Goal: Task Accomplishment & Management: Manage account settings

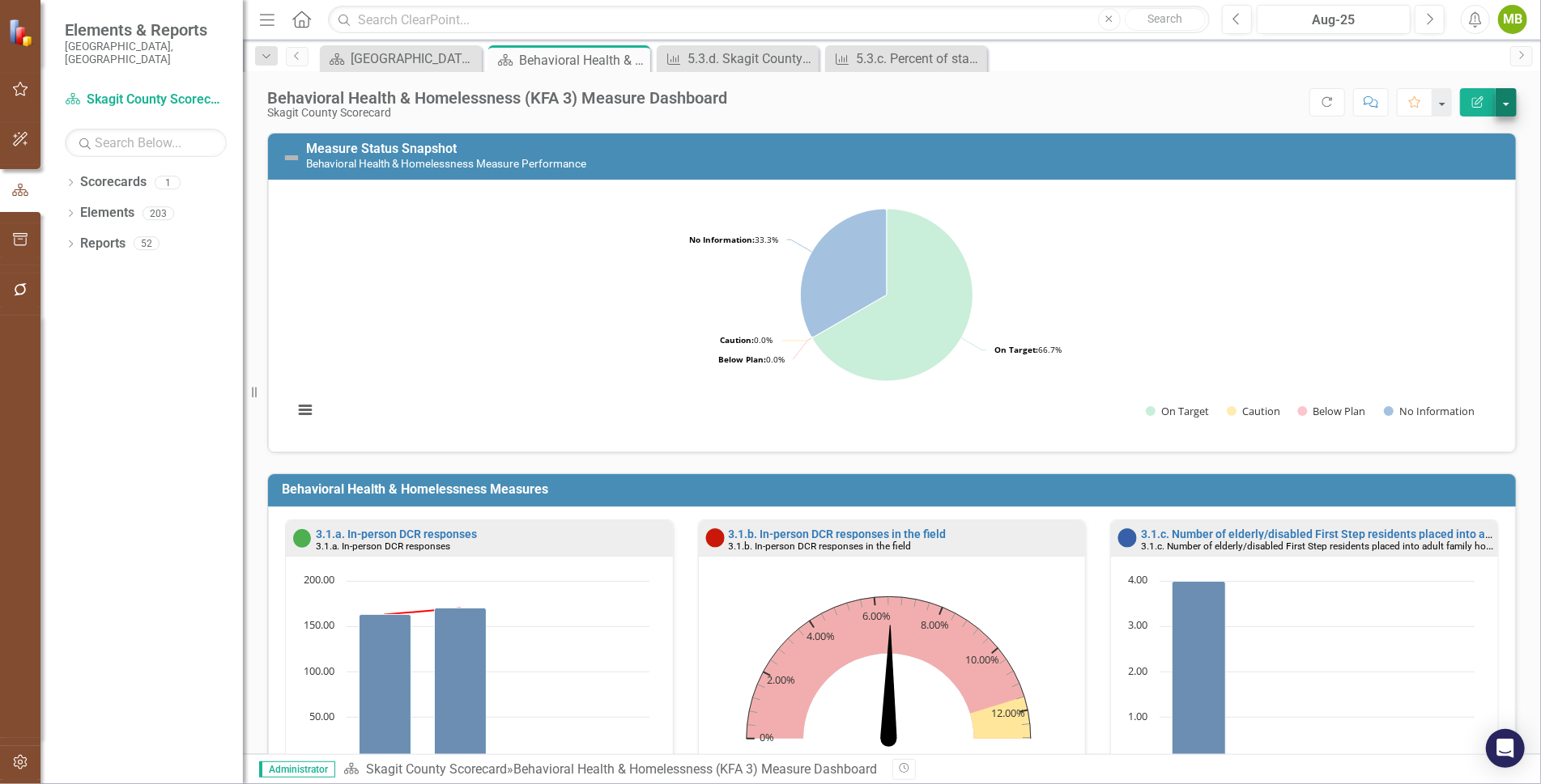
scroll to position [1196, 0]
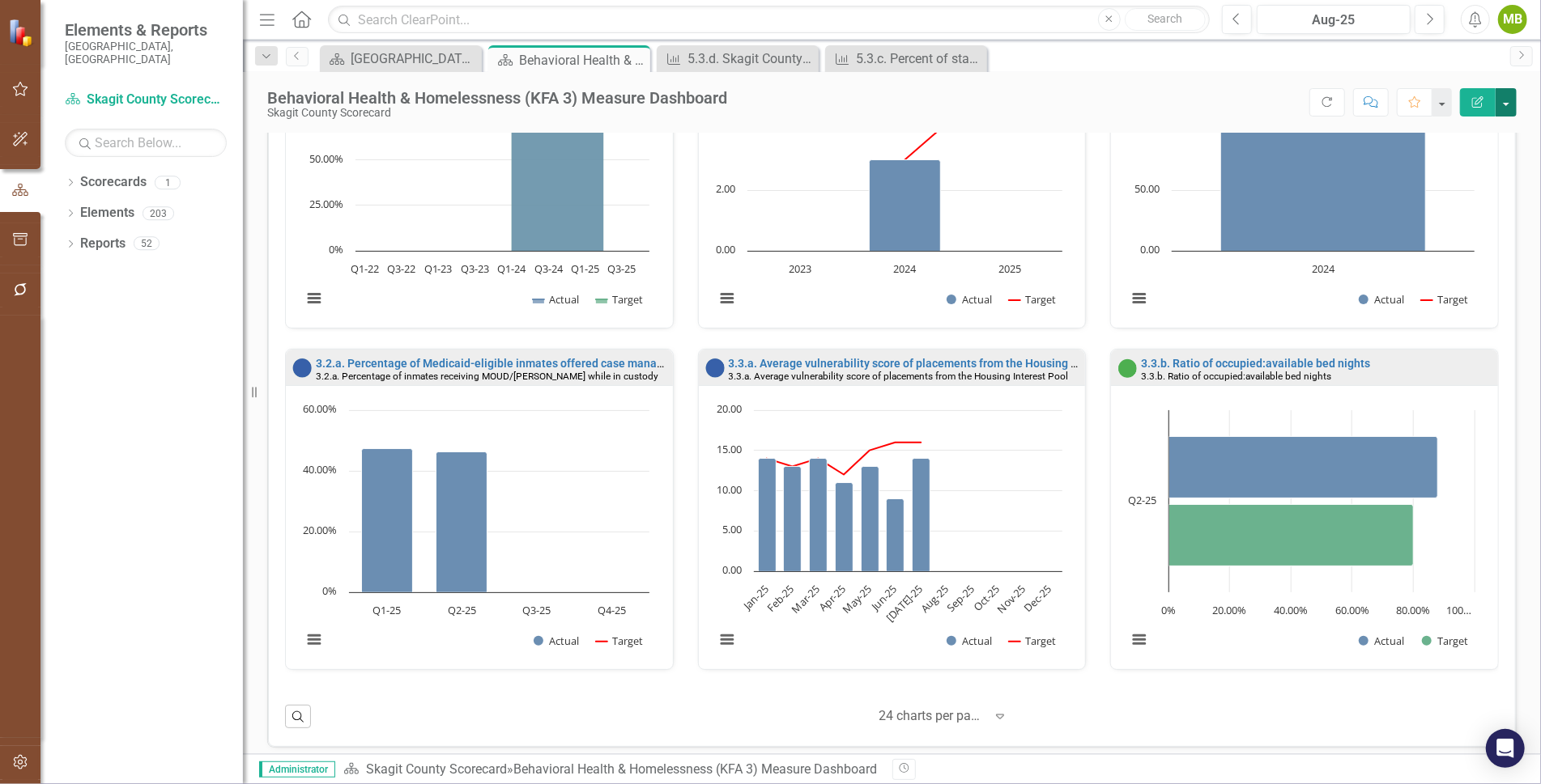
click at [1509, 101] on button "button" at bounding box center [1506, 103] width 21 height 29
click at [1450, 123] on link "Edit Edit Scorecard" at bounding box center [1451, 132] width 131 height 30
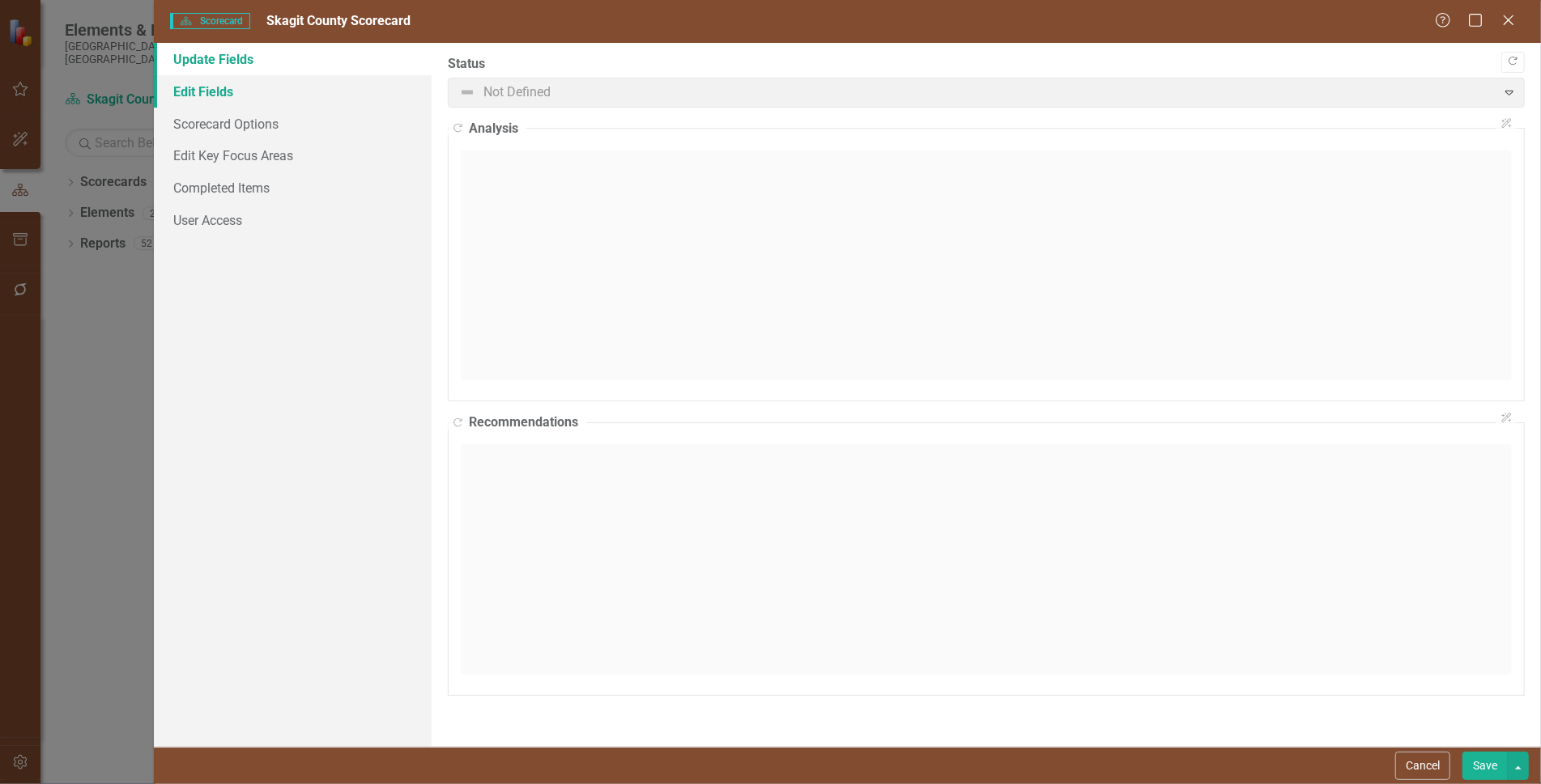
click at [211, 93] on link "Edit Fields" at bounding box center [293, 91] width 278 height 32
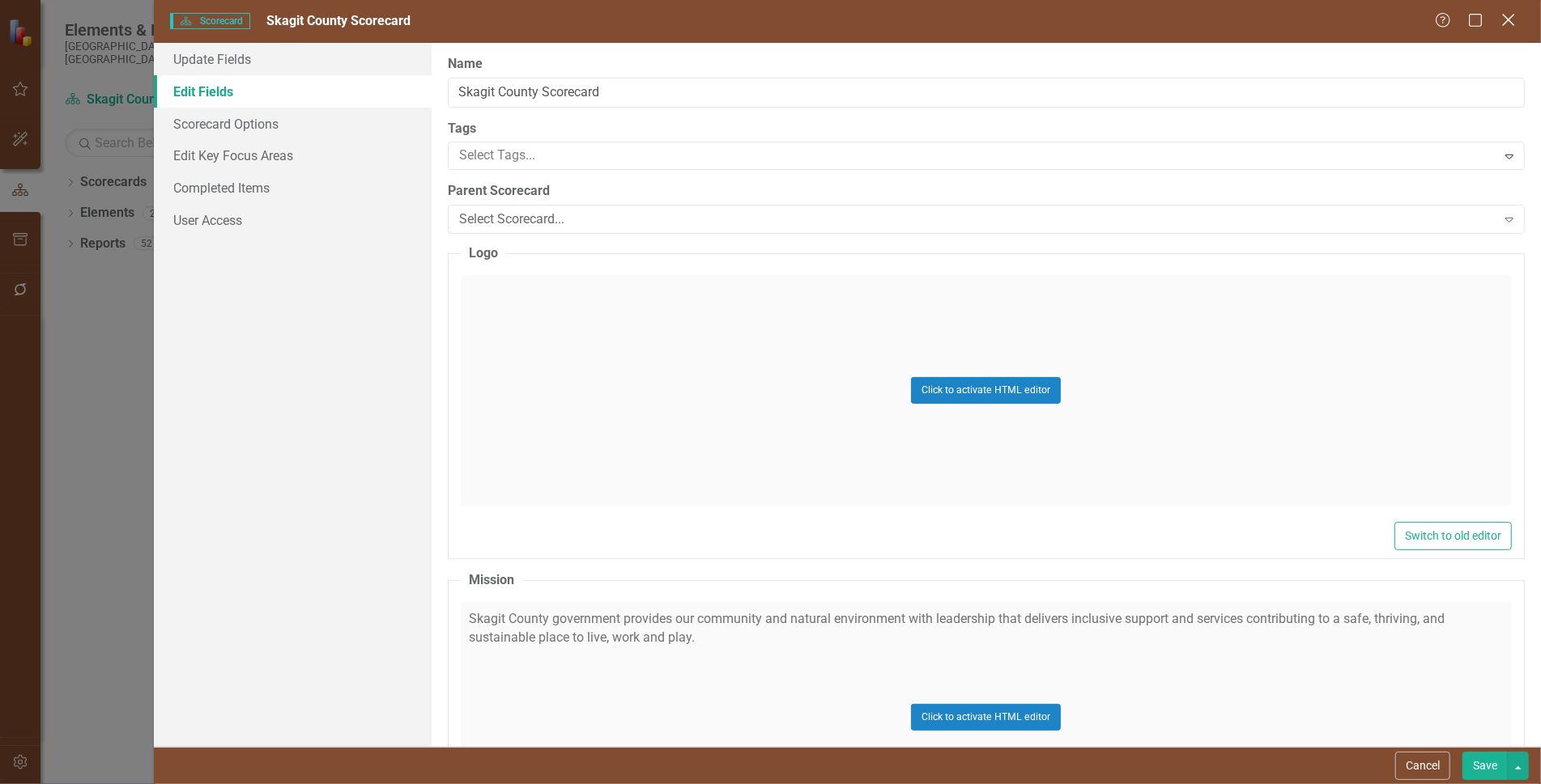
click at [1517, 14] on div "Help Maximize Close" at bounding box center [1479, 22] width 90 height 19
click at [1507, 25] on icon "Close" at bounding box center [1507, 20] width 20 height 15
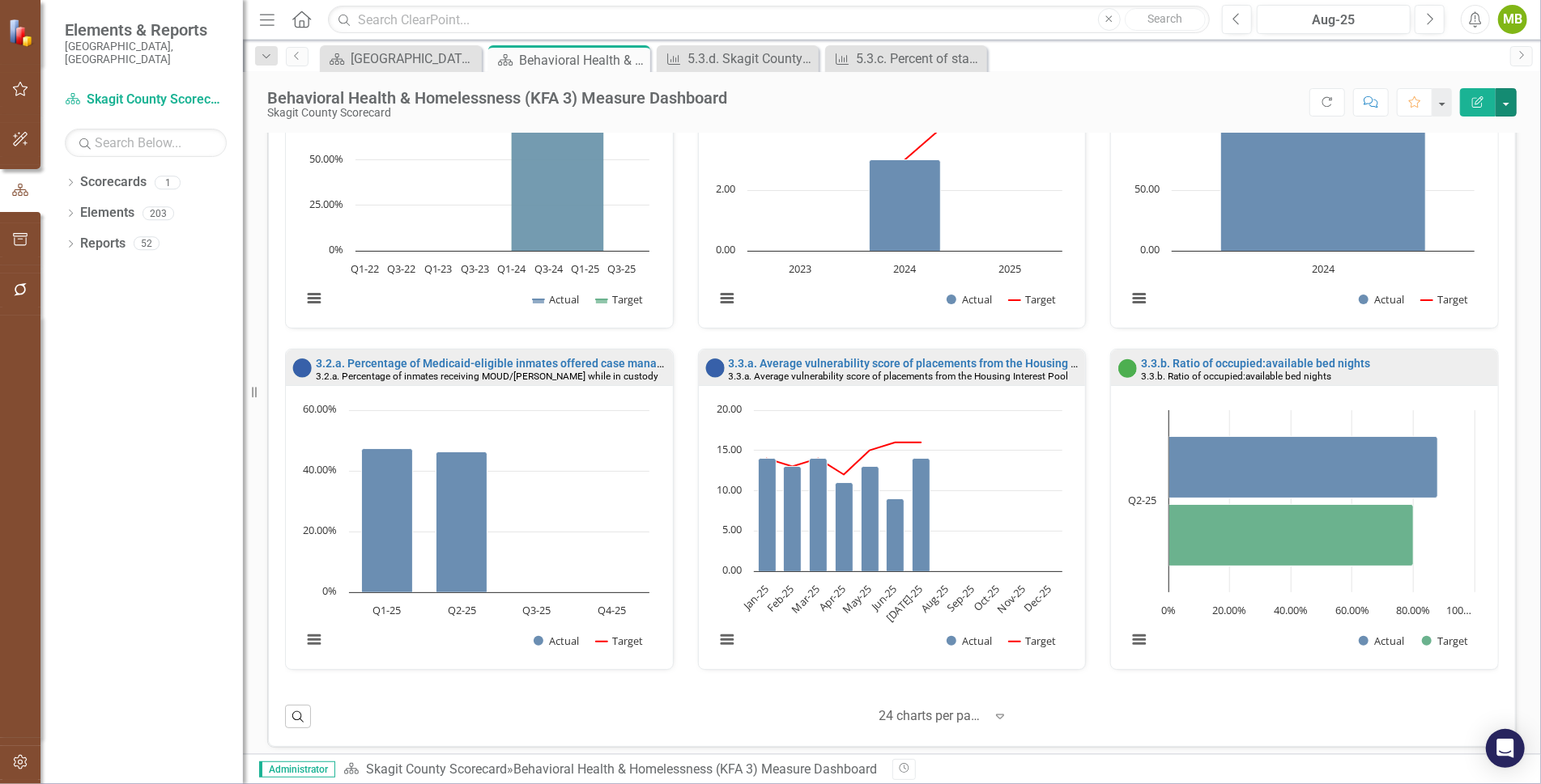
scroll to position [1, 0]
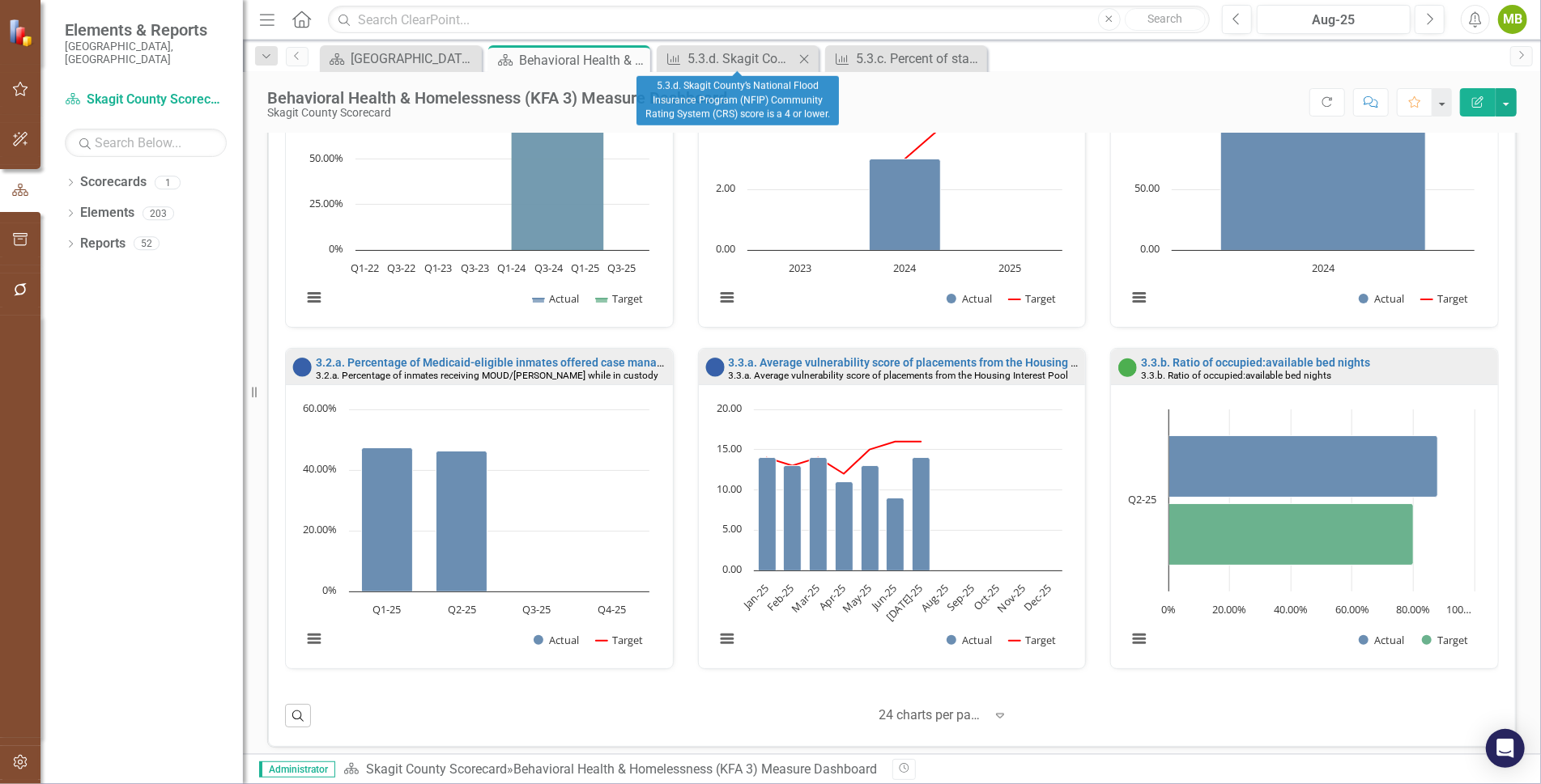
click at [802, 54] on icon "Close" at bounding box center [803, 59] width 16 height 13
click at [807, 54] on icon at bounding box center [803, 58] width 9 height 9
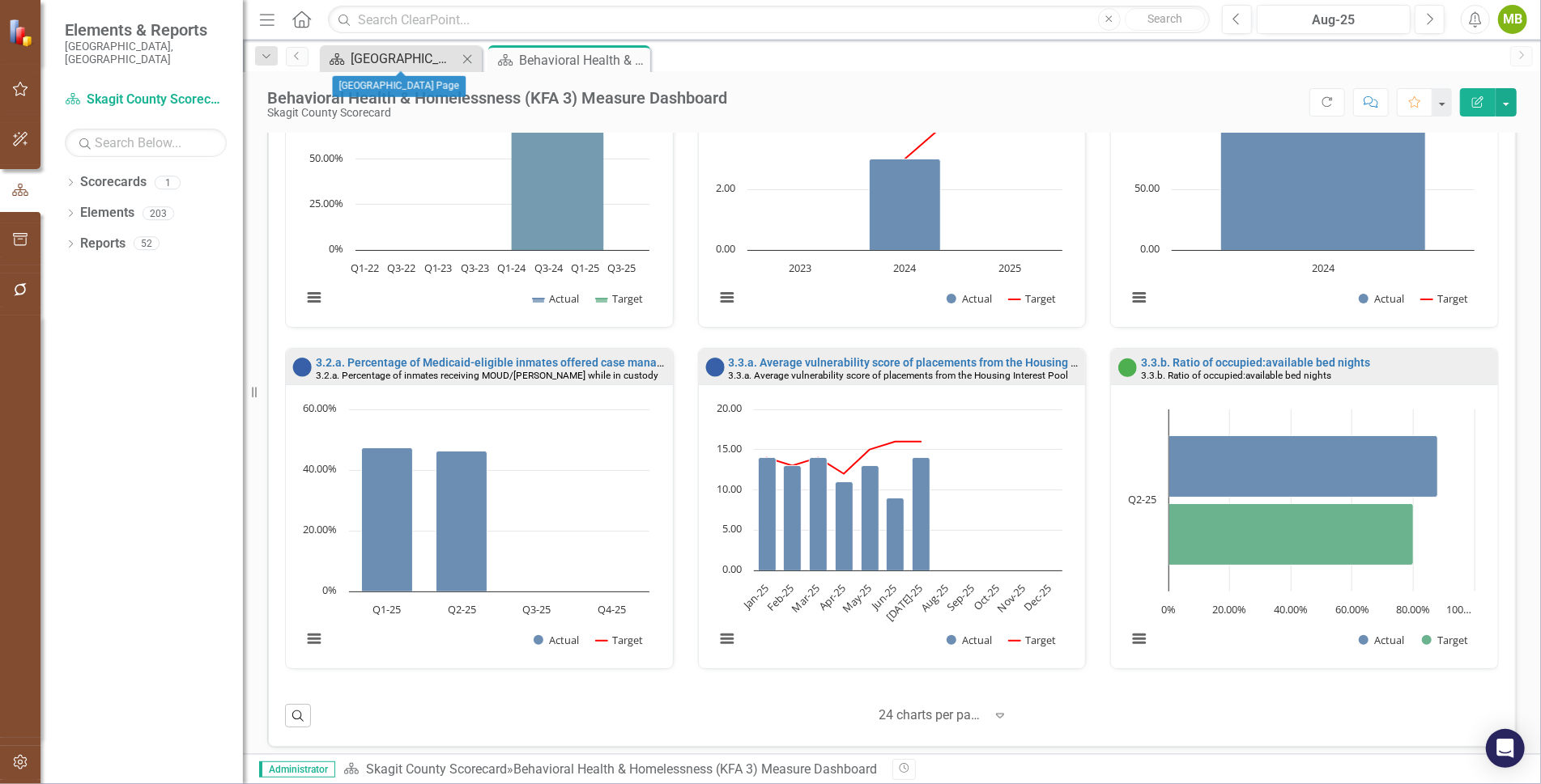
click at [385, 60] on div "[GEOGRAPHIC_DATA] Page" at bounding box center [404, 58] width 106 height 20
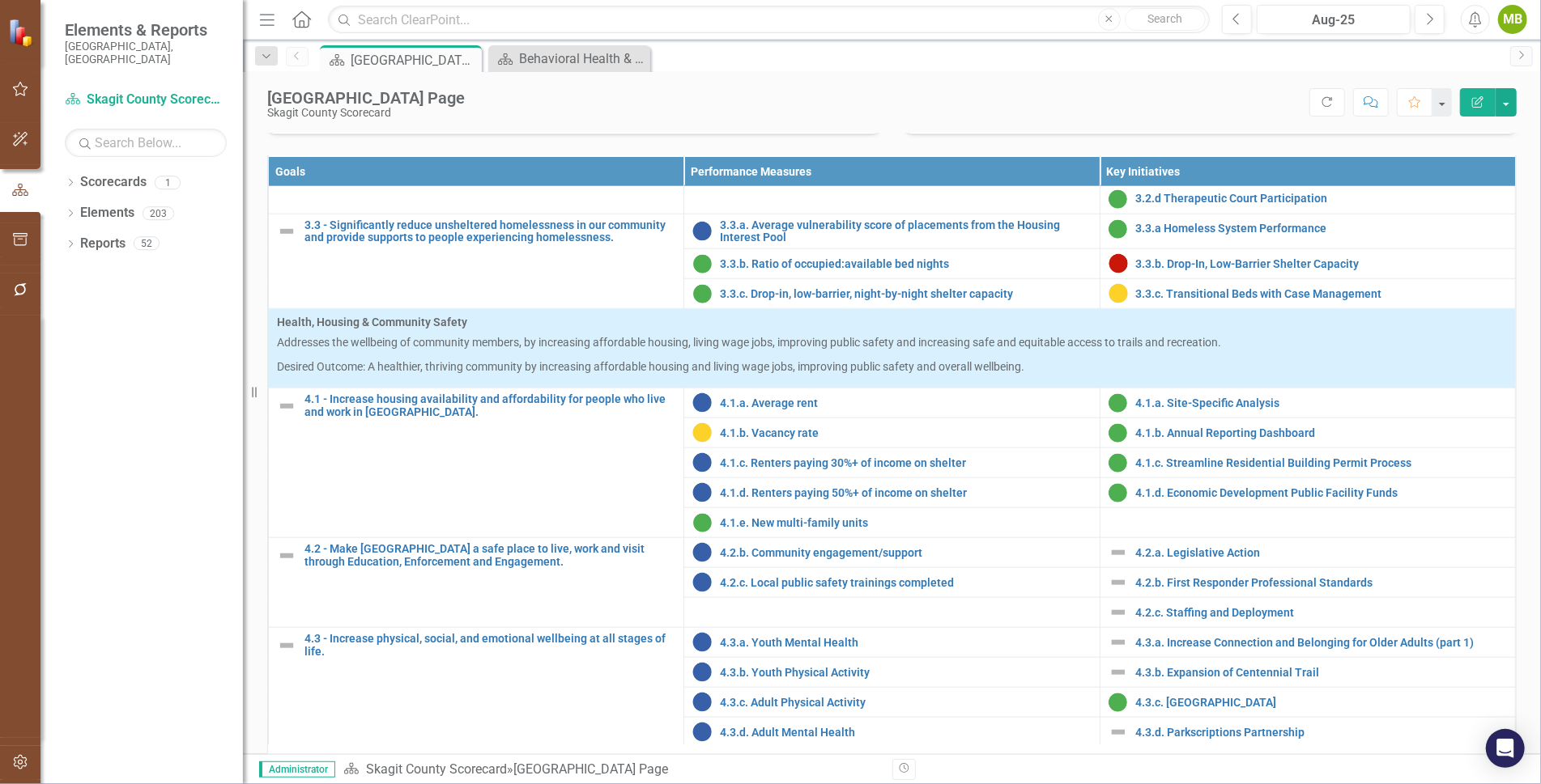
scroll to position [1293, 0]
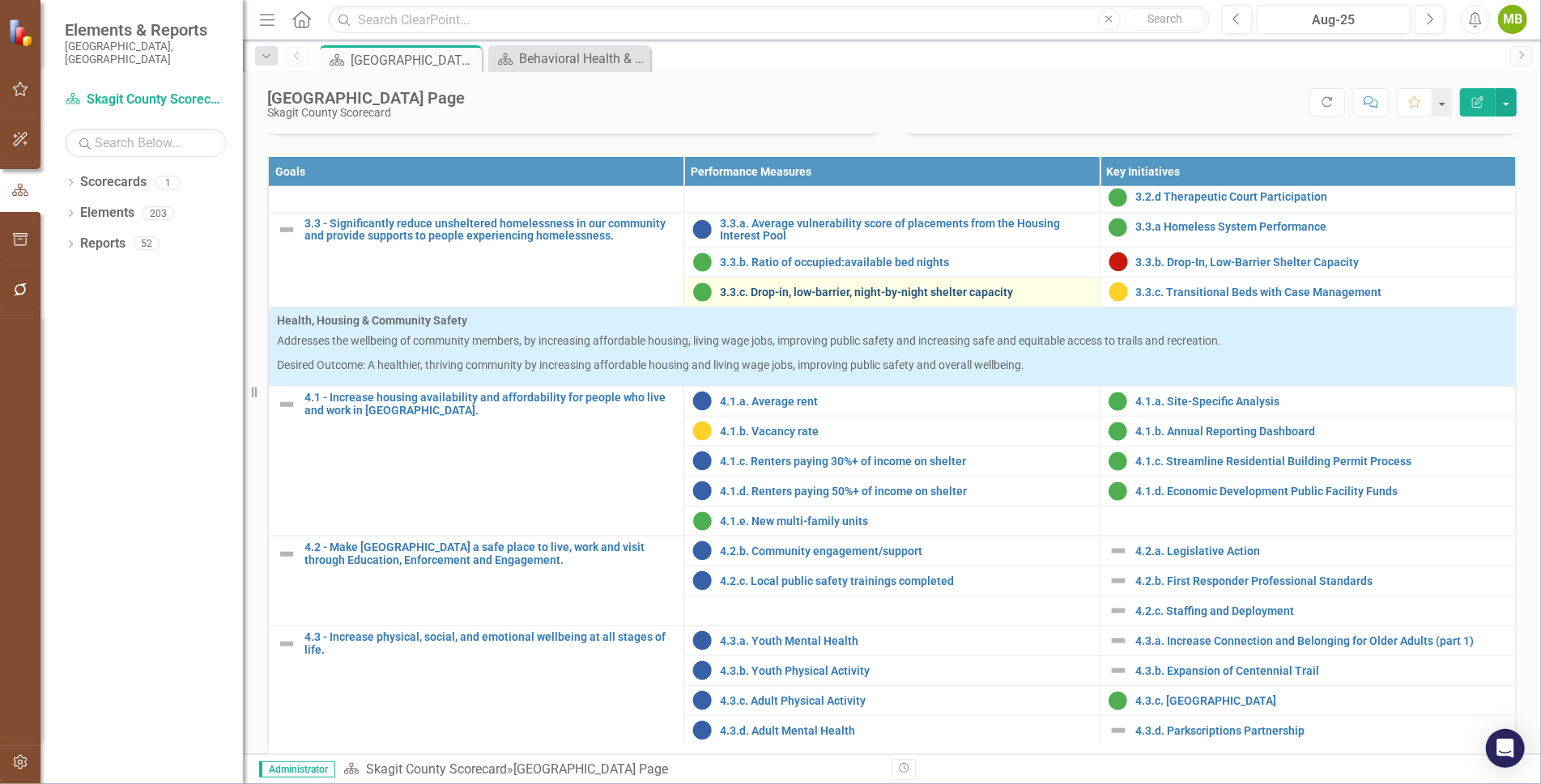
click at [778, 298] on link "3.3.c. Drop-in, low-barrier, night-by-night shelter capacity" at bounding box center [905, 292] width 371 height 12
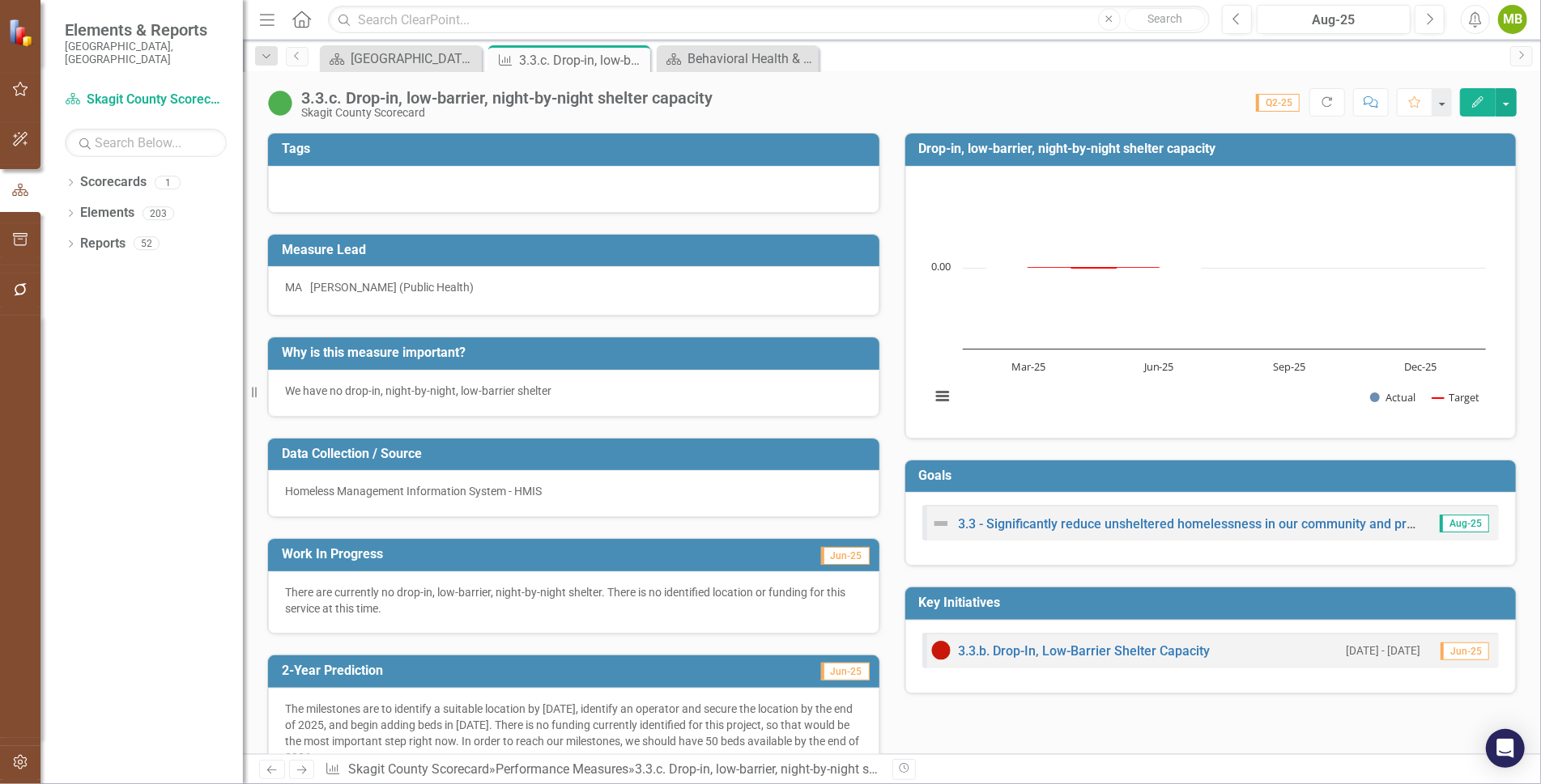
click at [1477, 101] on icon "Edit" at bounding box center [1477, 102] width 14 height 11
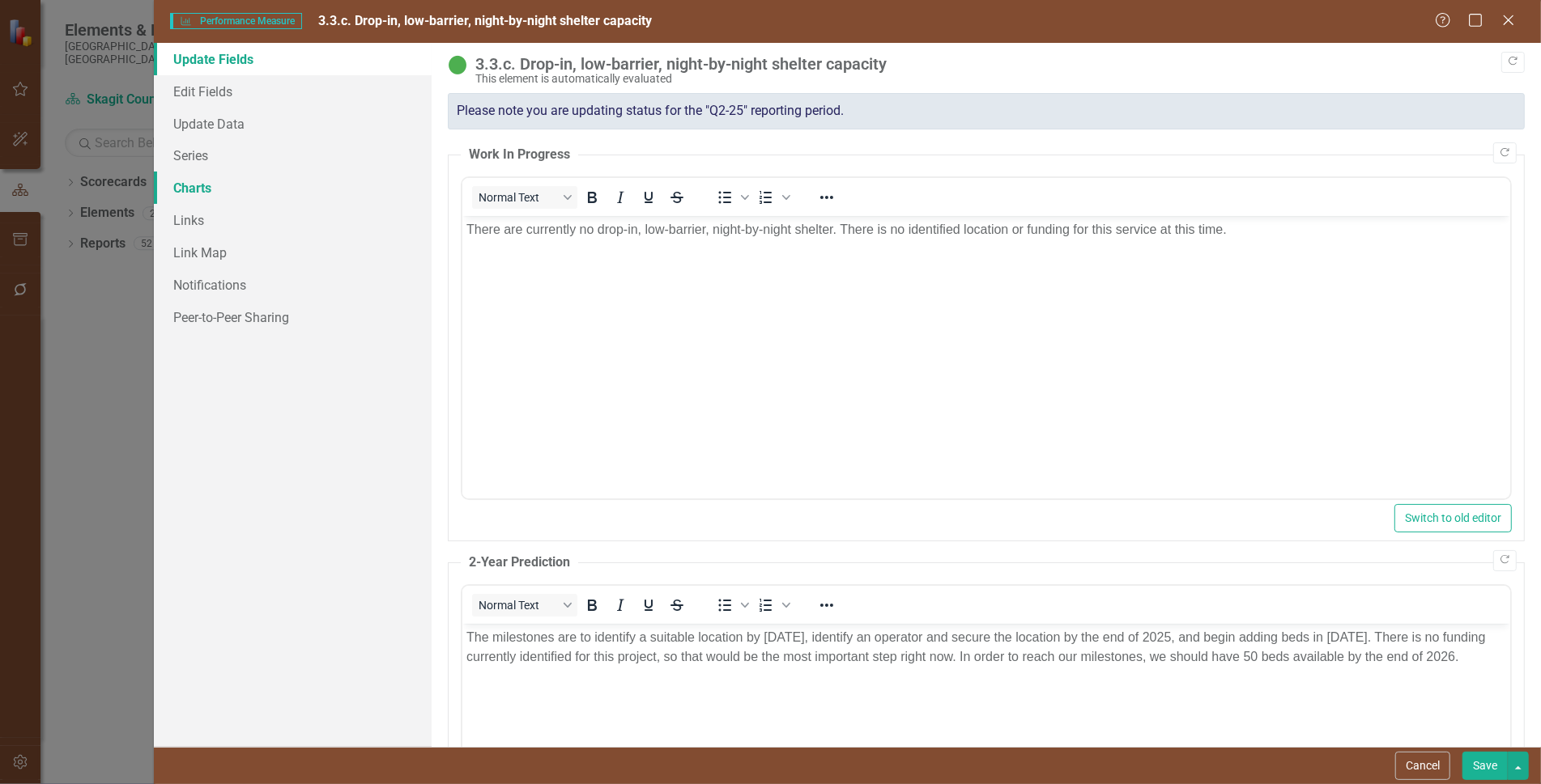
click at [213, 196] on link "Charts" at bounding box center [293, 188] width 278 height 32
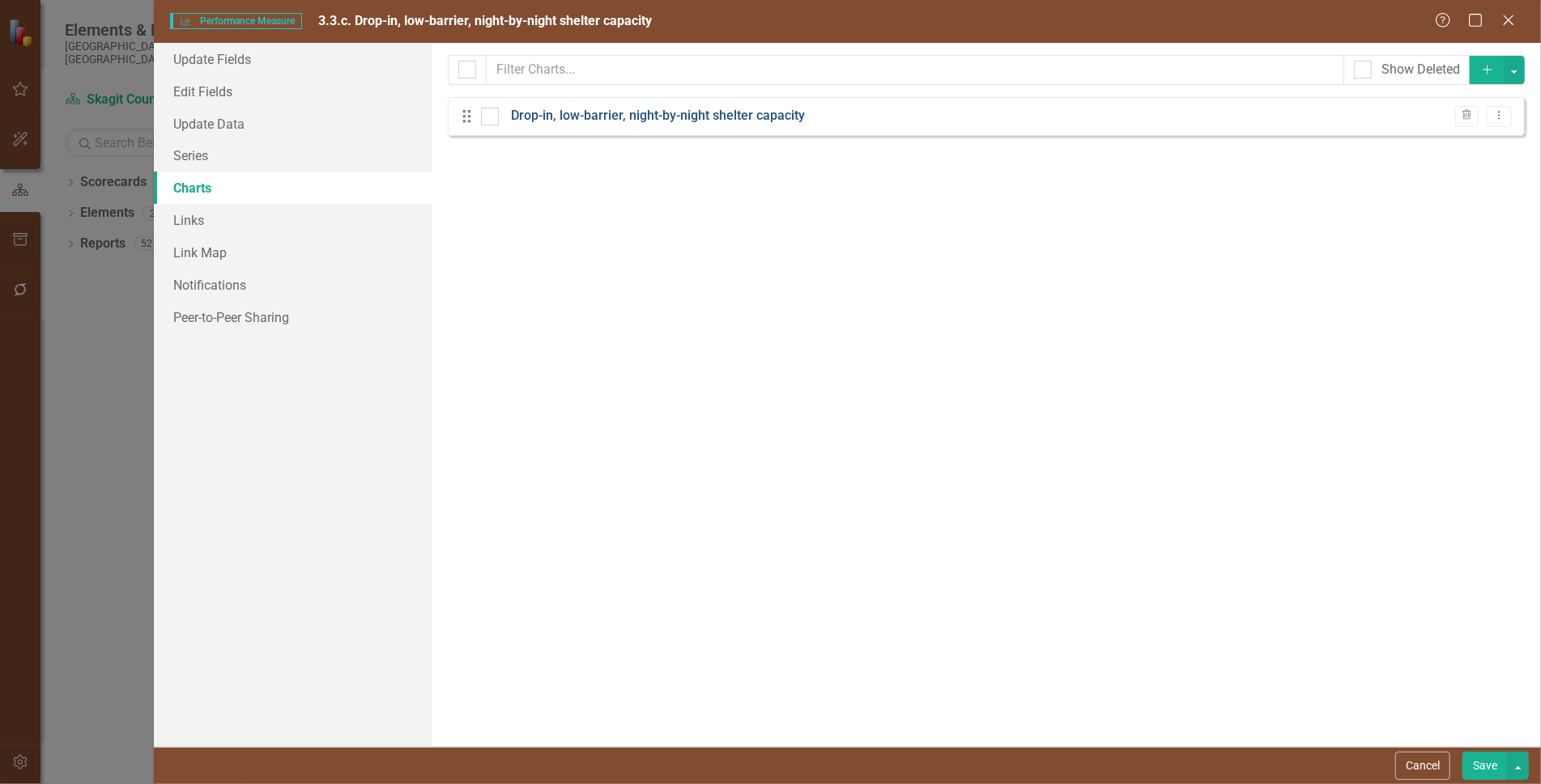
click at [550, 113] on link "Drop-in, low-barrier, night-by-night shelter capacity" at bounding box center [657, 116] width 294 height 19
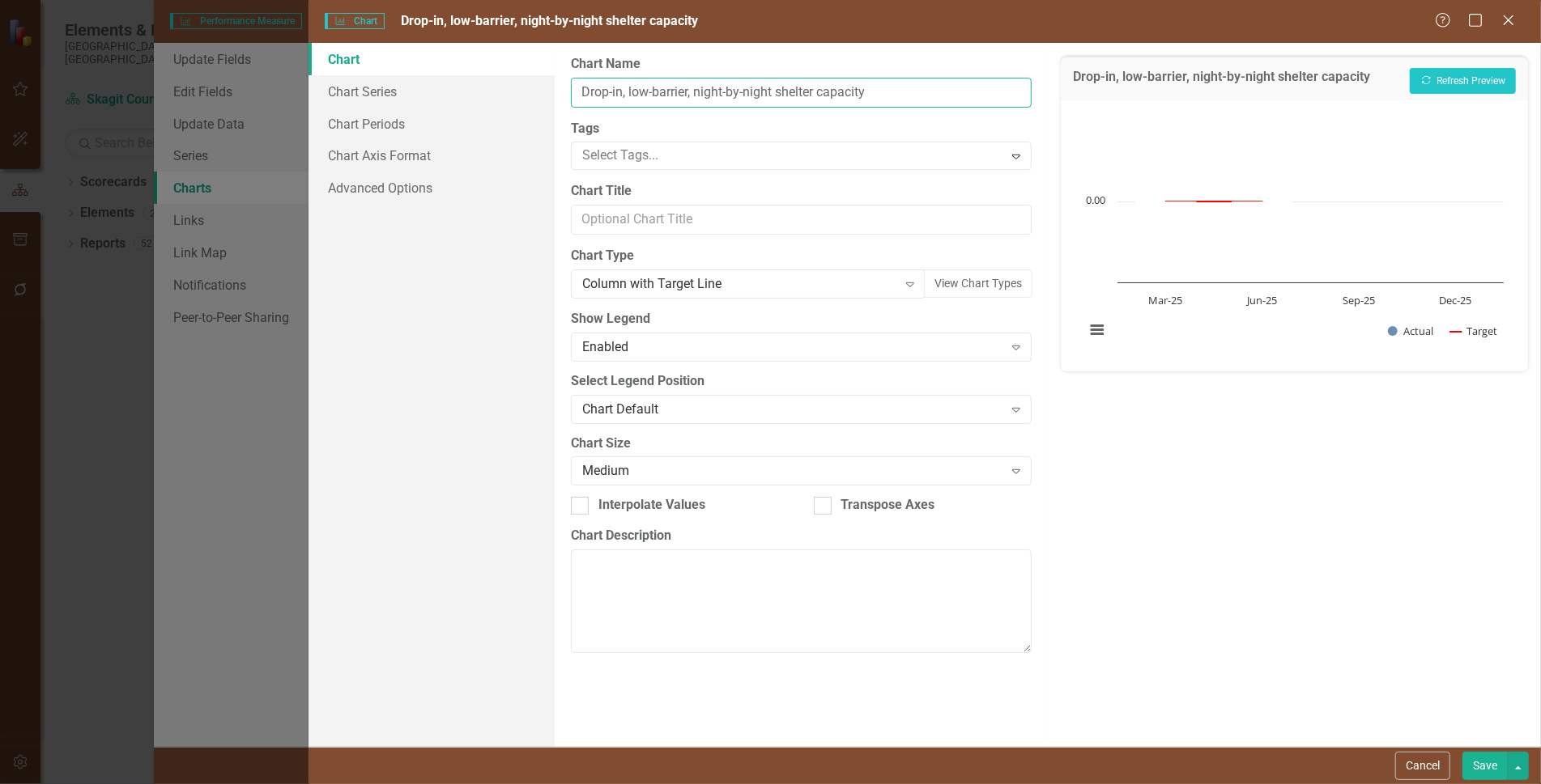
click at [582, 95] on input "Drop-in, low-barrier, night-by-night shelter capacity" at bounding box center [800, 93] width 461 height 30
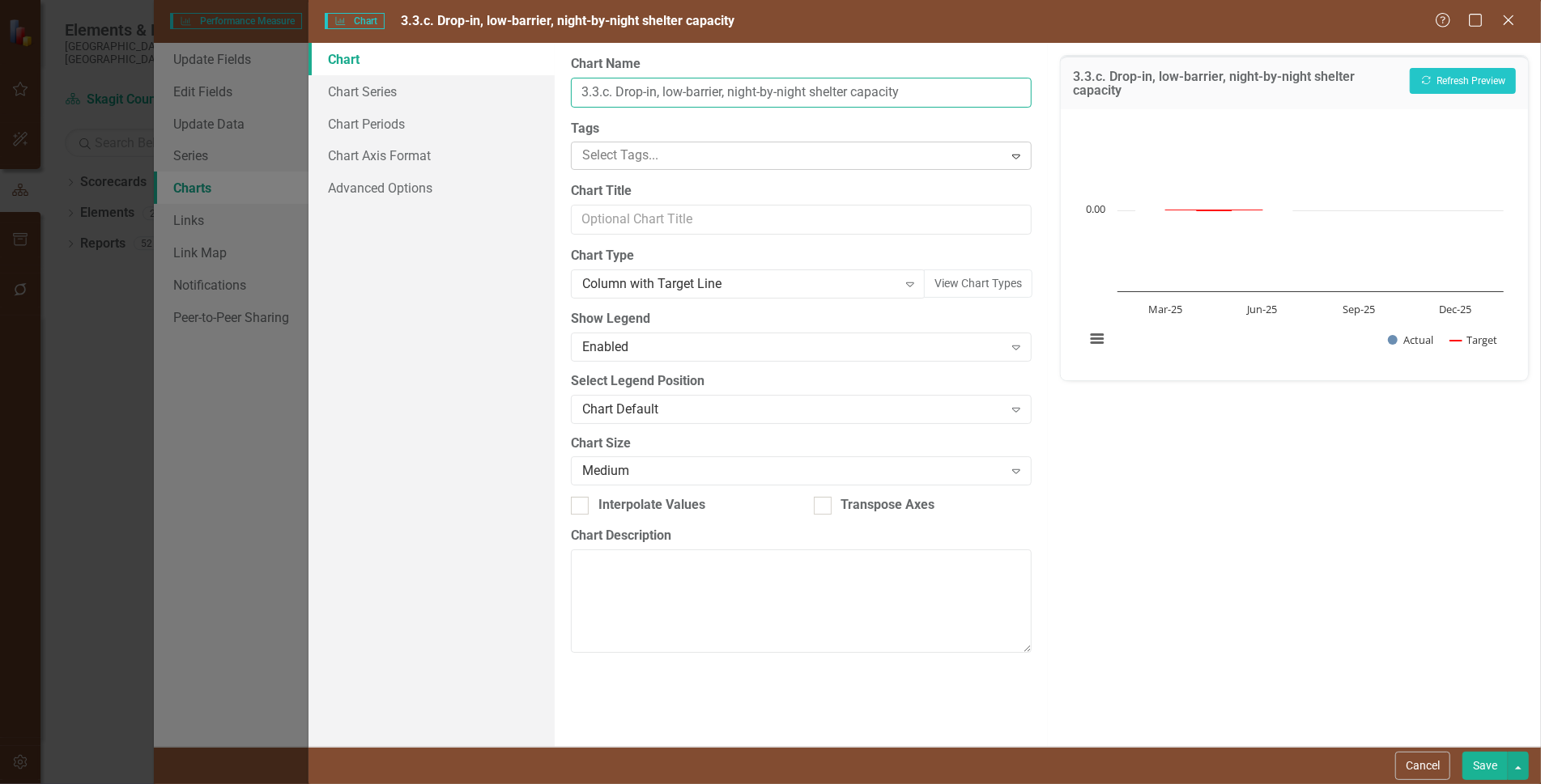
type input "3.3.c. Drop-in, low-barrier, night-by-night shelter capacity"
click at [1016, 155] on icon at bounding box center [1016, 157] width 9 height 5
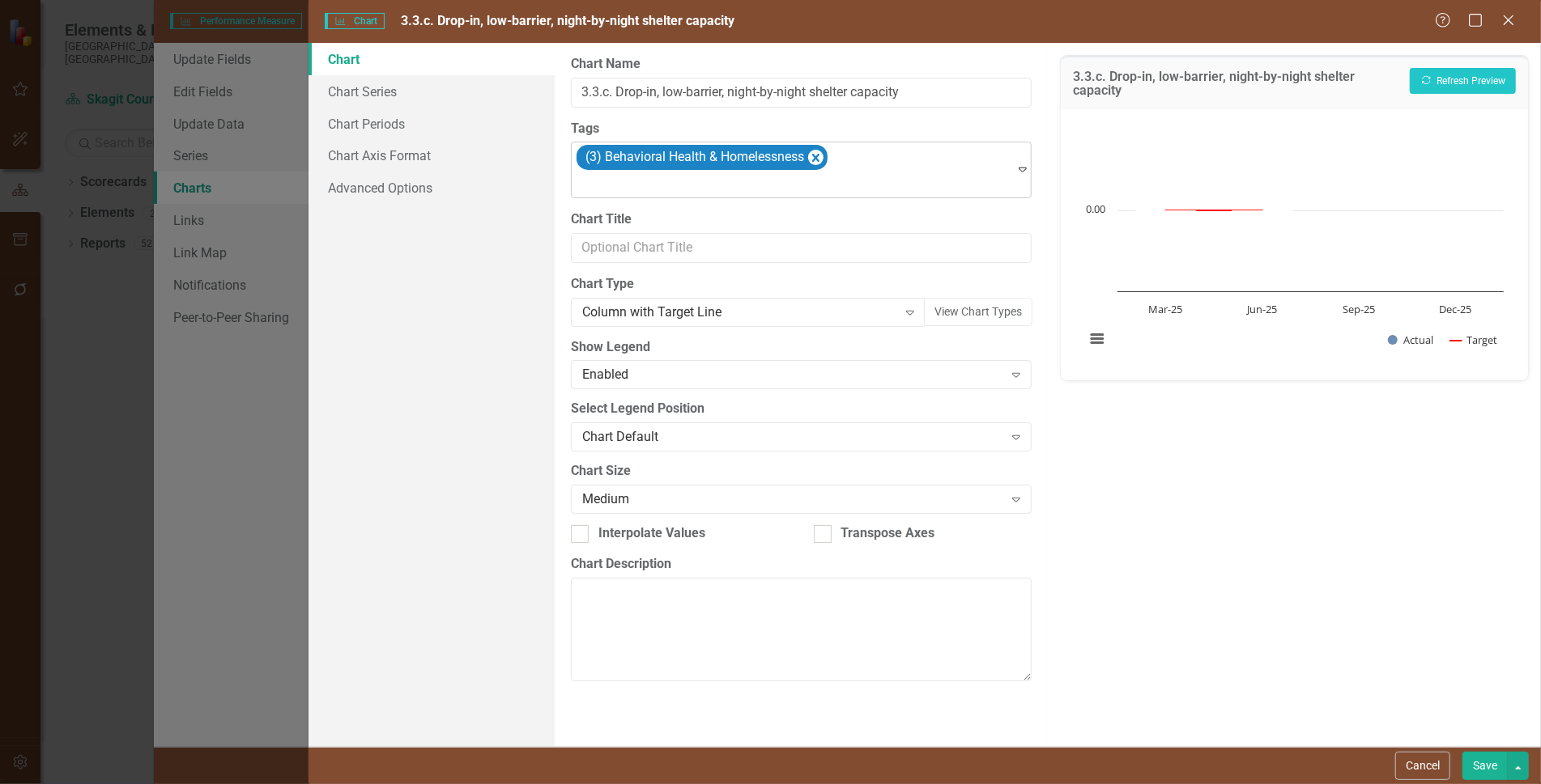
click at [1017, 176] on icon "Expand" at bounding box center [1022, 169] width 16 height 13
click at [991, 160] on div "(3) Behavioral Health & Homelessness" at bounding box center [794, 170] width 440 height 55
click at [1018, 172] on icon at bounding box center [1022, 169] width 9 height 5
click at [932, 166] on div "(3) Behavioral Health & Homelessness" at bounding box center [794, 170] width 440 height 55
click at [1479, 758] on button "Save" at bounding box center [1485, 766] width 46 height 29
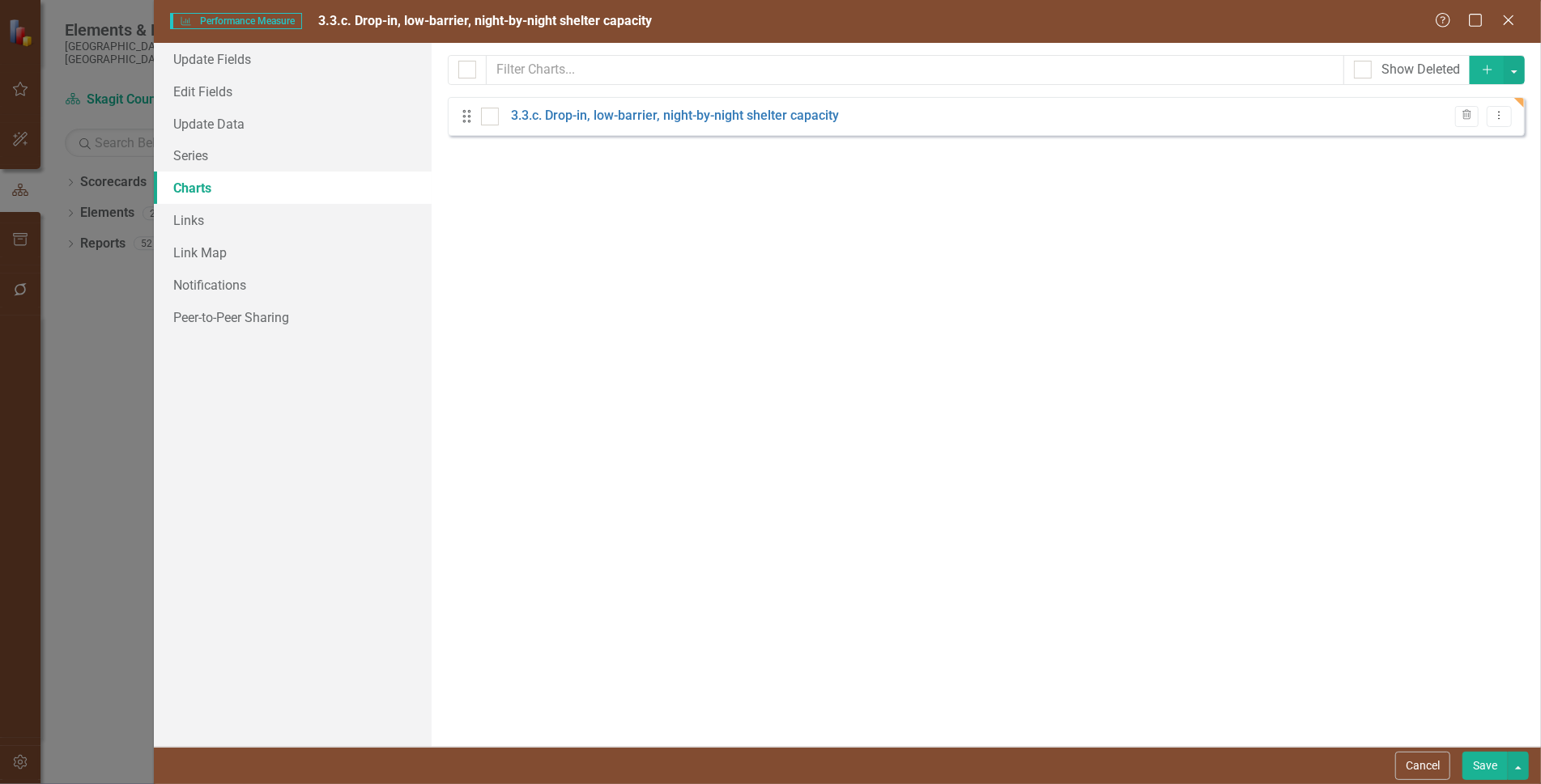
click at [1487, 768] on button "Save" at bounding box center [1485, 766] width 46 height 29
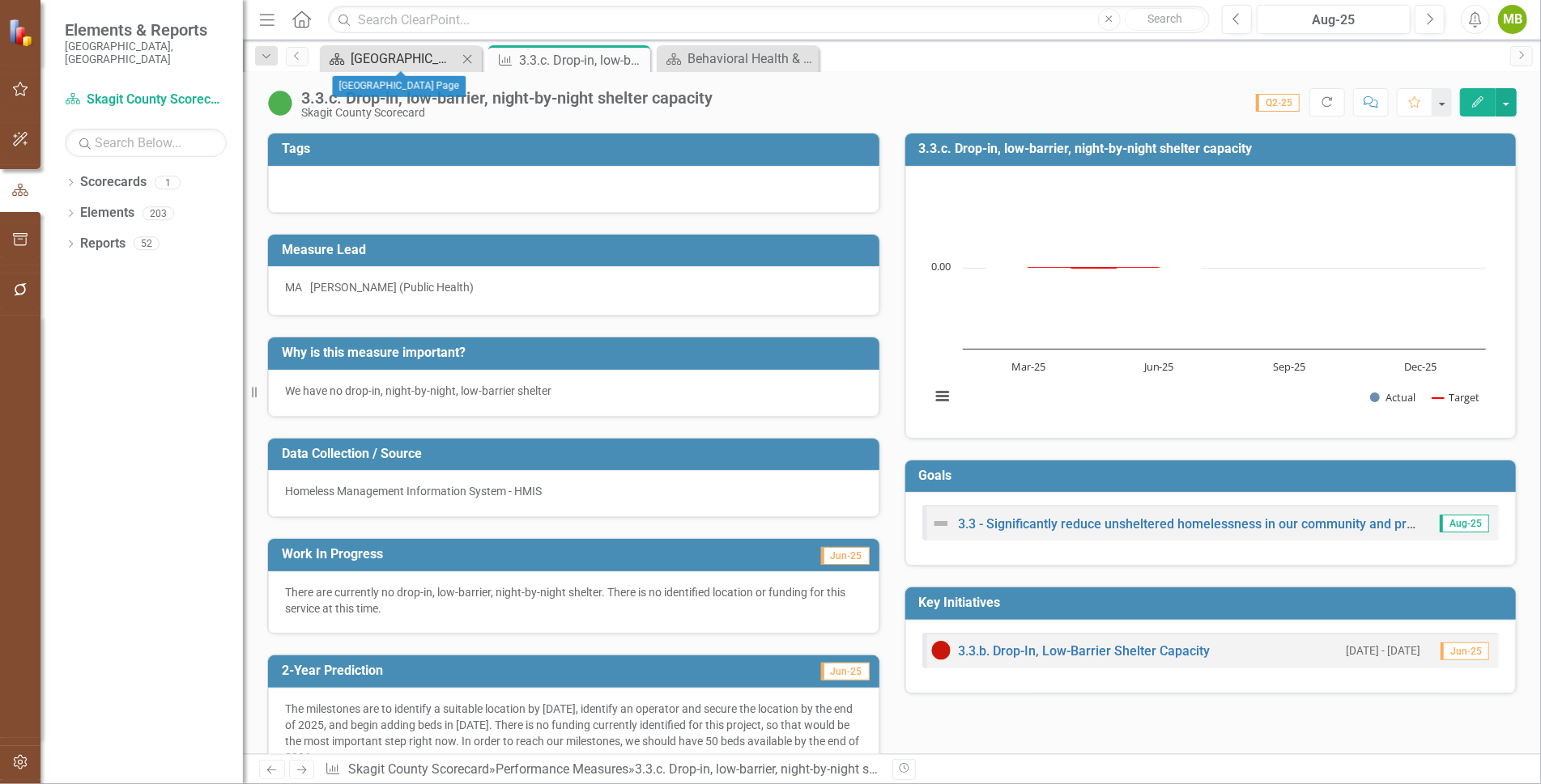
click at [428, 57] on div "[GEOGRAPHIC_DATA] Page" at bounding box center [404, 58] width 106 height 20
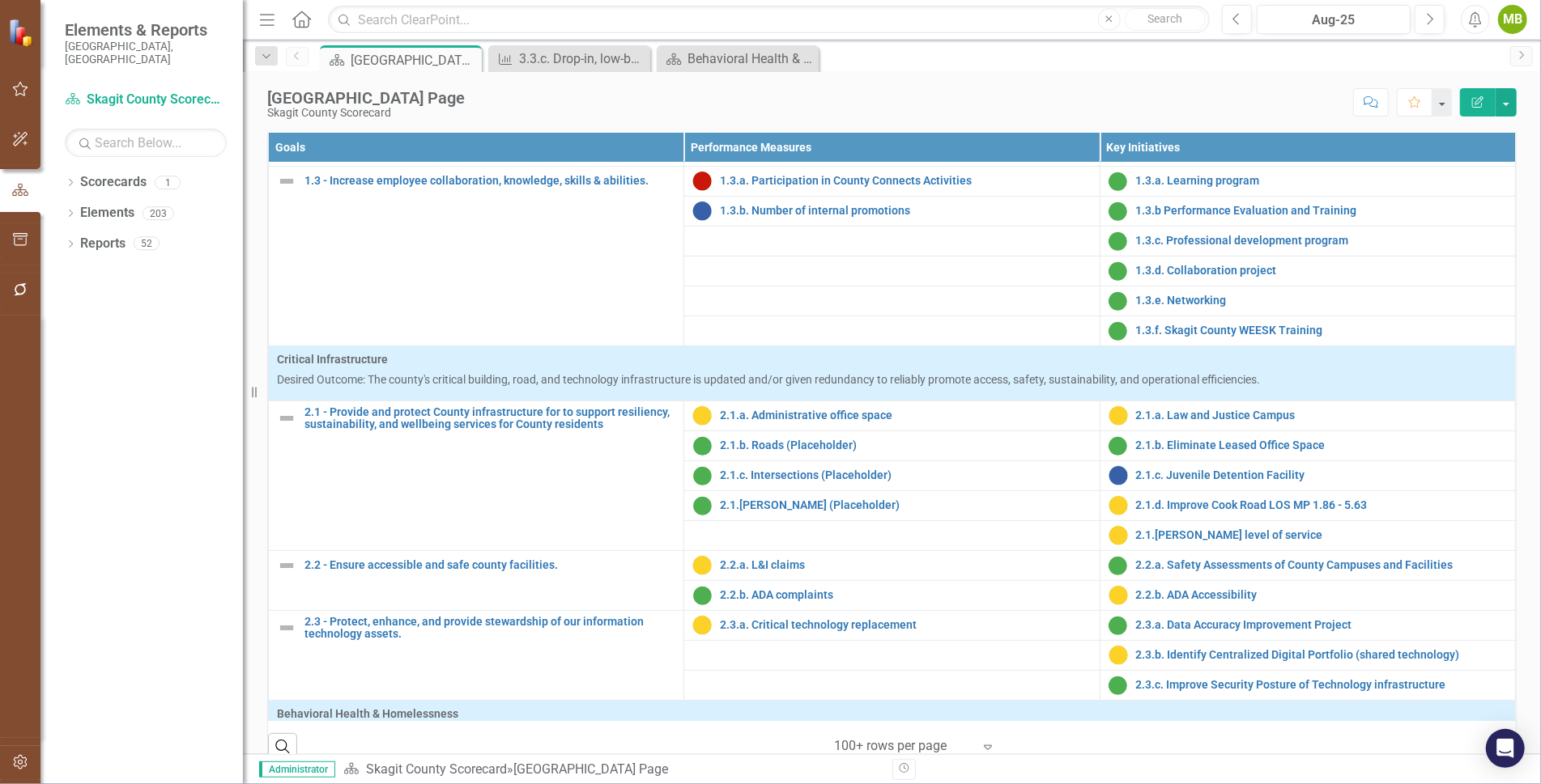
scroll to position [333, 0]
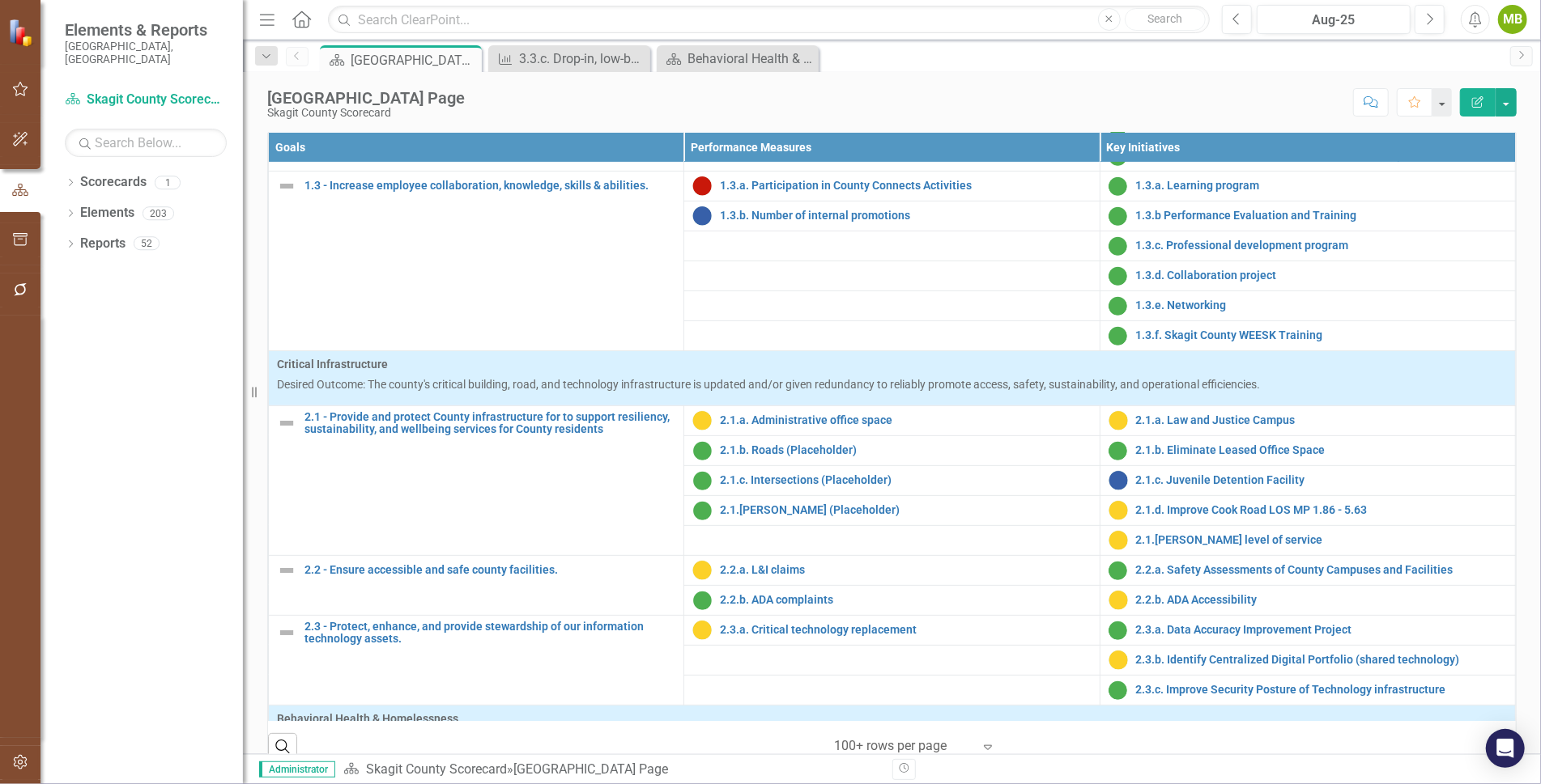
click at [461, 57] on link "Behavioral Health & Homelessness (KFA 3) Measure Dashboard" at bounding box center [460, 50] width 318 height 13
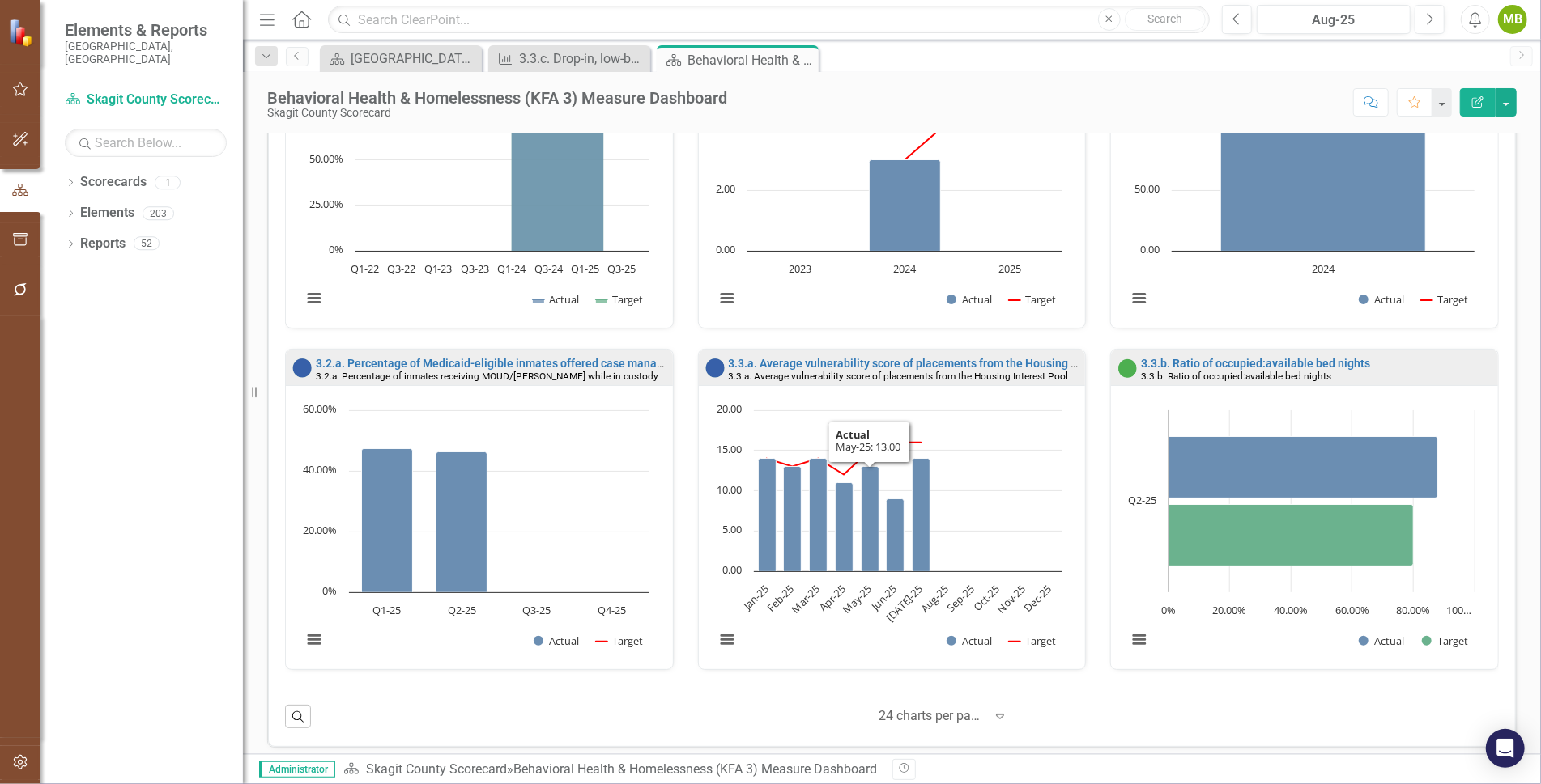
scroll to position [1, 0]
click at [915, 706] on div at bounding box center [931, 716] width 106 height 22
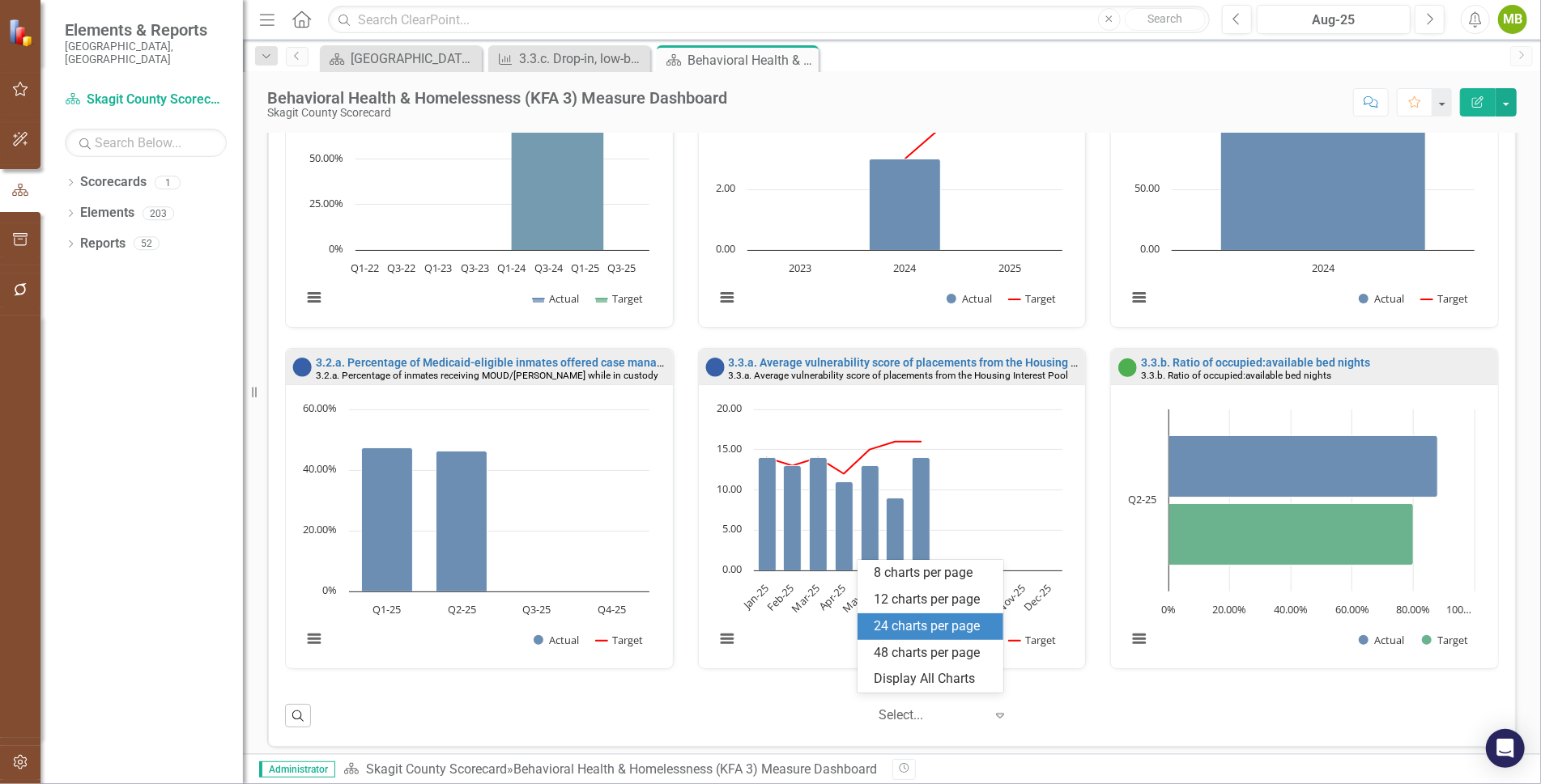
click at [911, 625] on div "24 charts per page" at bounding box center [934, 627] width 120 height 19
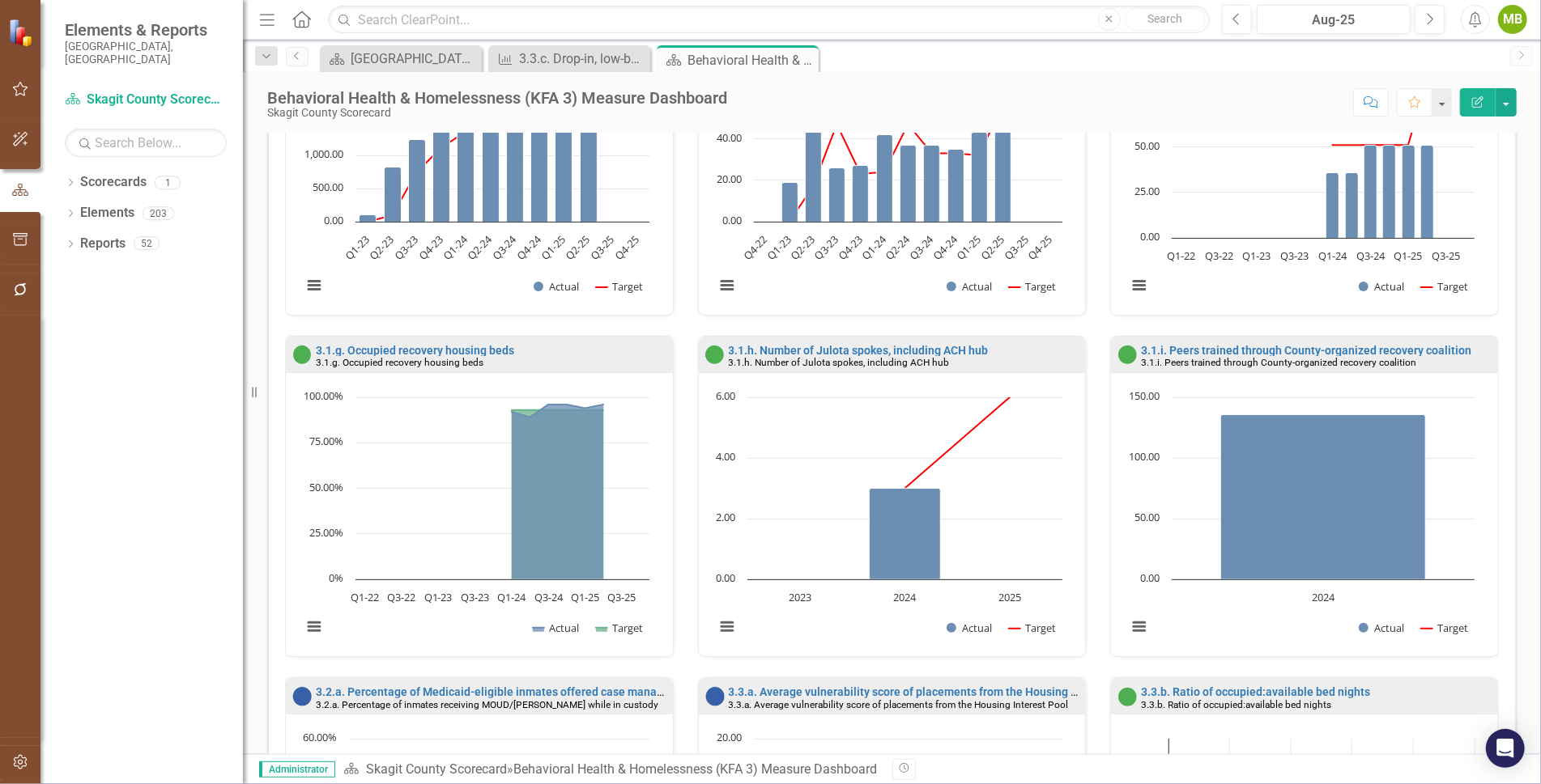
scroll to position [864, 0]
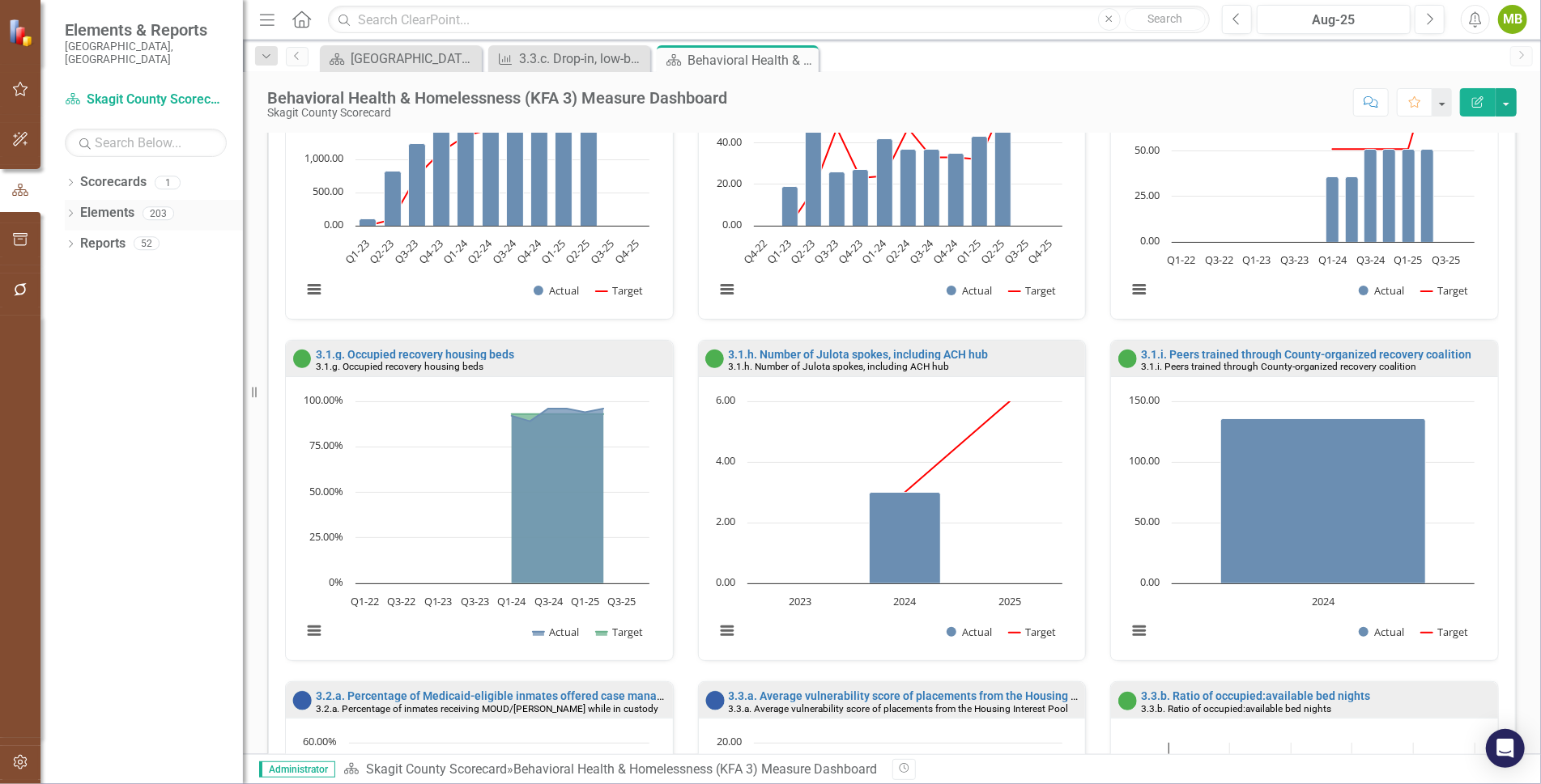
click at [68, 210] on icon at bounding box center [70, 214] width 4 height 8
click at [126, 265] on link "Performance Measure Performance Measures" at bounding box center [168, 275] width 161 height 19
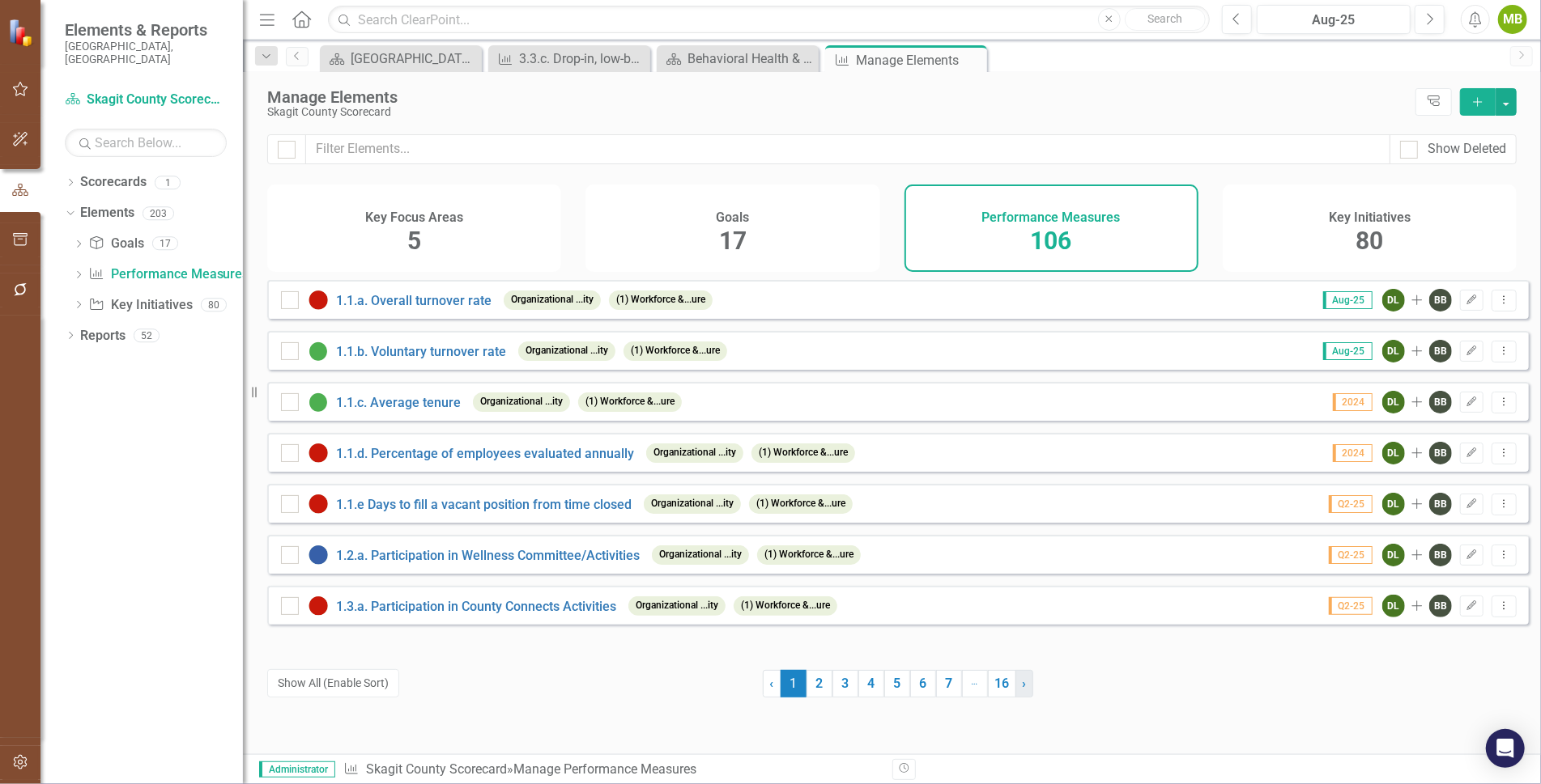
click at [1023, 679] on span "›" at bounding box center [1025, 683] width 4 height 15
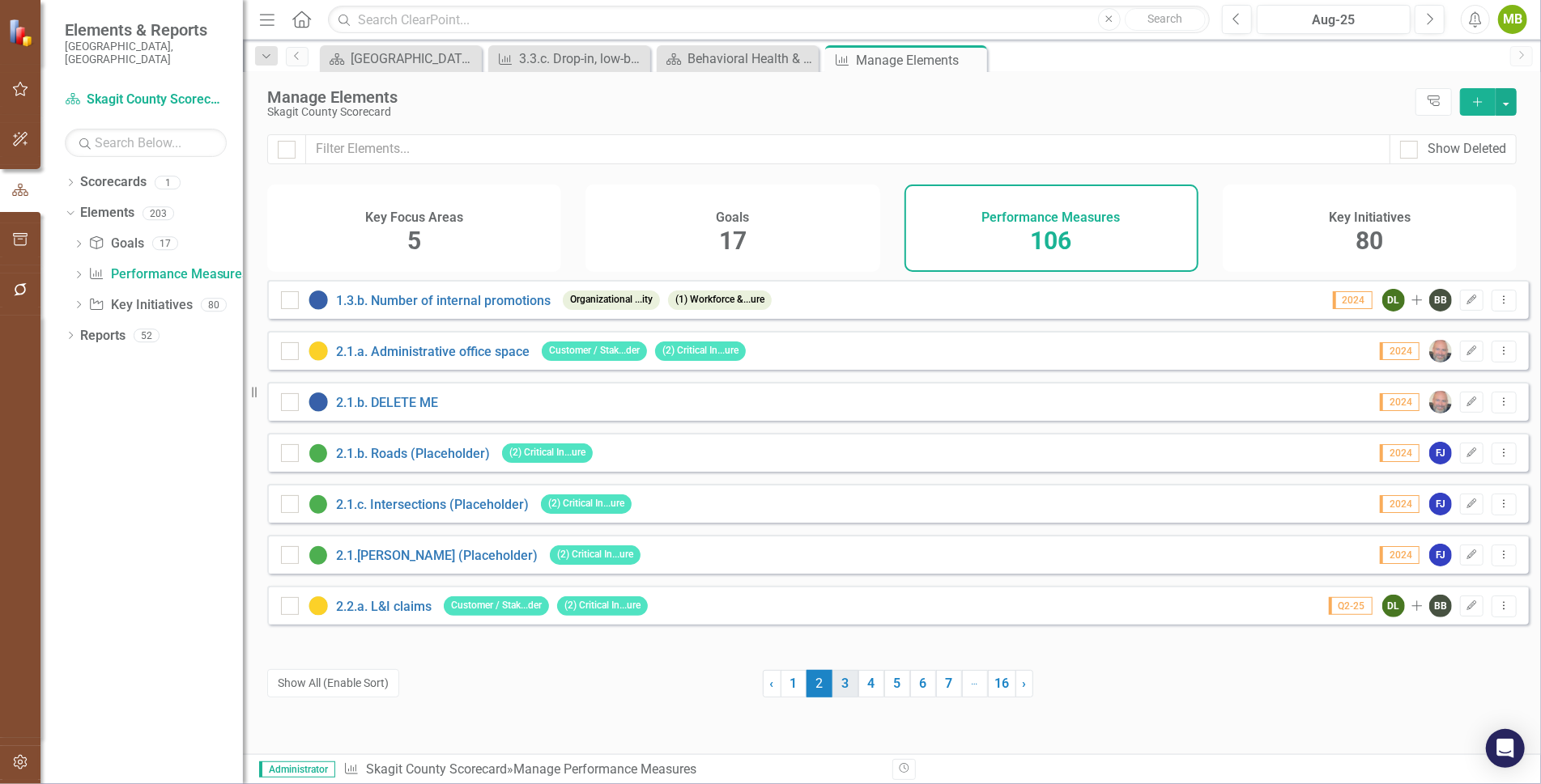
click at [838, 687] on link "3" at bounding box center [844, 683] width 26 height 28
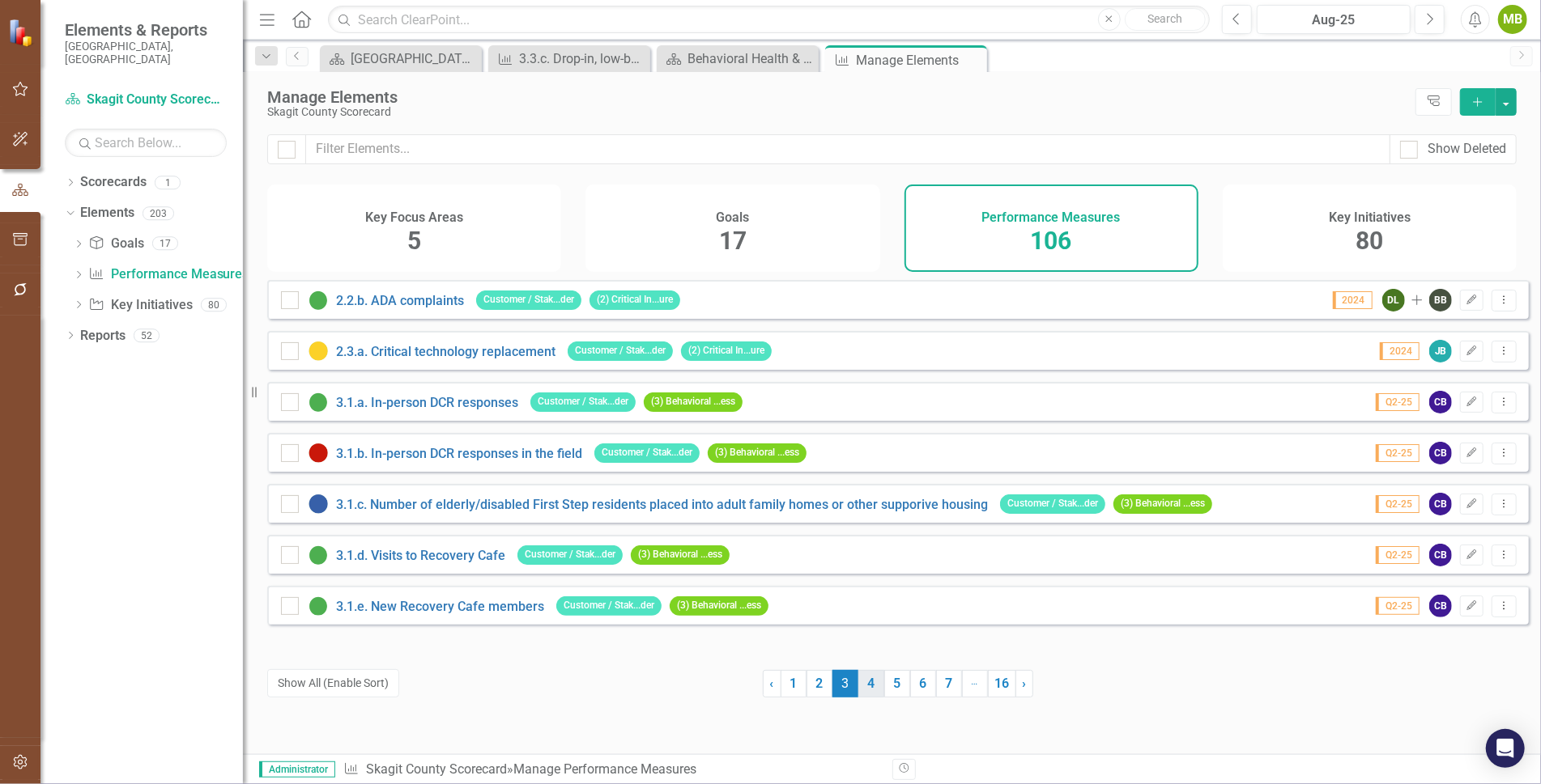
click at [865, 688] on link "4" at bounding box center [871, 683] width 26 height 28
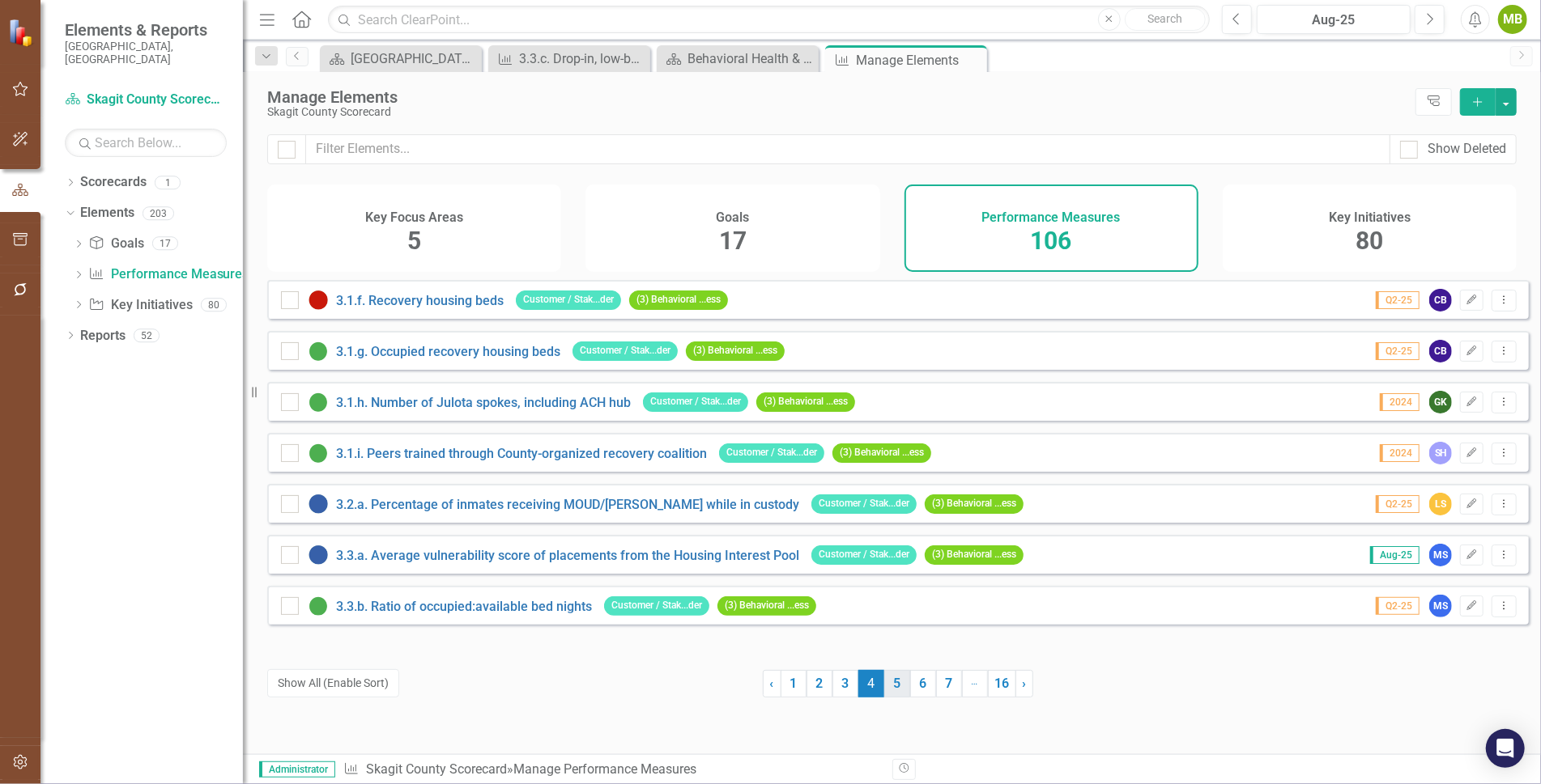
click at [887, 683] on link "5" at bounding box center [896, 683] width 26 height 28
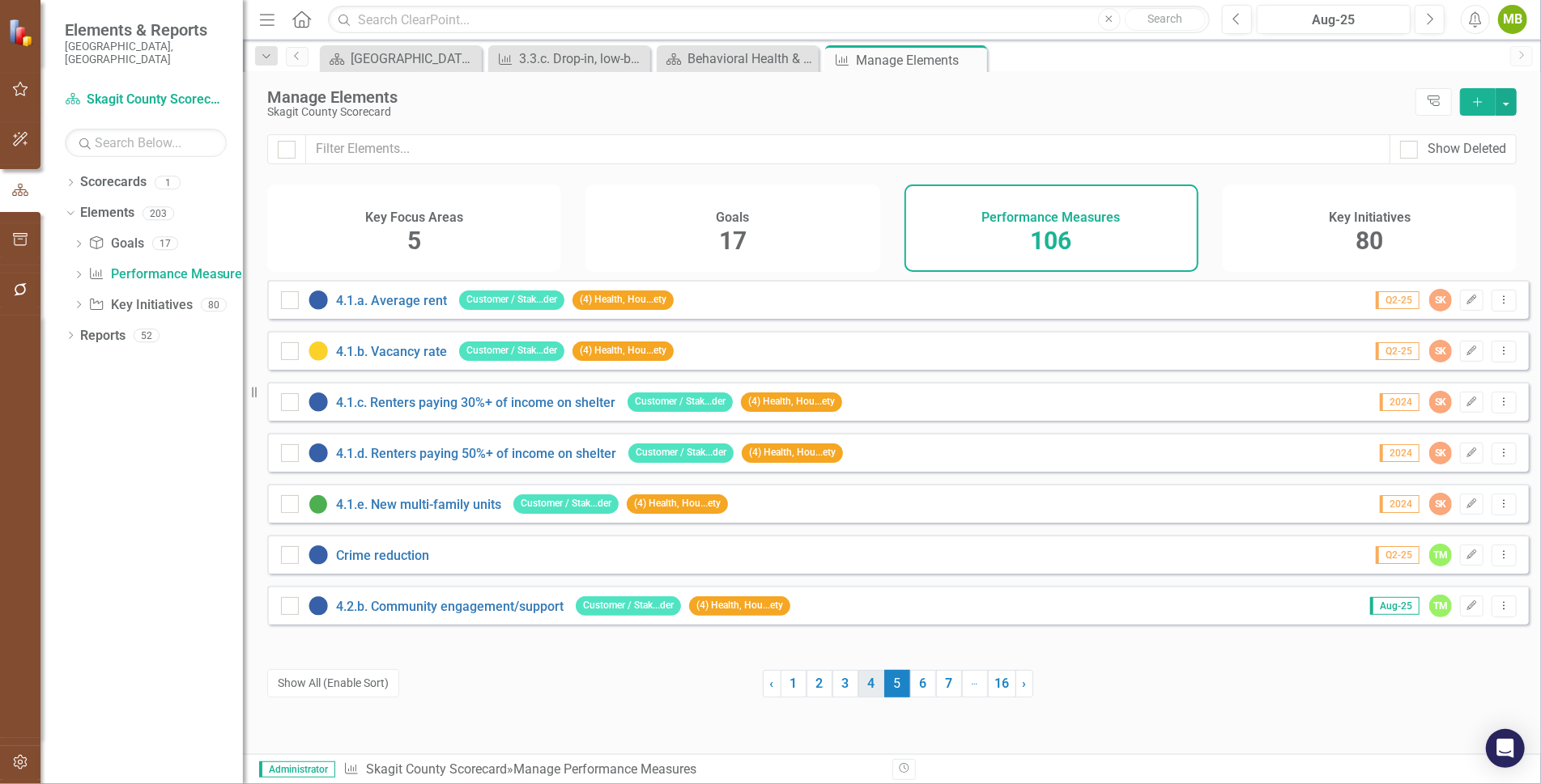
click at [865, 684] on link "4" at bounding box center [871, 683] width 26 height 28
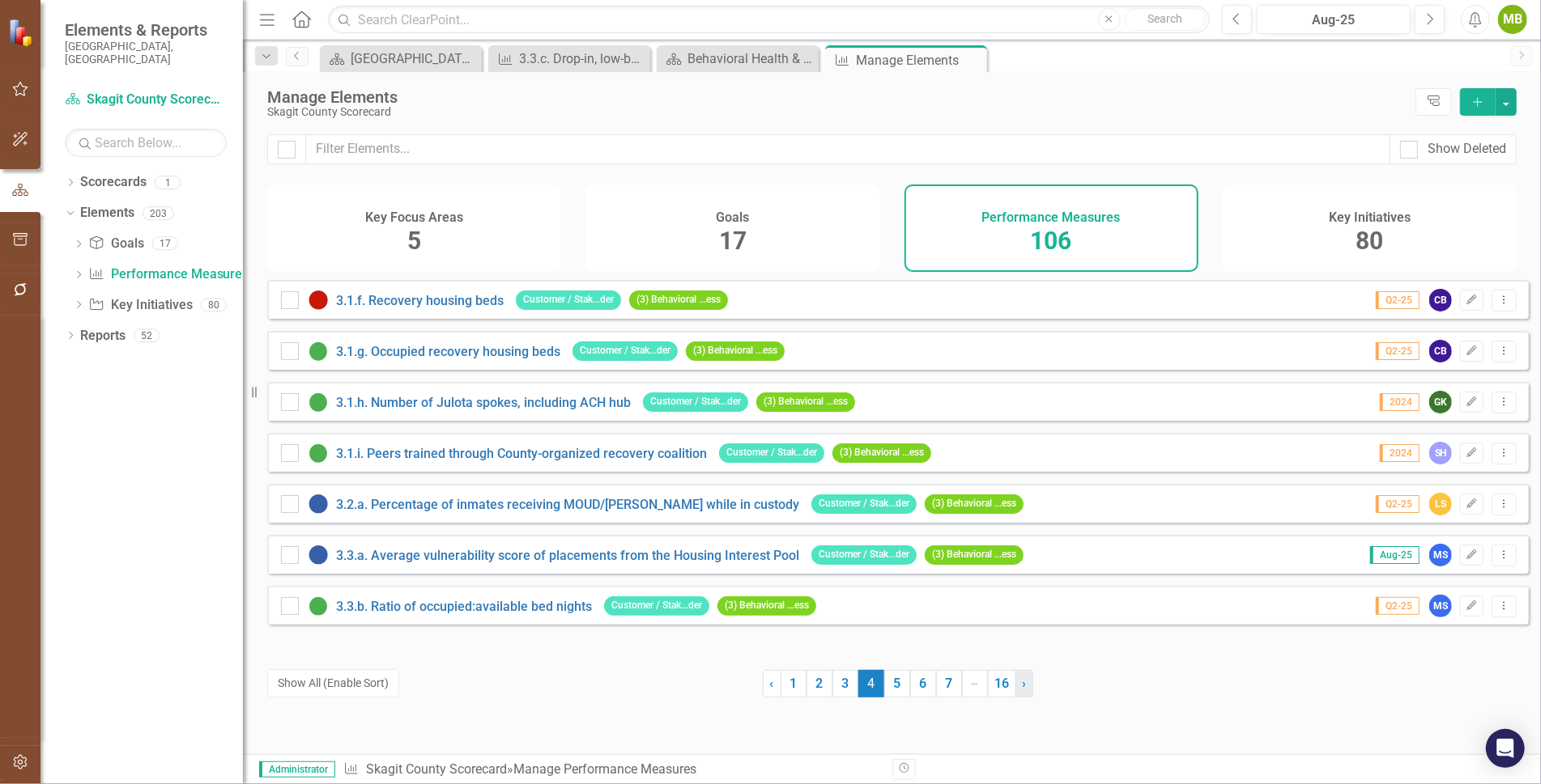
click at [1021, 688] on link "› Next" at bounding box center [1024, 683] width 18 height 28
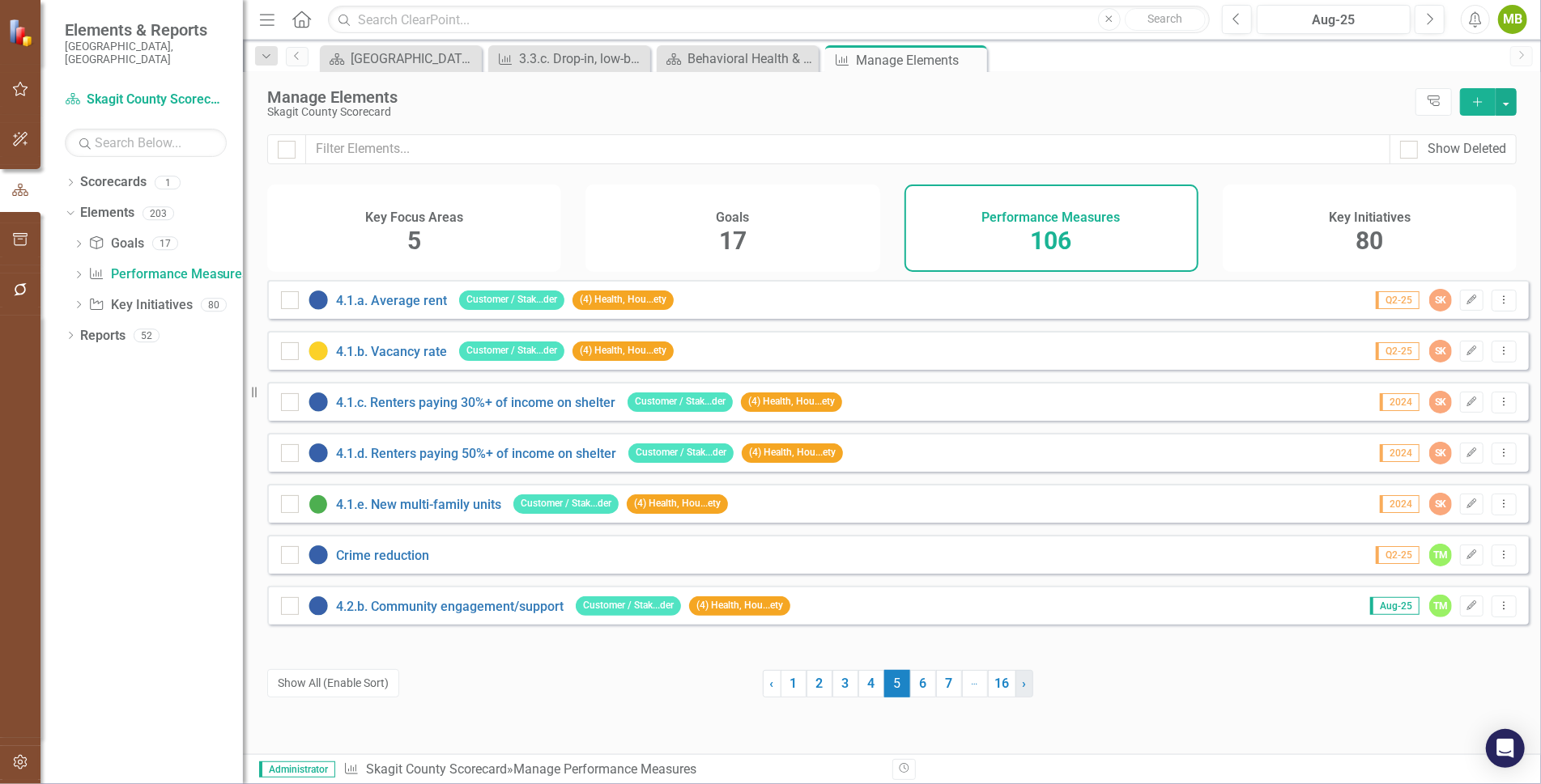
click at [1021, 688] on link "› Next" at bounding box center [1024, 683] width 18 height 28
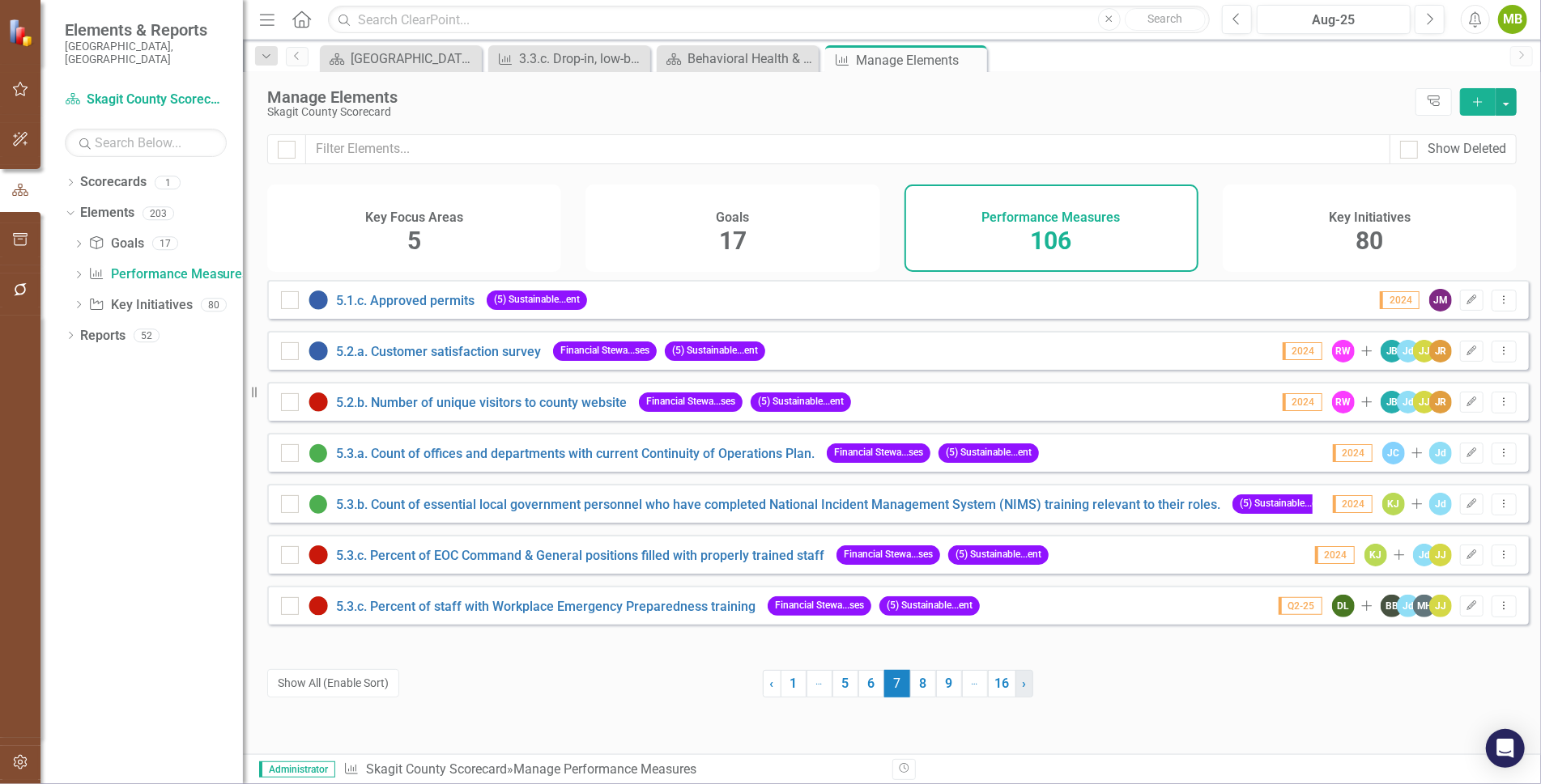
click at [1021, 688] on link "› Next" at bounding box center [1024, 683] width 18 height 28
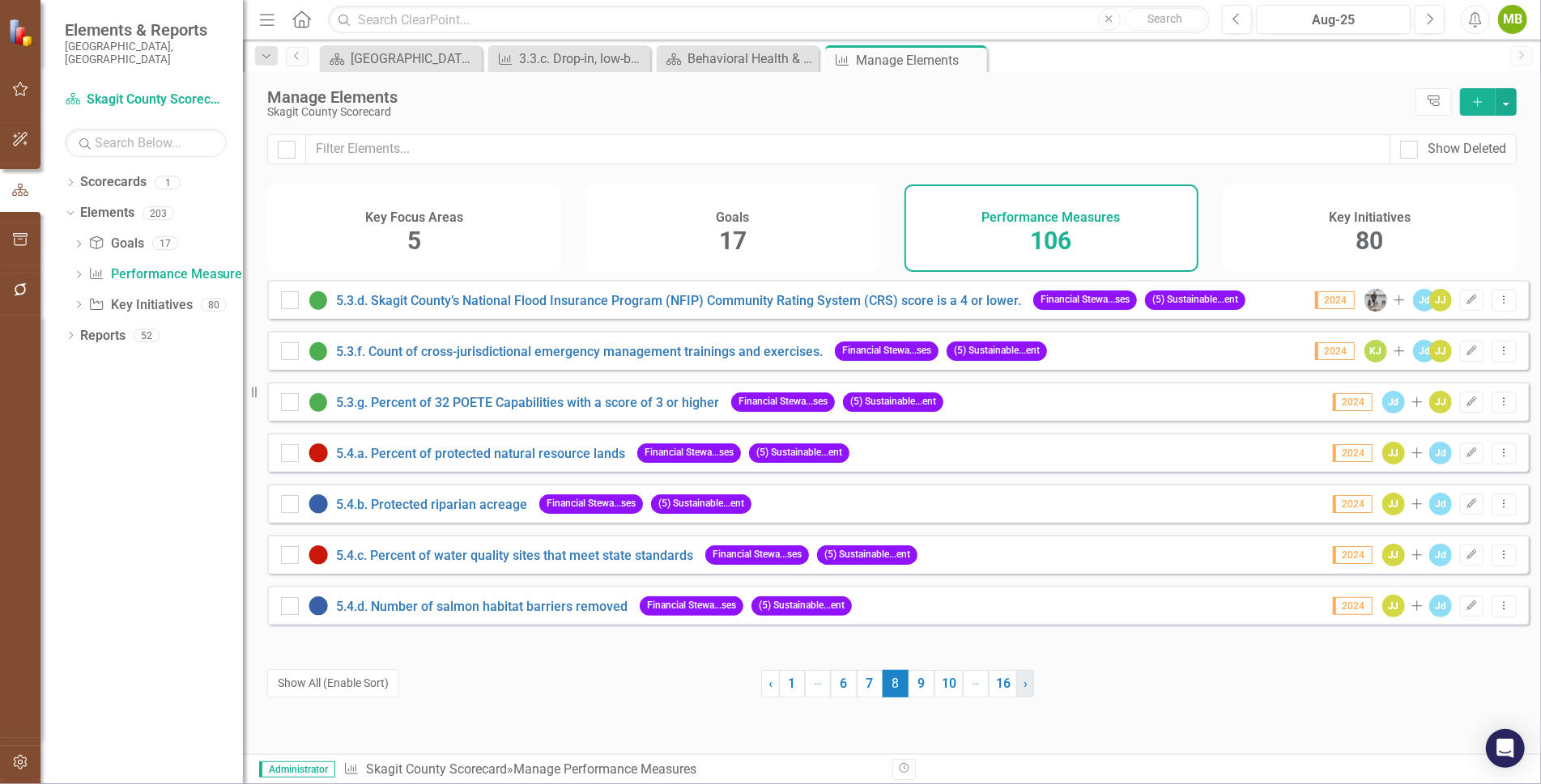
click at [1021, 688] on link "› Next" at bounding box center [1025, 683] width 18 height 28
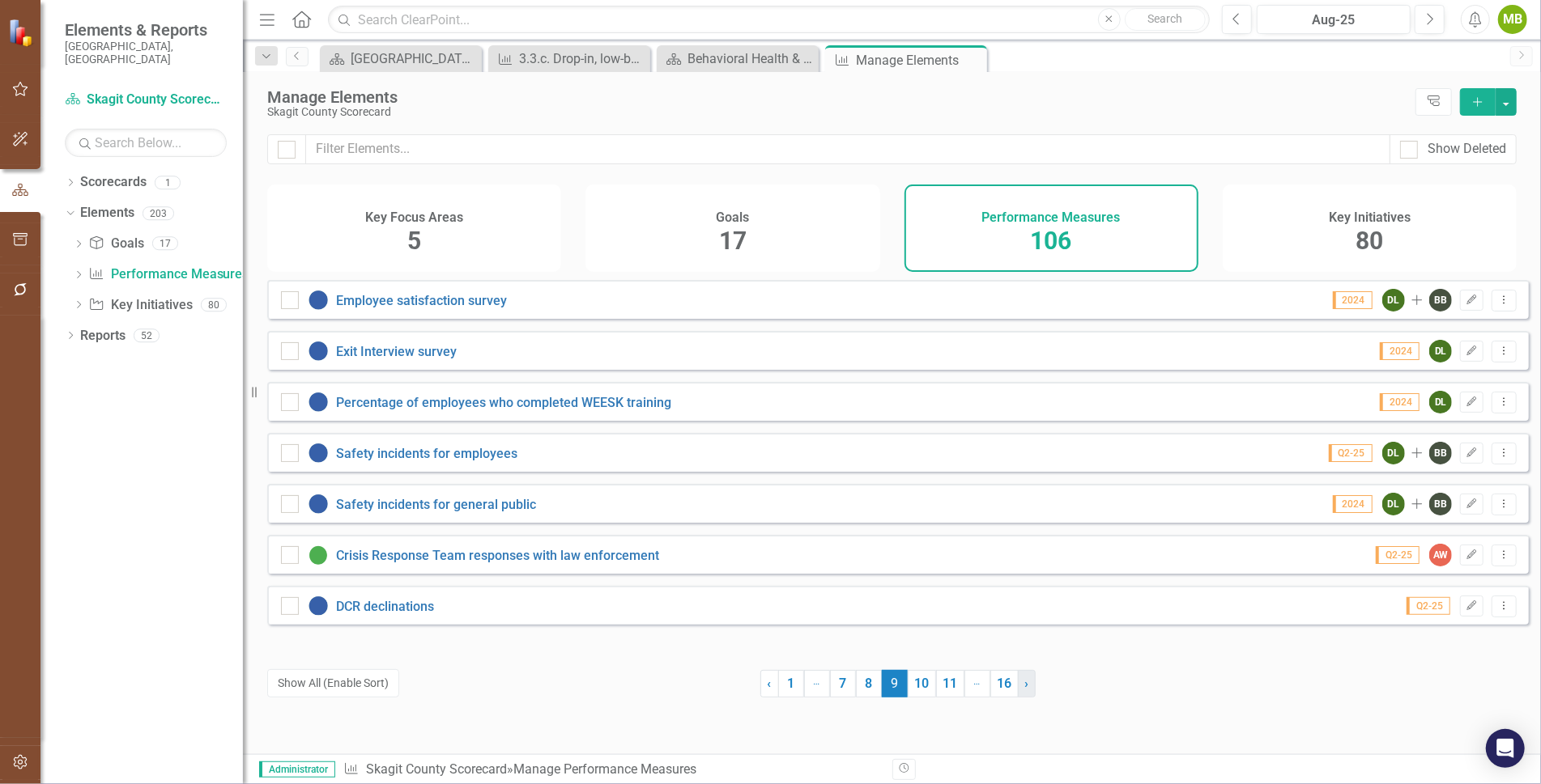
click at [1025, 688] on span "›" at bounding box center [1027, 683] width 4 height 15
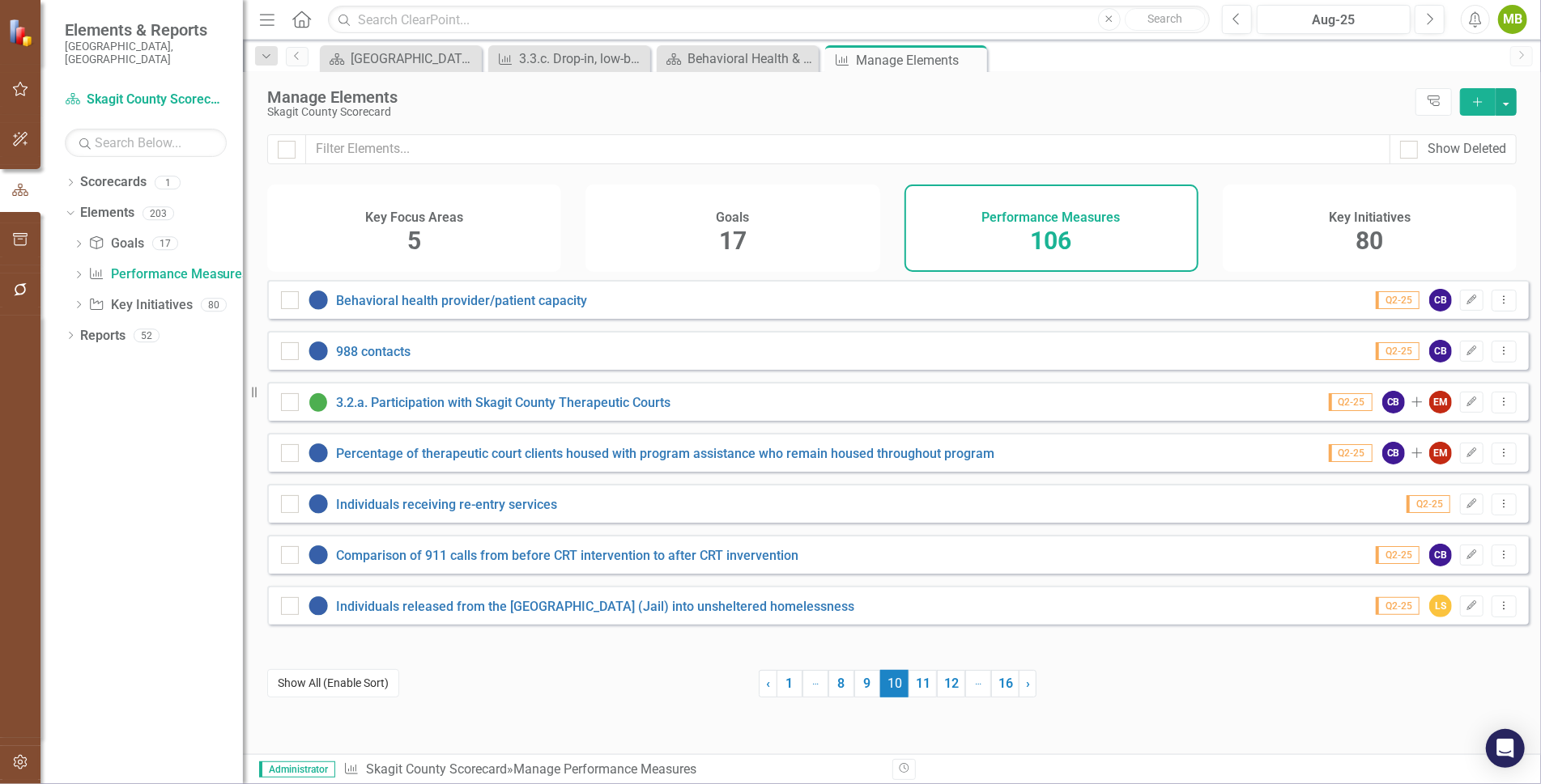
click at [356, 687] on button "Show All (Enable Sort)" at bounding box center [333, 683] width 132 height 29
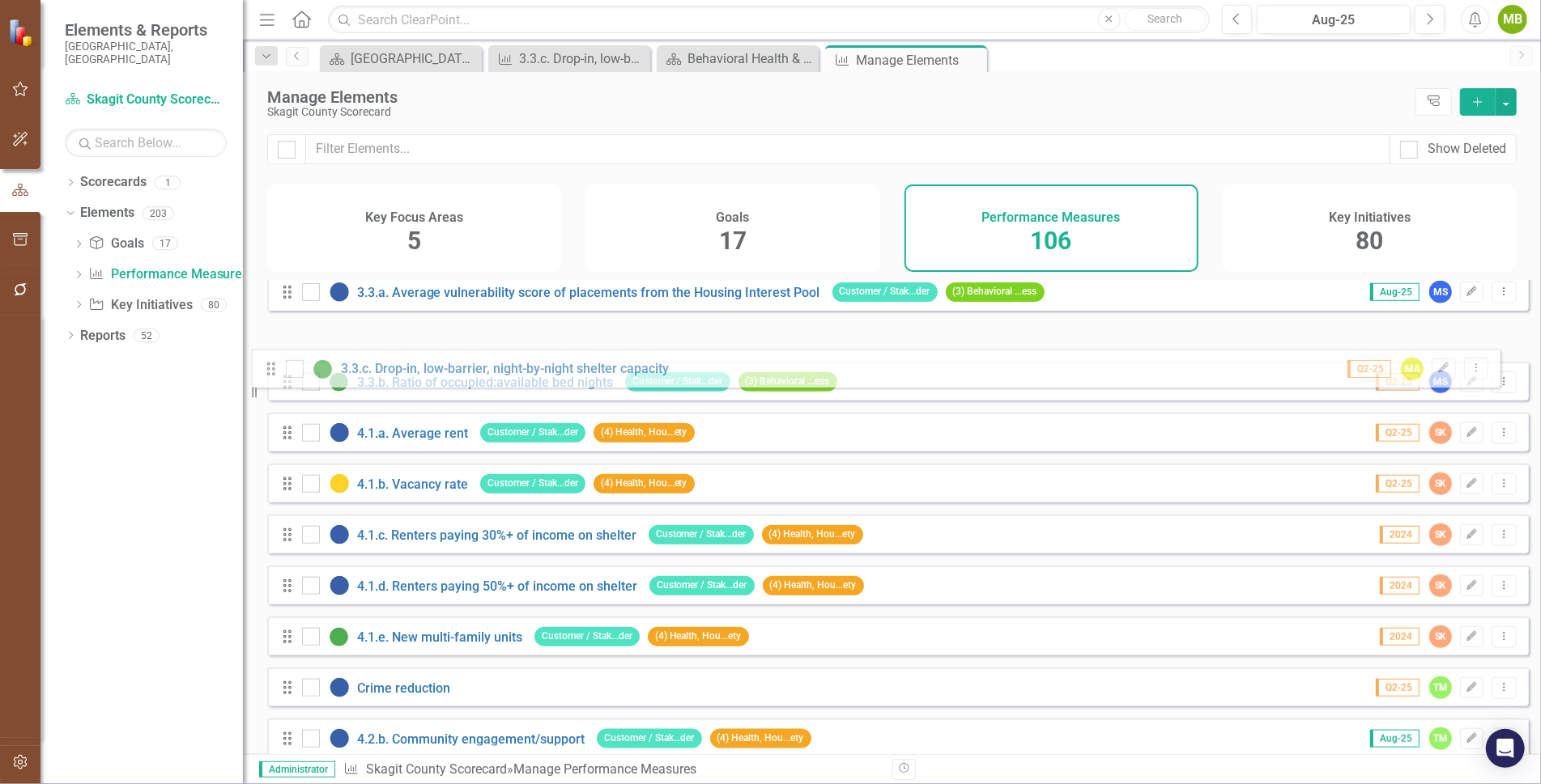
scroll to position [1333, 0]
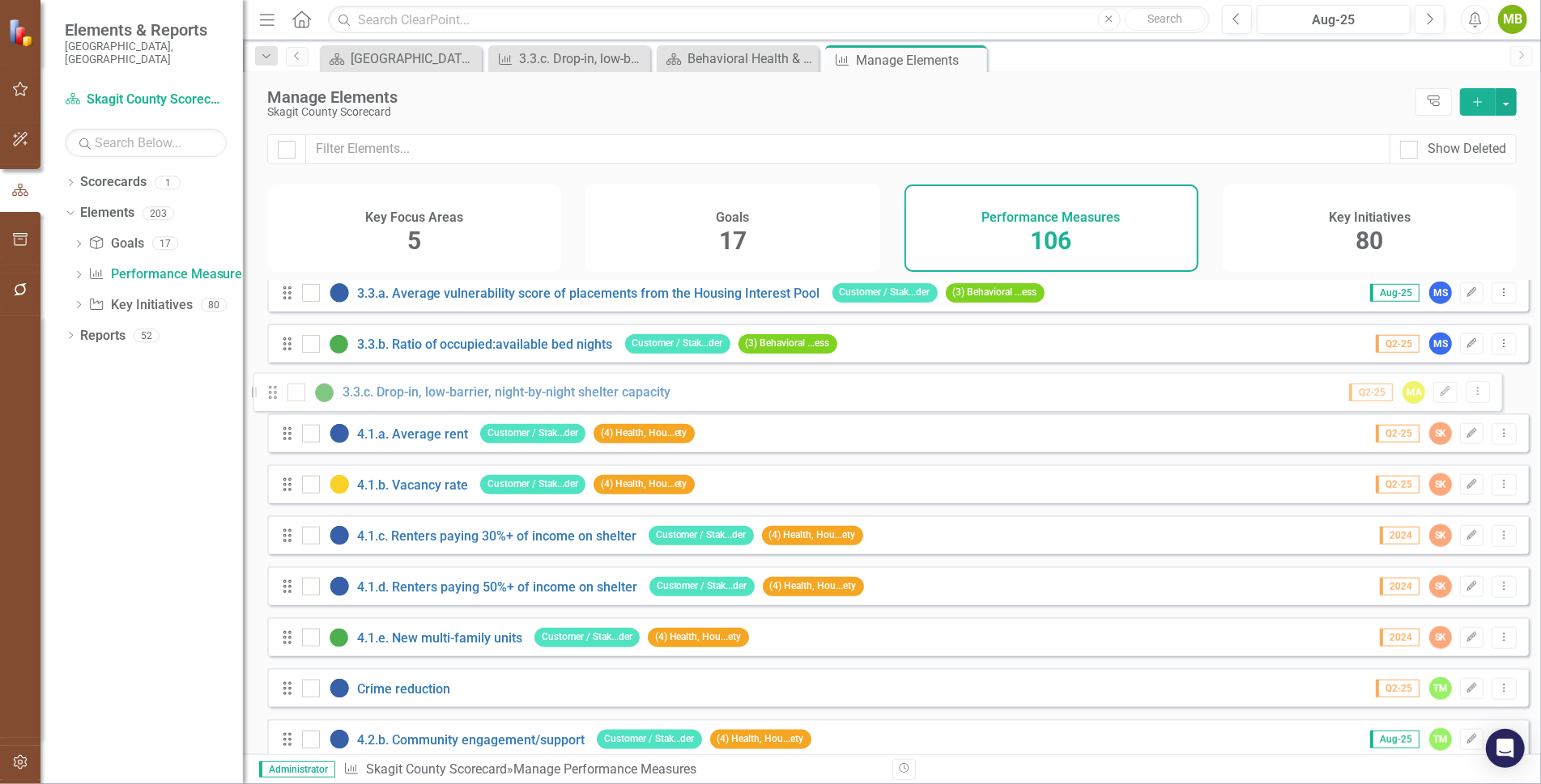
drag, startPoint x: 284, startPoint y: 602, endPoint x: 270, endPoint y: 394, distance: 208.5
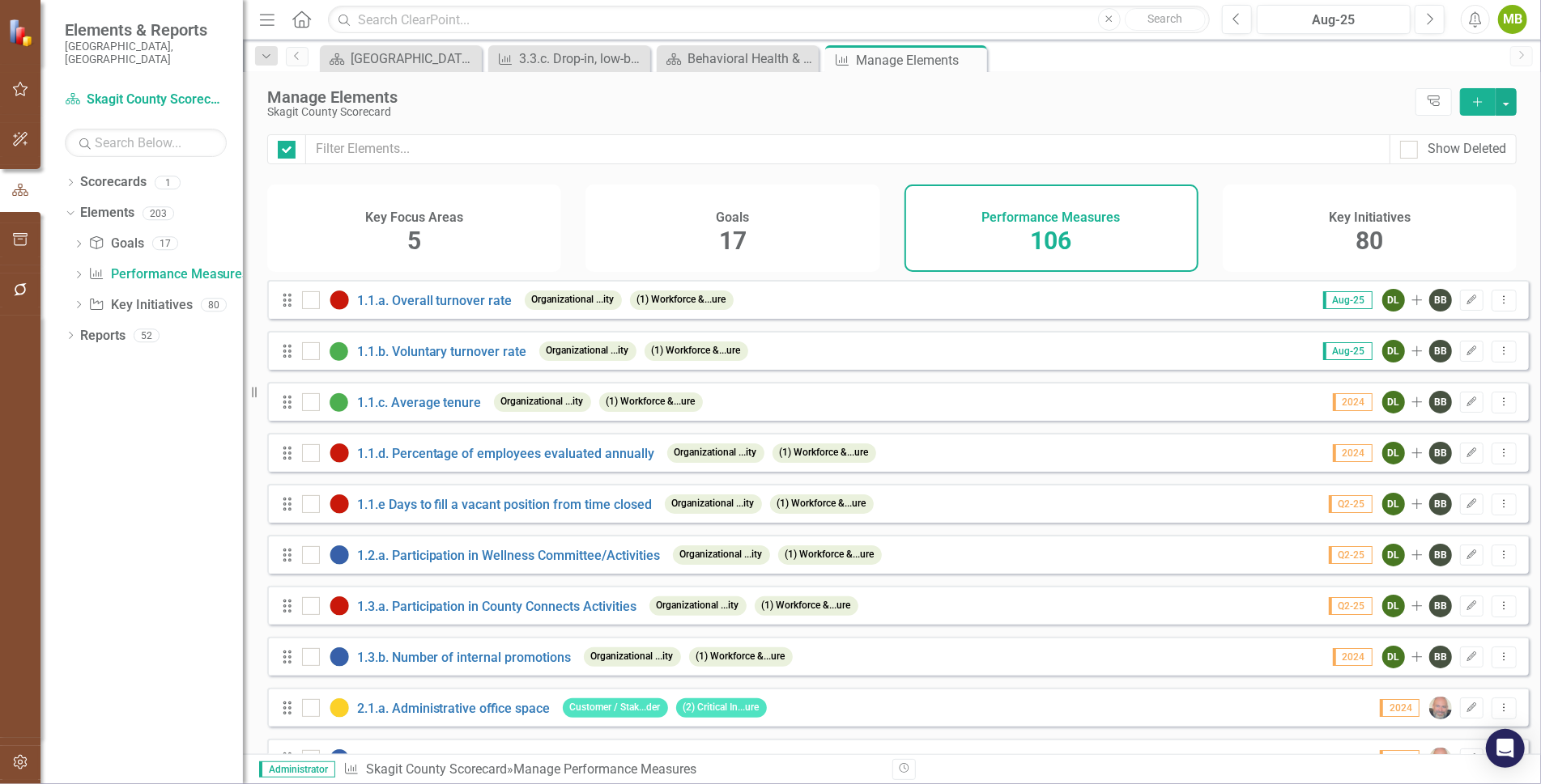
checkbox input "false"
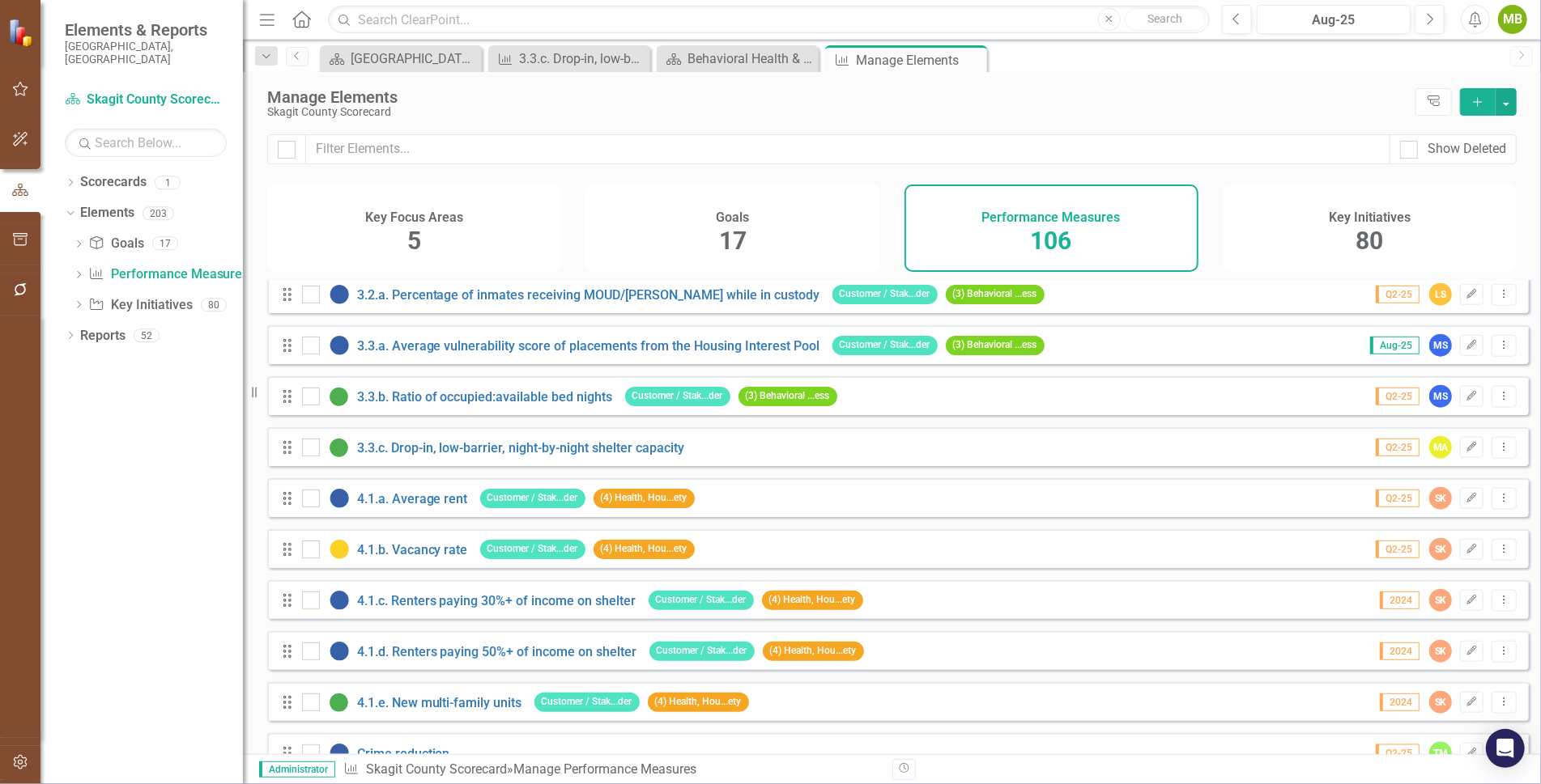
scroll to position [1281, 0]
click at [1467, 450] on icon "button" at bounding box center [1472, 446] width 10 height 10
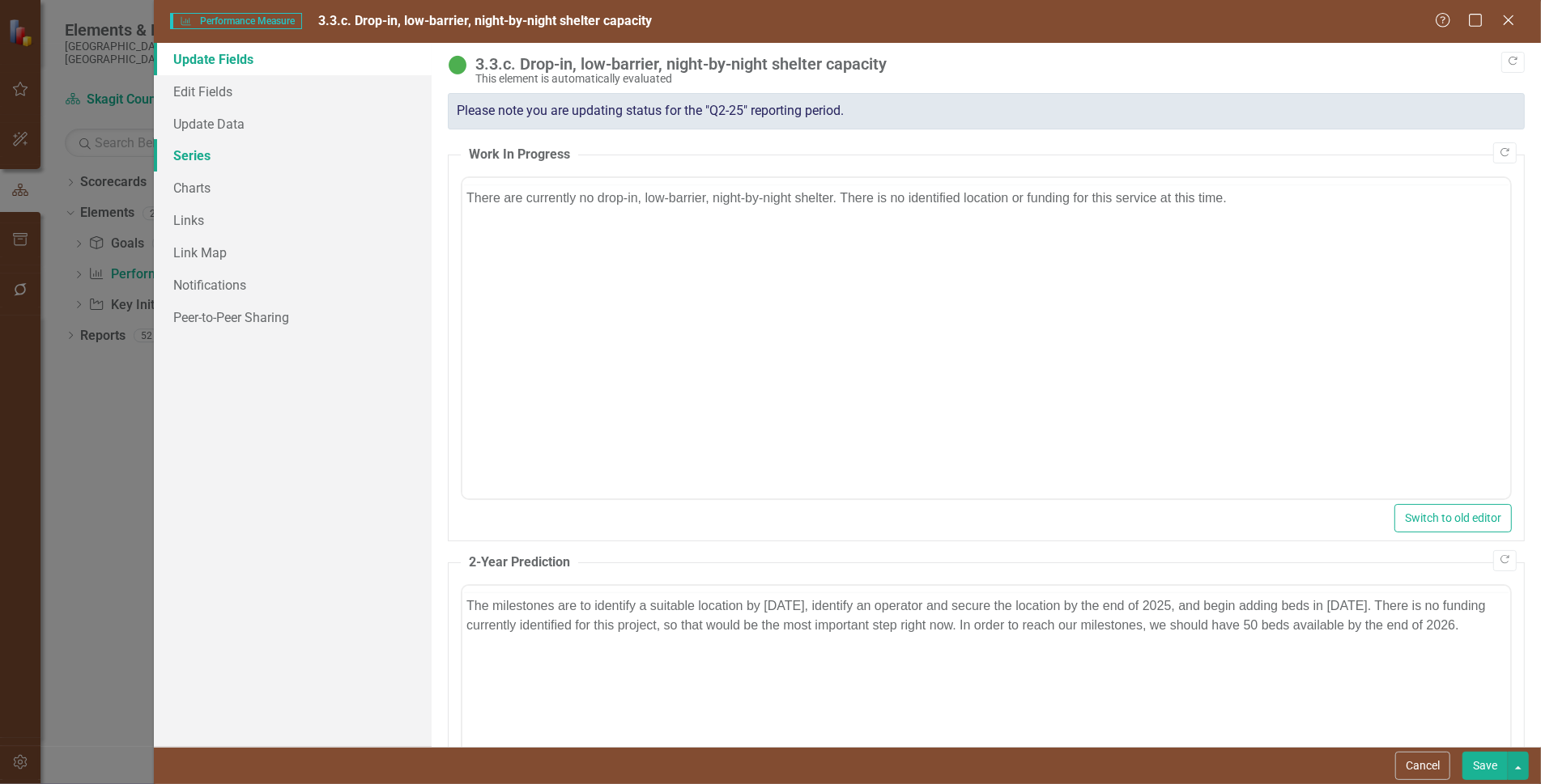
scroll to position [0, 0]
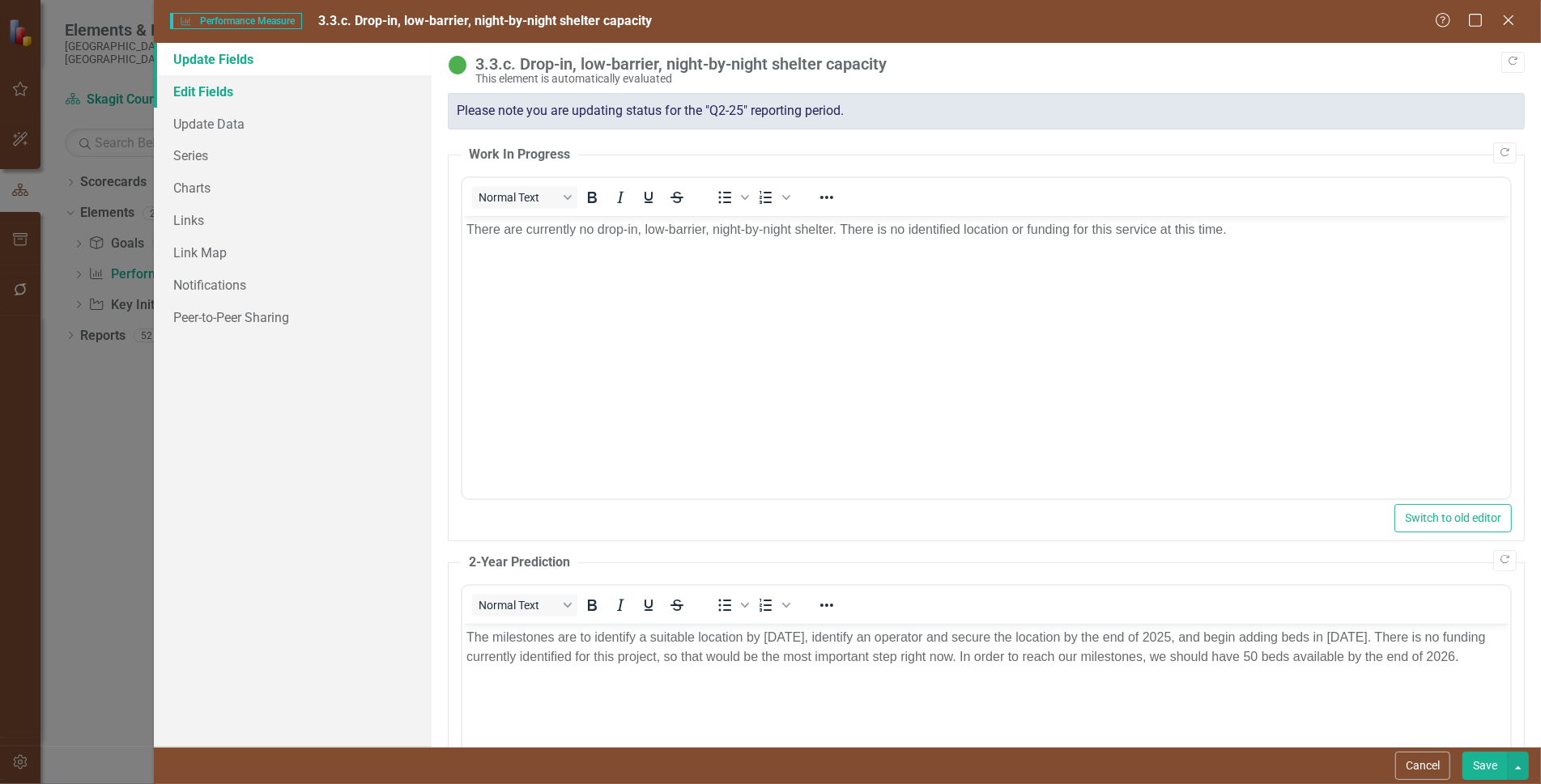
click at [219, 85] on link "Edit Fields" at bounding box center [293, 91] width 278 height 32
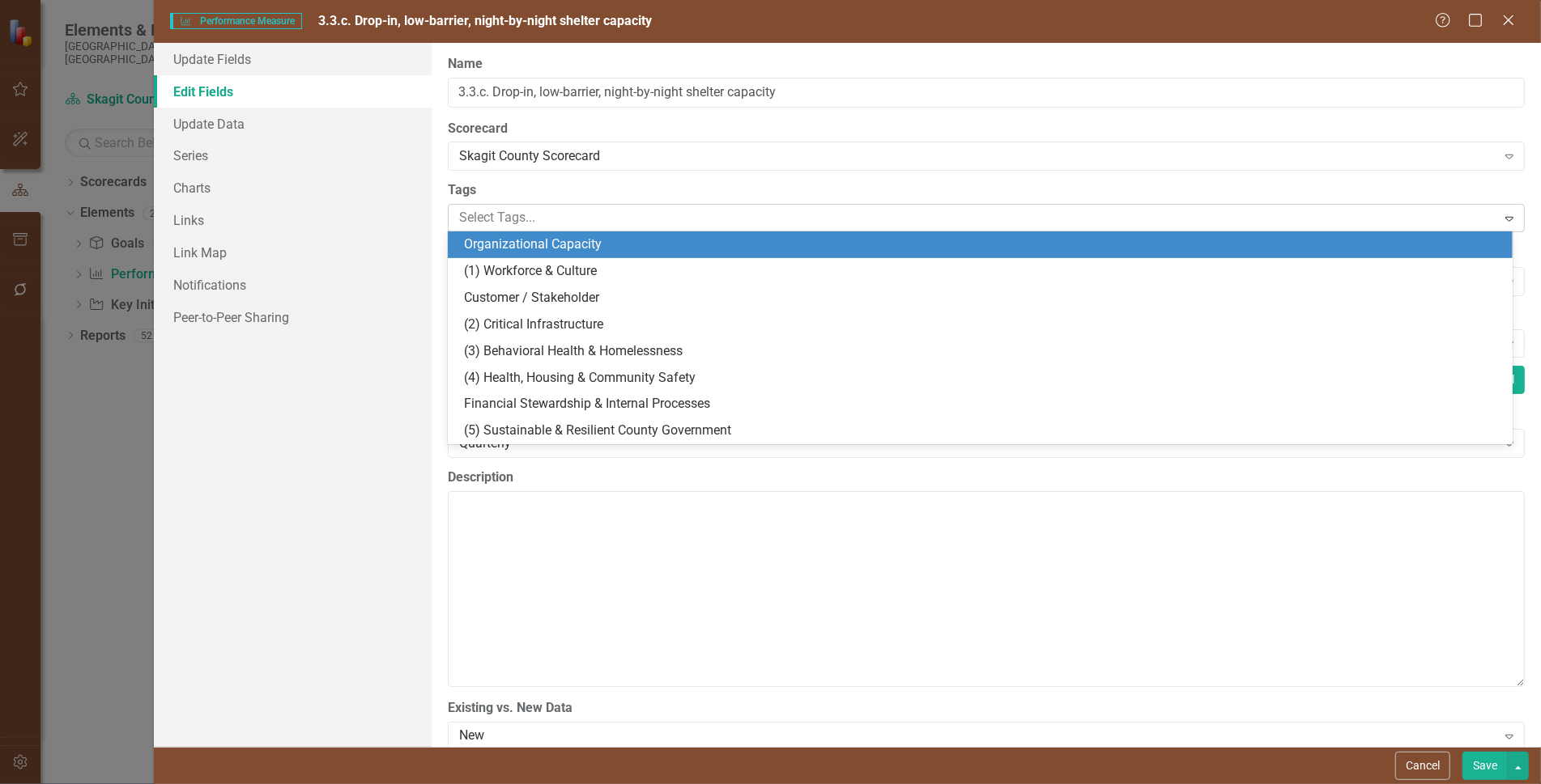
click at [608, 217] on div at bounding box center [974, 218] width 1044 height 22
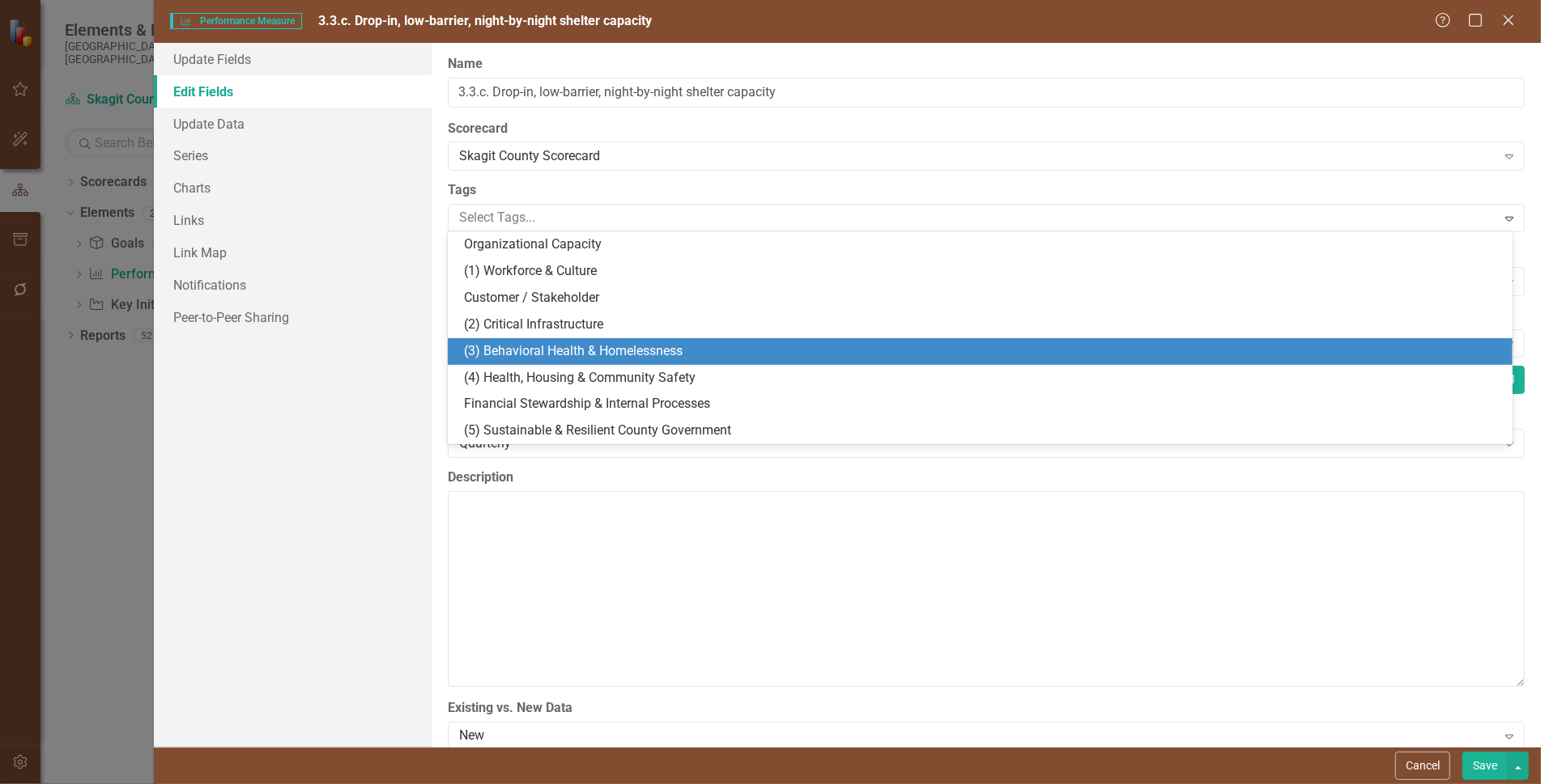
click at [582, 348] on span "(3) Behavioral Health & Homelessness" at bounding box center [573, 351] width 219 height 15
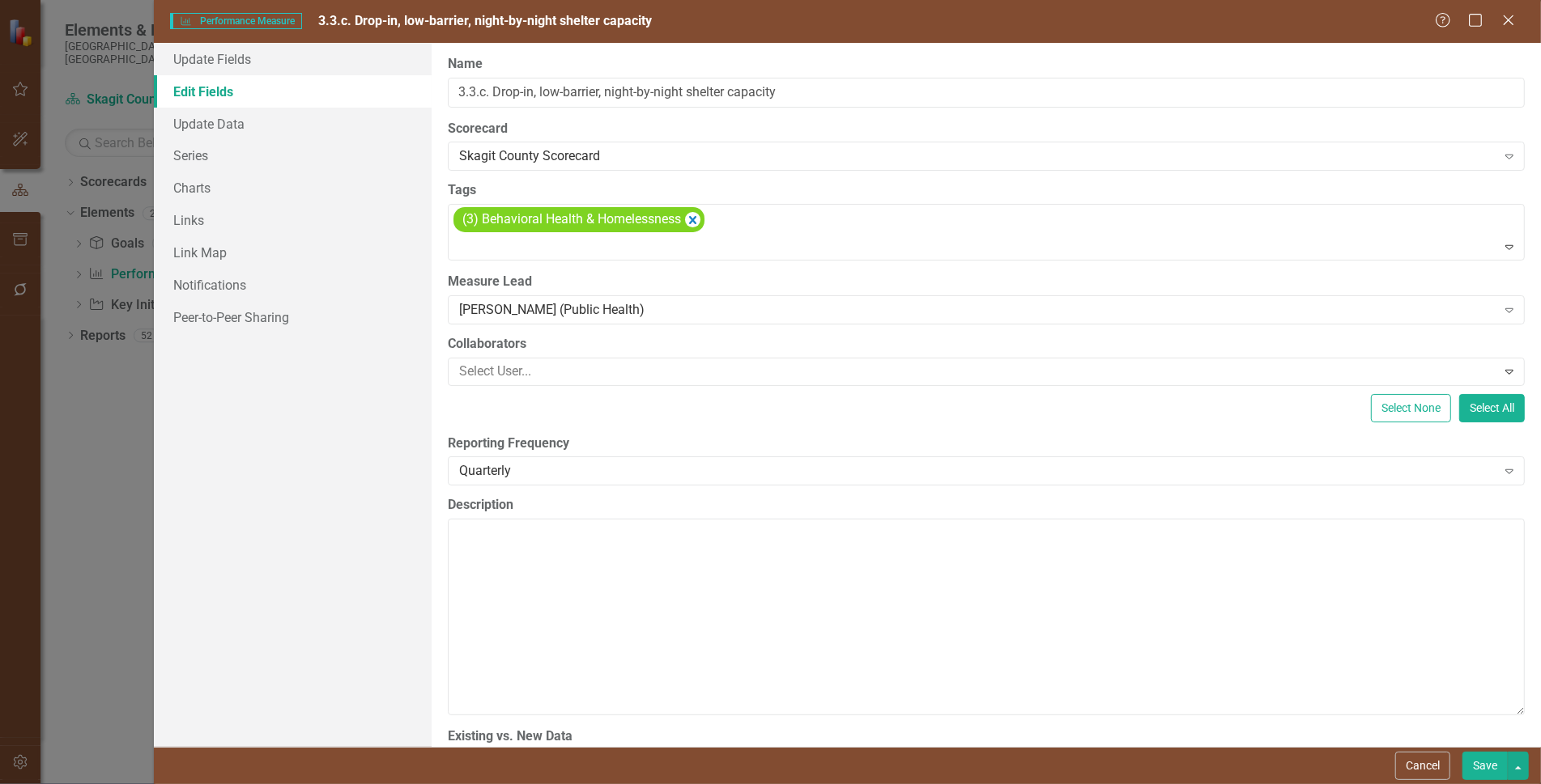
click at [1487, 761] on button "Save" at bounding box center [1485, 766] width 46 height 29
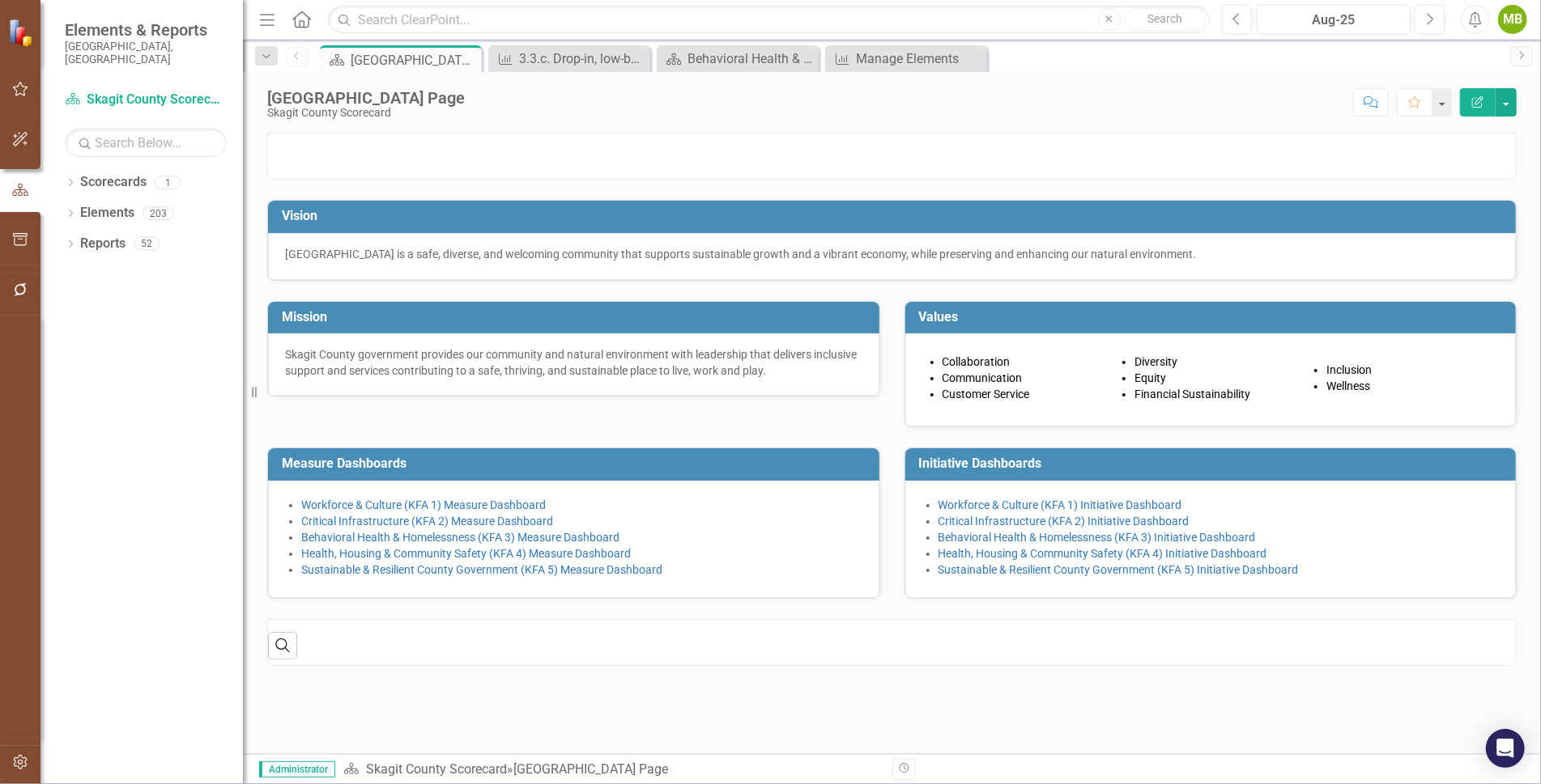
scroll to position [58, 0]
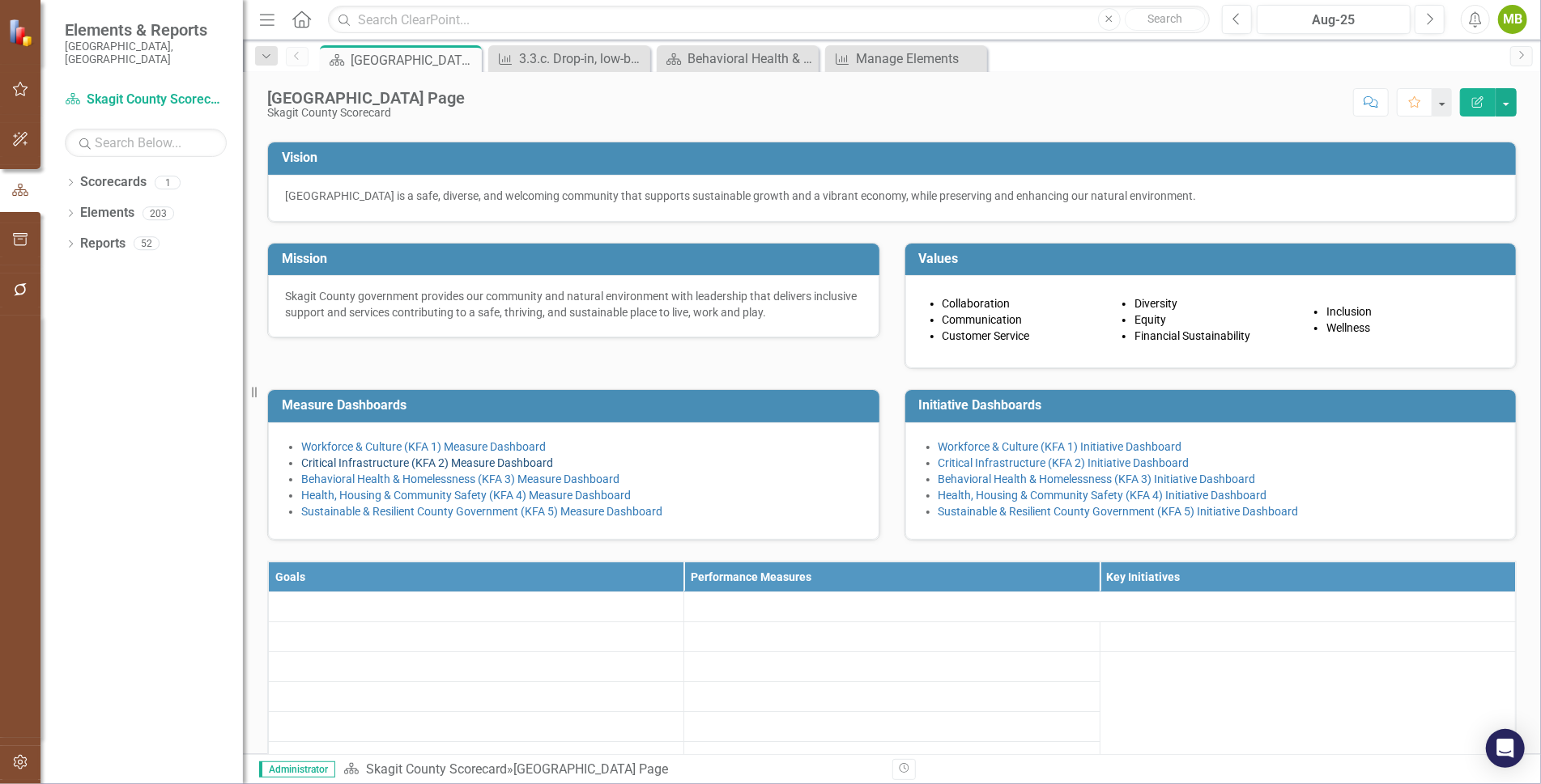
click at [515, 469] on link "Critical Infrastructure (KFA 2) Measure Dashboard" at bounding box center [427, 463] width 252 height 13
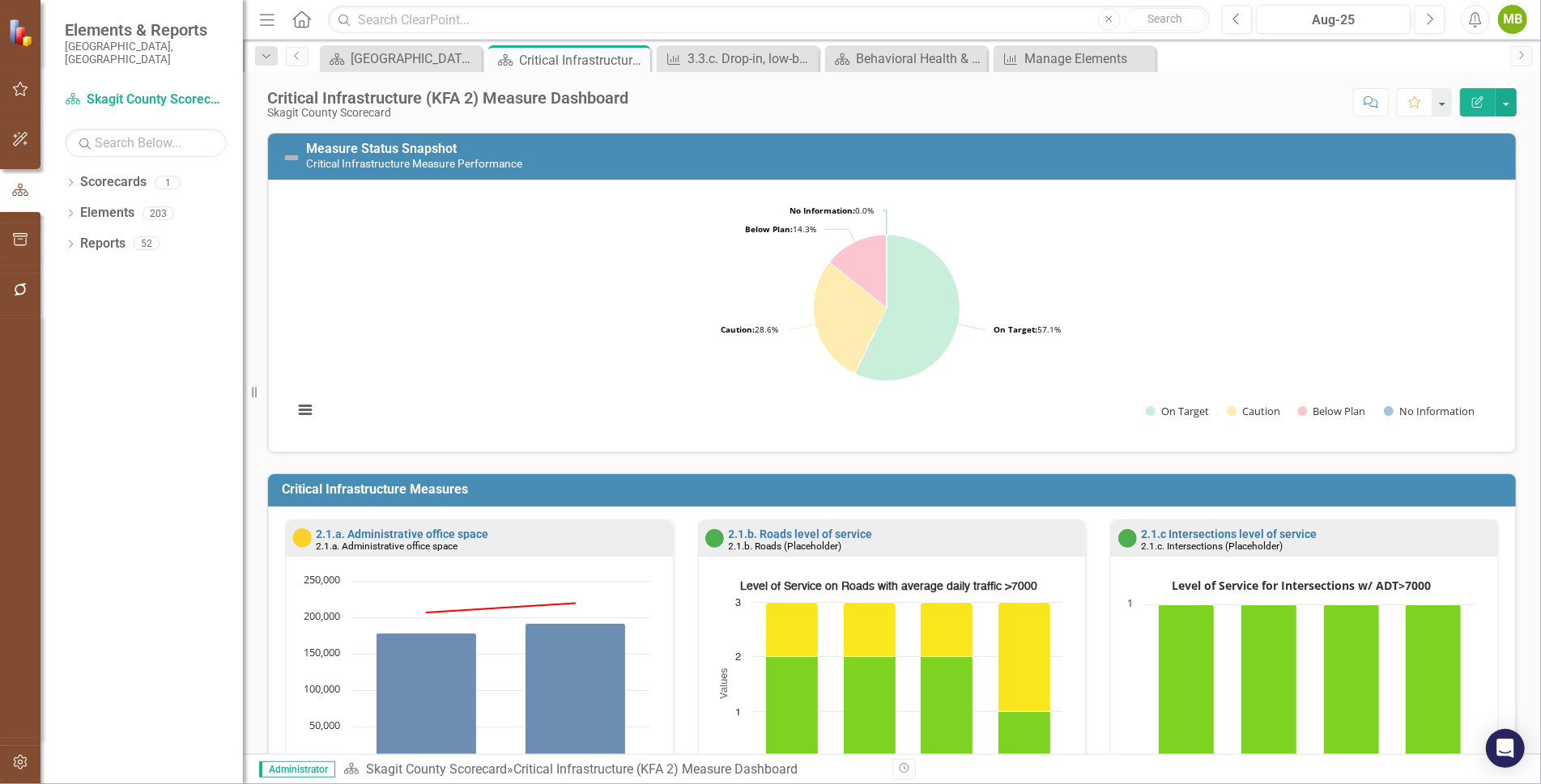
scroll to position [22, 0]
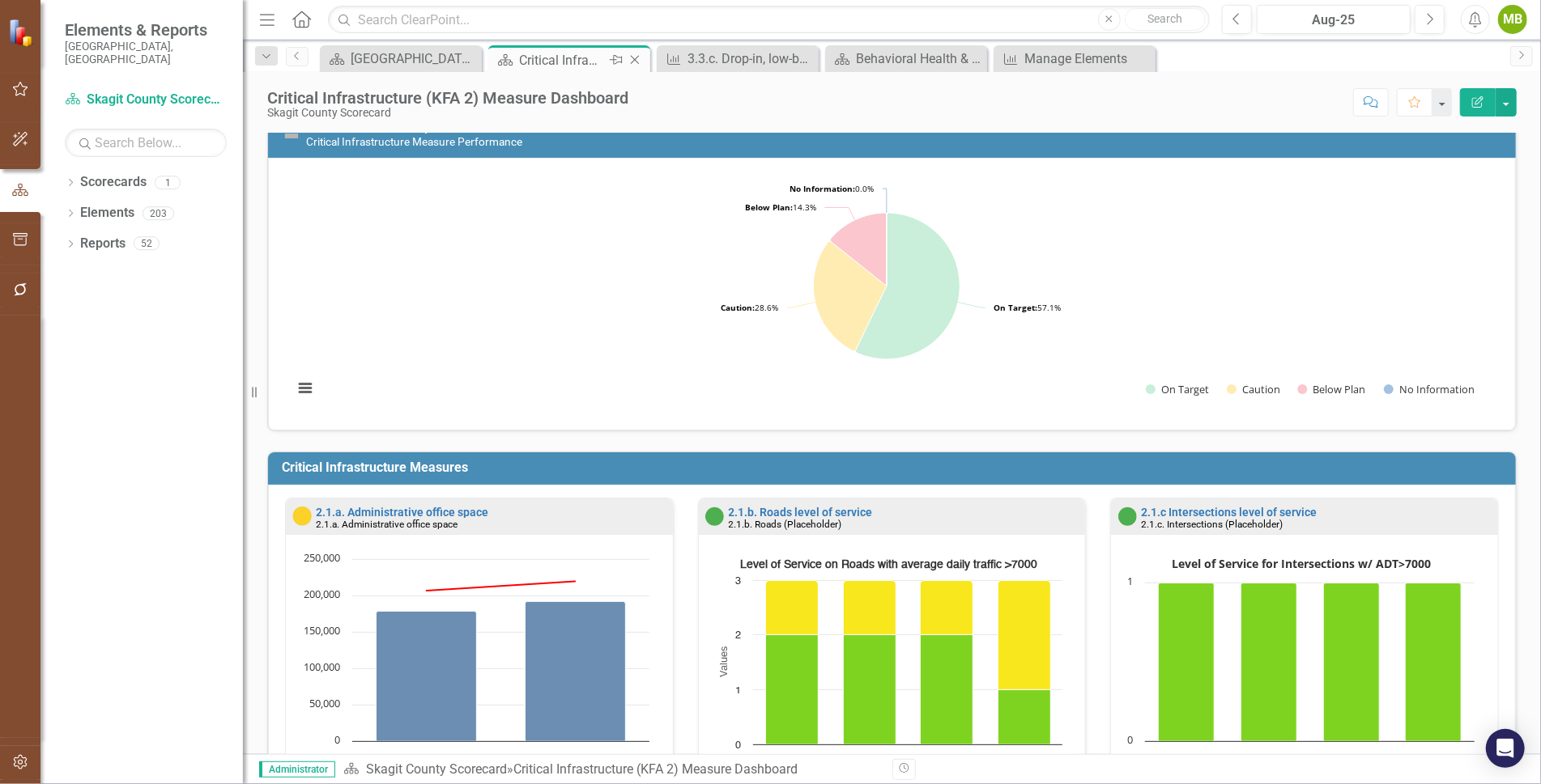
click at [631, 61] on icon "Close" at bounding box center [634, 60] width 16 height 13
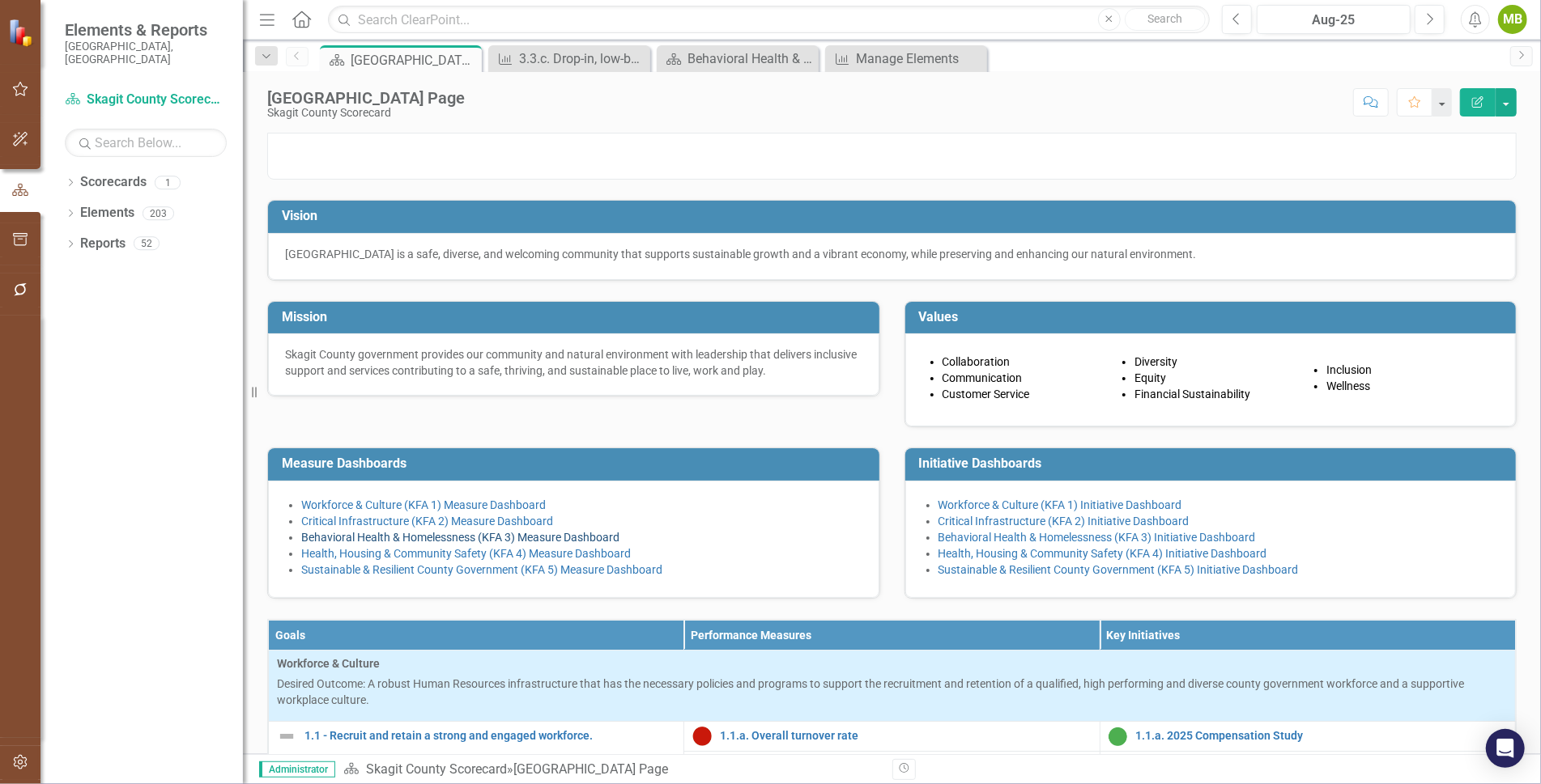
click at [373, 544] on link "Behavioral Health & Homelessness (KFA 3) Measure Dashboard" at bounding box center [460, 538] width 318 height 13
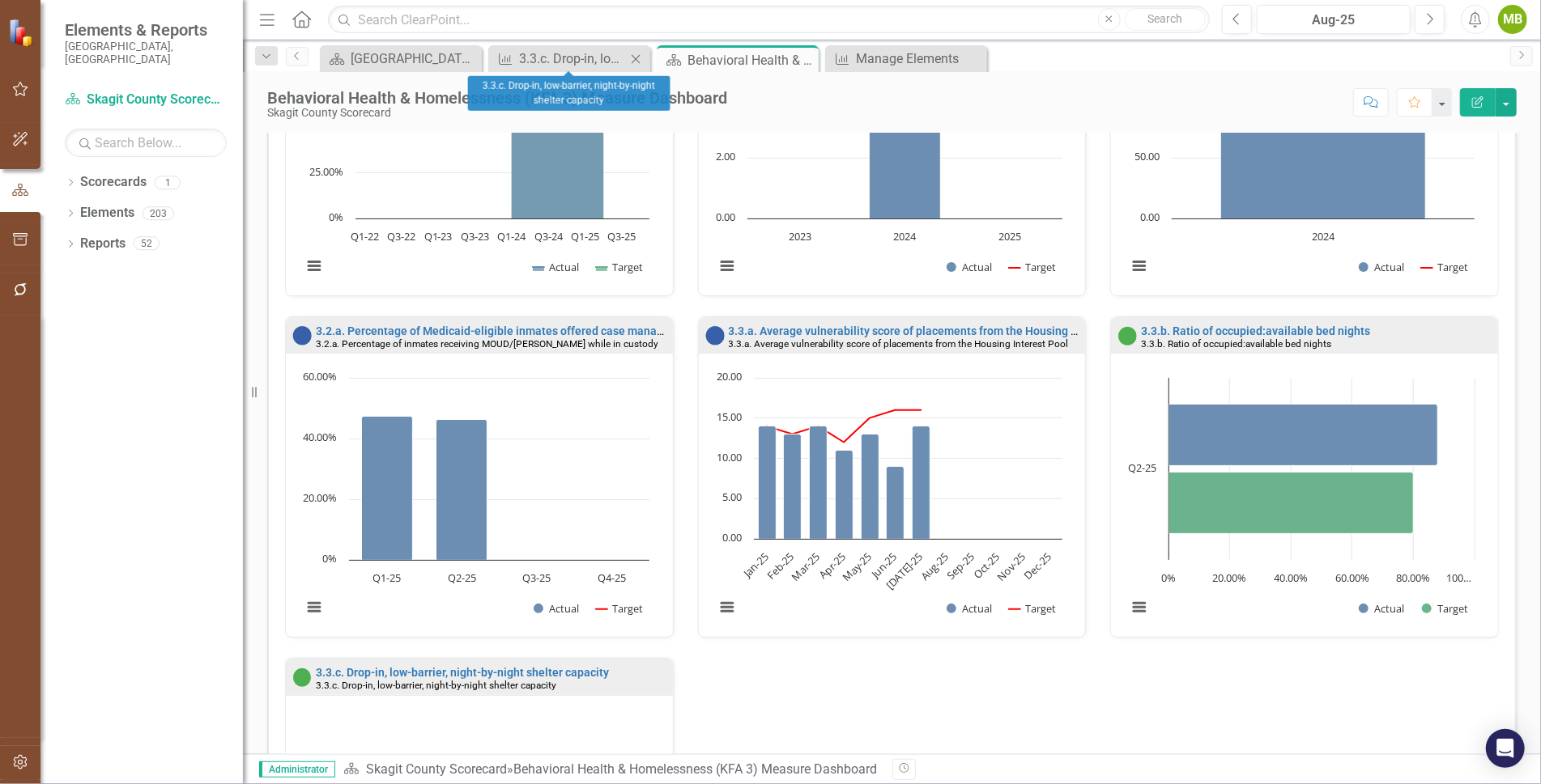
click at [630, 54] on icon "Close" at bounding box center [635, 59] width 16 height 13
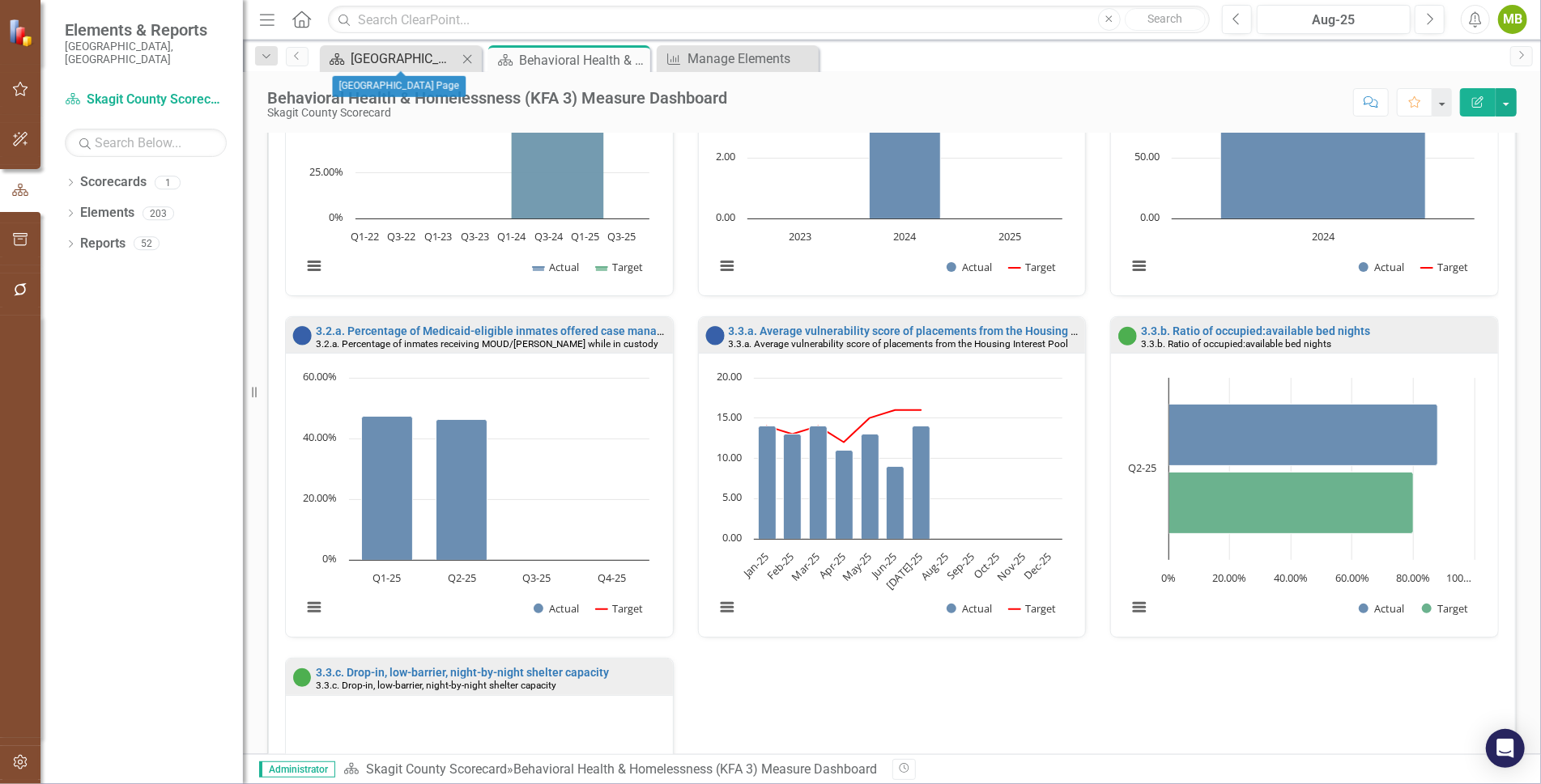
click at [439, 57] on div "[GEOGRAPHIC_DATA] Page" at bounding box center [404, 58] width 106 height 20
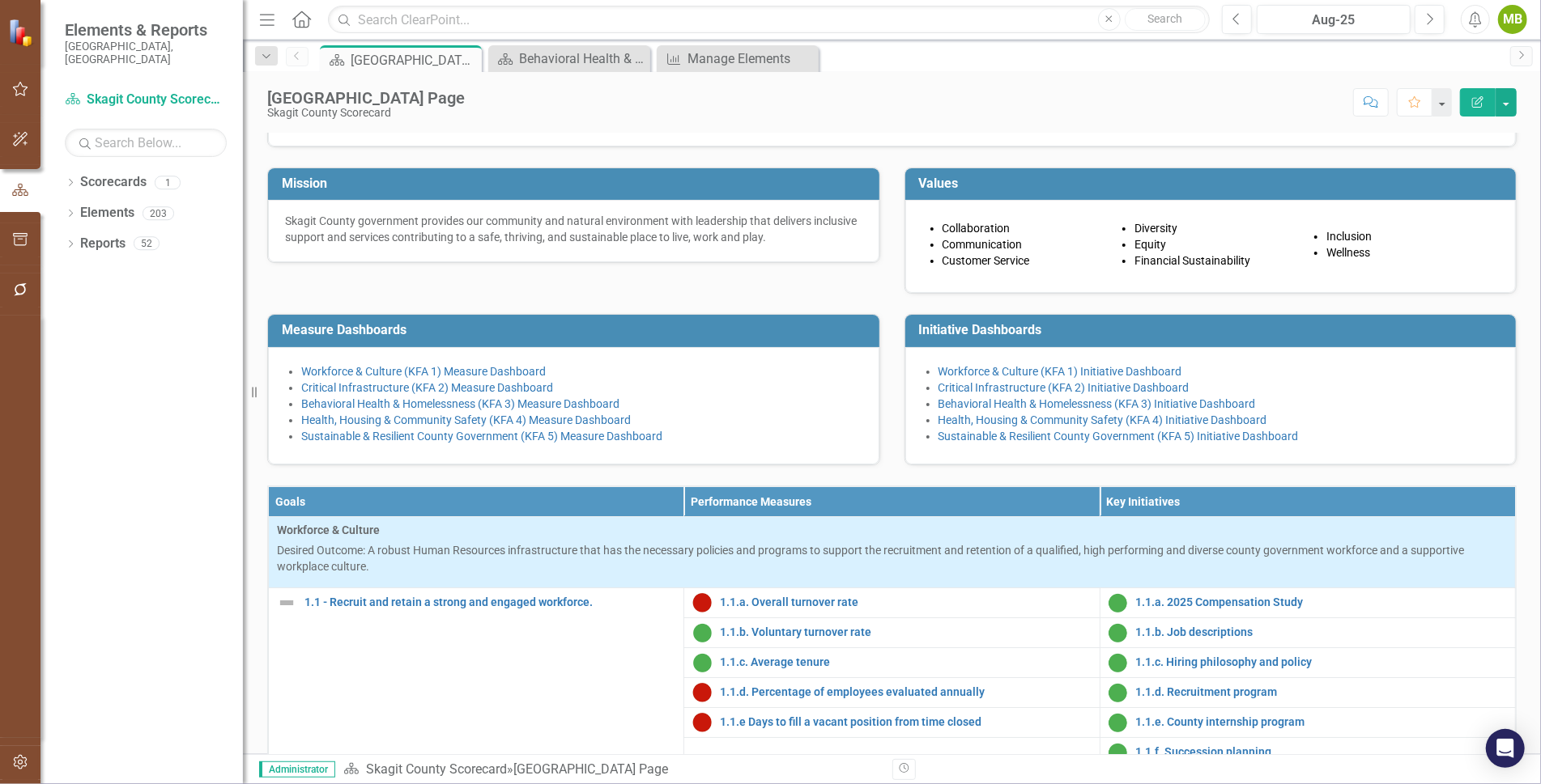
scroll to position [138, 0]
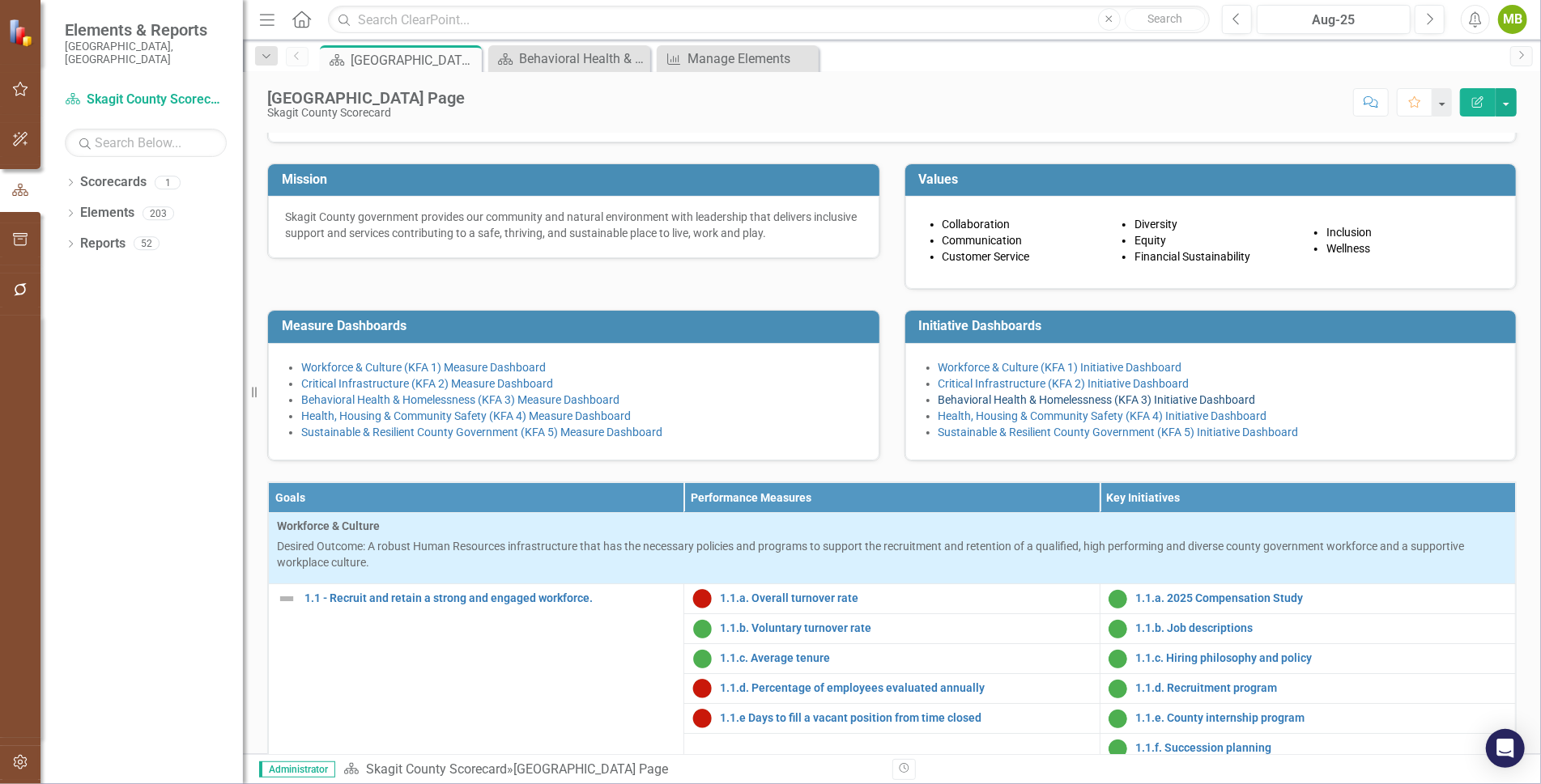
click at [1031, 407] on link "Behavioral Health & Homelessness (KFA 3) Initiative Dashboard" at bounding box center [1097, 400] width 318 height 13
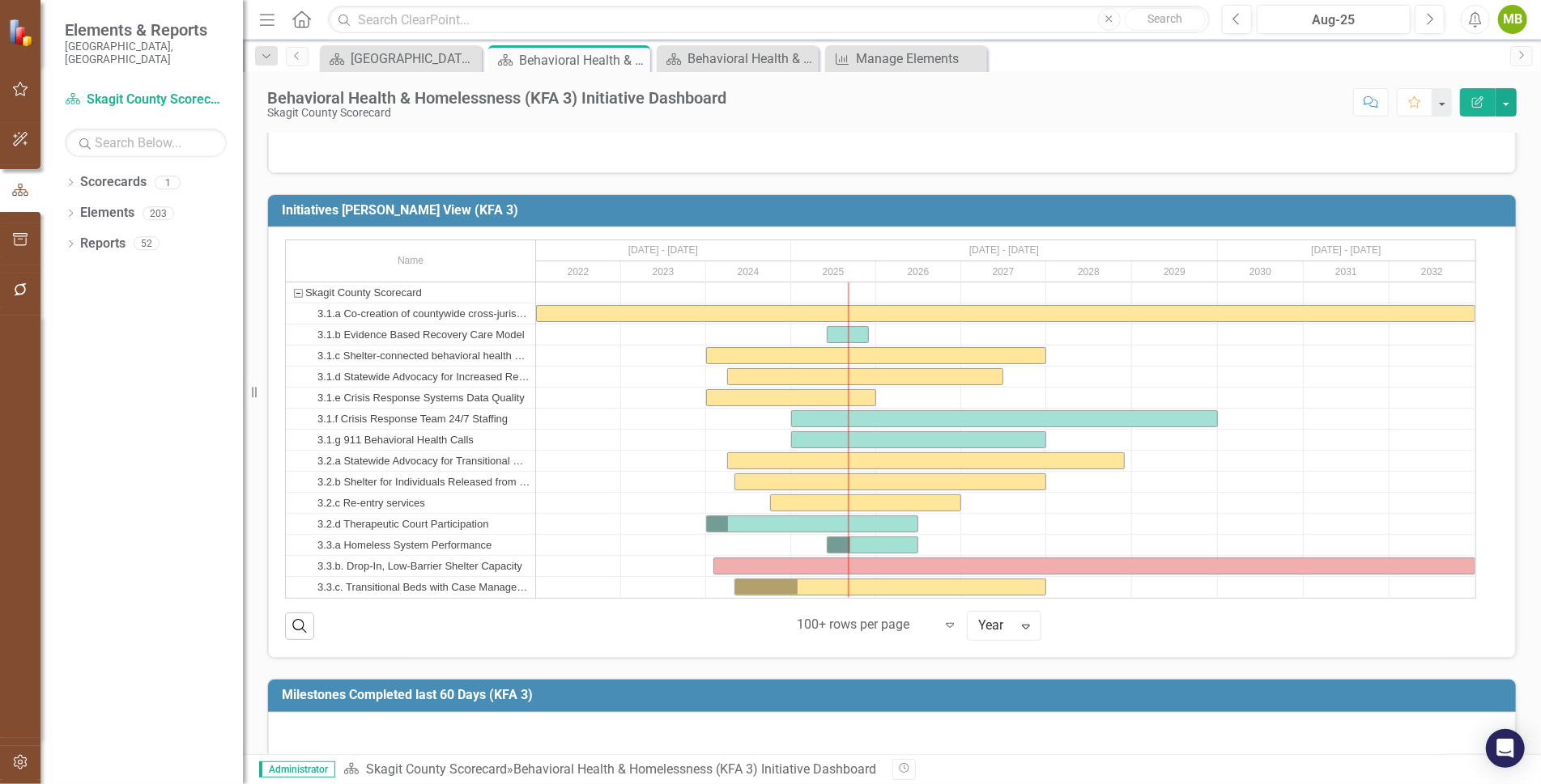
scroll to position [545, 0]
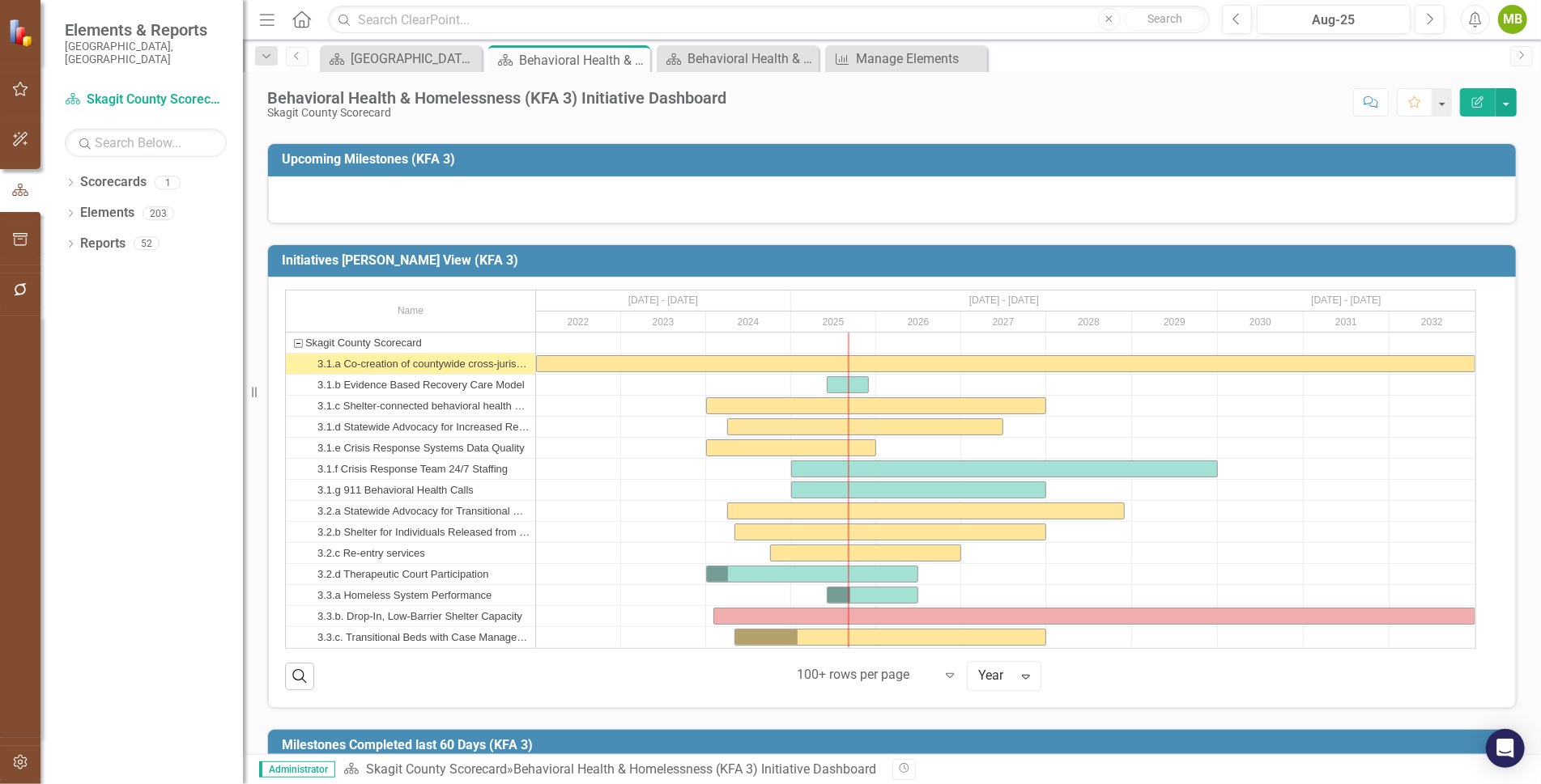
click at [382, 354] on div "3.1.a Co-creation of countywide cross-jurisdictional …." at bounding box center [424, 363] width 213 height 20
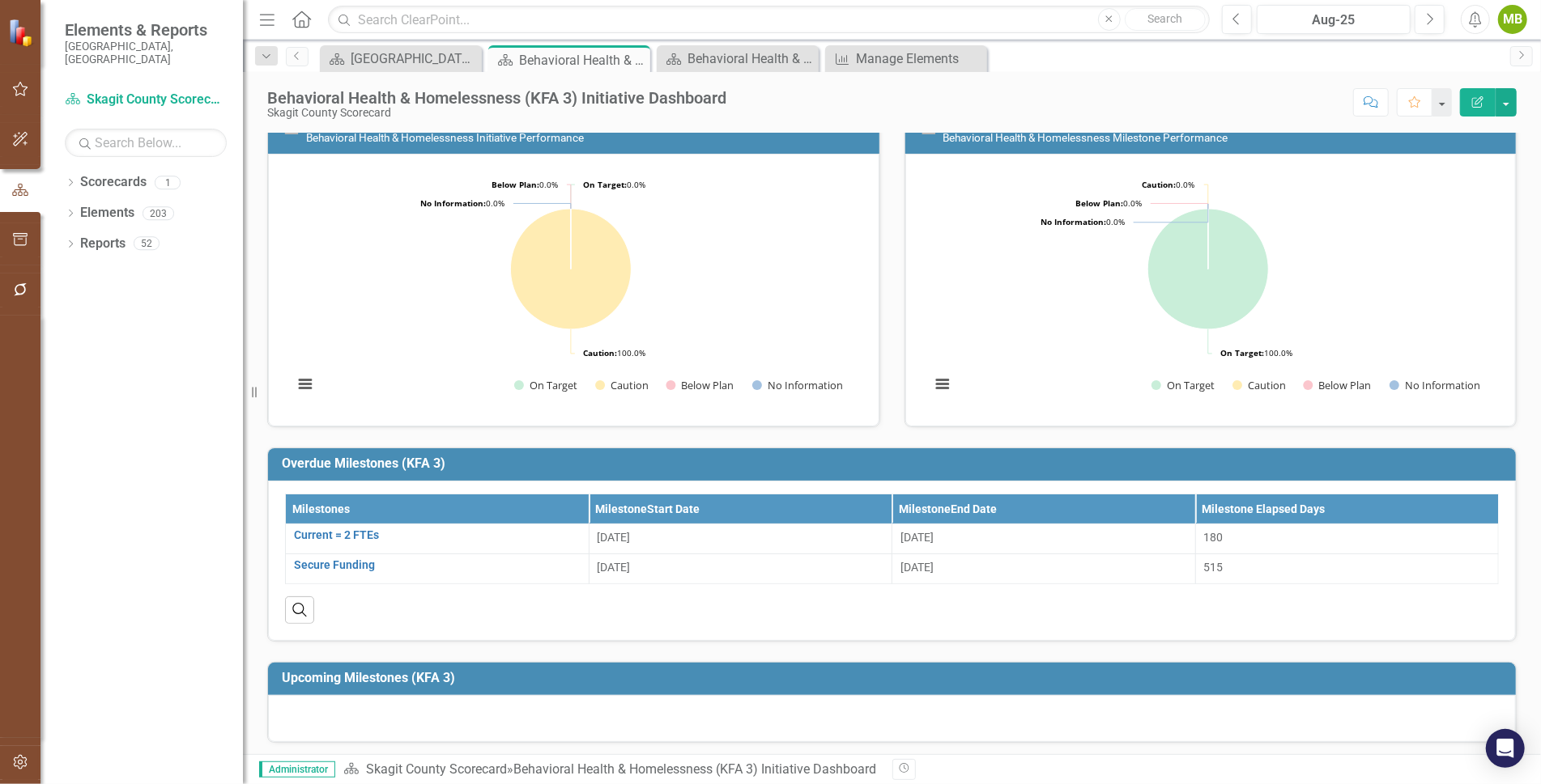
scroll to position [0, 0]
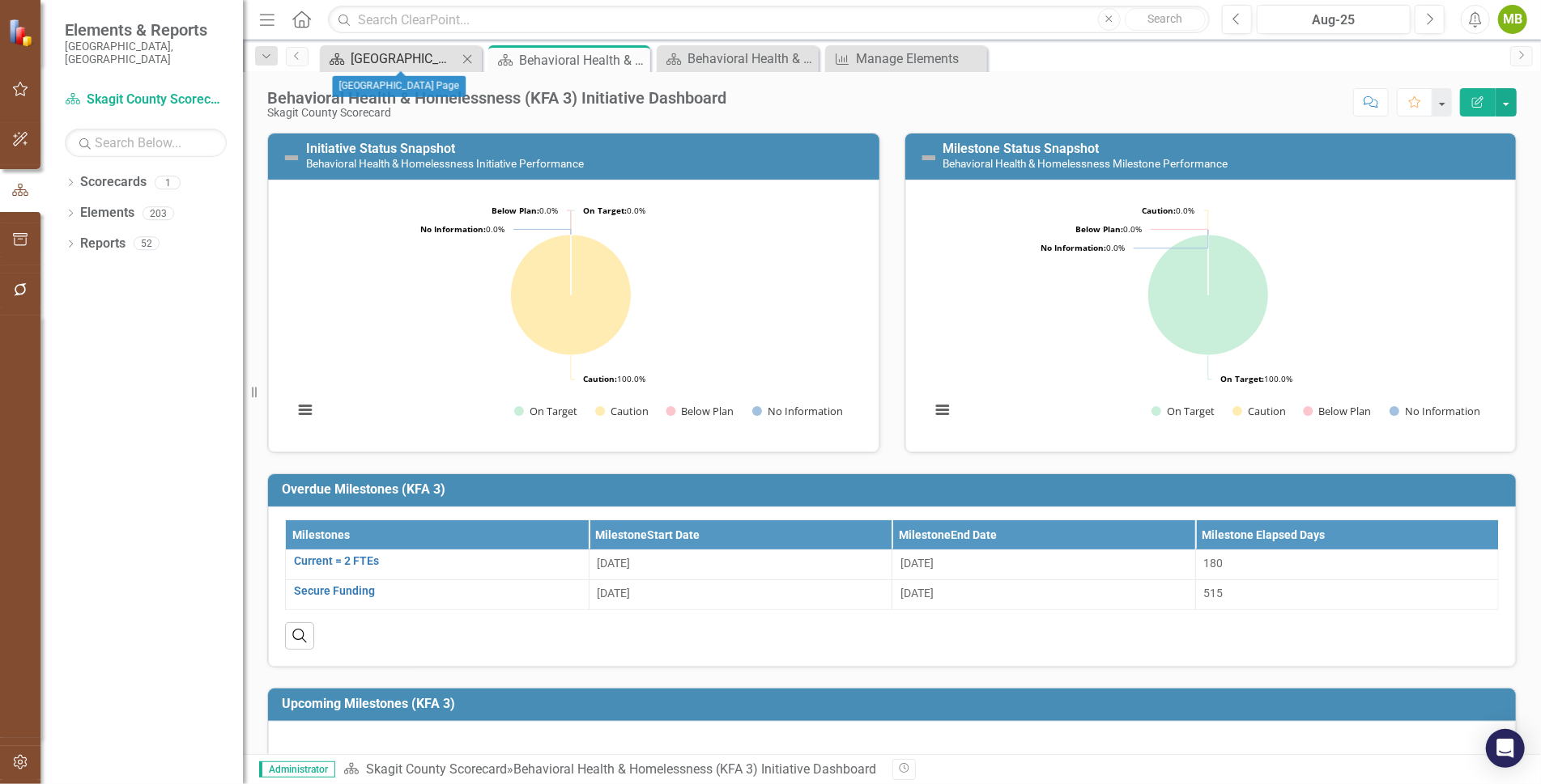
click at [420, 63] on div "[GEOGRAPHIC_DATA] Page" at bounding box center [404, 58] width 106 height 20
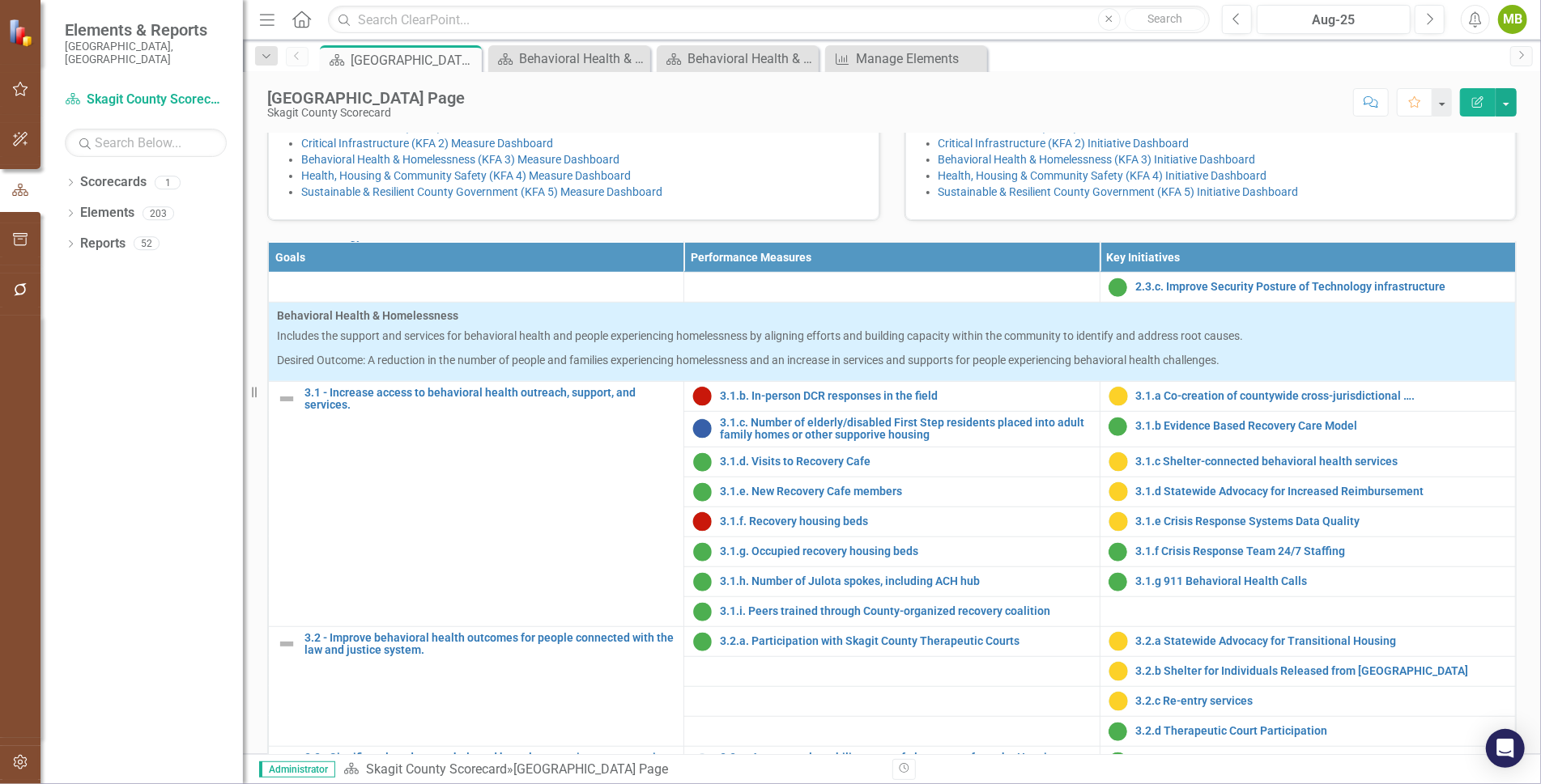
scroll to position [837, 0]
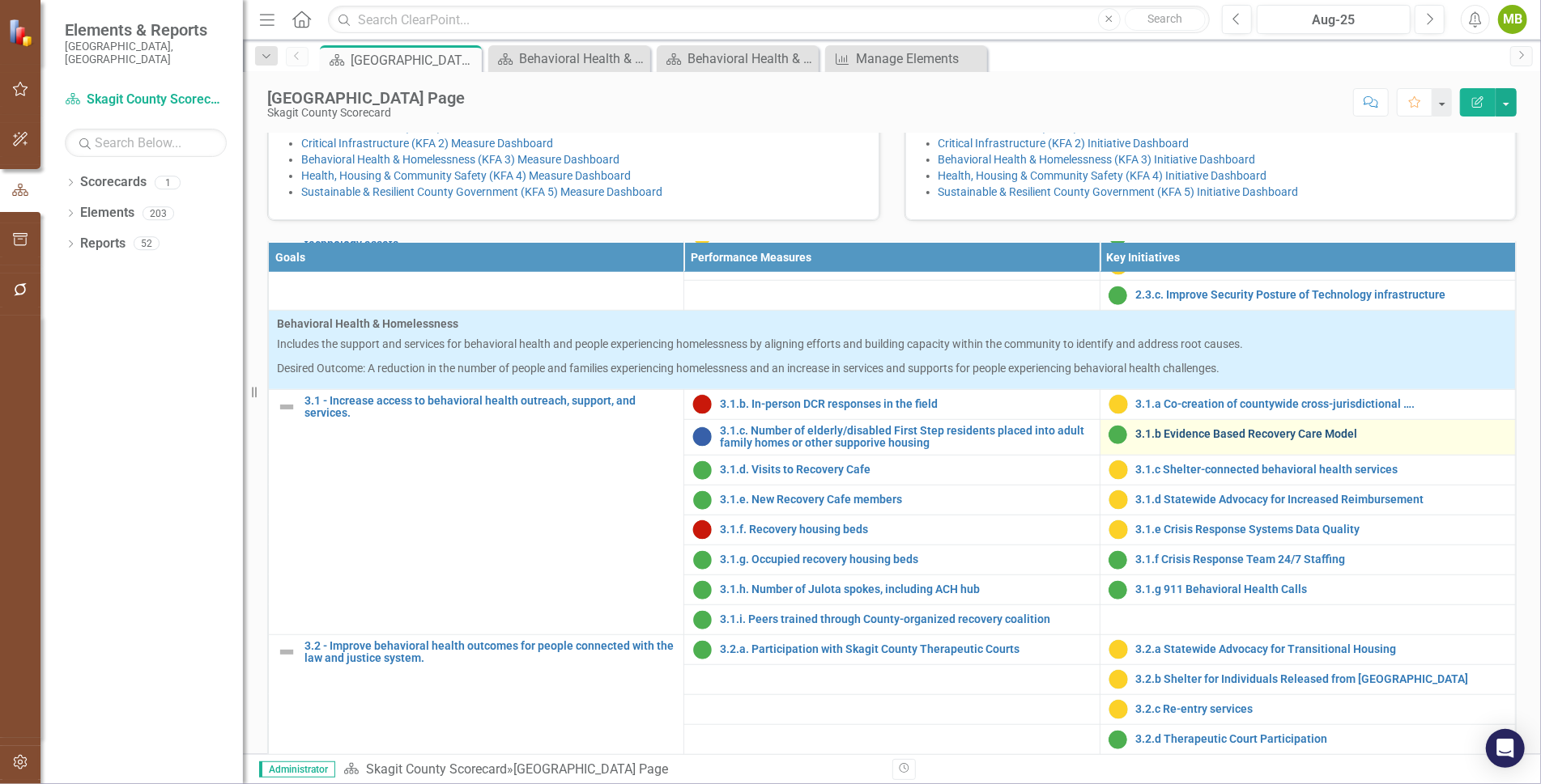
click at [1175, 440] on link "3.1.b Evidence Based Recovery Care Model" at bounding box center [1321, 433] width 371 height 12
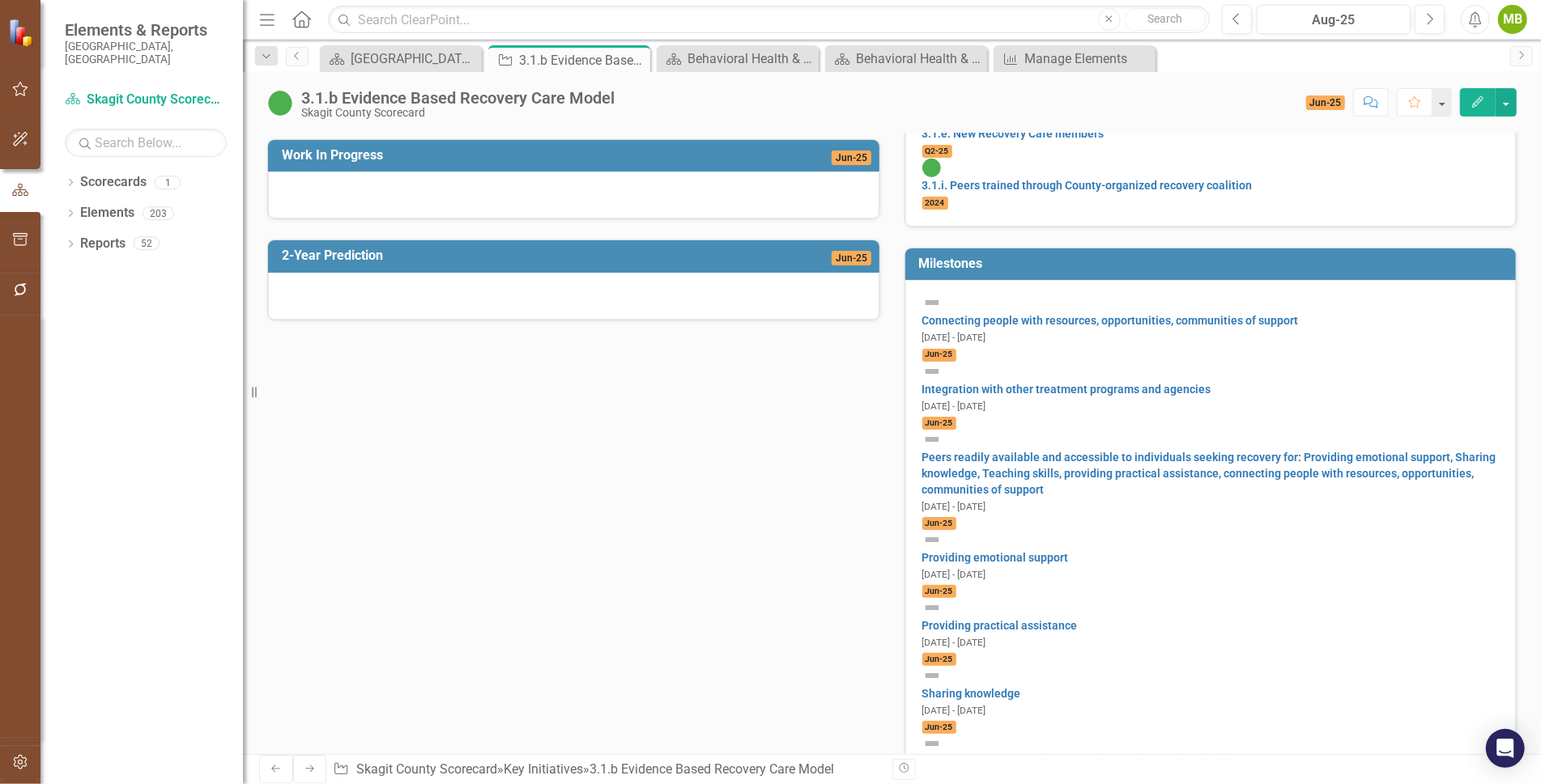
scroll to position [685, 0]
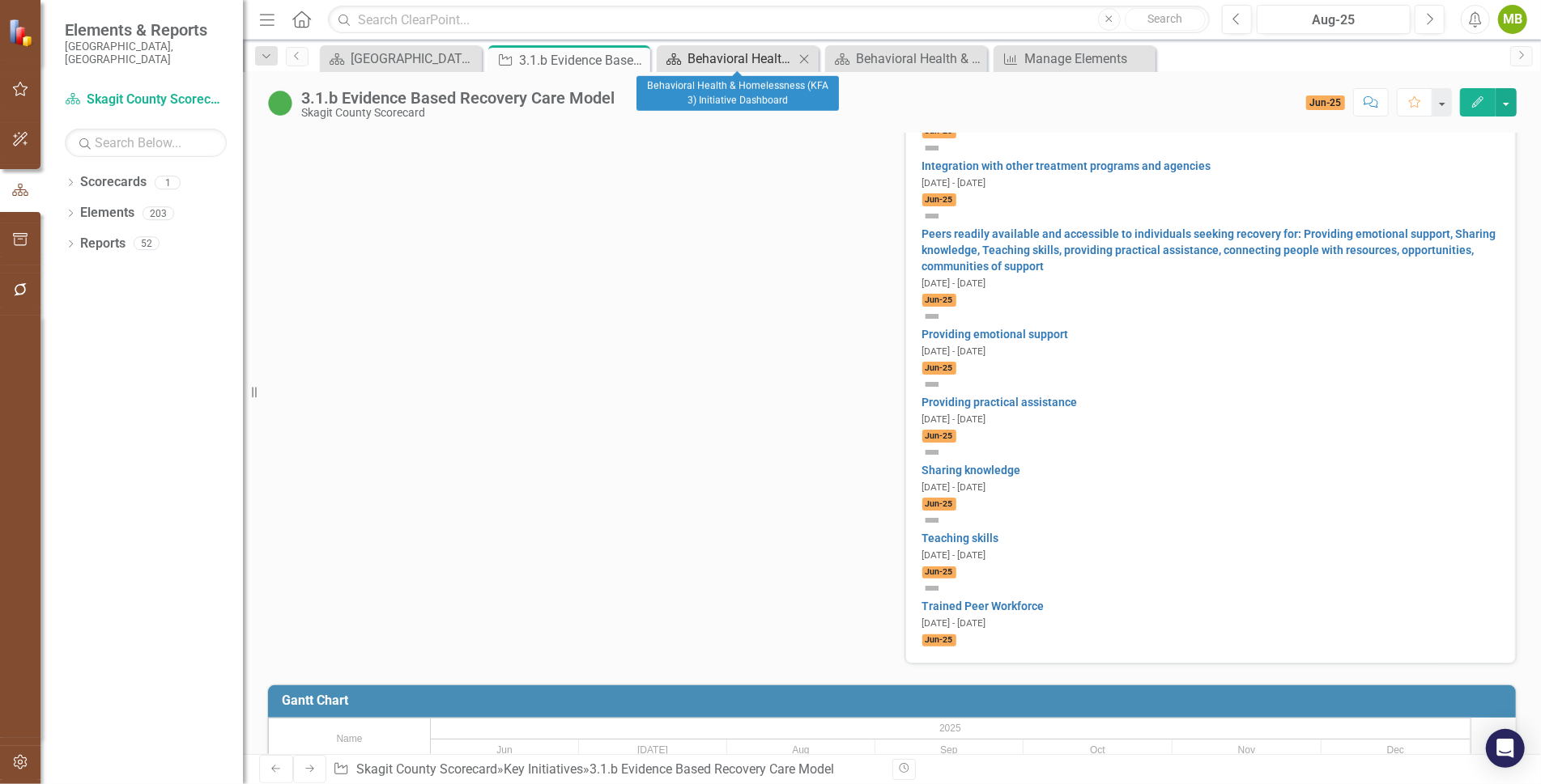
click at [760, 63] on div "Behavioral Health & Homelessness (KFA 3) Initiative Dashboard" at bounding box center [741, 58] width 106 height 20
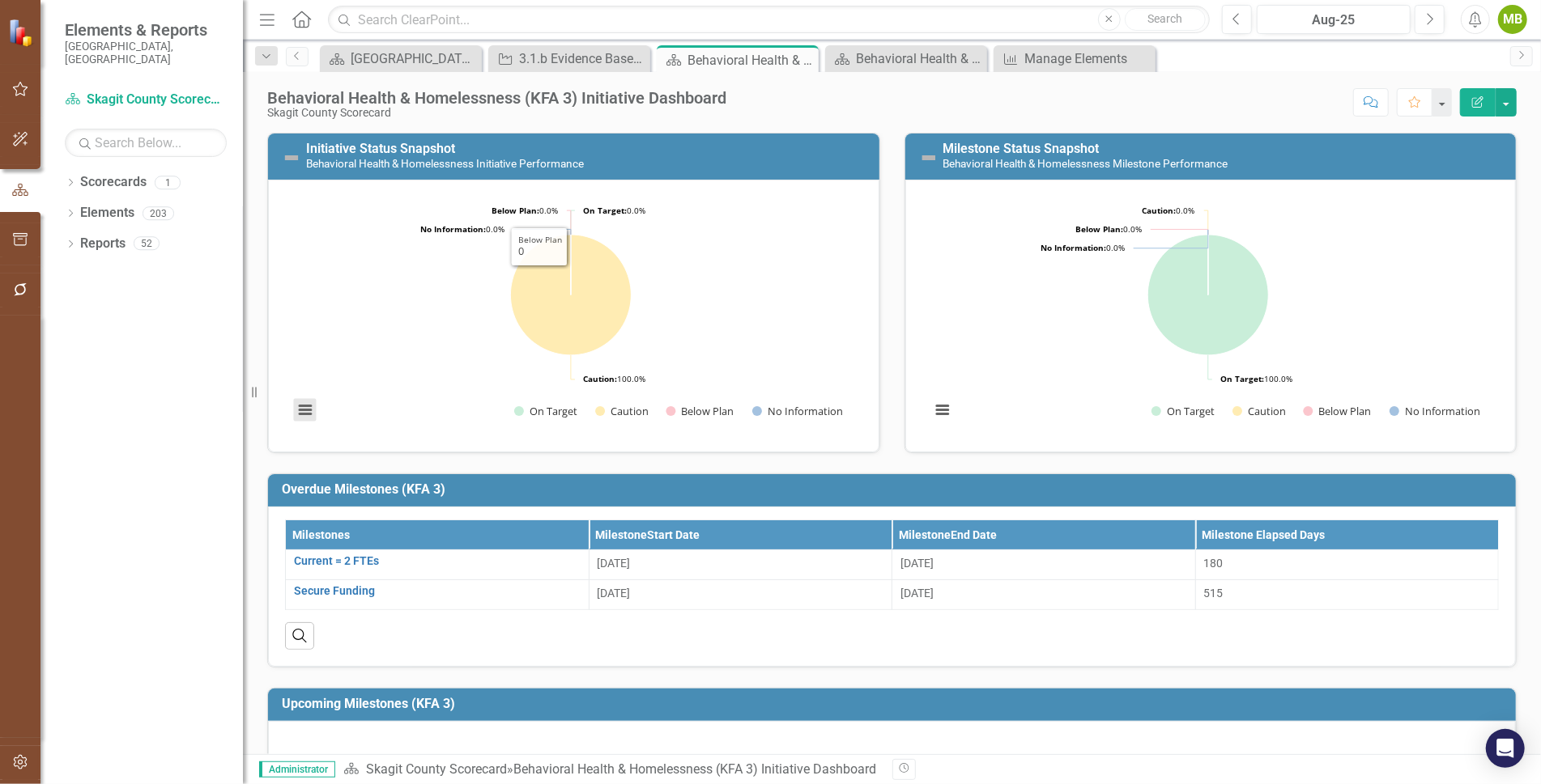
click at [304, 411] on button "View chart menu, Chart" at bounding box center [305, 410] width 23 height 23
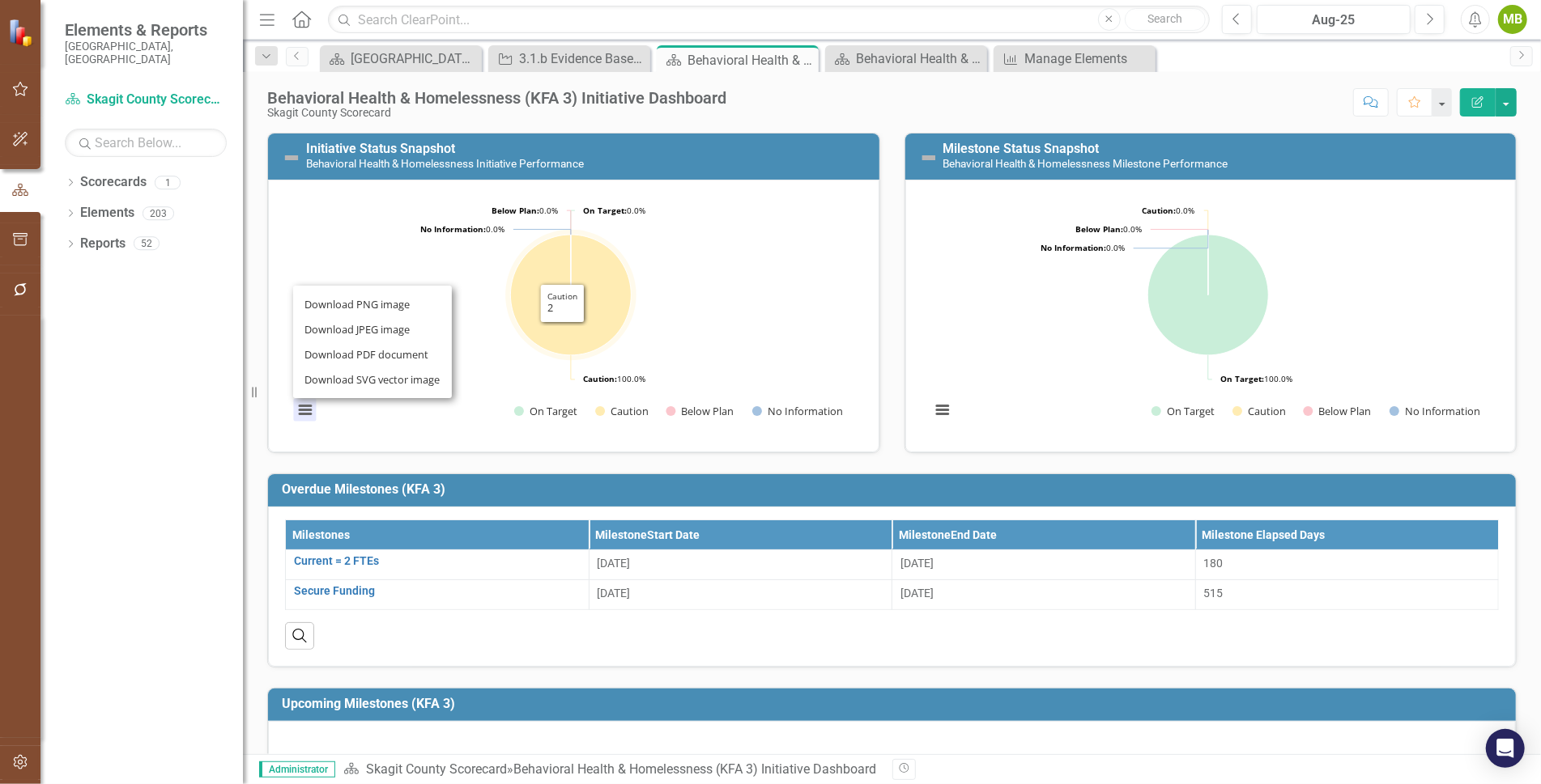
click at [759, 310] on rect "Interactive chart" at bounding box center [570, 314] width 571 height 242
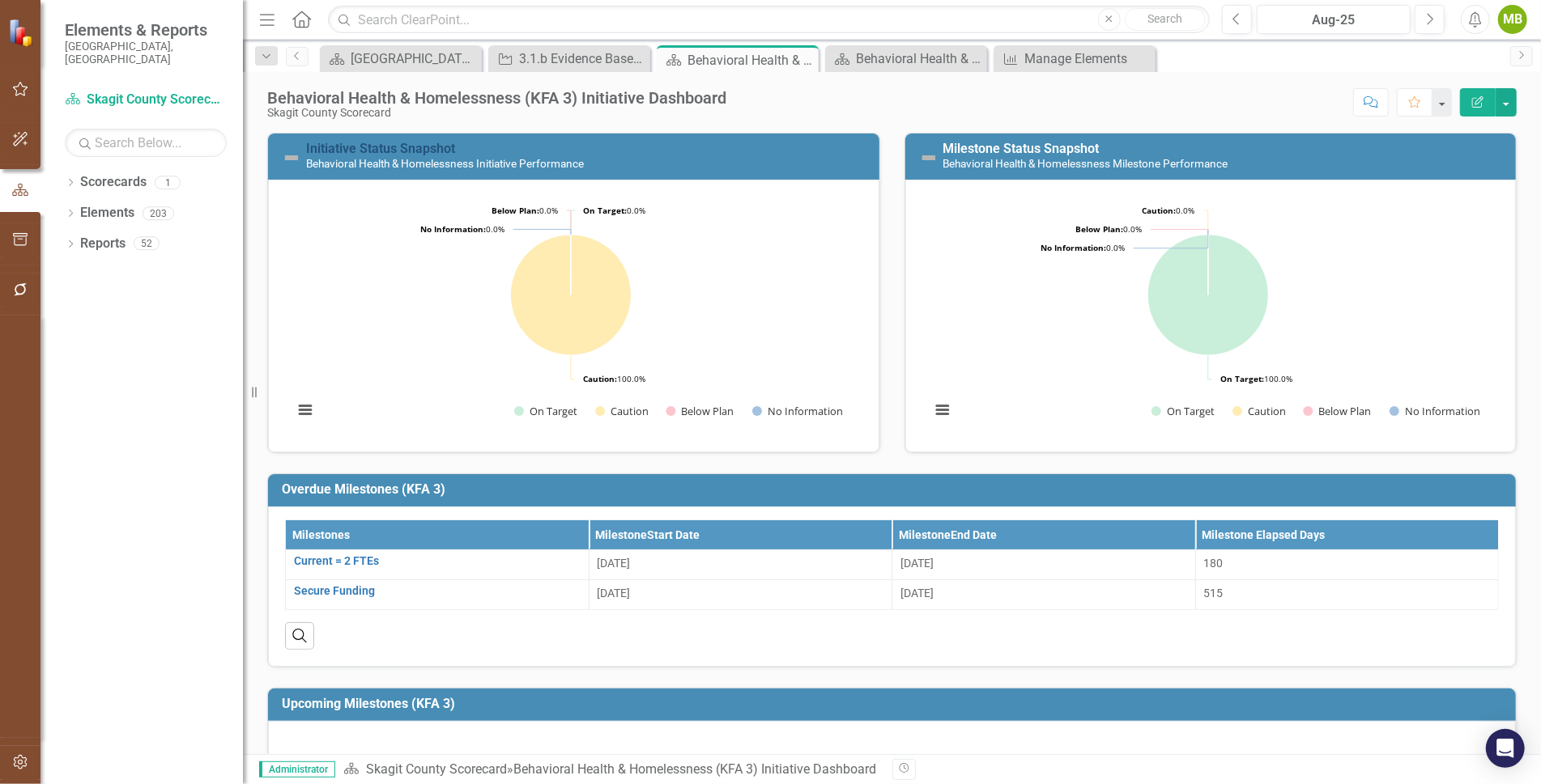
click at [391, 143] on link "Initiative Status Snapshot" at bounding box center [380, 148] width 149 height 15
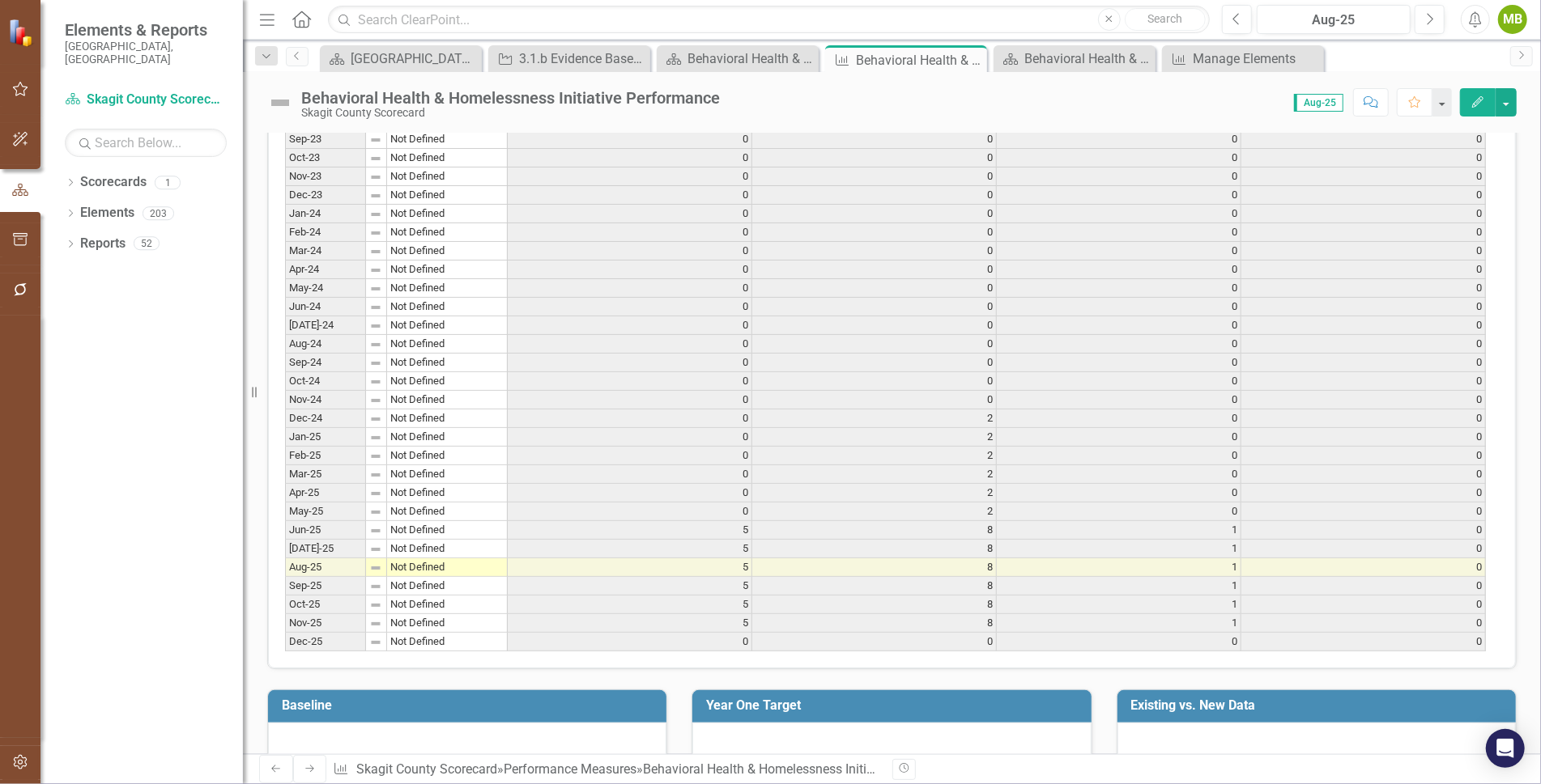
scroll to position [756, 0]
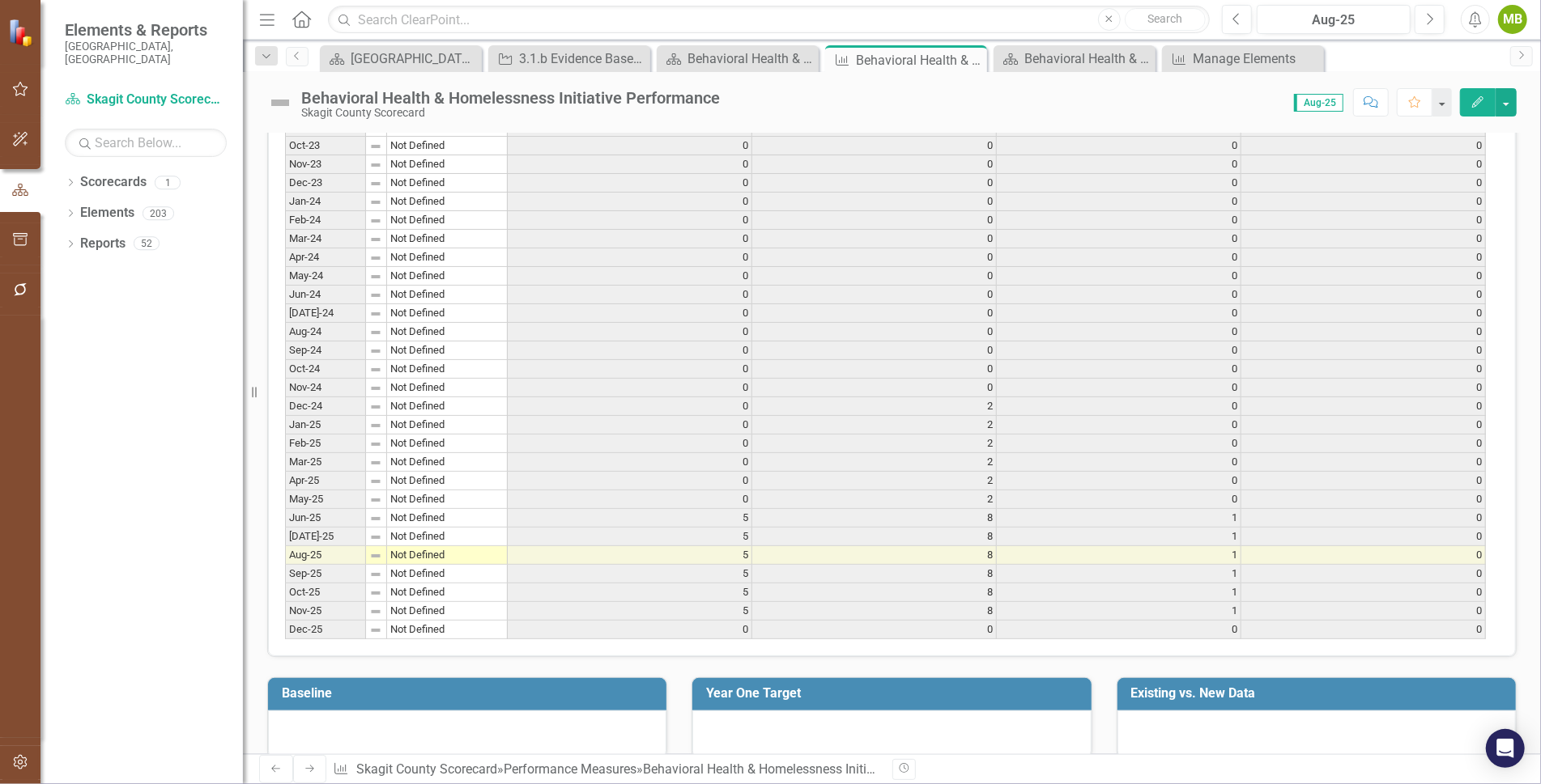
click at [740, 602] on td "5" at bounding box center [629, 612] width 244 height 19
click at [984, 602] on td "8" at bounding box center [874, 612] width 244 height 19
click at [1226, 602] on td "1" at bounding box center [1118, 612] width 244 height 19
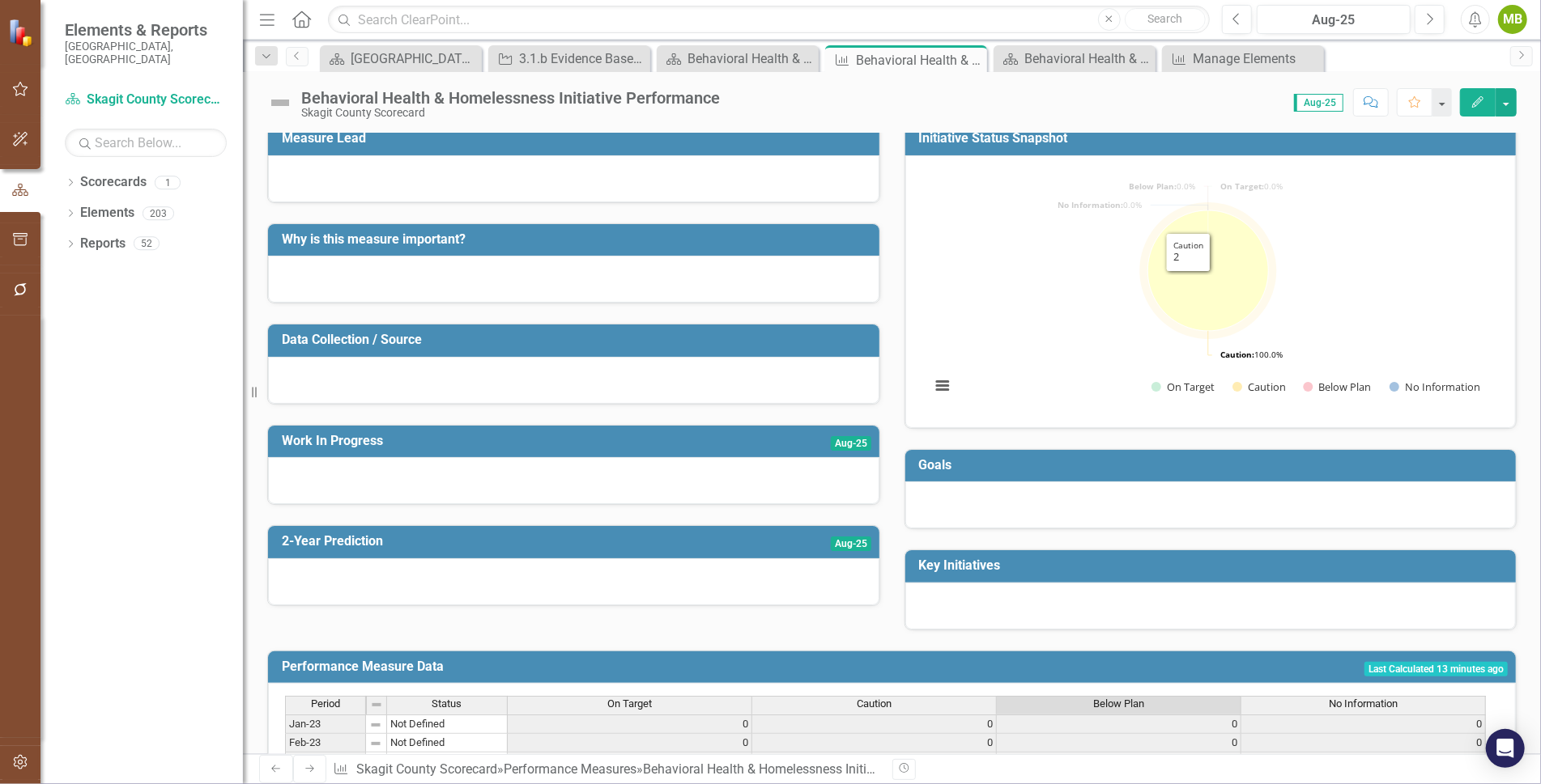
scroll to position [10, 0]
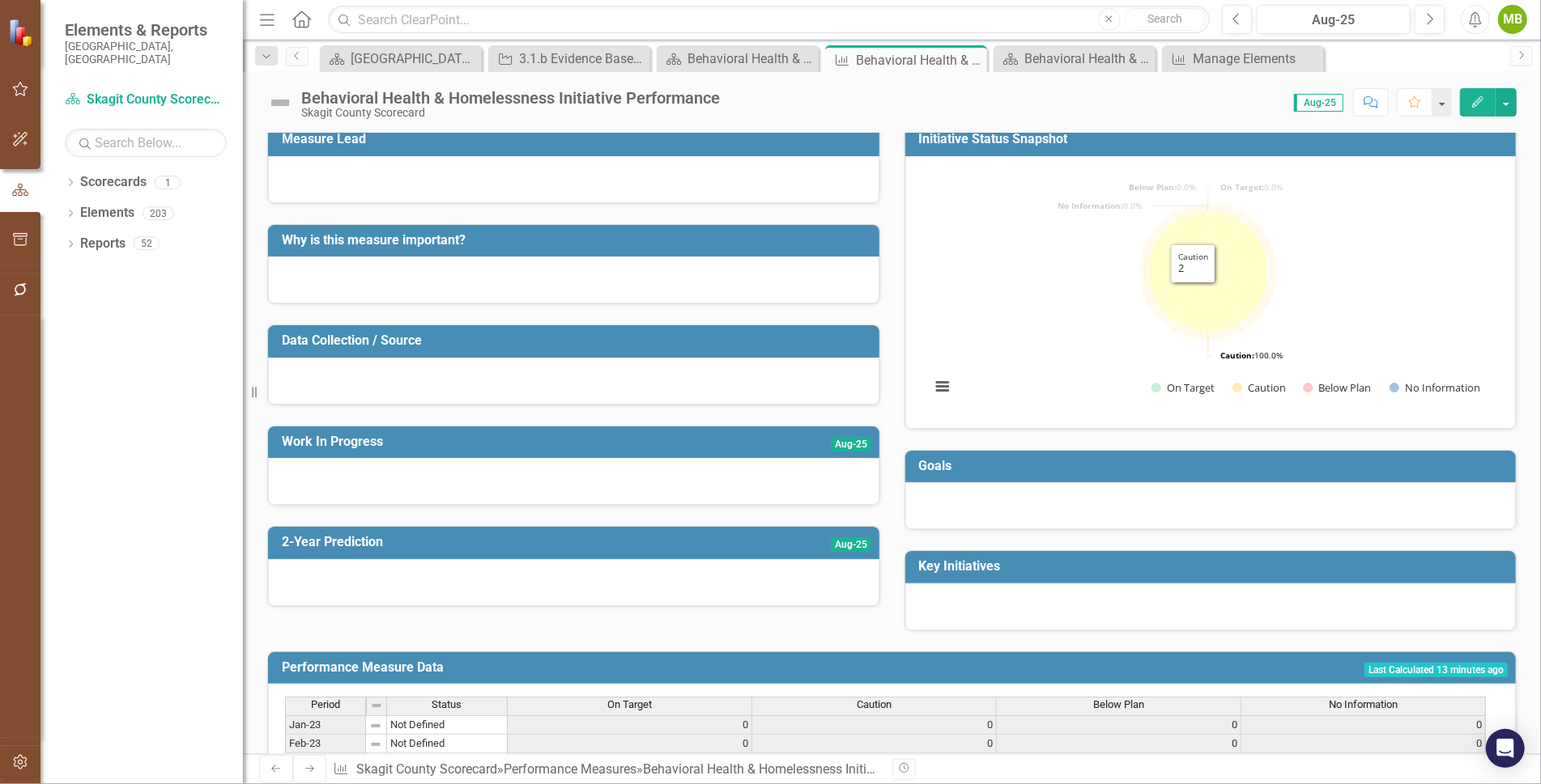
click at [1186, 294] on icon "Caution, 2." at bounding box center [1207, 271] width 121 height 121
click at [1480, 96] on icon "Edit" at bounding box center [1477, 102] width 14 height 11
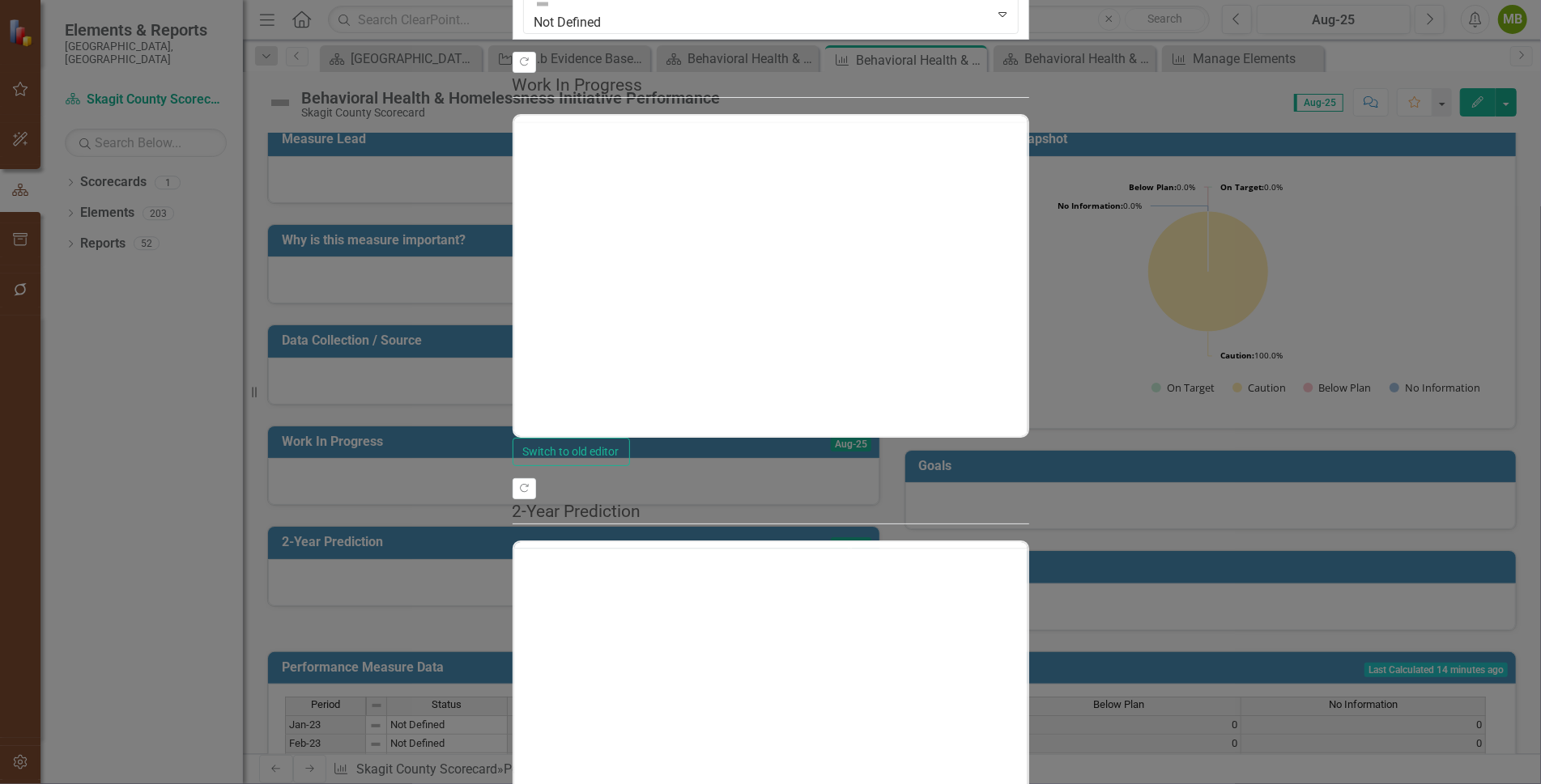
scroll to position [0, 0]
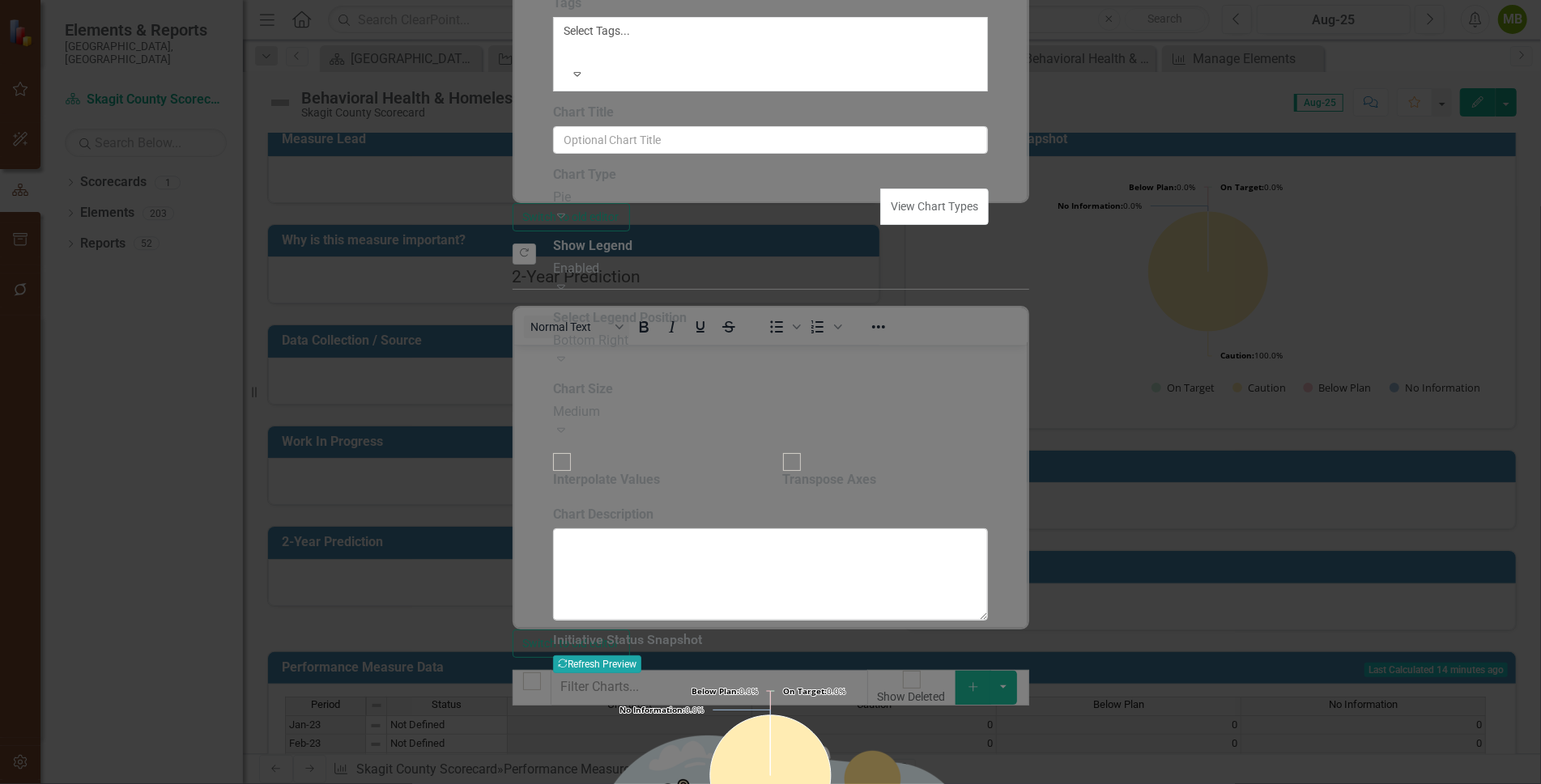
click at [641, 656] on button "Recalculate Refresh Preview" at bounding box center [597, 664] width 88 height 18
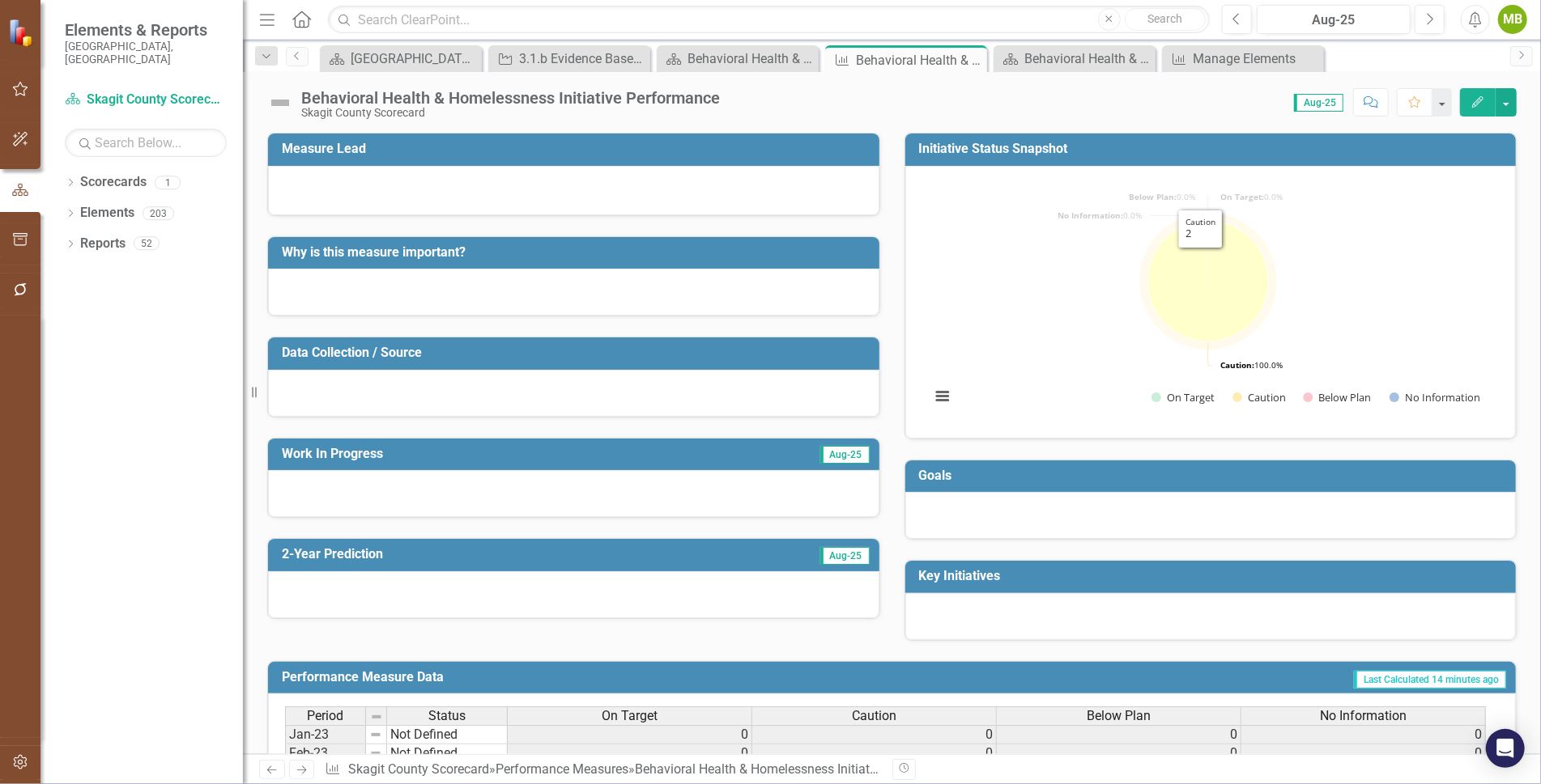
click at [1190, 261] on icon "Caution, 2." at bounding box center [1207, 280] width 121 height 121
click at [1477, 99] on icon "Edit" at bounding box center [1477, 102] width 14 height 11
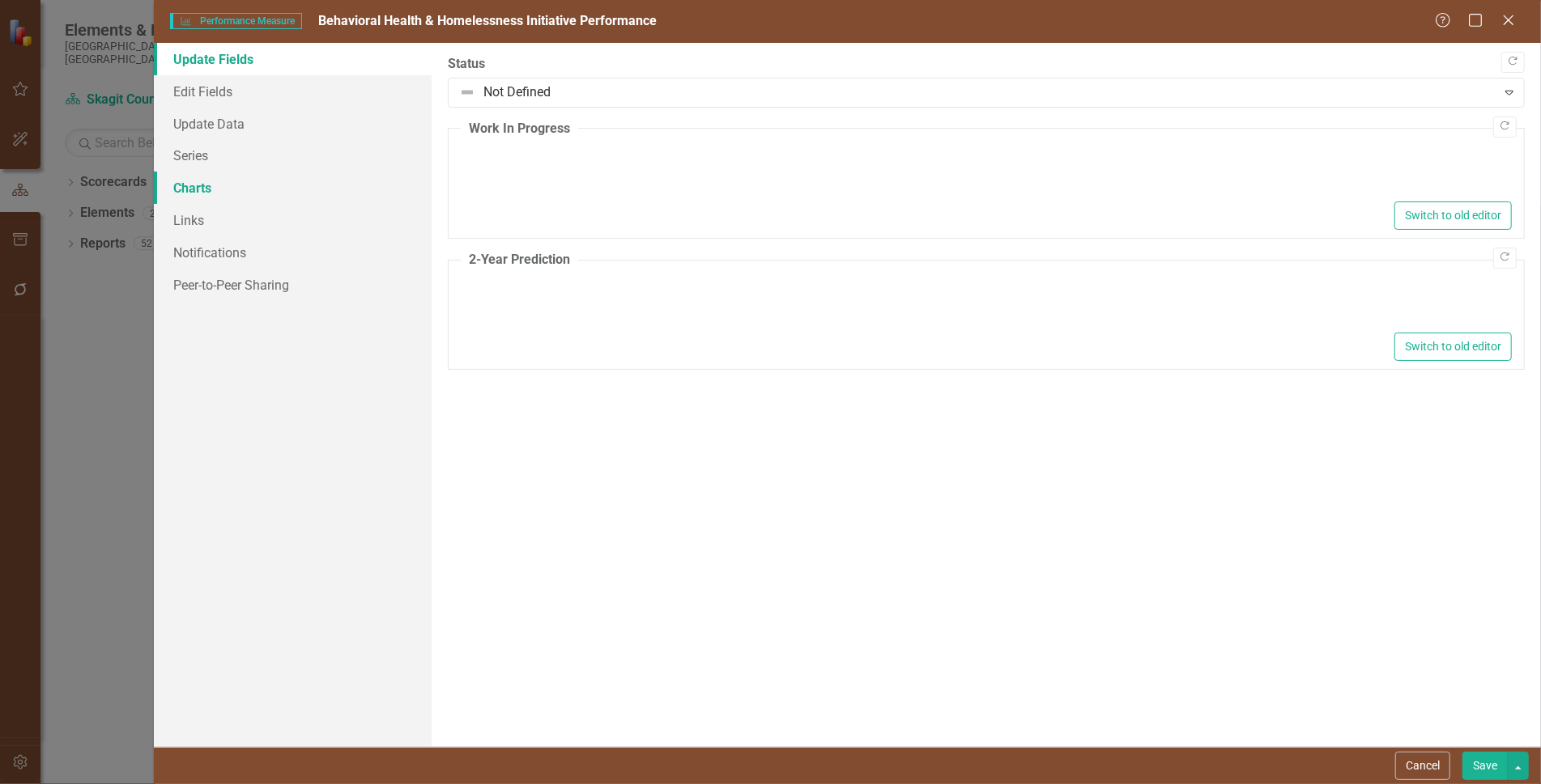
click at [194, 182] on link "Charts" at bounding box center [293, 188] width 278 height 32
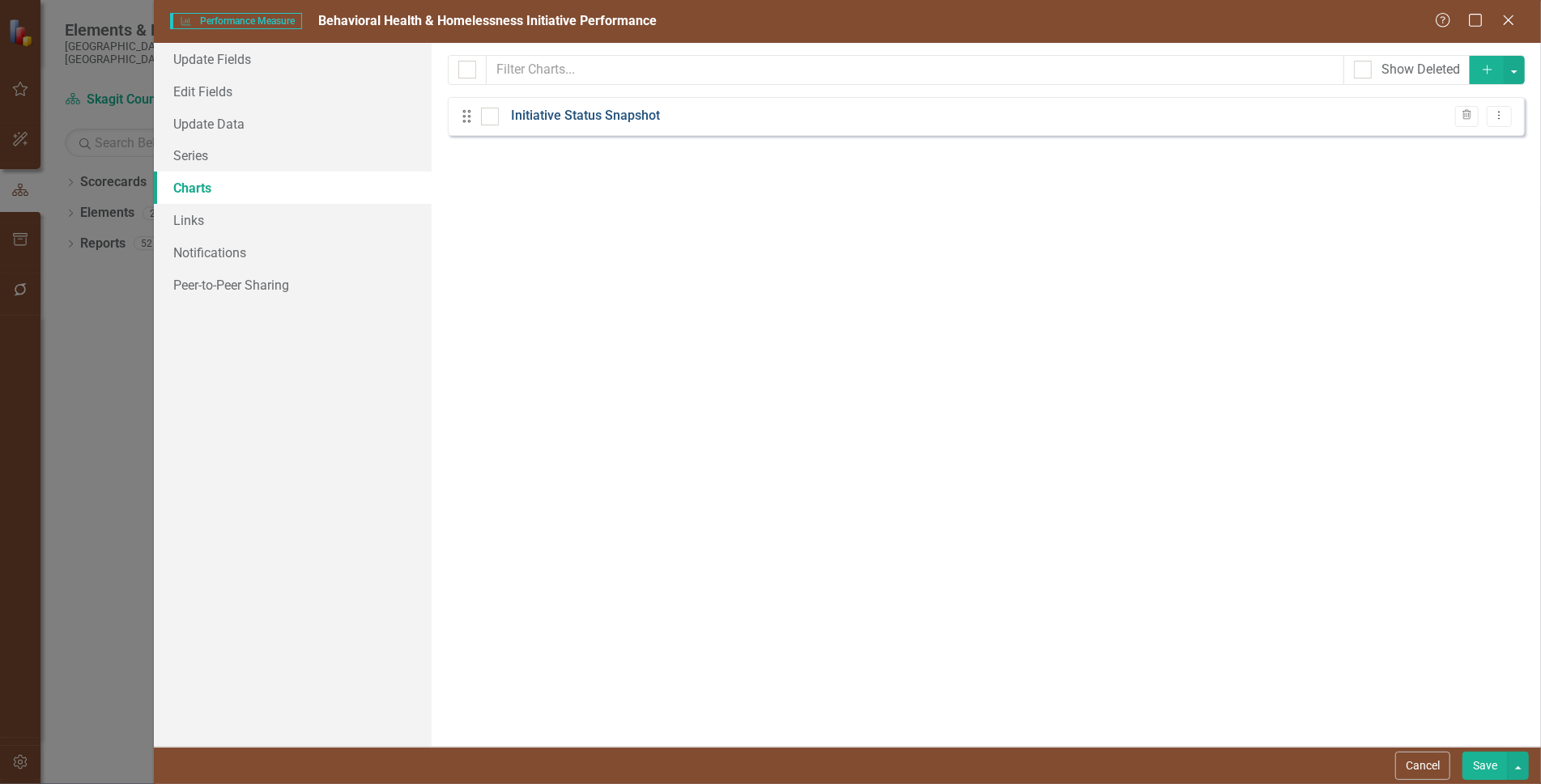
click at [599, 115] on link "Initiative Status Snapshot" at bounding box center [585, 116] width 149 height 19
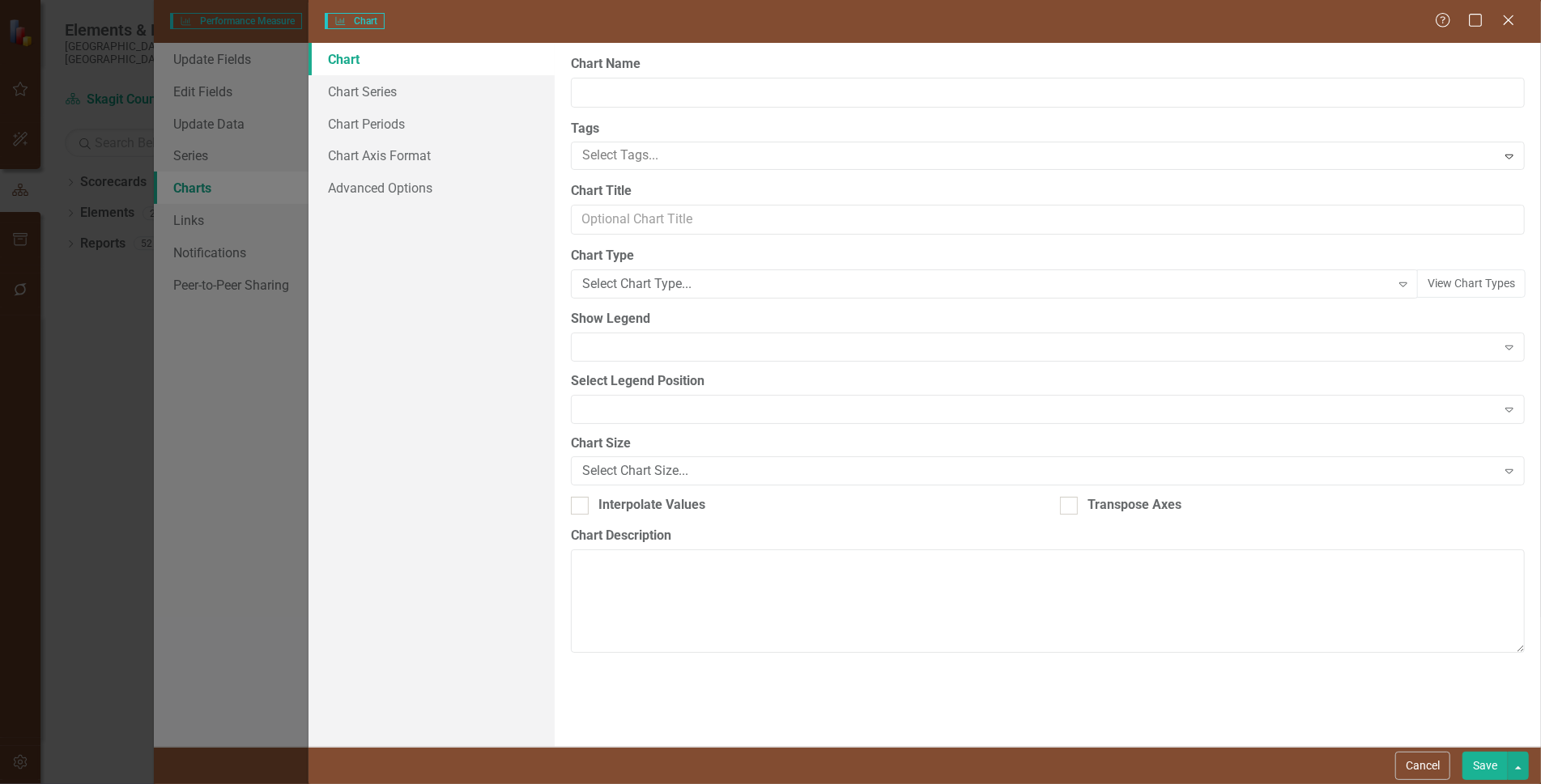
type input "Initiative Status Snapshot"
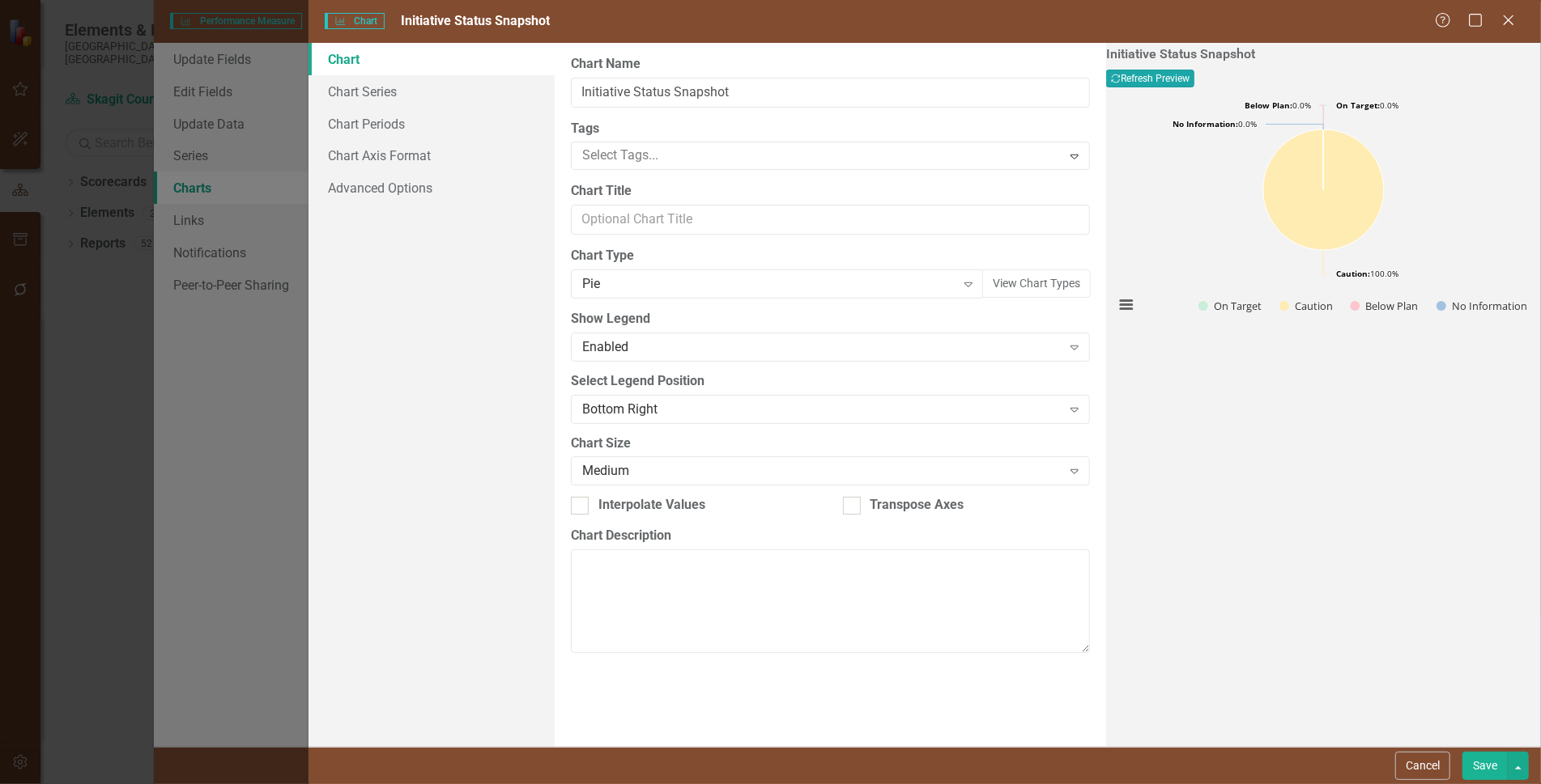
click at [1194, 76] on button "Recalculate Refresh Preview" at bounding box center [1149, 78] width 88 height 18
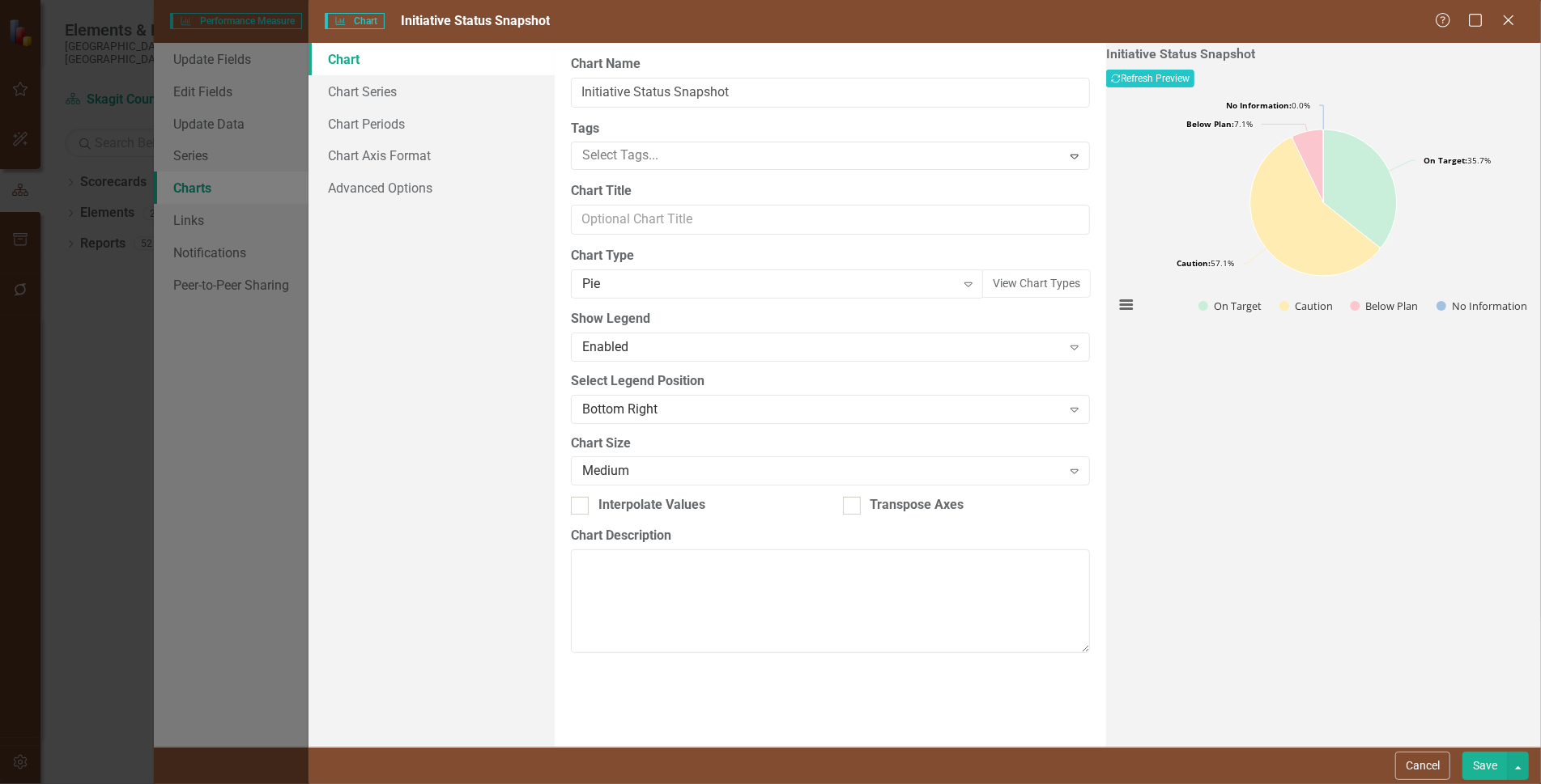
click at [1477, 763] on button "Save" at bounding box center [1485, 766] width 46 height 29
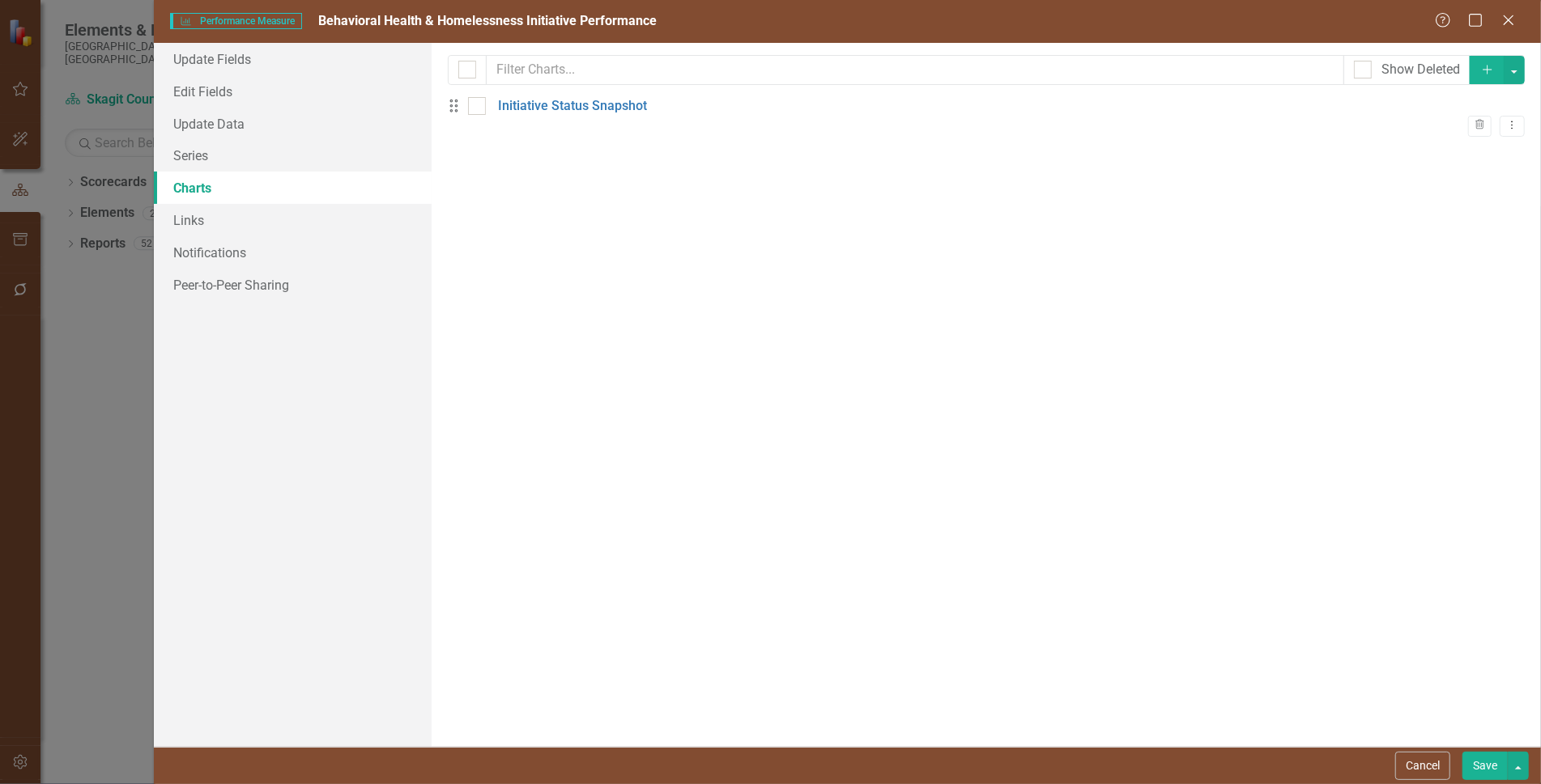
click at [1486, 764] on button "Save" at bounding box center [1485, 766] width 46 height 29
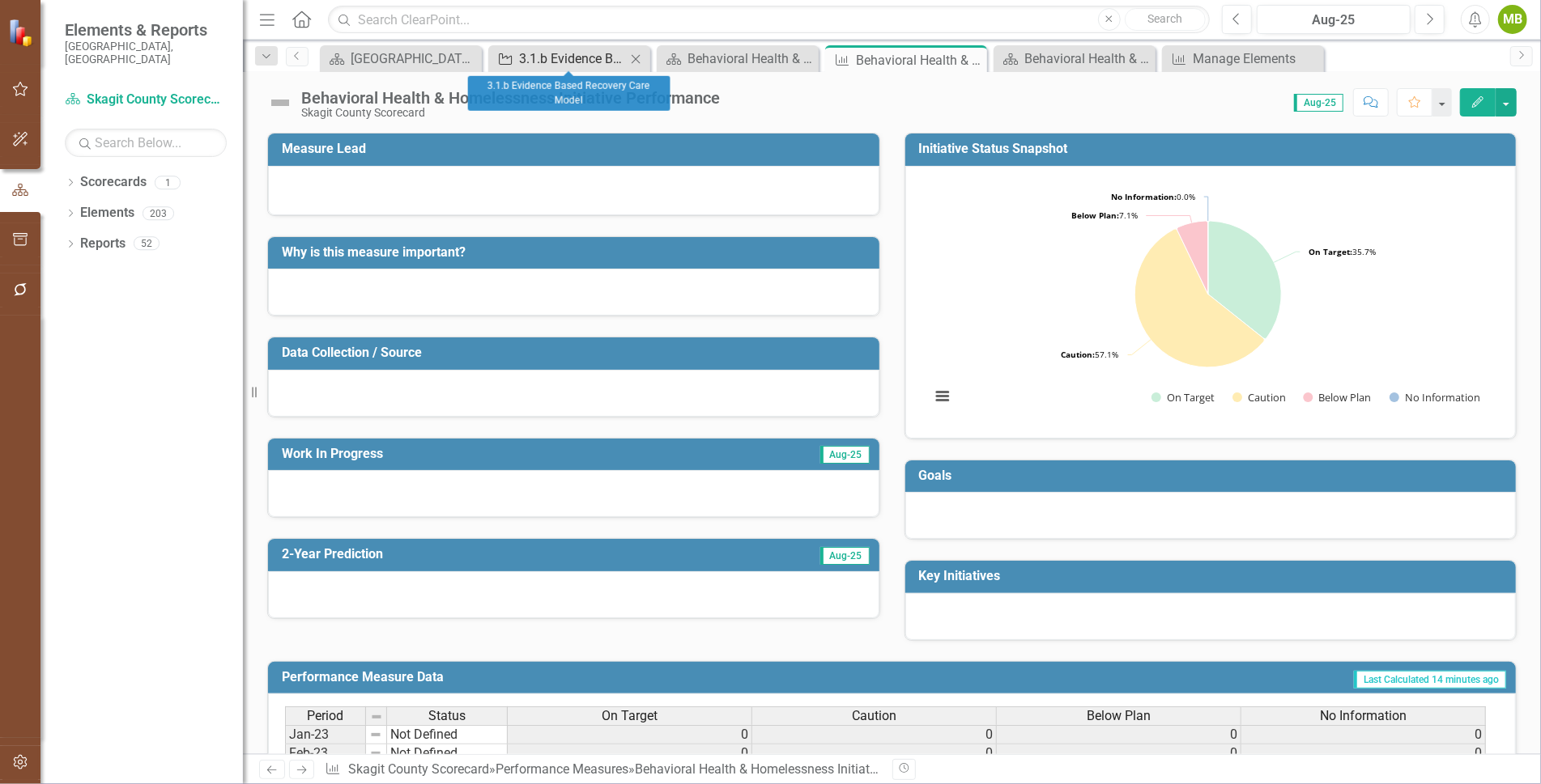
click at [555, 60] on div "3.1.b Evidence Based Recovery Care Model" at bounding box center [572, 58] width 106 height 20
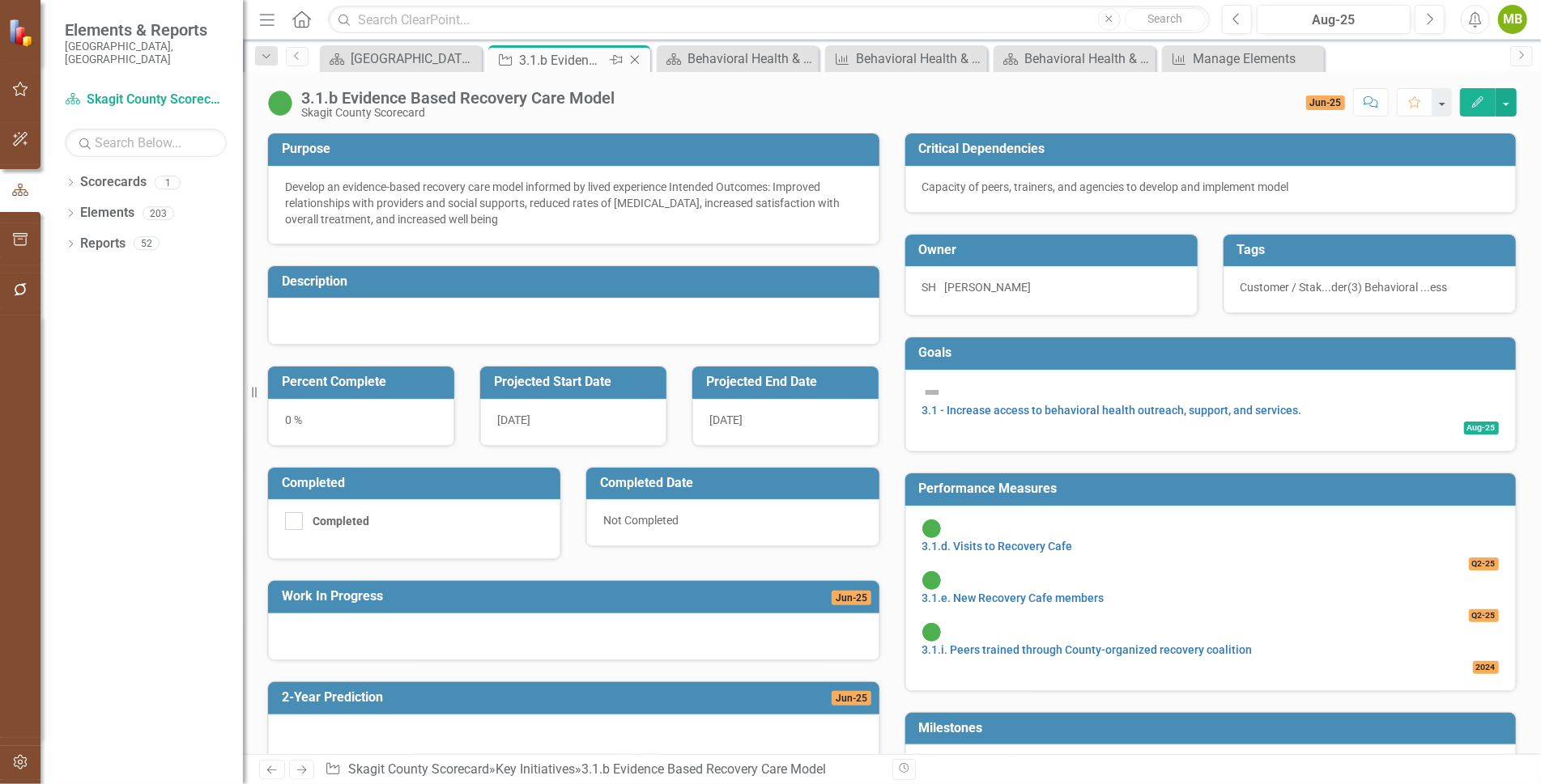
click at [634, 60] on icon at bounding box center [634, 60] width 9 height 9
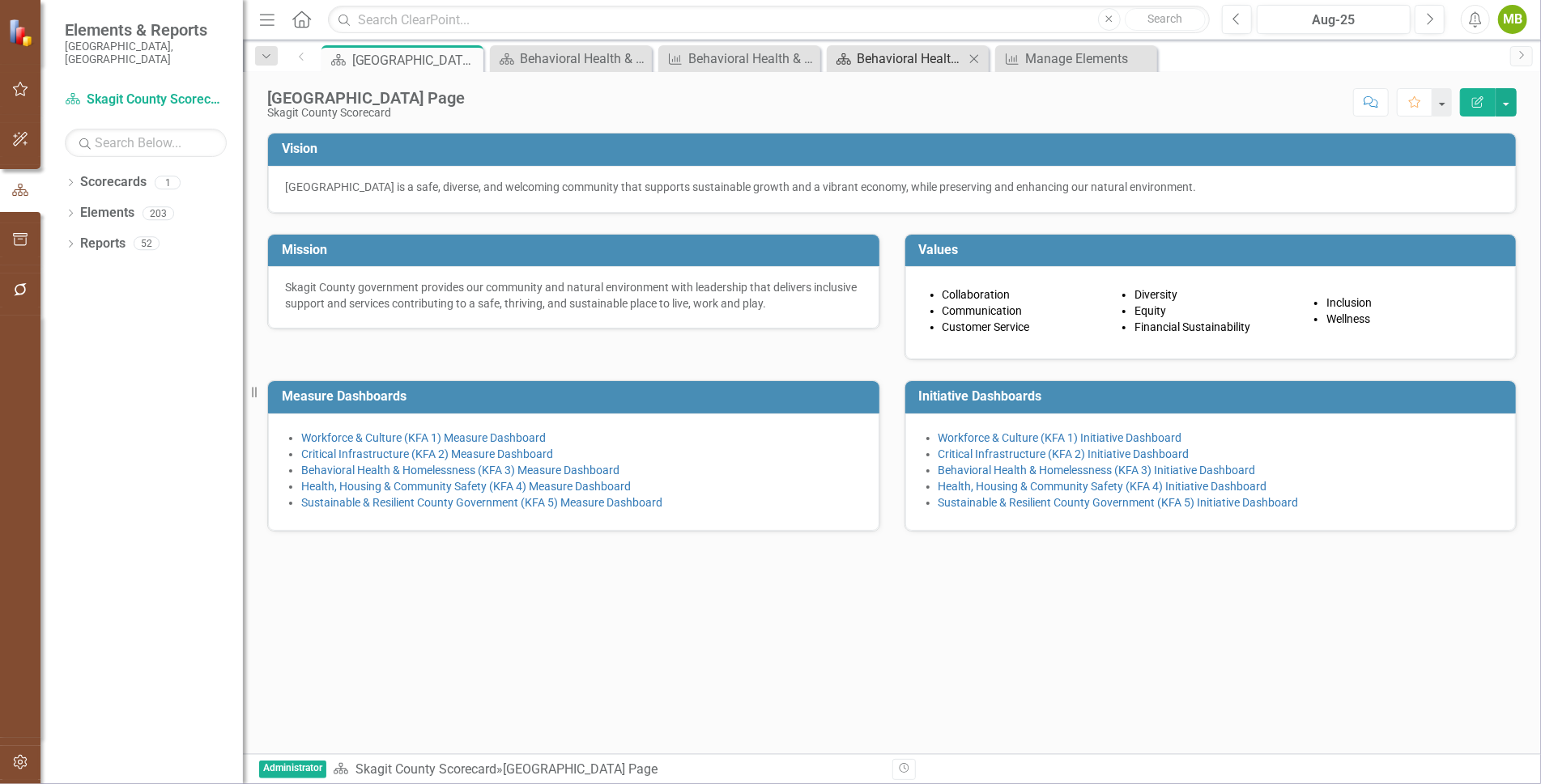
click at [892, 55] on div "Behavioral Health & Homelessness (KFA 3) Measure Dashboard" at bounding box center [911, 58] width 106 height 20
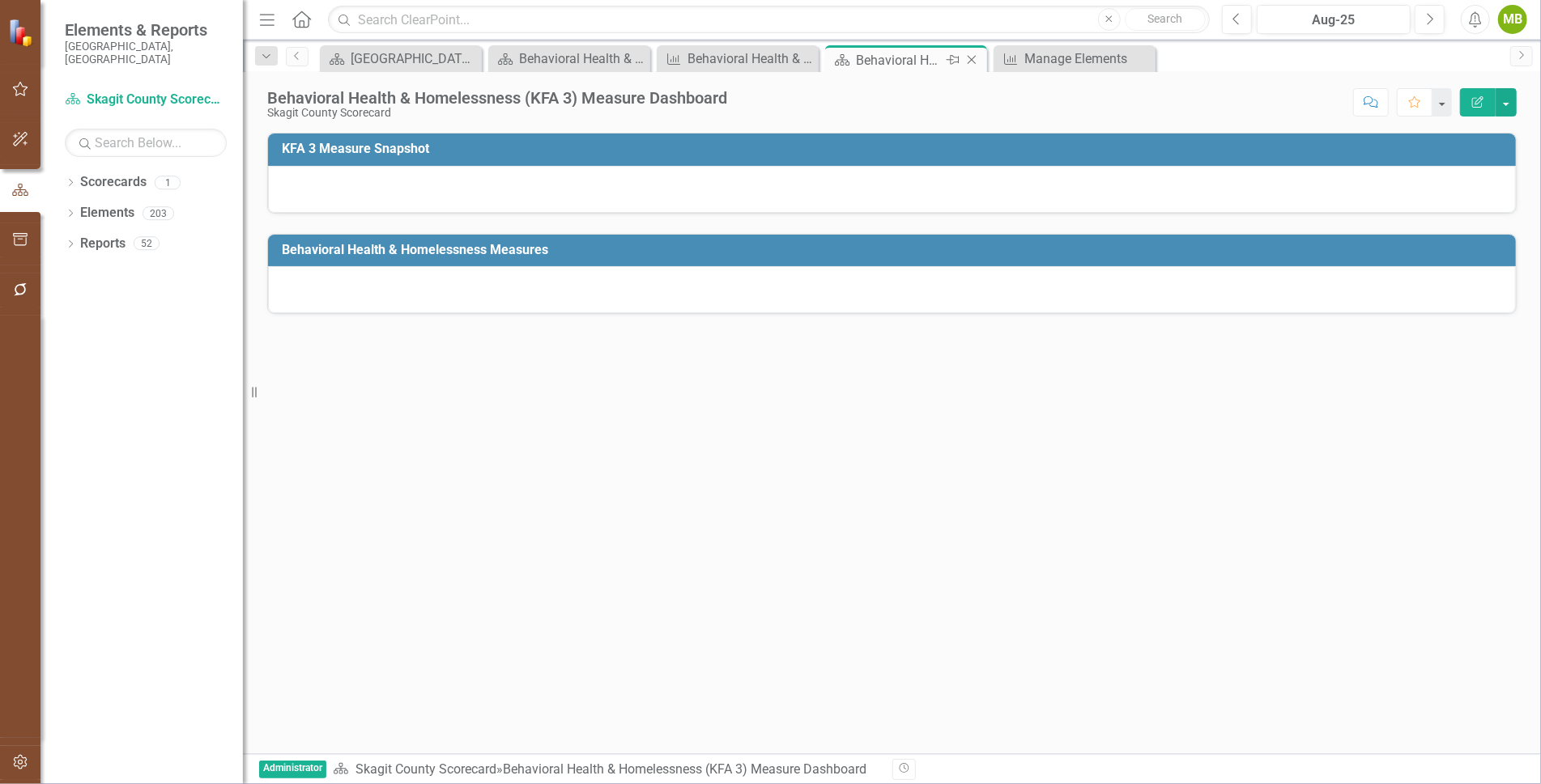
click at [973, 57] on icon "Close" at bounding box center [971, 60] width 16 height 13
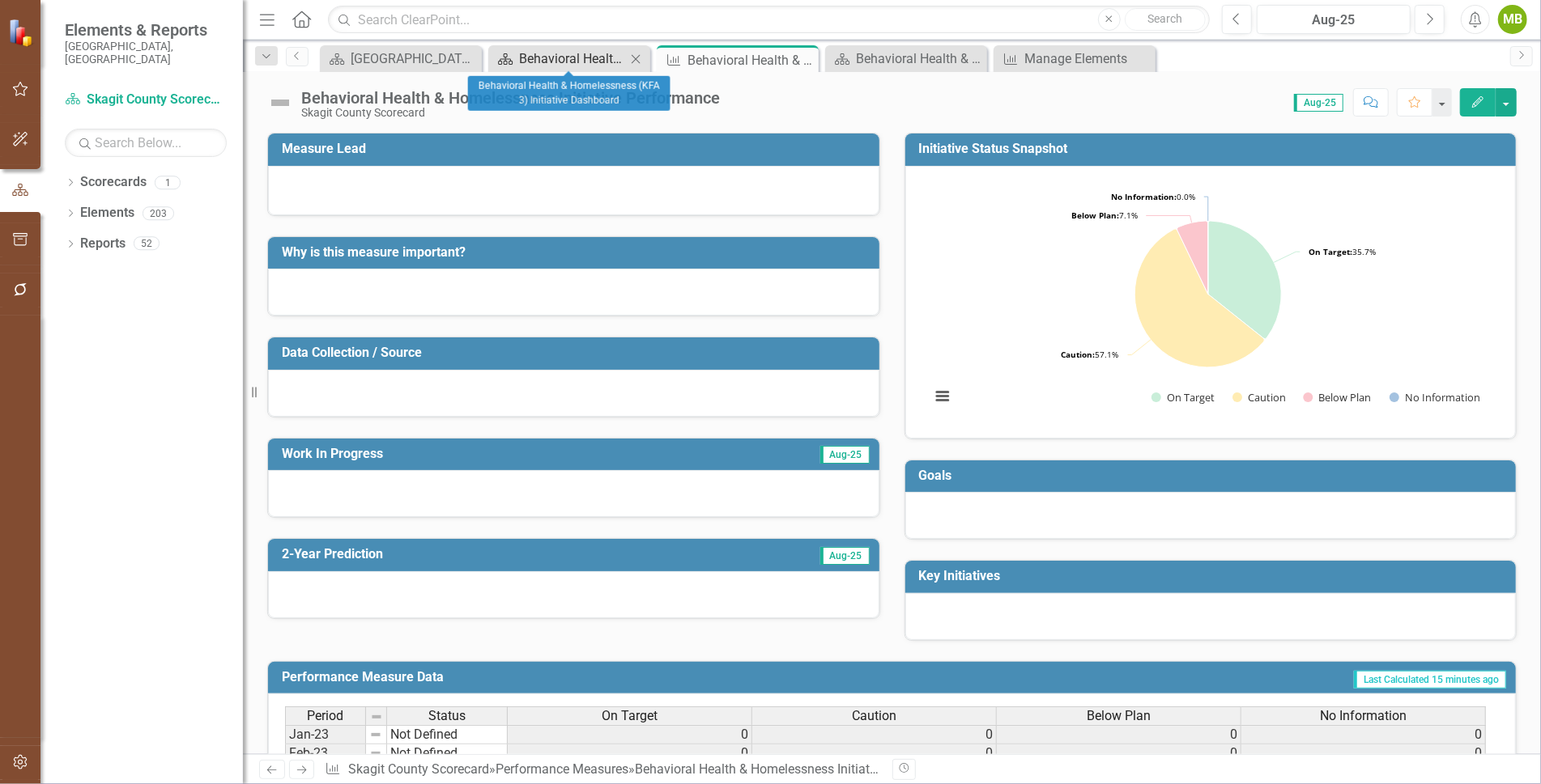
click at [567, 56] on div "Behavioral Health & Homelessness (KFA 3) Initiative Dashboard" at bounding box center [572, 58] width 106 height 20
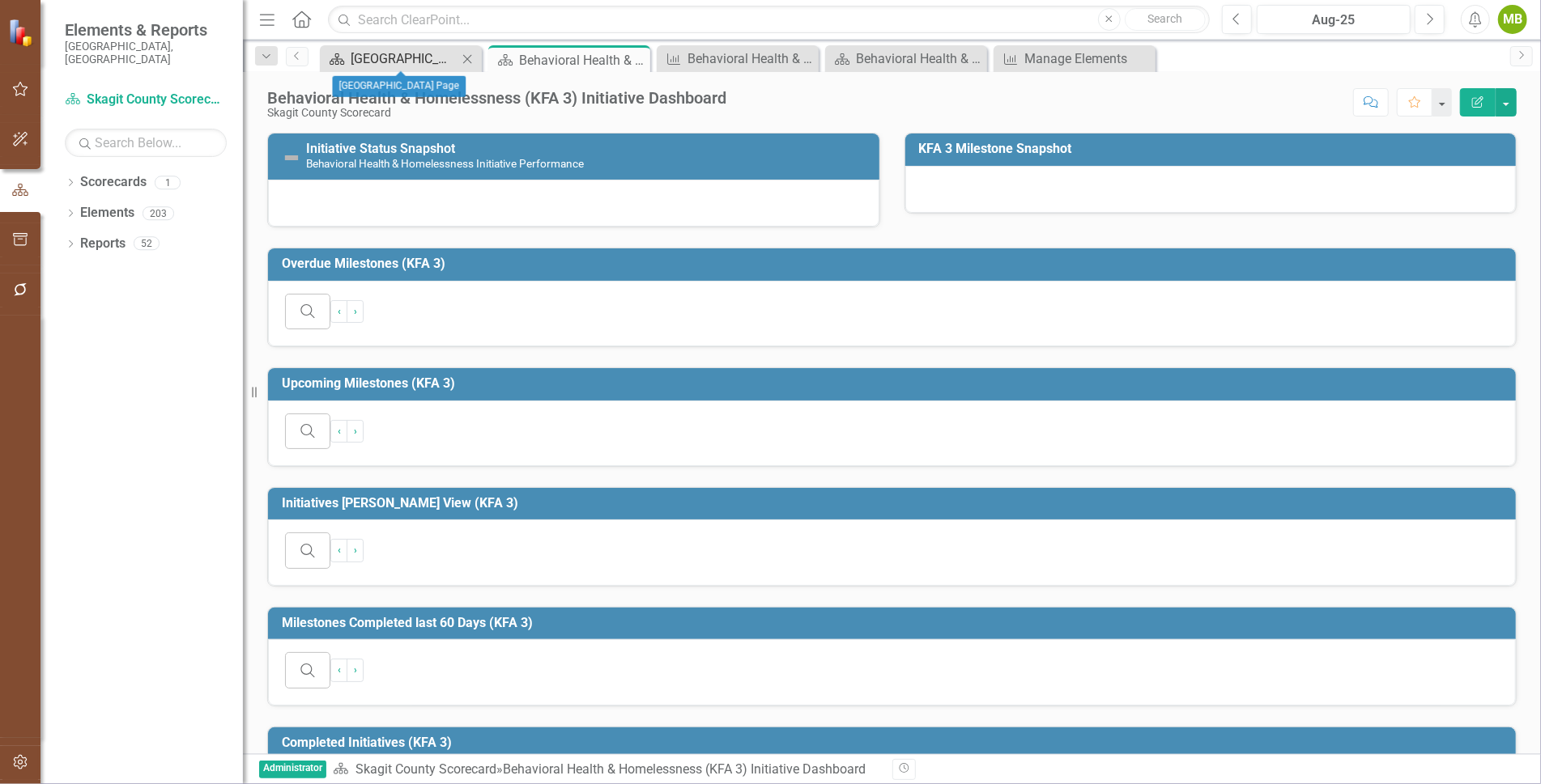
click at [429, 57] on div "[GEOGRAPHIC_DATA] Page" at bounding box center [404, 58] width 106 height 20
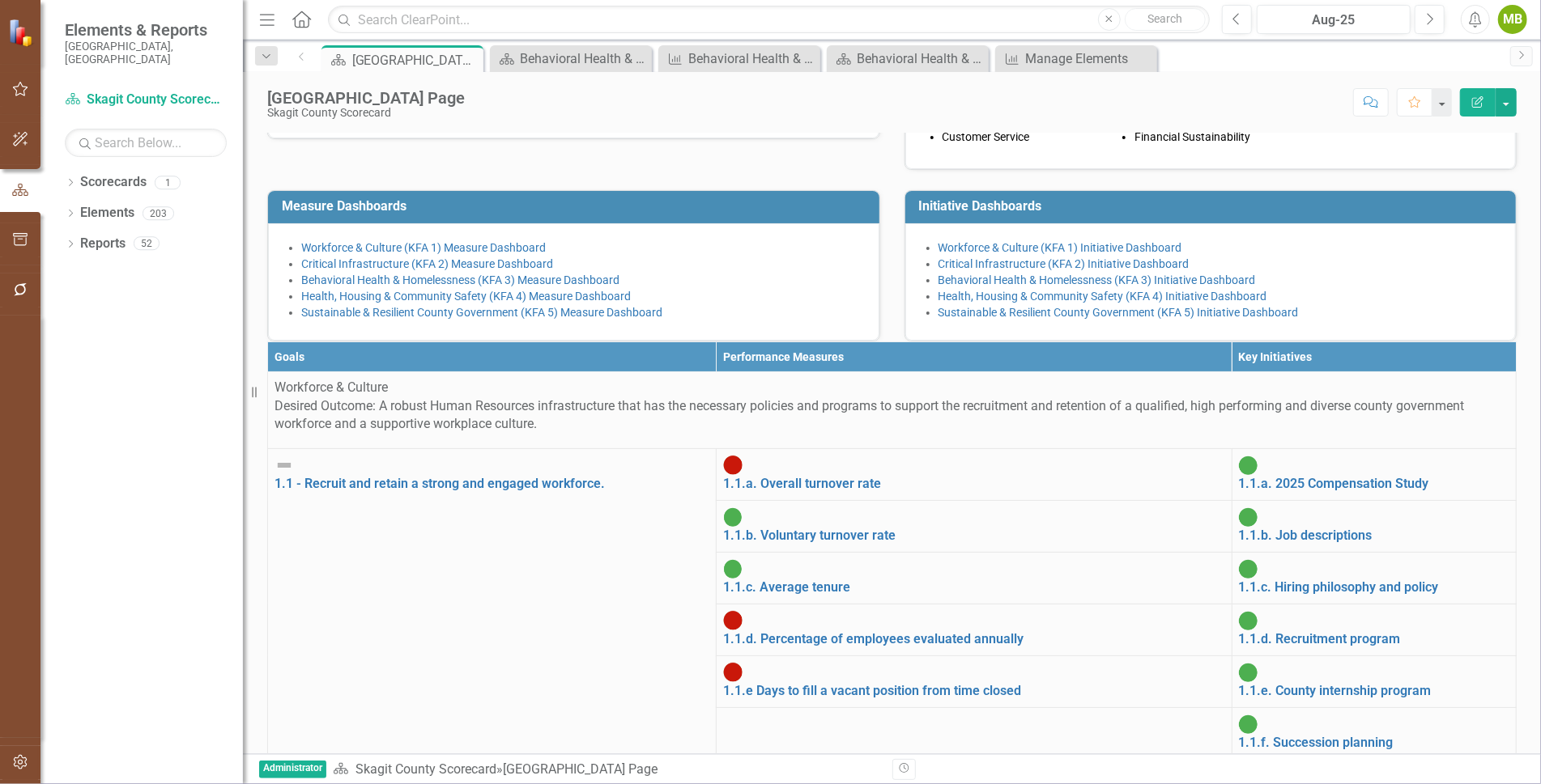
scroll to position [194, 0]
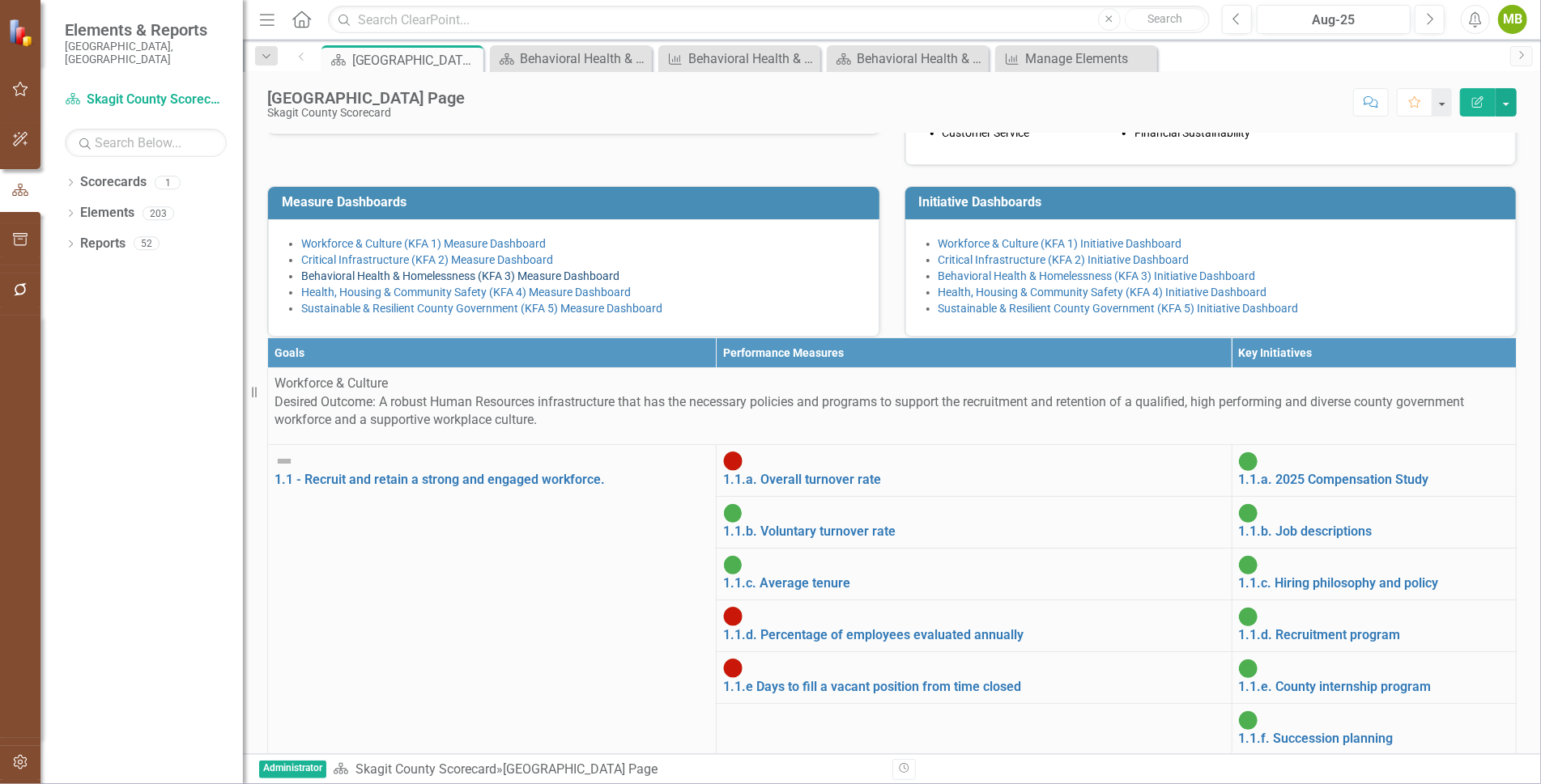
click at [523, 282] on link "Behavioral Health & Homelessness (KFA 3) Measure Dashboard" at bounding box center [460, 277] width 318 height 13
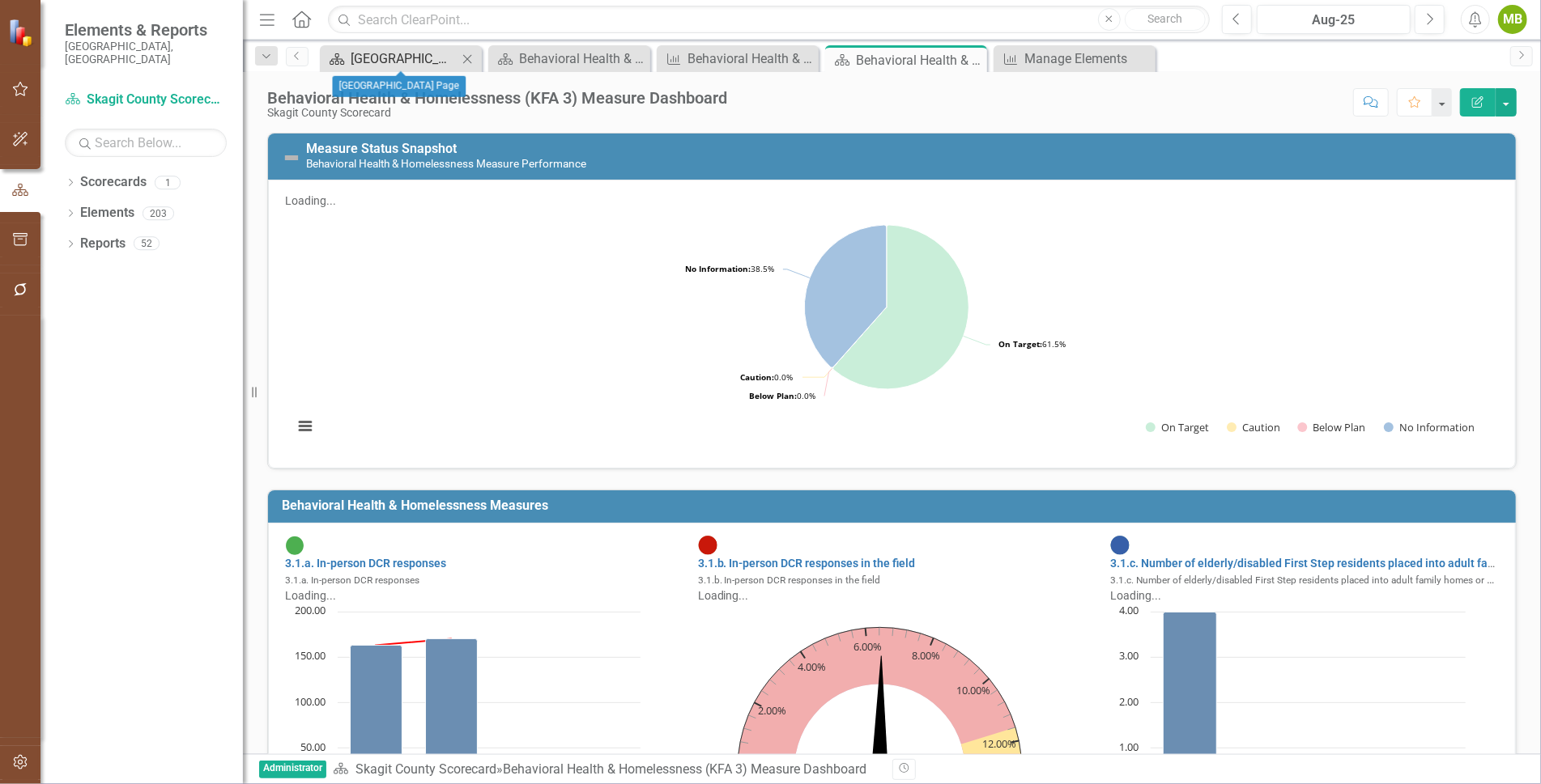
click at [379, 63] on div "[GEOGRAPHIC_DATA] Page" at bounding box center [404, 58] width 106 height 20
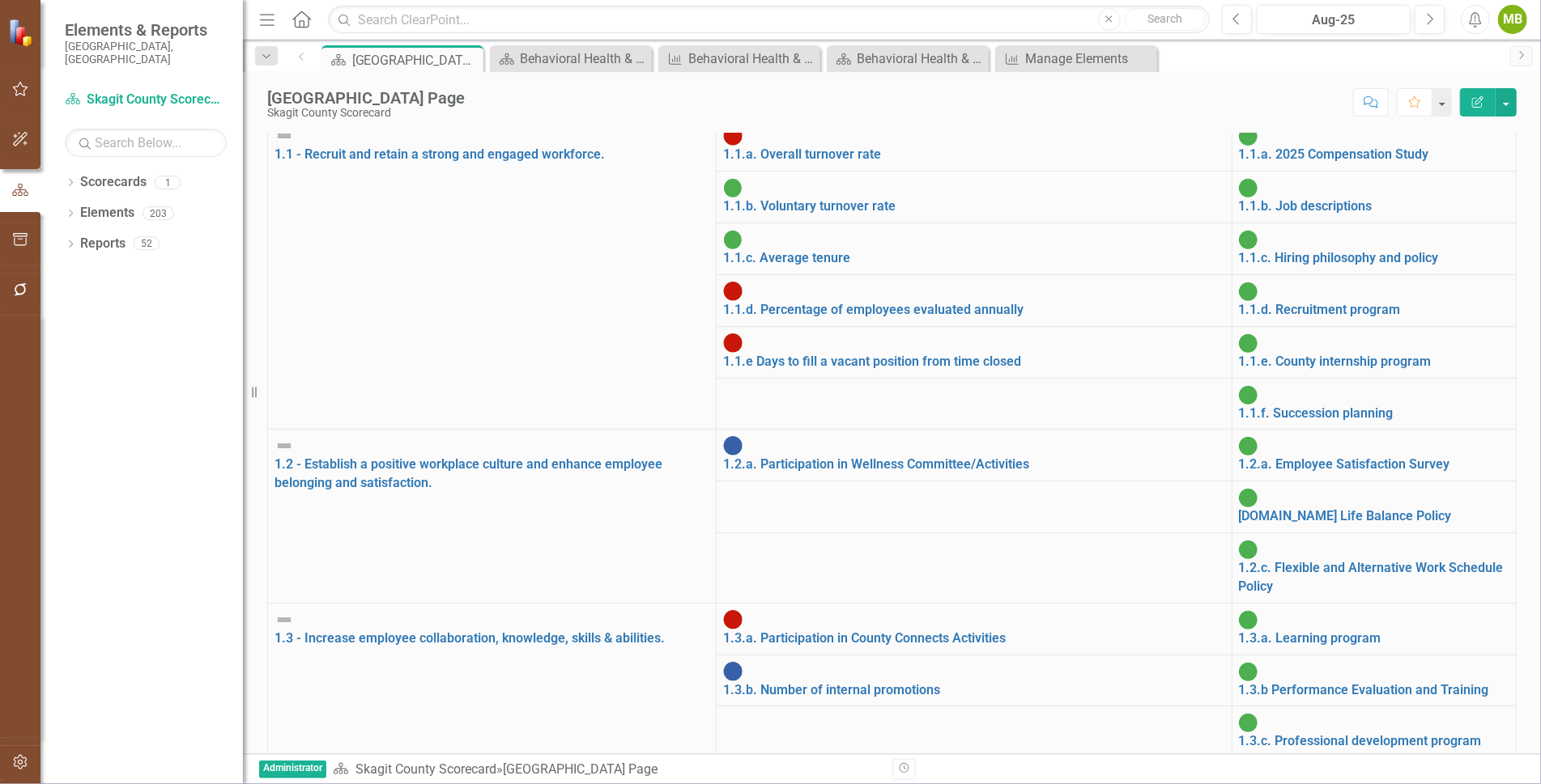
scroll to position [2206, 0]
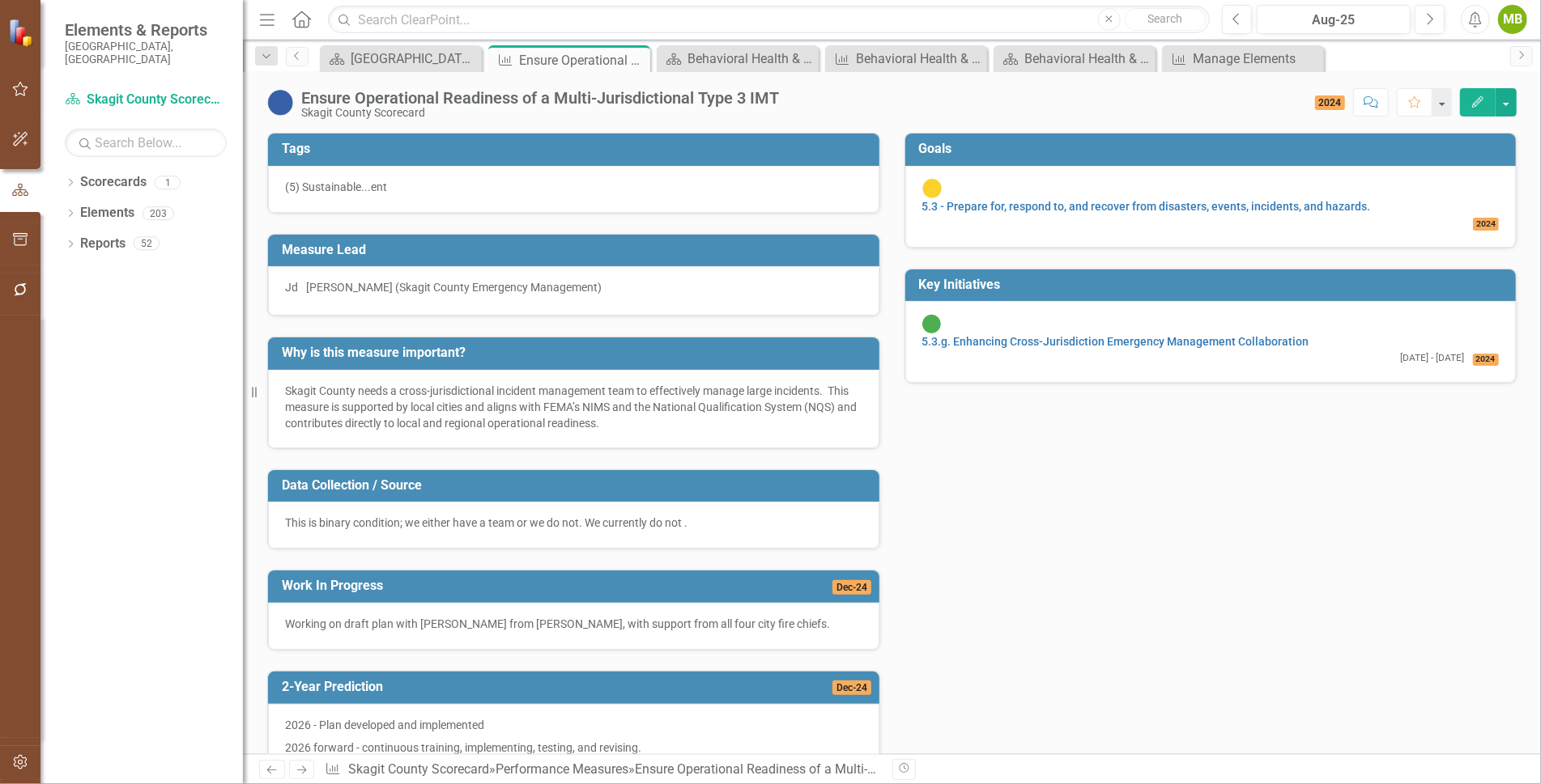
click at [1475, 98] on icon "Edit" at bounding box center [1477, 102] width 14 height 11
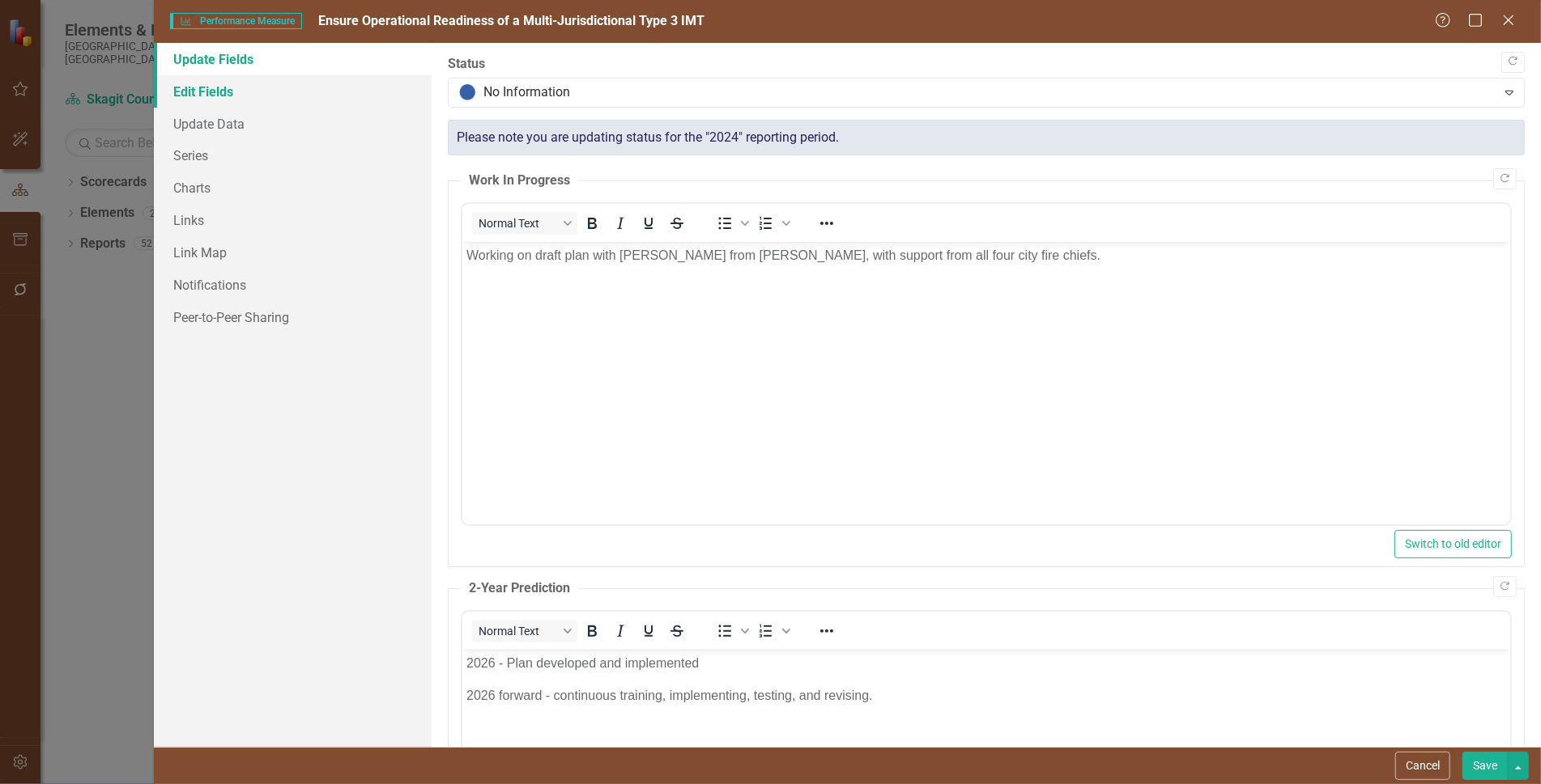
click at [214, 95] on link "Edit Fields" at bounding box center [293, 91] width 278 height 32
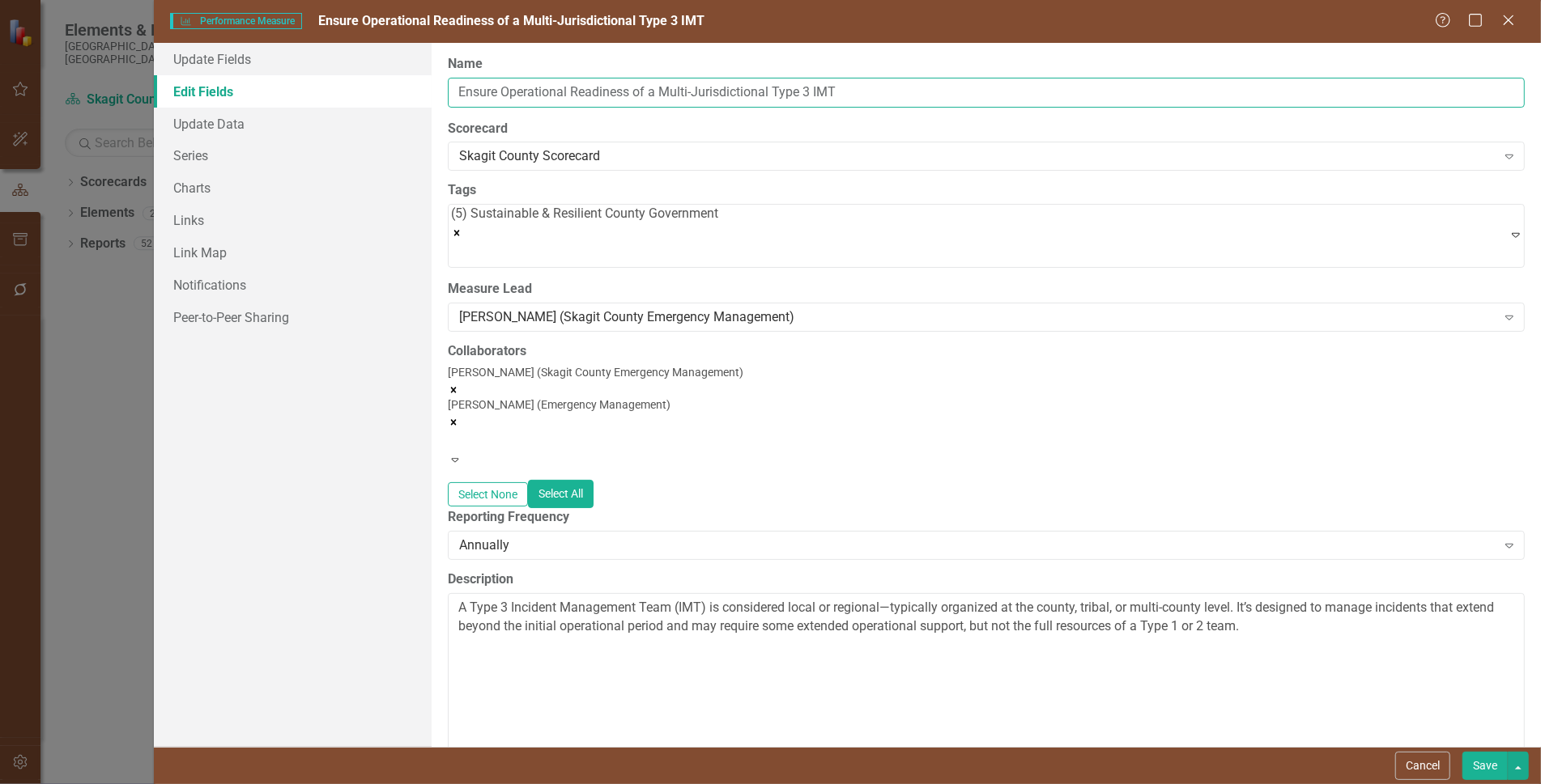
click at [460, 92] on input "Ensure Operational Readiness of a Multi-Jurisdictional Type 3 IMT" at bounding box center [986, 93] width 1077 height 30
type input "5.3.h. Ensure Operational Readiness of a Multi-Jurisdictional Type 3 IMT"
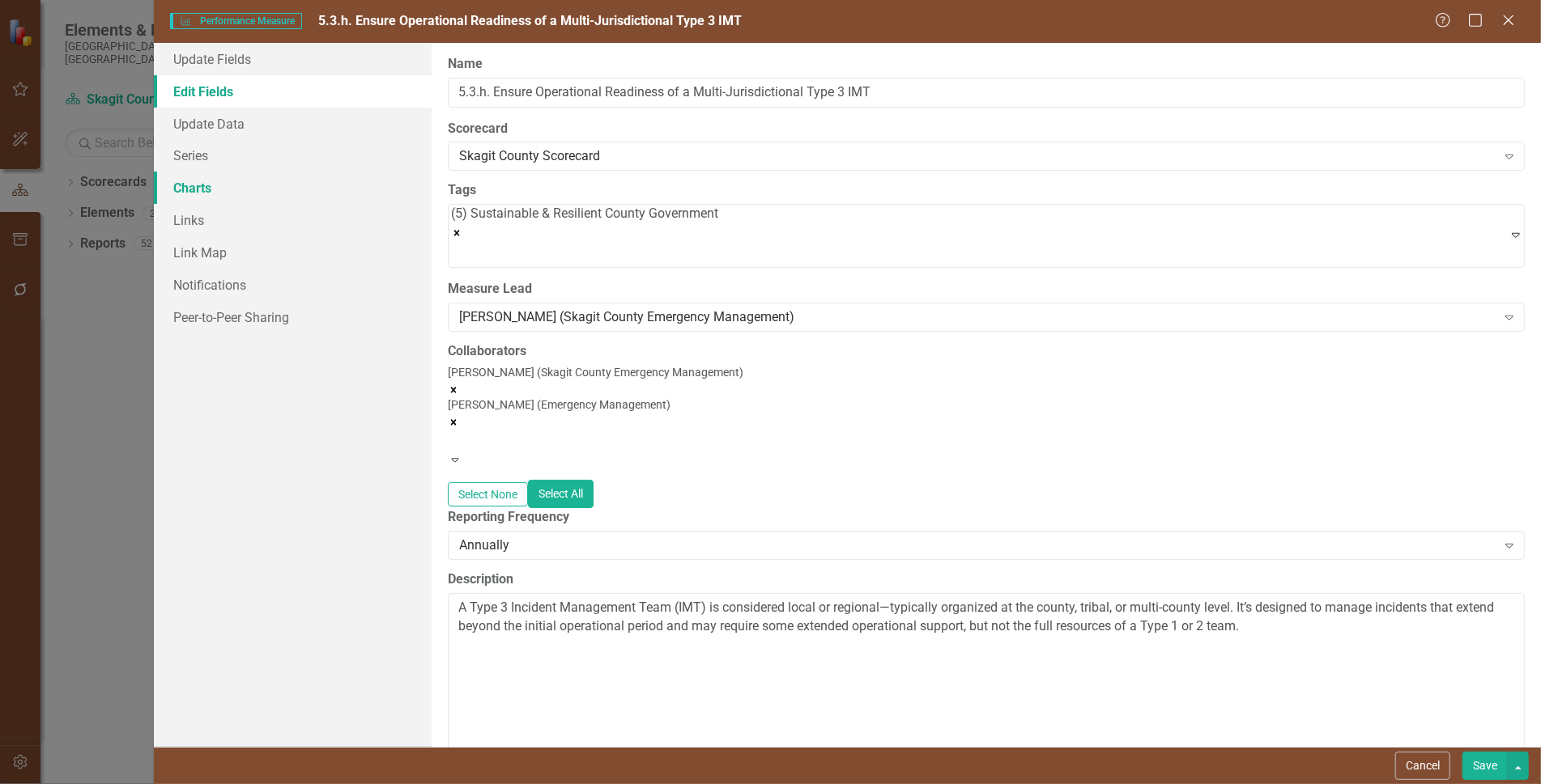
click at [211, 188] on link "Charts" at bounding box center [293, 188] width 278 height 32
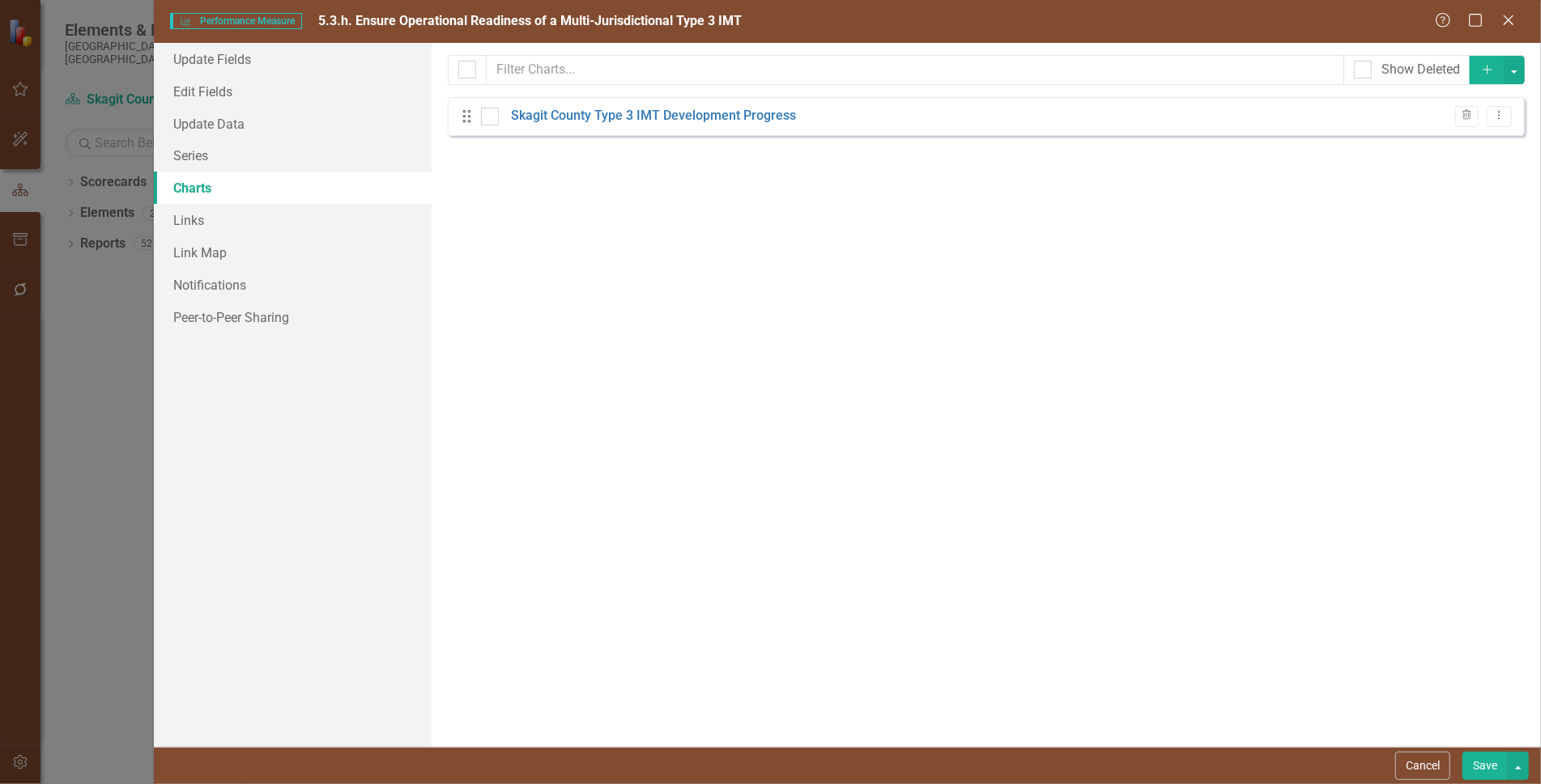
click at [1483, 763] on button "Save" at bounding box center [1485, 766] width 46 height 29
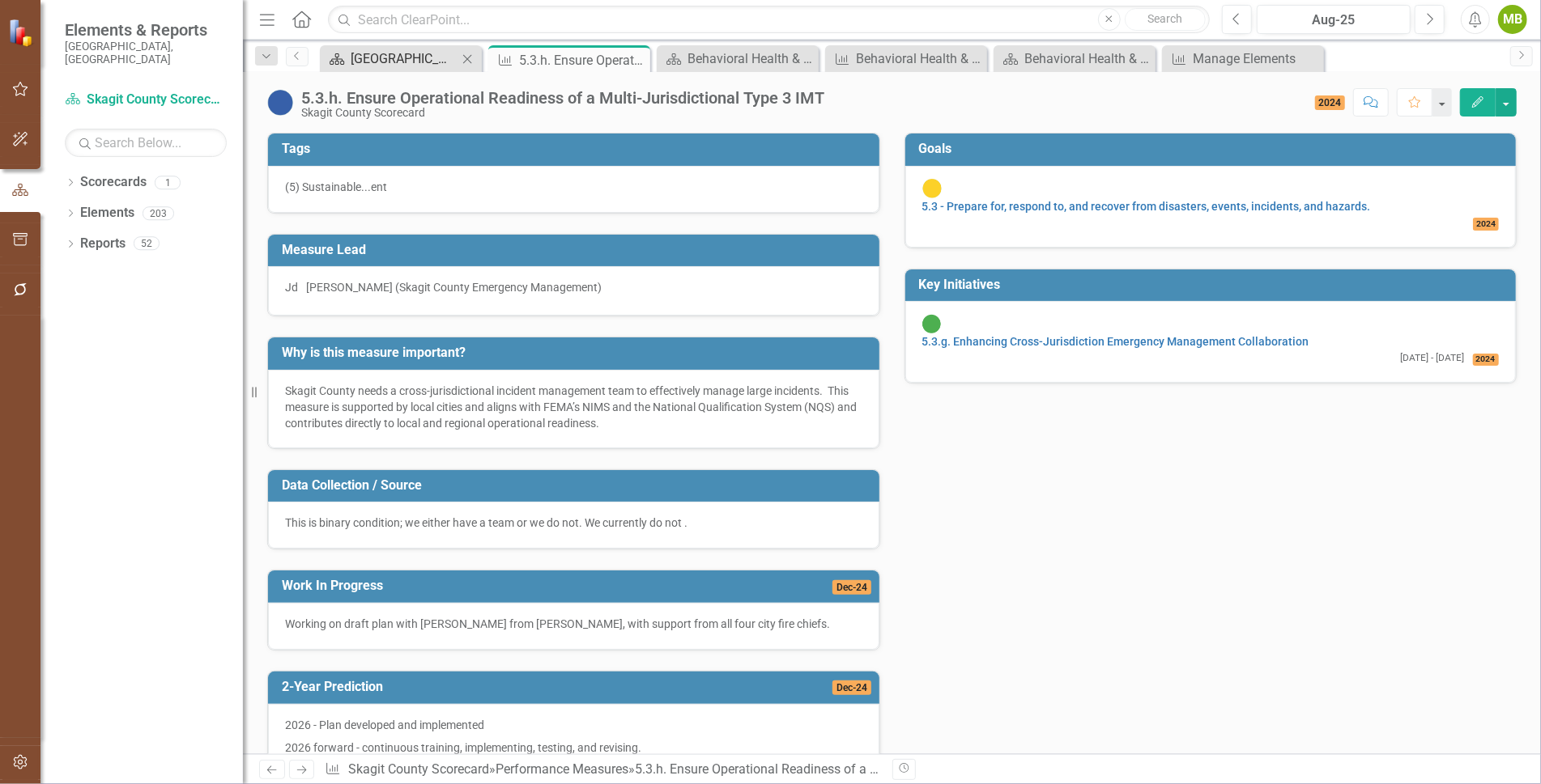
click at [404, 56] on div "[GEOGRAPHIC_DATA] Page" at bounding box center [404, 58] width 106 height 20
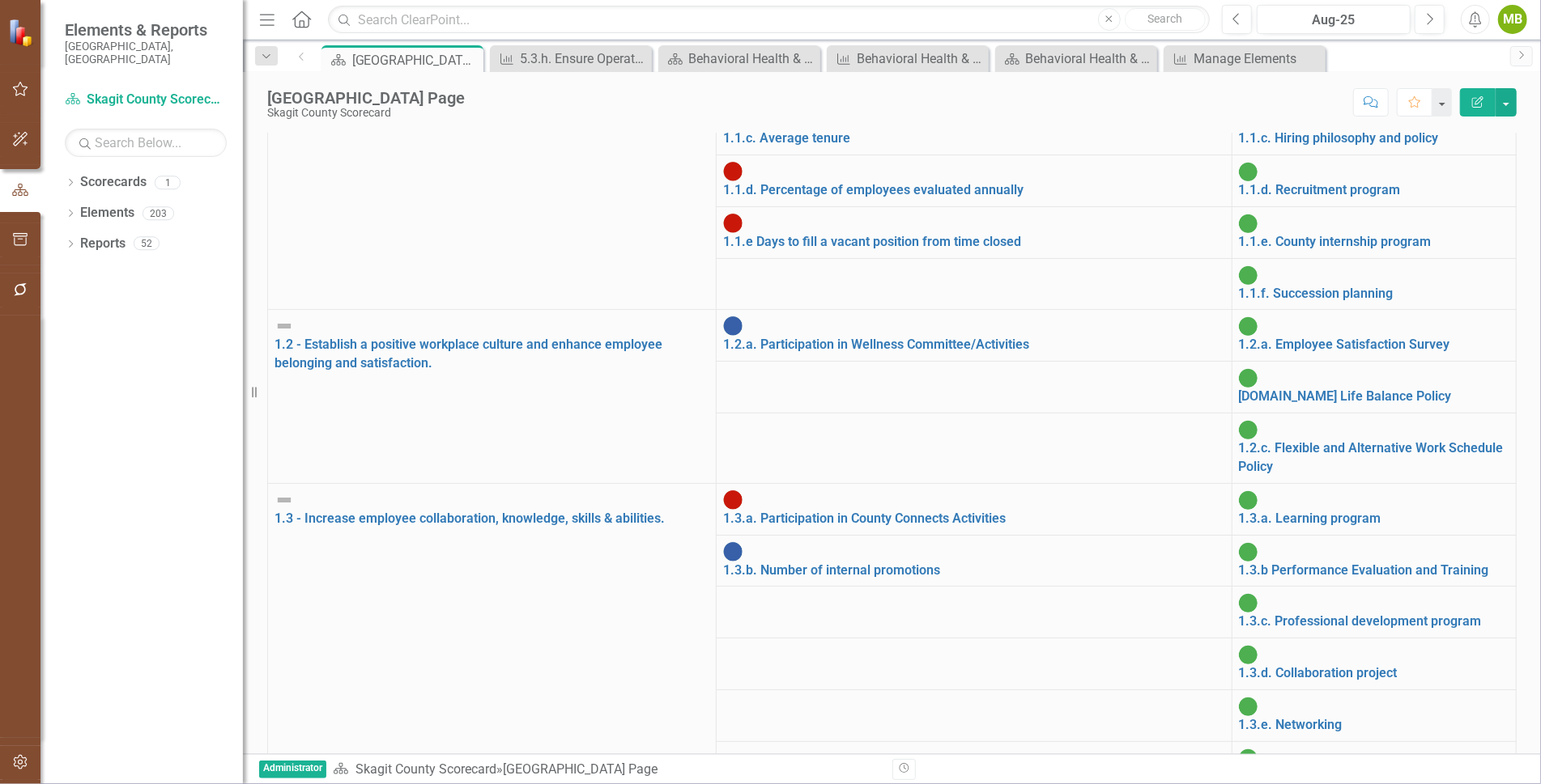
scroll to position [2088, 0]
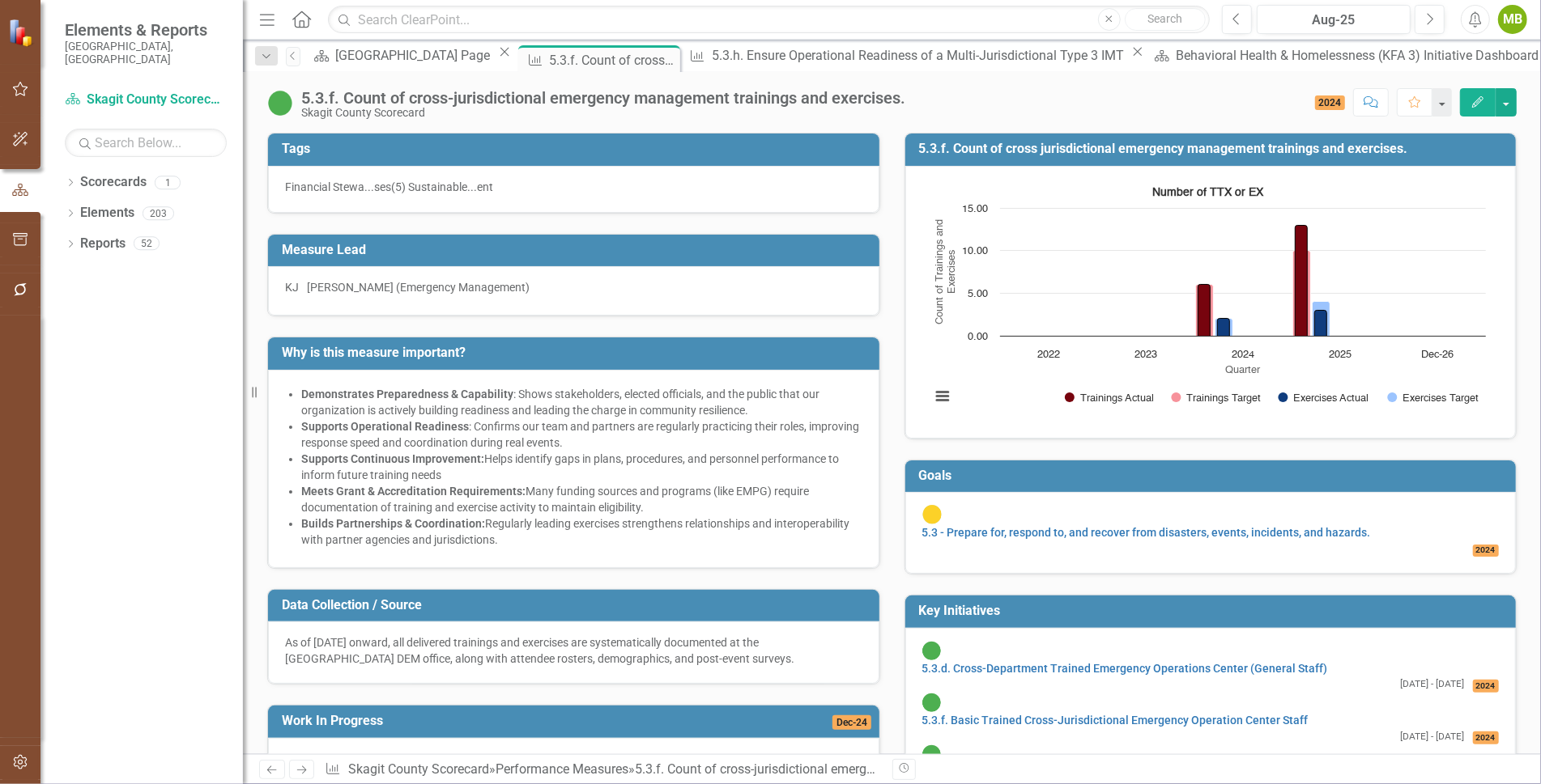
click at [1477, 96] on icon "Edit" at bounding box center [1477, 102] width 14 height 11
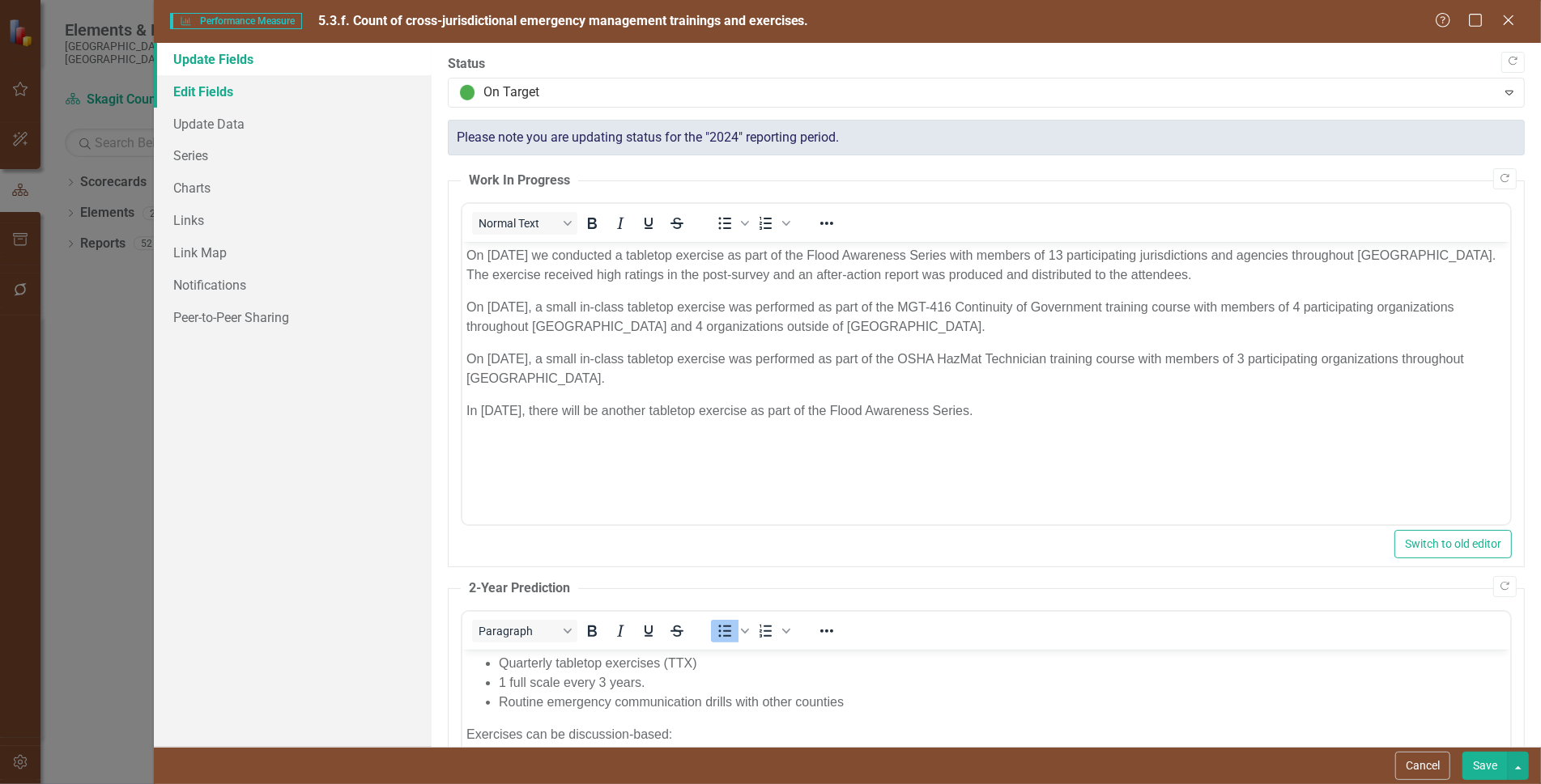
click at [223, 104] on link "Edit Fields" at bounding box center [293, 91] width 278 height 32
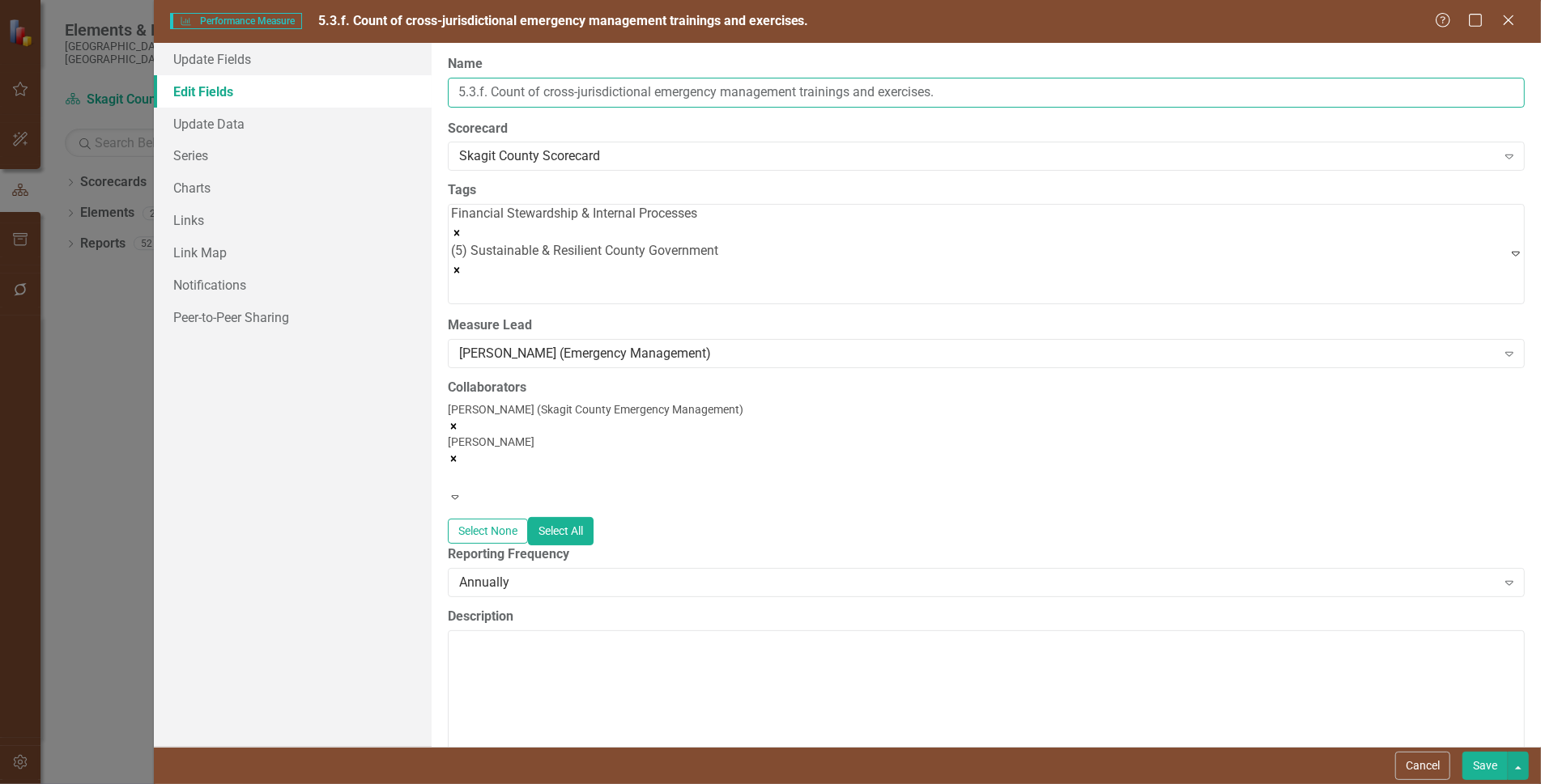
click at [482, 90] on input "5.3.f. Count of cross-jurisdictional emergency management trainings and exercis…" at bounding box center [986, 93] width 1077 height 30
type input "5.3.e. Count of cross-jurisdictional emergency management trainings and exercis…"
click at [1493, 766] on button "Save" at bounding box center [1485, 766] width 46 height 29
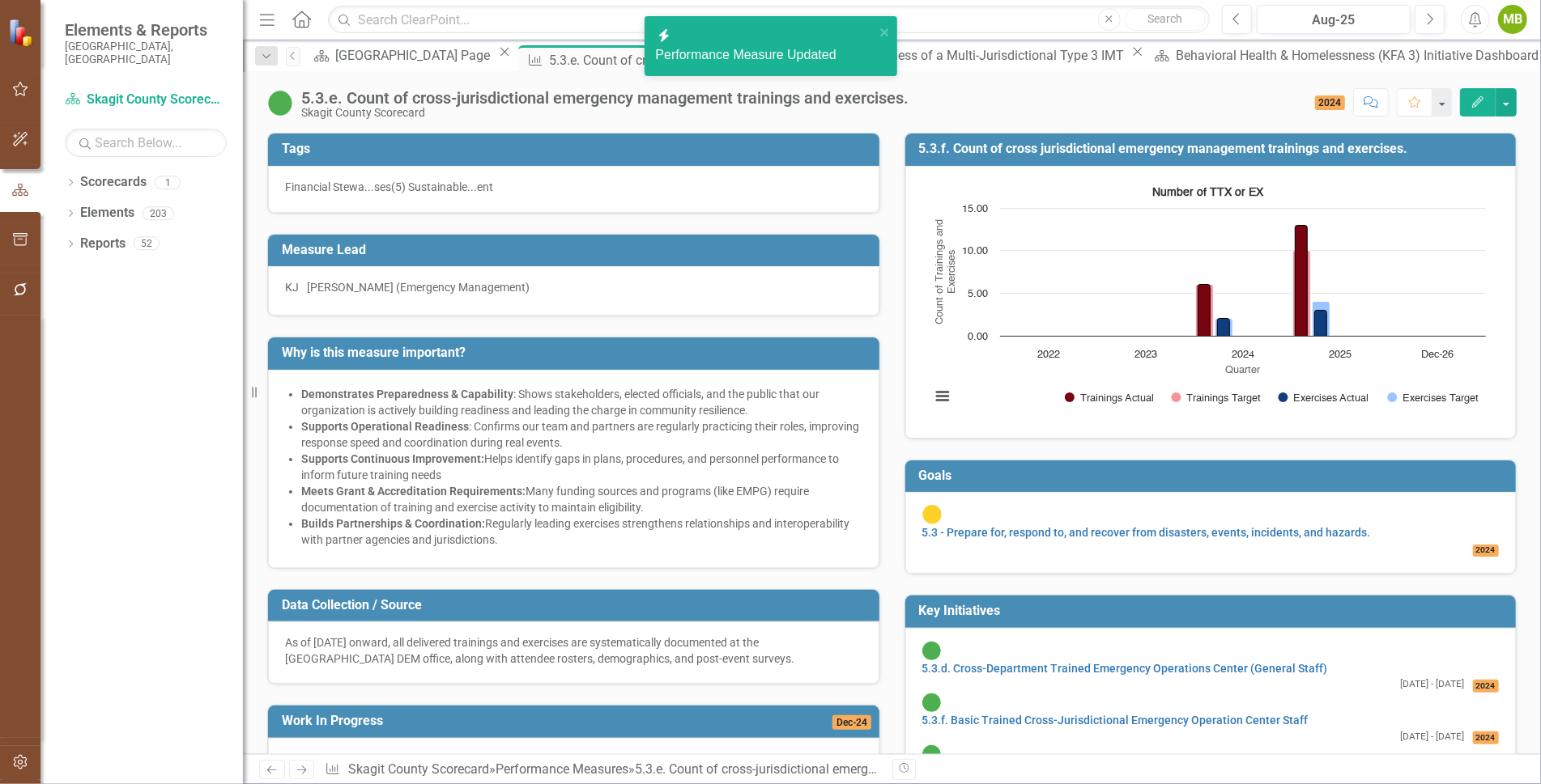
click at [1478, 95] on button "Edit" at bounding box center [1476, 103] width 35 height 29
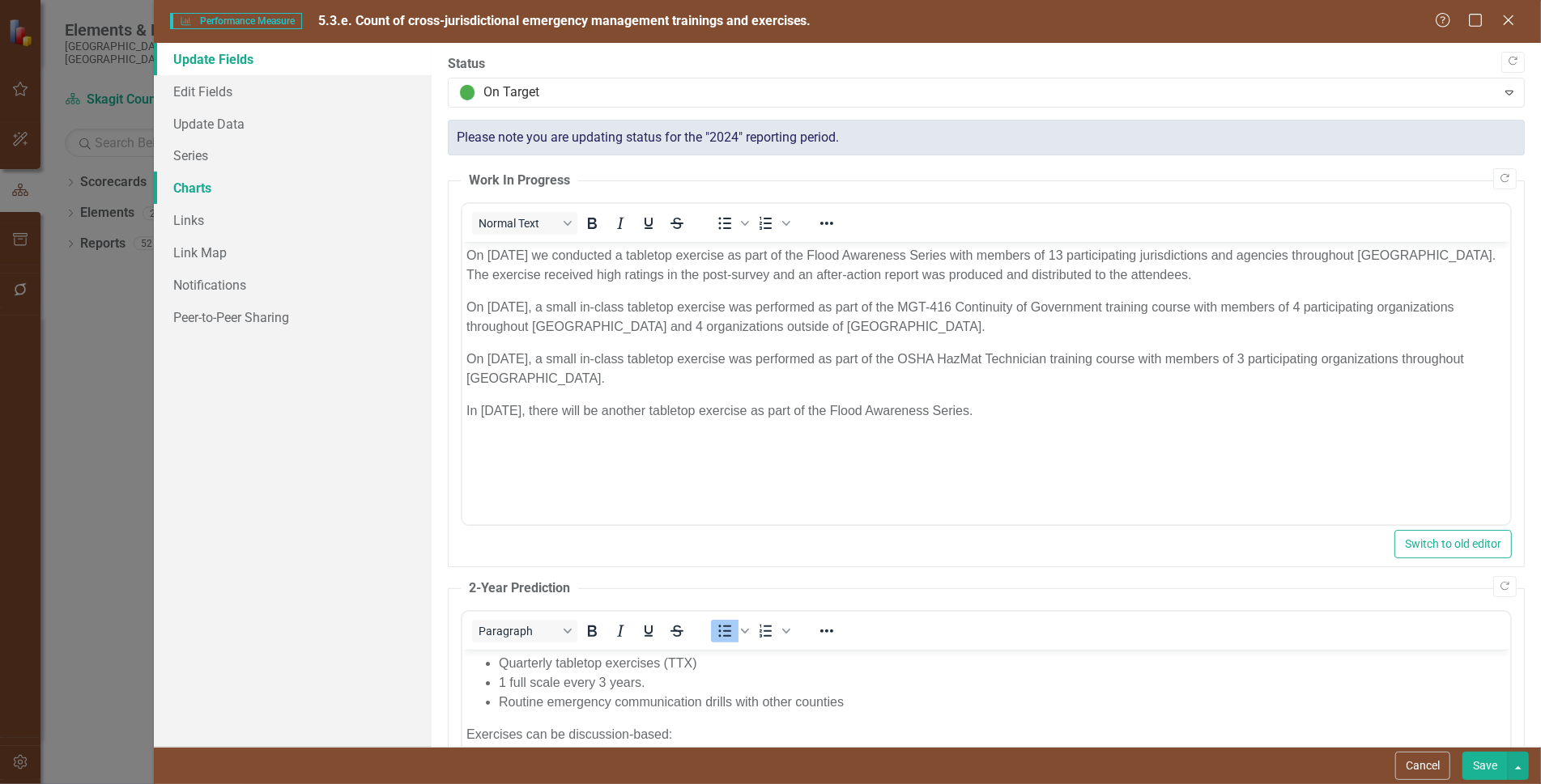
click at [201, 184] on link "Charts" at bounding box center [293, 188] width 278 height 32
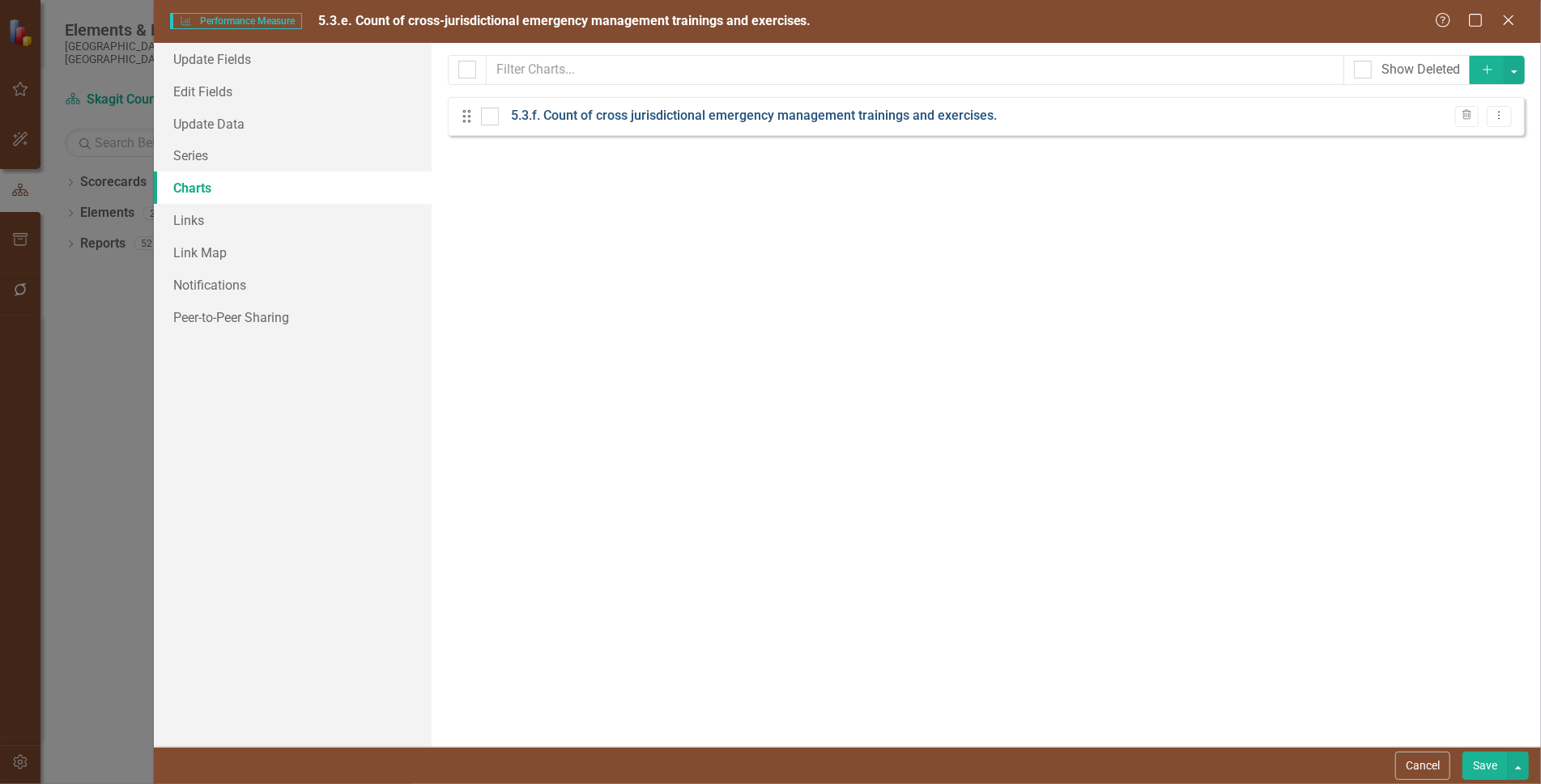
click at [634, 118] on link "5.3.f. Count of cross jurisdictional emergency management trainings and exercis…" at bounding box center [753, 116] width 486 height 19
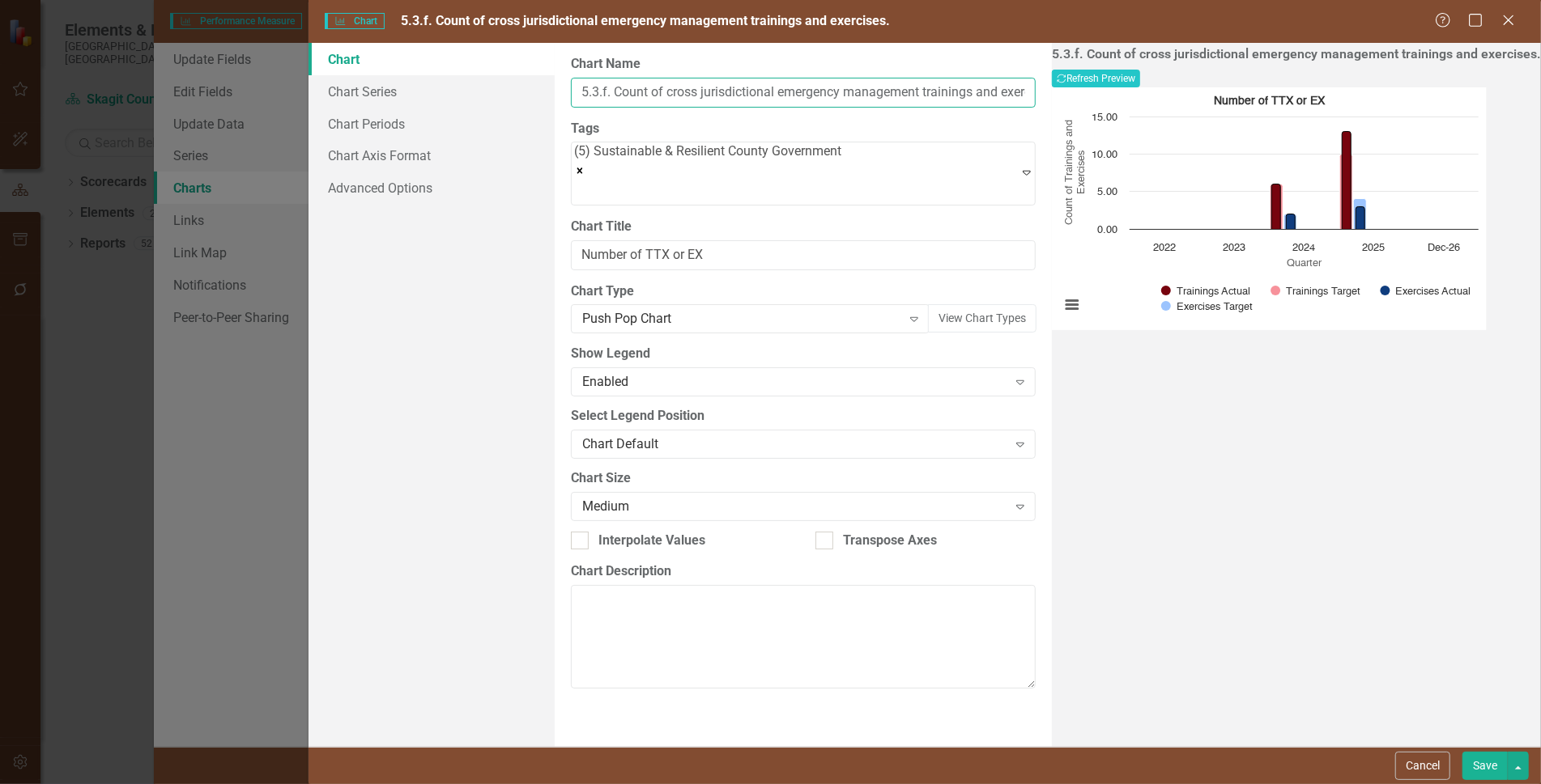
click at [608, 86] on input "5.3.f. Count of cross jurisdictional emergency management trainings and exercis…" at bounding box center [802, 93] width 465 height 30
type input "5.3.e. Count of cross jurisdictional emergency management trainings and exercis…"
click at [1487, 763] on button "Save" at bounding box center [1485, 766] width 46 height 29
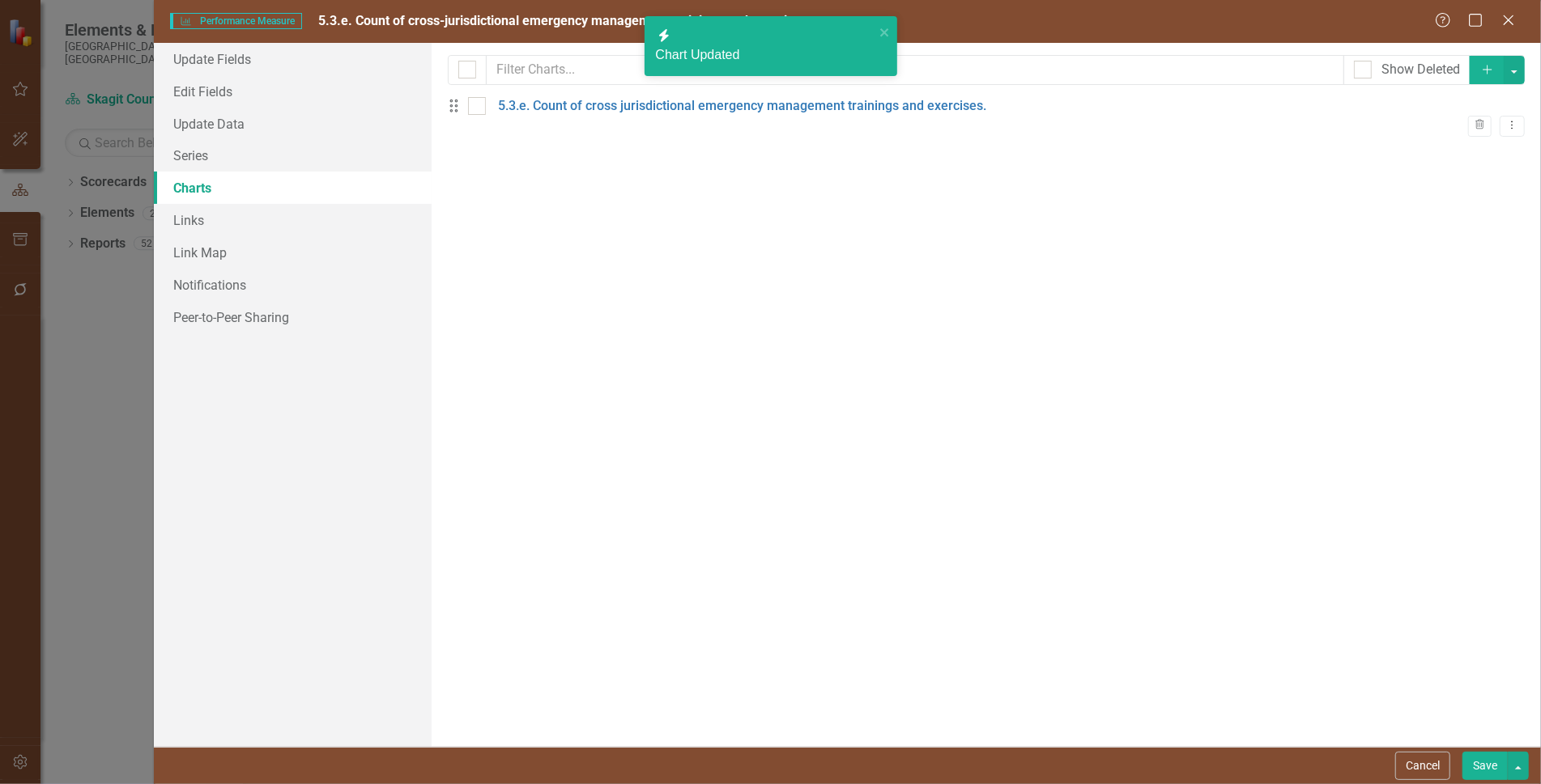
click at [1481, 759] on button "Save" at bounding box center [1485, 766] width 46 height 29
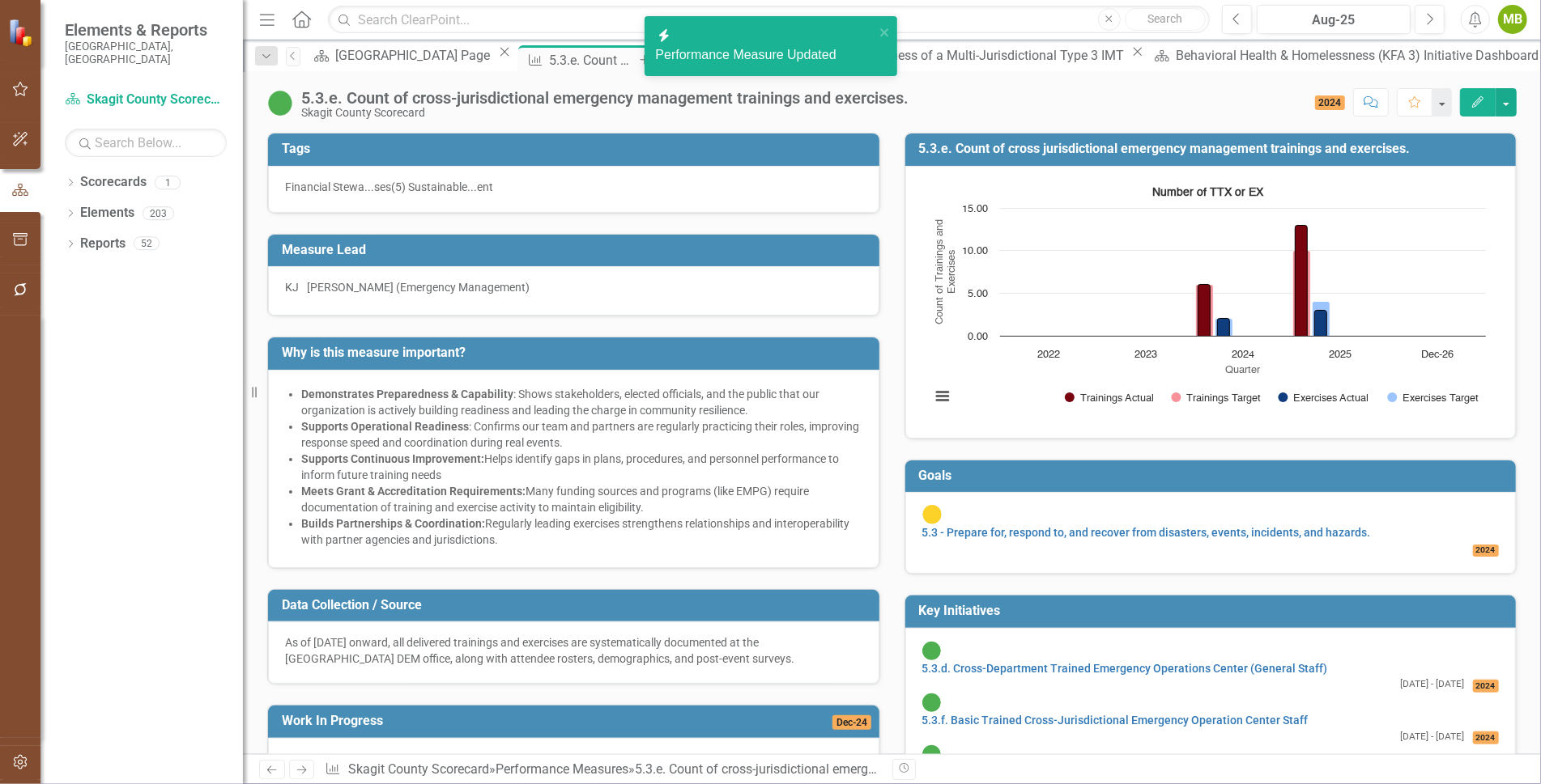
click at [657, 56] on icon "Close" at bounding box center [665, 60] width 16 height 13
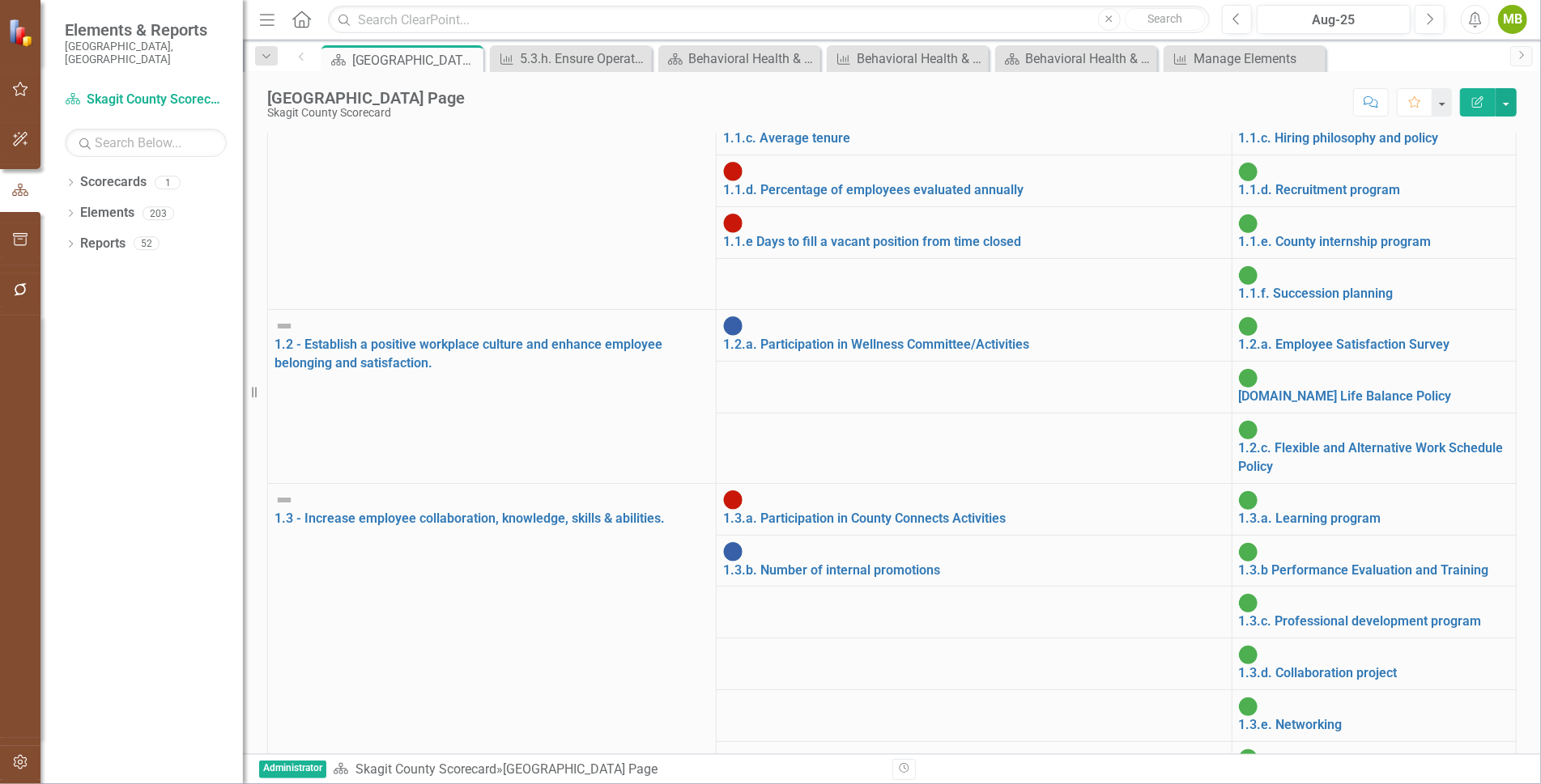
scroll to position [2113, 0]
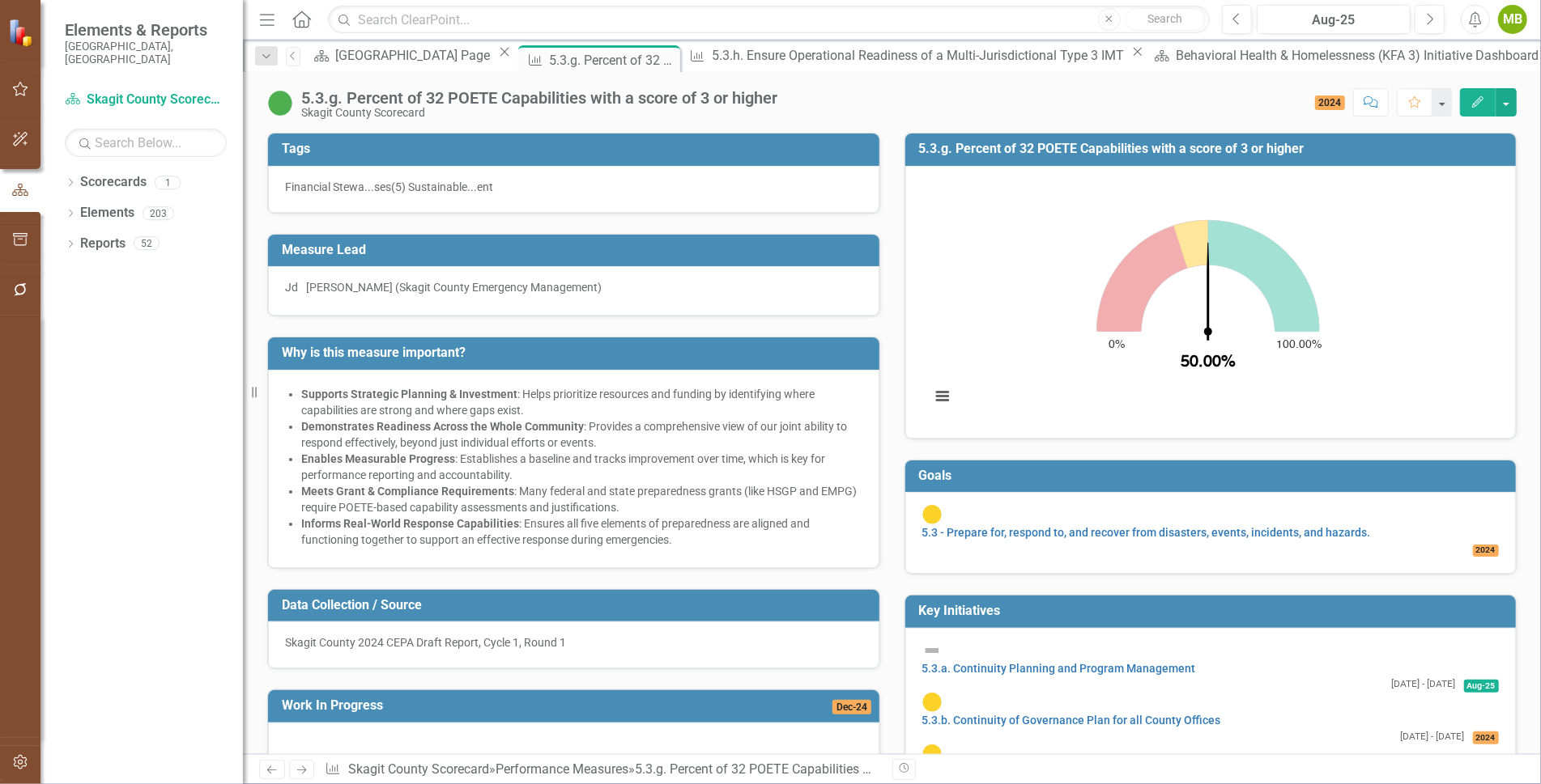
click at [1472, 96] on icon "Edit" at bounding box center [1477, 102] width 14 height 11
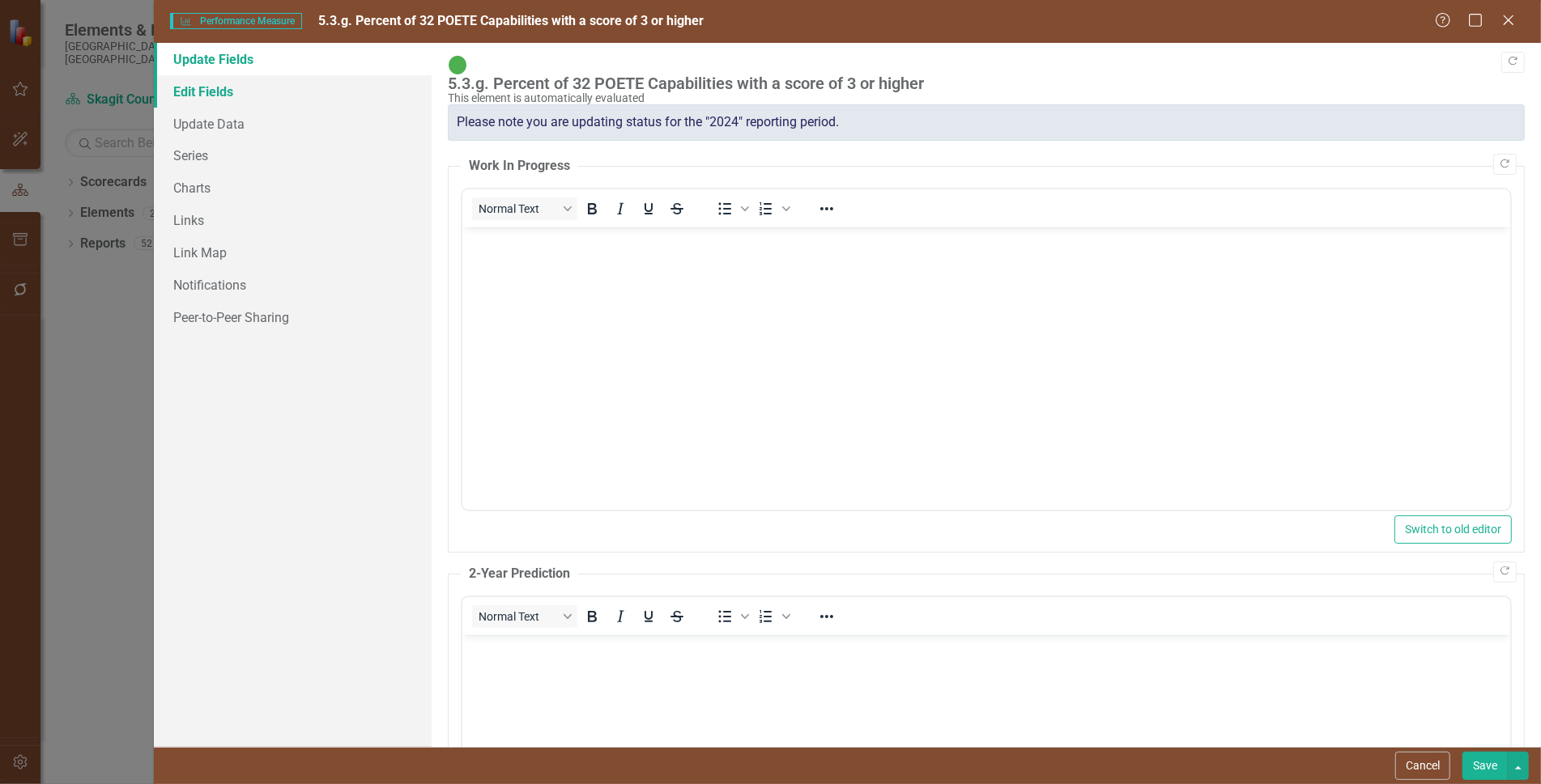
click at [207, 95] on link "Edit Fields" at bounding box center [293, 91] width 278 height 32
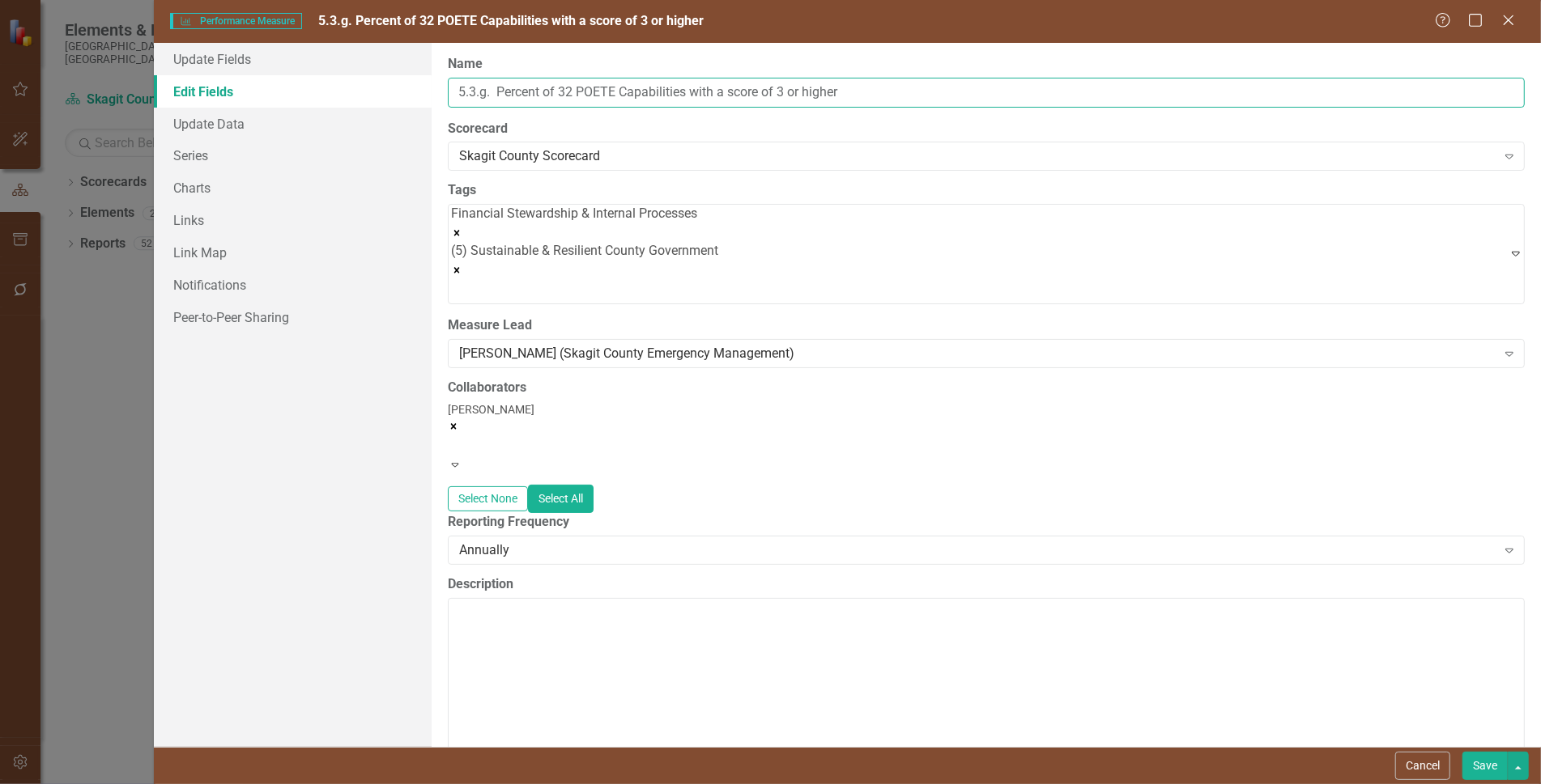
click at [483, 91] on input "5.3.g. Percent of 32 POETE Capabilities with a score of 3 or higher" at bounding box center [986, 93] width 1077 height 30
type input "5.3.f. Percent of 32 POETE Capabilities with a score of 3 or higher"
click at [1486, 762] on button "Save" at bounding box center [1485, 766] width 46 height 29
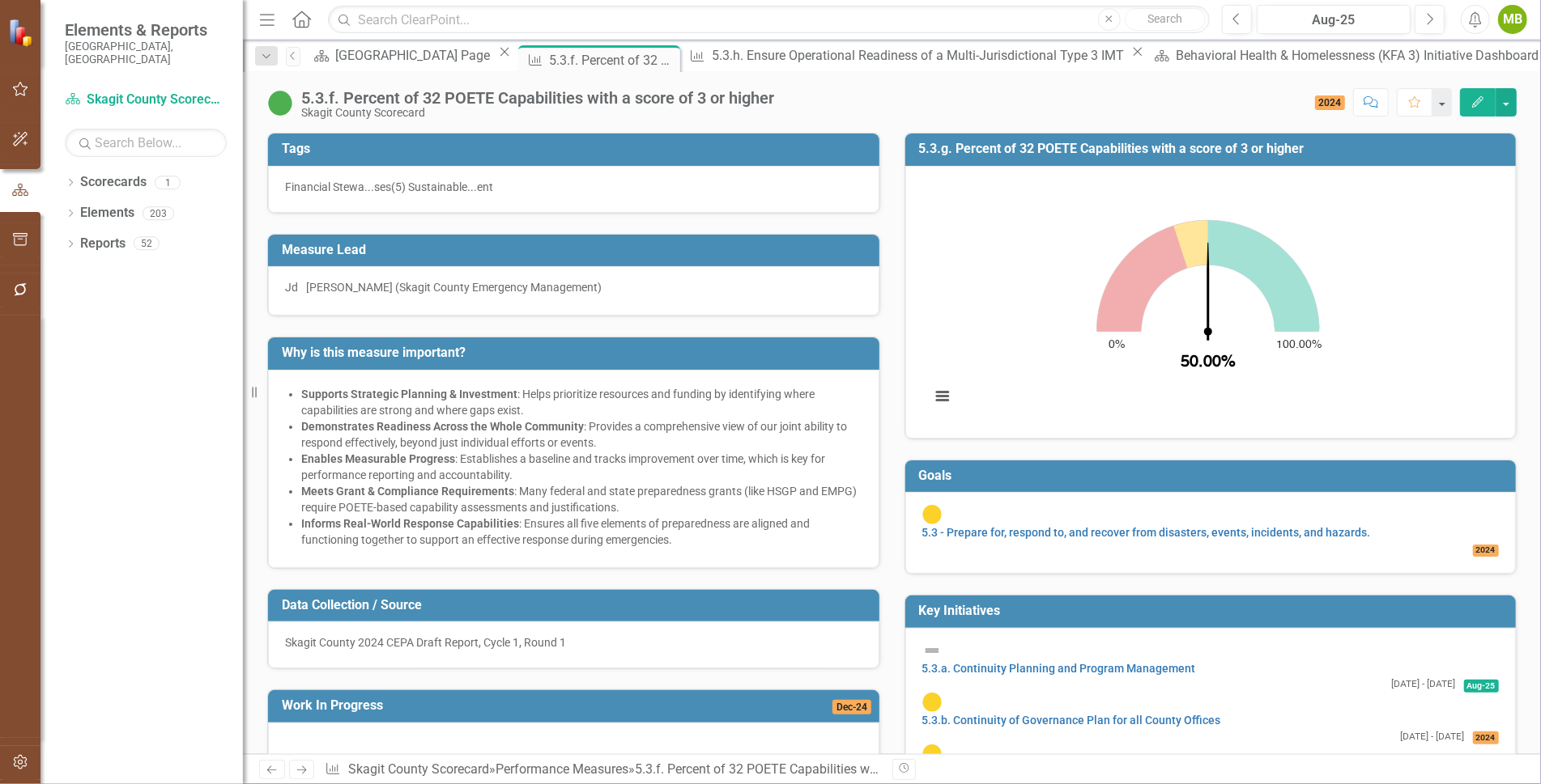
click at [1473, 103] on icon "Edit" at bounding box center [1477, 102] width 14 height 11
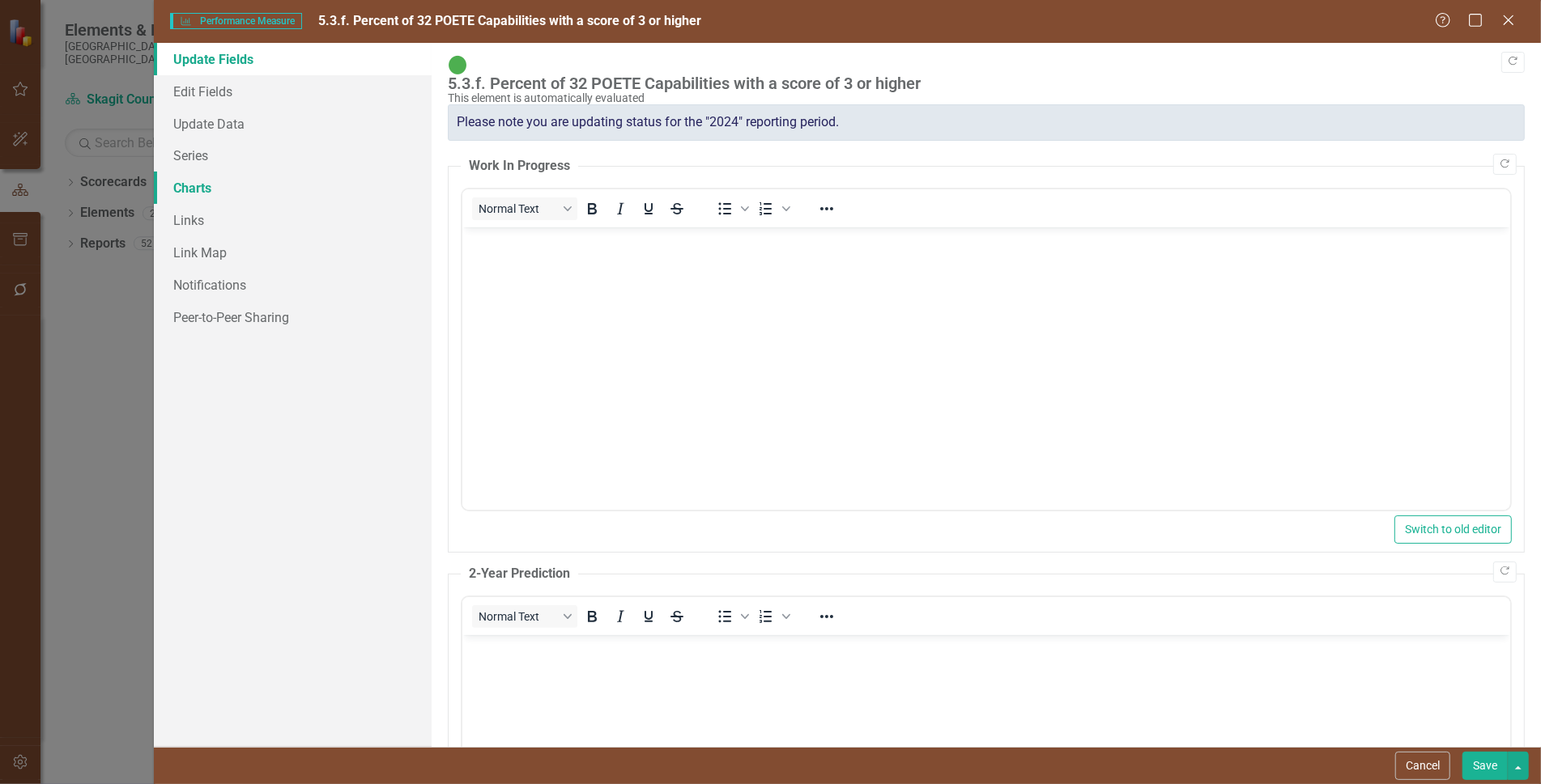
click at [190, 180] on link "Charts" at bounding box center [293, 188] width 278 height 32
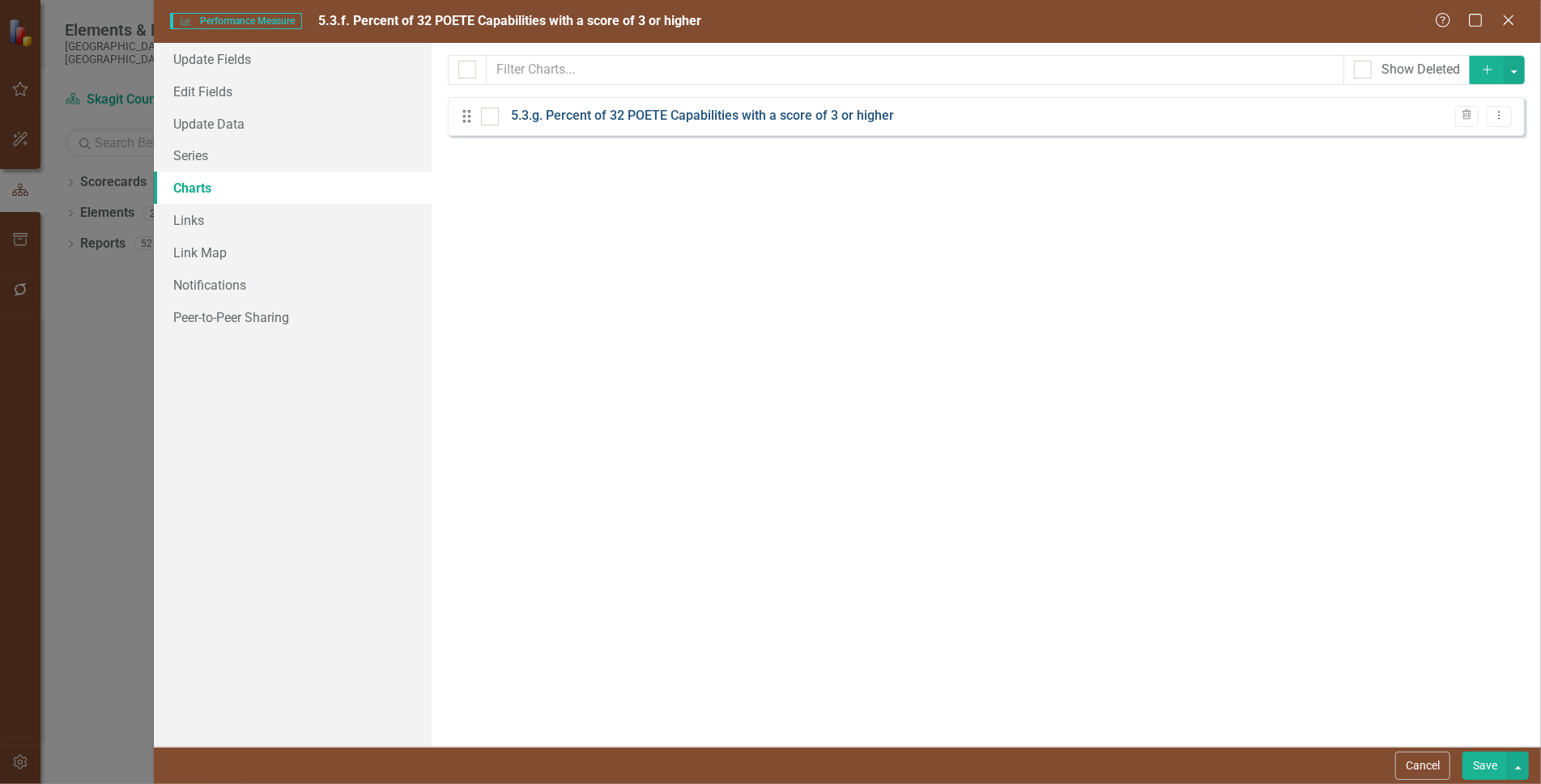
click at [567, 115] on link "5.3.g. Percent of 32 POETE Capabilities with a score of 3 or higher" at bounding box center [702, 116] width 383 height 19
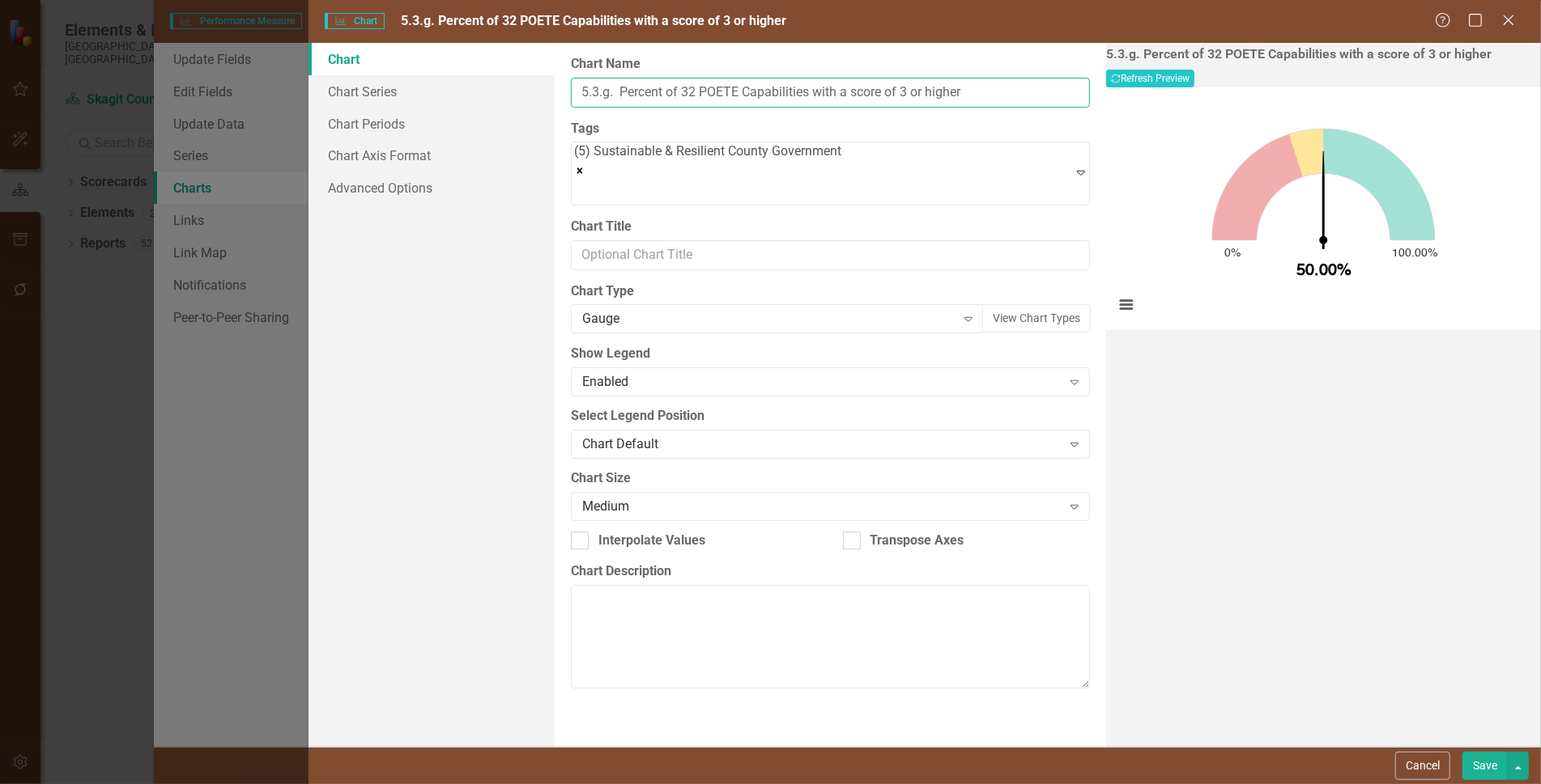
click at [608, 91] on input "5.3.g. Percent of 32 POETE Capabilities with a score of 3 or higher" at bounding box center [830, 93] width 519 height 30
type input "5.3.f. Percent of 32 POETE Capabilities with a score of 3 or higher"
click at [1483, 757] on button "Save" at bounding box center [1485, 766] width 46 height 29
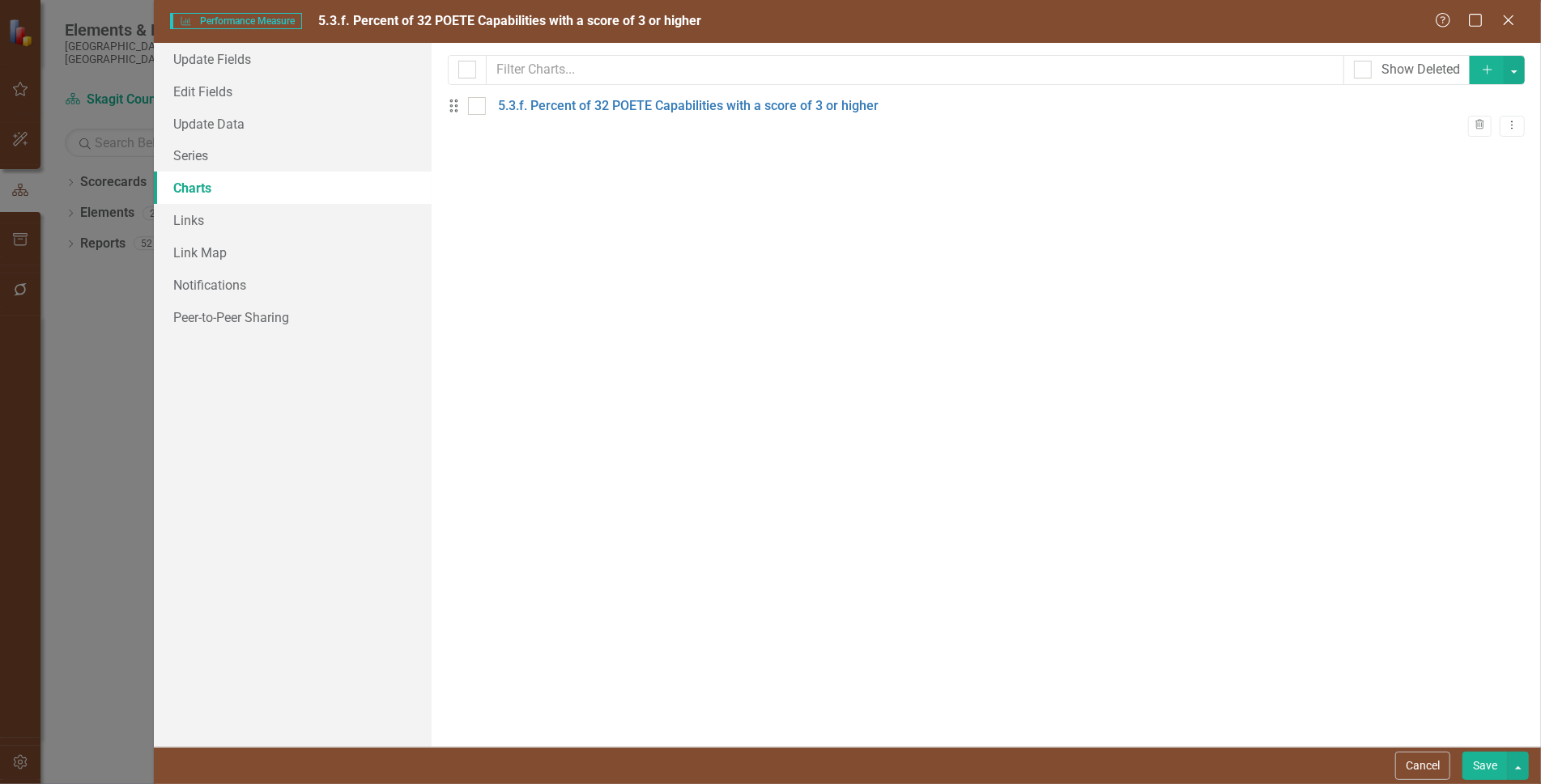
click at [1490, 757] on button "Save" at bounding box center [1485, 766] width 46 height 29
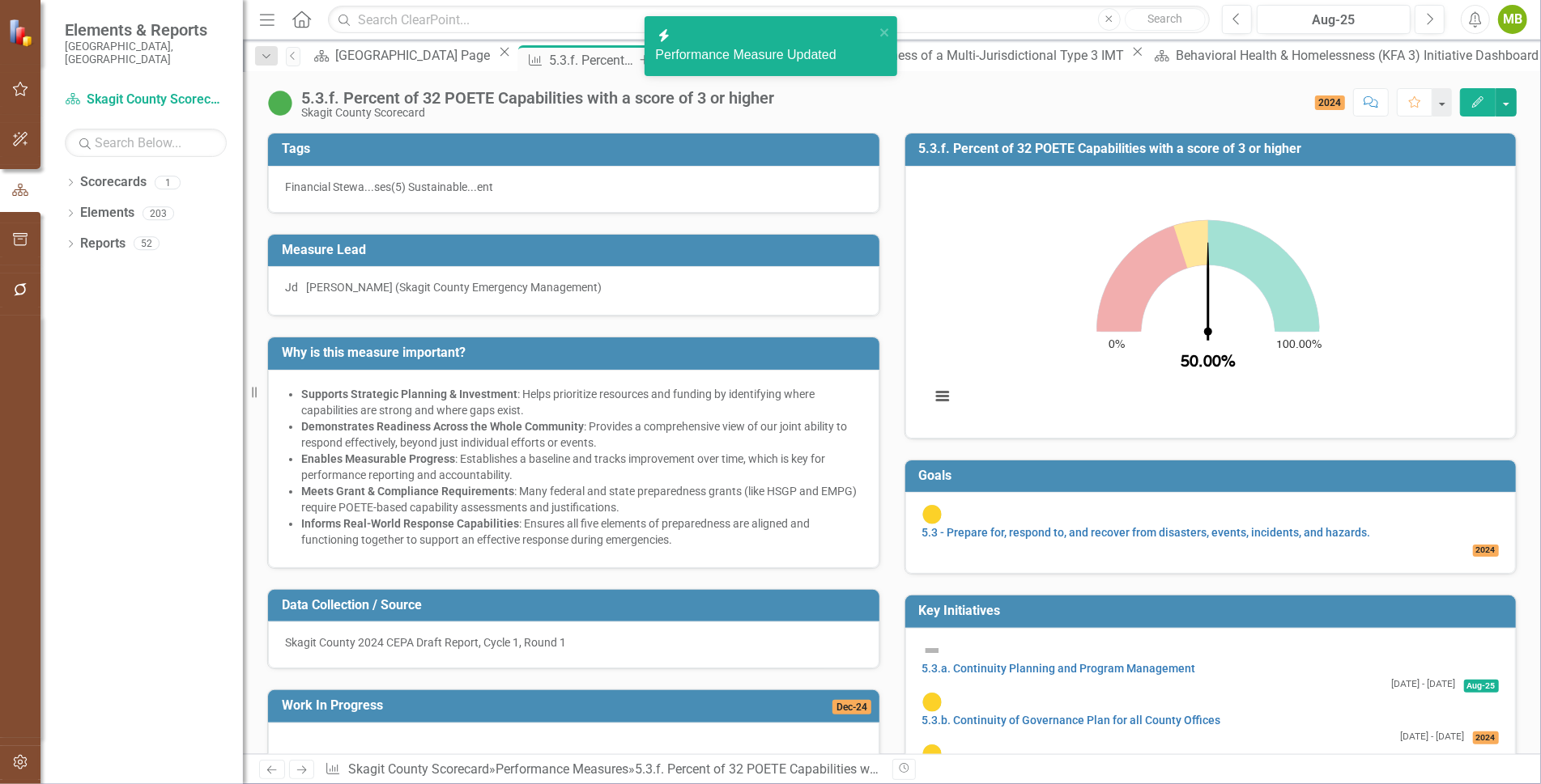
click at [657, 55] on icon "Close" at bounding box center [665, 60] width 16 height 13
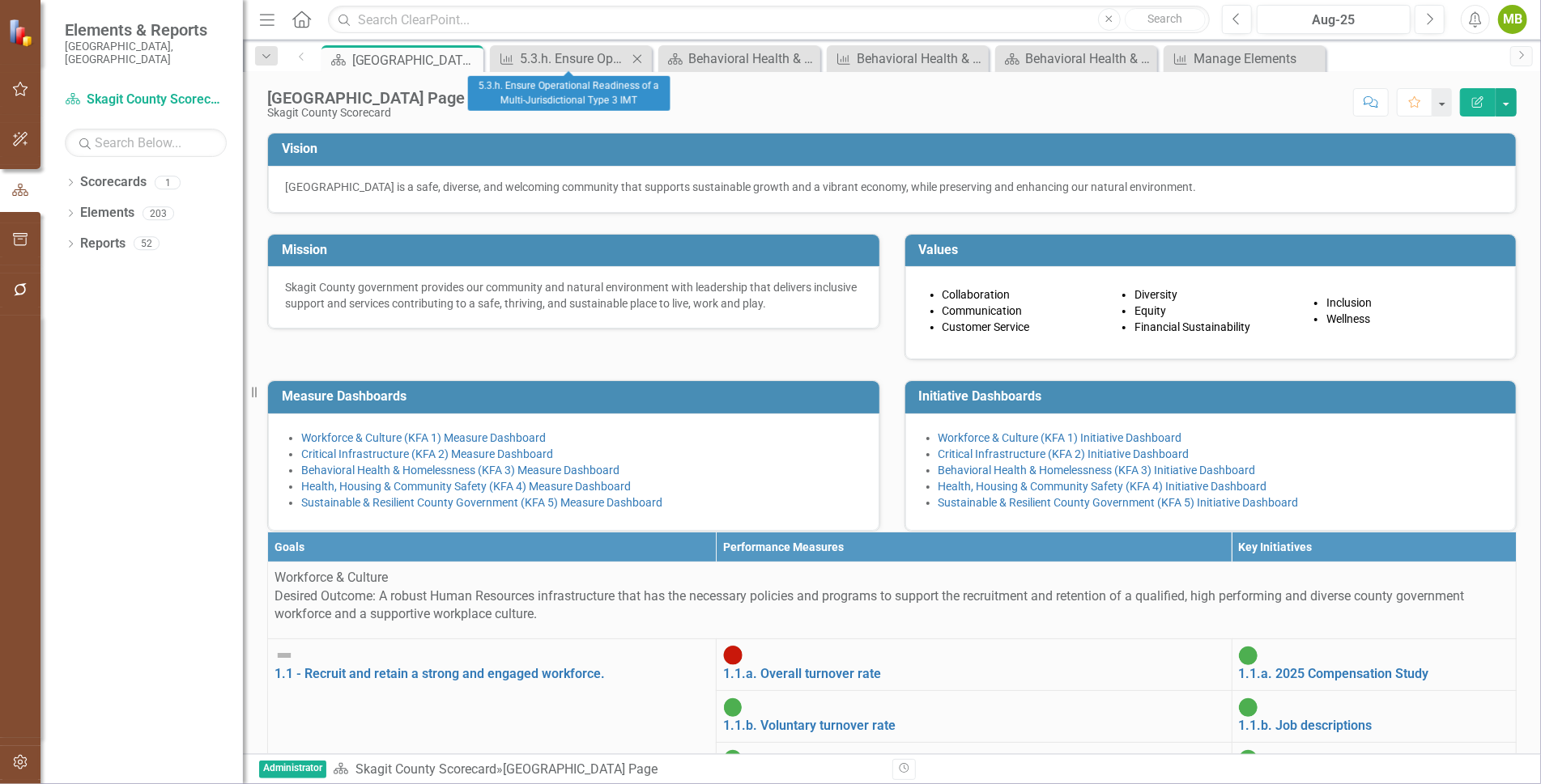
click at [636, 55] on icon "Close" at bounding box center [637, 59] width 16 height 13
click at [455, 52] on div "Pin" at bounding box center [448, 60] width 20 height 20
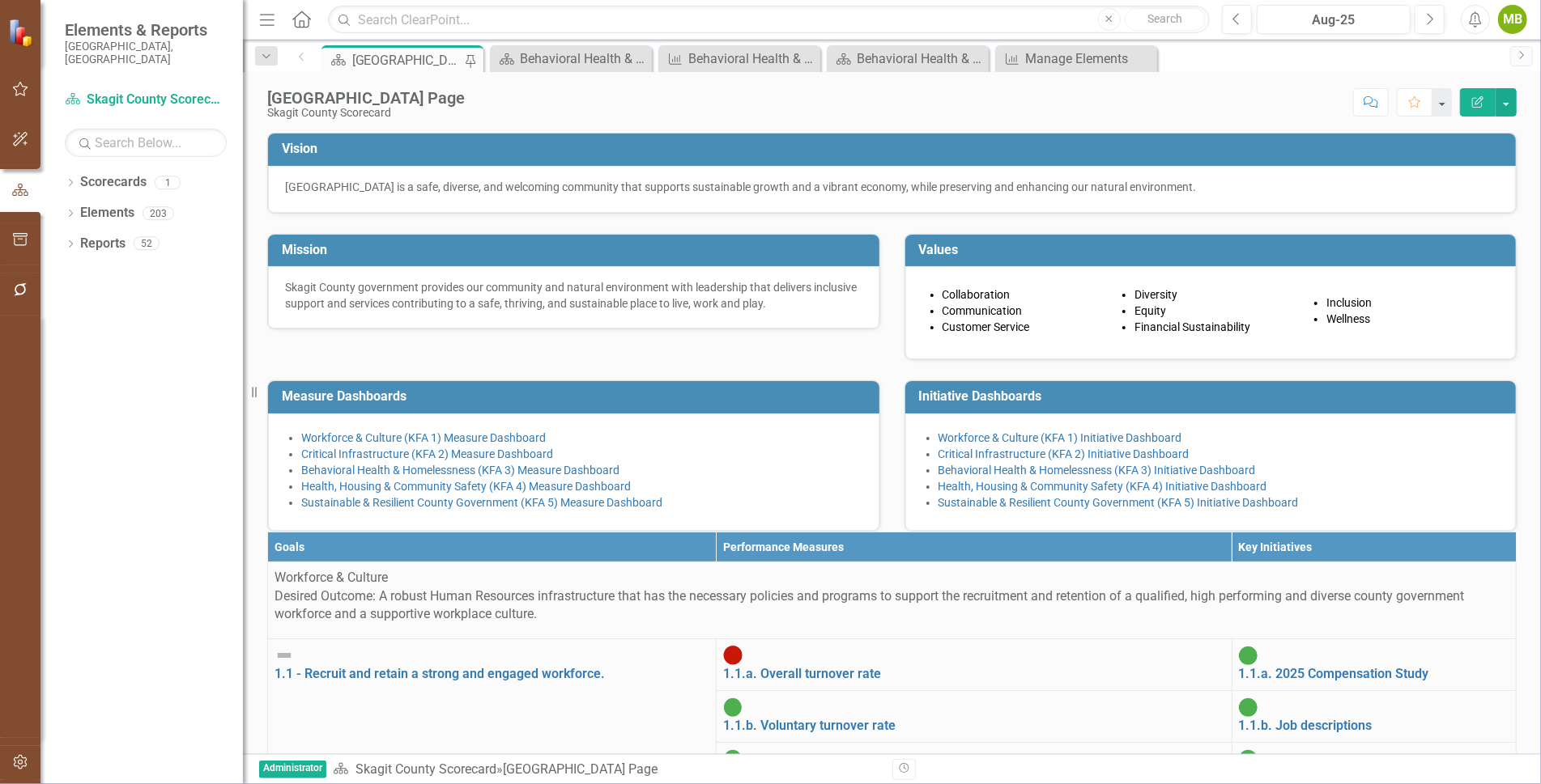
click at [410, 57] on div "[GEOGRAPHIC_DATA] Page" at bounding box center [407, 60] width 111 height 20
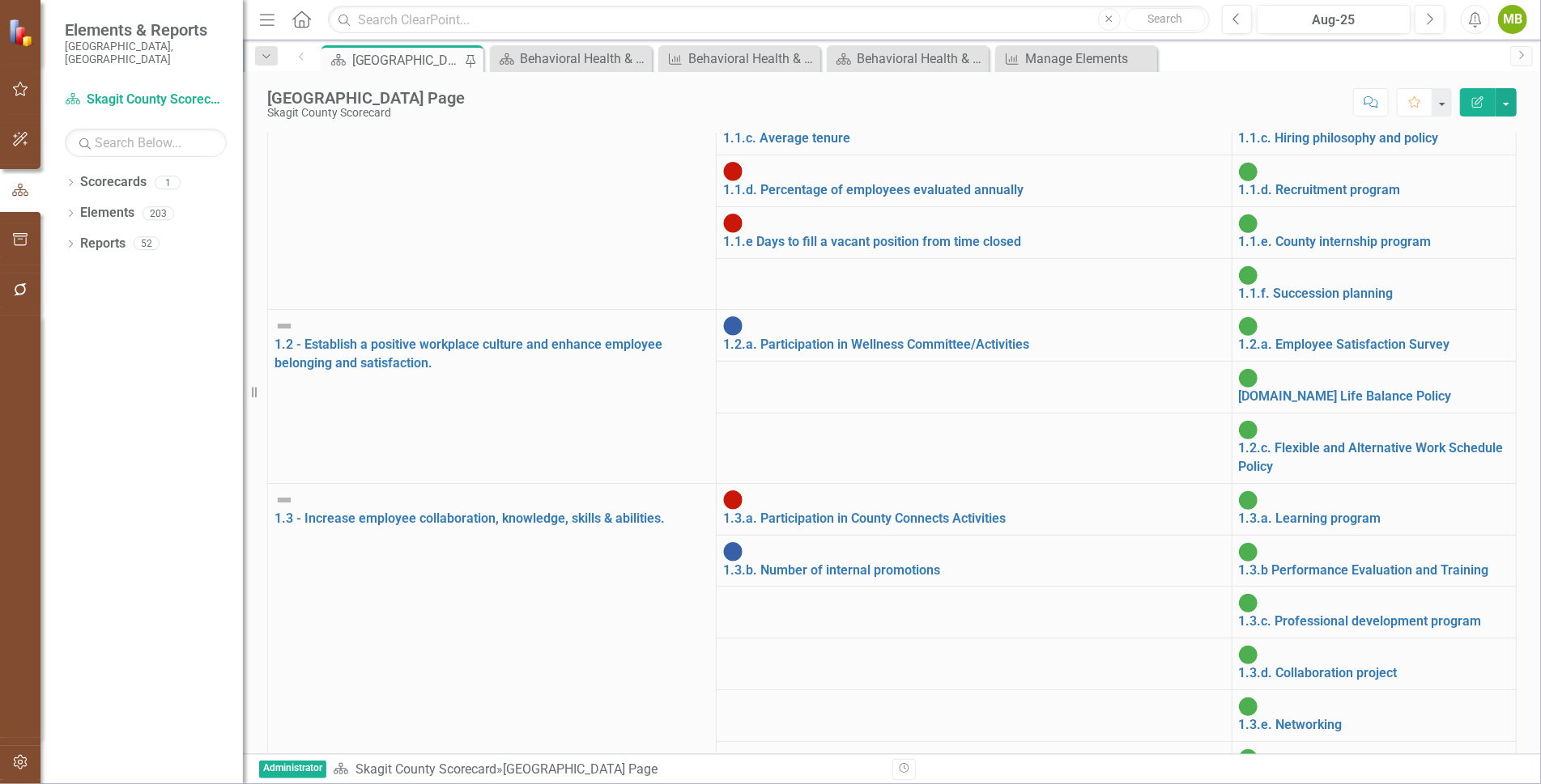
scroll to position [2206, 0]
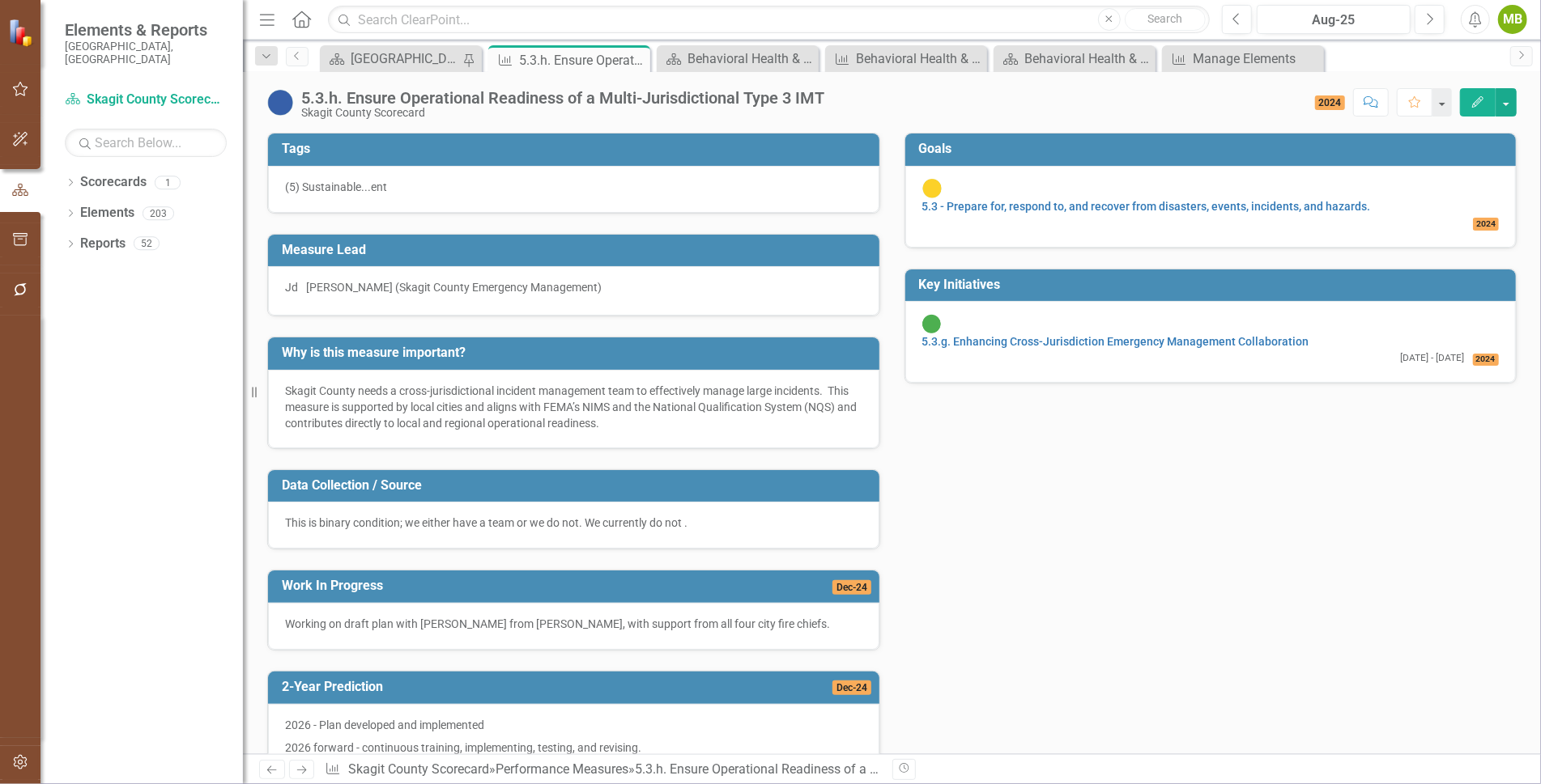
click at [1483, 100] on icon "Edit" at bounding box center [1477, 102] width 14 height 11
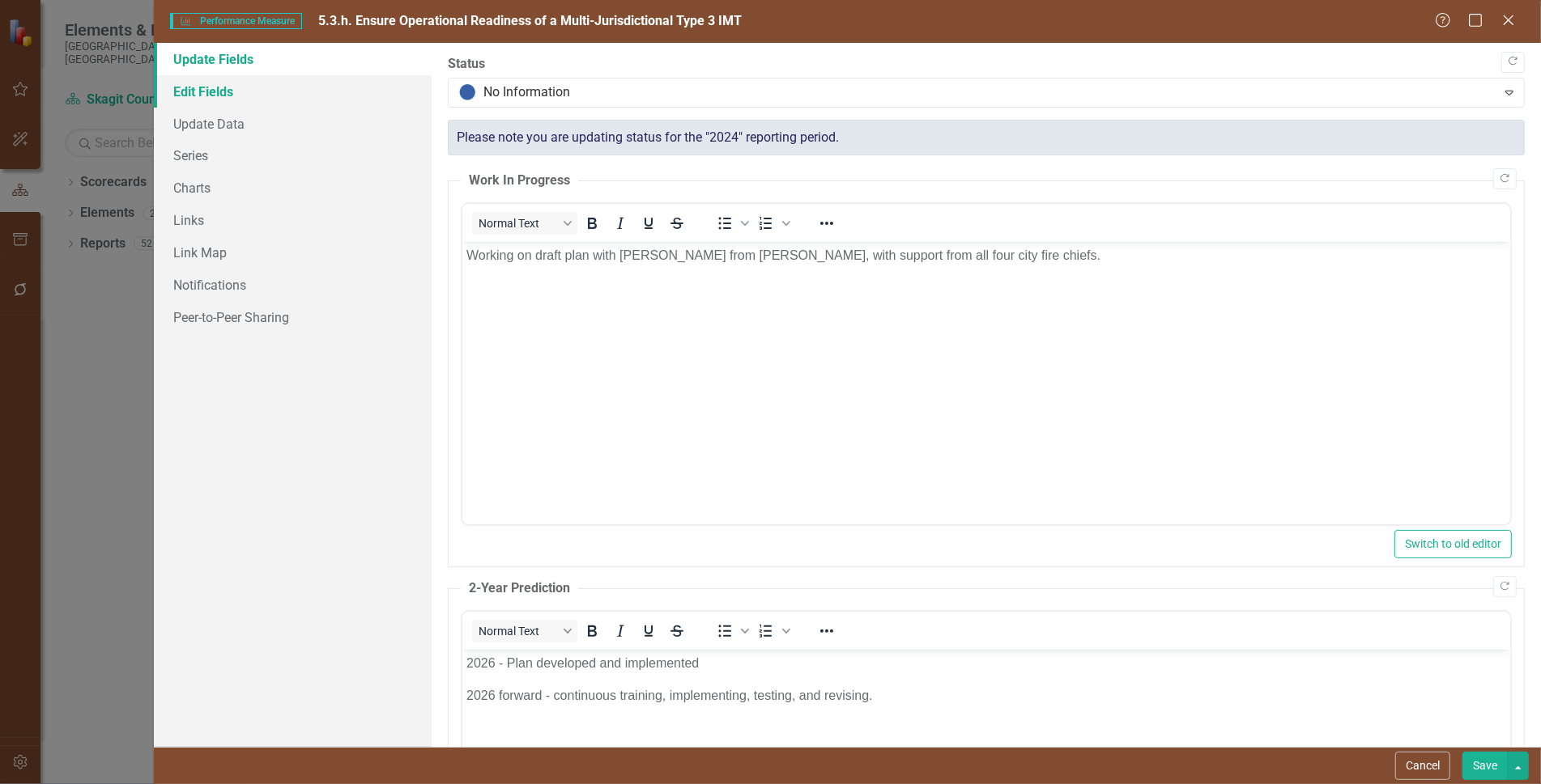
click at [235, 90] on link "Edit Fields" at bounding box center [293, 91] width 278 height 32
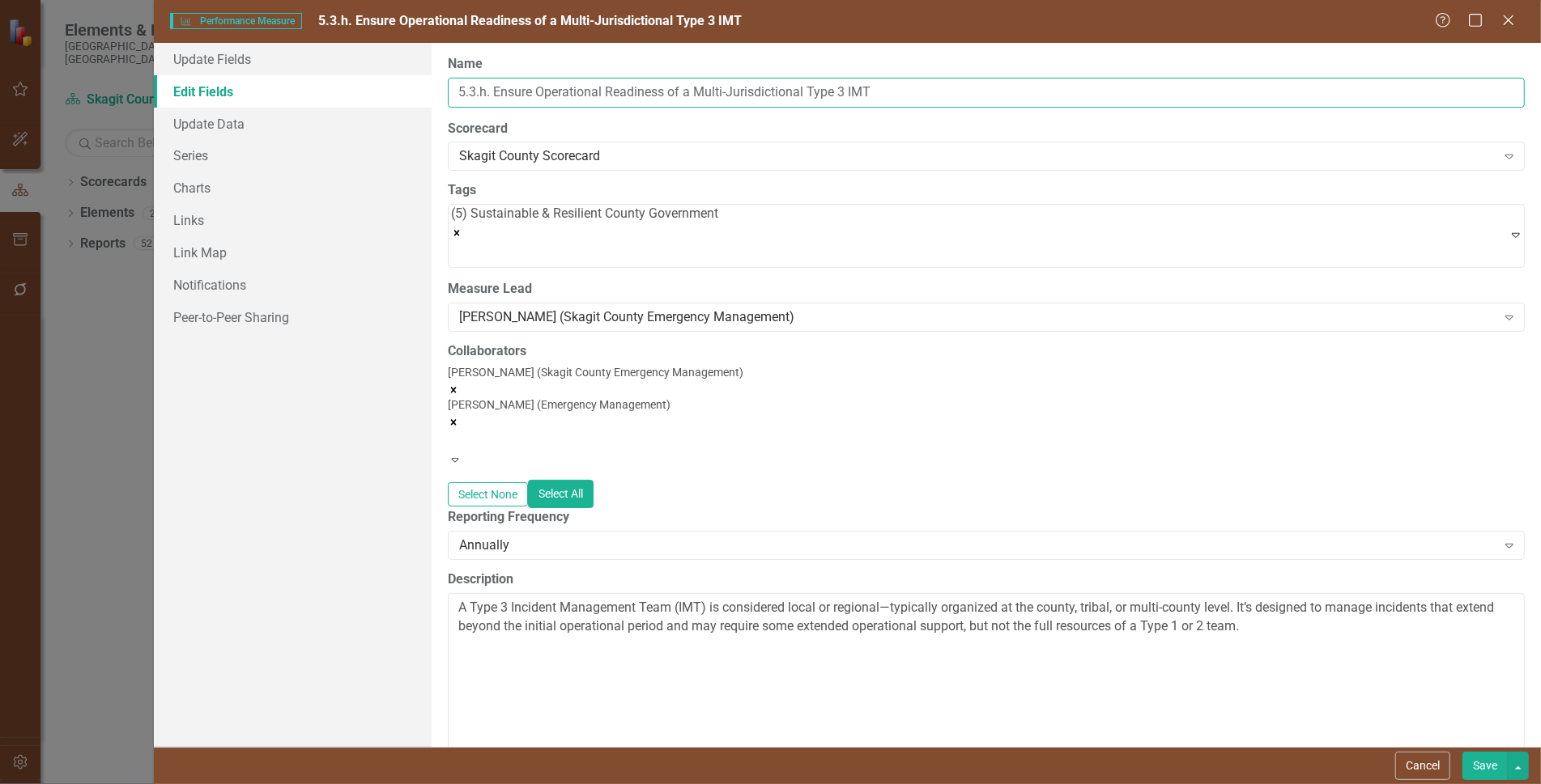
click at [486, 87] on input "5.3.h. Ensure Operational Readiness of a Multi-Jurisdictional Type 3 IMT" at bounding box center [986, 93] width 1077 height 30
type input "5.3.g. Ensure Operational Readiness of a Multi-Jurisdictional Type 3 IMT"
click at [1481, 766] on button "Save" at bounding box center [1485, 766] width 46 height 29
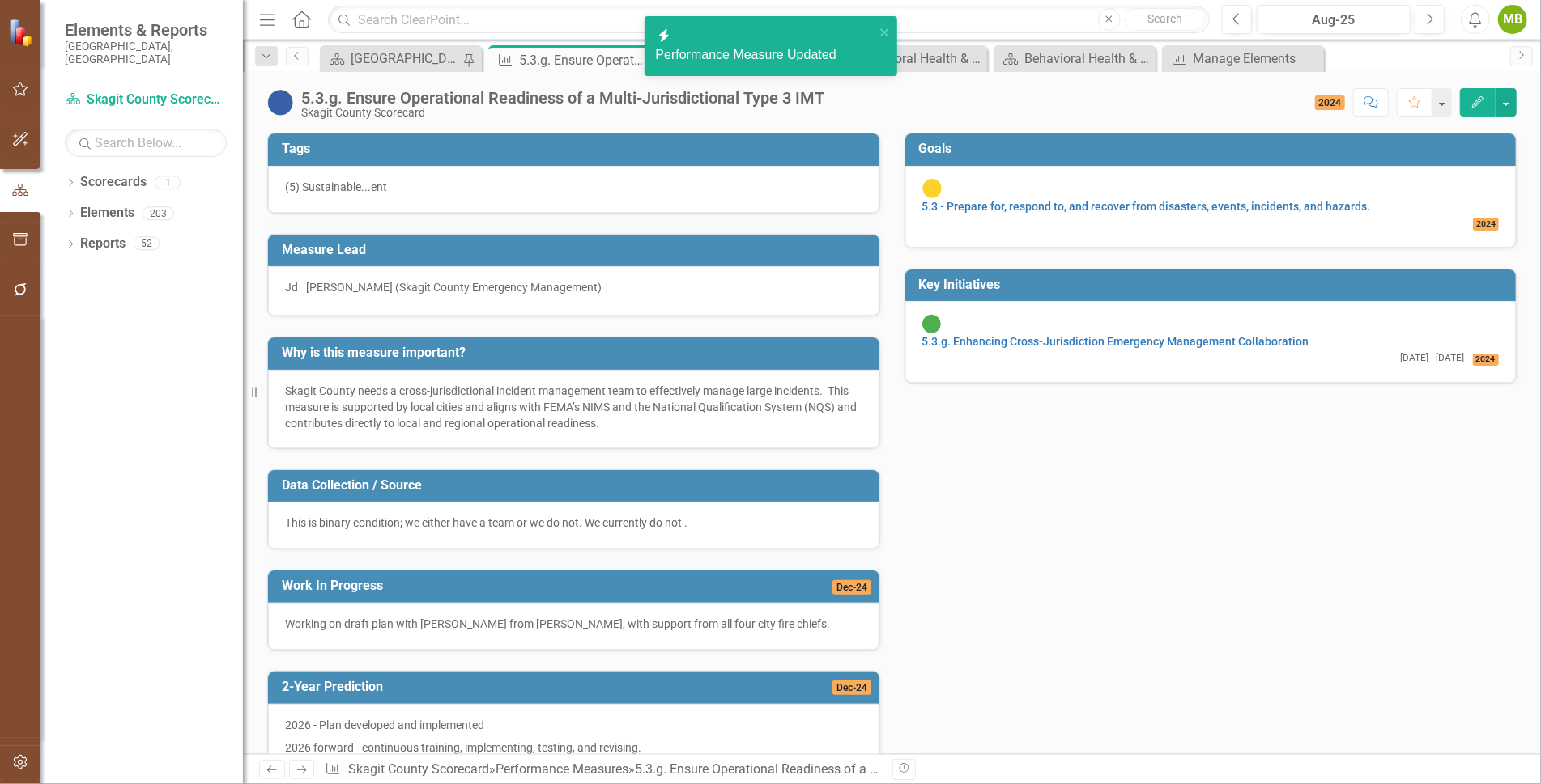
click at [1481, 98] on icon "Edit" at bounding box center [1477, 102] width 14 height 11
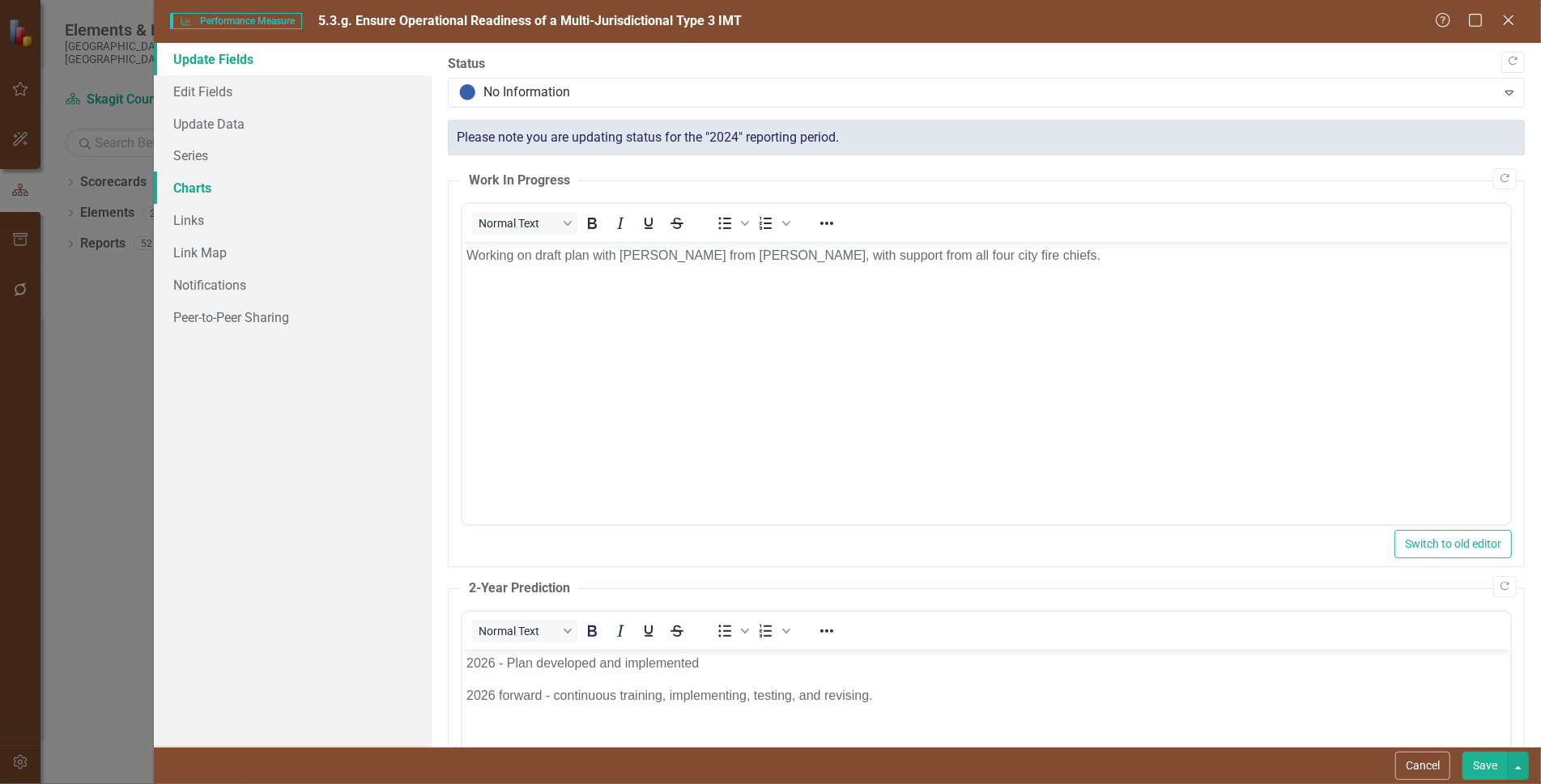
click at [203, 185] on link "Charts" at bounding box center [293, 188] width 278 height 32
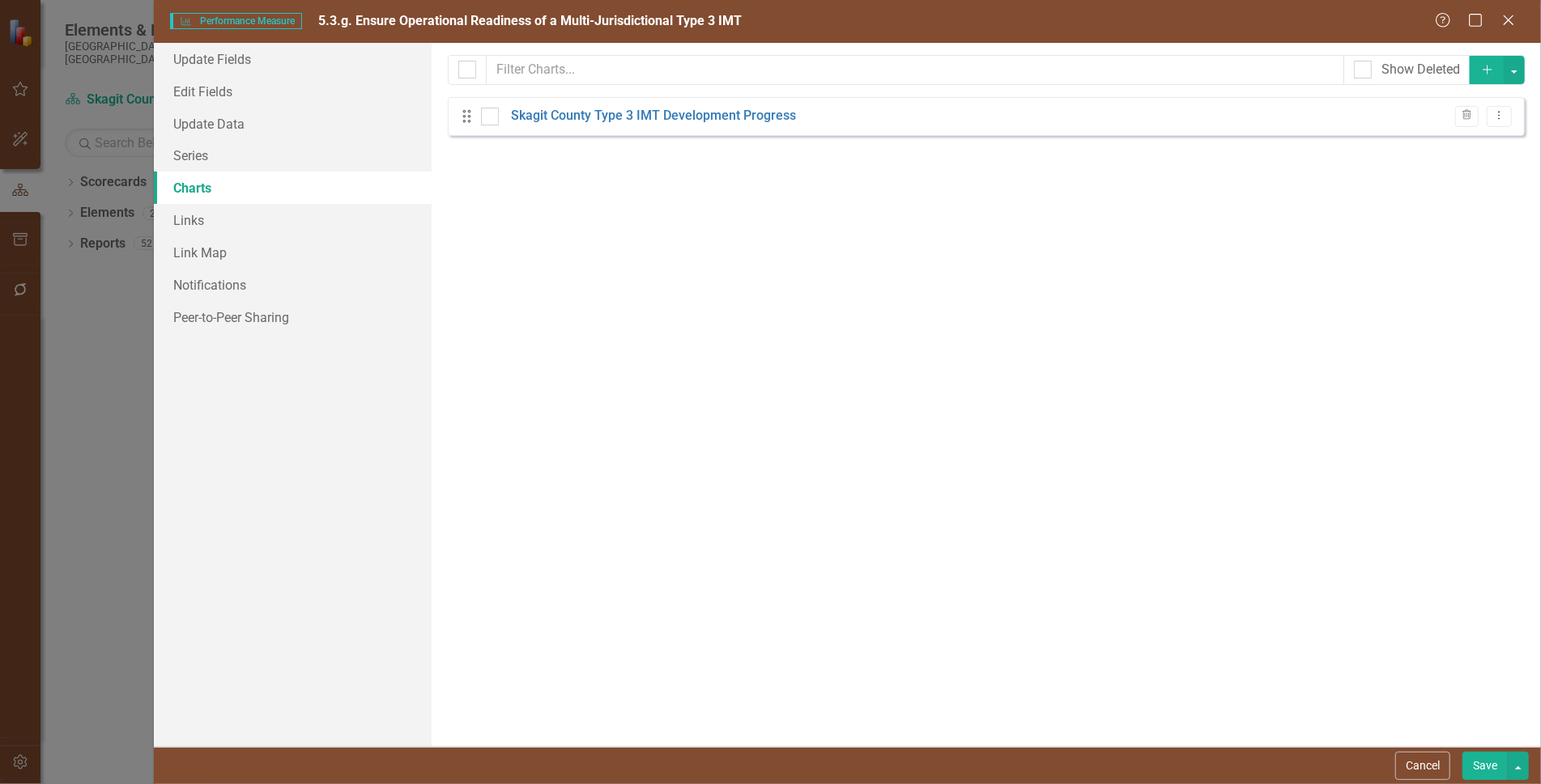
click at [1482, 757] on button "Save" at bounding box center [1485, 766] width 46 height 29
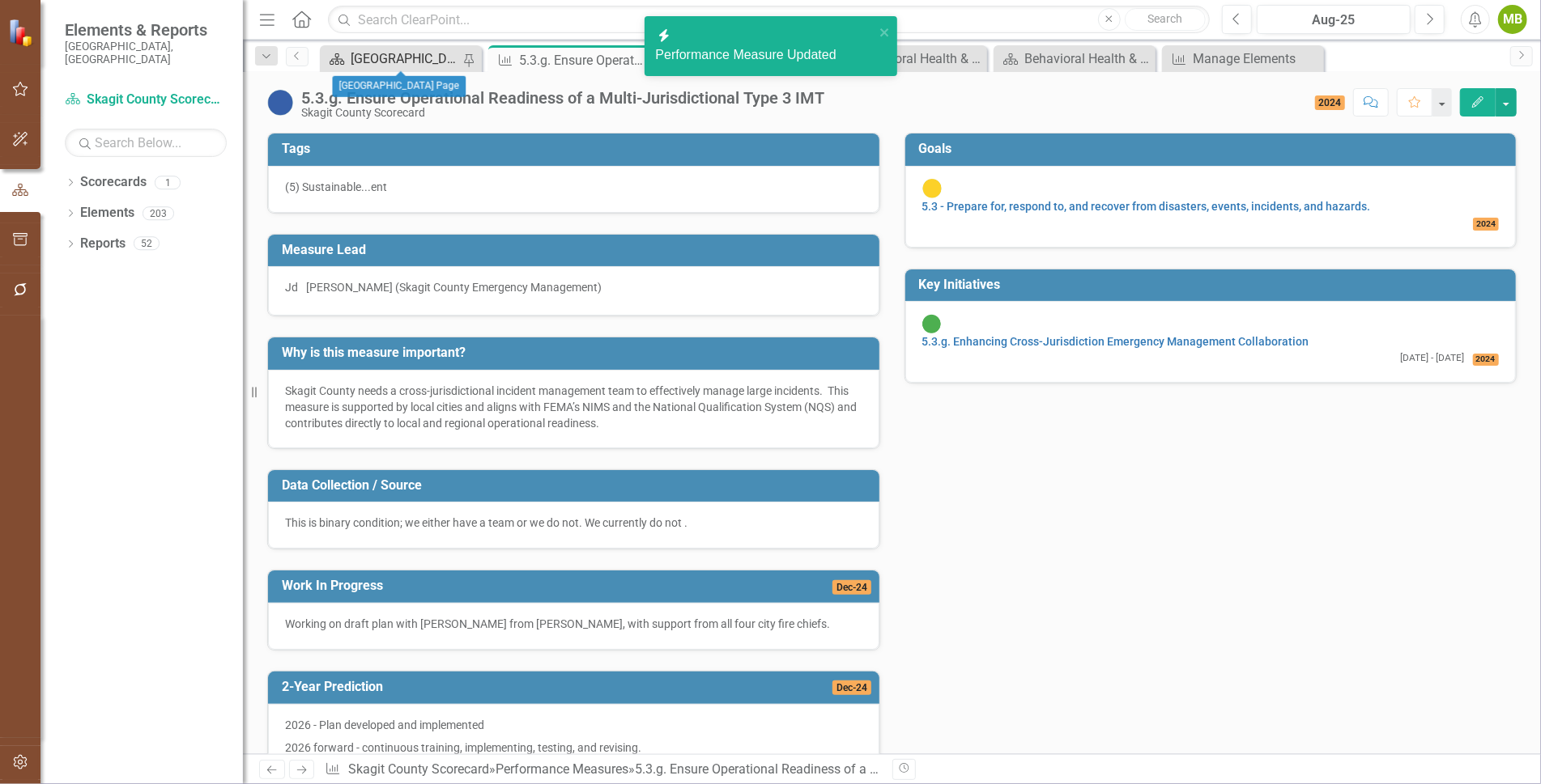
click at [423, 52] on div "[GEOGRAPHIC_DATA] Page" at bounding box center [406, 58] width 111 height 20
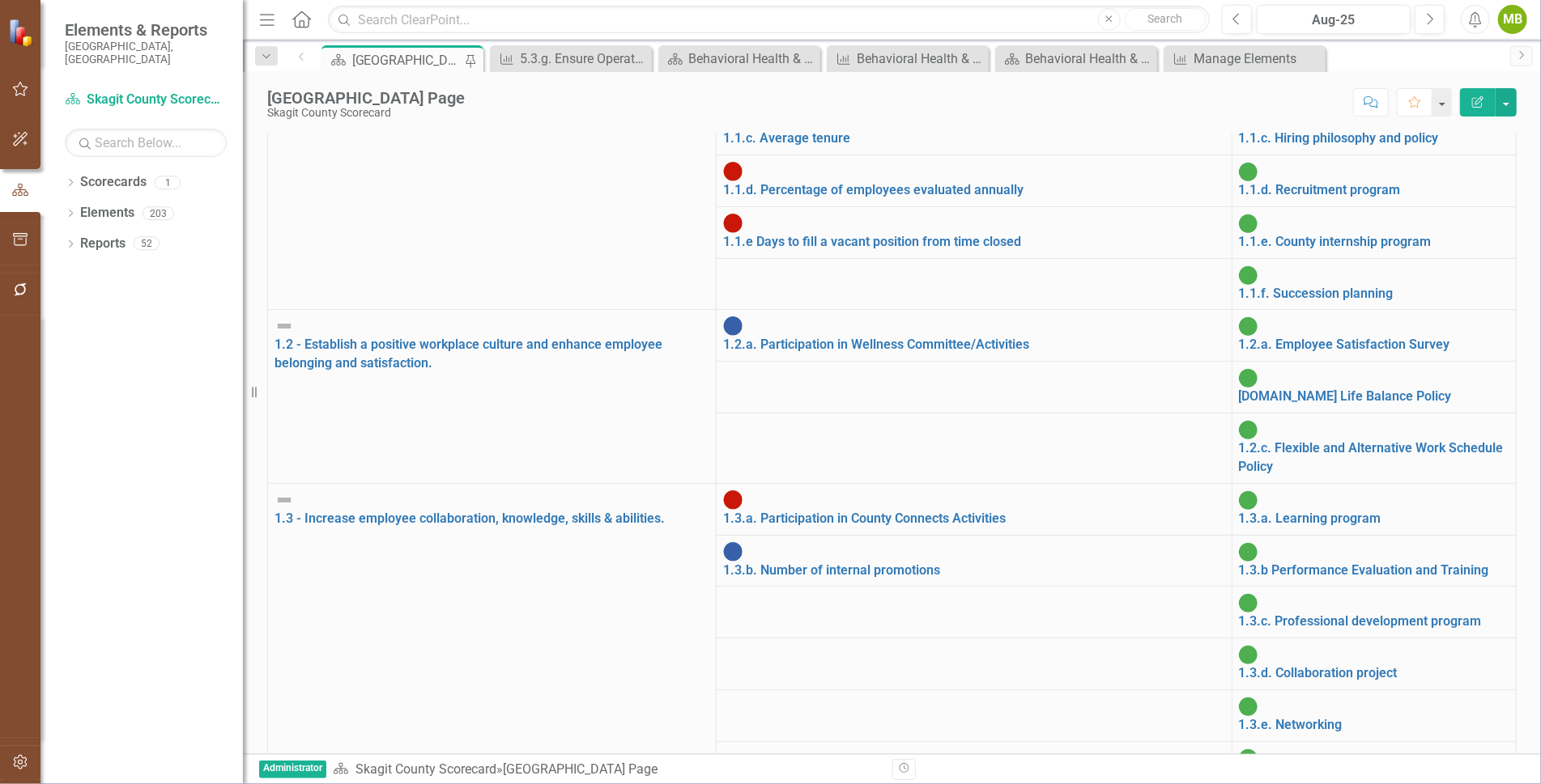
scroll to position [2168, 0]
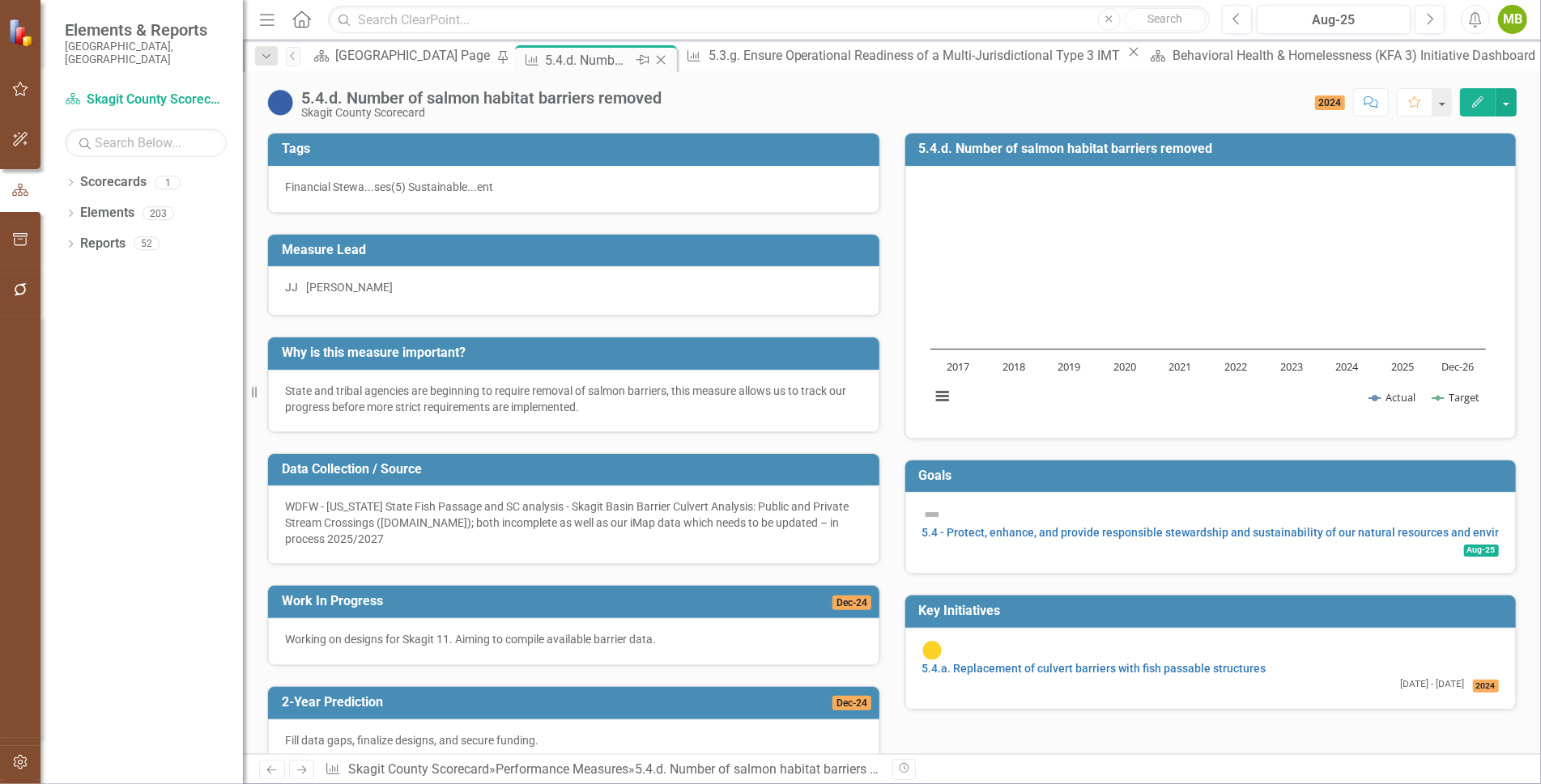
click at [652, 56] on icon "Close" at bounding box center [660, 60] width 16 height 13
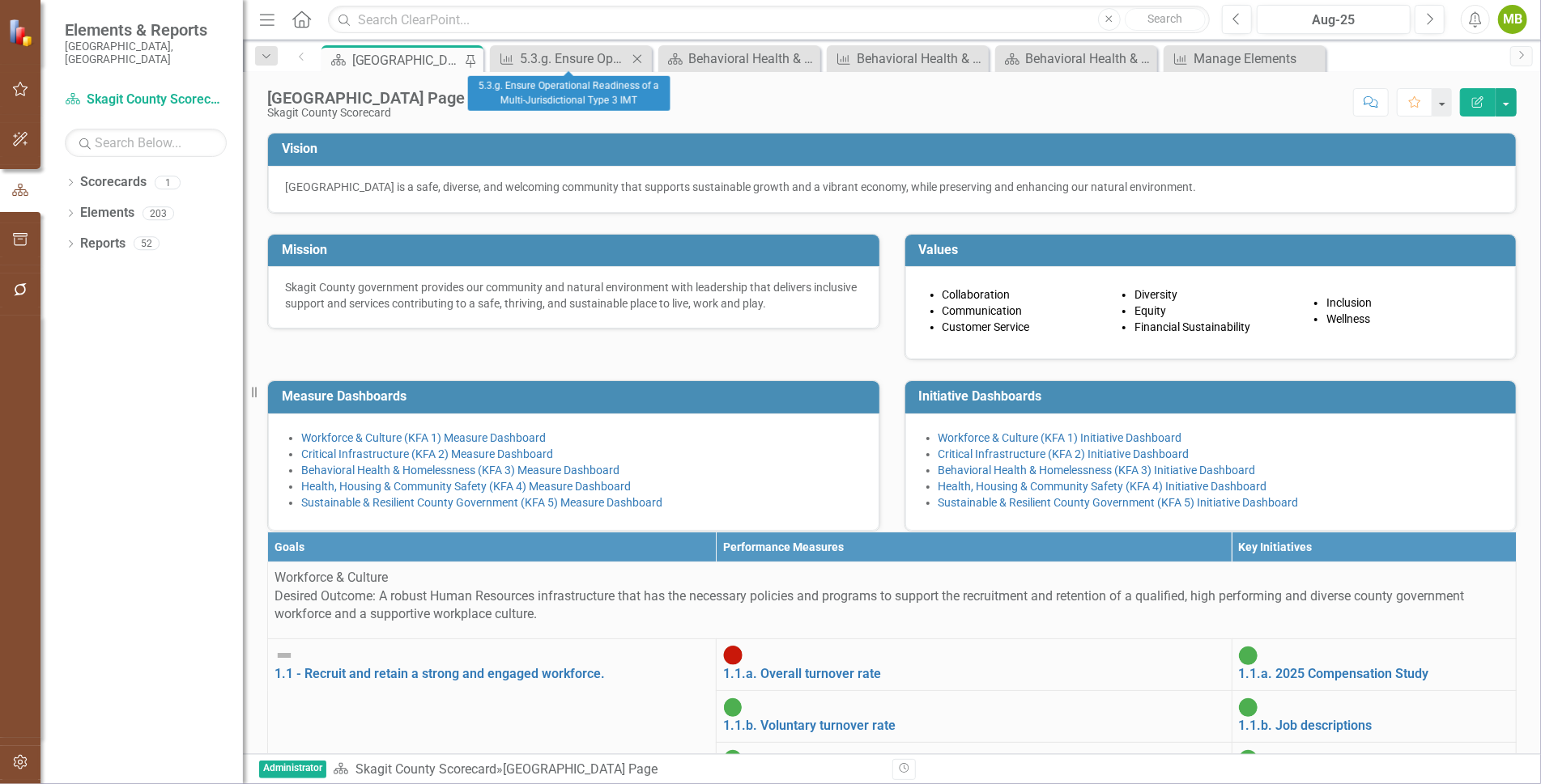
click at [638, 52] on icon "Close" at bounding box center [637, 59] width 16 height 13
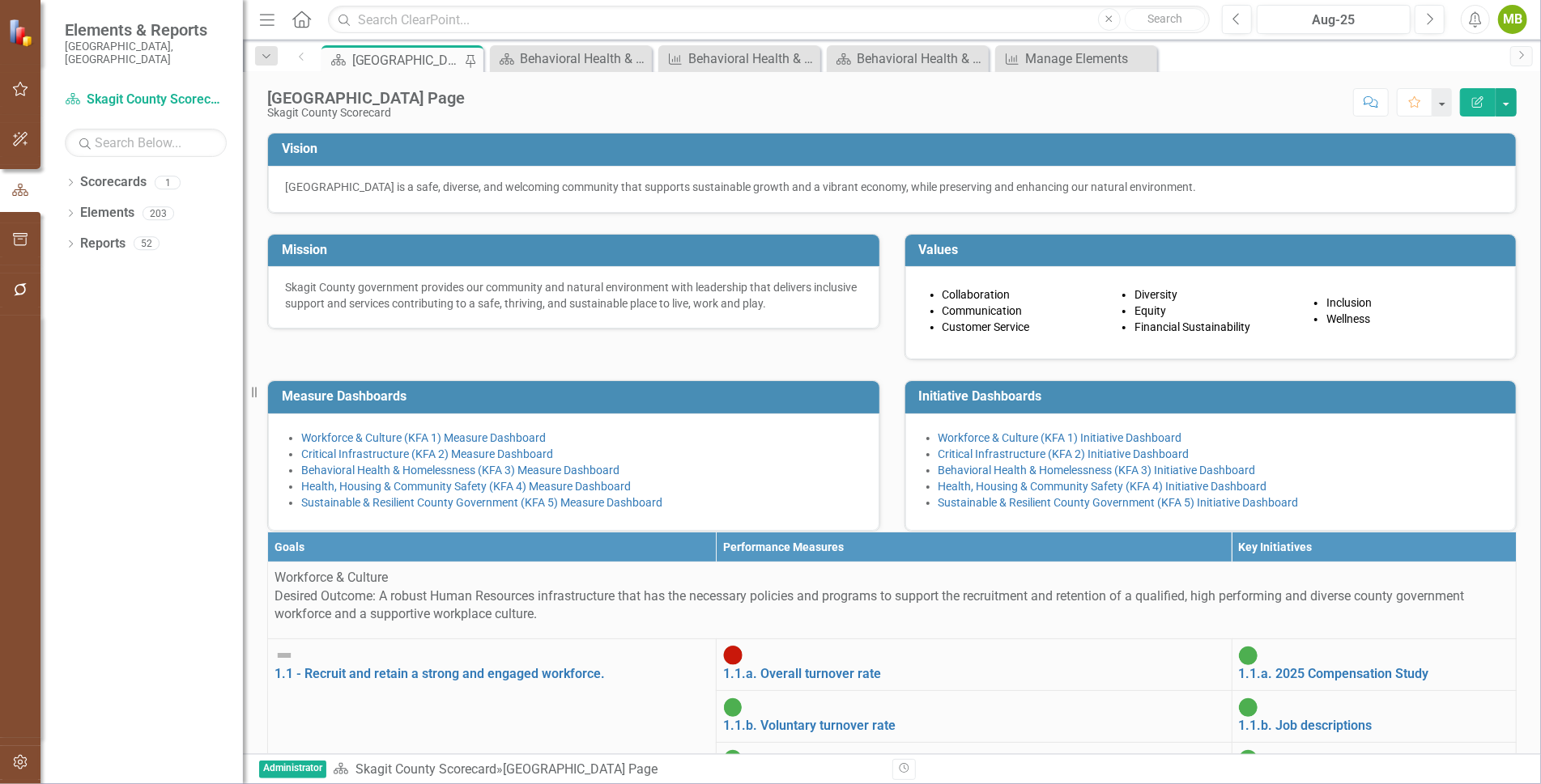
click at [395, 56] on div "[GEOGRAPHIC_DATA] Page" at bounding box center [407, 60] width 111 height 20
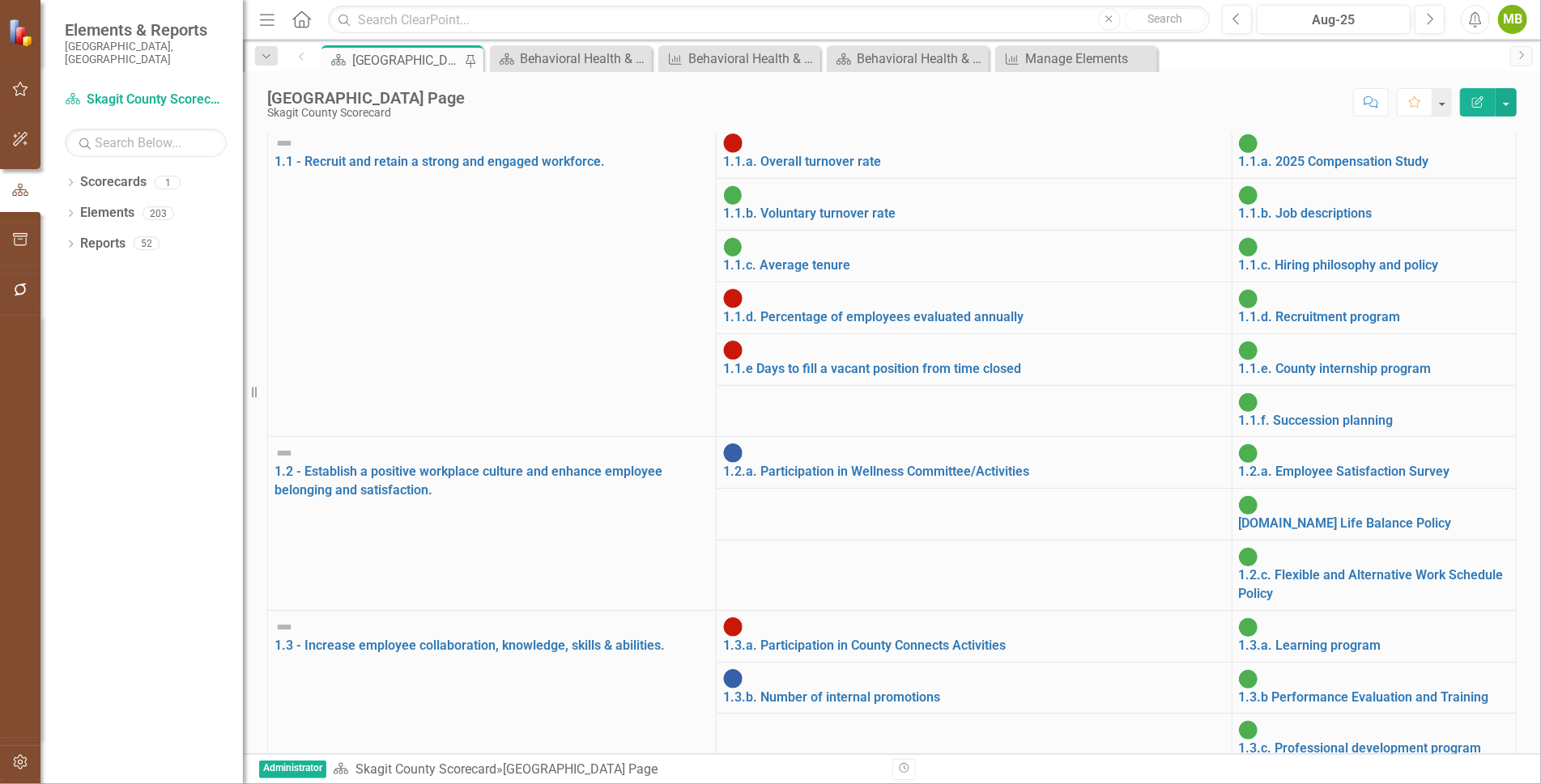
scroll to position [344, 0]
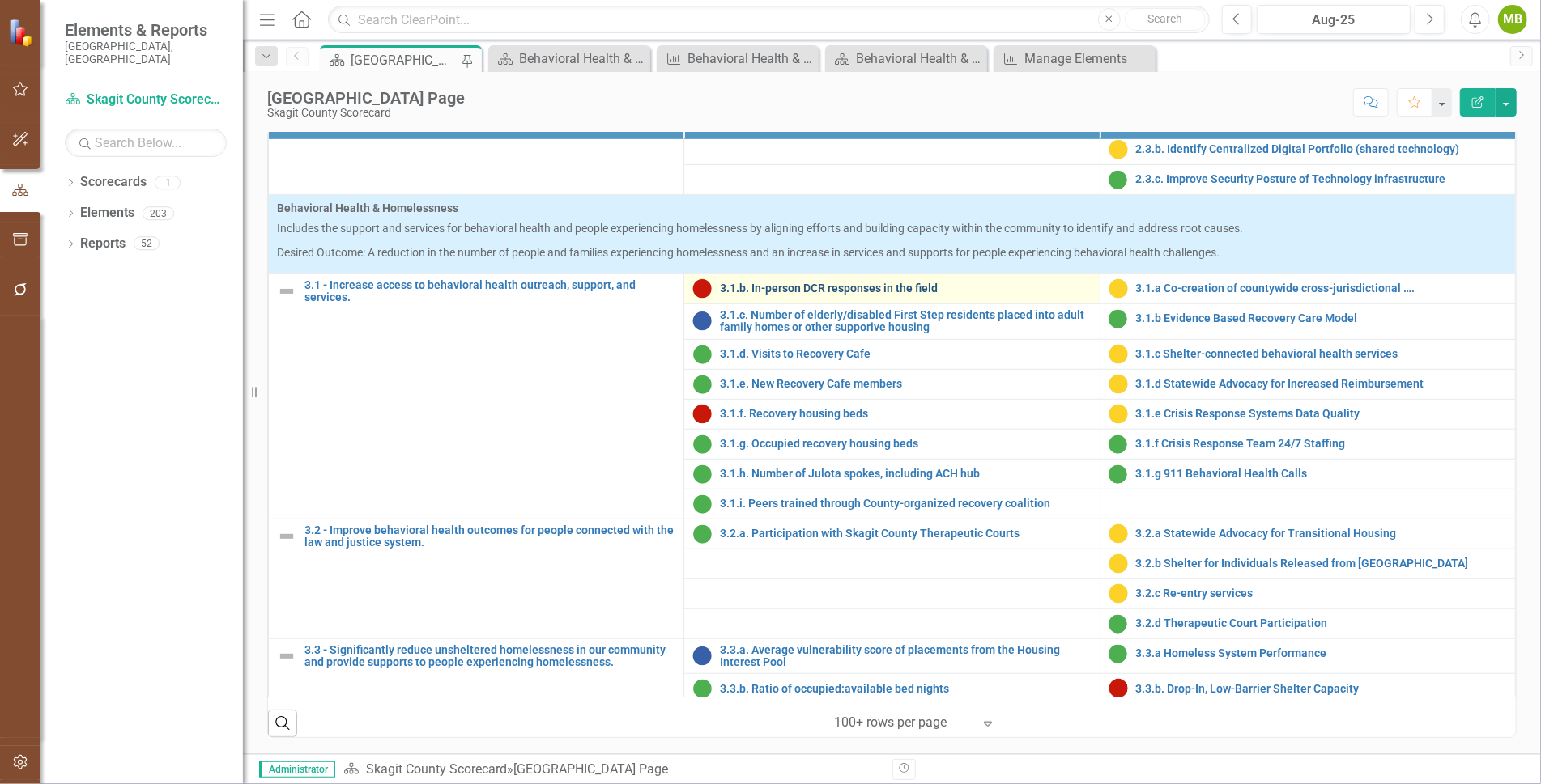
scroll to position [823, 0]
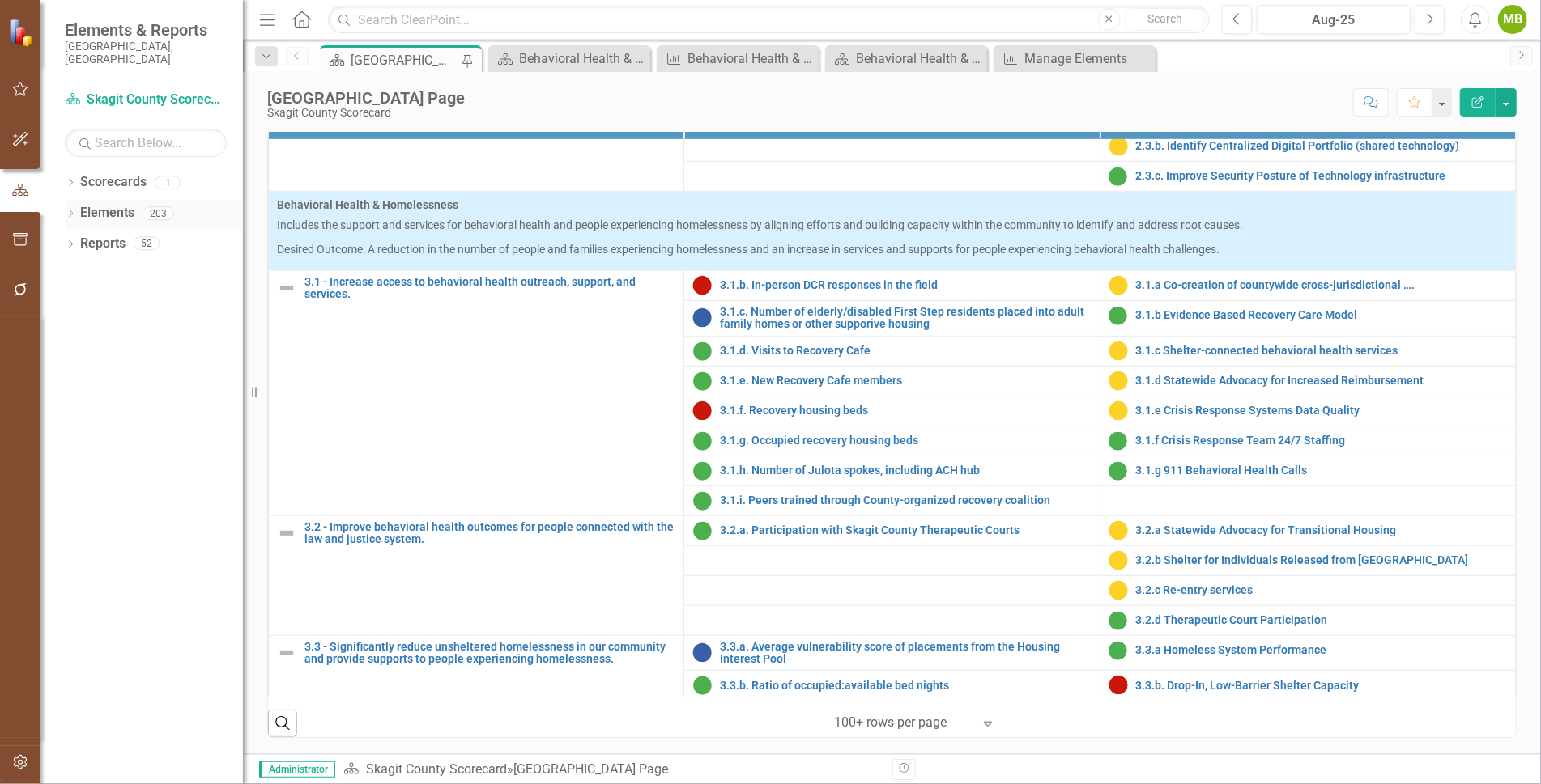
click at [70, 210] on icon at bounding box center [70, 214] width 4 height 8
click at [131, 265] on link "Performance Measure Performance Measures" at bounding box center [144, 275] width 161 height 19
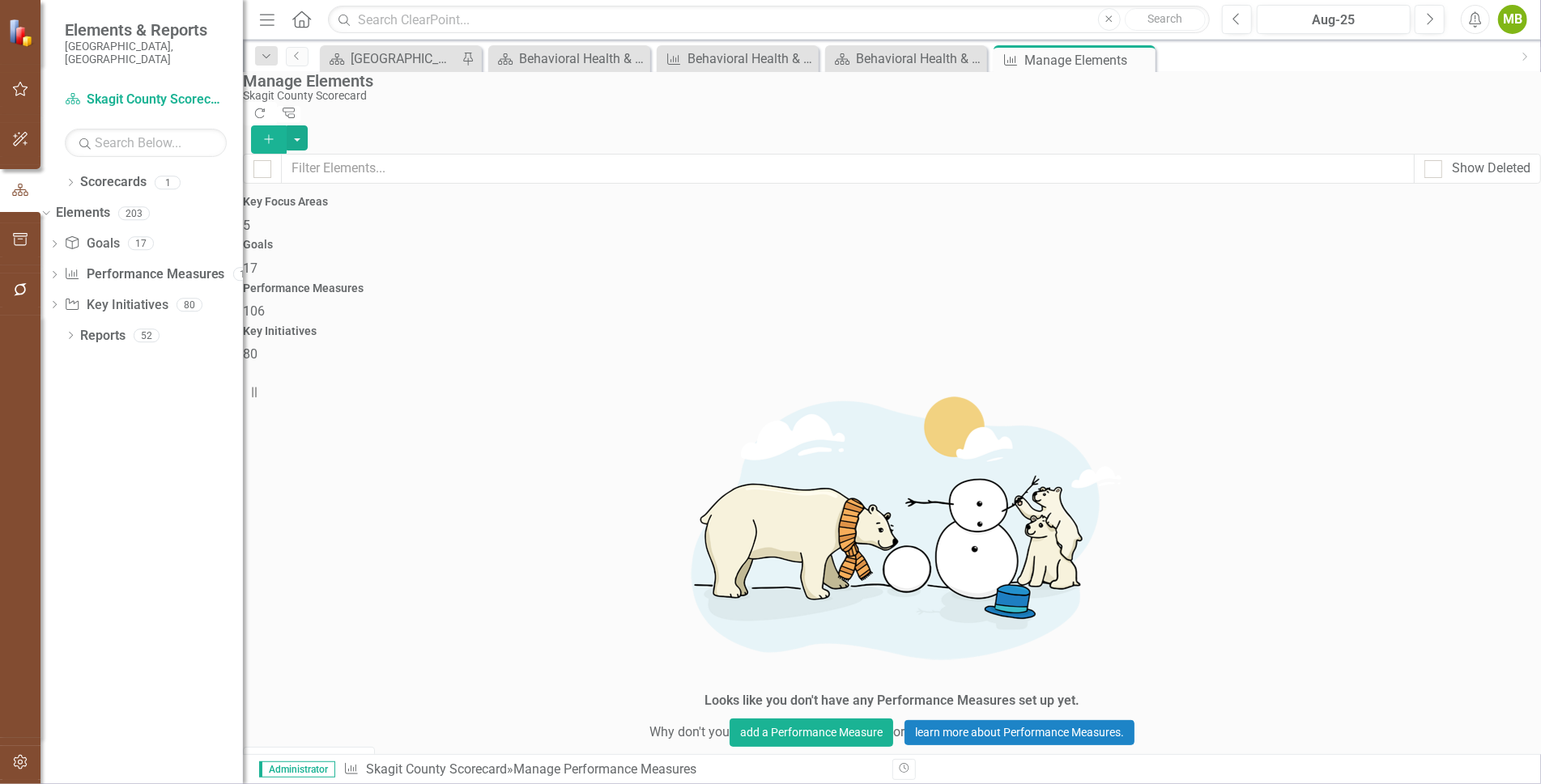
click at [299, 747] on button "Show All (Enable Sort)" at bounding box center [308, 761] width 132 height 29
click at [423, 58] on div "[GEOGRAPHIC_DATA] Page" at bounding box center [404, 58] width 106 height 20
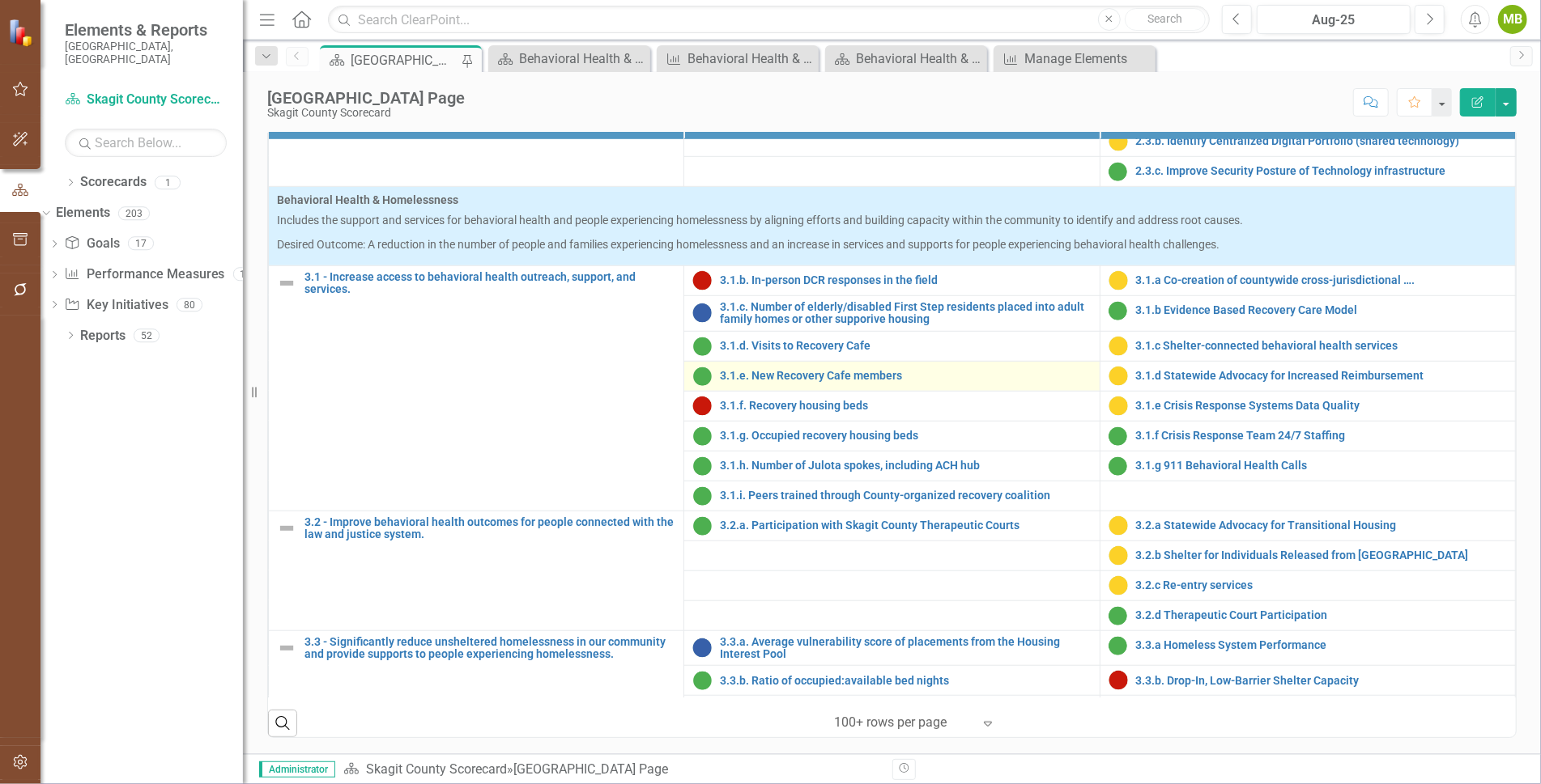
scroll to position [827, 0]
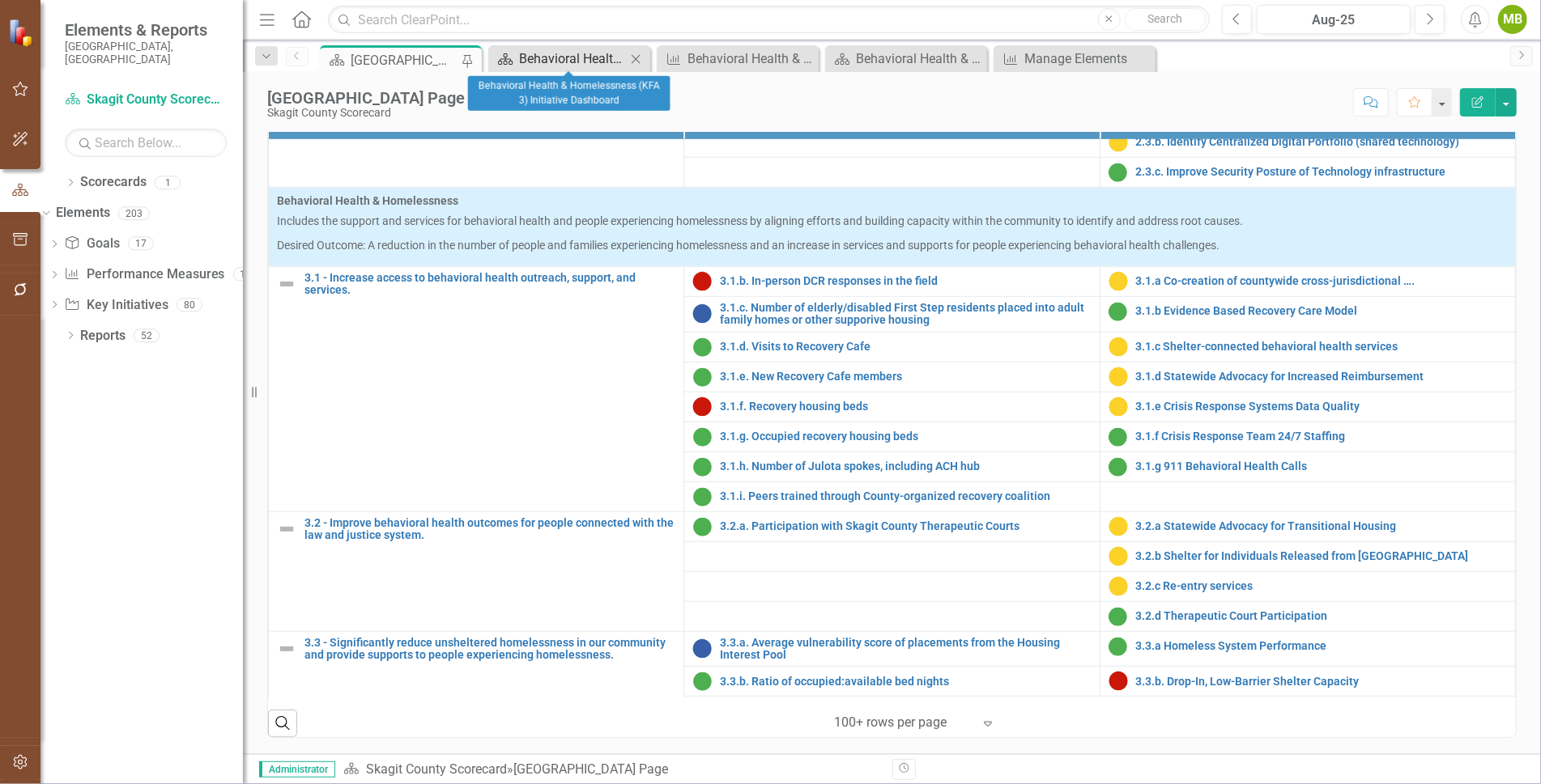
click at [549, 57] on div "Behavioral Health & Homelessness (KFA 3) Initiative Dashboard" at bounding box center [572, 58] width 106 height 20
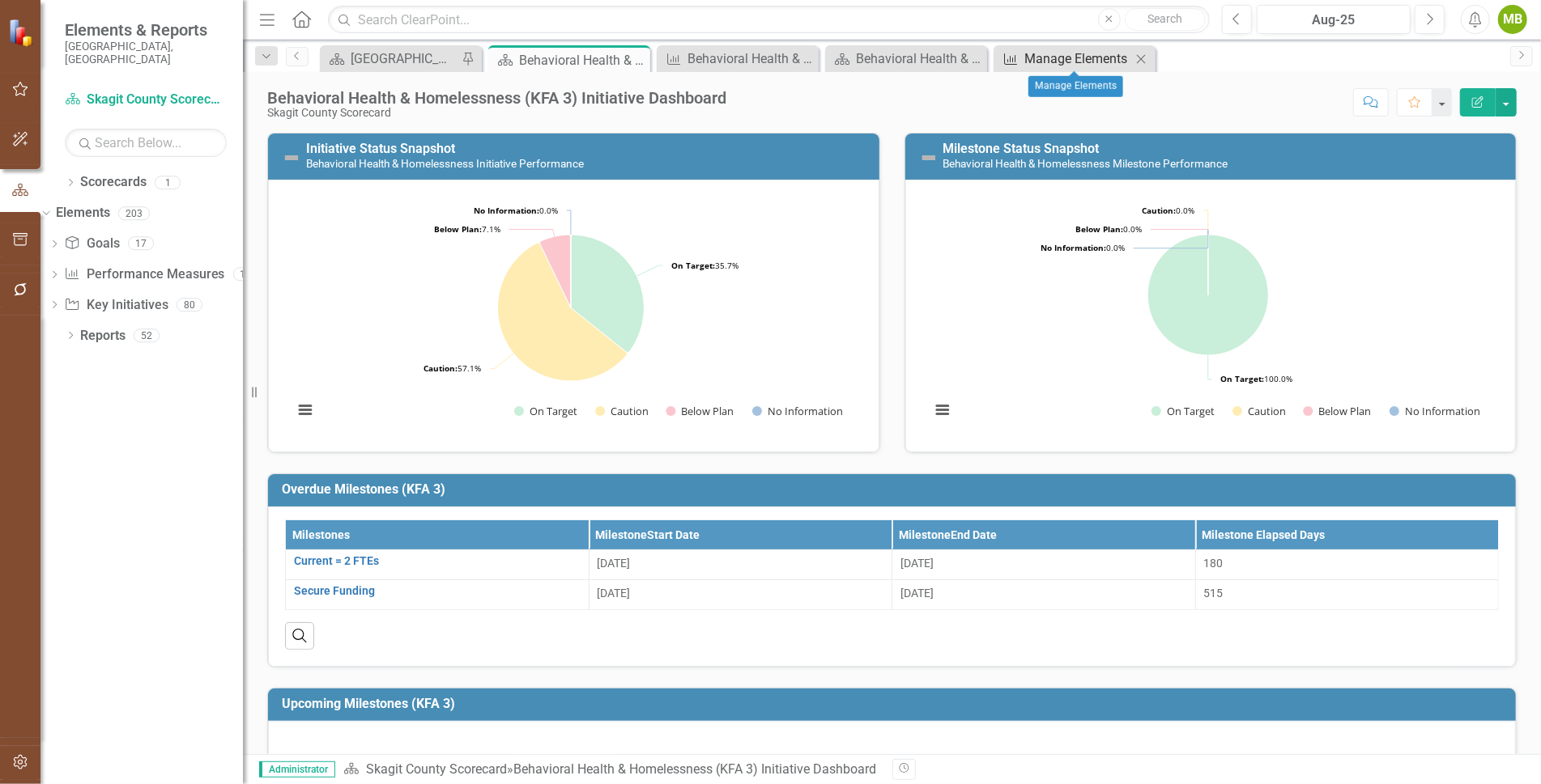
click at [1036, 55] on div "Manage Elements" at bounding box center [1077, 58] width 106 height 20
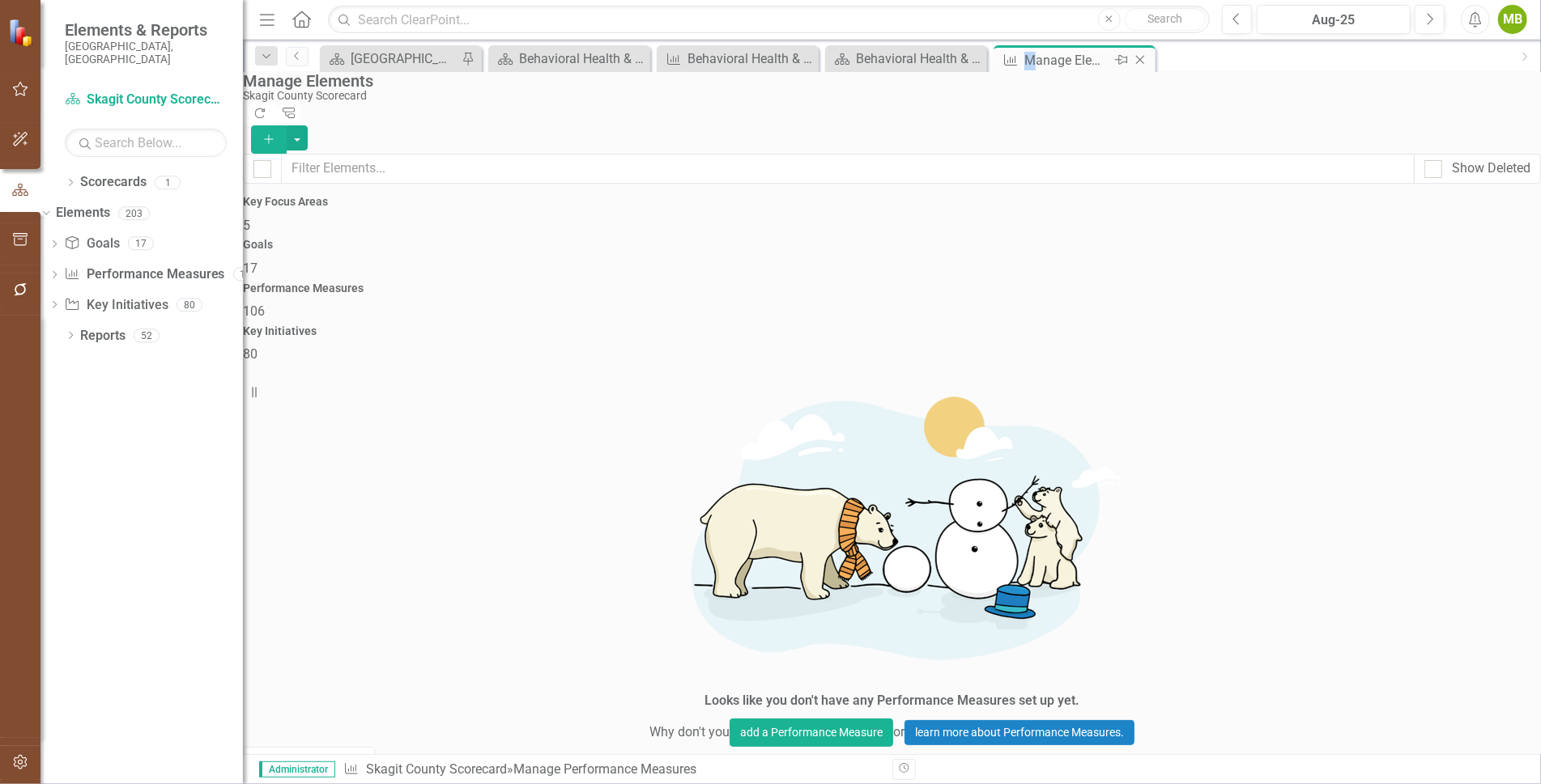
click at [1033, 51] on div "Manage Elements" at bounding box center [1067, 60] width 87 height 20
click at [299, 747] on button "Show All (Enable Sort)" at bounding box center [308, 761] width 132 height 29
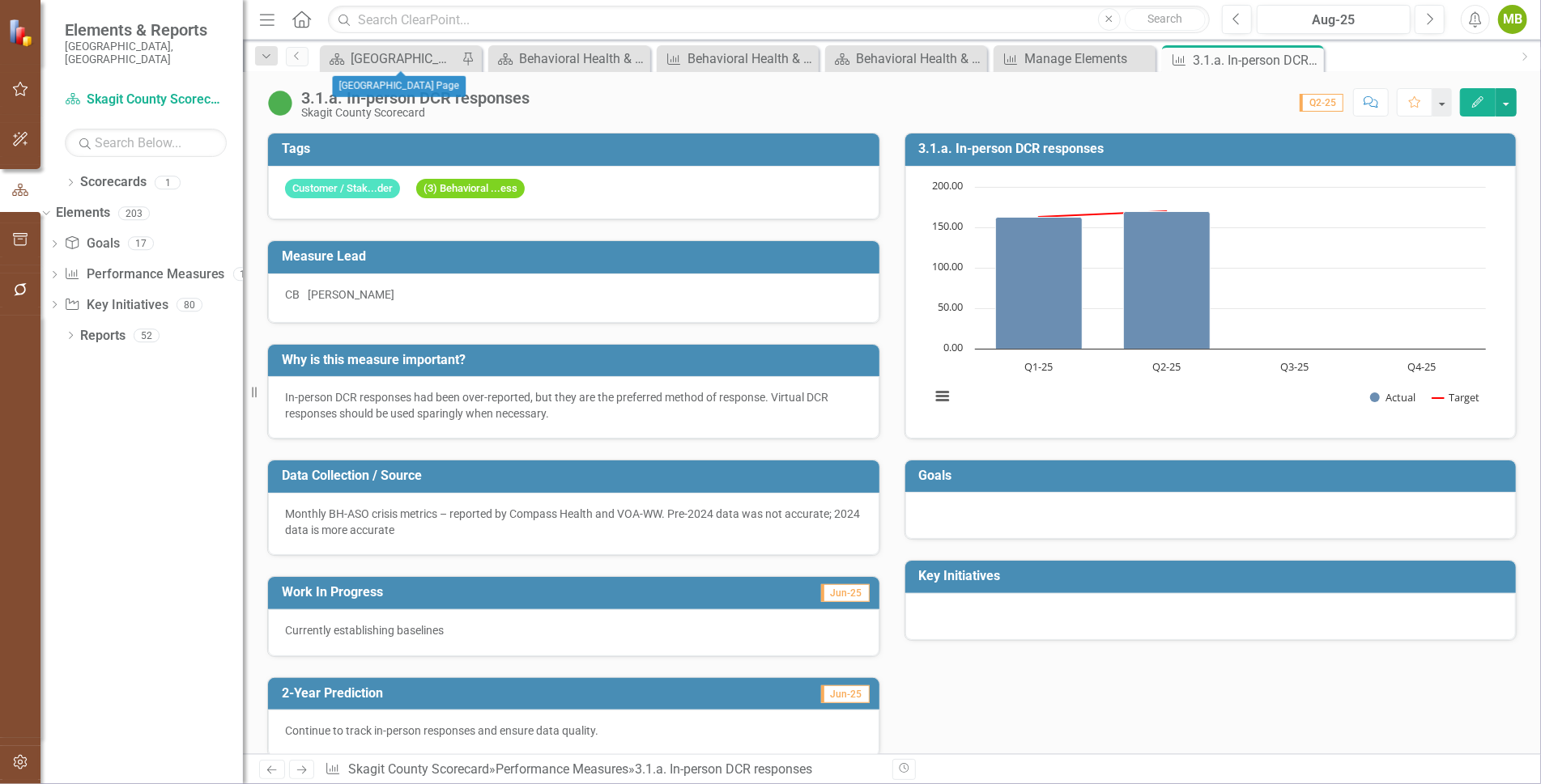
click at [405, 47] on div "Scorecard [GEOGRAPHIC_DATA] Page Pin" at bounding box center [400, 59] width 162 height 27
click at [420, 49] on div "[GEOGRAPHIC_DATA] Page" at bounding box center [404, 58] width 106 height 20
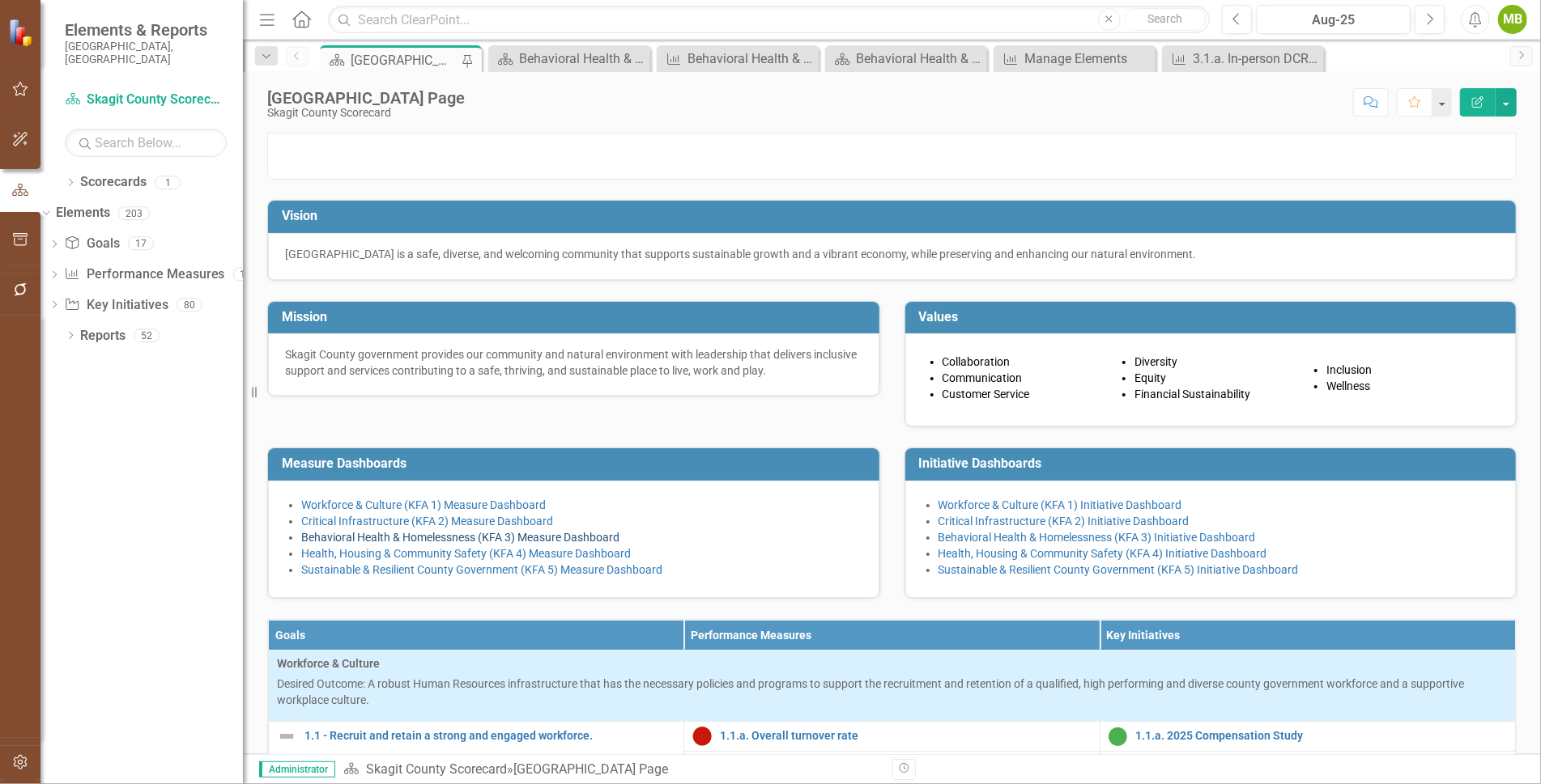
click at [437, 544] on link "Behavioral Health & Homelessness (KFA 3) Measure Dashboard" at bounding box center [460, 538] width 318 height 13
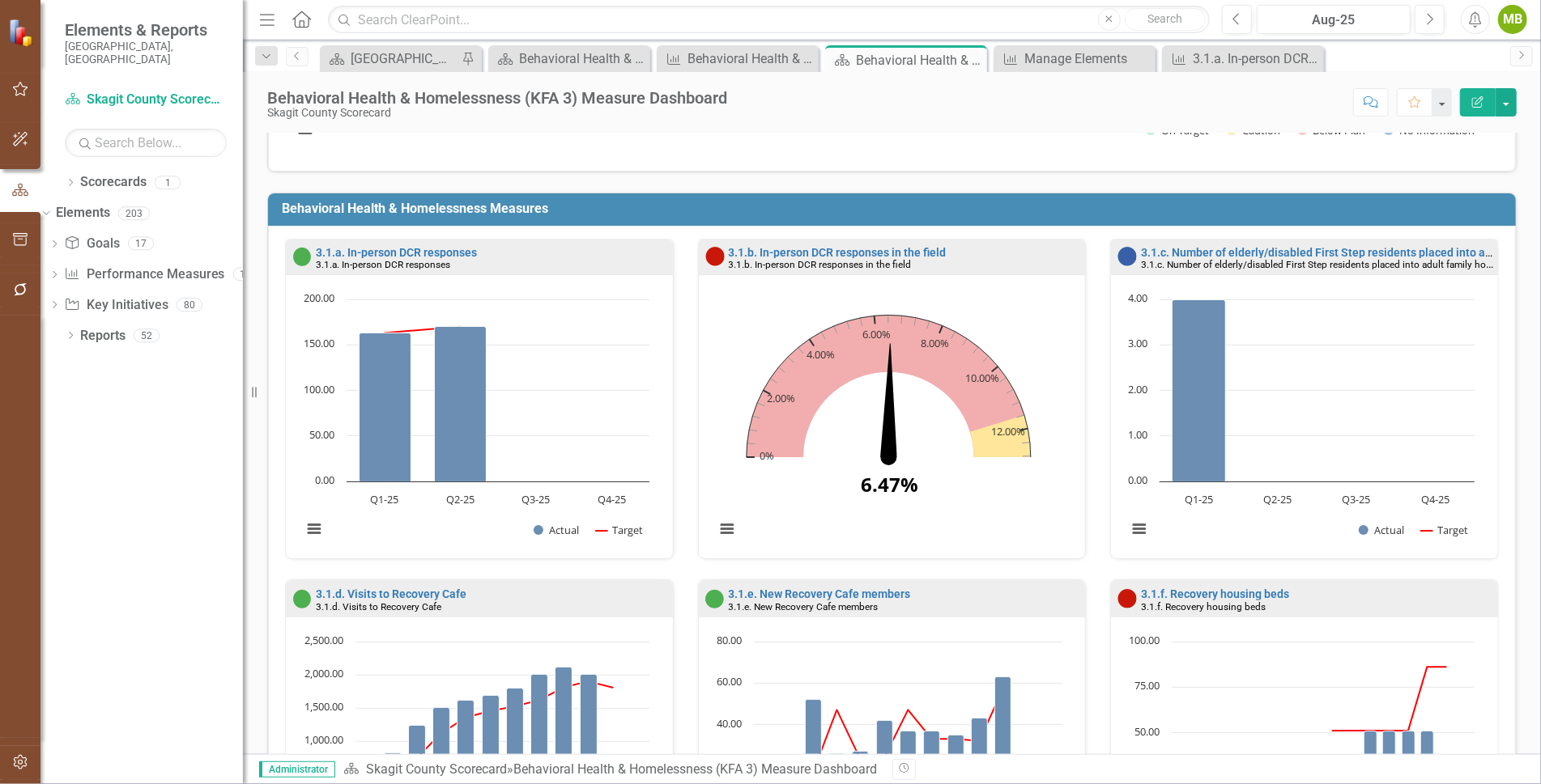
scroll to position [281, 0]
click at [398, 57] on div "[GEOGRAPHIC_DATA] Page" at bounding box center [404, 58] width 106 height 20
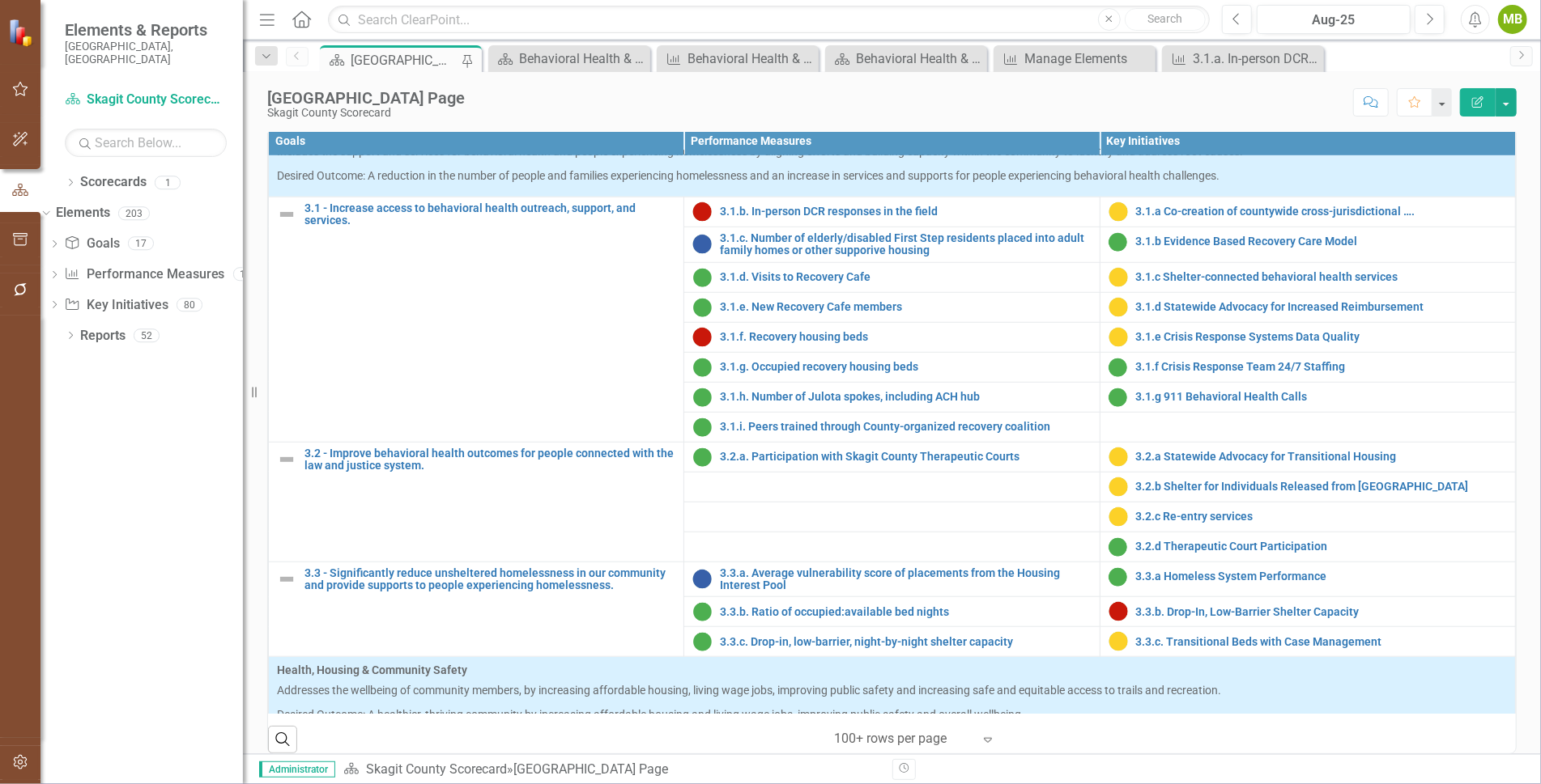
scroll to position [898, 0]
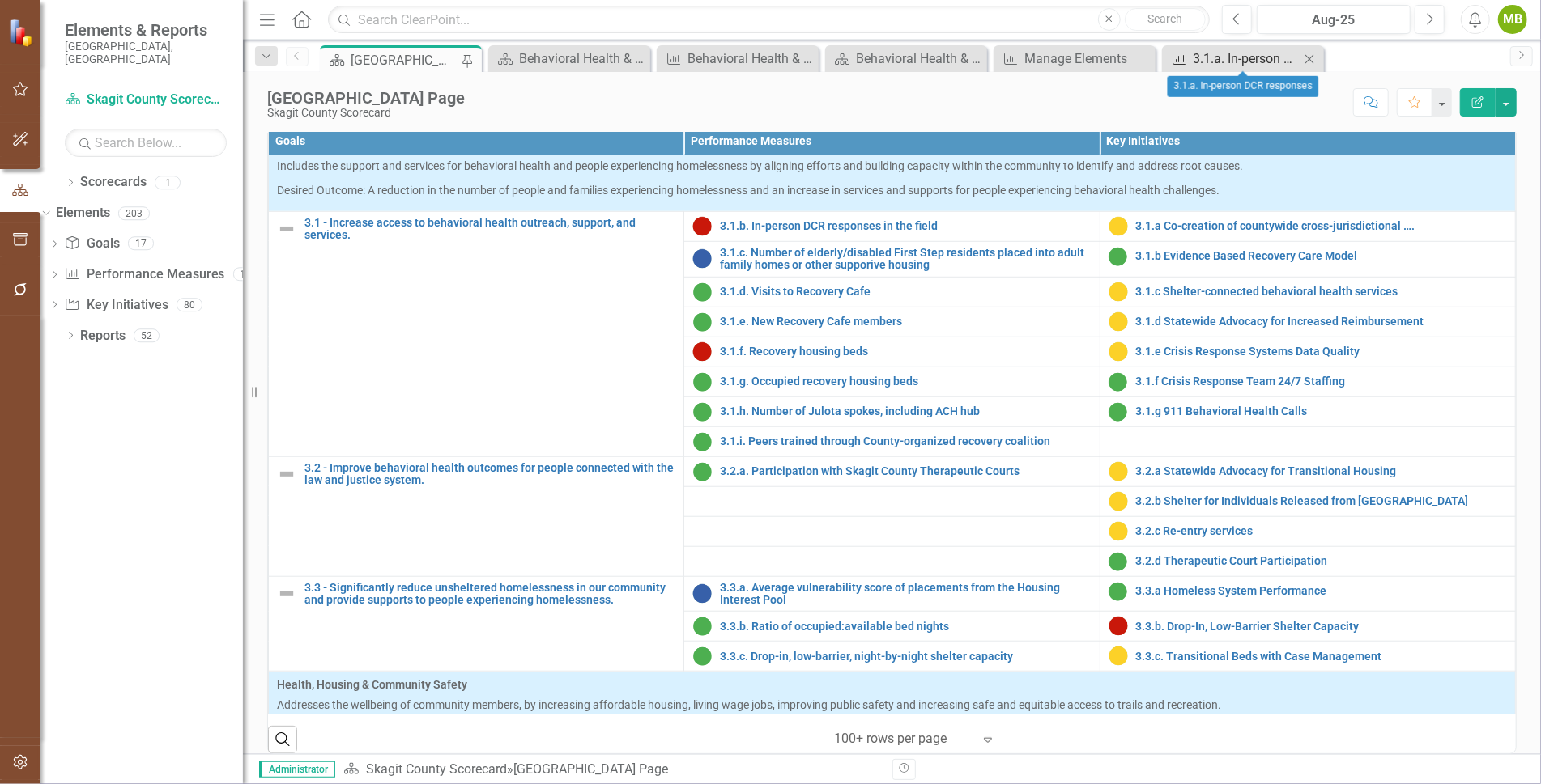
click at [1235, 60] on div "3.1.a. In-person DCR responses" at bounding box center [1245, 58] width 106 height 20
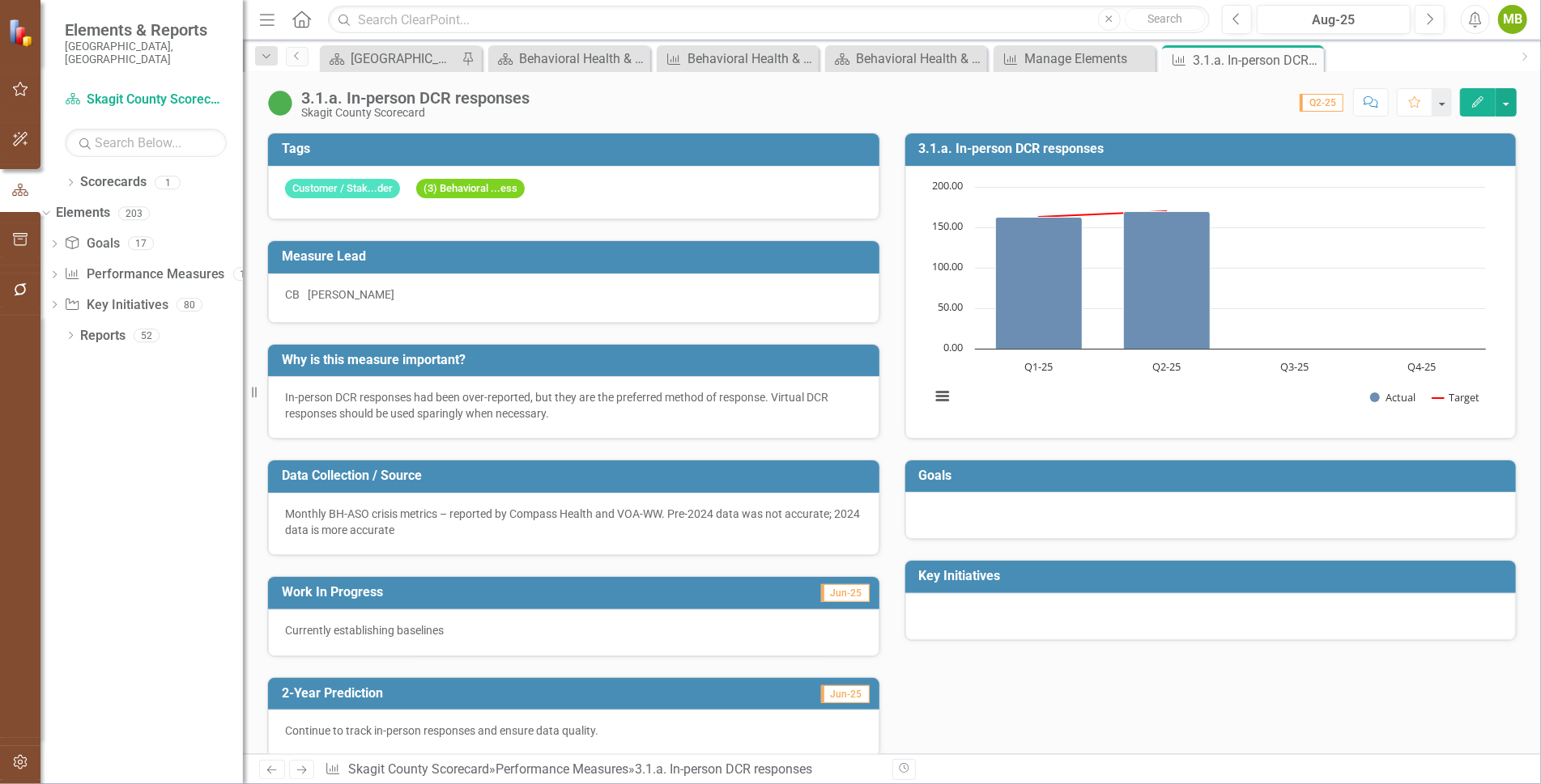
click at [1475, 99] on icon "Edit" at bounding box center [1477, 102] width 14 height 11
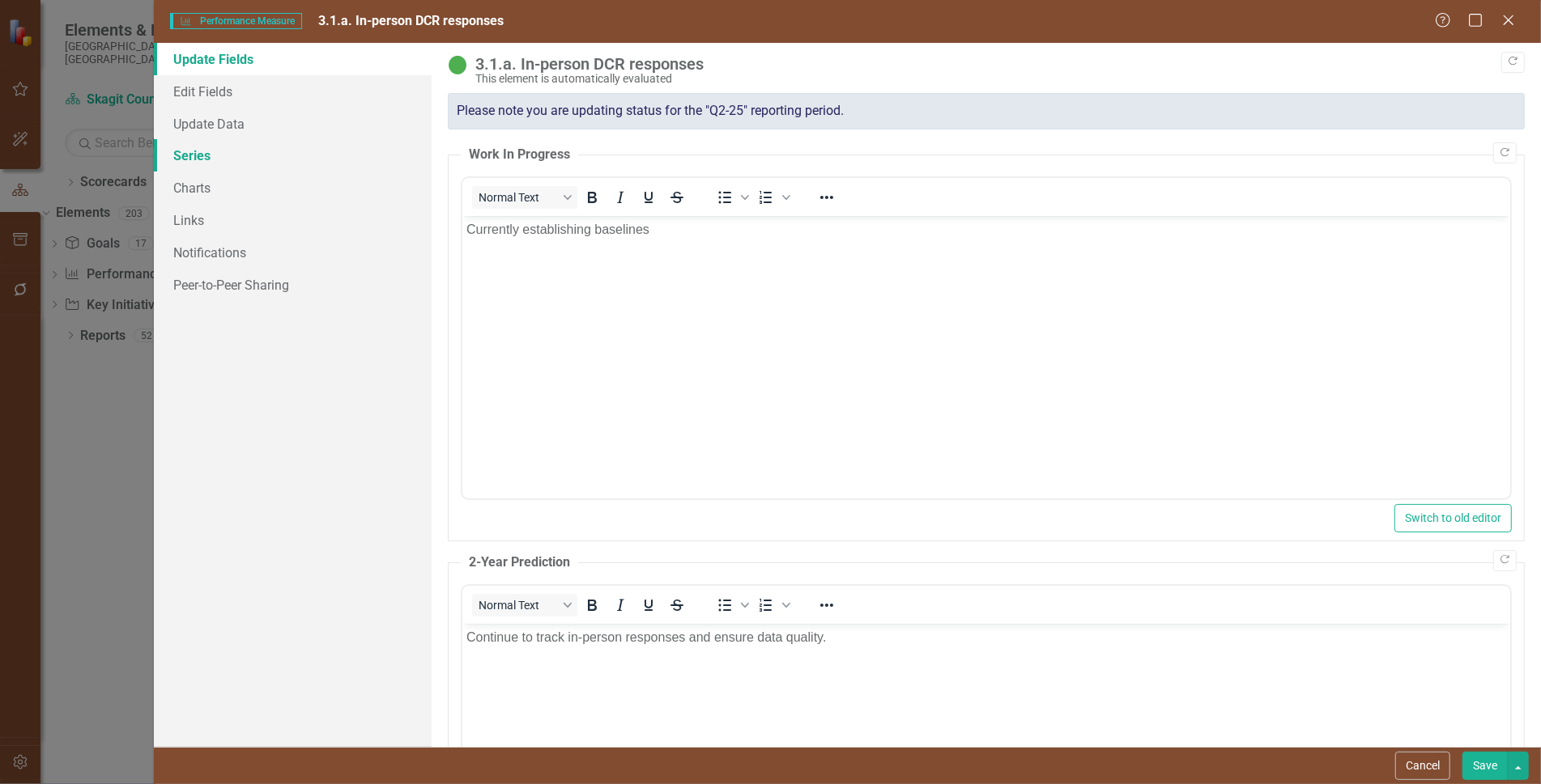
click at [198, 151] on link "Series" at bounding box center [293, 155] width 278 height 32
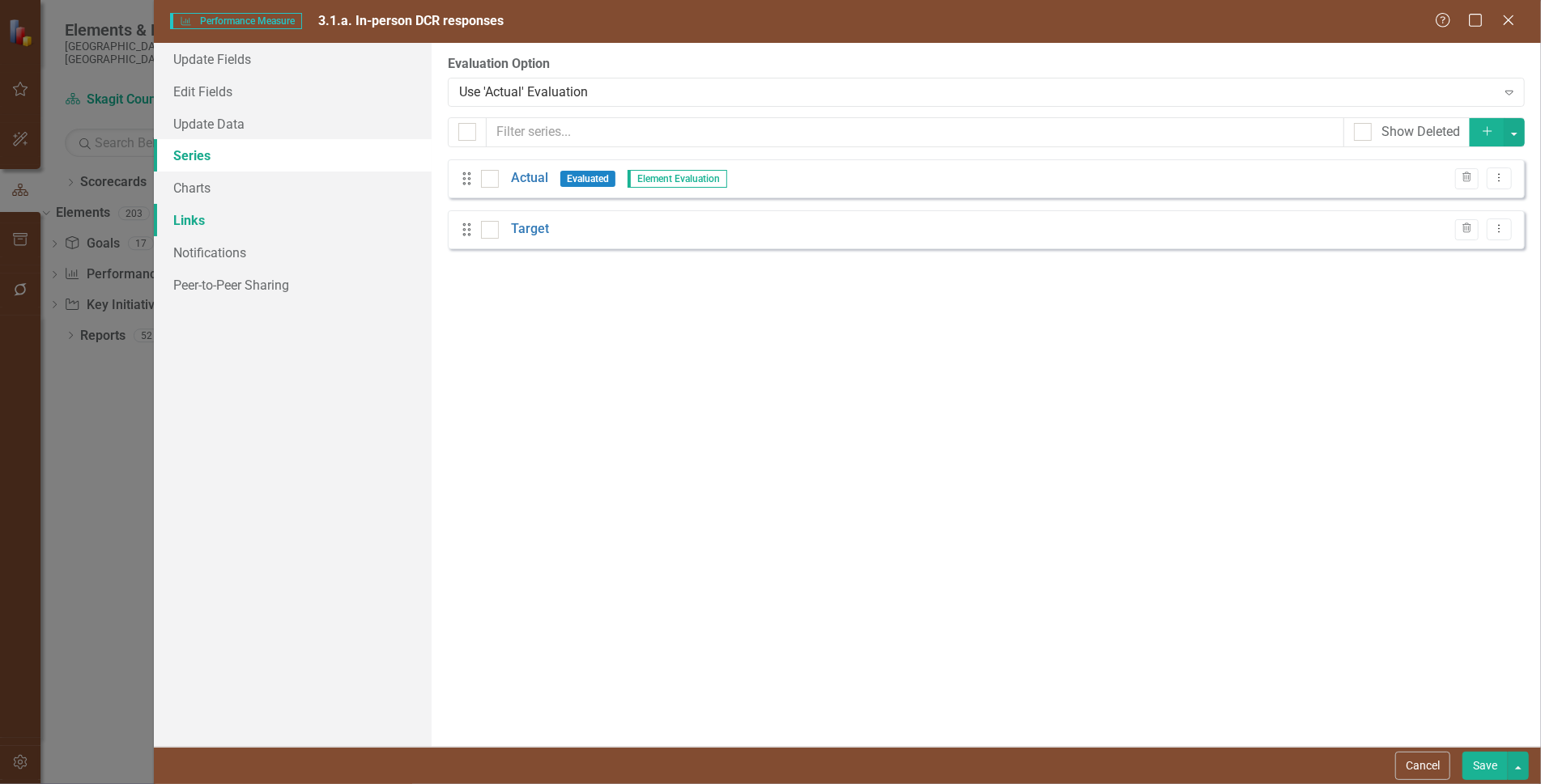
click at [190, 219] on link "Links" at bounding box center [293, 220] width 278 height 32
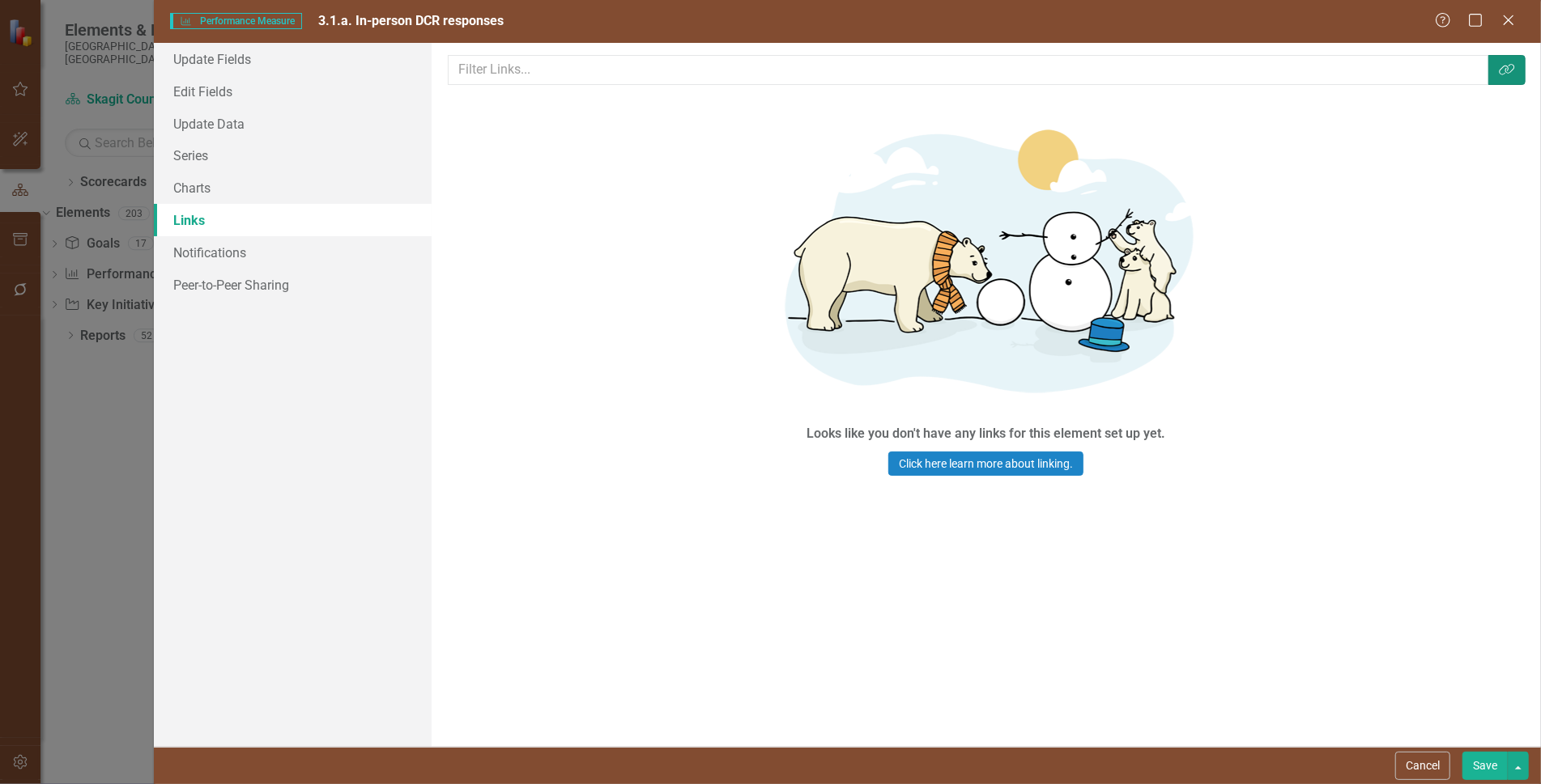
click at [1510, 70] on icon "Link Tag" at bounding box center [1506, 69] width 16 height 13
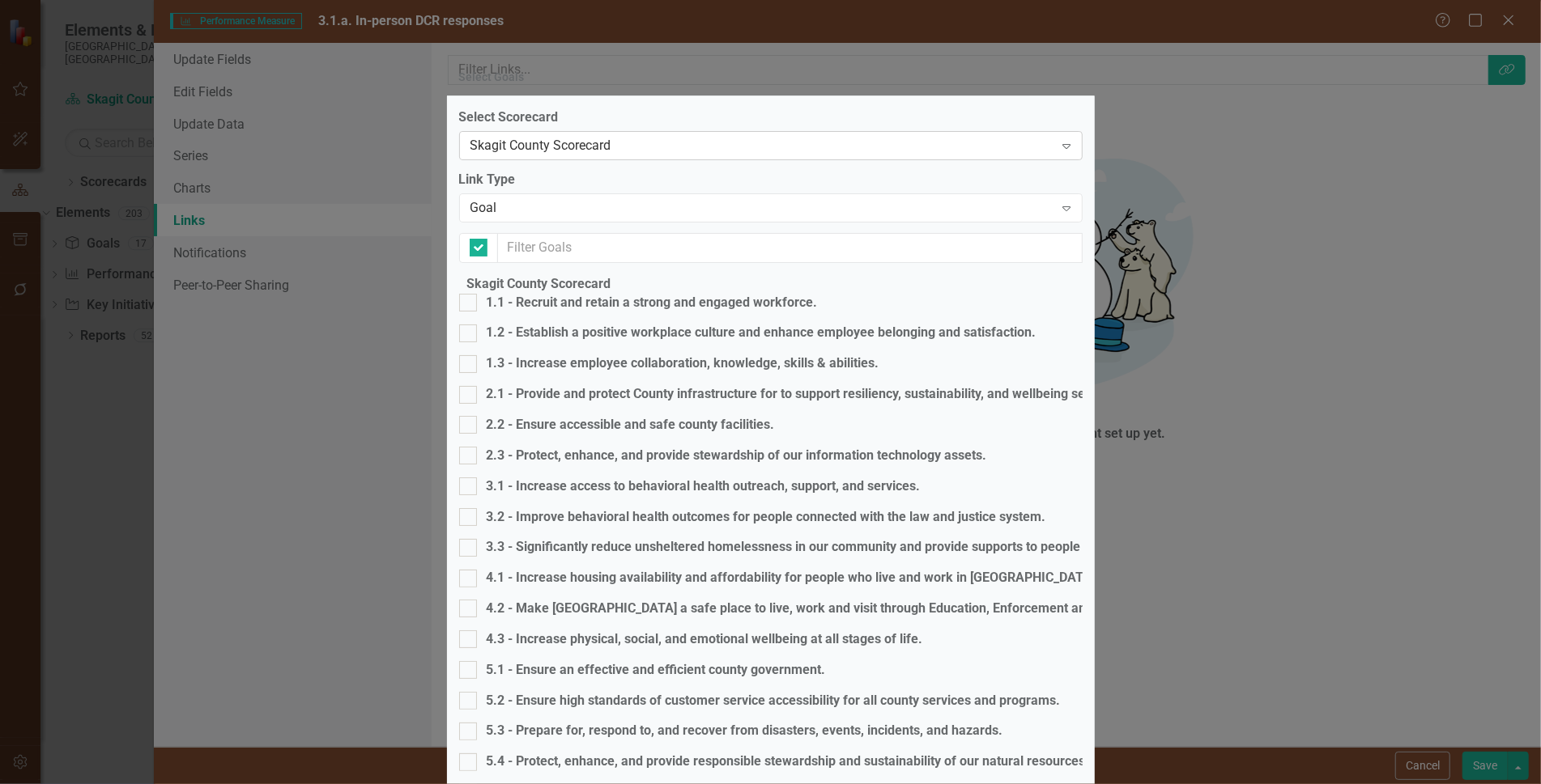
checkbox input "false"
click at [477, 477] on div at bounding box center [468, 486] width 18 height 18
click at [470, 477] on input "3.1 - Increase access to behavioral health outreach, support, and services." at bounding box center [464, 482] width 10 height 10
checkbox input "true"
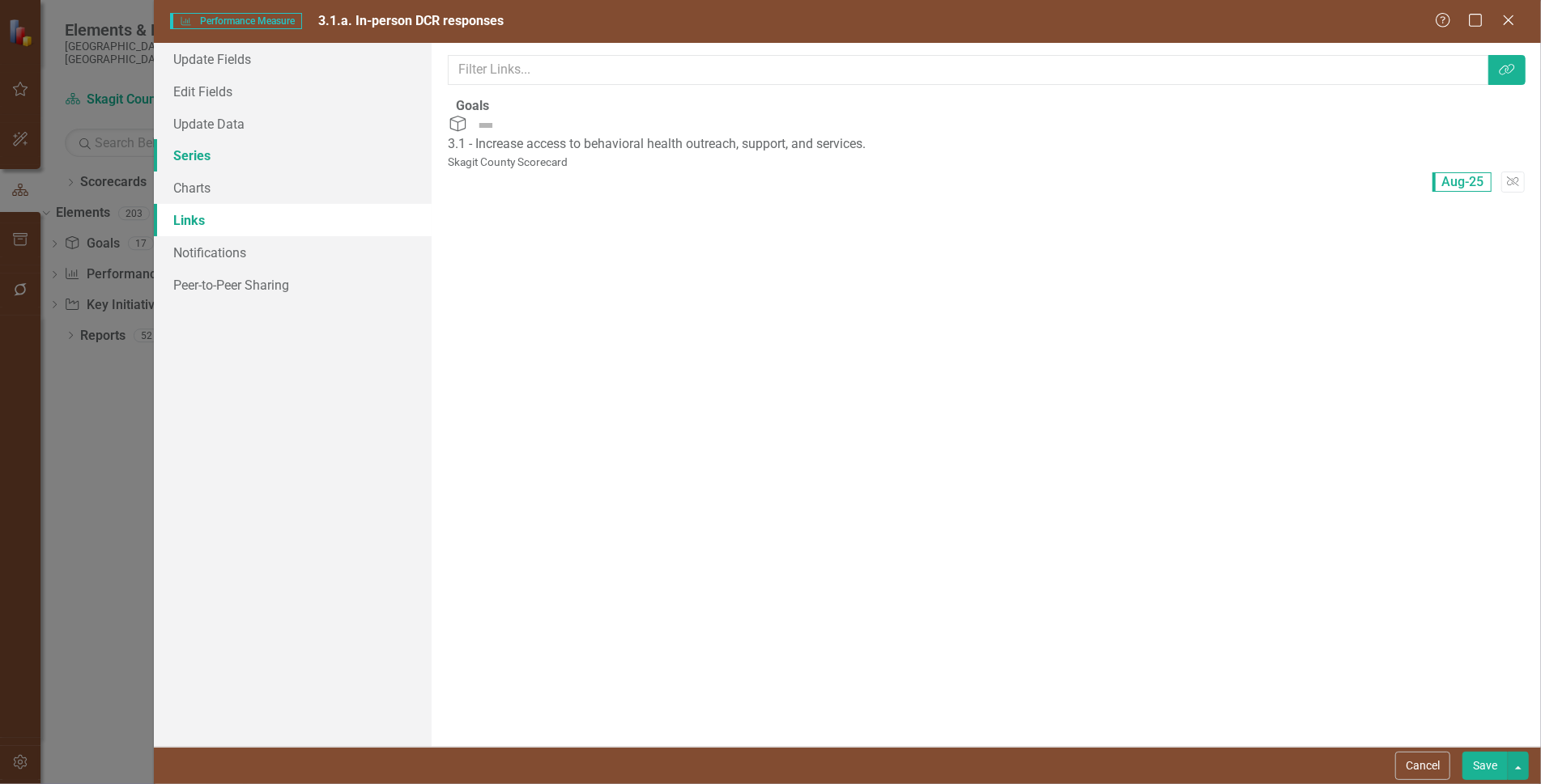
click at [195, 159] on link "Series" at bounding box center [293, 155] width 278 height 32
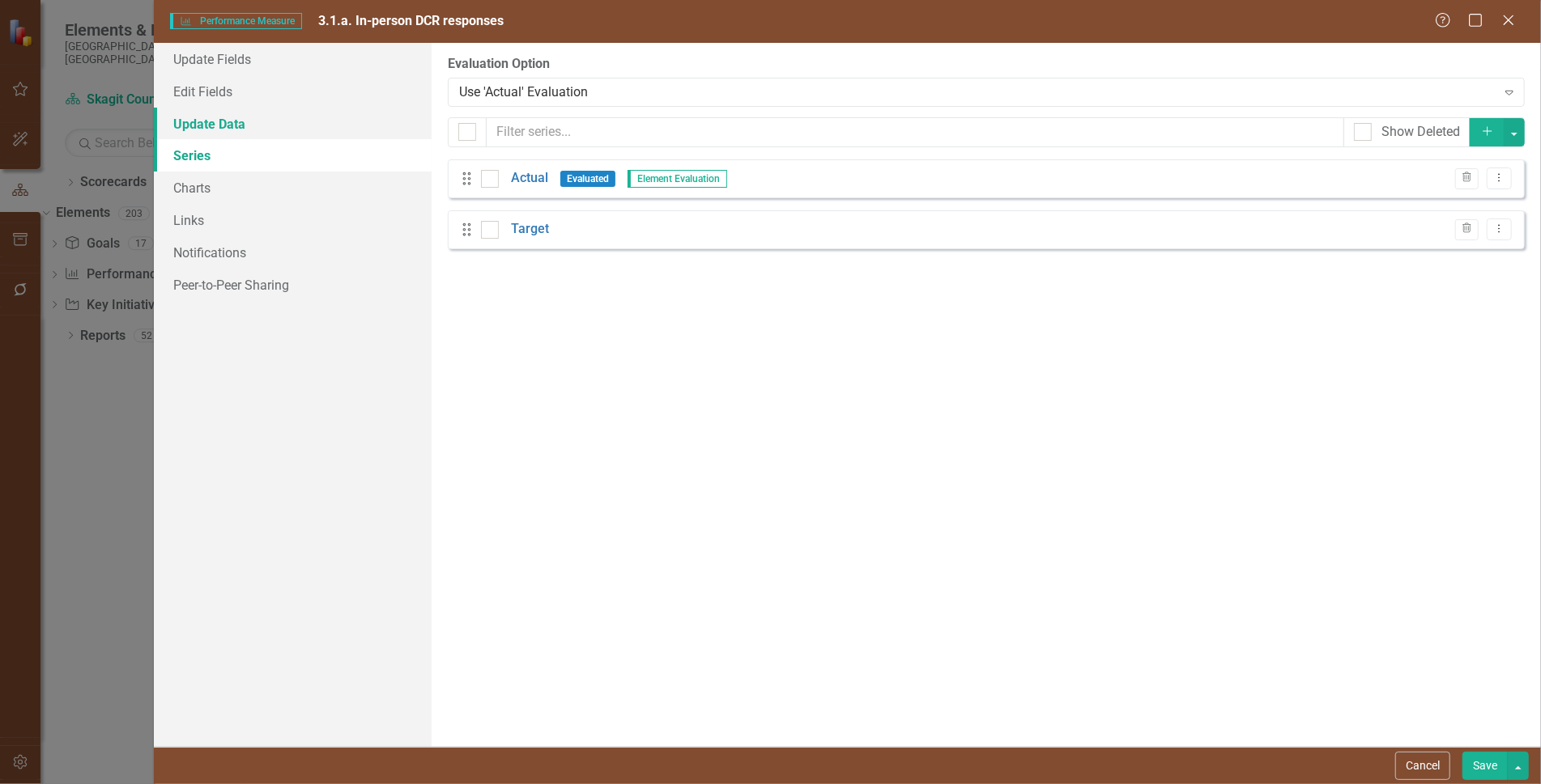
click at [202, 131] on link "Update Data" at bounding box center [293, 124] width 278 height 32
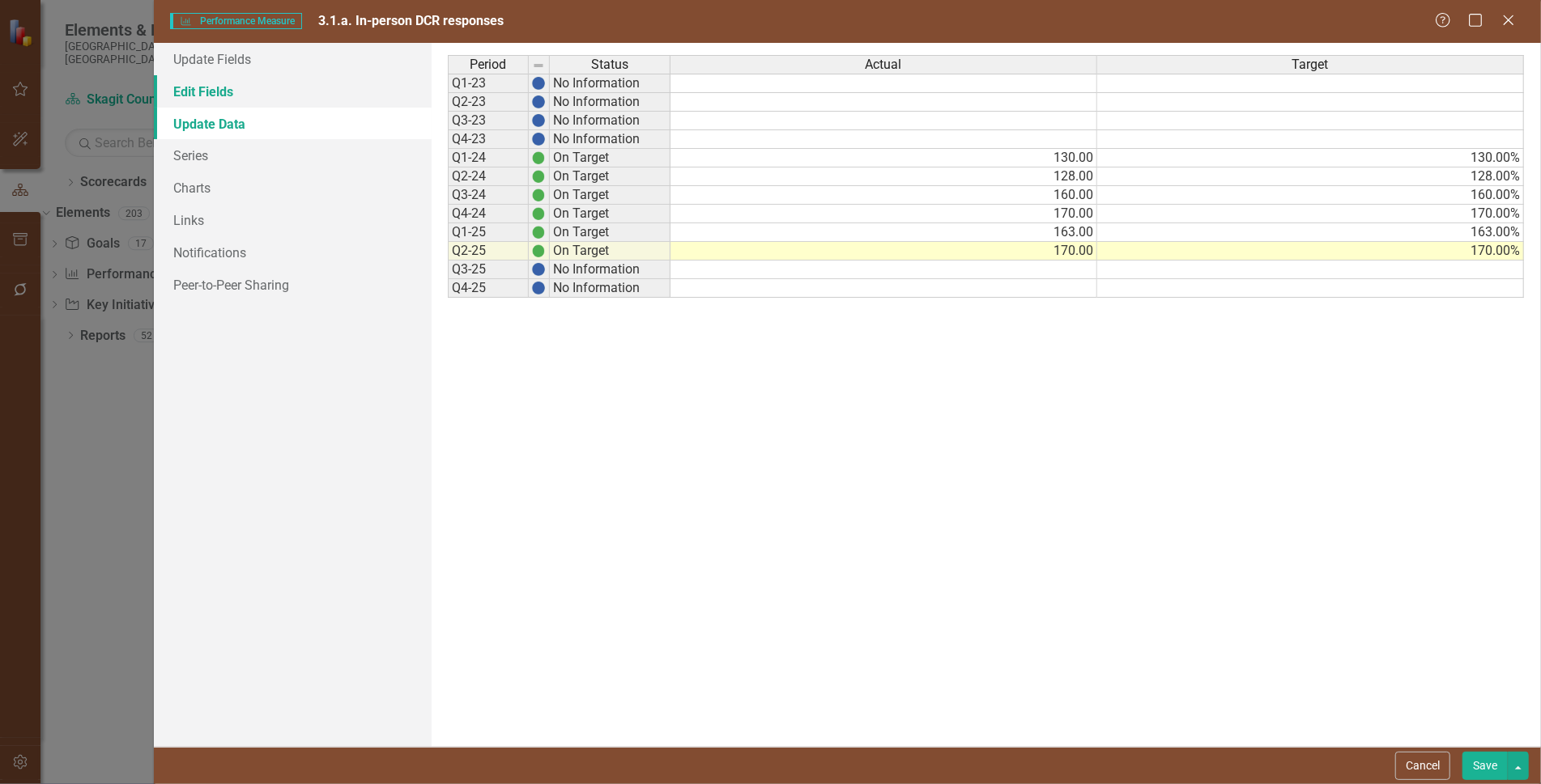
click at [212, 94] on link "Edit Fields" at bounding box center [293, 91] width 278 height 32
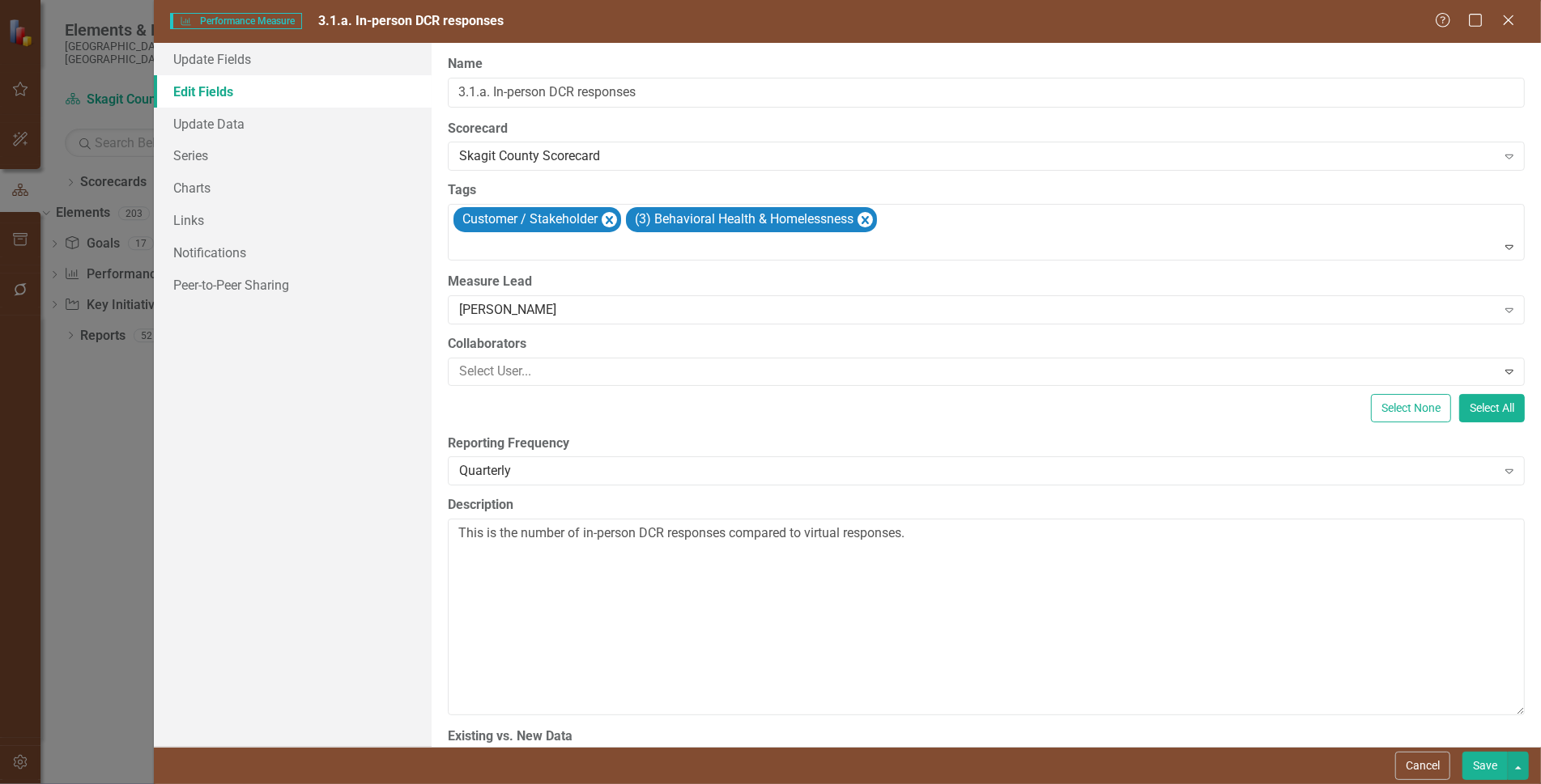
click at [1487, 761] on button "Save" at bounding box center [1485, 766] width 46 height 29
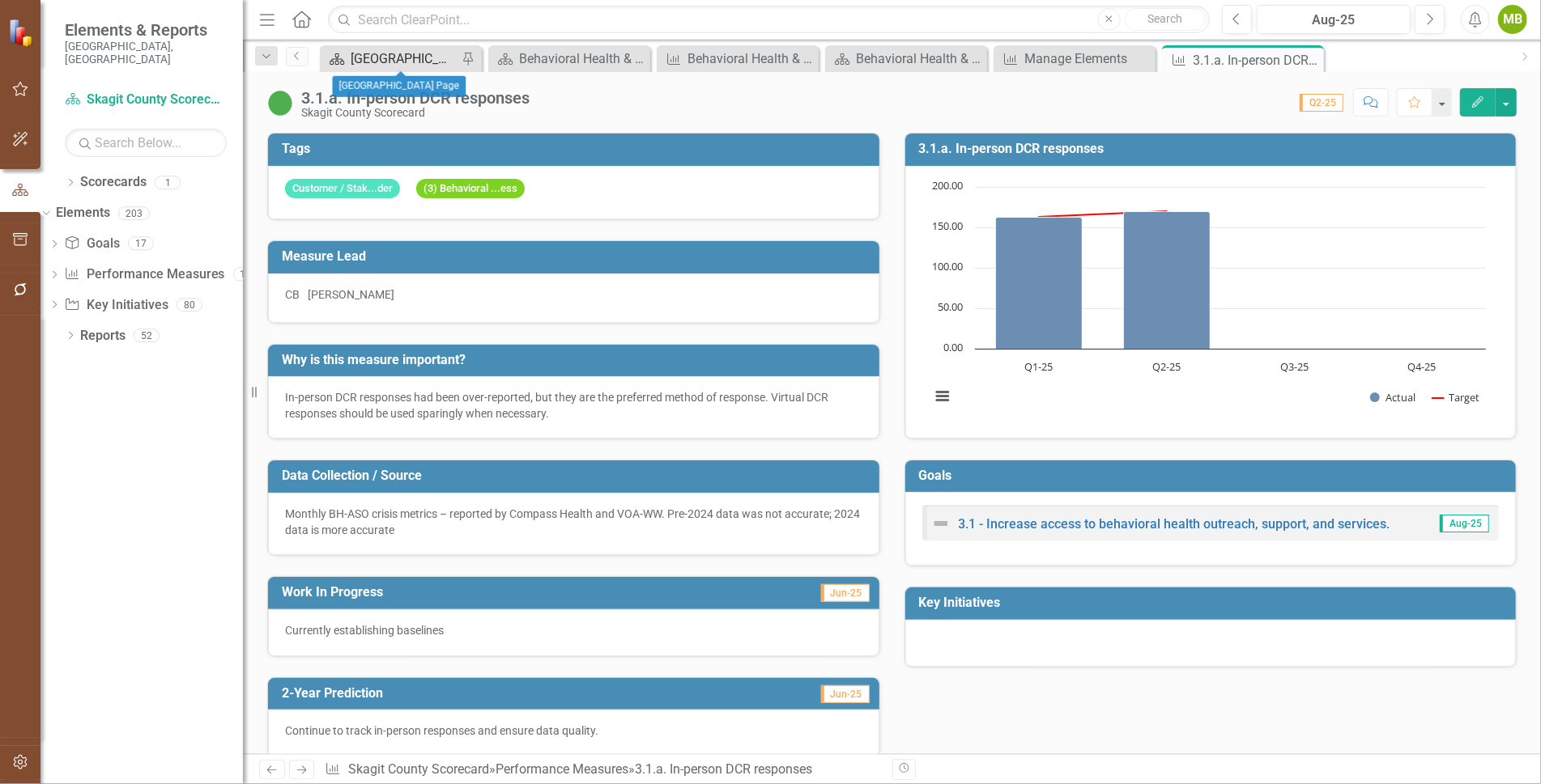
click at [414, 52] on div "[GEOGRAPHIC_DATA] Page" at bounding box center [404, 58] width 106 height 20
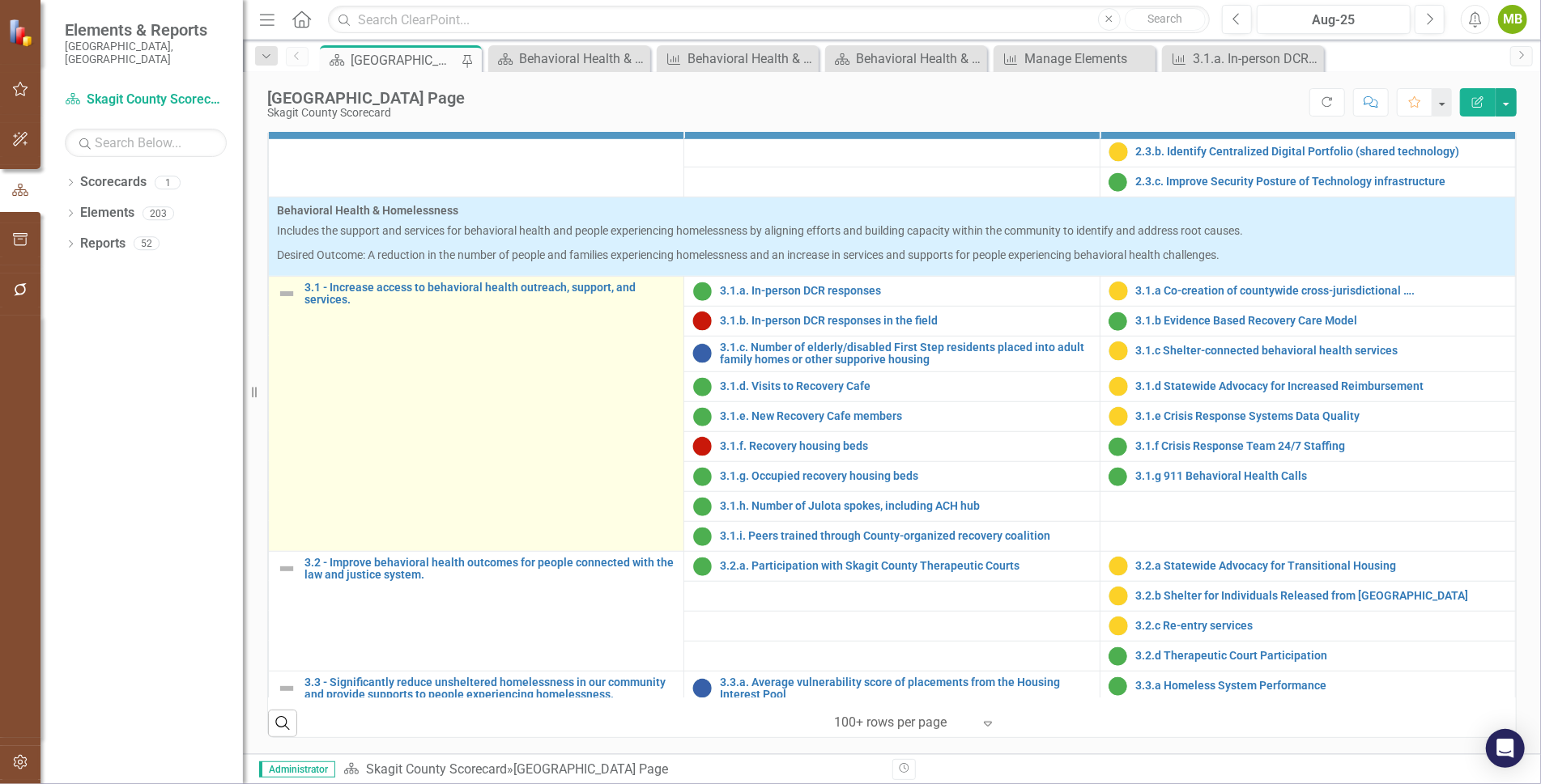
scroll to position [819, 0]
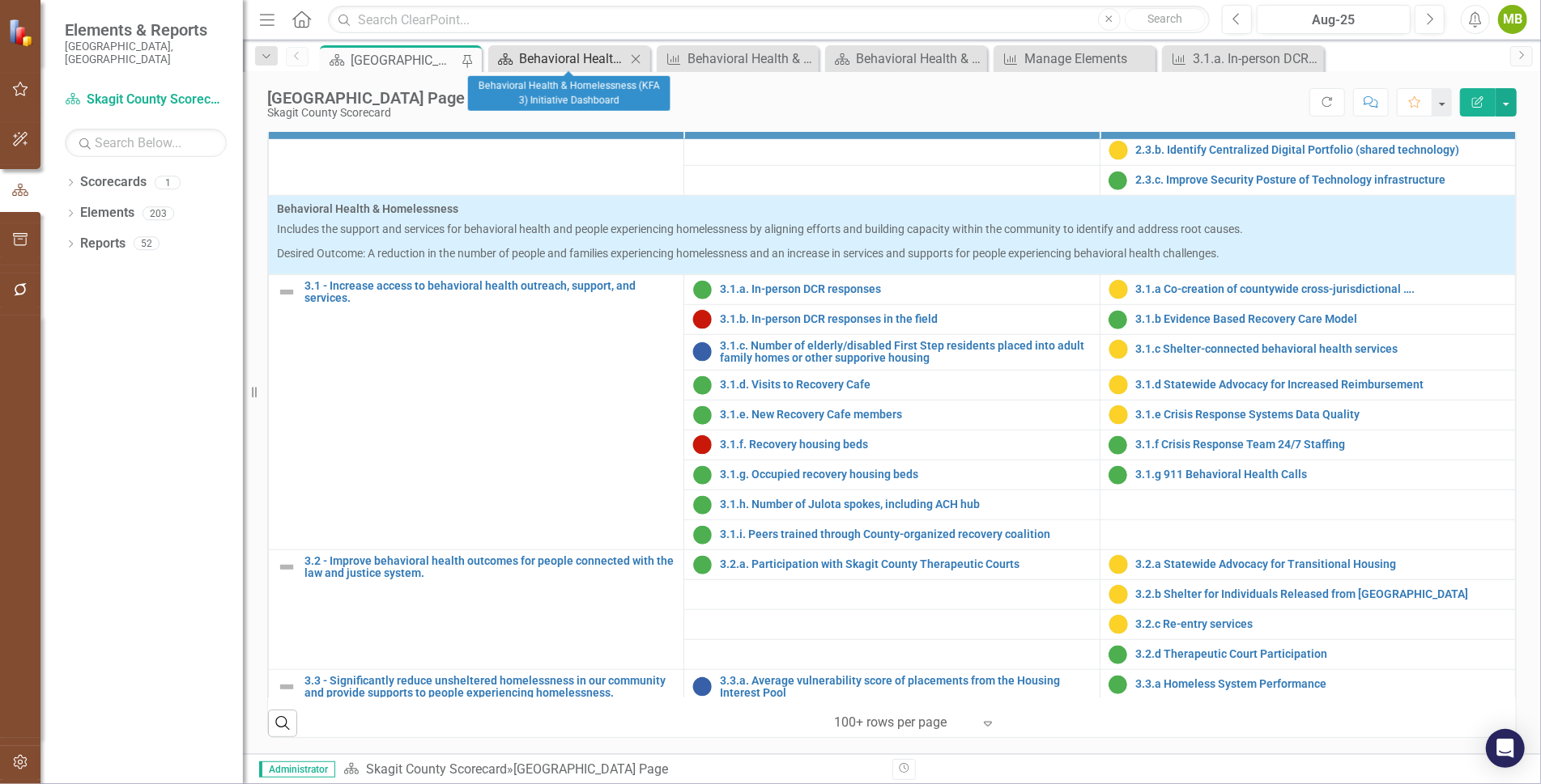
click at [568, 57] on div "Behavioral Health & Homelessness (KFA 3) Initiative Dashboard" at bounding box center [572, 58] width 106 height 20
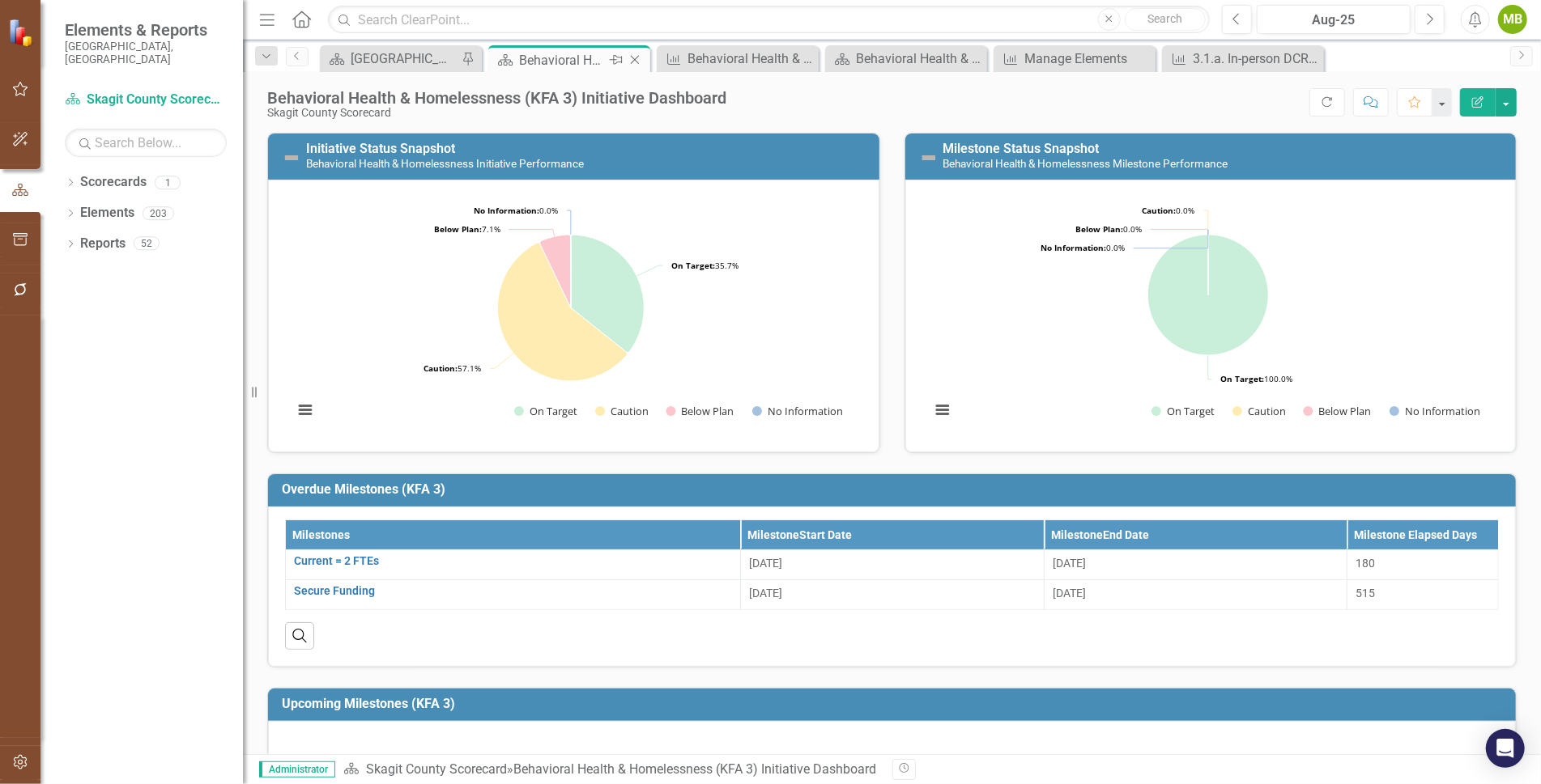
click at [634, 57] on icon "Close" at bounding box center [634, 60] width 16 height 13
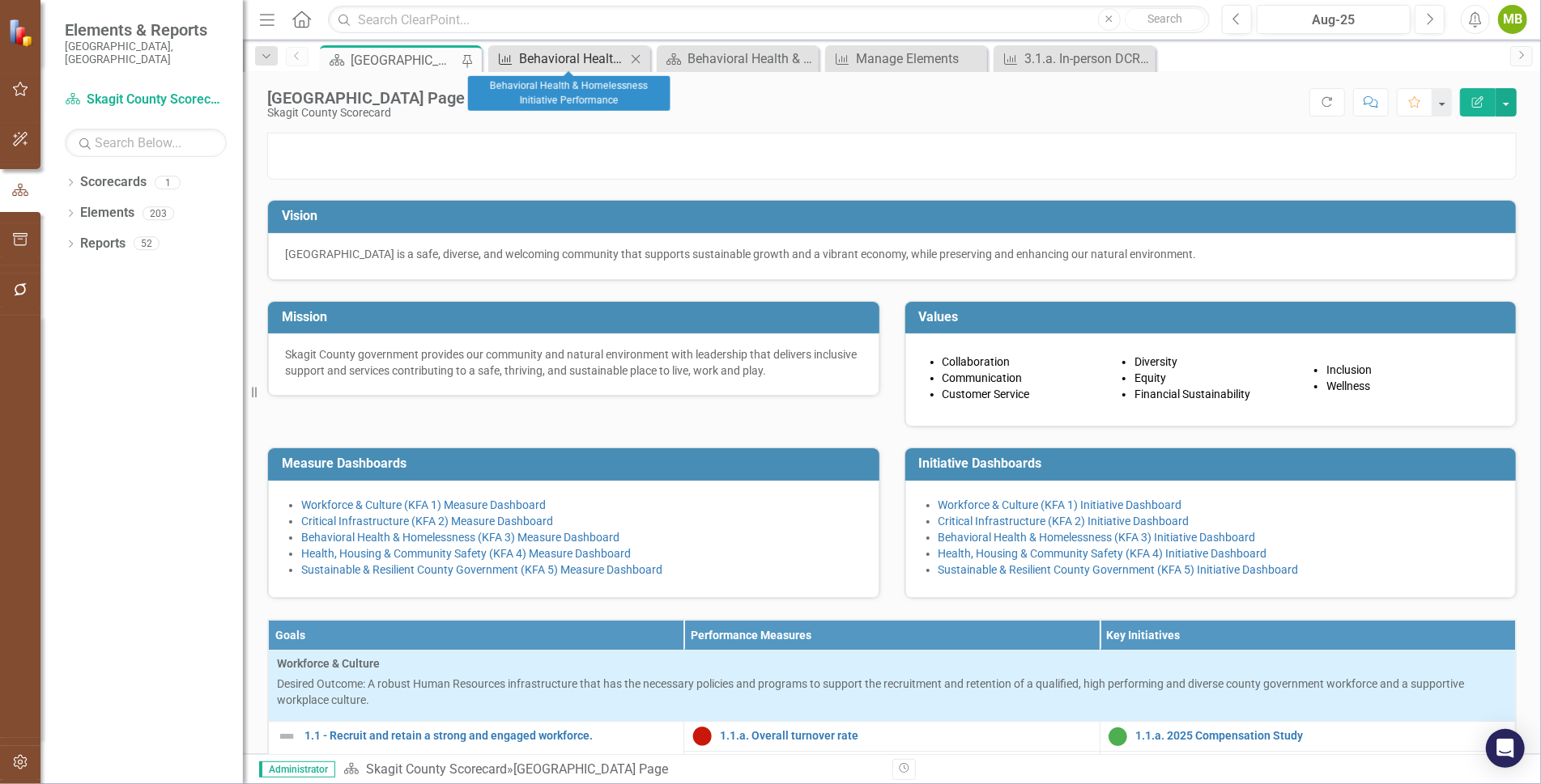
click at [592, 58] on div "Behavioral Health & Homelessness Initiative Performance" at bounding box center [572, 58] width 106 height 20
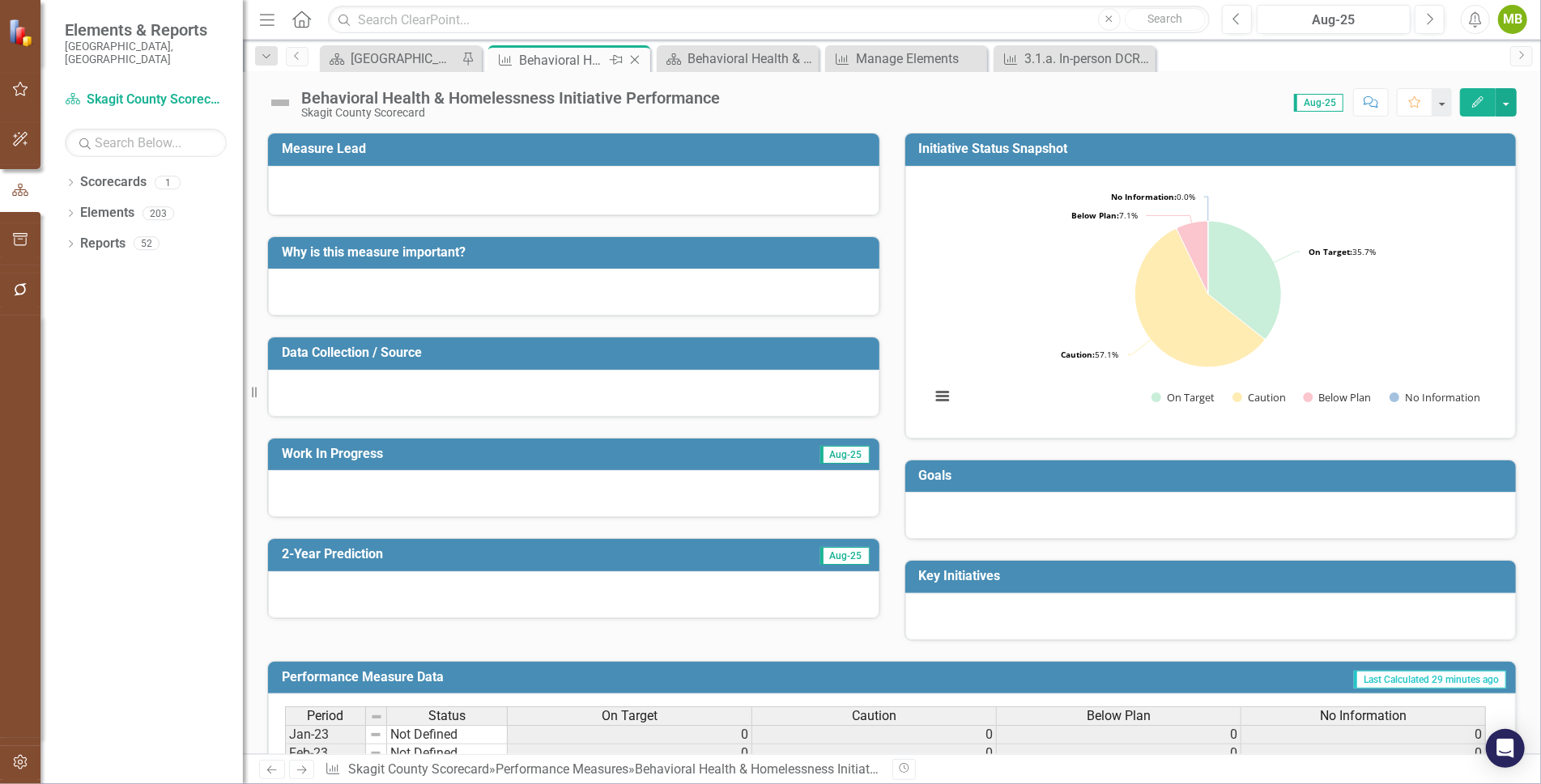
click at [634, 57] on icon "Close" at bounding box center [634, 60] width 16 height 13
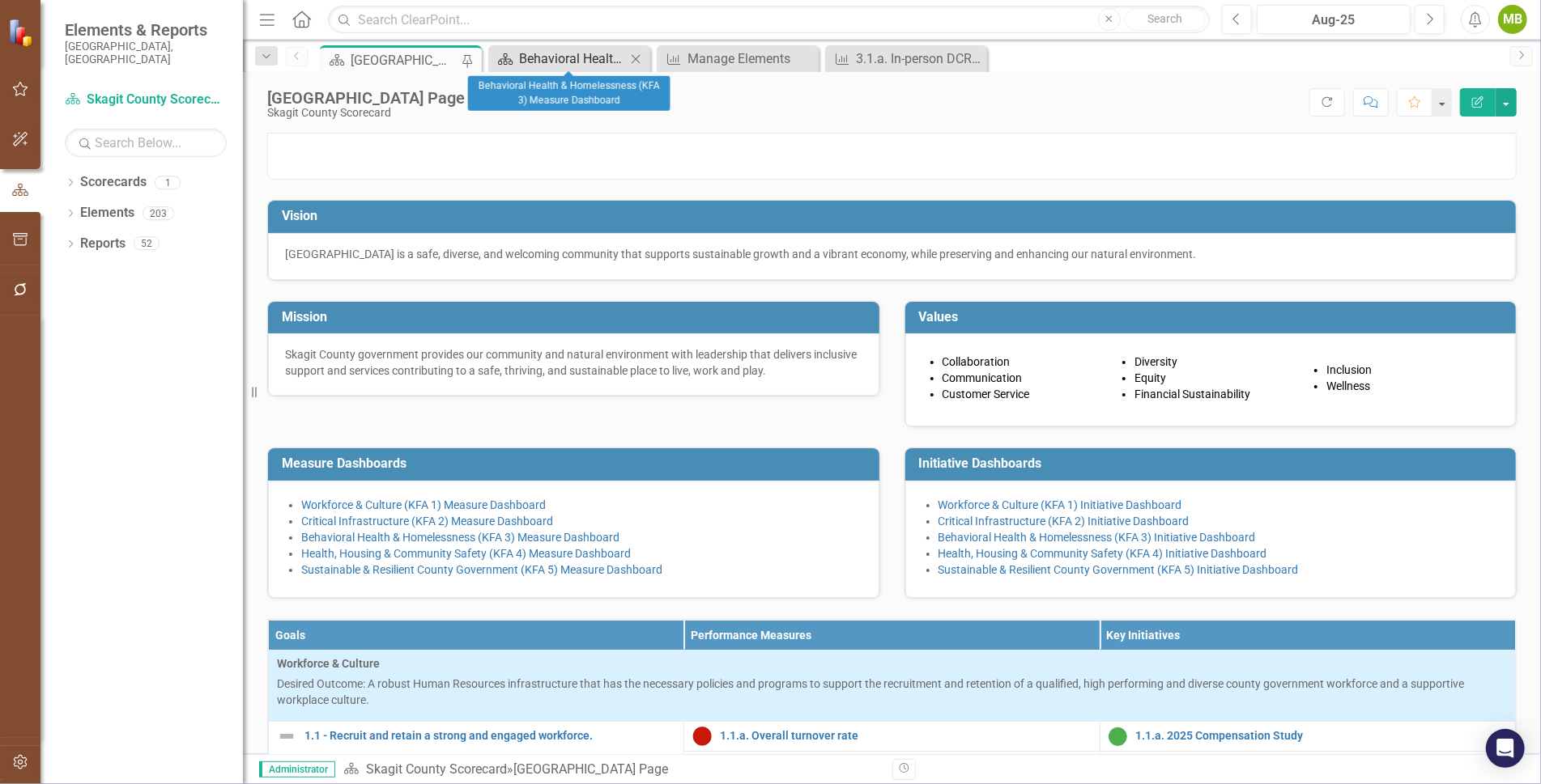
click at [591, 58] on div "Behavioral Health & Homelessness (KFA 3) Measure Dashboard" at bounding box center [572, 58] width 106 height 20
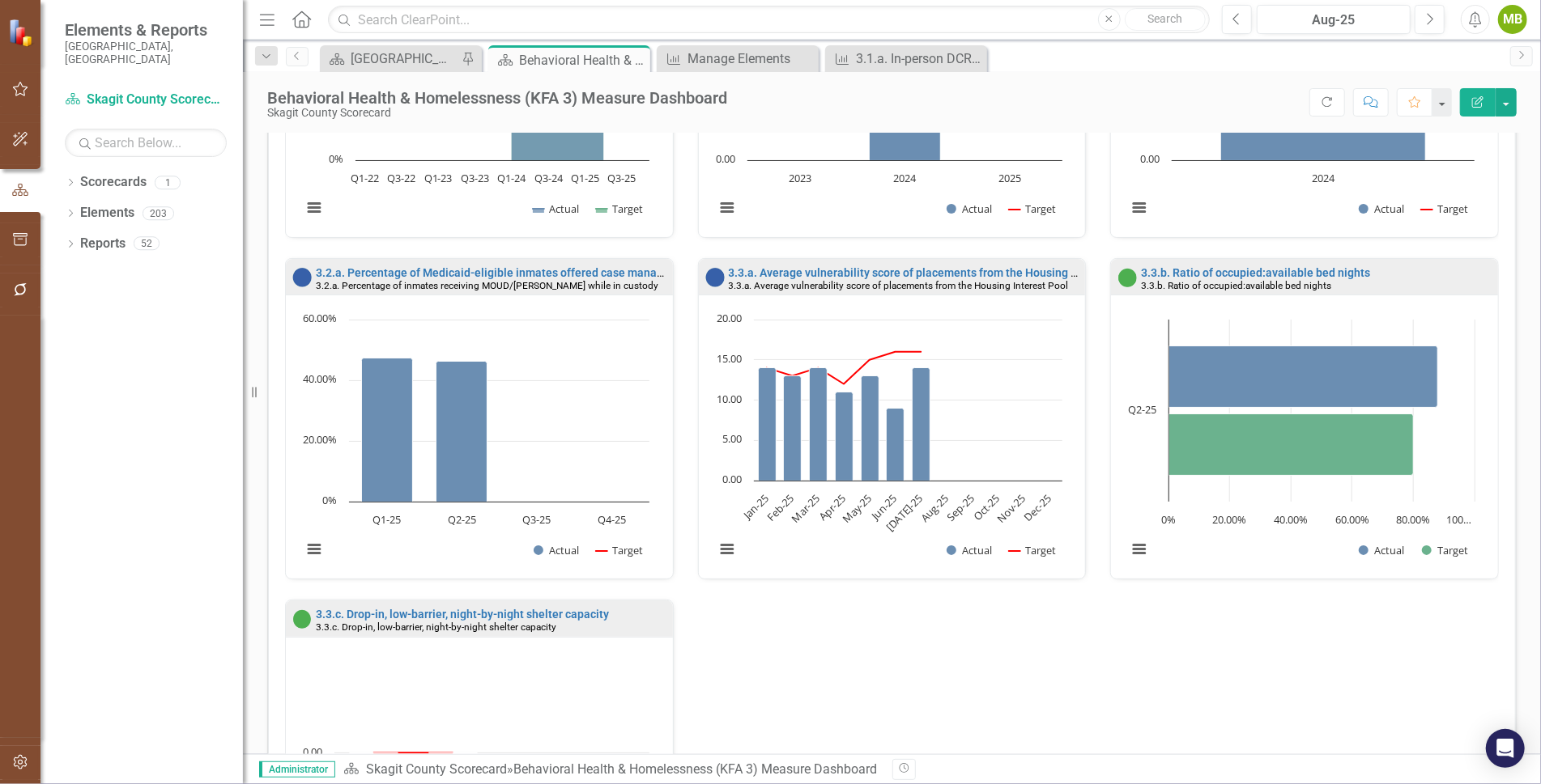
scroll to position [1279, 0]
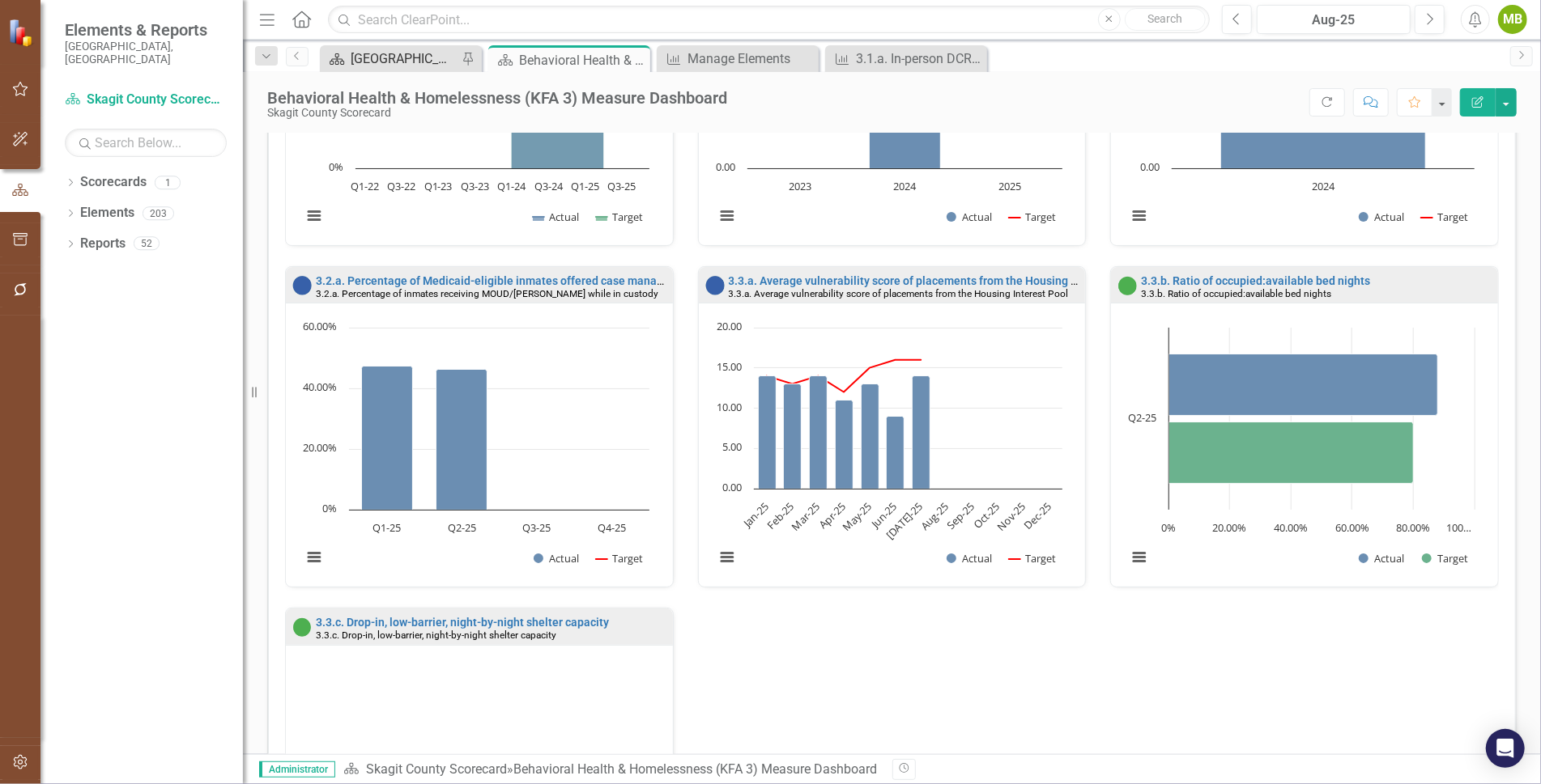
click at [405, 57] on div "[GEOGRAPHIC_DATA] Page" at bounding box center [404, 58] width 106 height 20
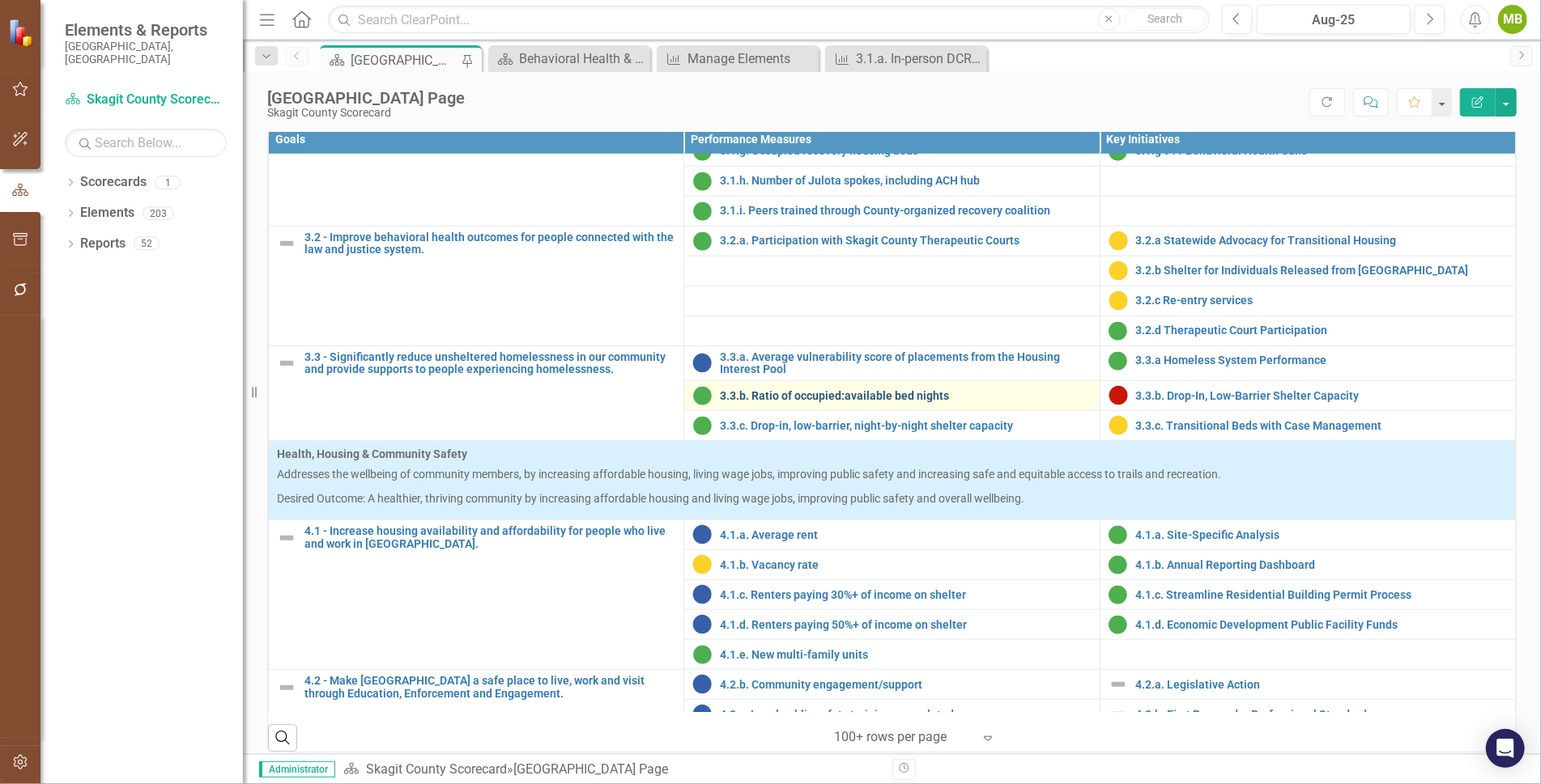
scroll to position [1172, 0]
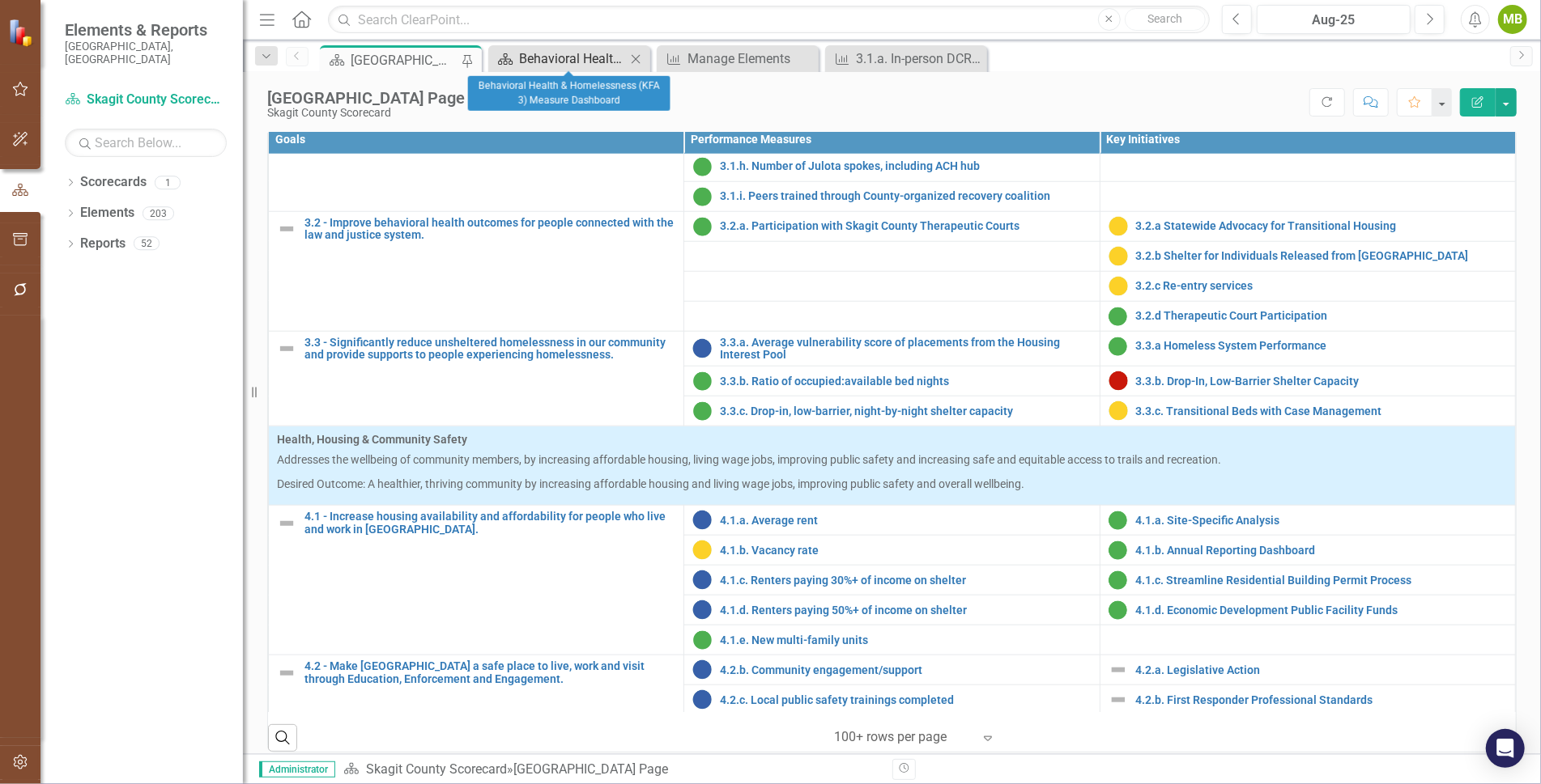
click at [562, 54] on div "Behavioral Health & Homelessness (KFA 3) Measure Dashboard" at bounding box center [572, 58] width 106 height 20
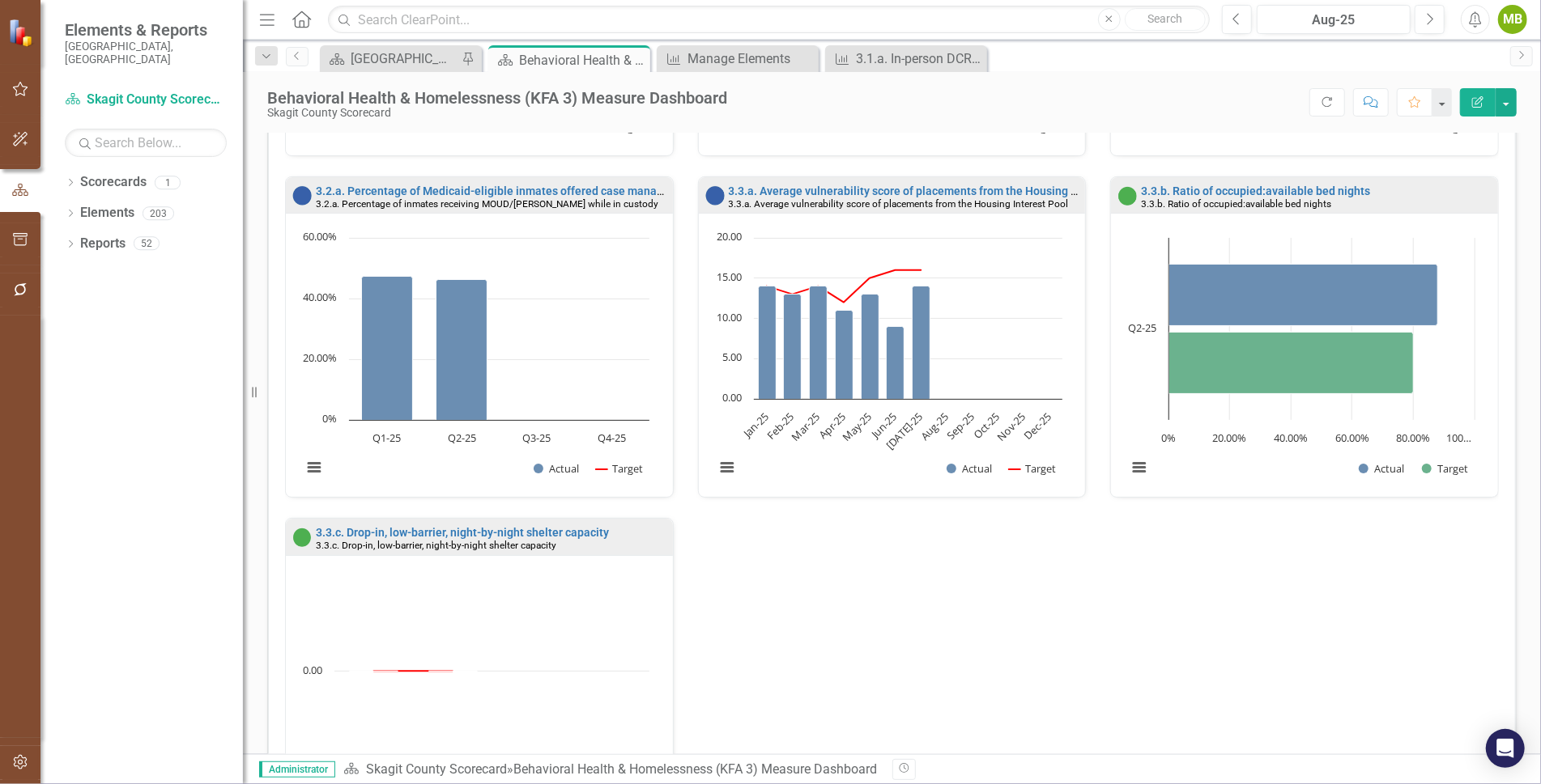
scroll to position [1358, 0]
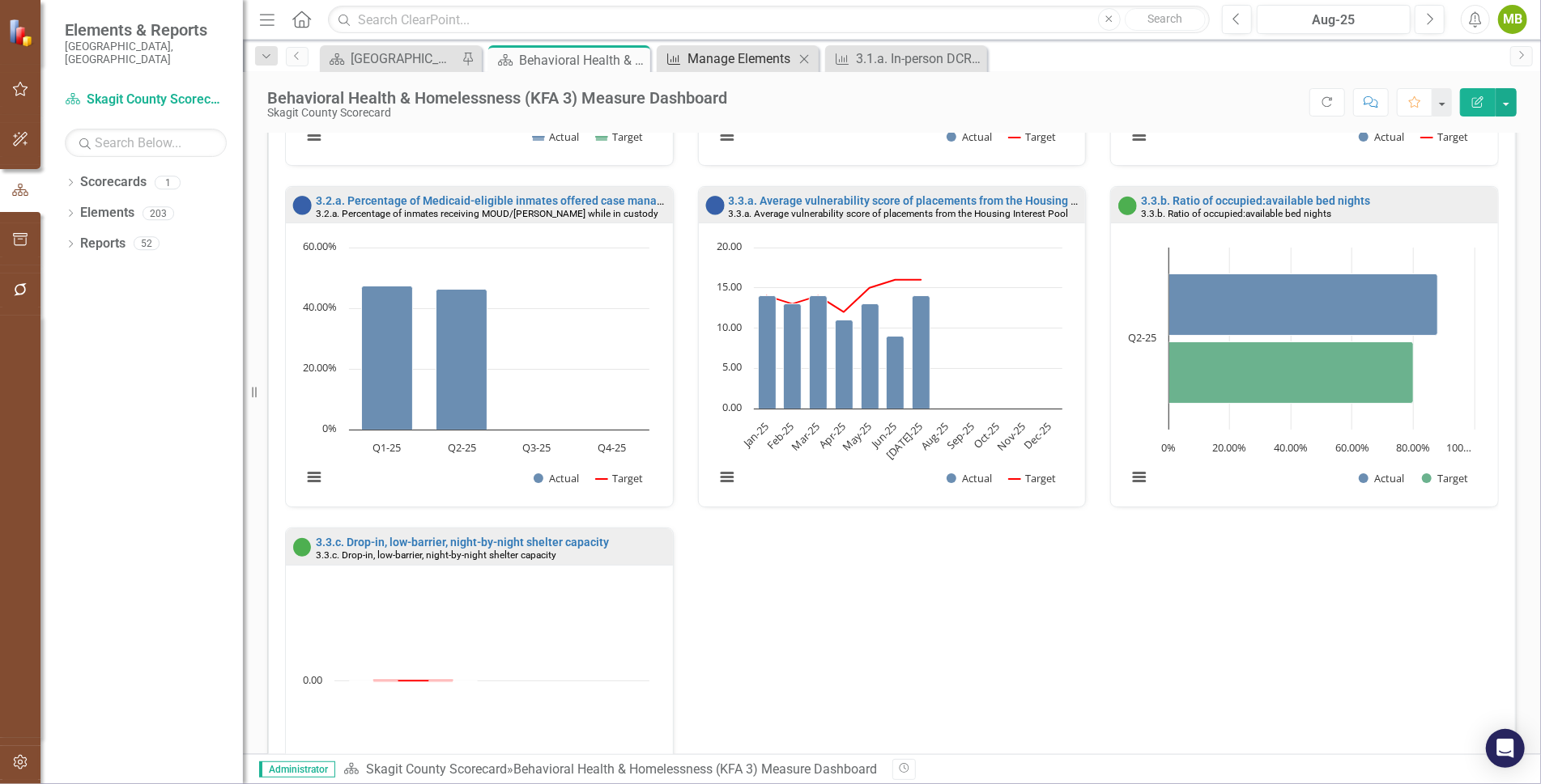
click at [740, 50] on div "Manage Elements" at bounding box center [741, 58] width 106 height 20
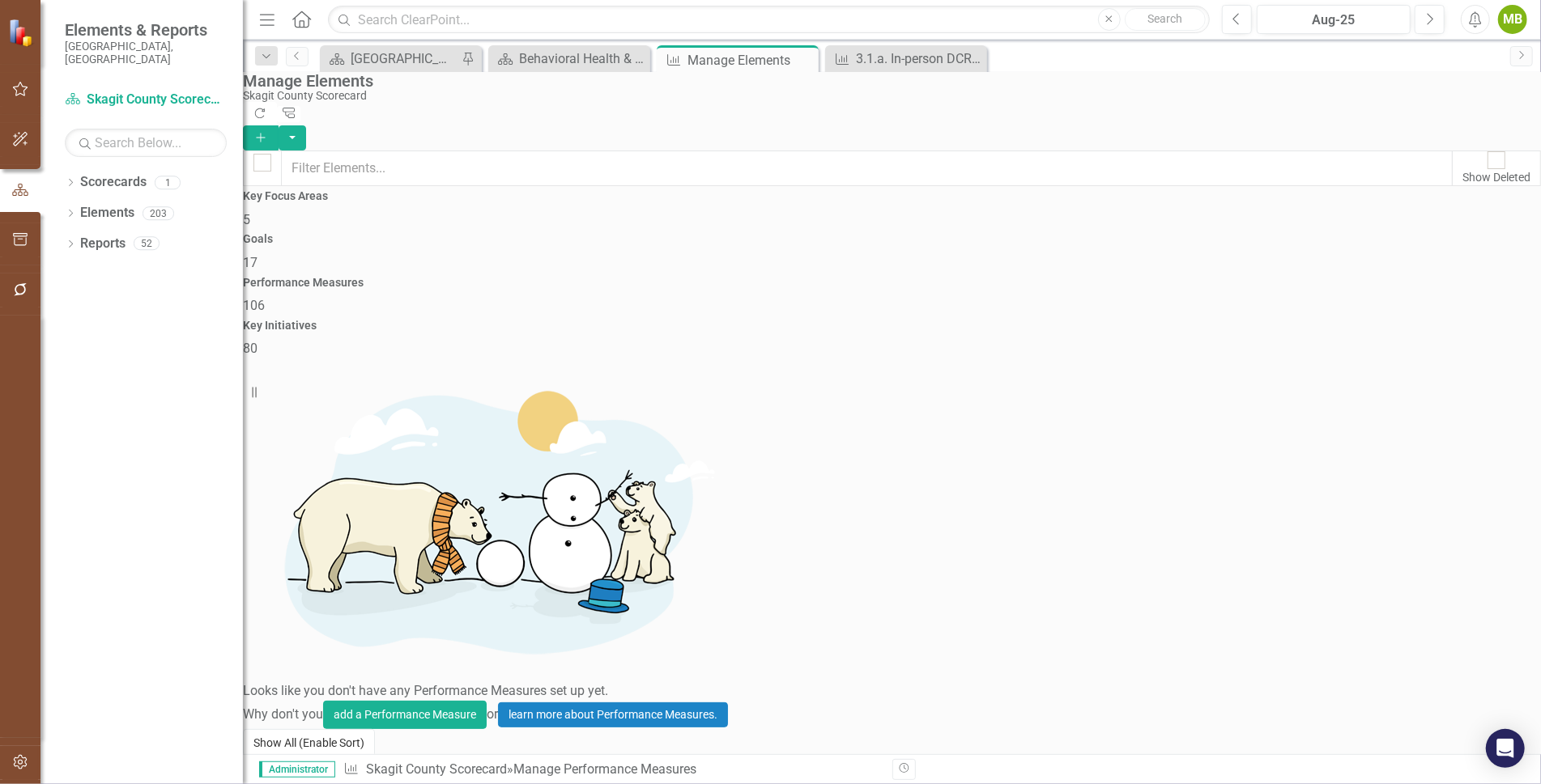
click at [341, 729] on button "Show All (Enable Sort)" at bounding box center [308, 743] width 132 height 29
click at [412, 58] on div "[GEOGRAPHIC_DATA] Page" at bounding box center [404, 58] width 106 height 20
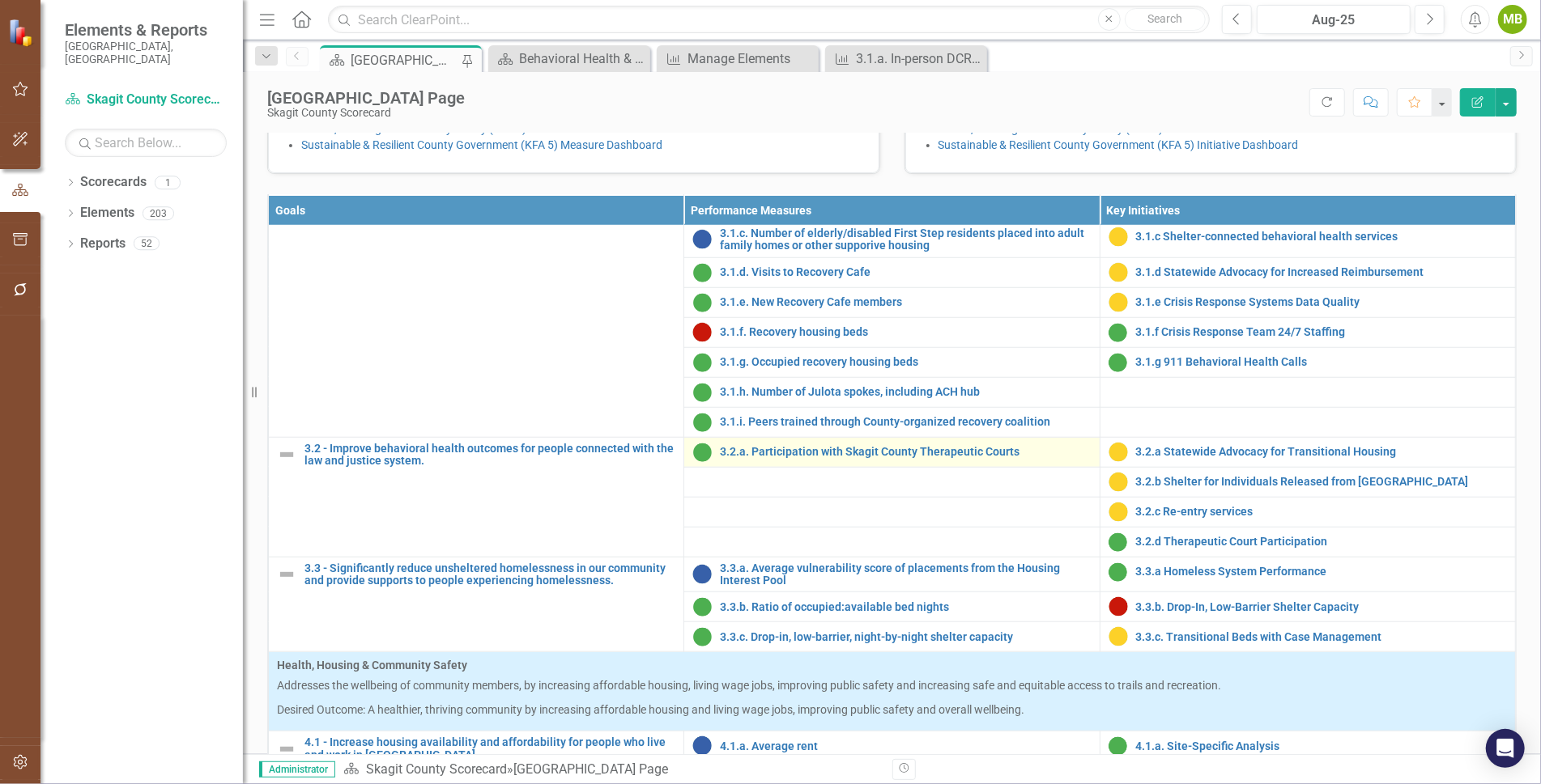
scroll to position [1021, 0]
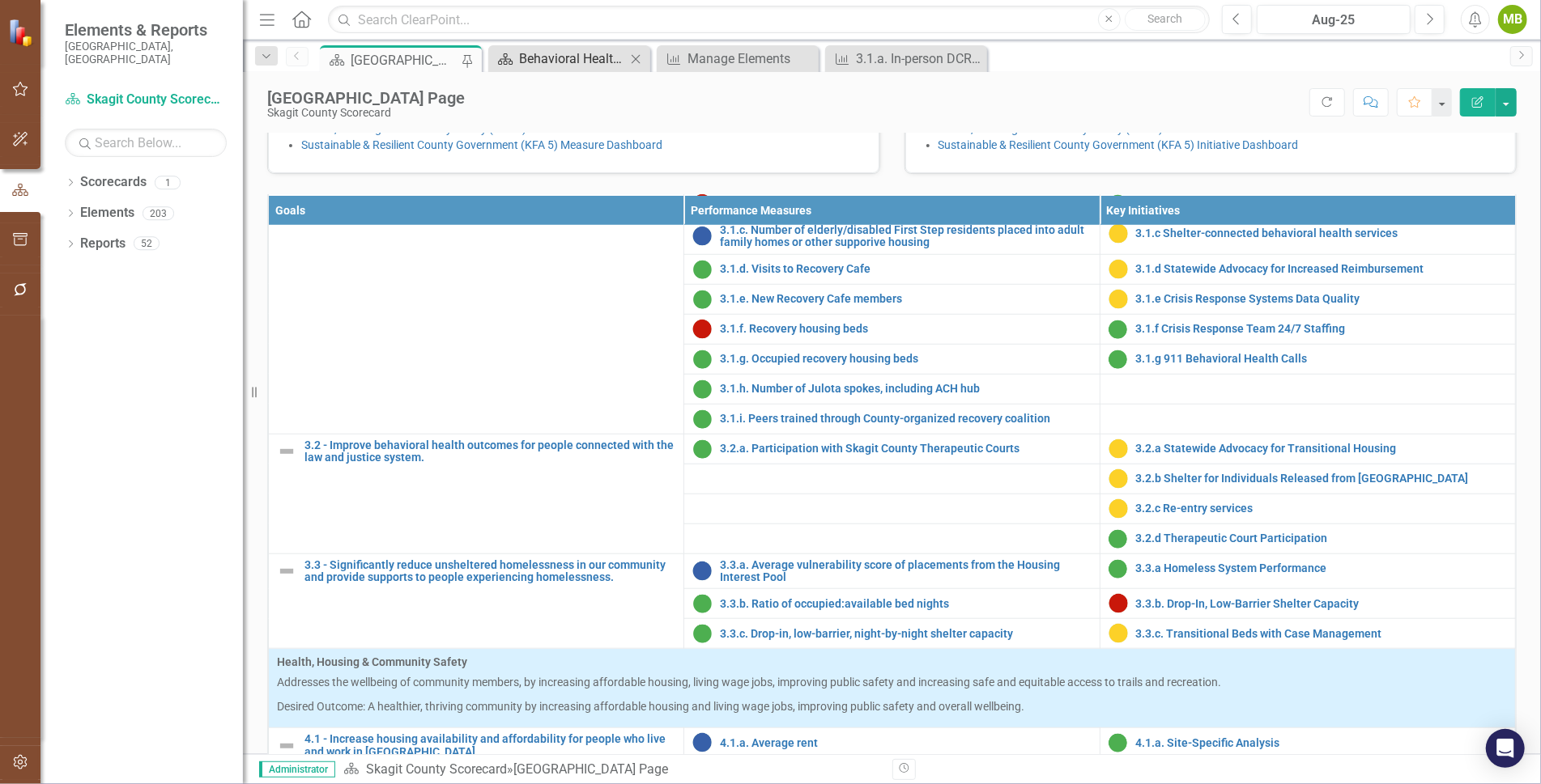
click at [566, 52] on div "Behavioral Health & Homelessness (KFA 3) Measure Dashboard" at bounding box center [572, 58] width 106 height 20
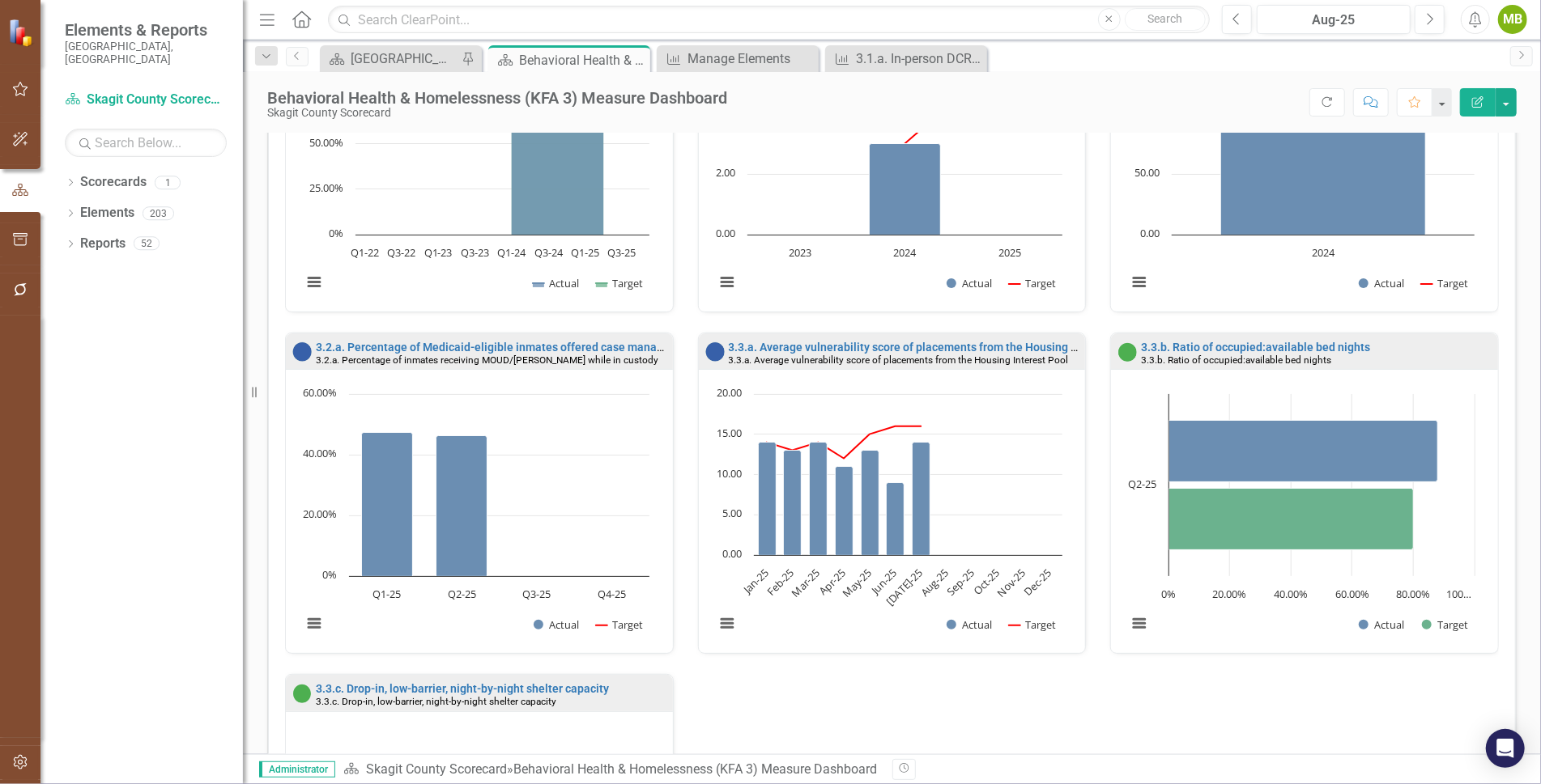
scroll to position [1216, 0]
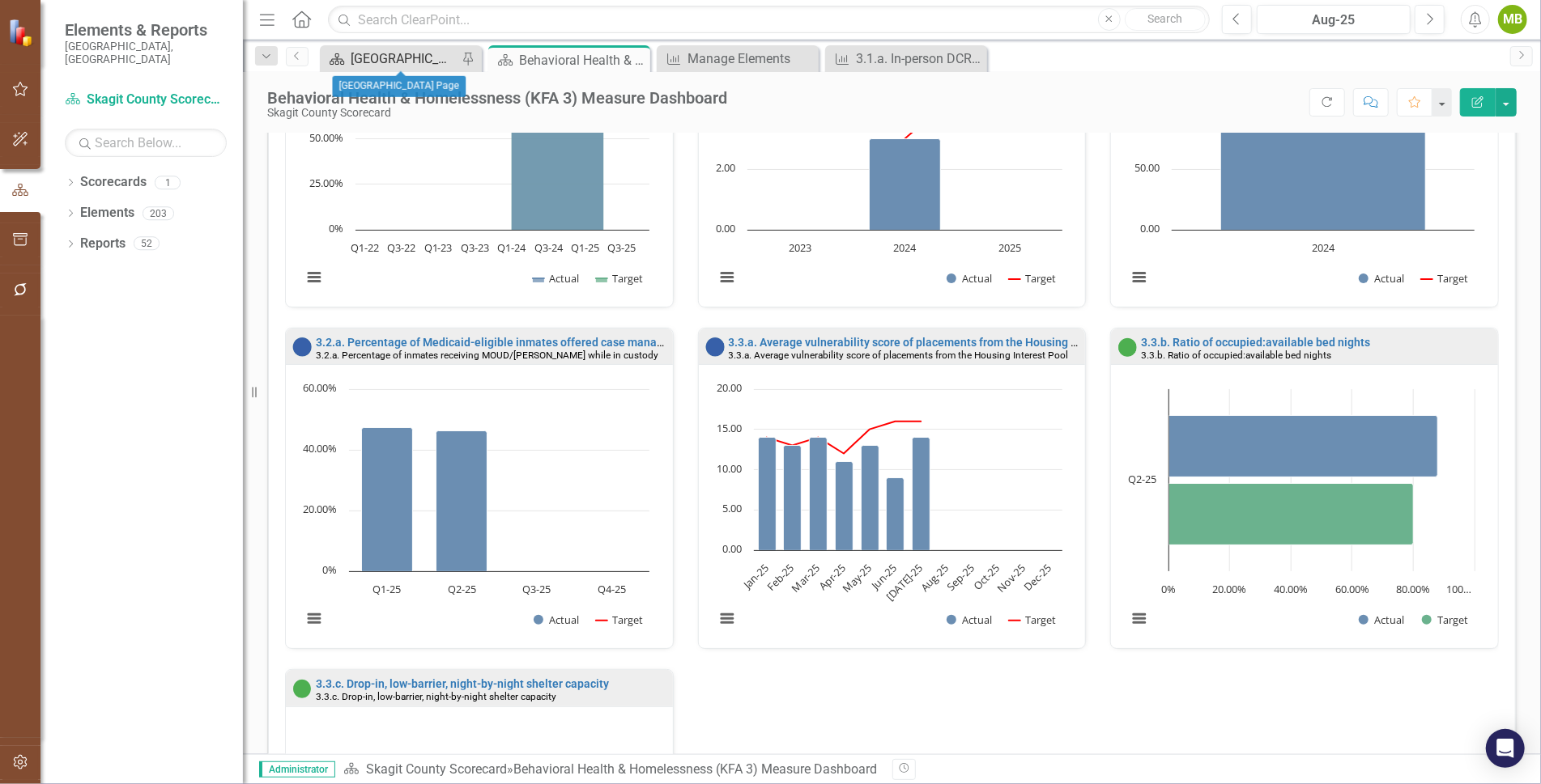
click at [394, 62] on div "[GEOGRAPHIC_DATA] Page" at bounding box center [404, 58] width 106 height 20
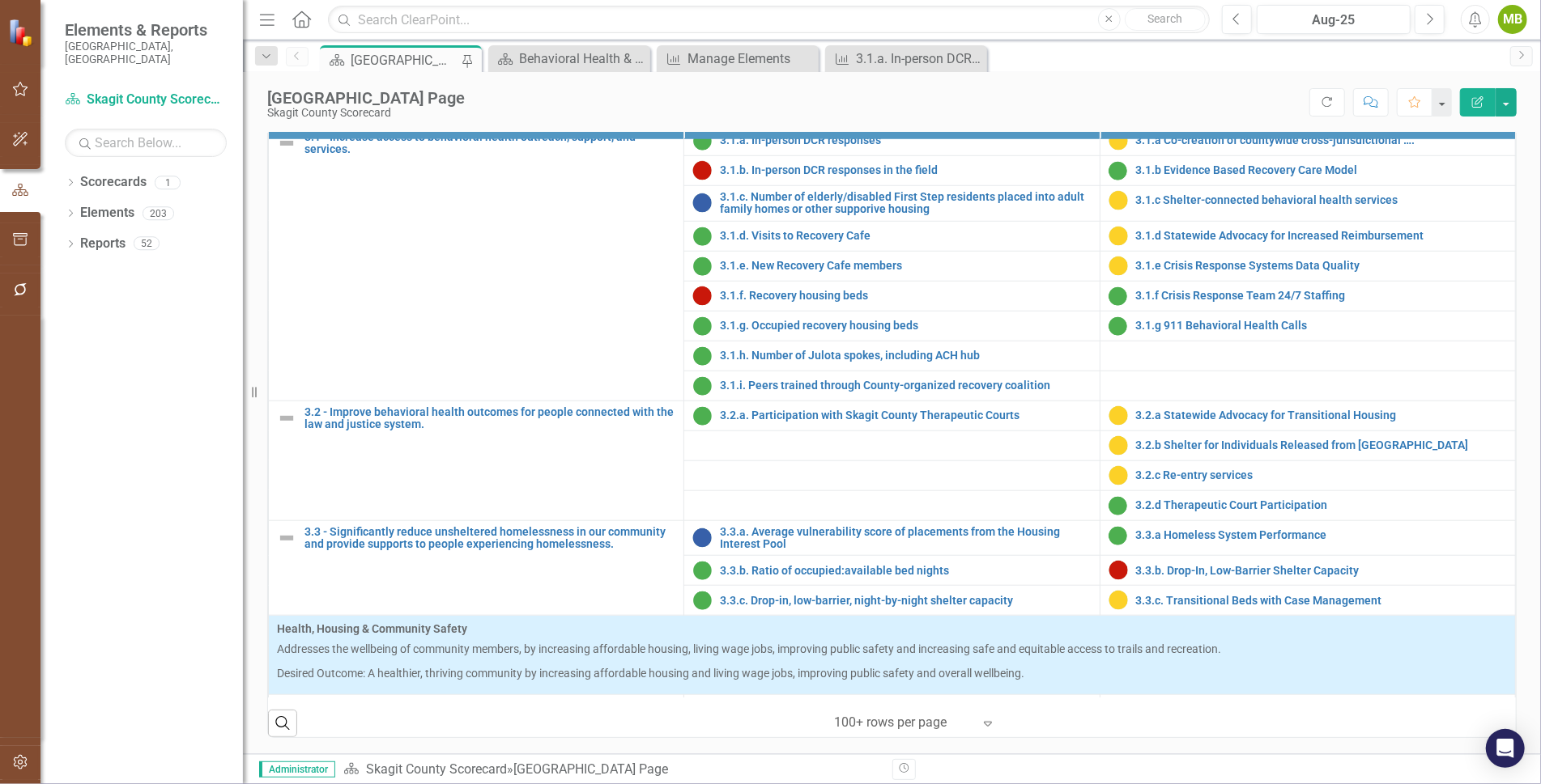
scroll to position [967, 0]
click at [753, 415] on link "3.2.a. Participation with Skagit County Therapeutic Courts" at bounding box center [905, 416] width 371 height 12
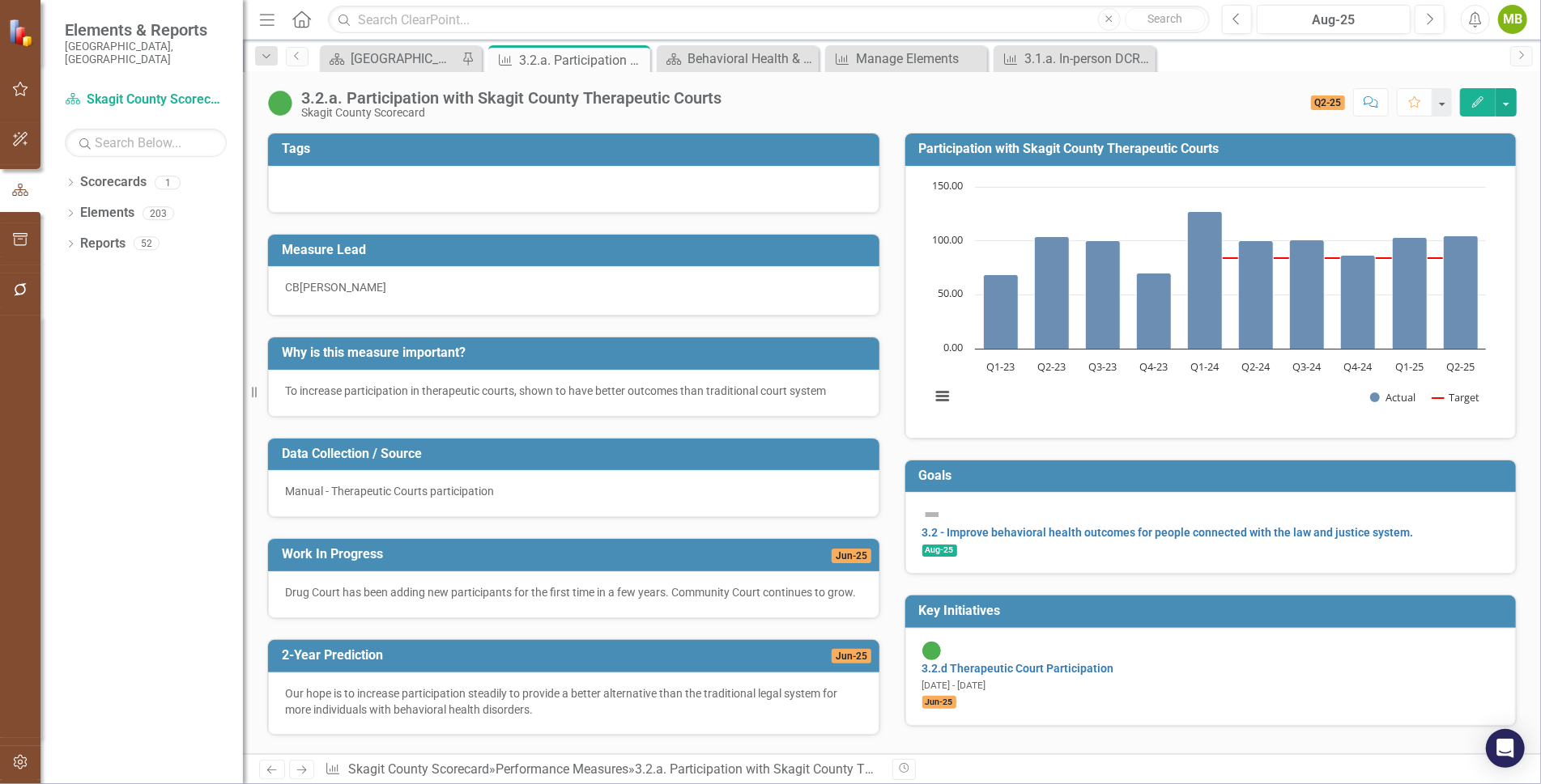
click at [1479, 96] on icon "Edit" at bounding box center [1477, 102] width 14 height 11
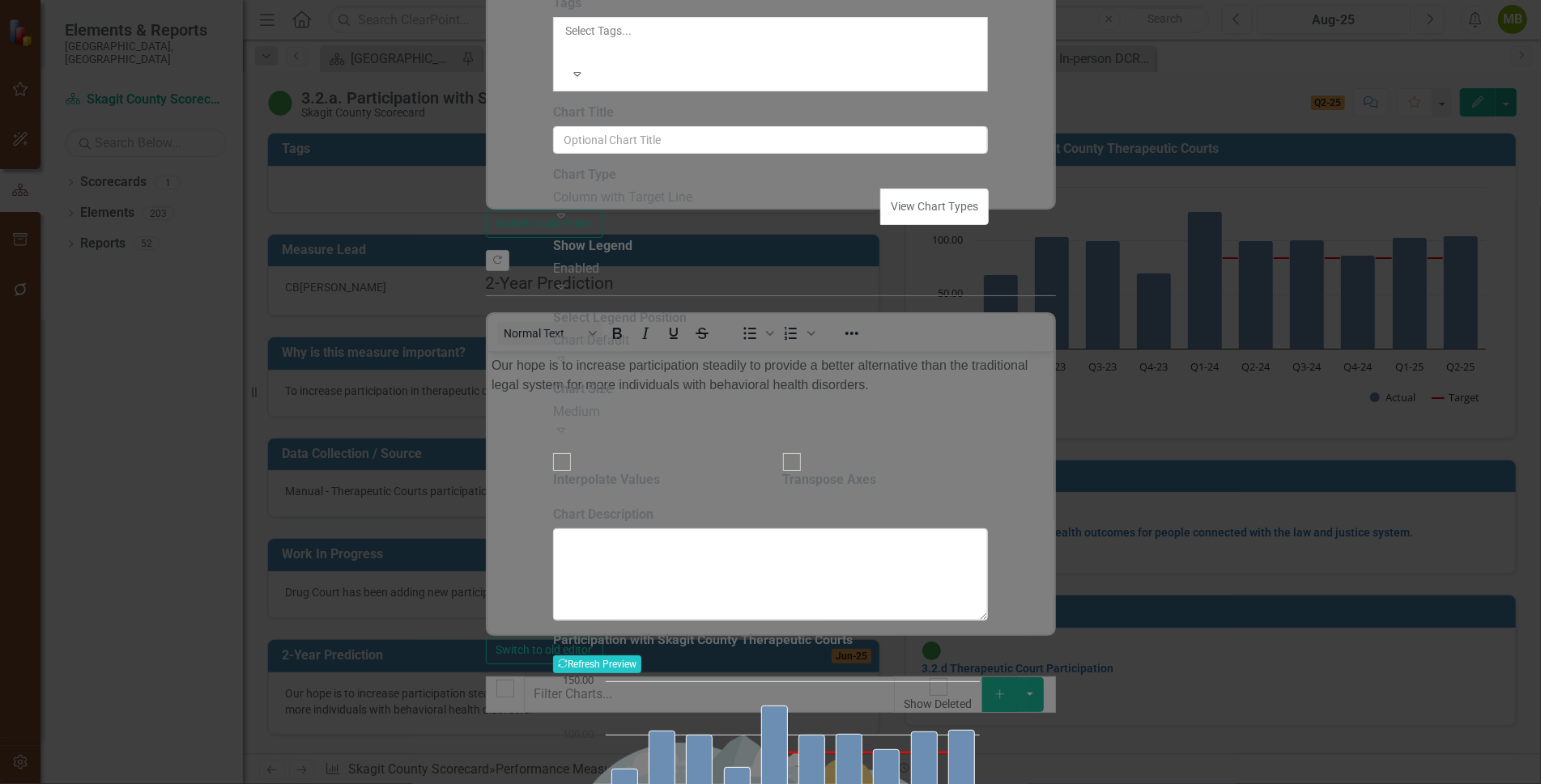
type input "3.2.a. Participation with Skagit County Therapeutic Courts"
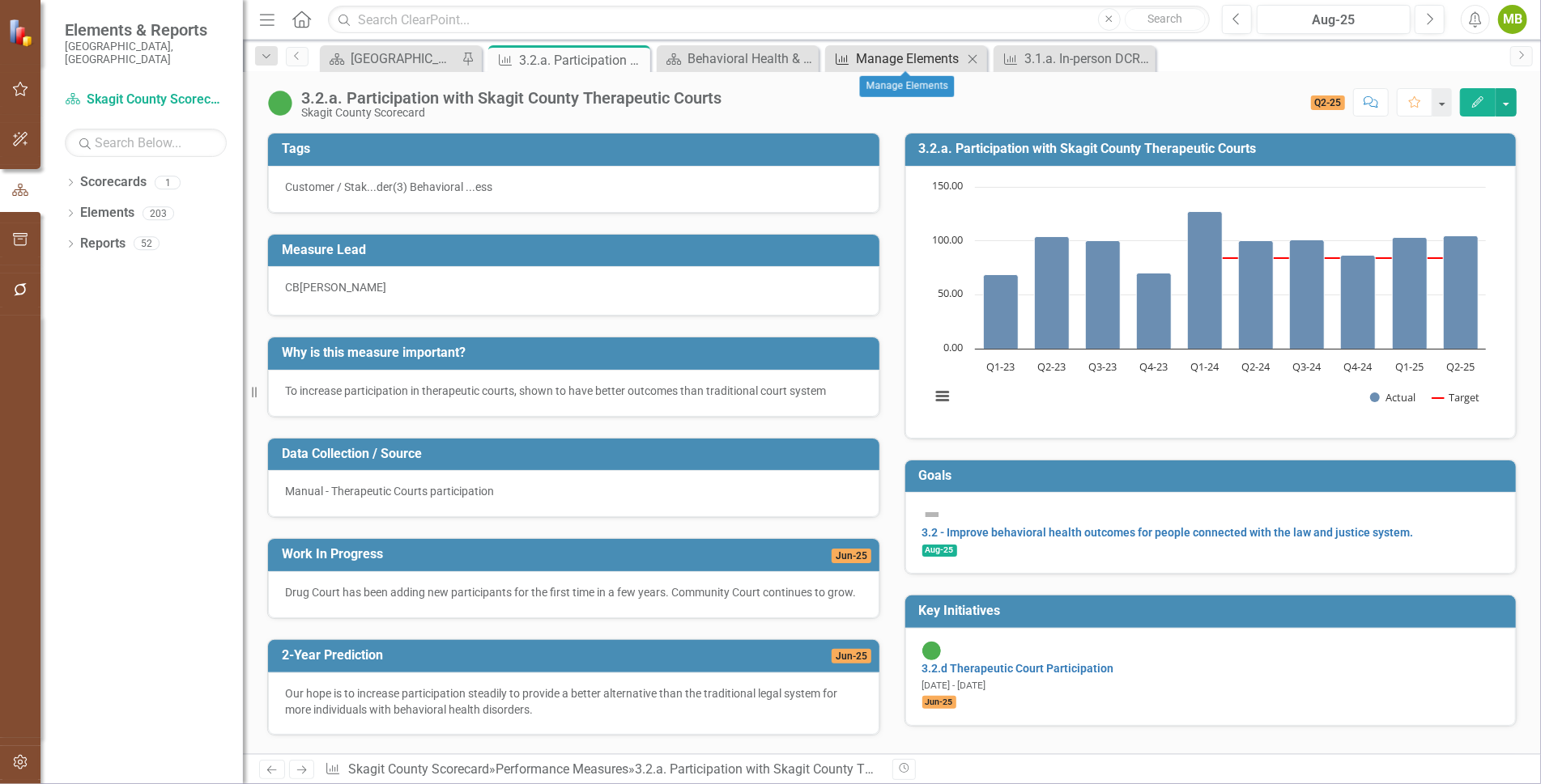
click at [897, 60] on div "Manage Elements" at bounding box center [909, 58] width 106 height 20
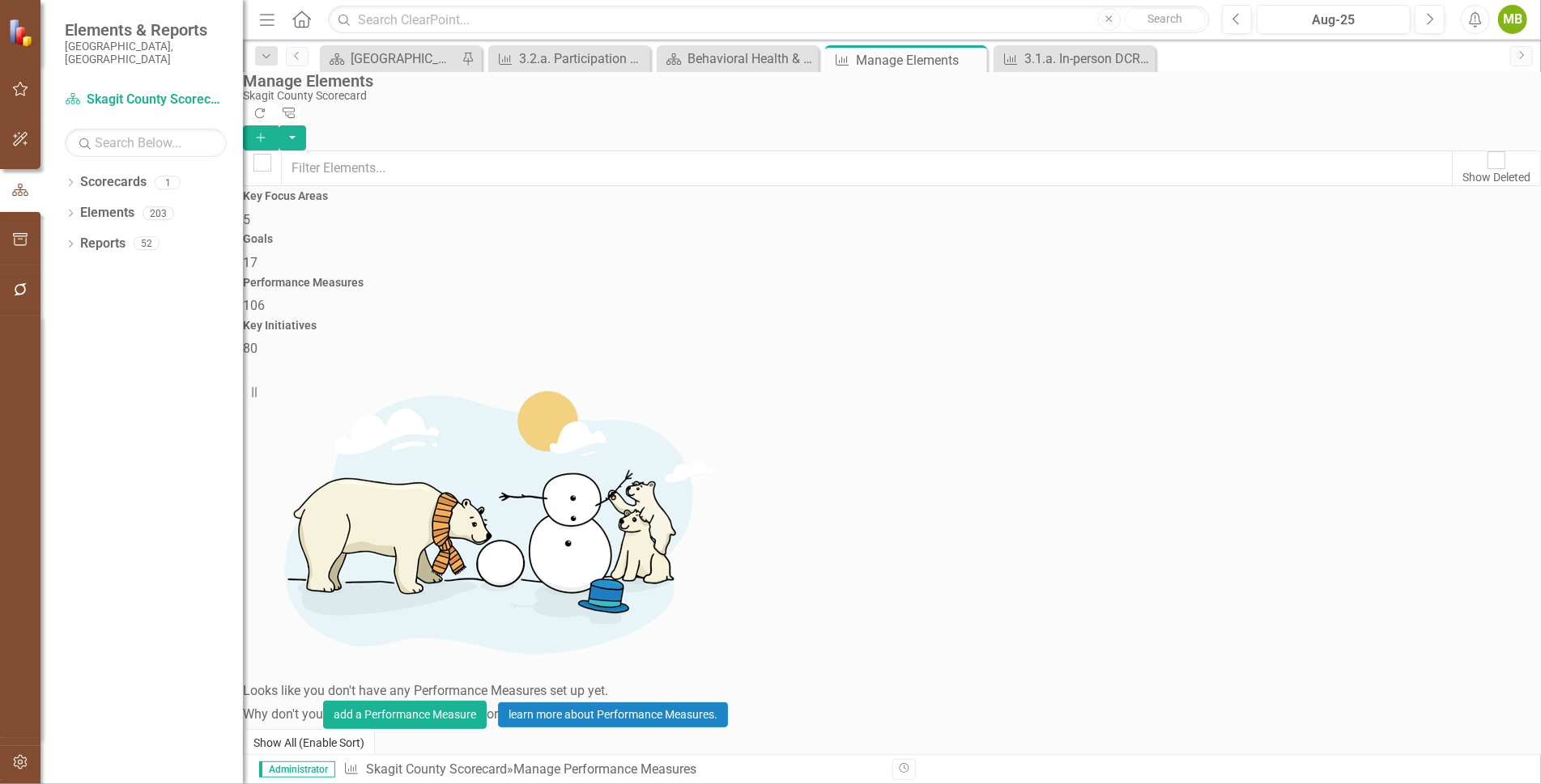
click at [324, 729] on button "Show All (Enable Sort)" at bounding box center [308, 743] width 132 height 29
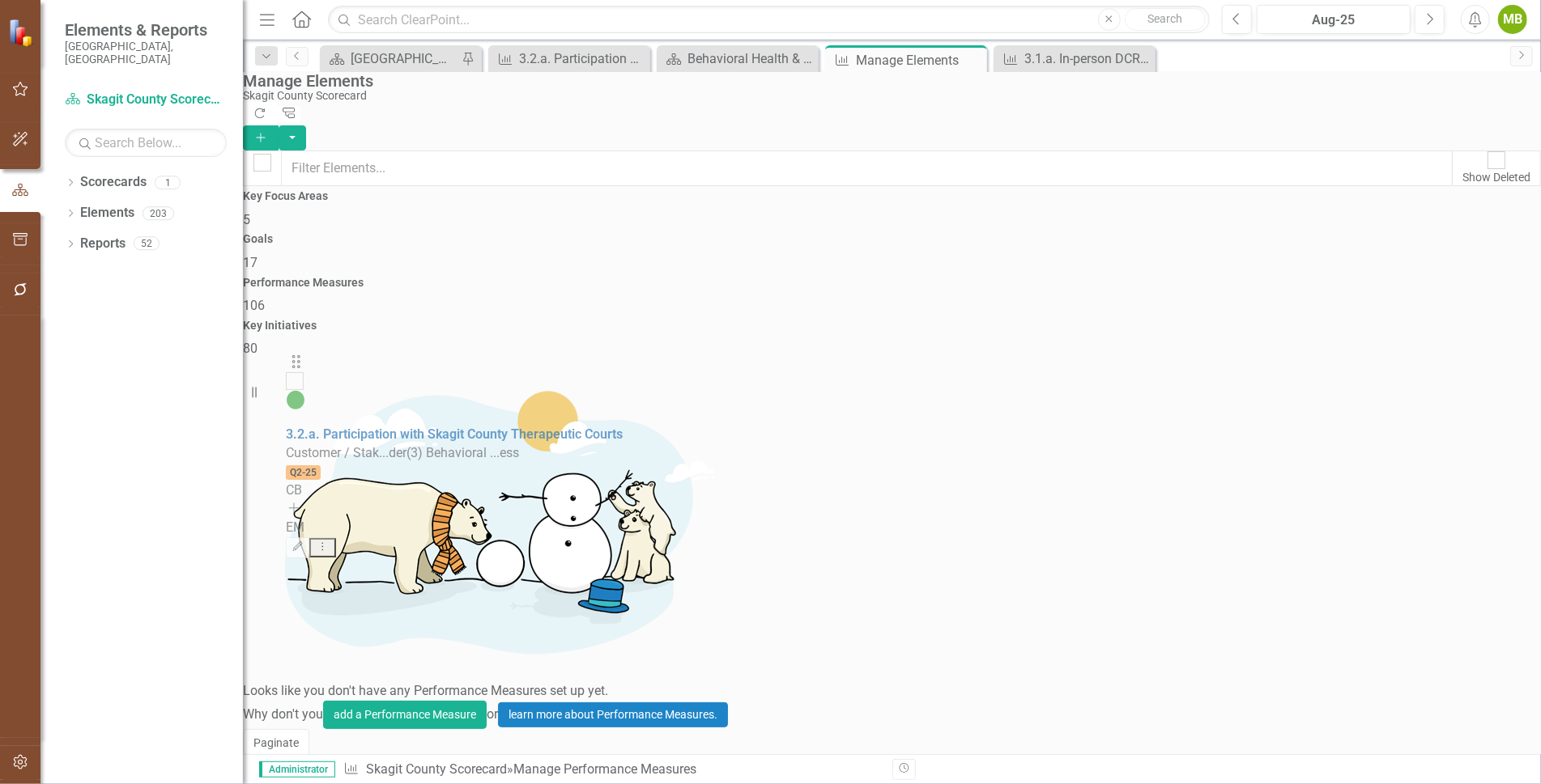
scroll to position [1053, 0]
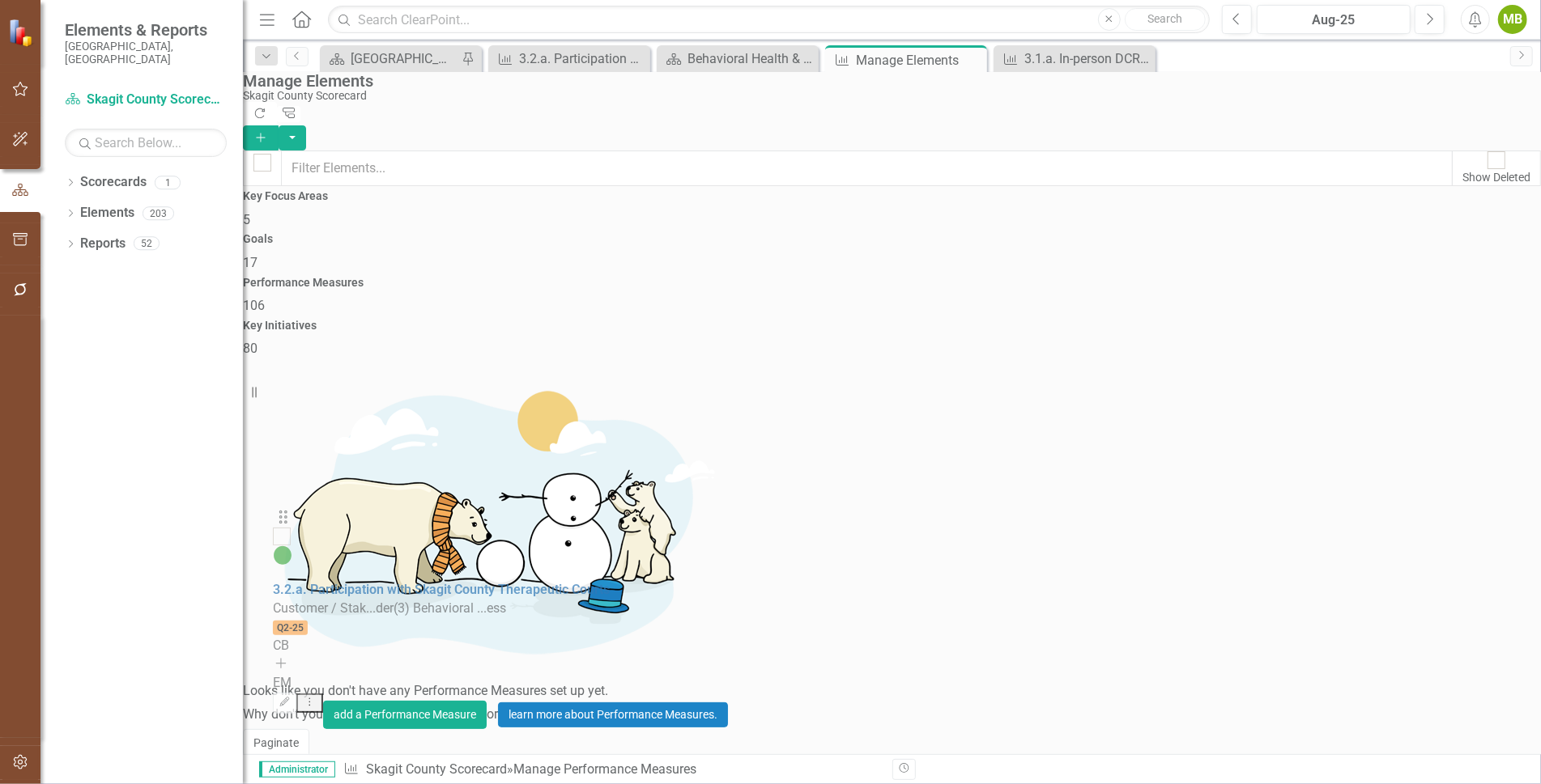
drag, startPoint x: 286, startPoint y: 597, endPoint x: 292, endPoint y: 526, distance: 71.3
checkbox input "false"
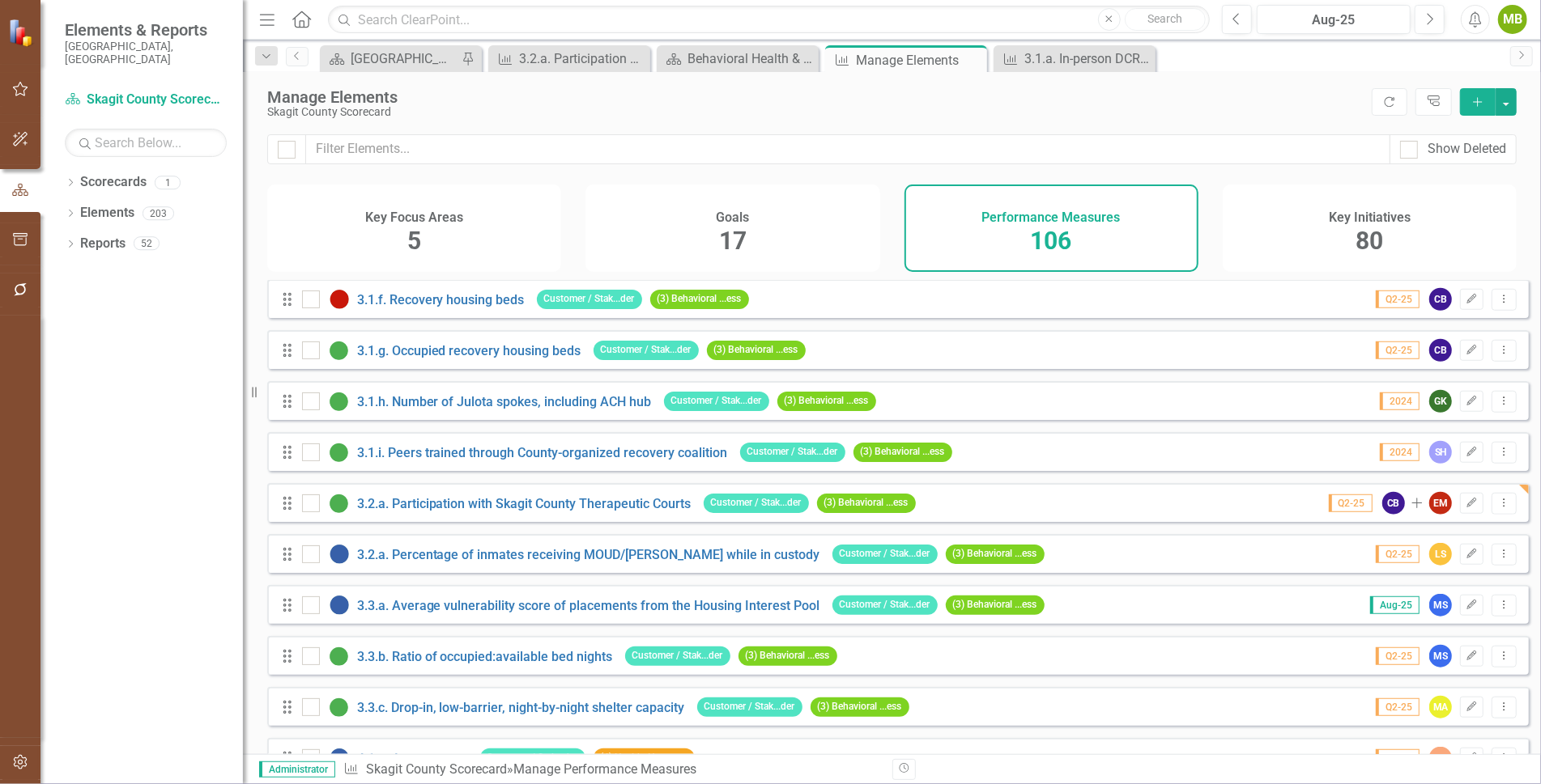
scroll to position [1079, 0]
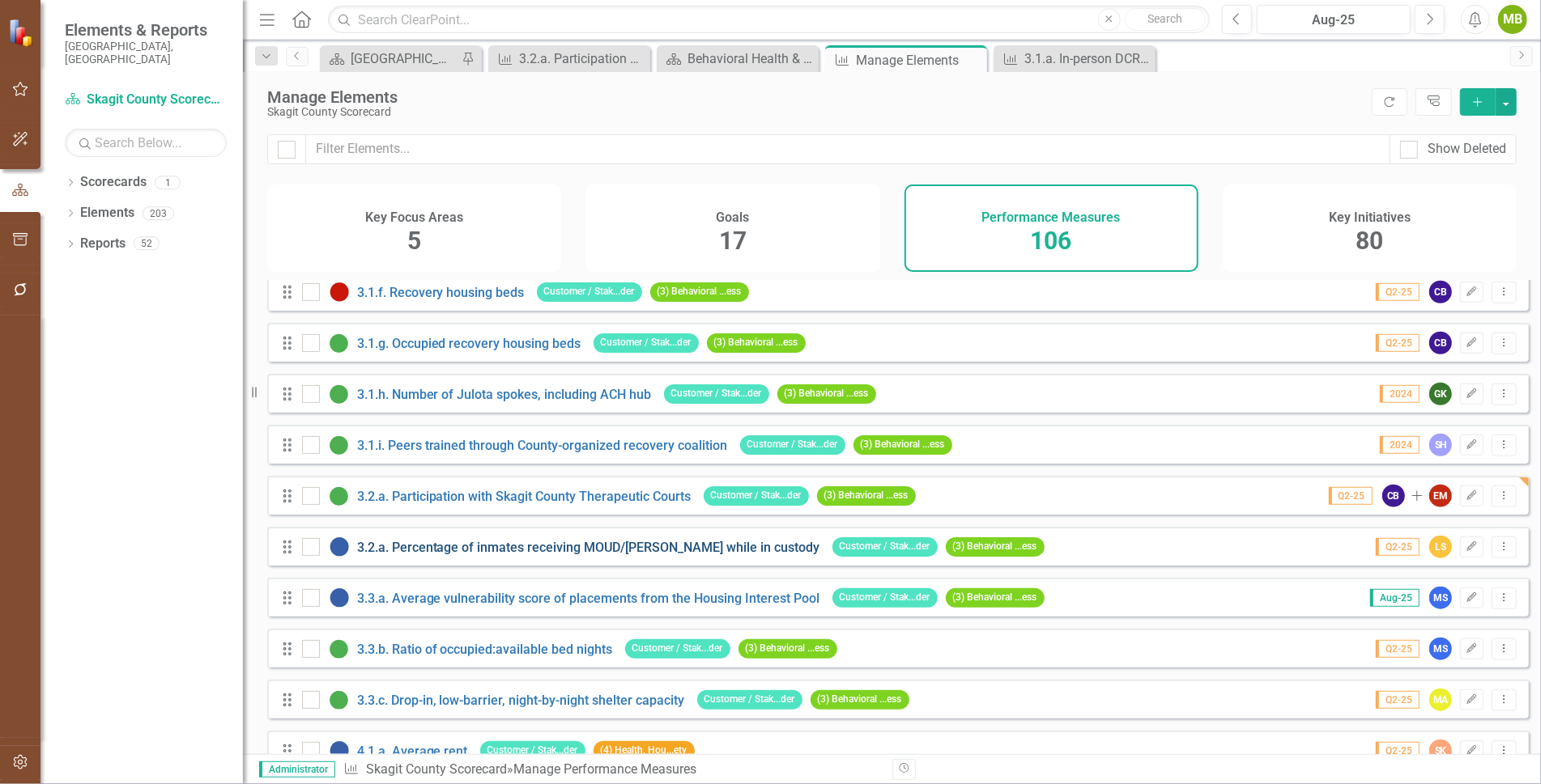
click at [421, 555] on link "3.2.a. Percentage of inmates receiving MOUD/[PERSON_NAME] while in custody" at bounding box center [588, 547] width 463 height 15
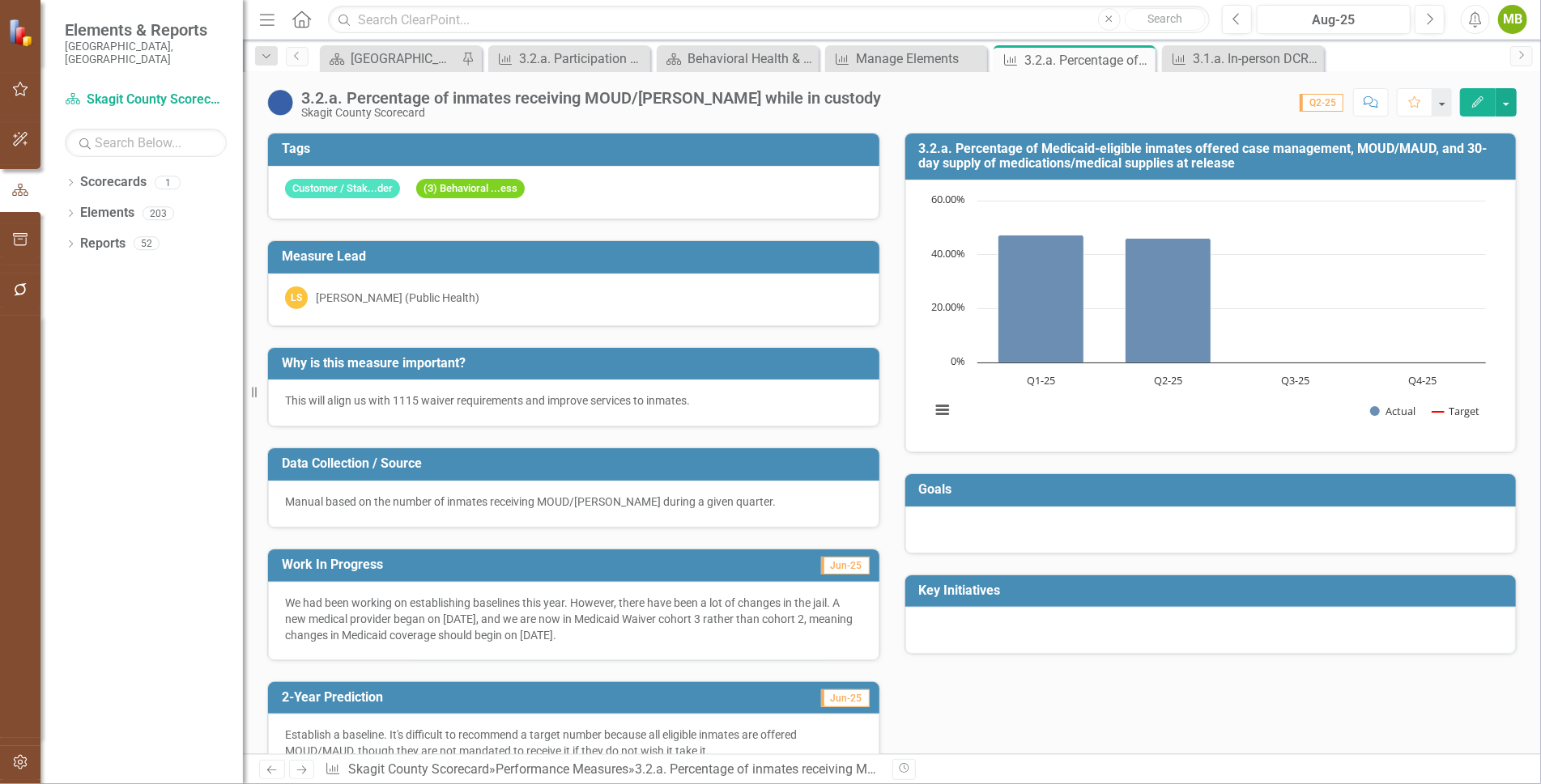
click at [1475, 93] on button "Edit" at bounding box center [1476, 103] width 35 height 29
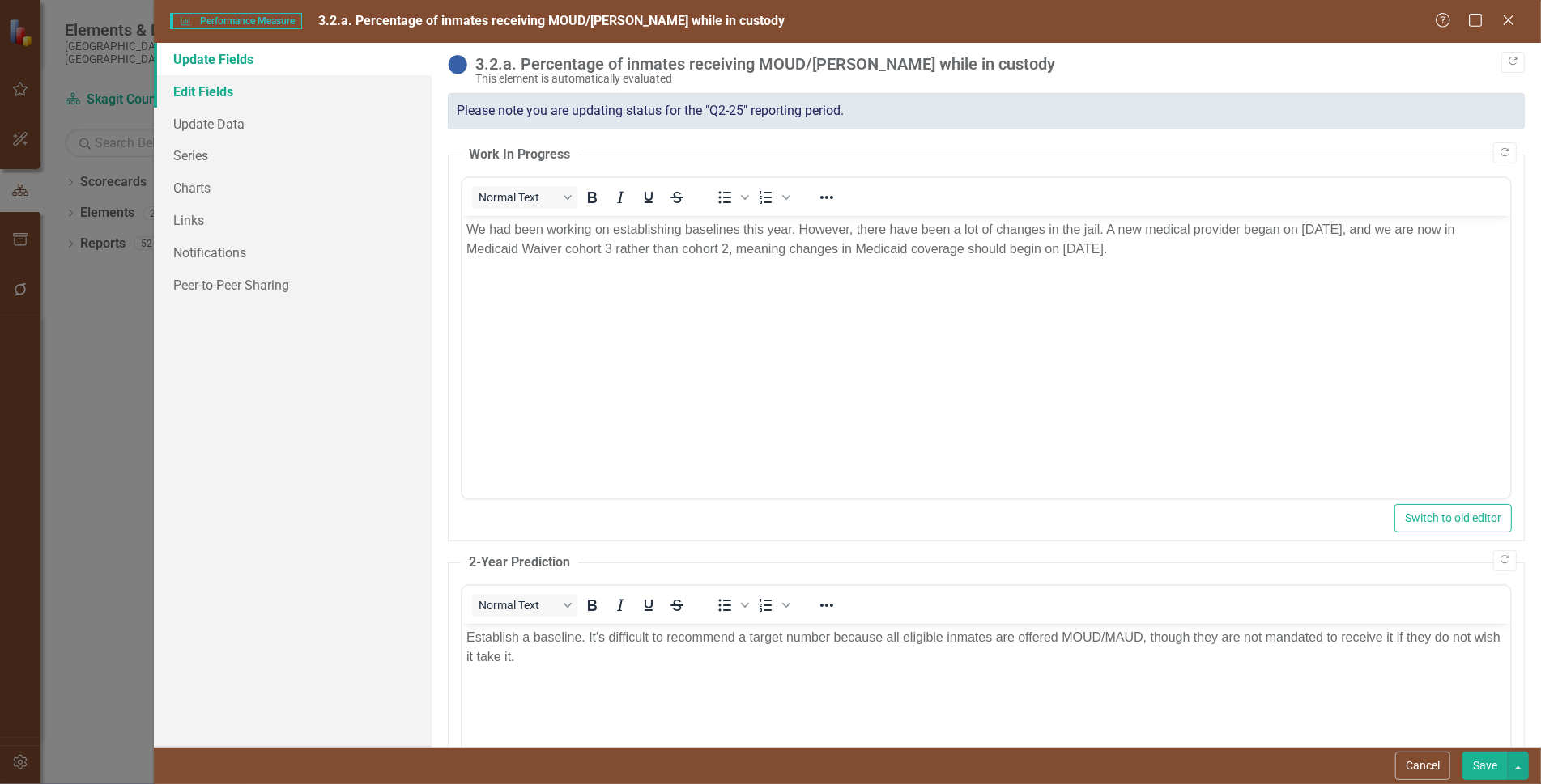
click at [206, 94] on link "Edit Fields" at bounding box center [293, 91] width 278 height 32
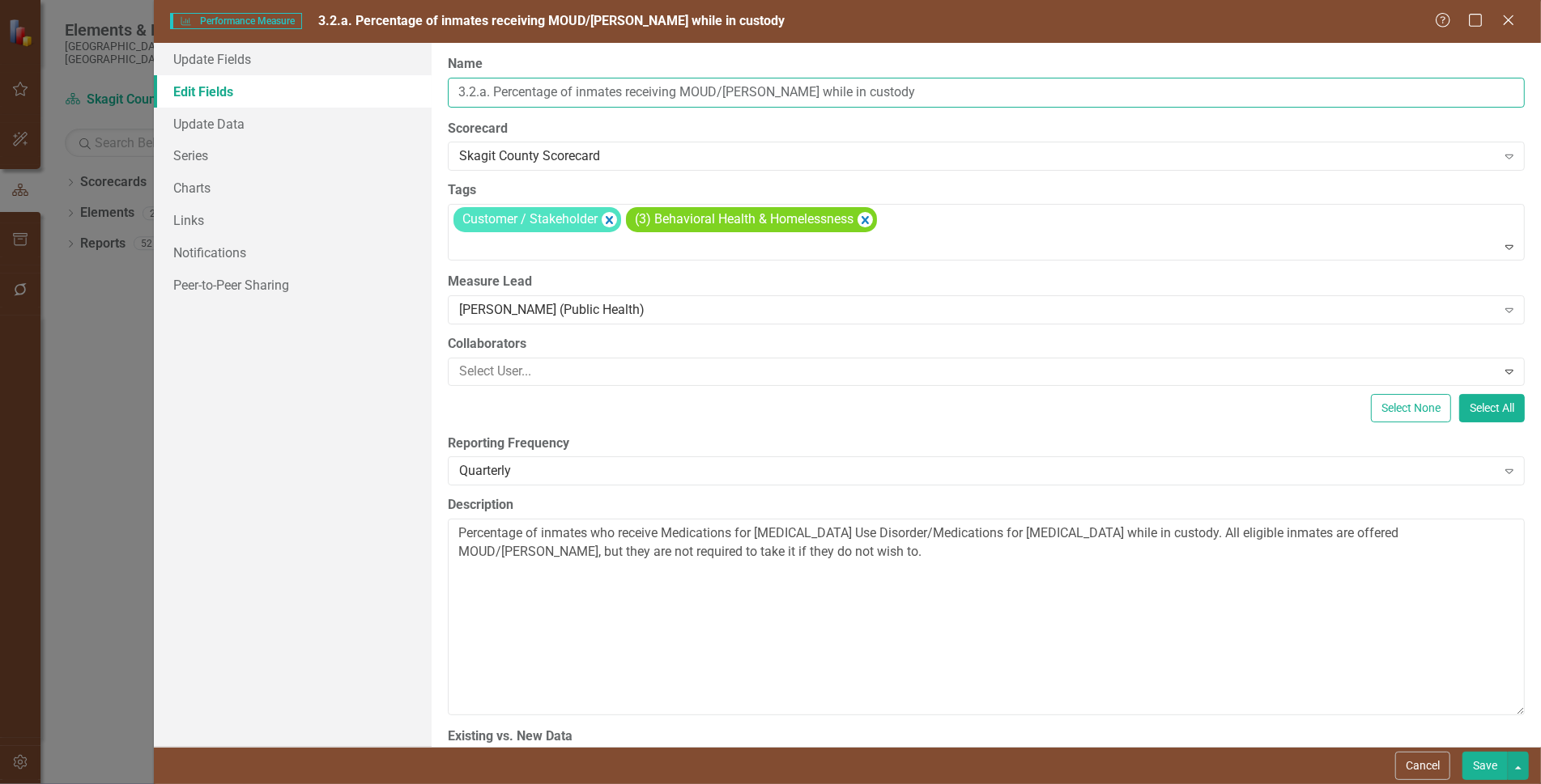
click at [487, 87] on input "3.2.a. Percentage of inmates receiving MOUD/[PERSON_NAME] while in custody" at bounding box center [986, 93] width 1077 height 30
type input "3.2.b. Percentage of inmates receiving MOUD/[PERSON_NAME] while in custody"
click at [1477, 766] on button "Save" at bounding box center [1485, 766] width 46 height 29
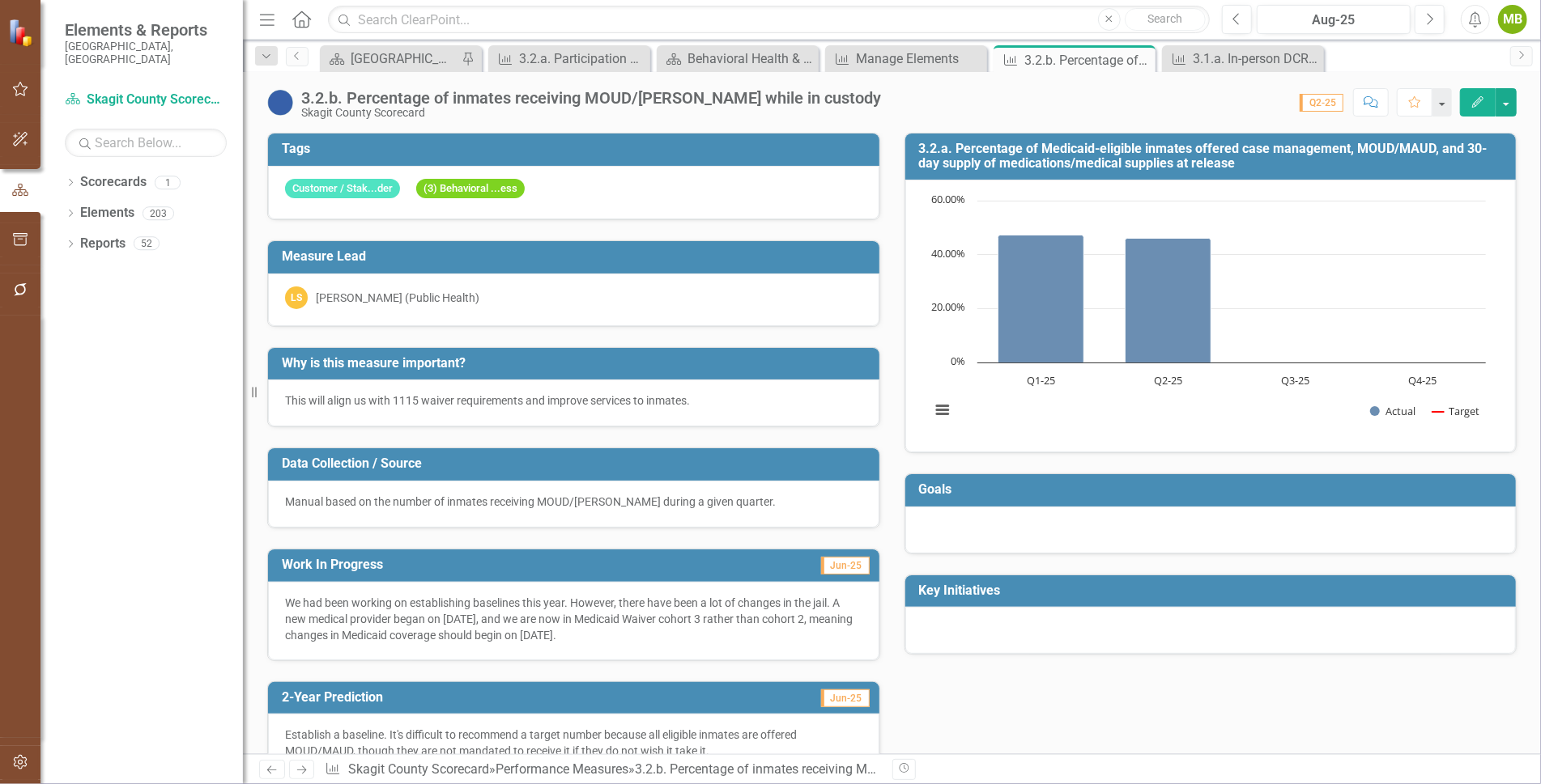
click at [1474, 98] on icon "Edit" at bounding box center [1477, 102] width 14 height 11
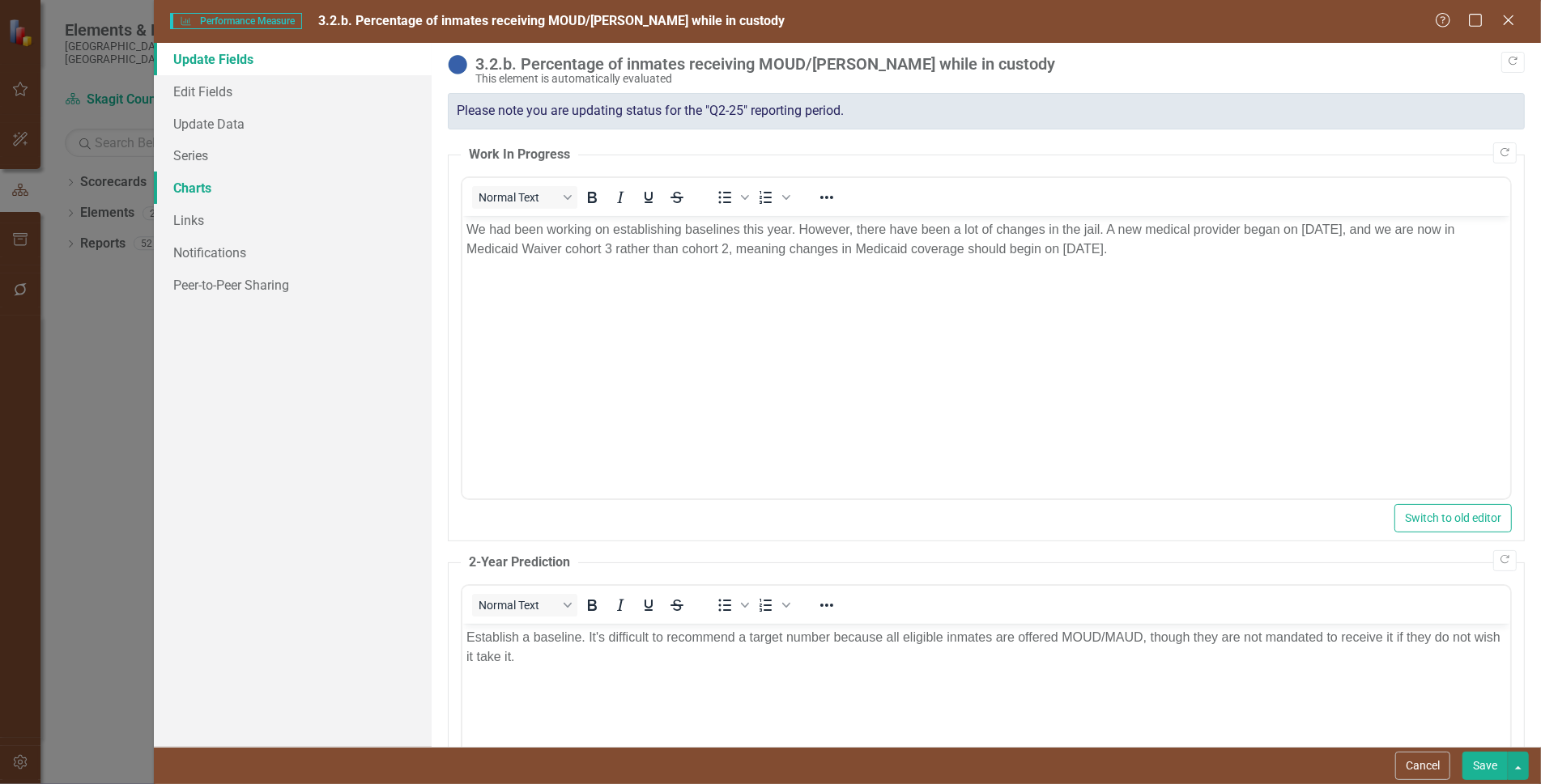
click at [194, 184] on link "Charts" at bounding box center [293, 188] width 278 height 32
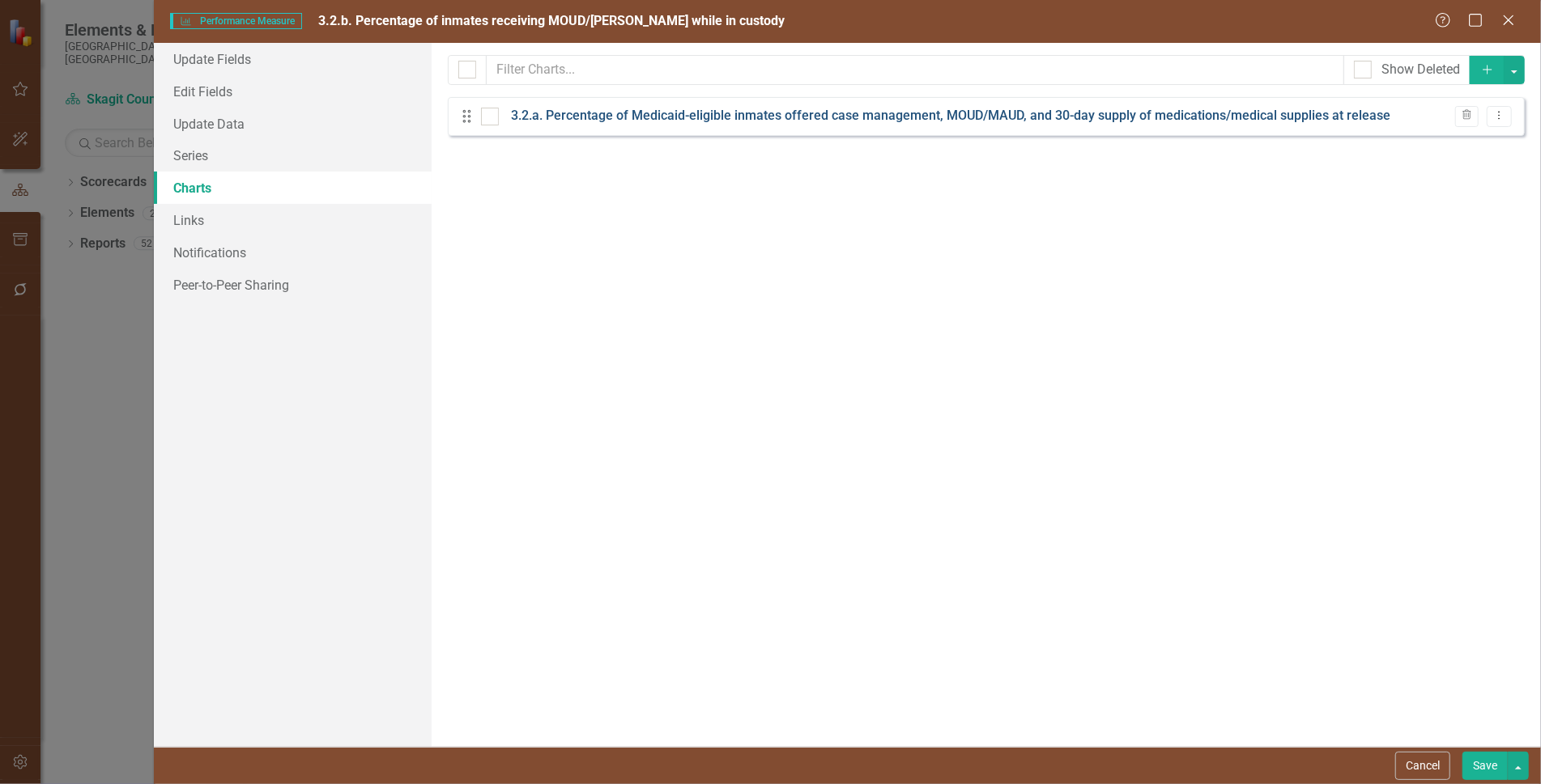
click at [557, 119] on link "3.2.a. Percentage of Medicaid-eligible inmates offered case management, MOUD/MA…" at bounding box center [950, 116] width 879 height 19
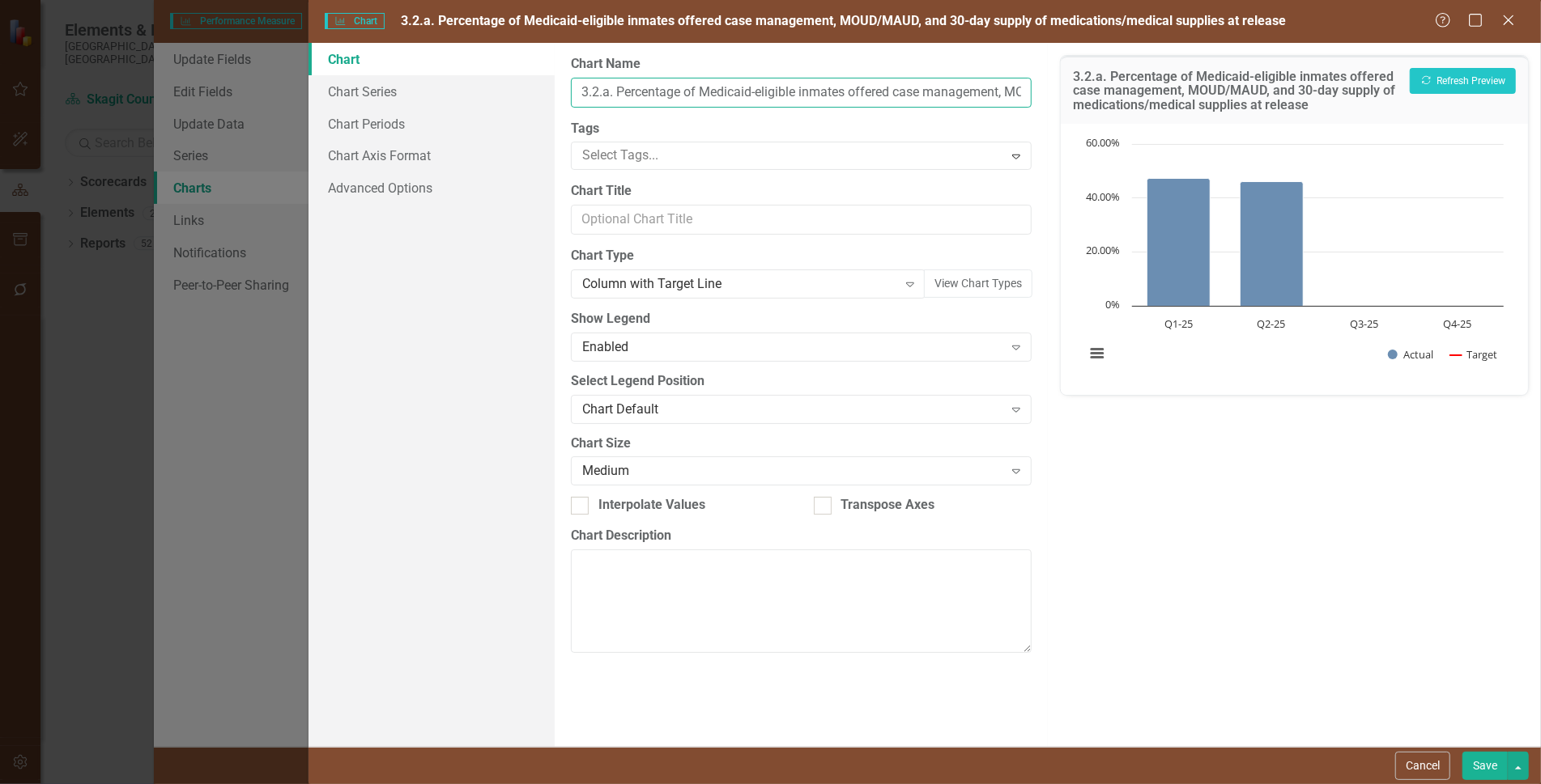
click at [607, 94] on input "3.2.a. Percentage of Medicaid-eligible inmates offered case management, MOUD/MA…" at bounding box center [800, 93] width 461 height 30
type input "3.2.b. Percentage of Medicaid-eligible inmates offered case management, MOUD/MA…"
click at [1484, 763] on button "Save" at bounding box center [1485, 766] width 46 height 29
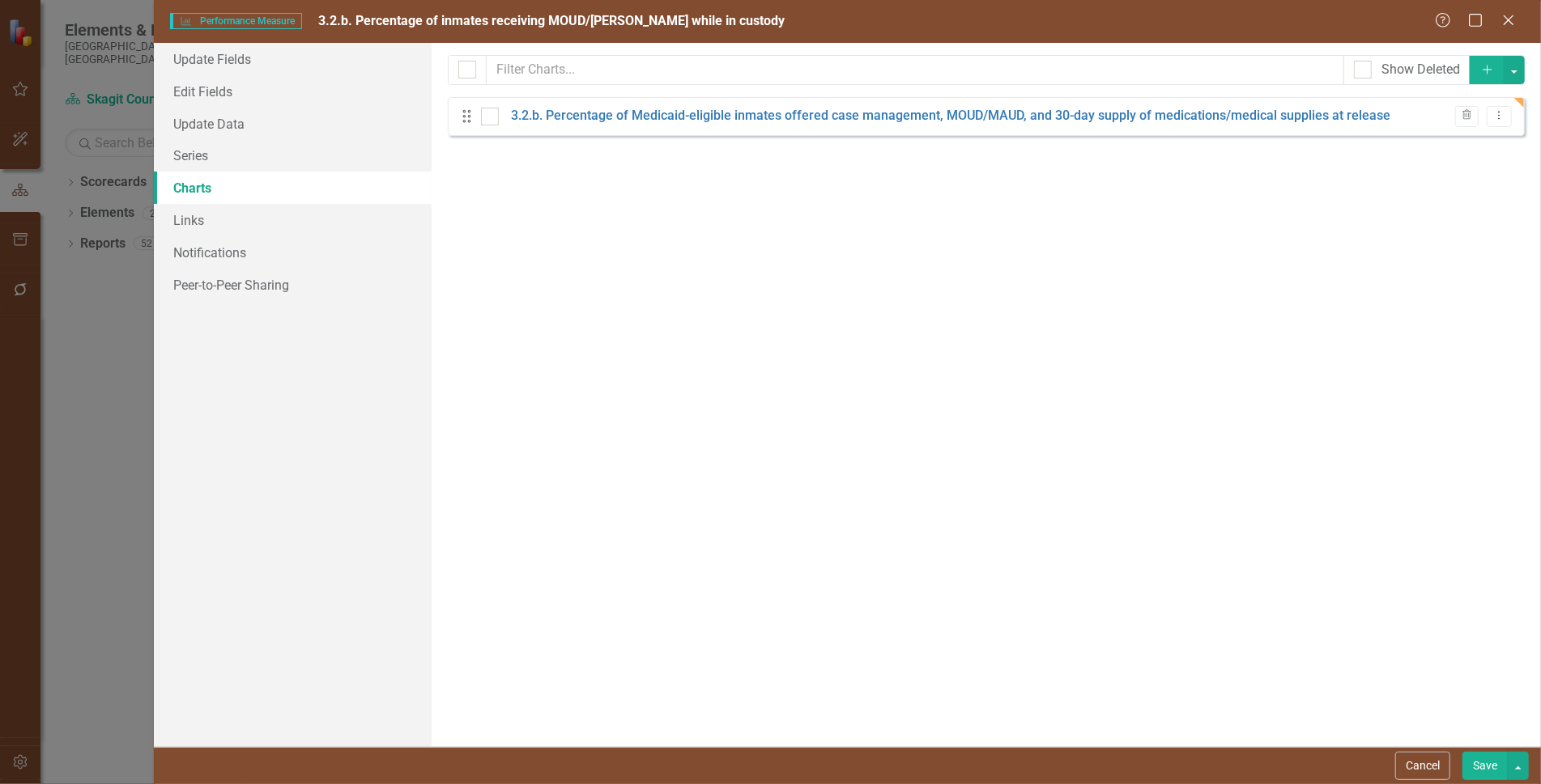
click at [1487, 765] on button "Save" at bounding box center [1485, 766] width 46 height 29
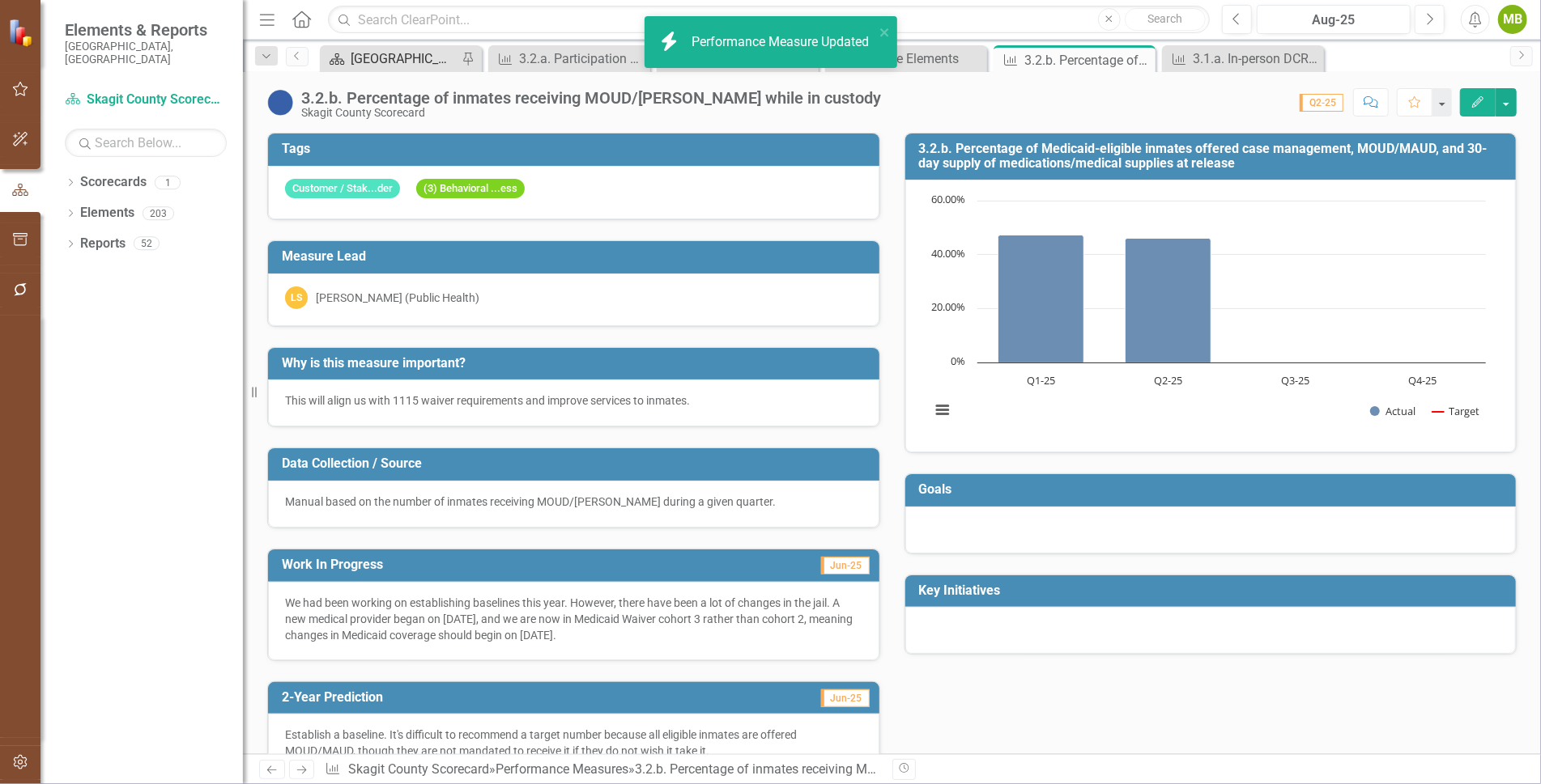
click at [396, 53] on div "[GEOGRAPHIC_DATA] Page" at bounding box center [404, 58] width 106 height 20
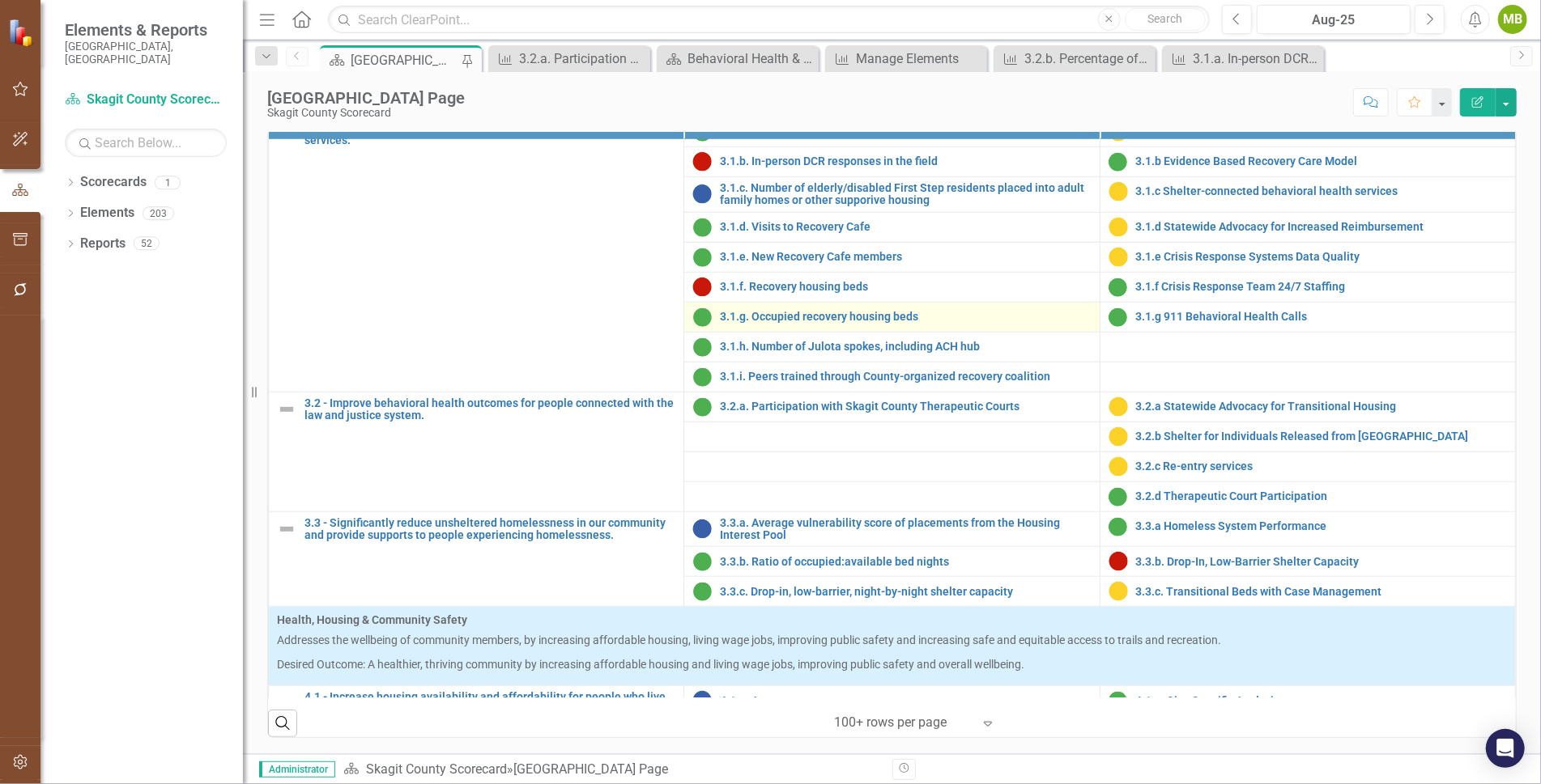
scroll to position [985, 0]
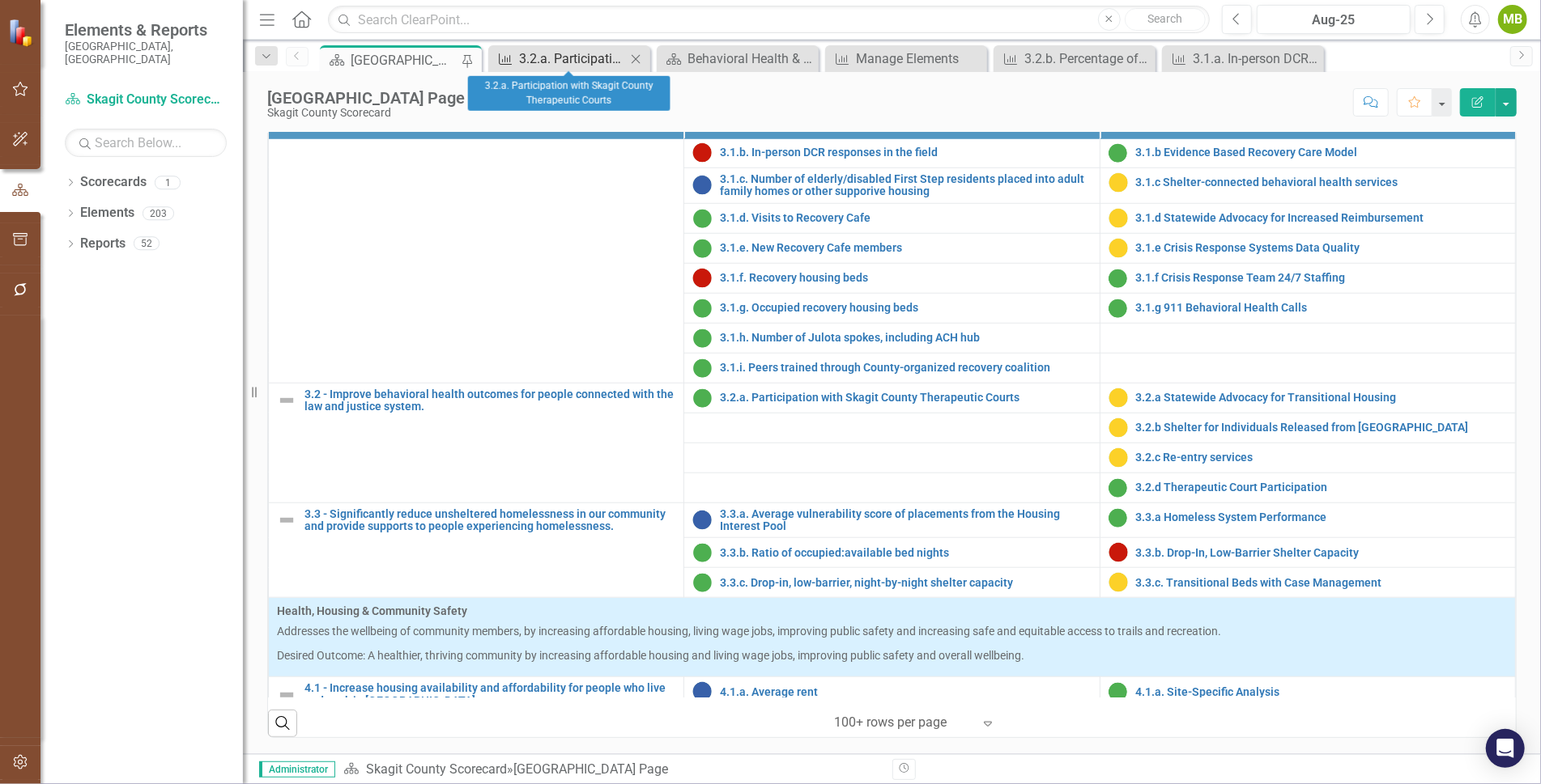
click at [592, 53] on div "3.2.a. Participation with Skagit County Therapeutic Courts" at bounding box center [572, 58] width 106 height 20
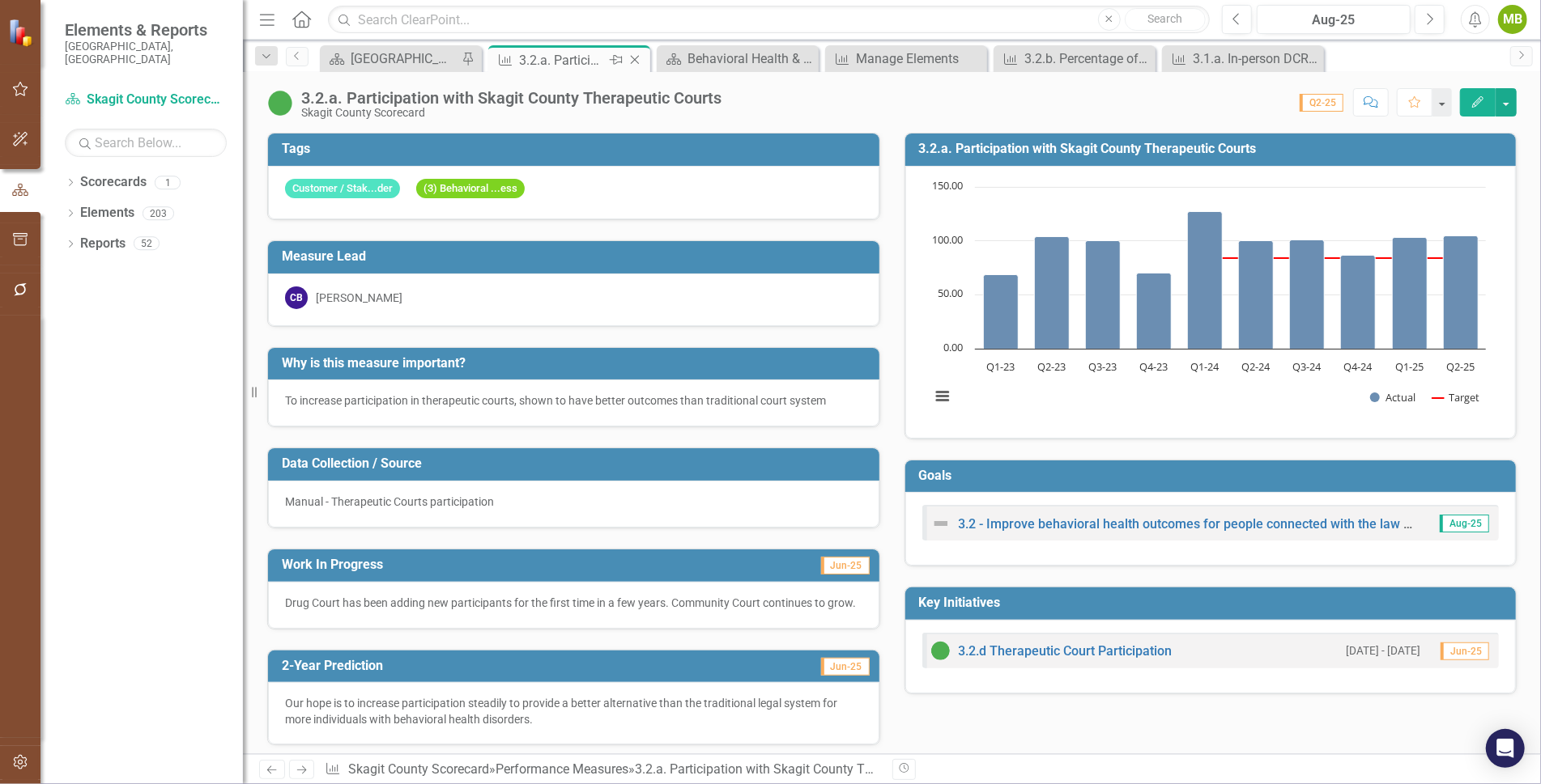
click at [633, 58] on icon at bounding box center [634, 60] width 9 height 9
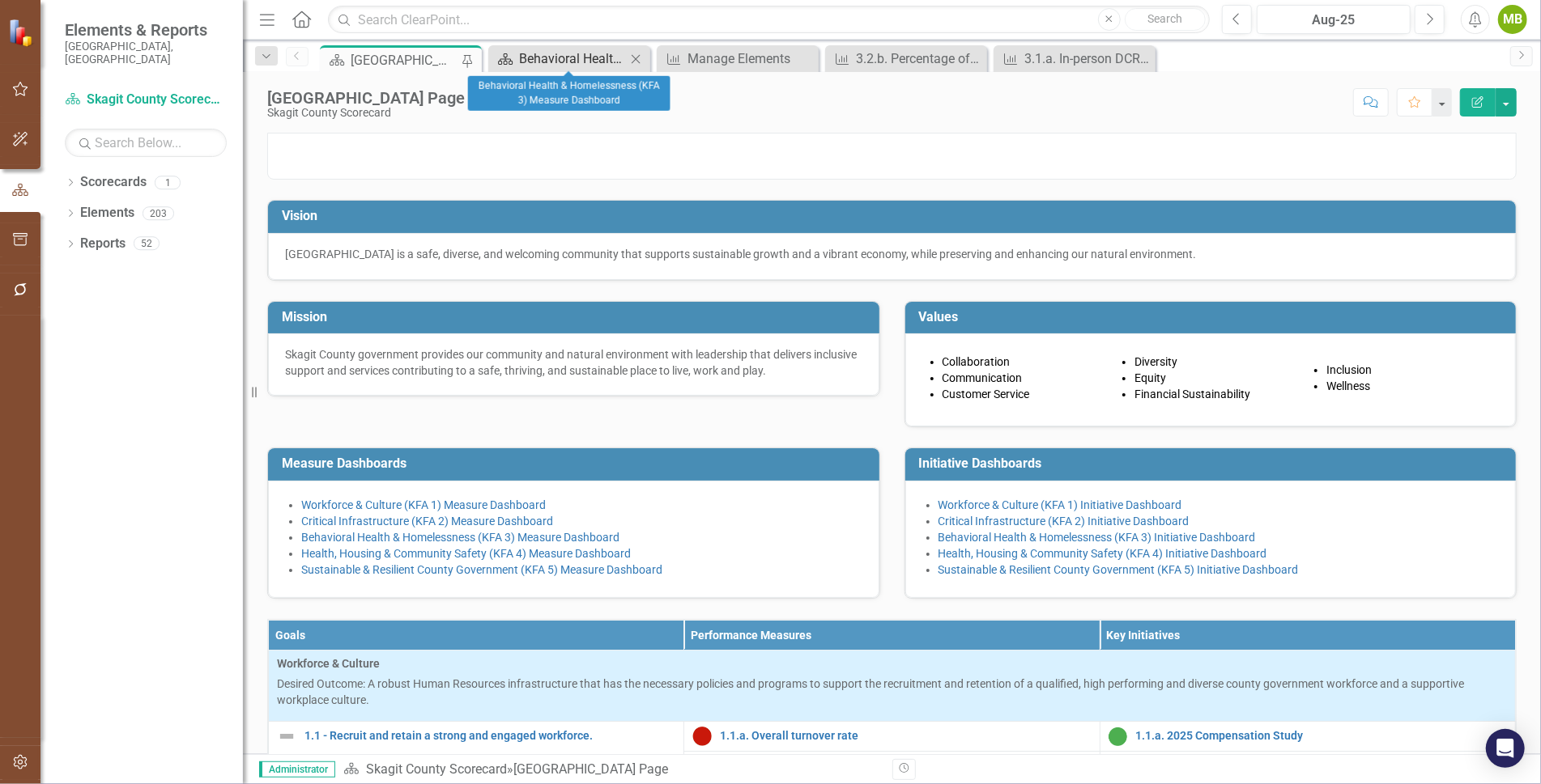
click at [595, 60] on div "Behavioral Health & Homelessness (KFA 3) Measure Dashboard" at bounding box center [572, 58] width 106 height 20
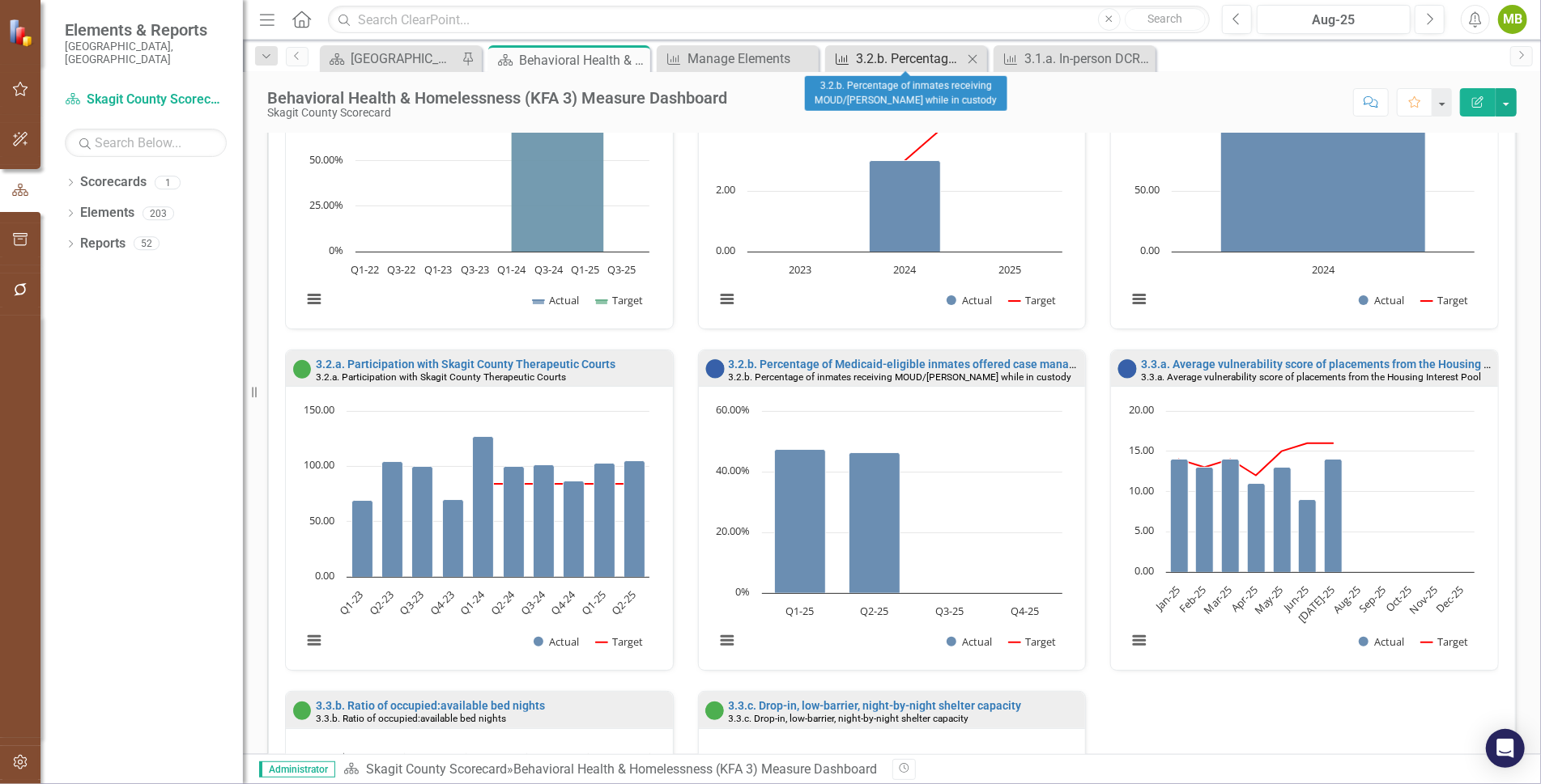
click at [887, 59] on div "3.2.b. Percentage of inmates receiving MOUD/[PERSON_NAME] while in custody" at bounding box center [909, 58] width 106 height 20
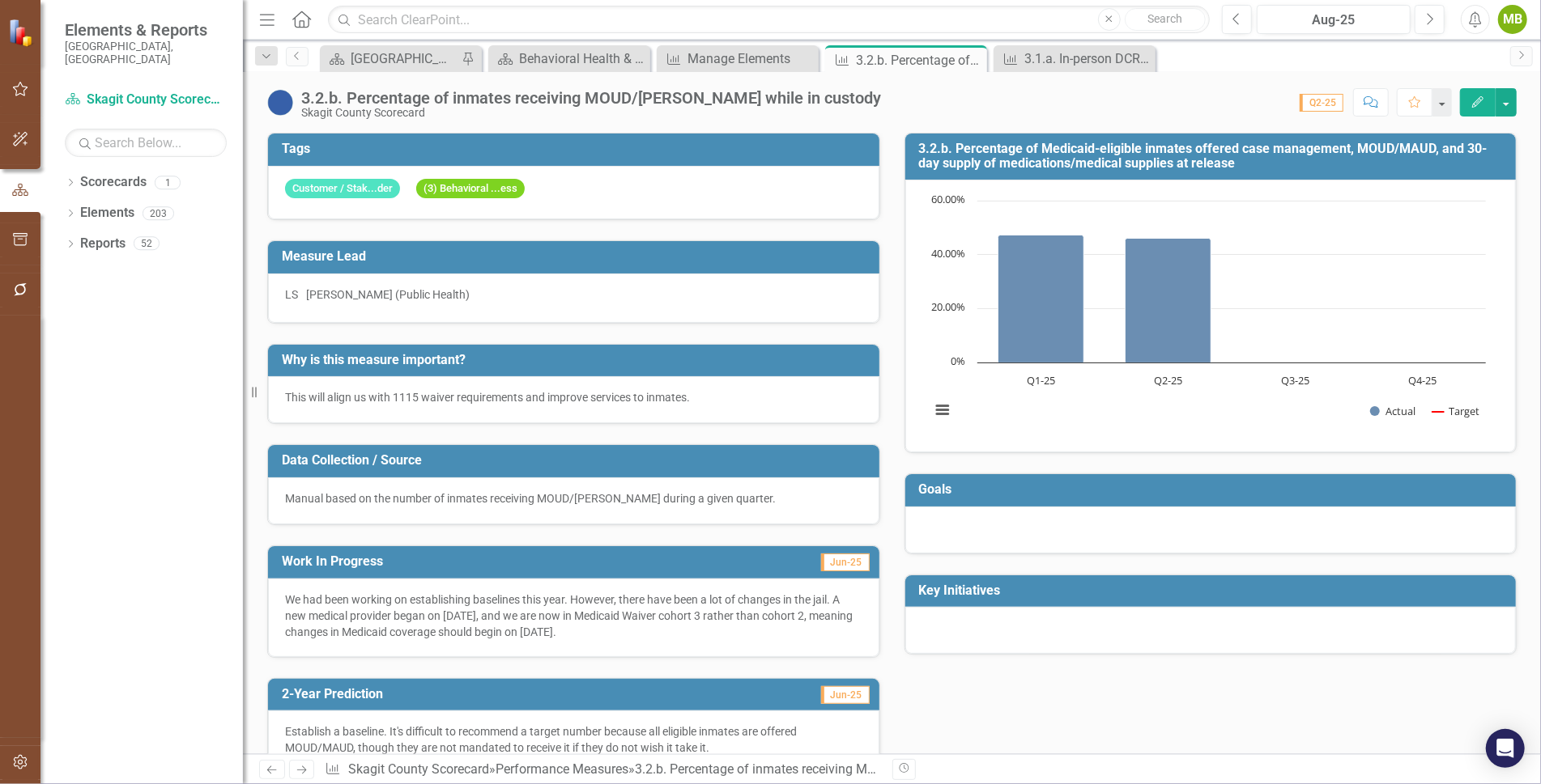
click at [1475, 99] on icon "Edit" at bounding box center [1477, 102] width 14 height 11
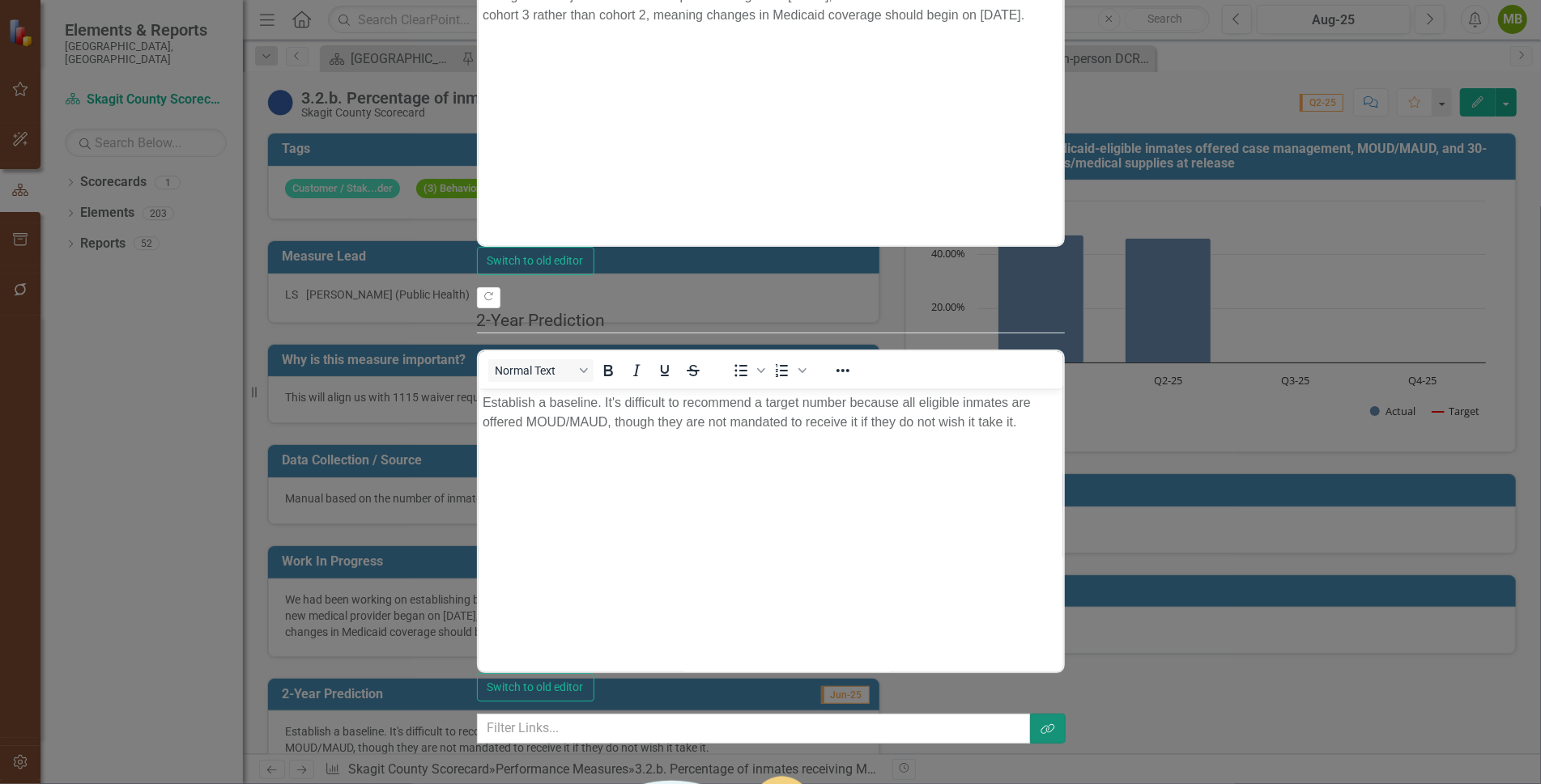
click at [1055, 723] on icon "Link Tag" at bounding box center [1047, 729] width 14 height 11
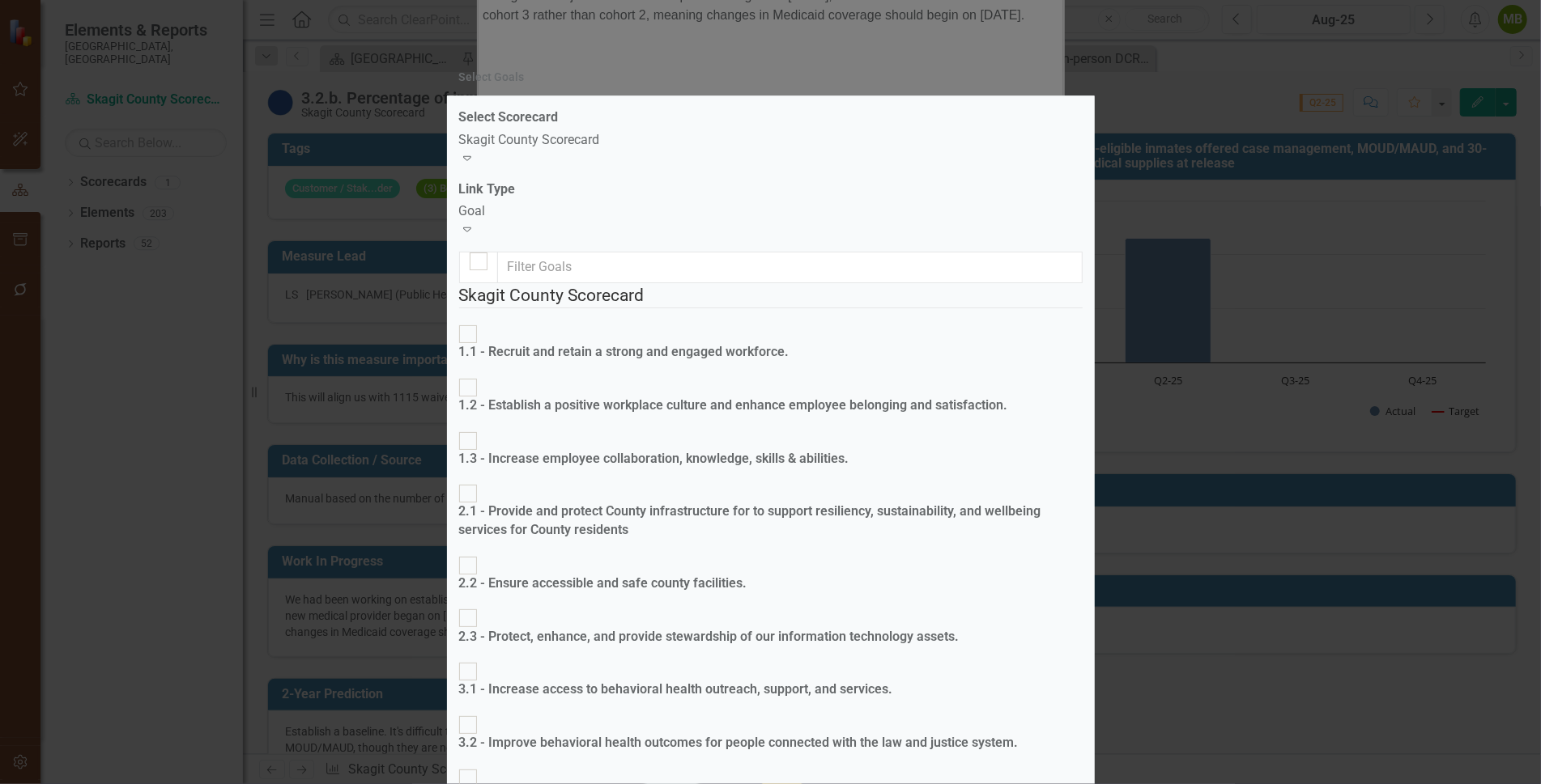
click at [477, 717] on div at bounding box center [468, 725] width 18 height 18
click at [480, 712] on input "3.2 - Improve behavioral health outcomes for people connected with the law and …" at bounding box center [468, 724] width 25 height 25
checkbox input "true"
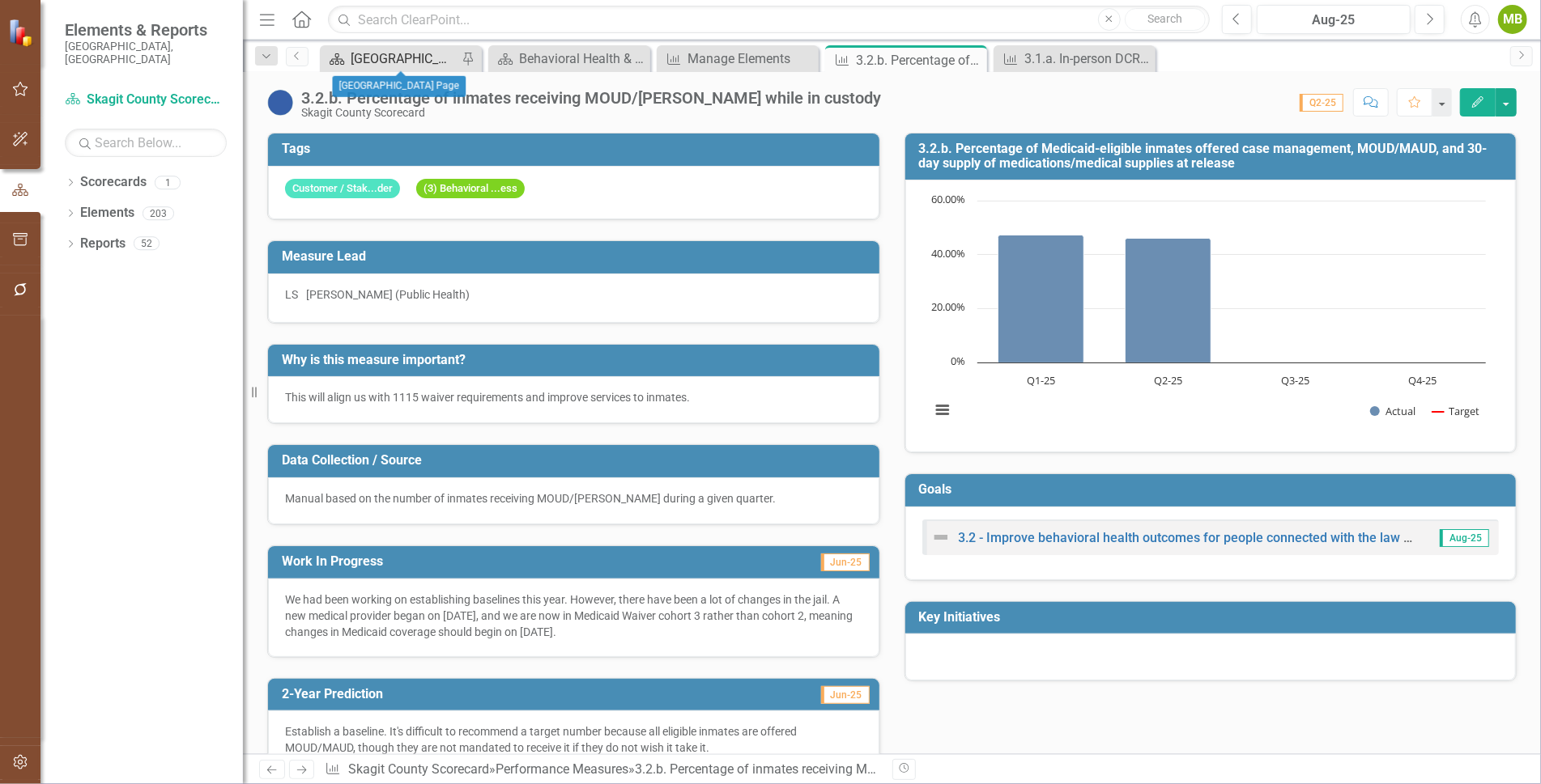
click at [377, 58] on div "[GEOGRAPHIC_DATA] Page" at bounding box center [404, 58] width 106 height 20
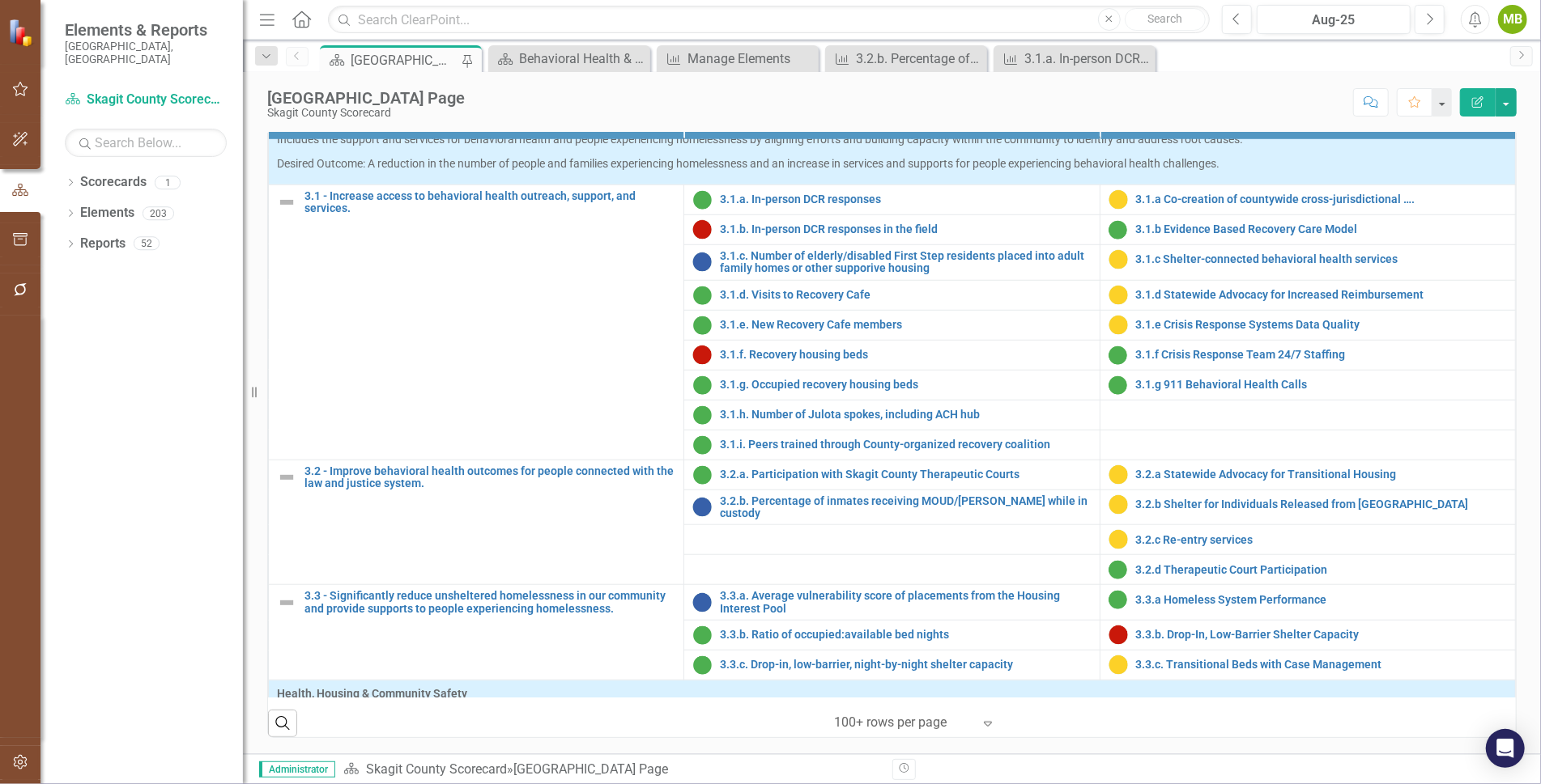
scroll to position [927, 0]
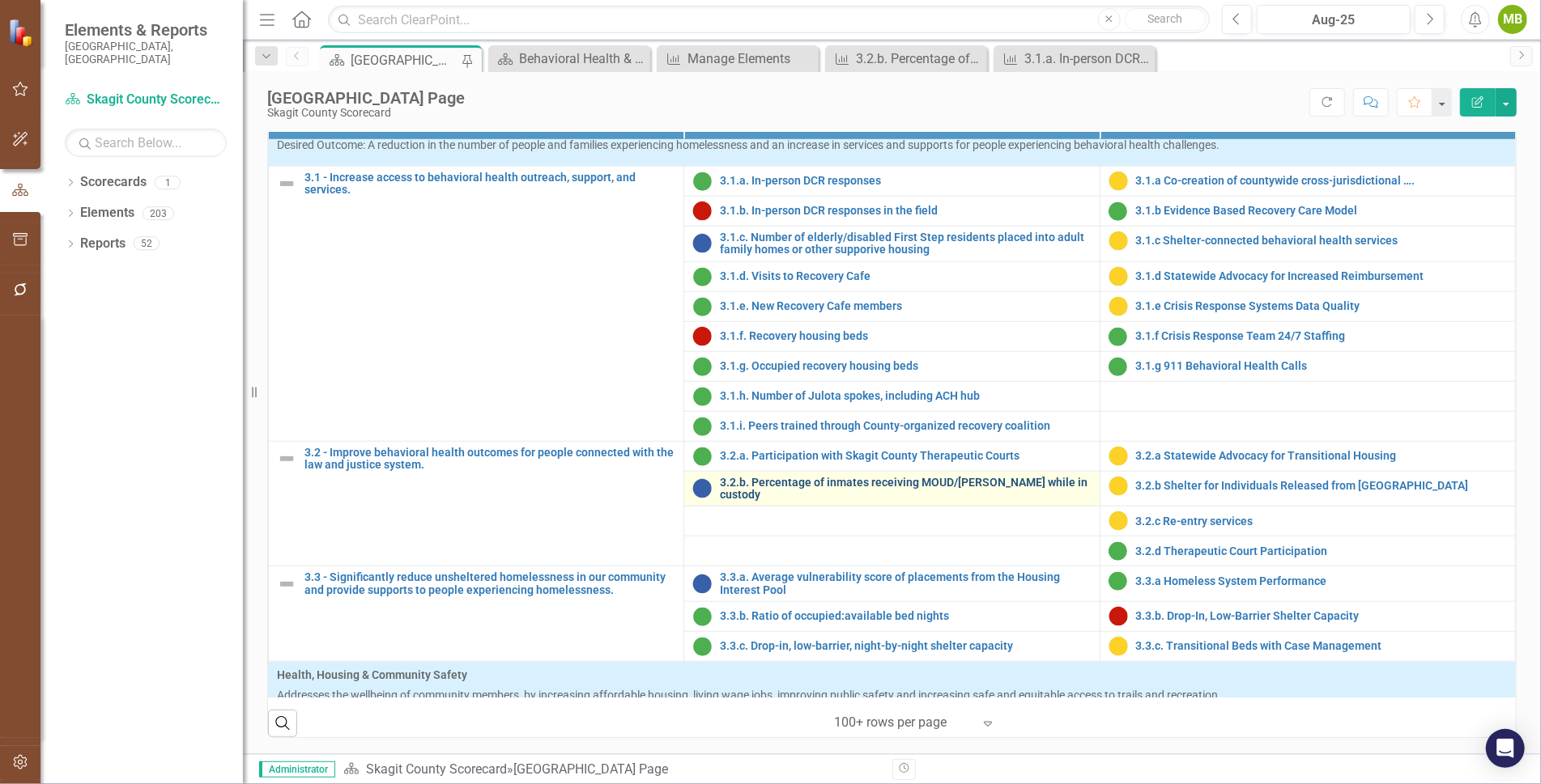
click at [773, 487] on link "3.2.b. Percentage of inmates receiving MOUD/[PERSON_NAME] while in custody" at bounding box center [905, 489] width 371 height 25
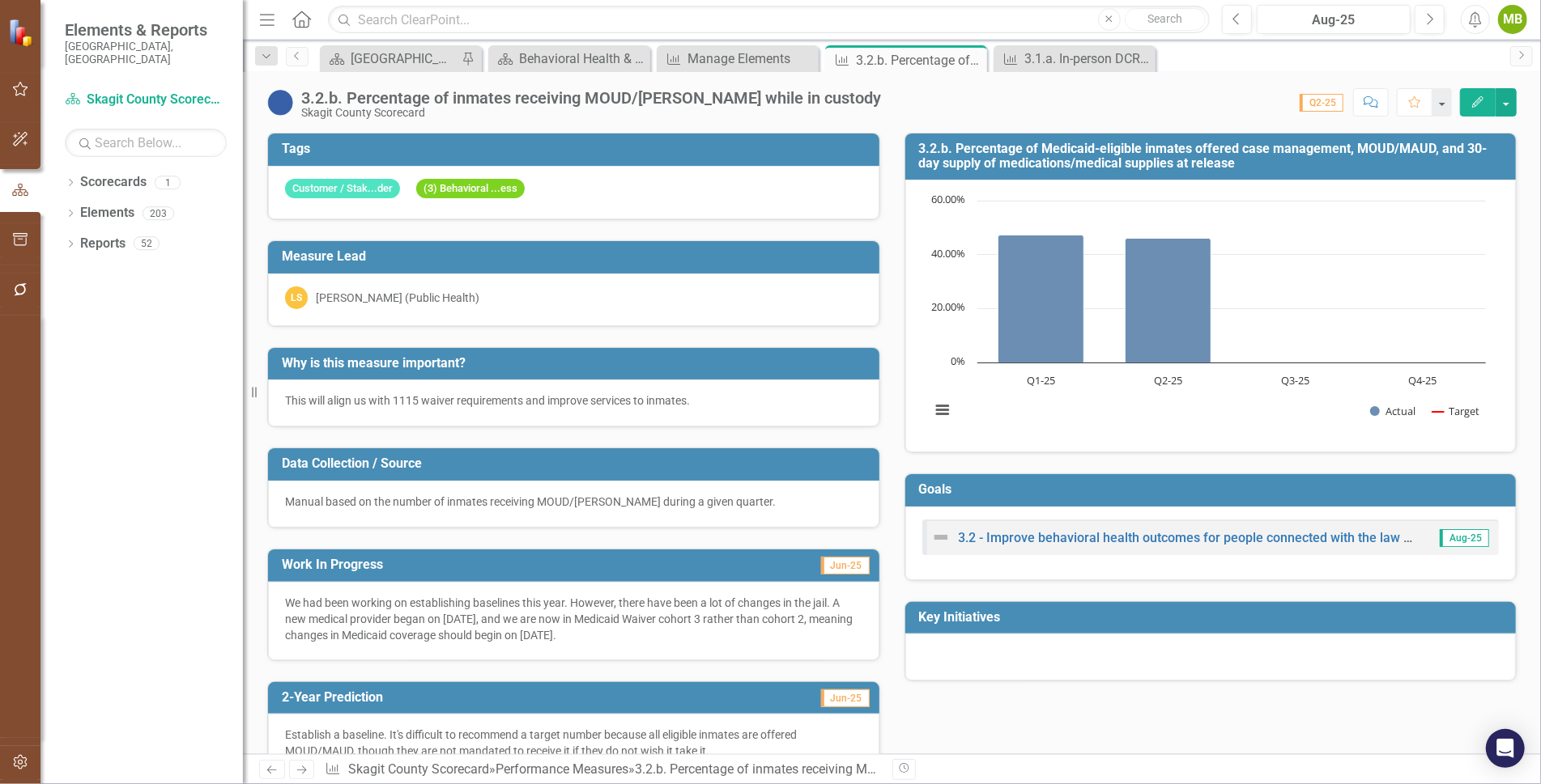
click at [1482, 96] on icon "Edit" at bounding box center [1477, 102] width 14 height 11
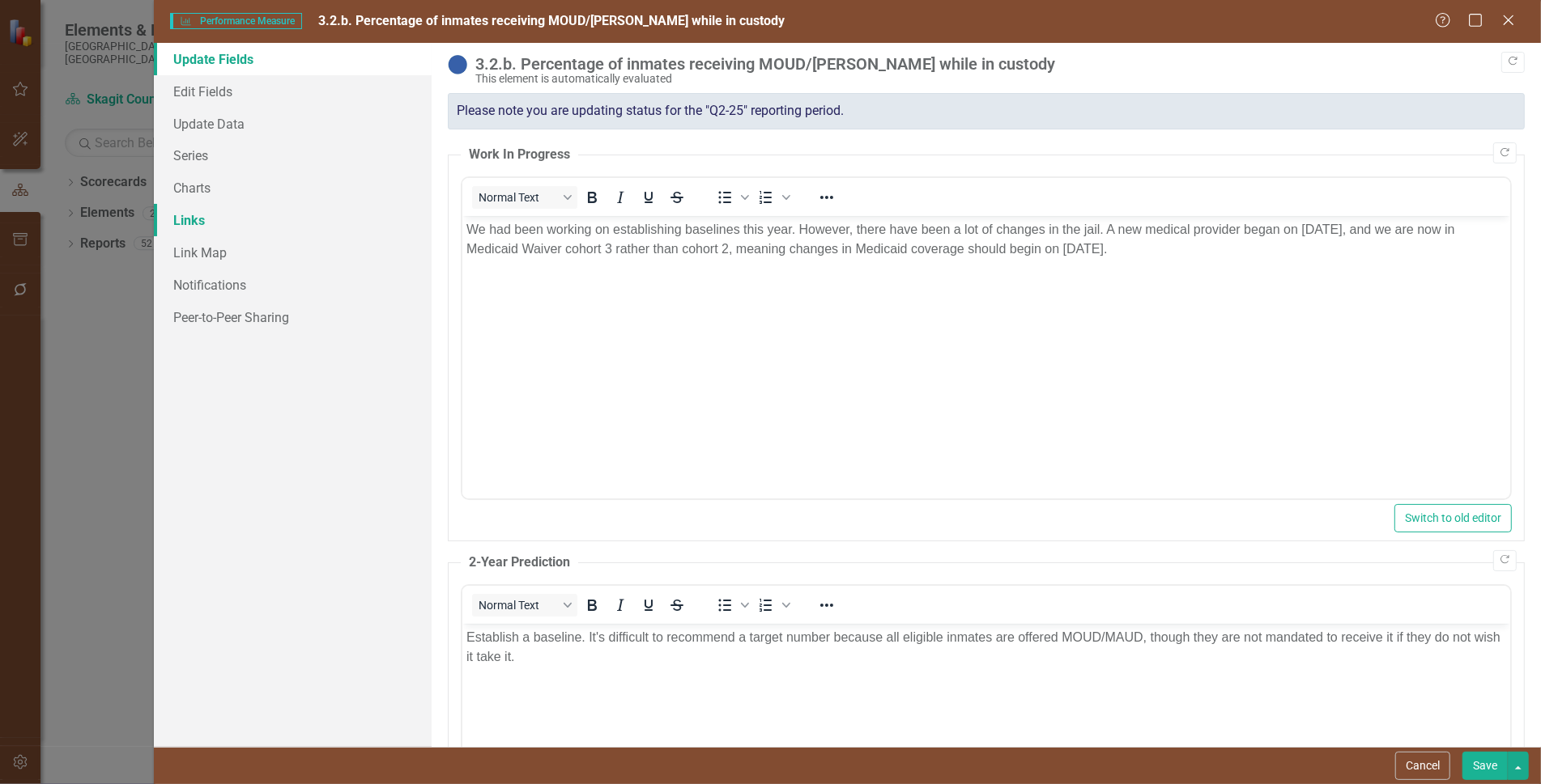
click at [194, 220] on link "Links" at bounding box center [293, 220] width 278 height 32
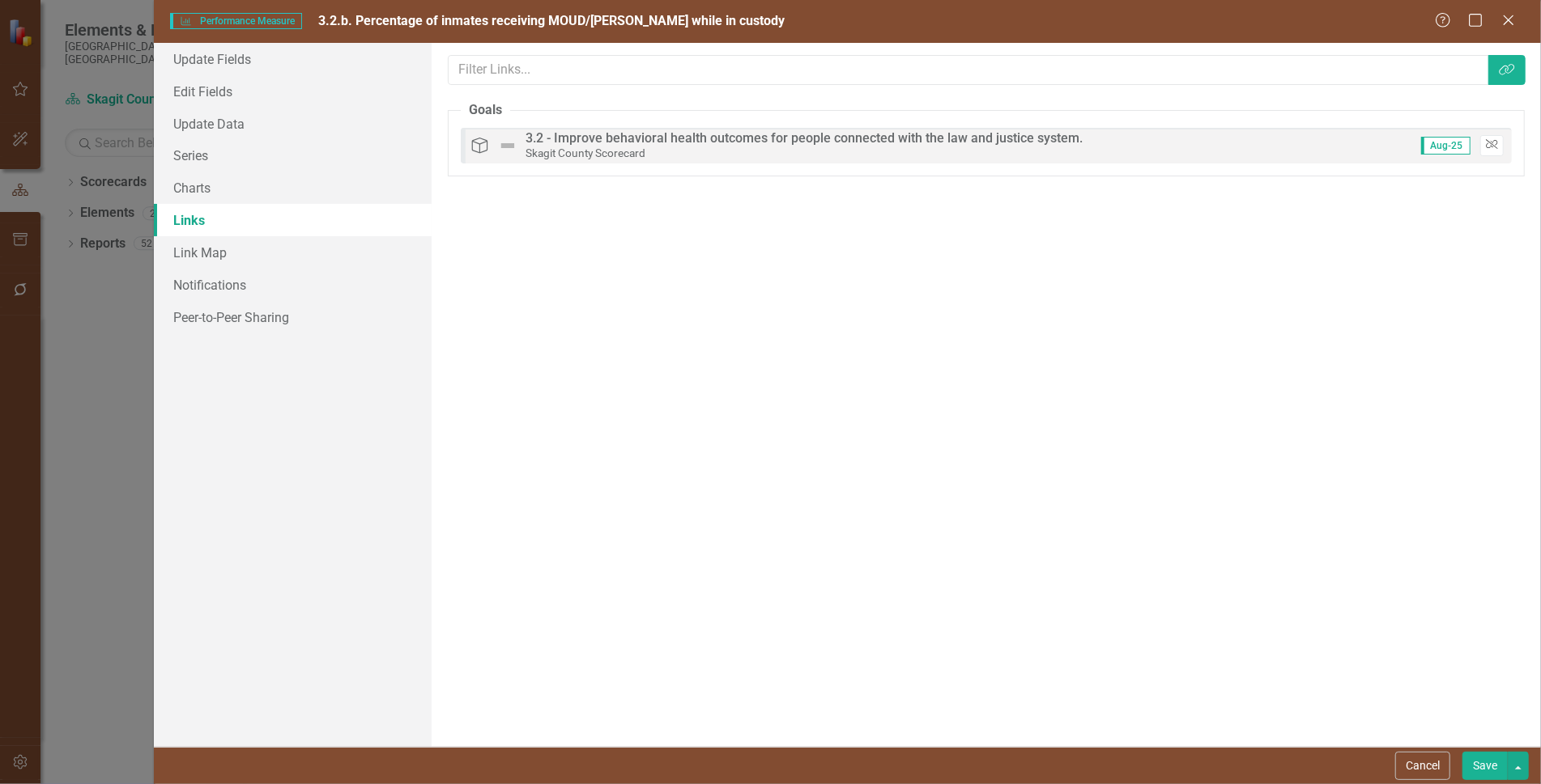
click at [1497, 145] on icon "Unlink" at bounding box center [1492, 144] width 12 height 10
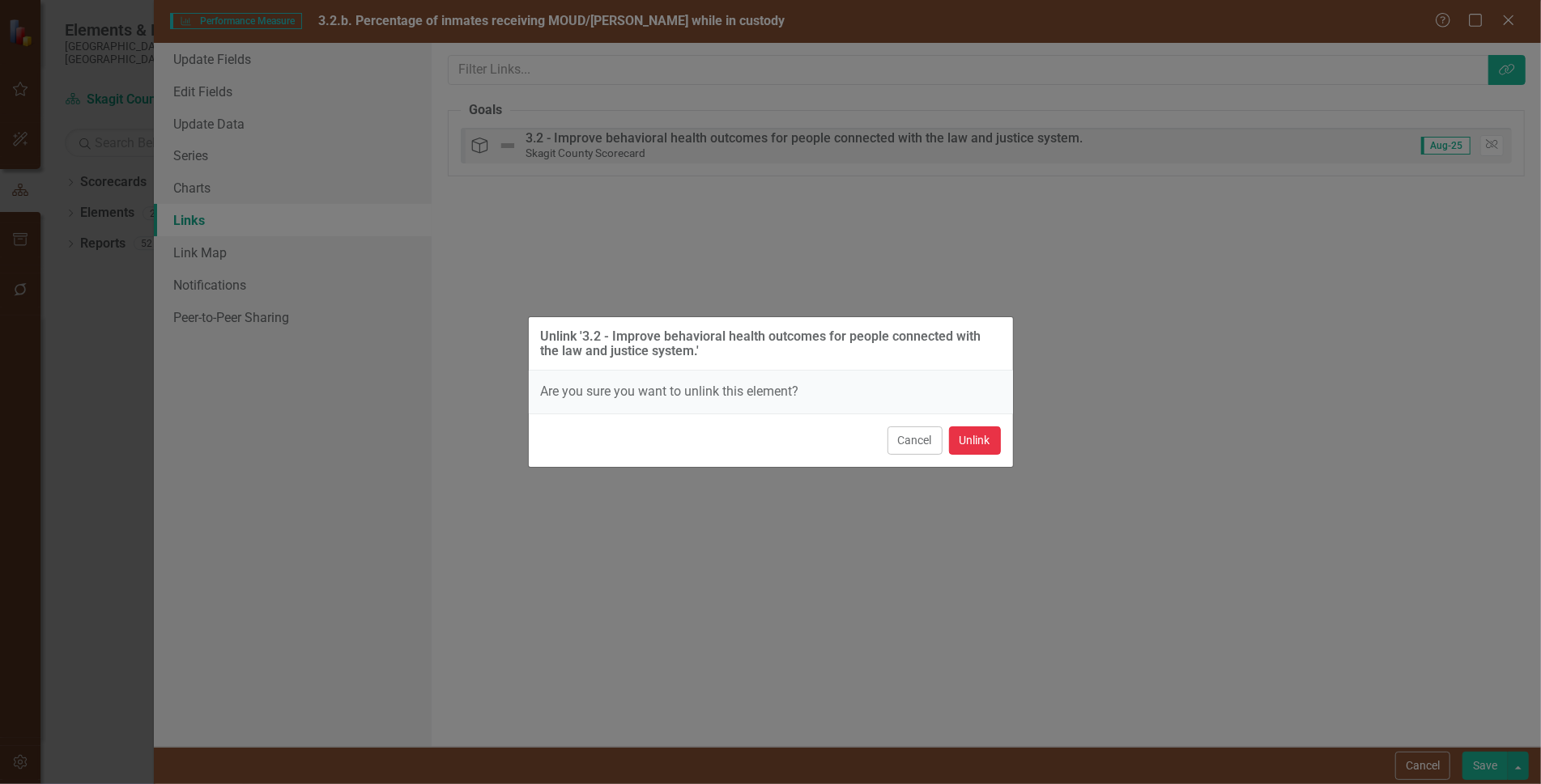
click at [979, 435] on button "Unlink" at bounding box center [974, 441] width 52 height 29
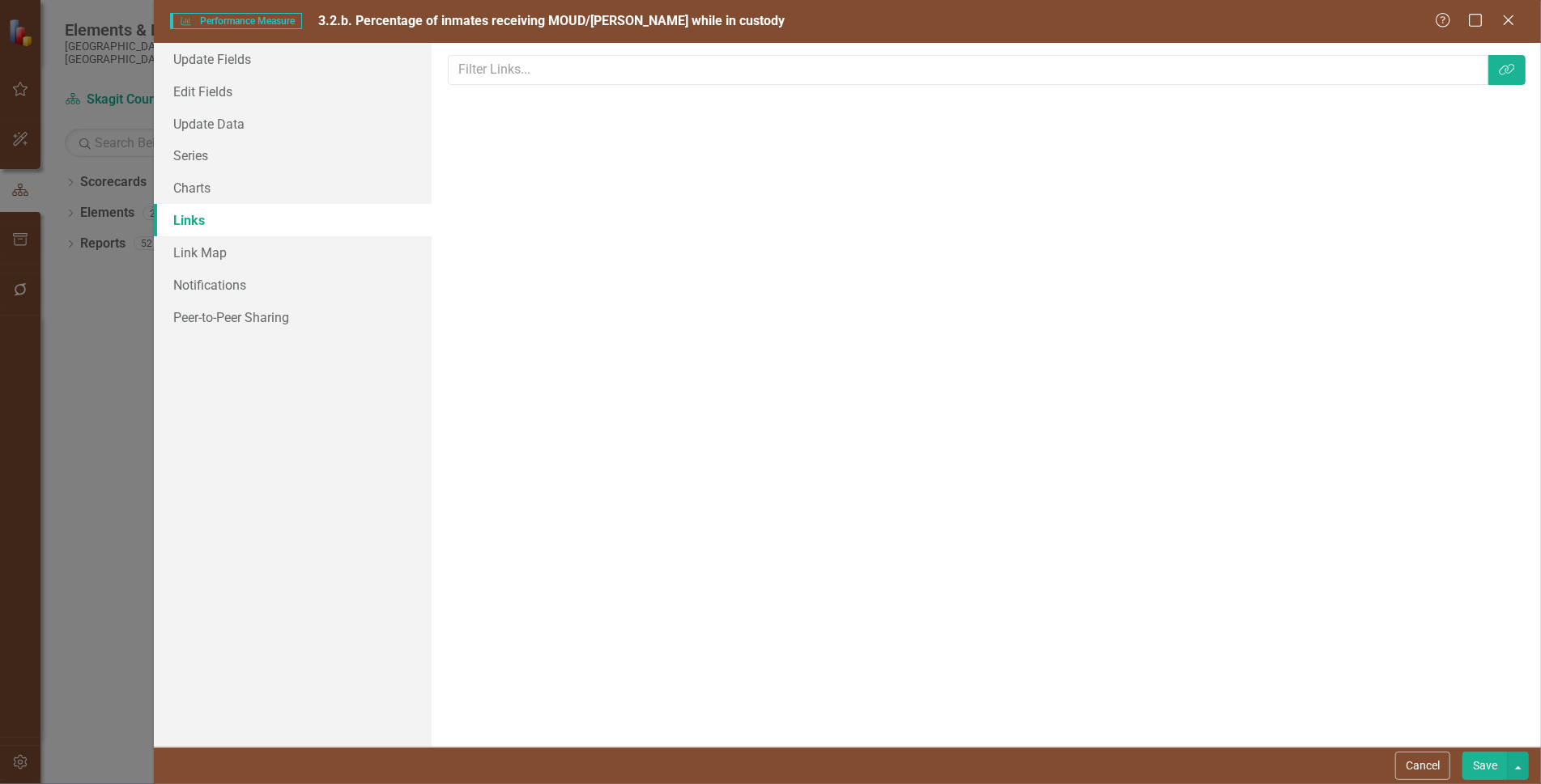
click at [1485, 765] on button "Save" at bounding box center [1485, 766] width 46 height 29
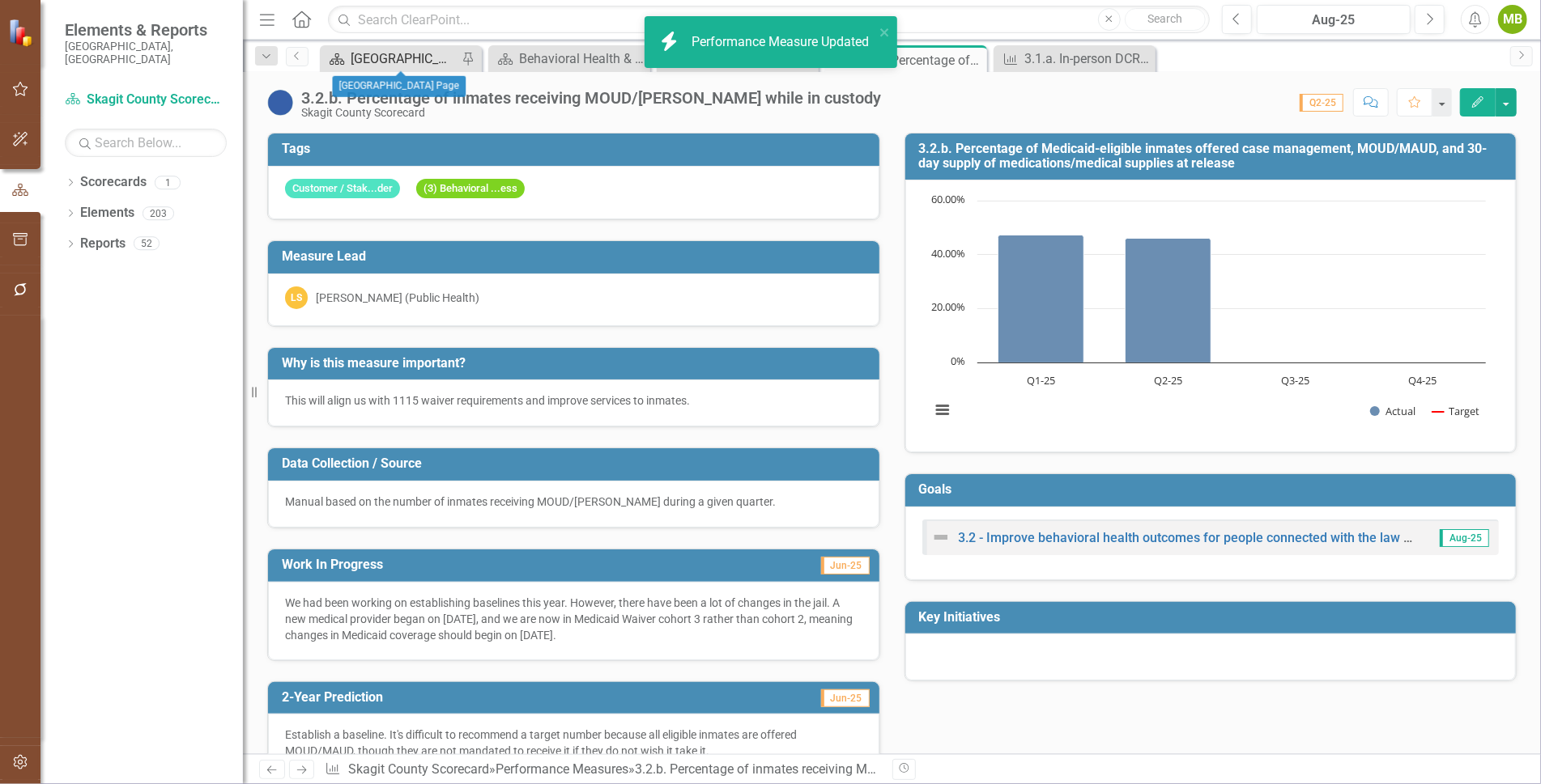
click at [390, 57] on div "[GEOGRAPHIC_DATA] Page" at bounding box center [404, 58] width 106 height 20
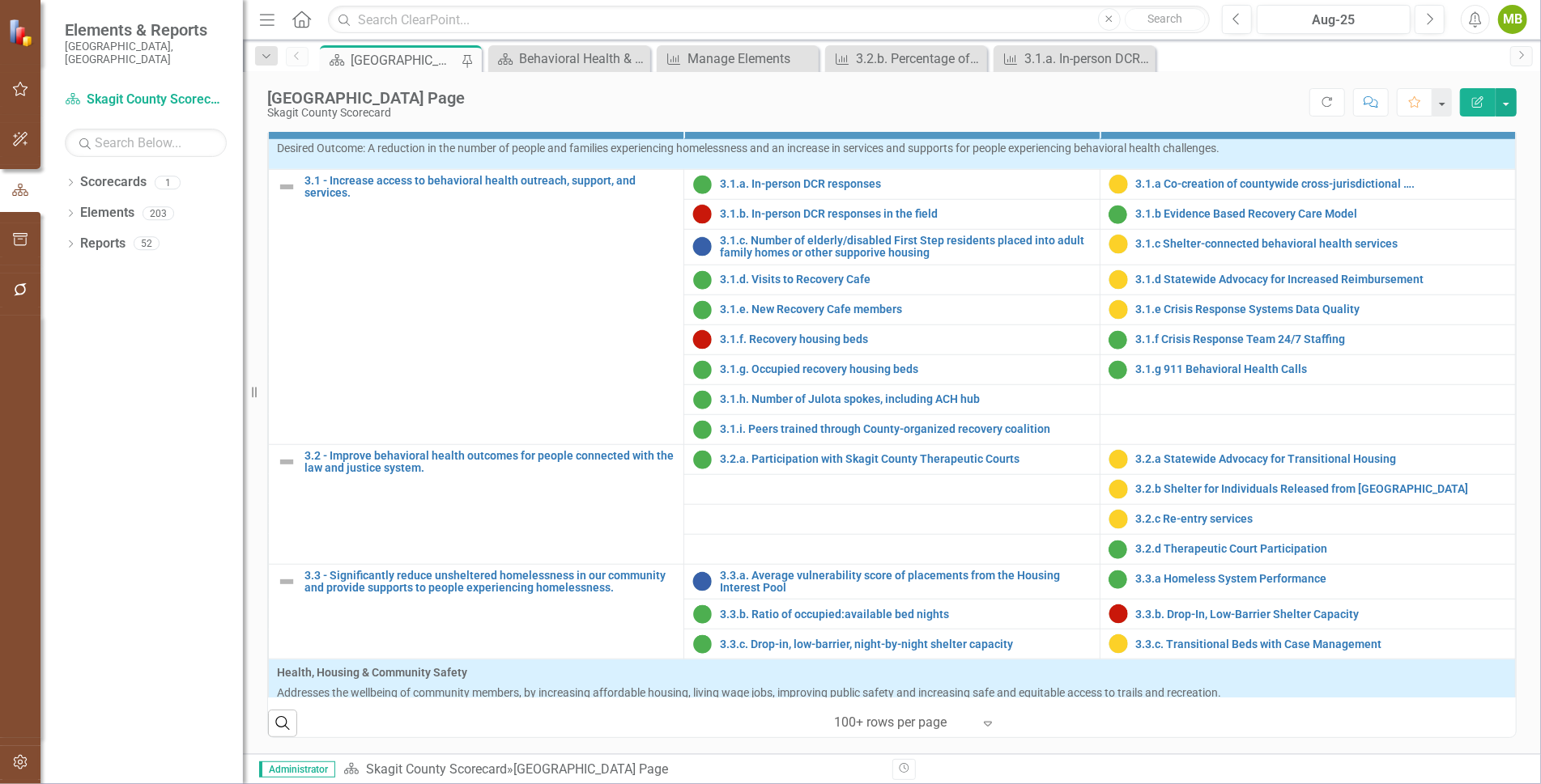
scroll to position [921, 0]
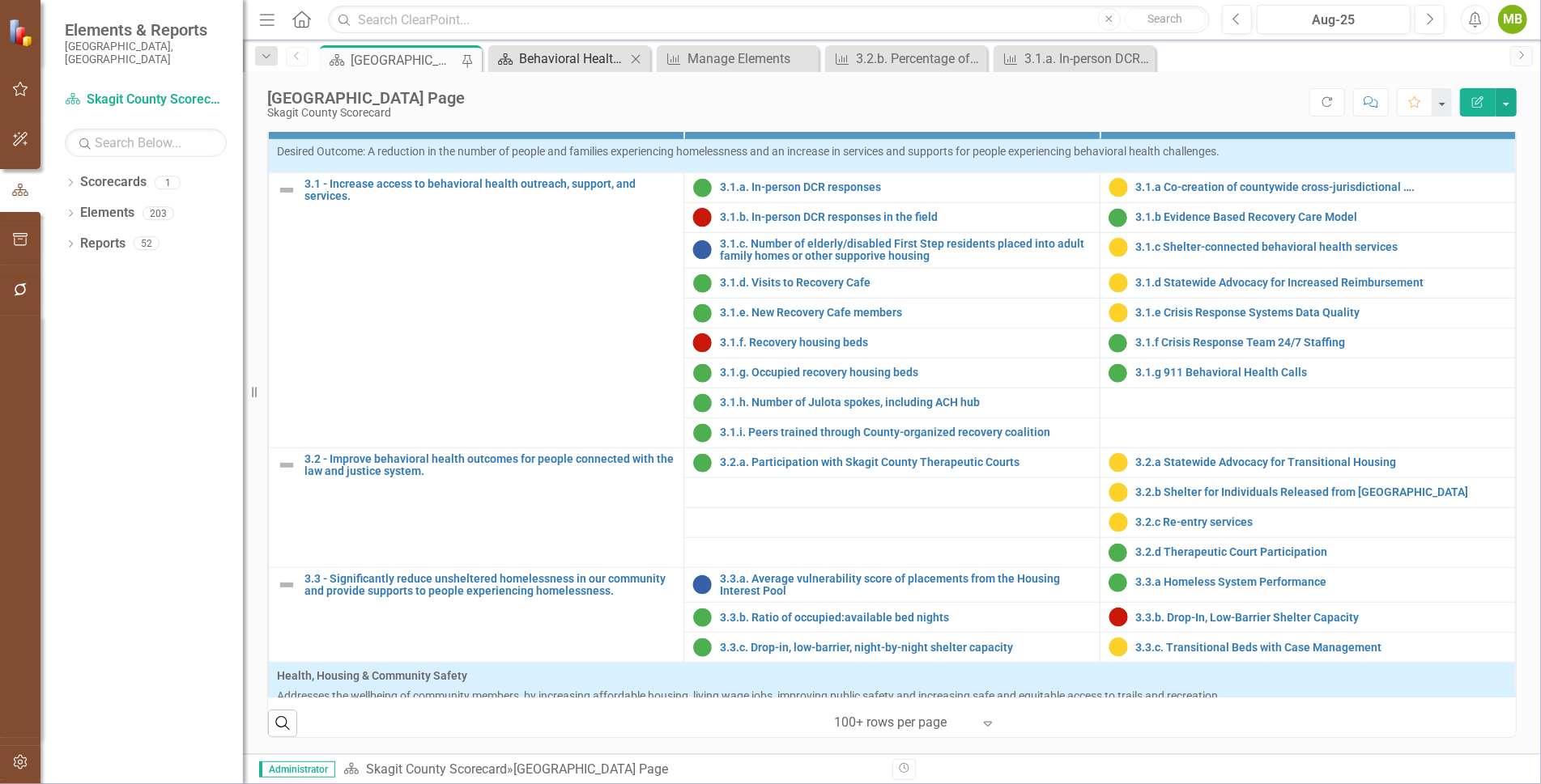
click at [559, 61] on div "Behavioral Health & Homelessness (KFA 3) Measure Dashboard" at bounding box center [572, 58] width 106 height 20
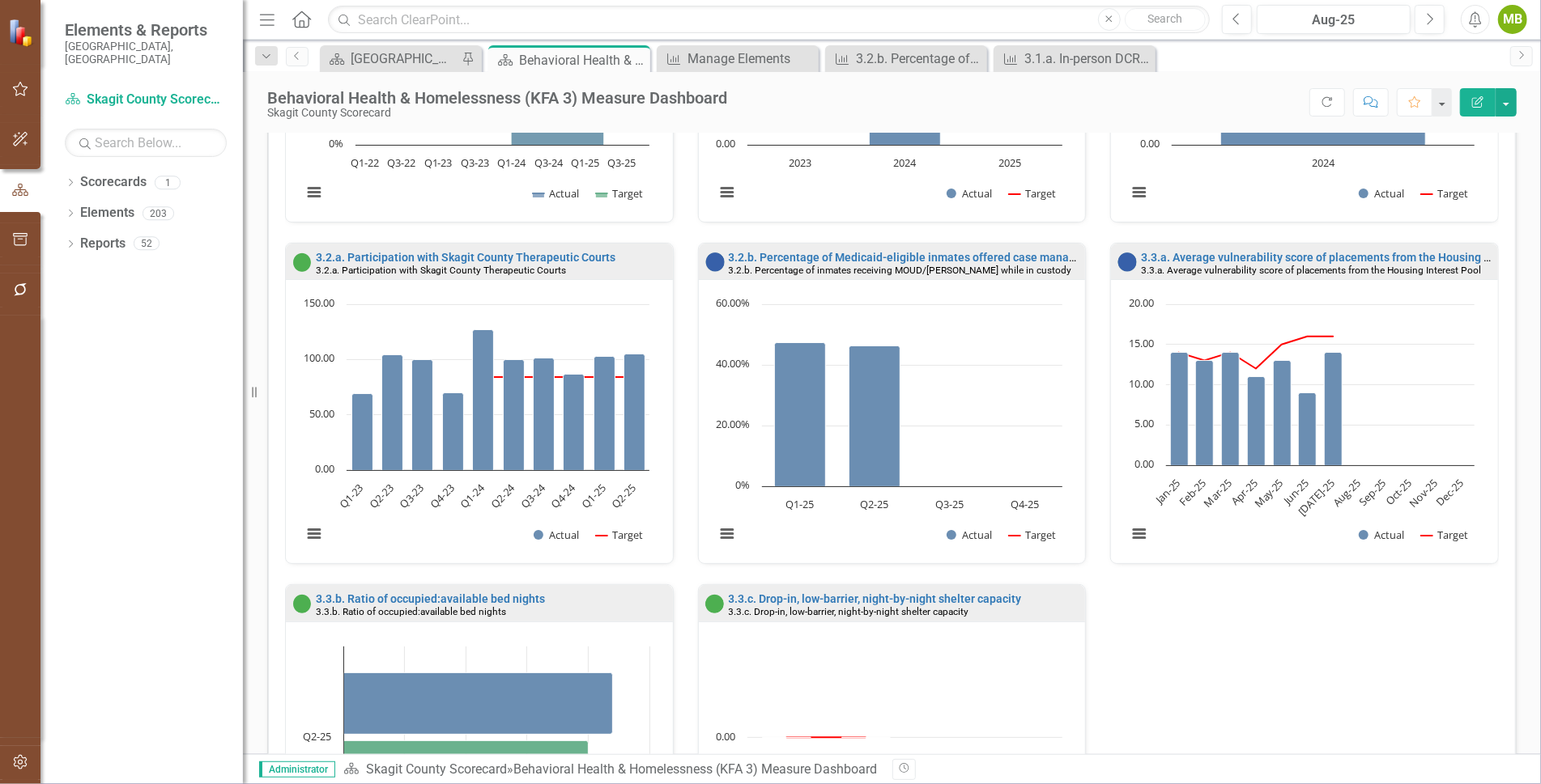
scroll to position [1301, 0]
click at [852, 252] on link "3.2.b. Percentage of Medicaid-eligible inmates offered case management, MOUD/MA…" at bounding box center [1116, 258] width 777 height 13
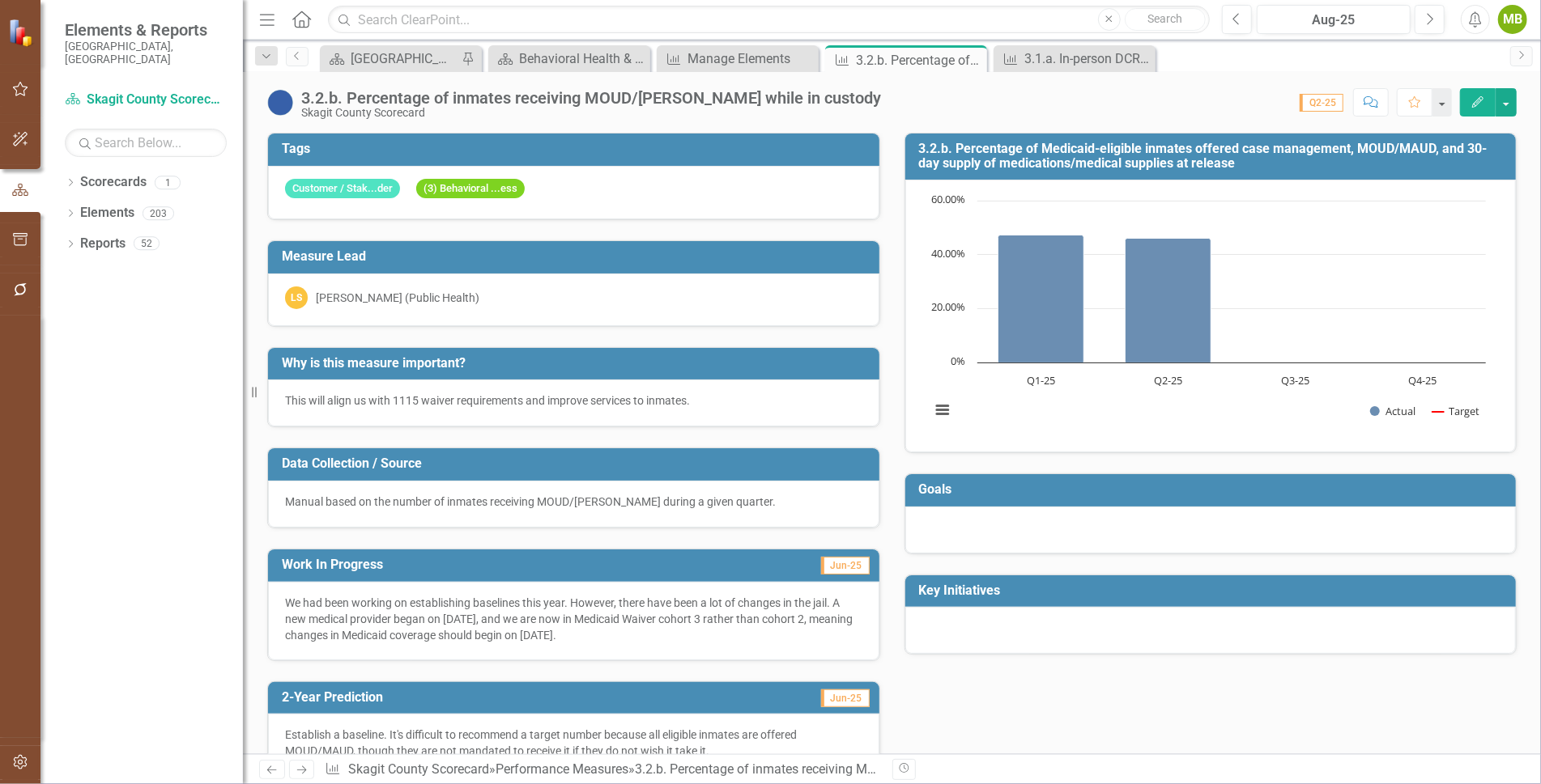
click at [1487, 95] on button "Edit" at bounding box center [1476, 103] width 35 height 29
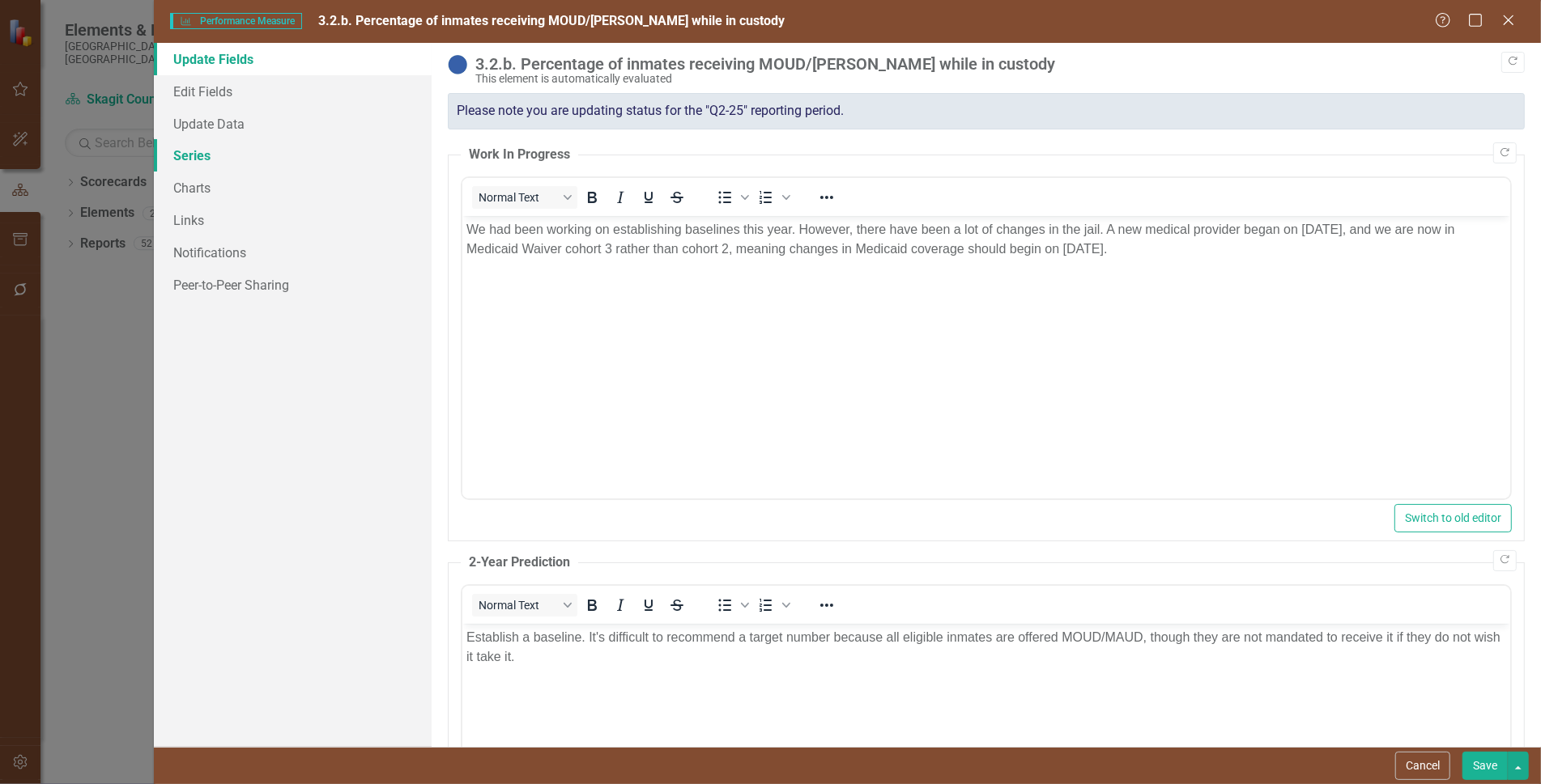
click at [203, 159] on link "Series" at bounding box center [293, 155] width 278 height 32
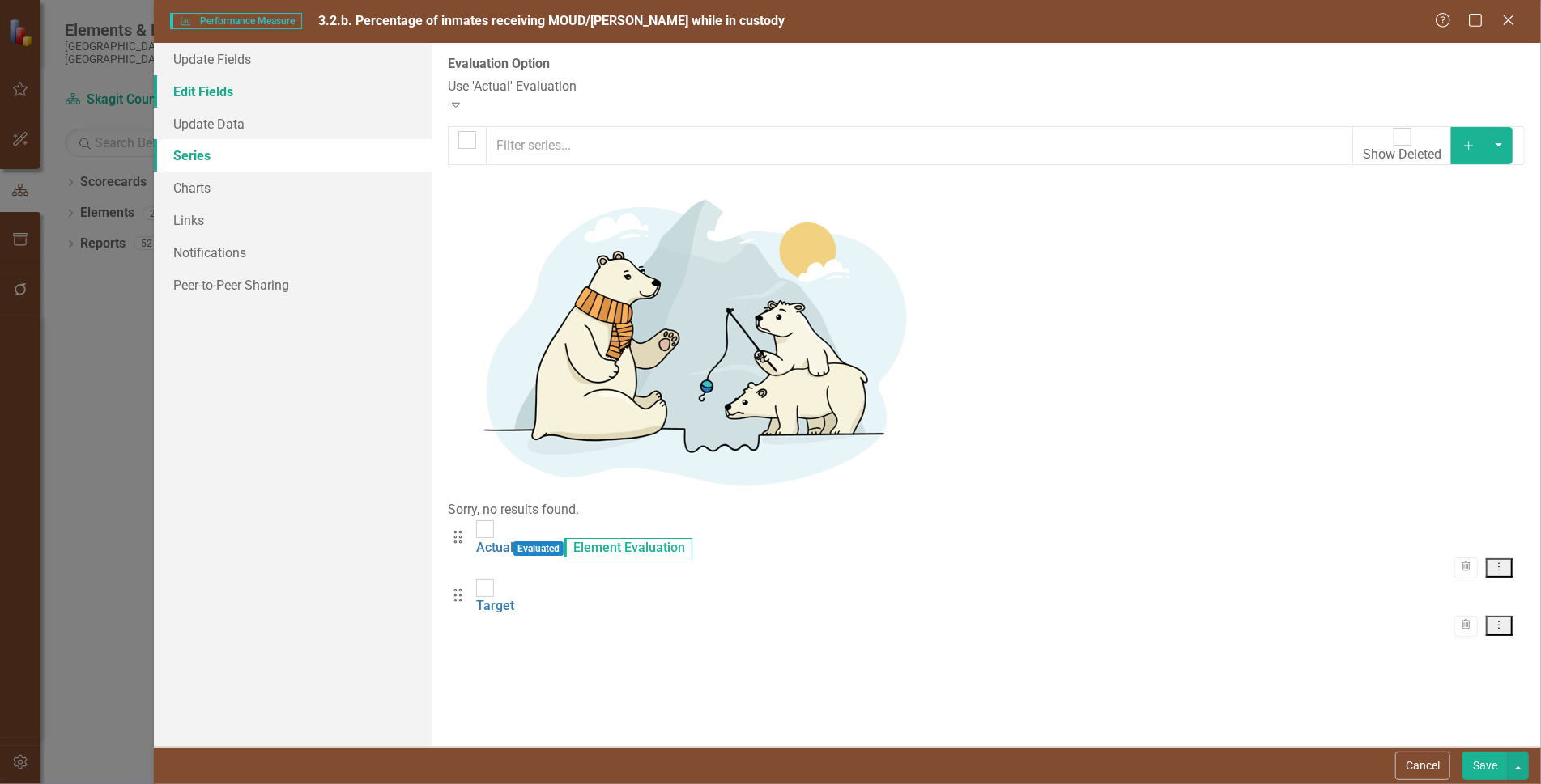
click at [202, 86] on link "Edit Fields" at bounding box center [293, 91] width 278 height 32
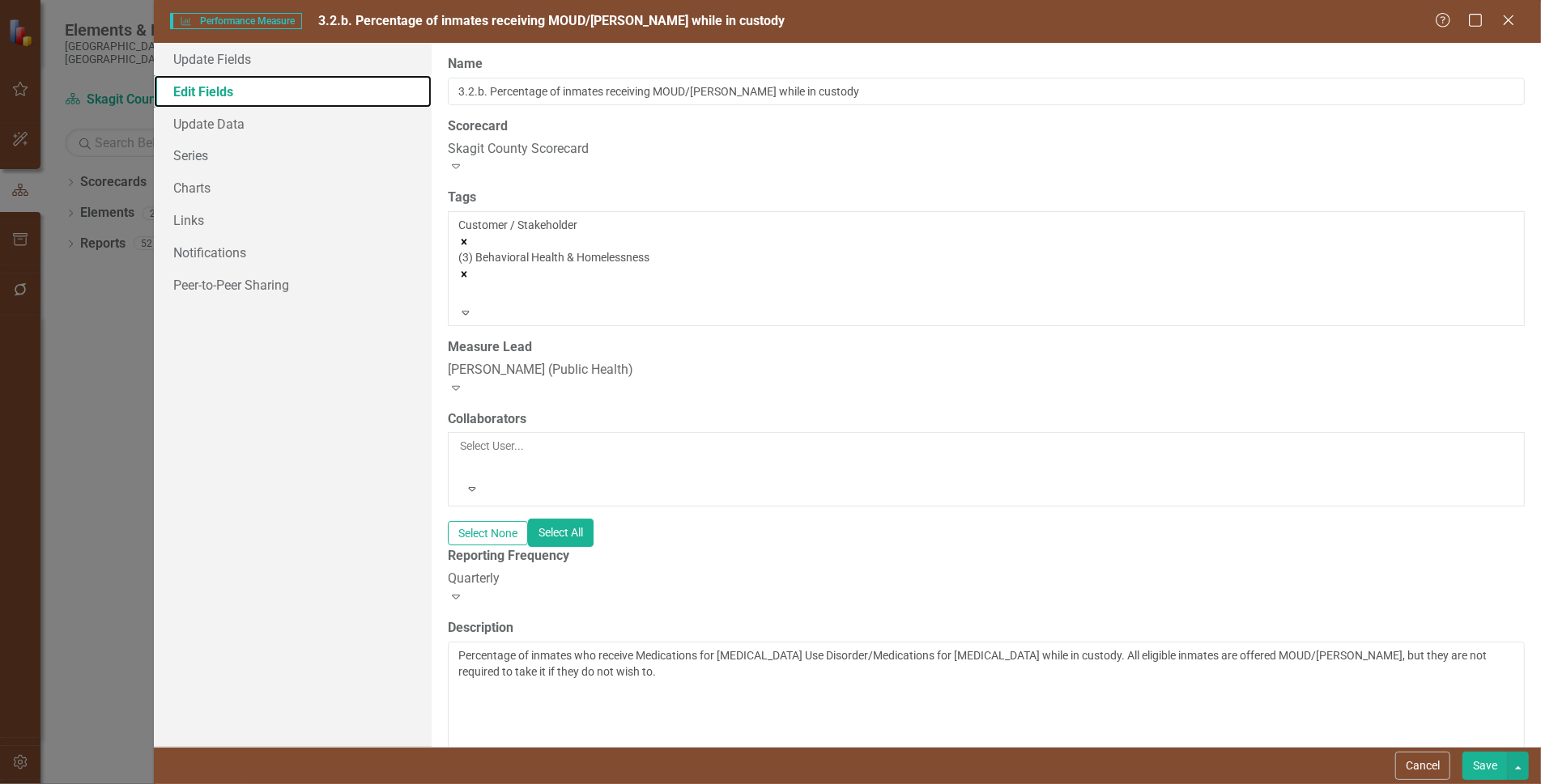
click at [470, 237] on icon "Remove [object Object]" at bounding box center [464, 242] width 11 height 11
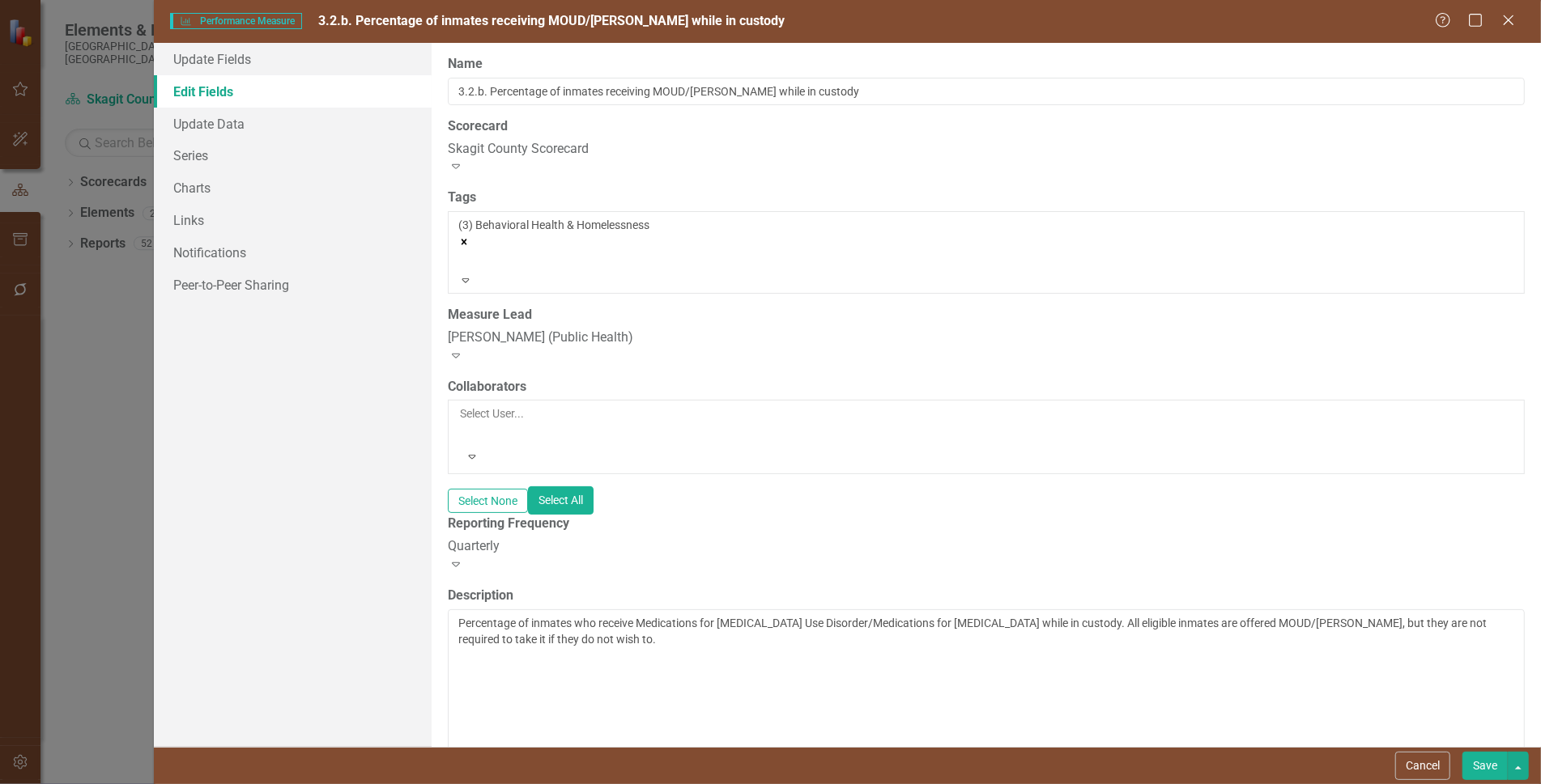
click at [467, 239] on icon "Remove [object Object]" at bounding box center [464, 242] width 6 height 6
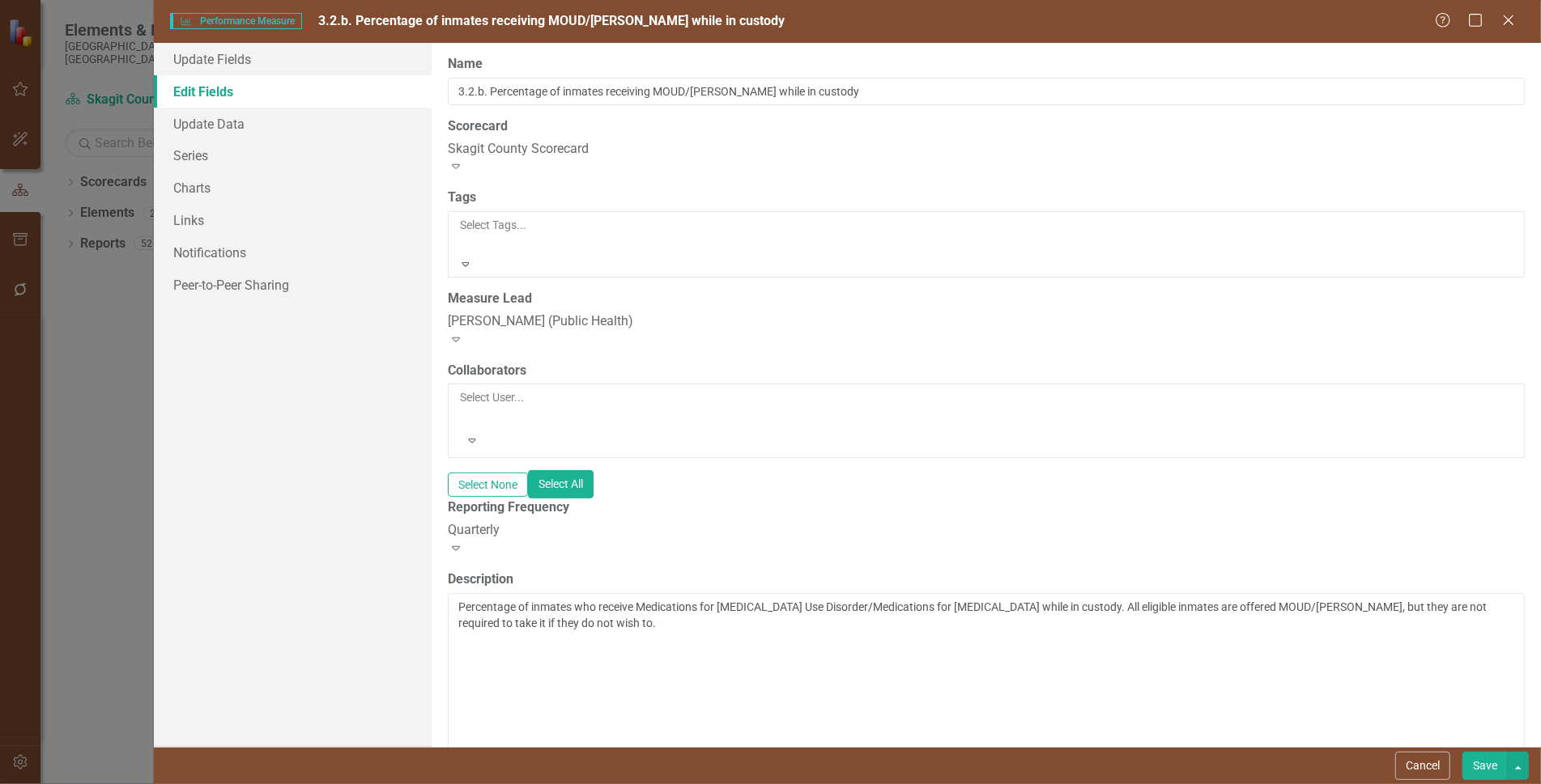
click at [1490, 763] on button "Save" at bounding box center [1485, 766] width 46 height 29
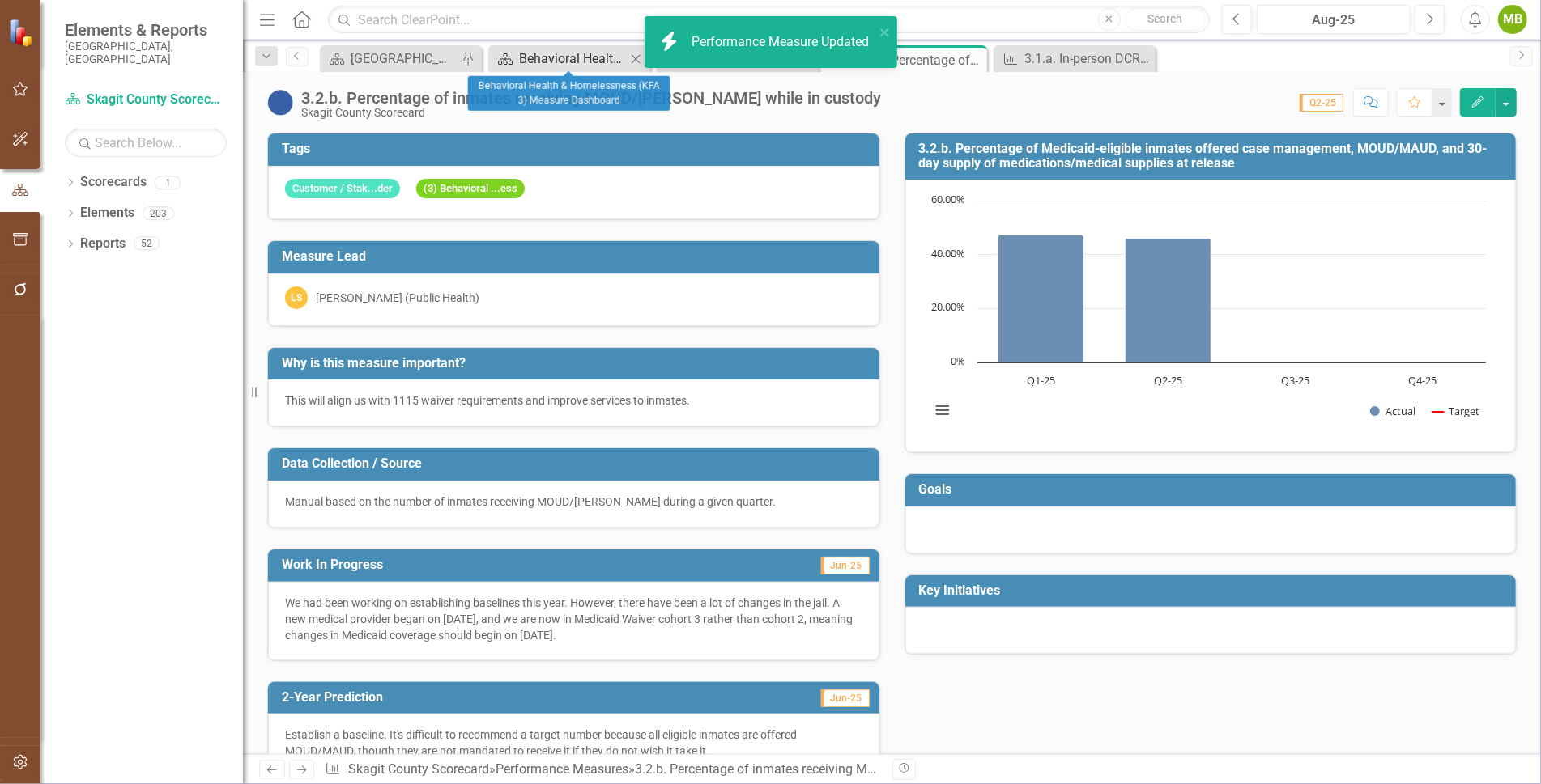
click at [549, 57] on div "Behavioral Health & Homelessness (KFA 3) Measure Dashboard" at bounding box center [572, 58] width 106 height 20
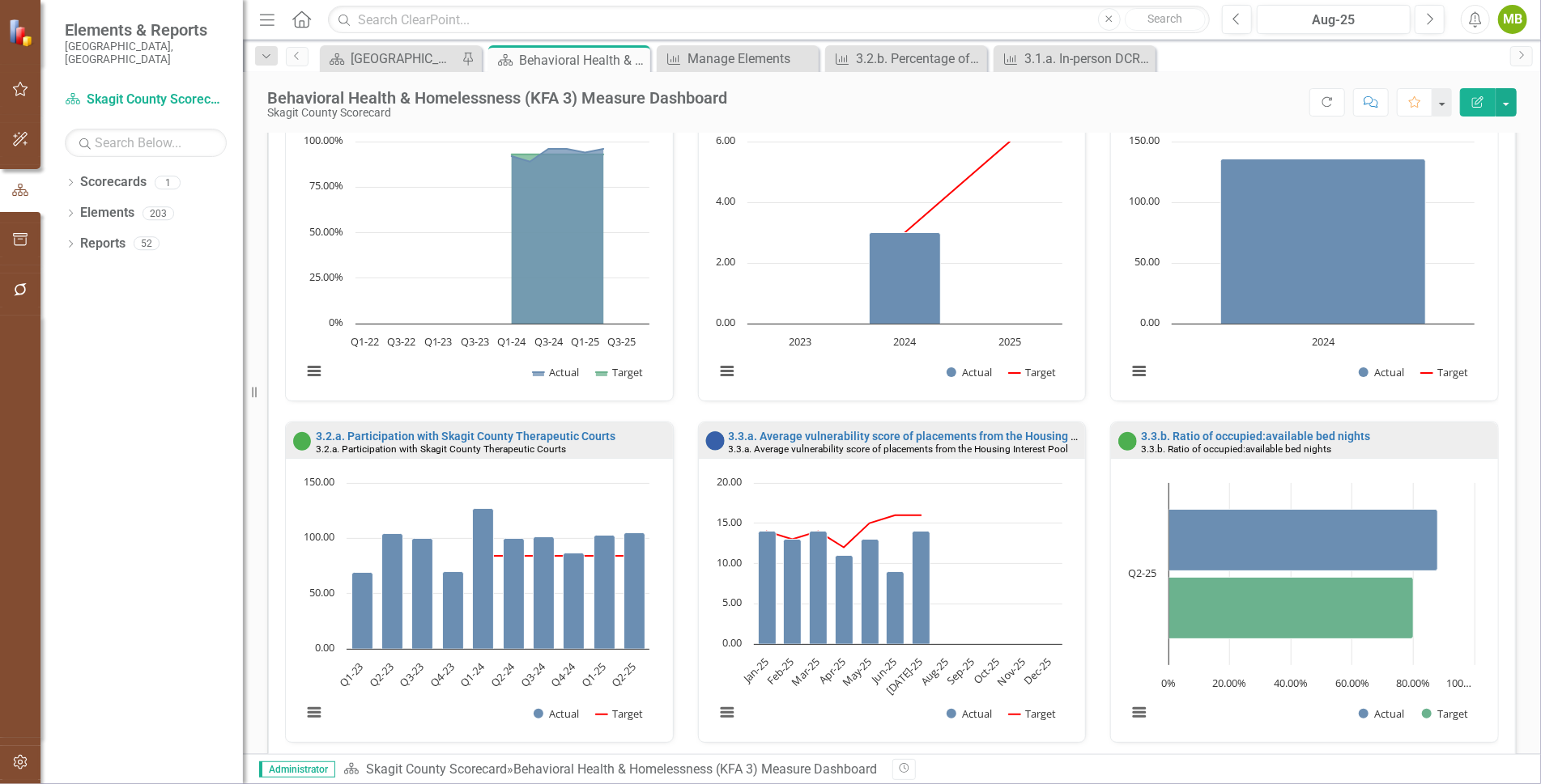
scroll to position [1121, 0]
click at [737, 54] on div "Manage Elements" at bounding box center [741, 58] width 106 height 20
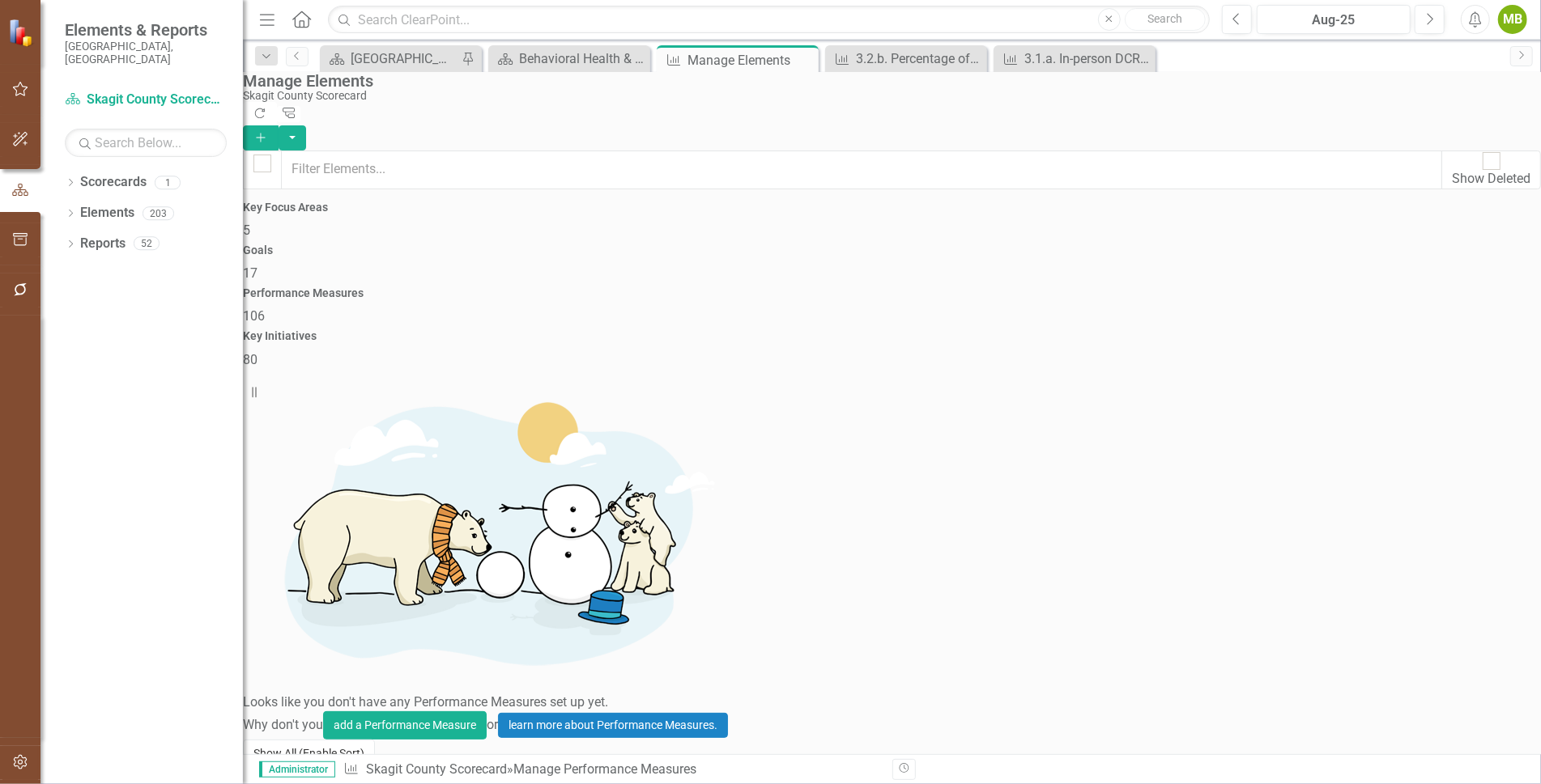
click at [306, 739] on button "Show All (Enable Sort)" at bounding box center [308, 754] width 132 height 29
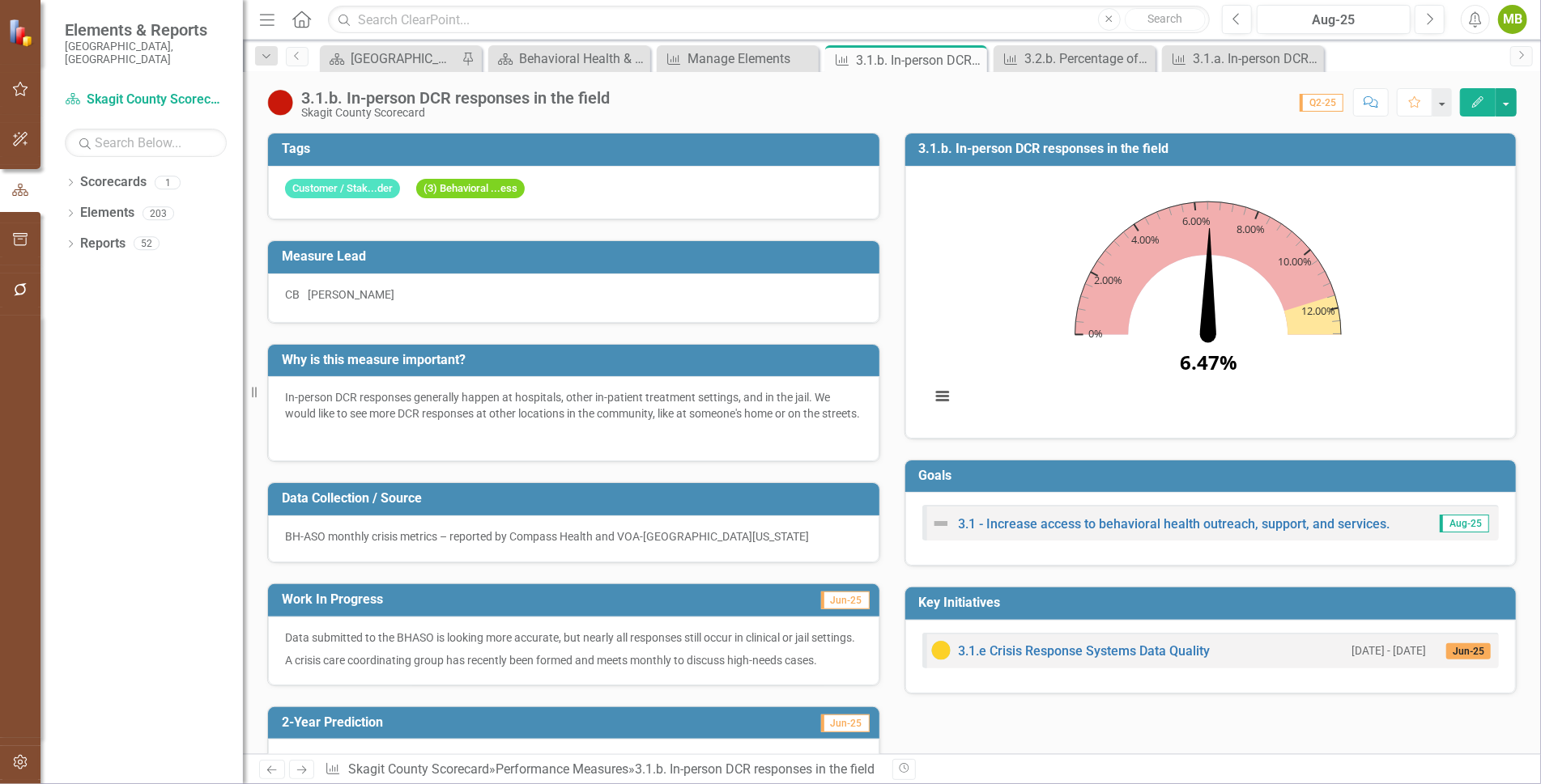
click at [1480, 98] on icon "Edit" at bounding box center [1477, 102] width 14 height 11
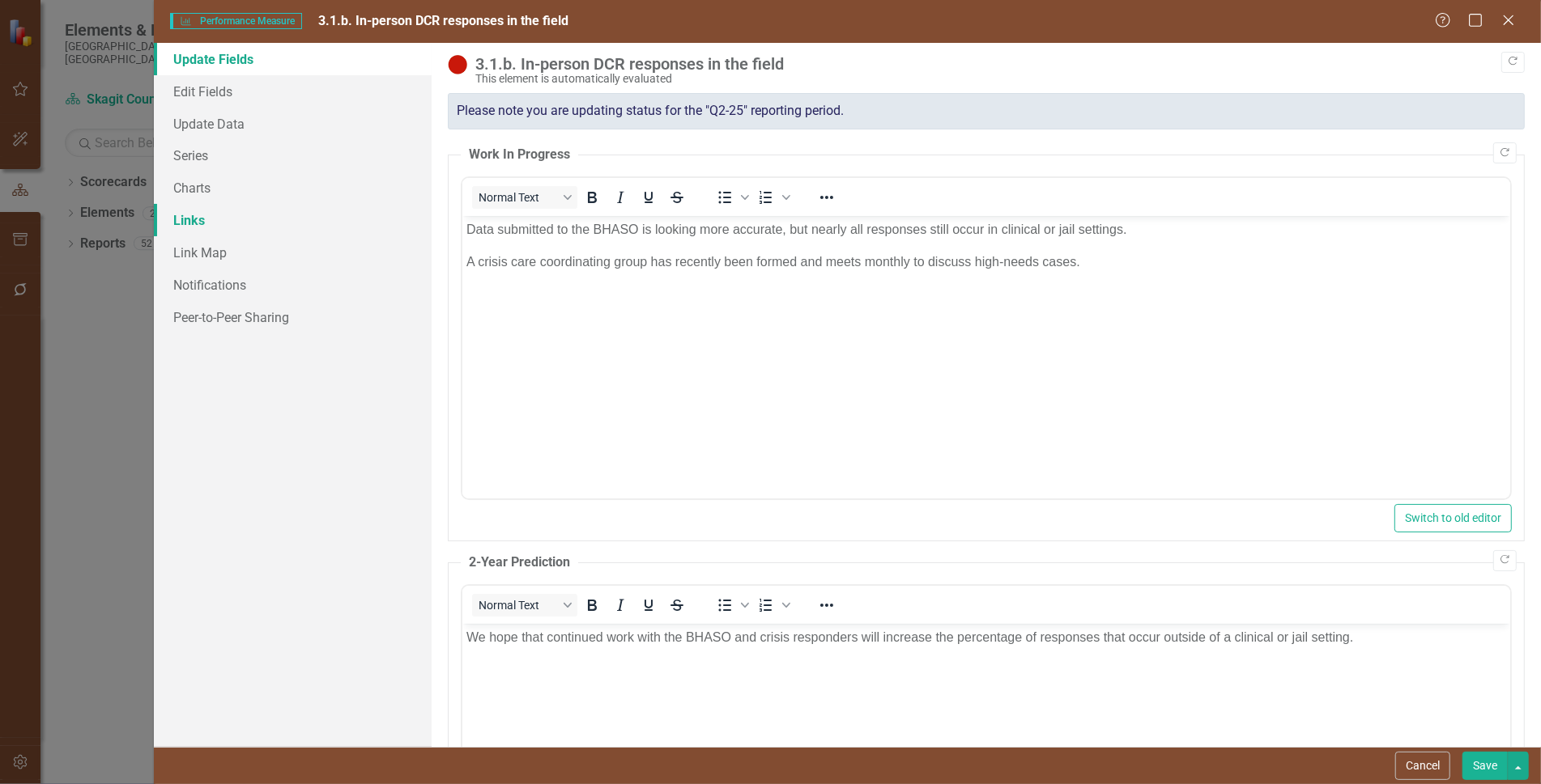
click at [196, 225] on link "Links" at bounding box center [293, 220] width 278 height 32
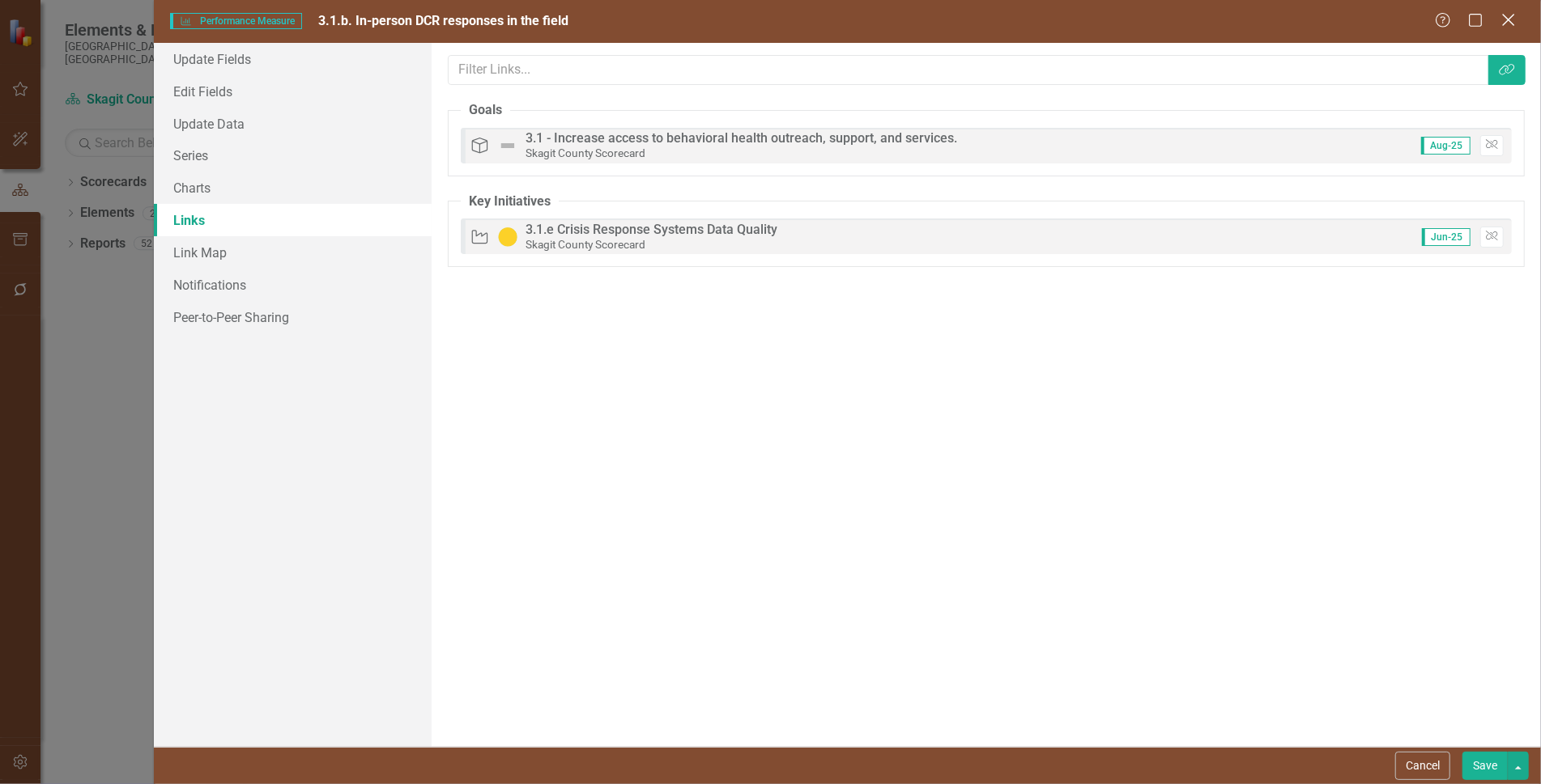
click at [1509, 23] on icon "Close" at bounding box center [1507, 20] width 20 height 15
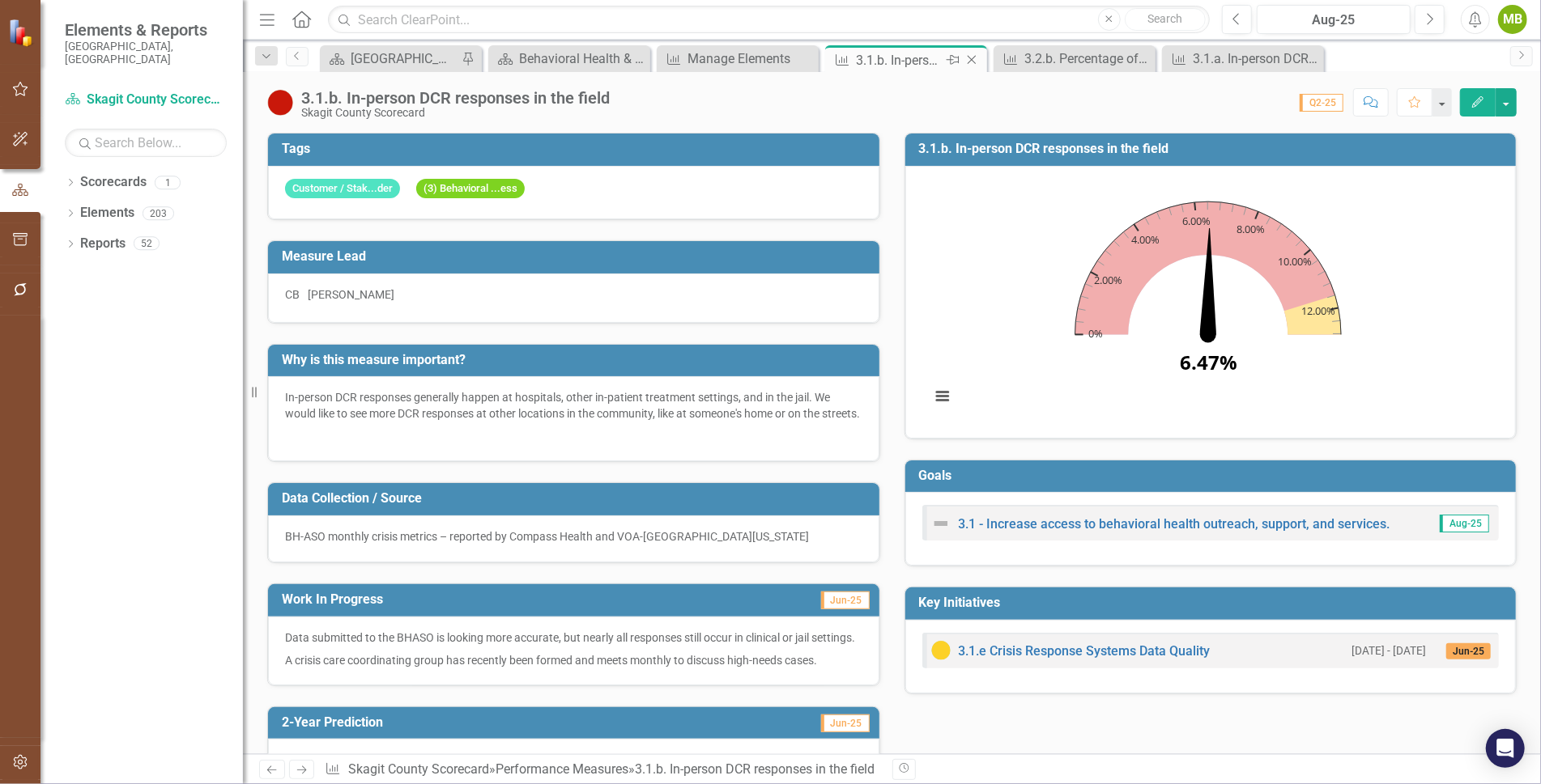
click at [973, 57] on icon at bounding box center [972, 60] width 9 height 9
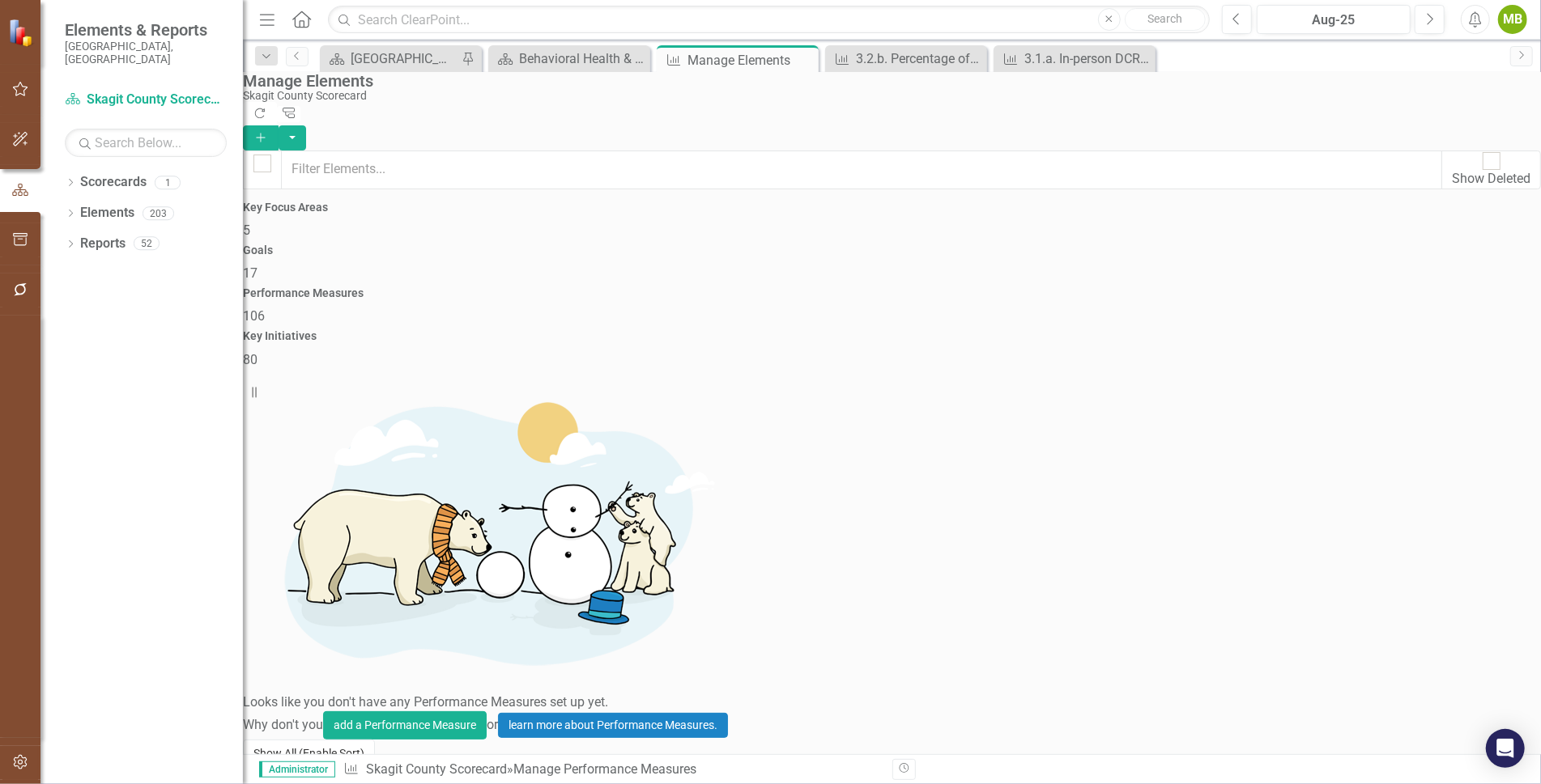
click at [322, 739] on button "Show All (Enable Sort)" at bounding box center [308, 754] width 132 height 29
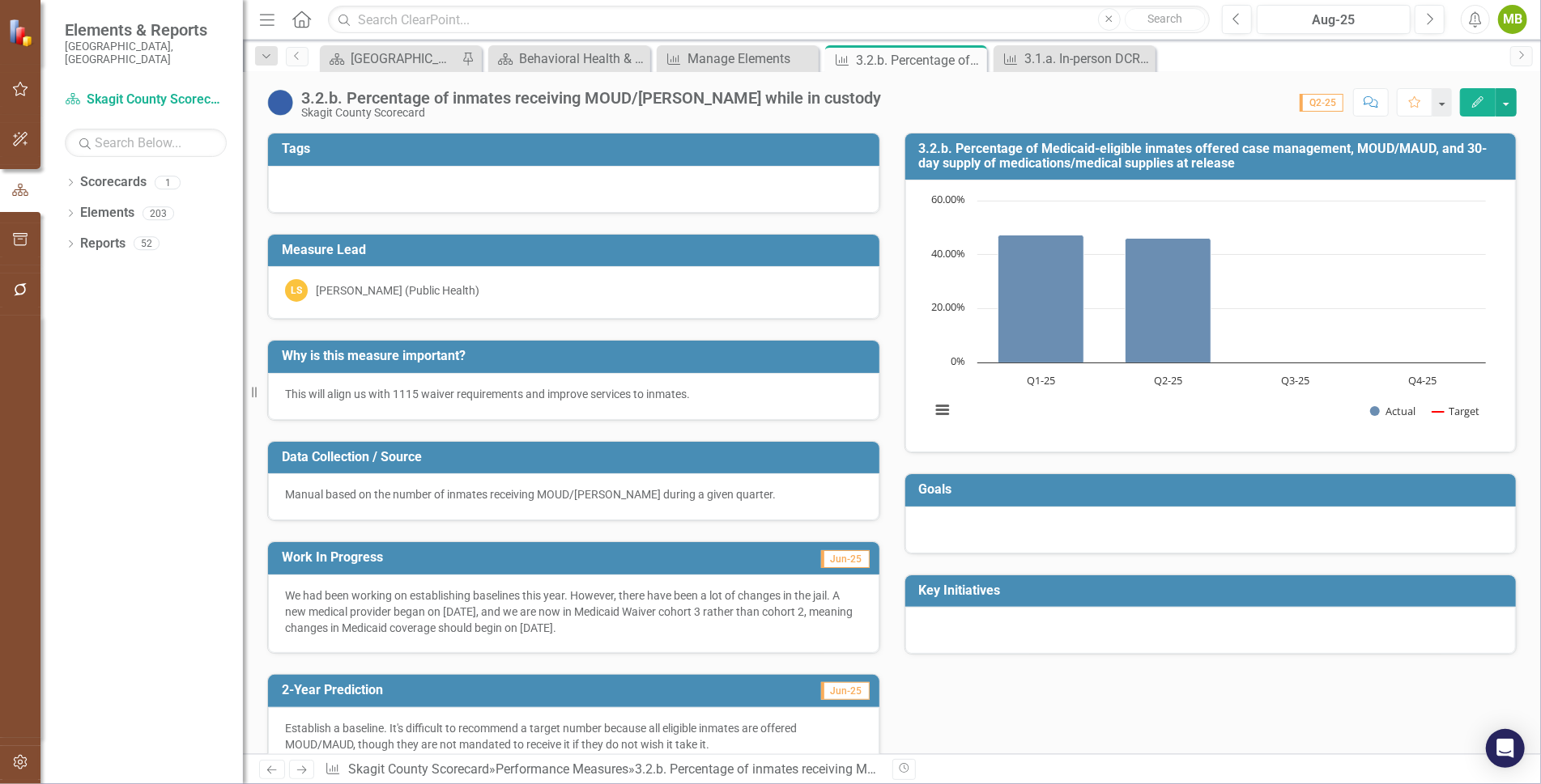
click at [1479, 96] on icon "Edit" at bounding box center [1477, 102] width 14 height 11
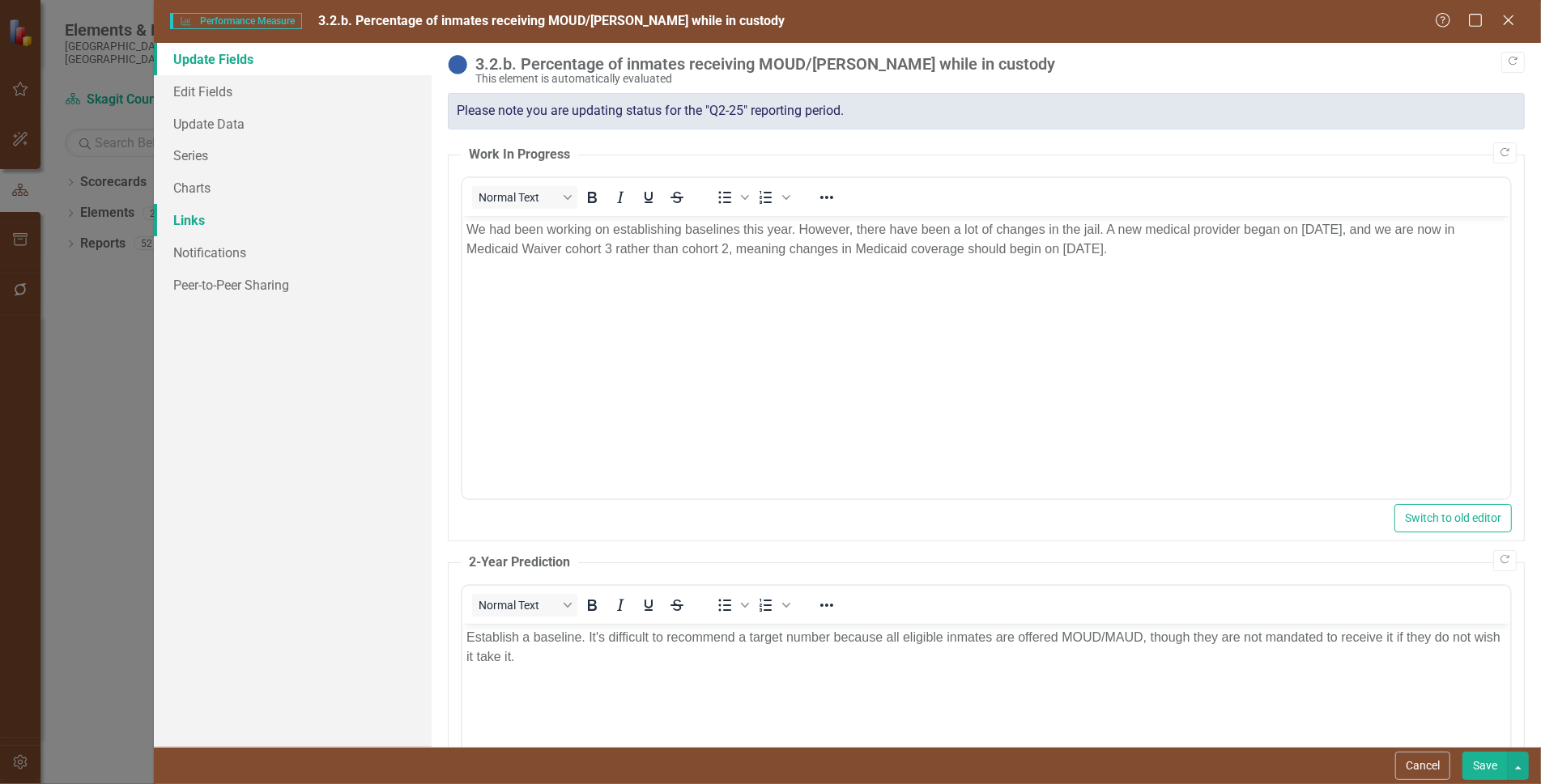
click at [184, 209] on link "Links" at bounding box center [293, 220] width 278 height 32
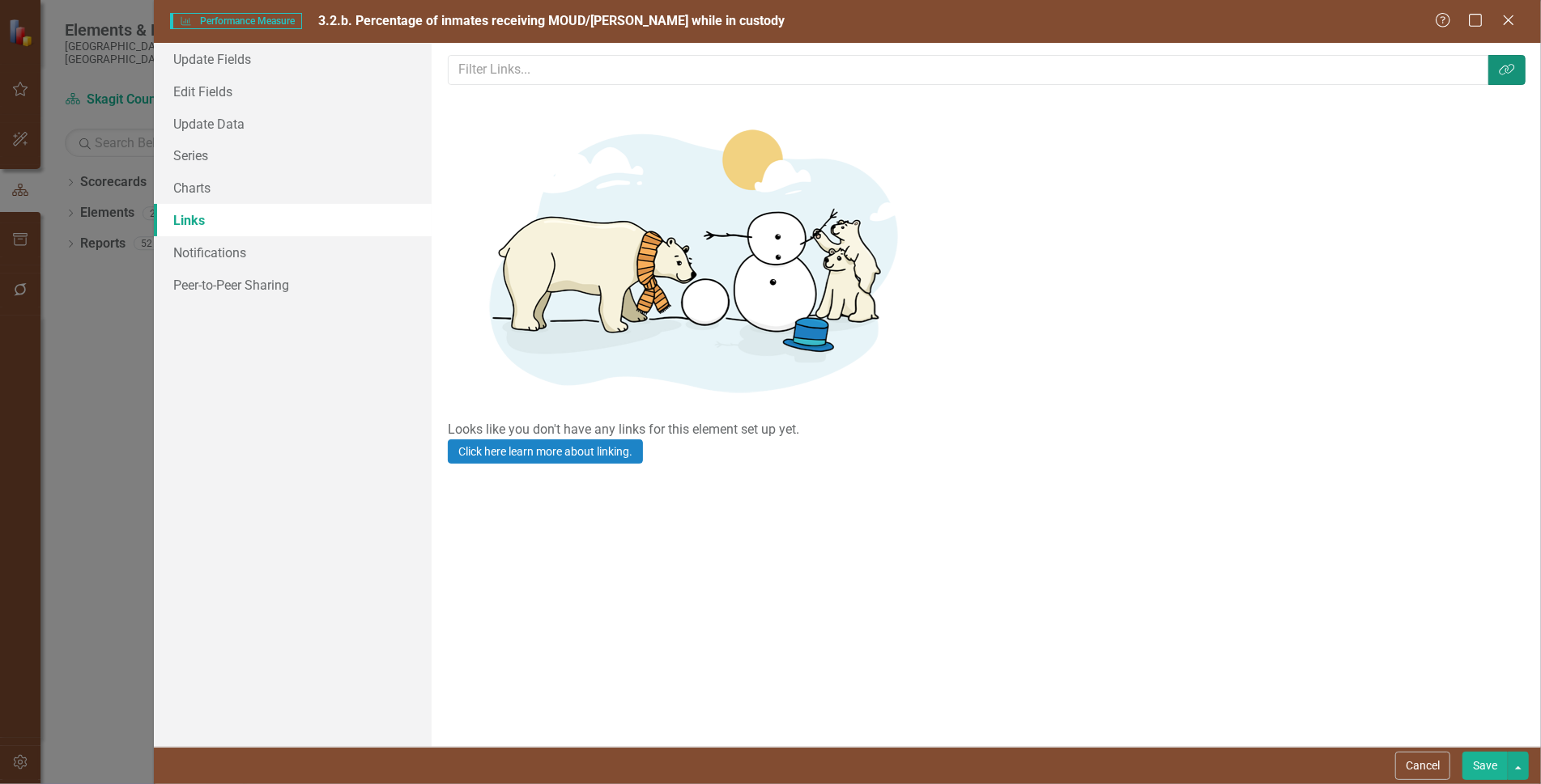
click at [1501, 64] on icon "Link Tag" at bounding box center [1506, 69] width 16 height 13
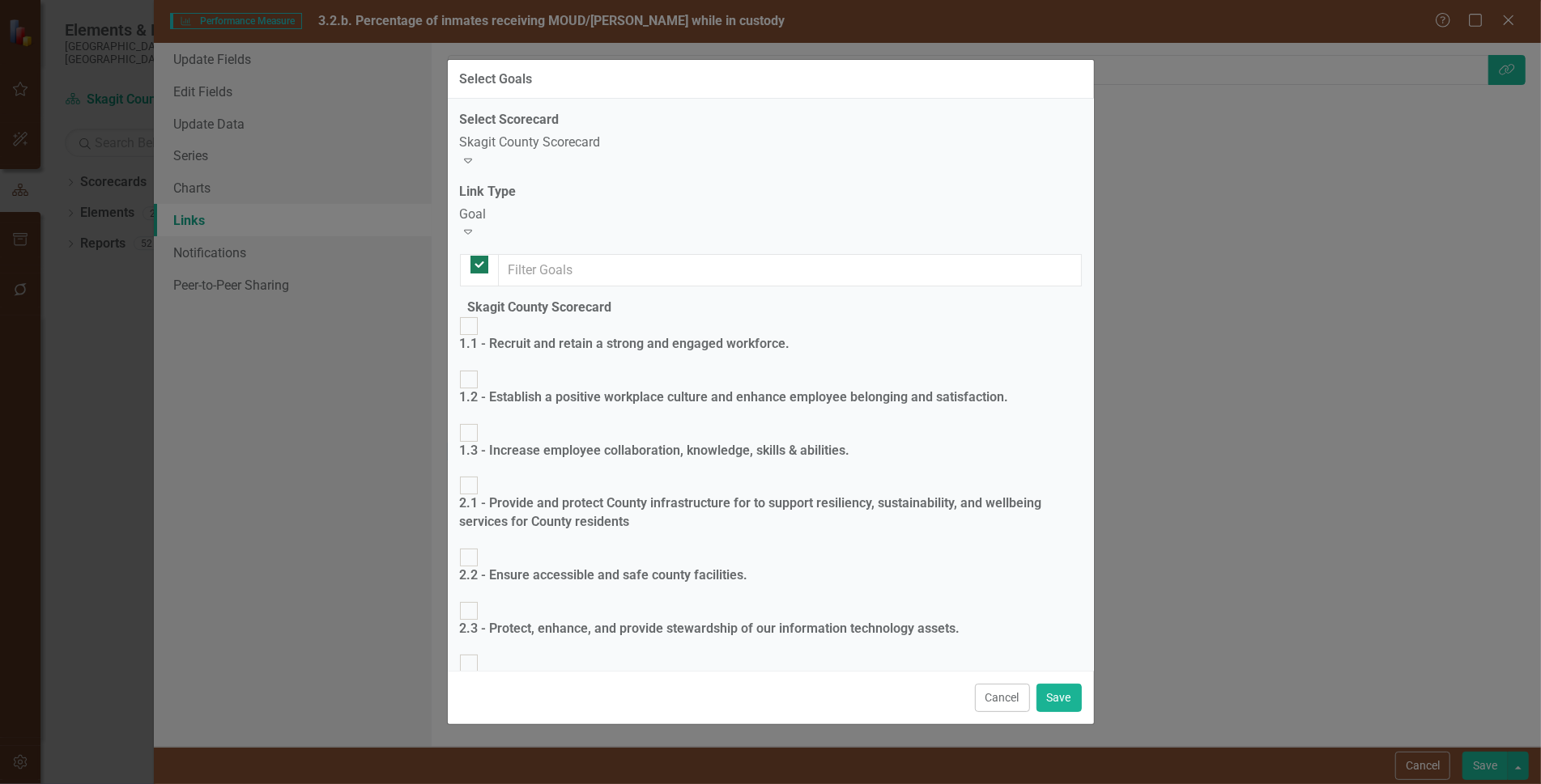
checkbox input "false"
click at [479, 705] on input "3.2 - Improve behavioral health outcomes for people connected with the law and …" at bounding box center [468, 717] width 25 height 25
checkbox input "true"
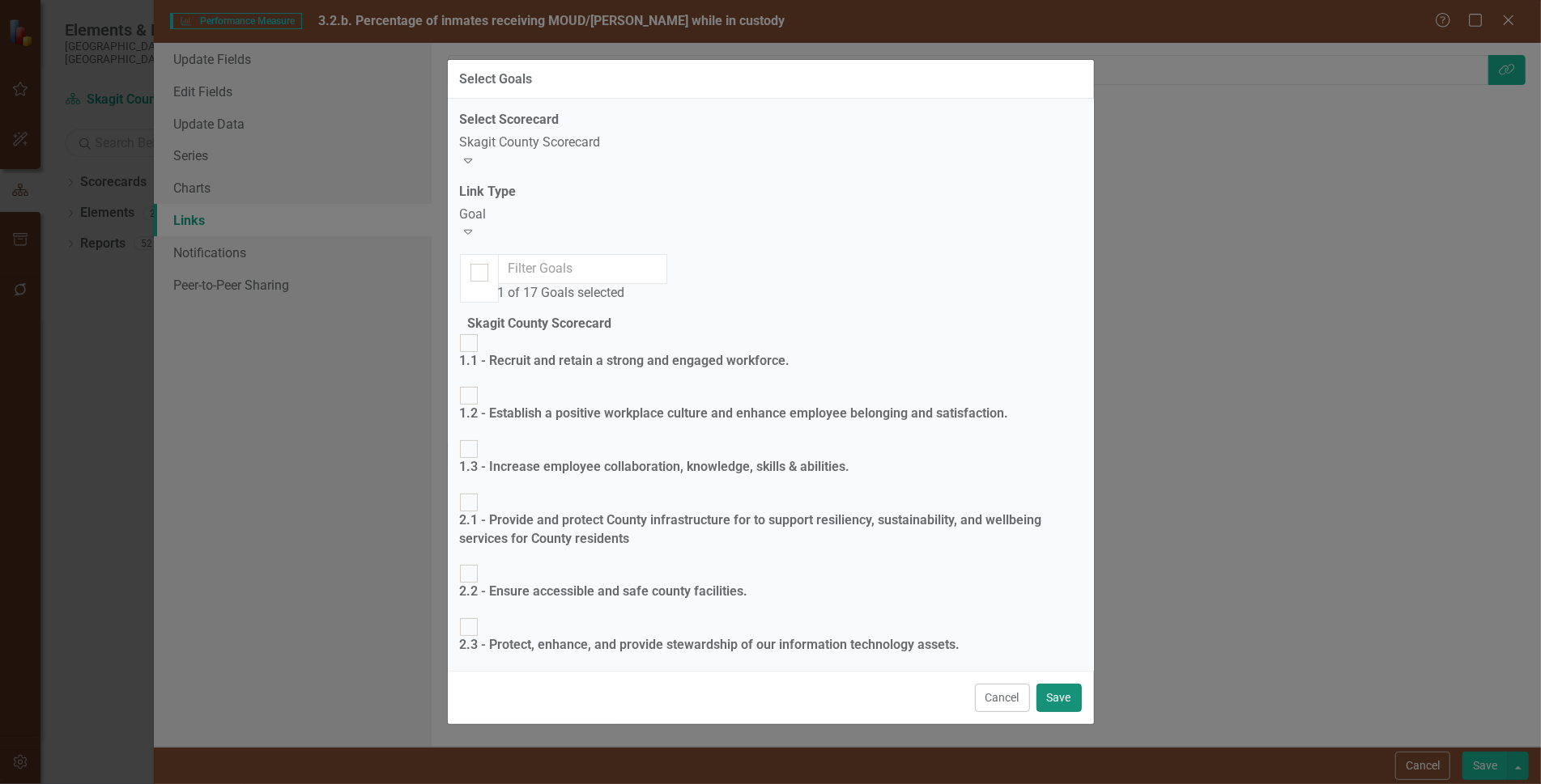
click at [1052, 684] on button "Save" at bounding box center [1059, 698] width 46 height 29
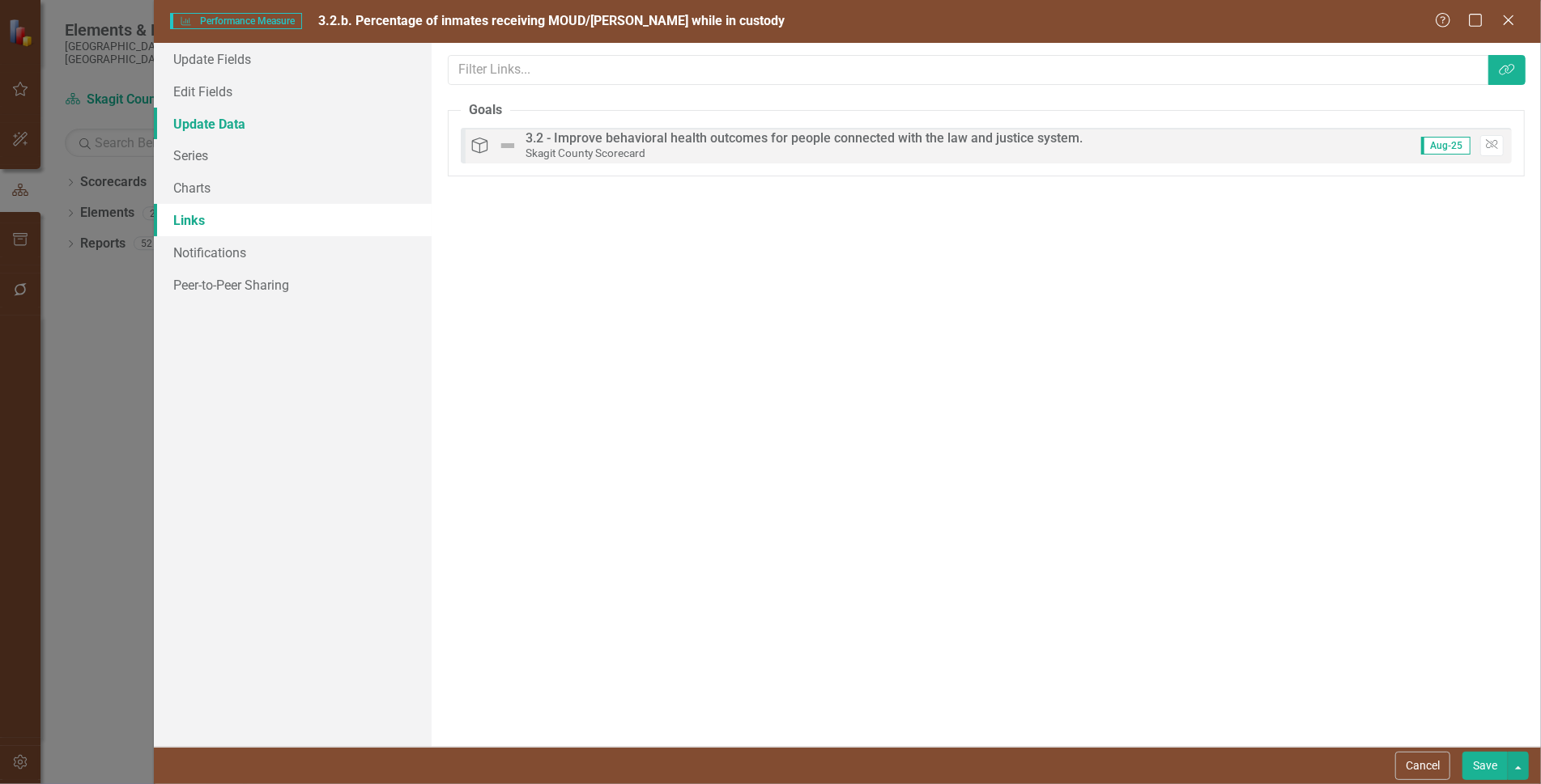
click at [187, 123] on link "Update Data" at bounding box center [293, 124] width 278 height 32
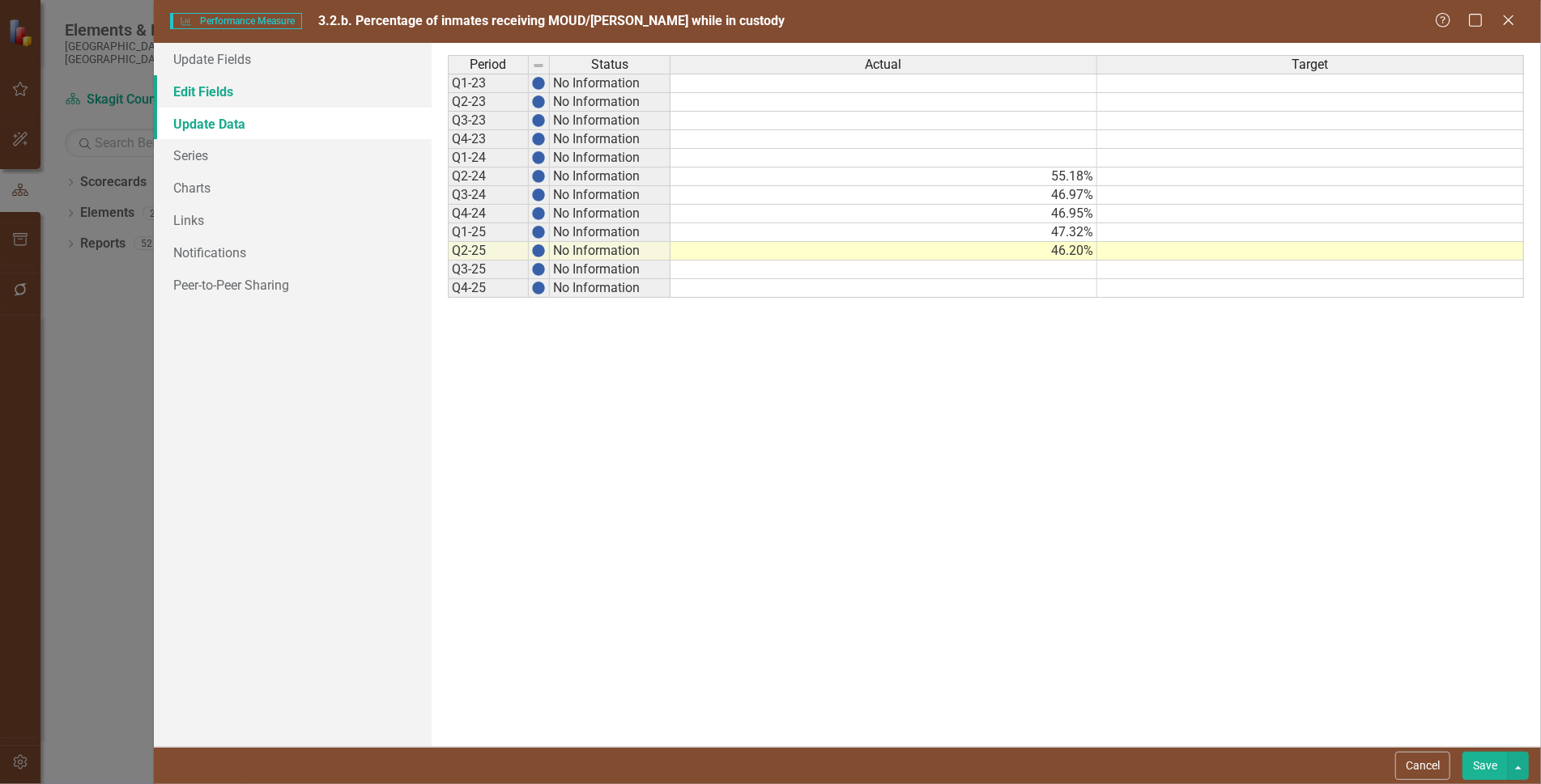
click at [190, 91] on link "Edit Fields" at bounding box center [293, 91] width 278 height 32
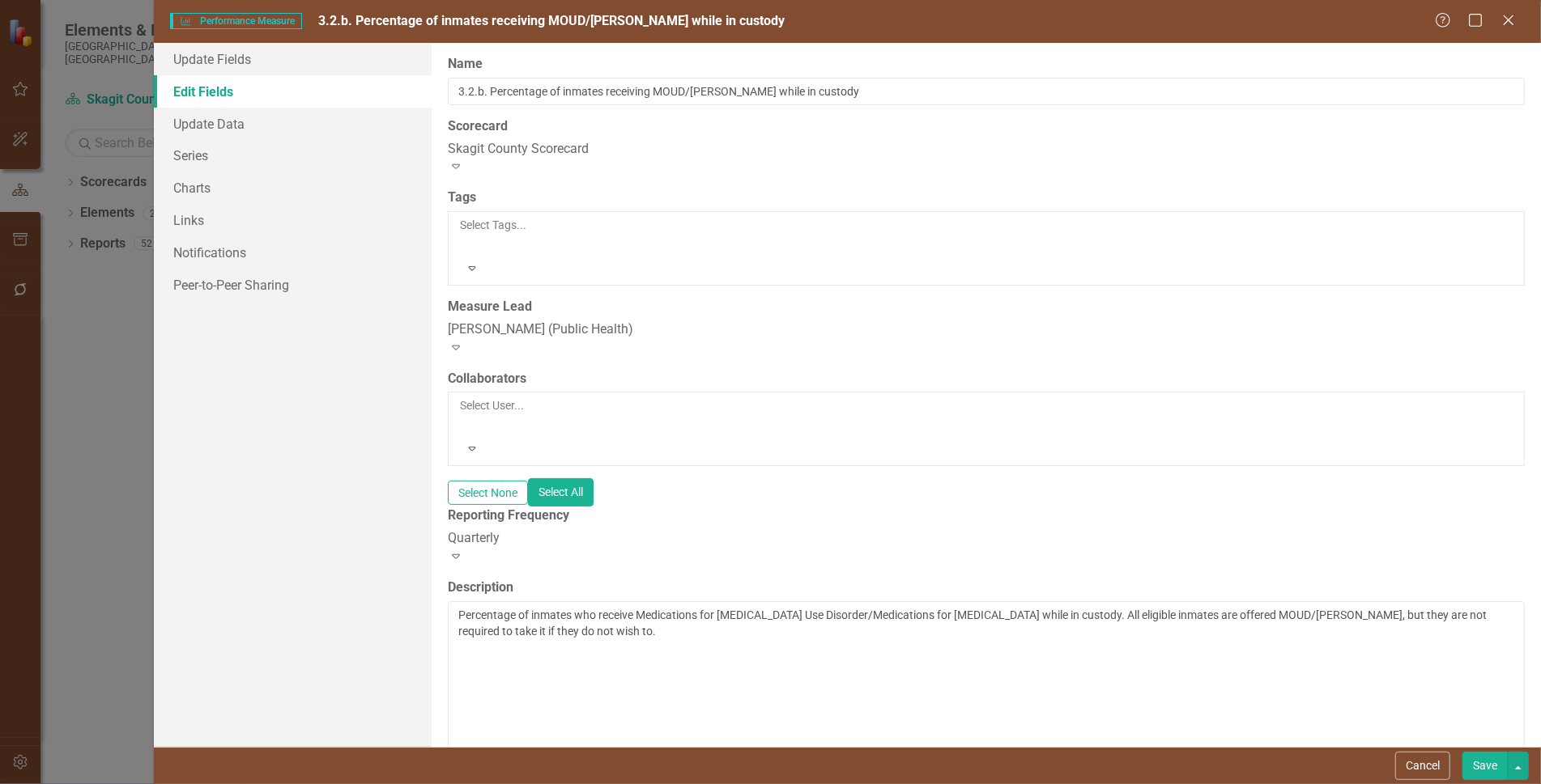
click at [462, 235] on div at bounding box center [461, 244] width 3 height 19
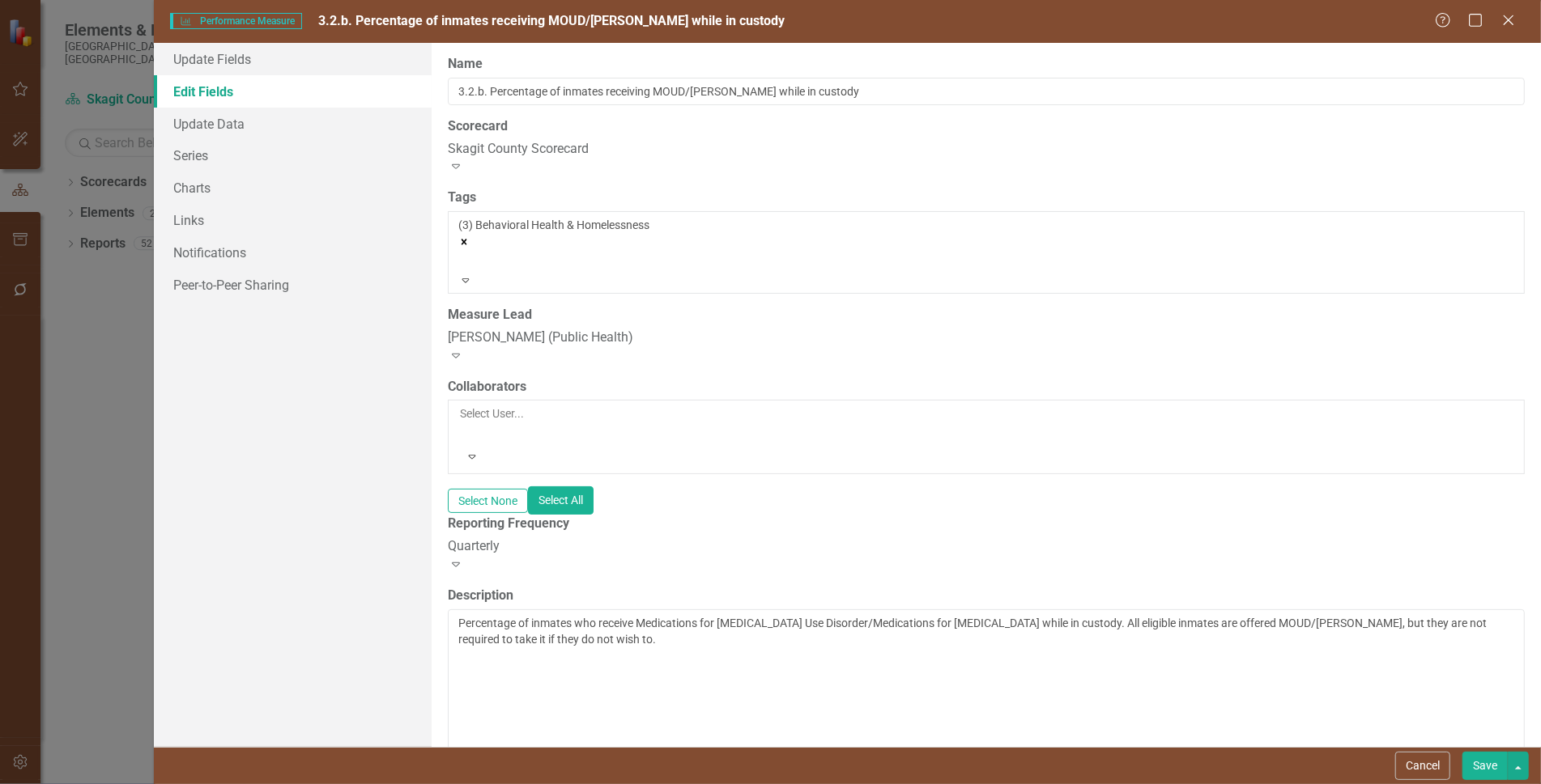
click at [462, 251] on div at bounding box center [461, 260] width 3 height 19
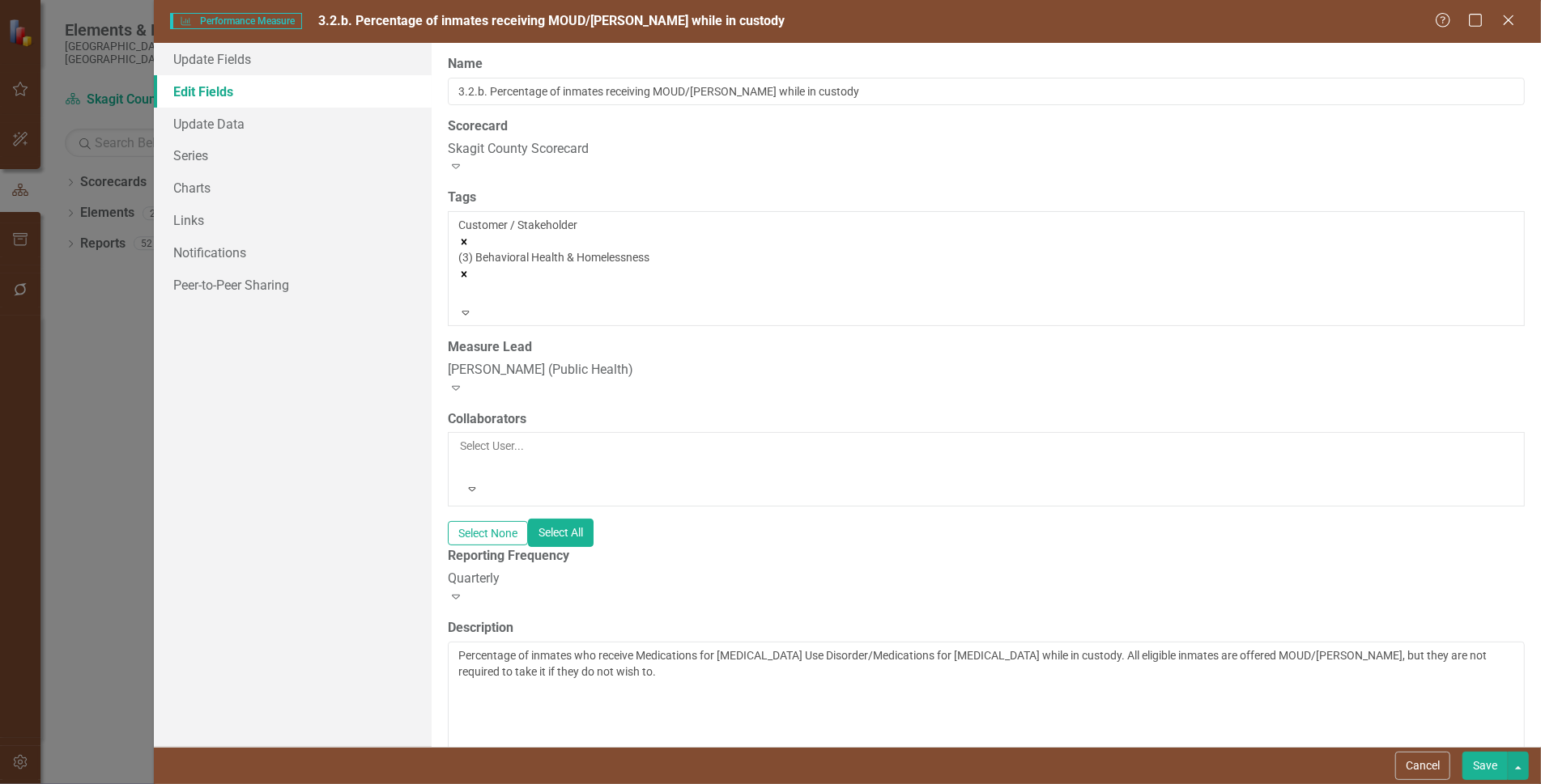
click at [1488, 761] on button "Save" at bounding box center [1485, 766] width 46 height 29
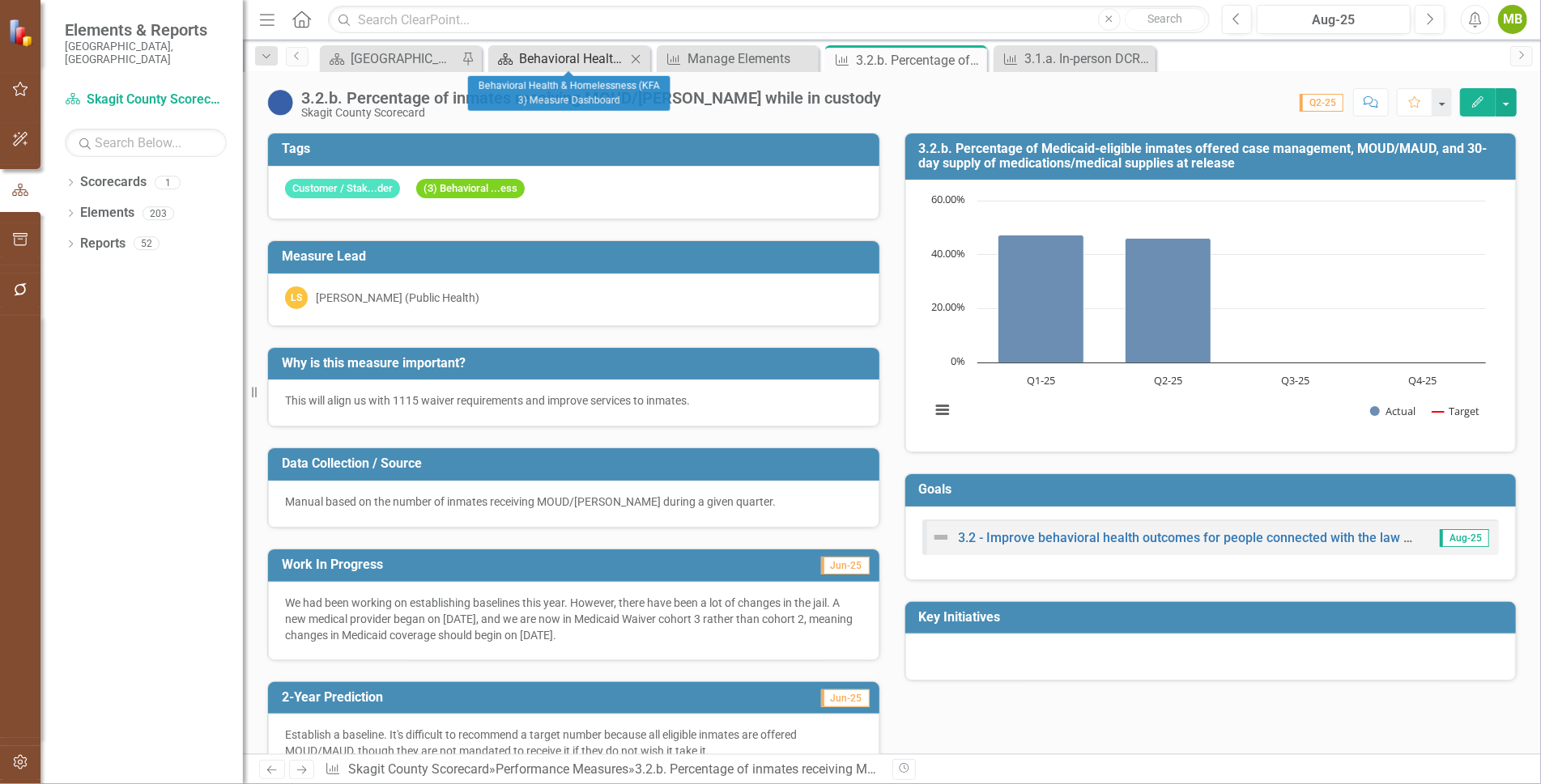
click at [551, 60] on div "Behavioral Health & Homelessness (KFA 3) Measure Dashboard" at bounding box center [572, 58] width 106 height 20
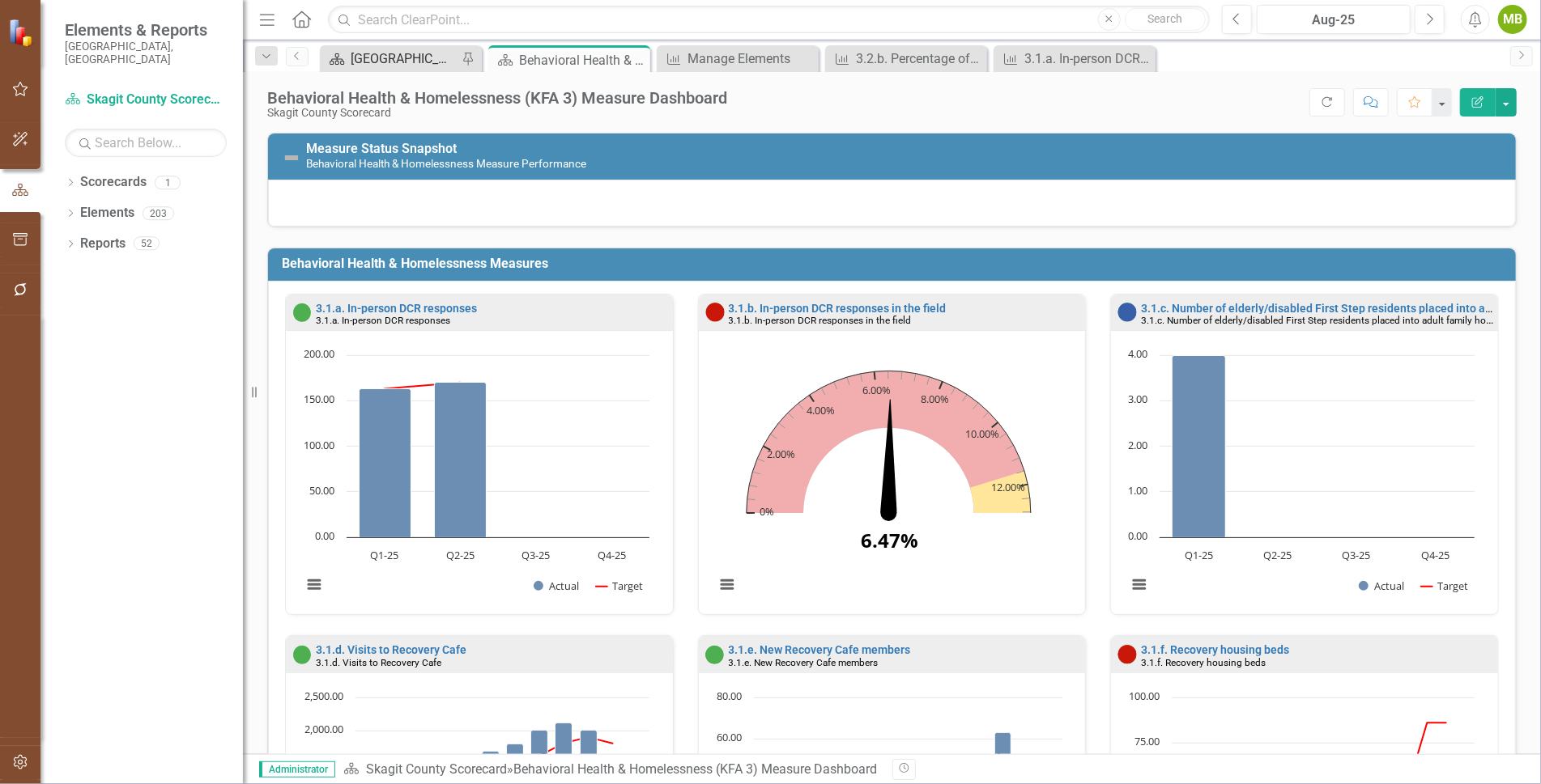
click at [413, 58] on div "[GEOGRAPHIC_DATA] Page" at bounding box center [404, 58] width 106 height 20
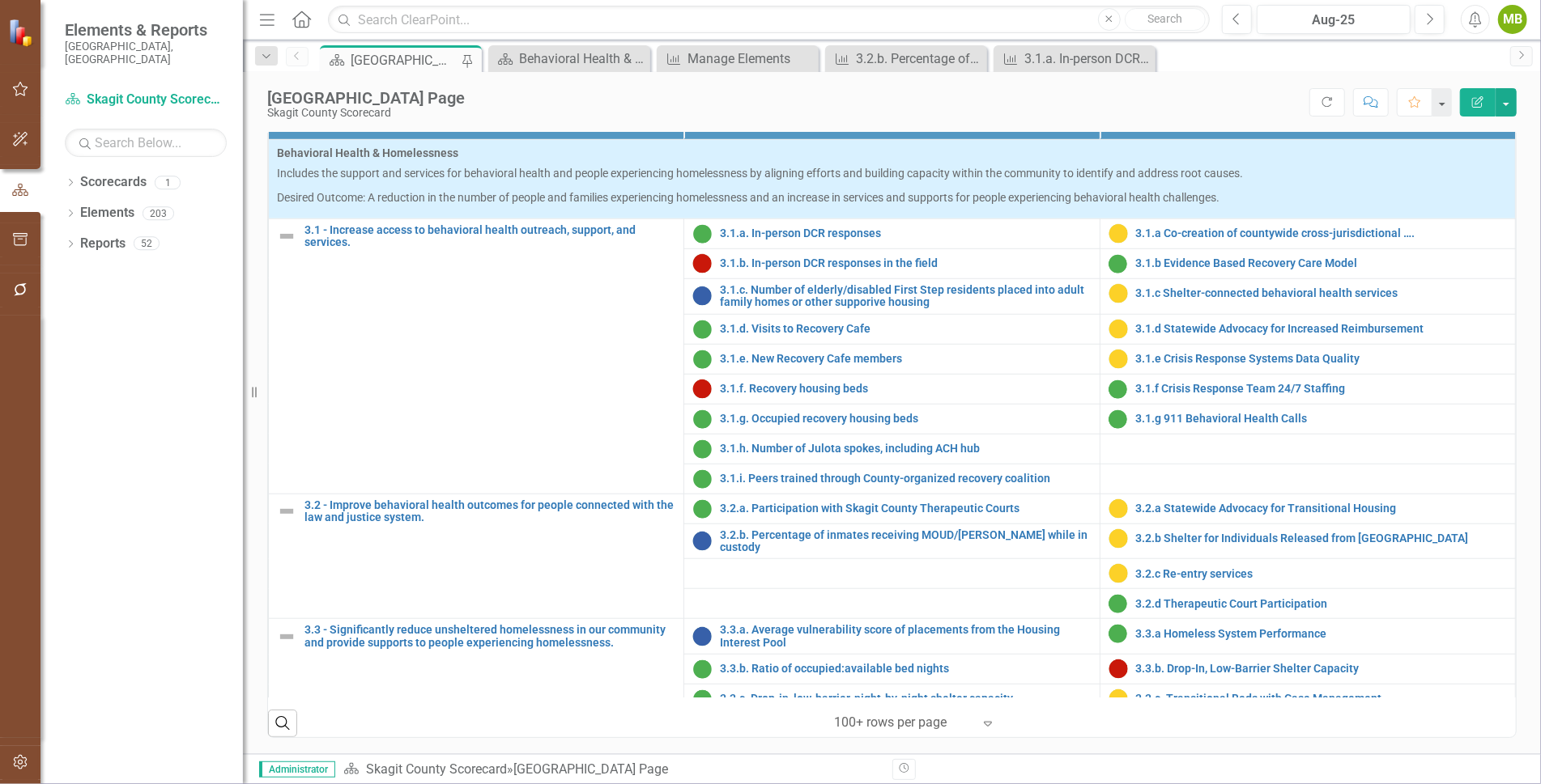
scroll to position [875, 0]
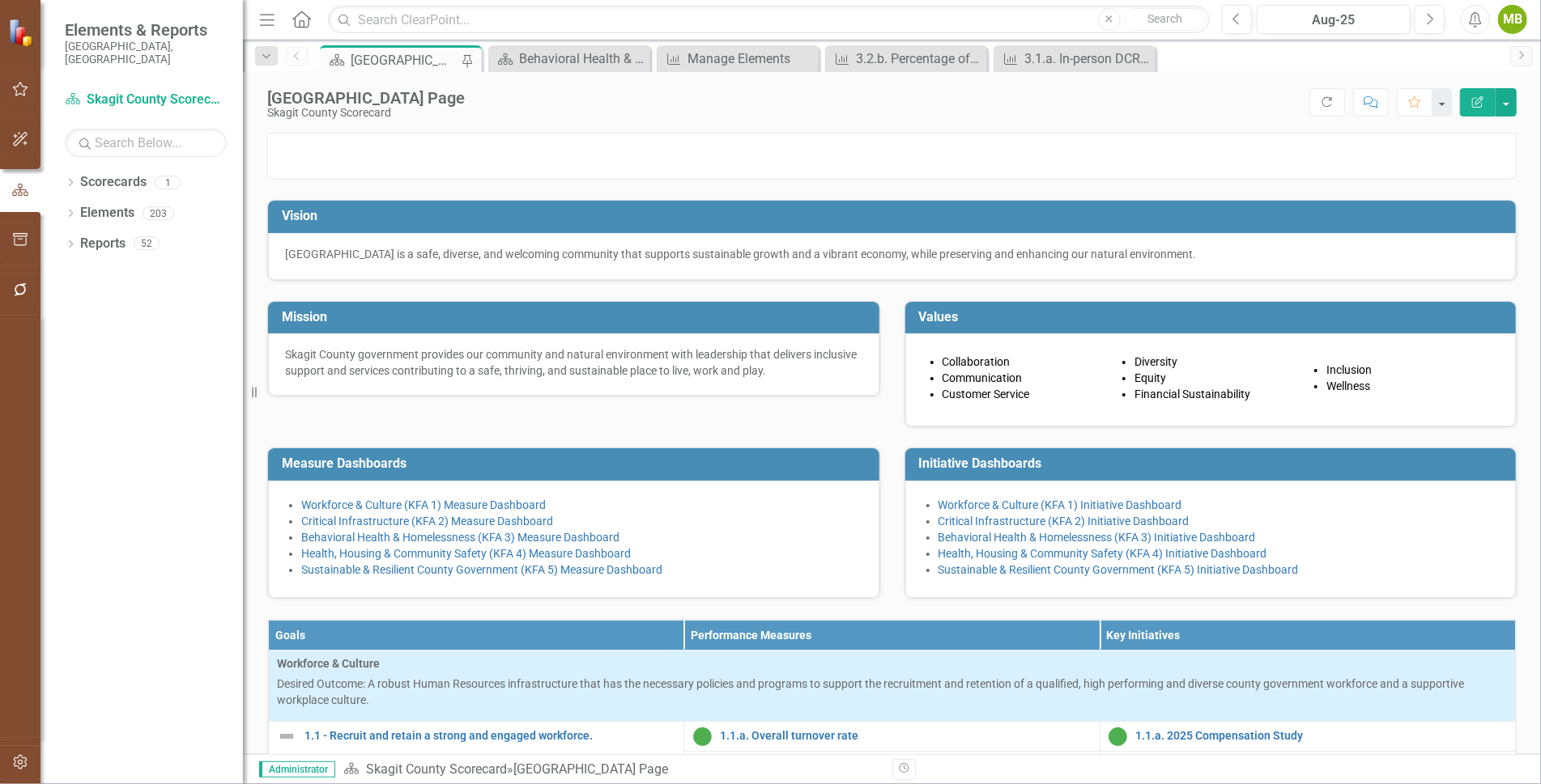
scroll to position [875, 0]
